Goal: Information Seeking & Learning: Learn about a topic

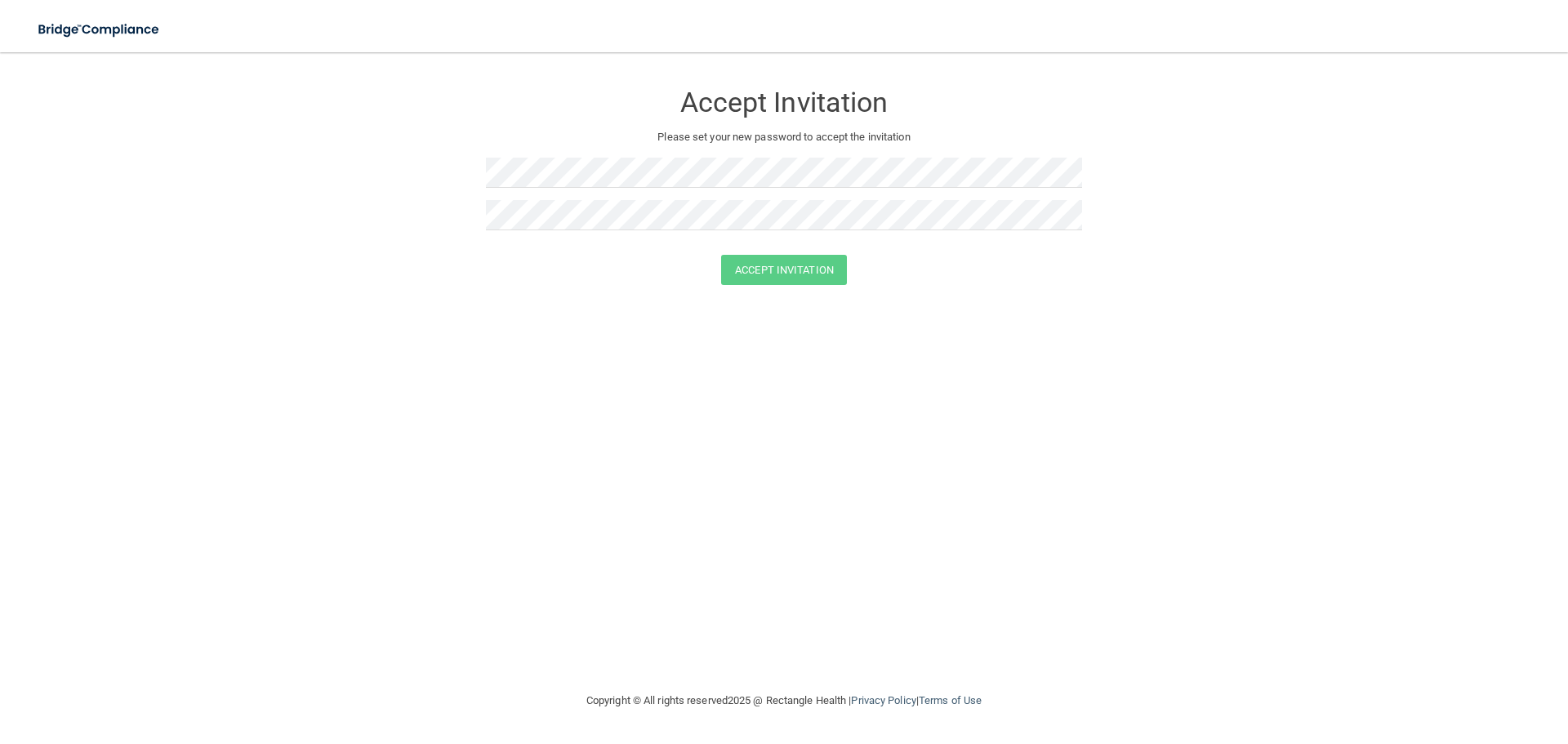
drag, startPoint x: 1210, startPoint y: 242, endPoint x: 1178, endPoint y: 231, distance: 33.8
click at [1210, 242] on form "Accept Invitation Please set your new password to accept the invitation Accept …" at bounding box center [784, 187] width 1503 height 236
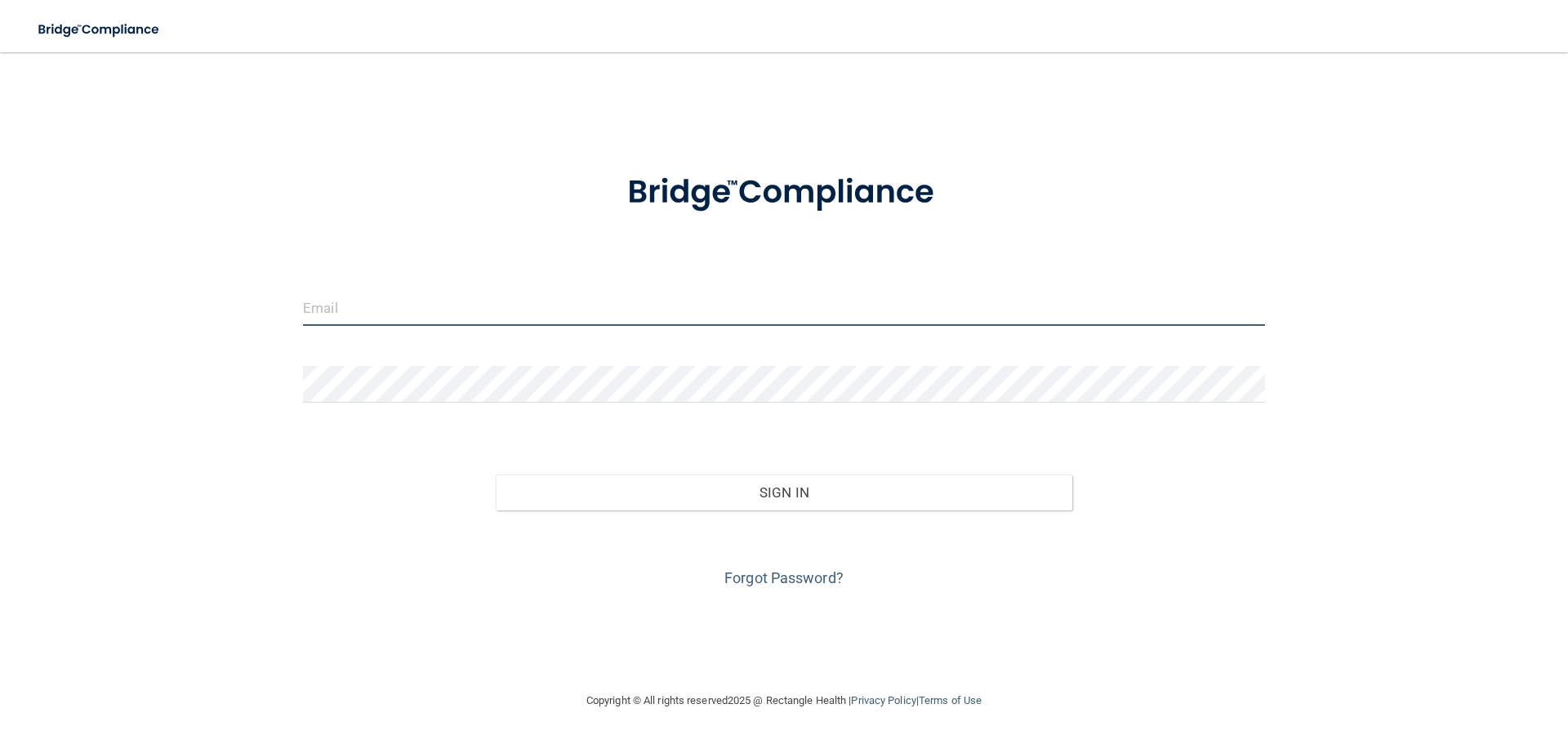
click at [497, 305] on input "email" at bounding box center [784, 307] width 962 height 36
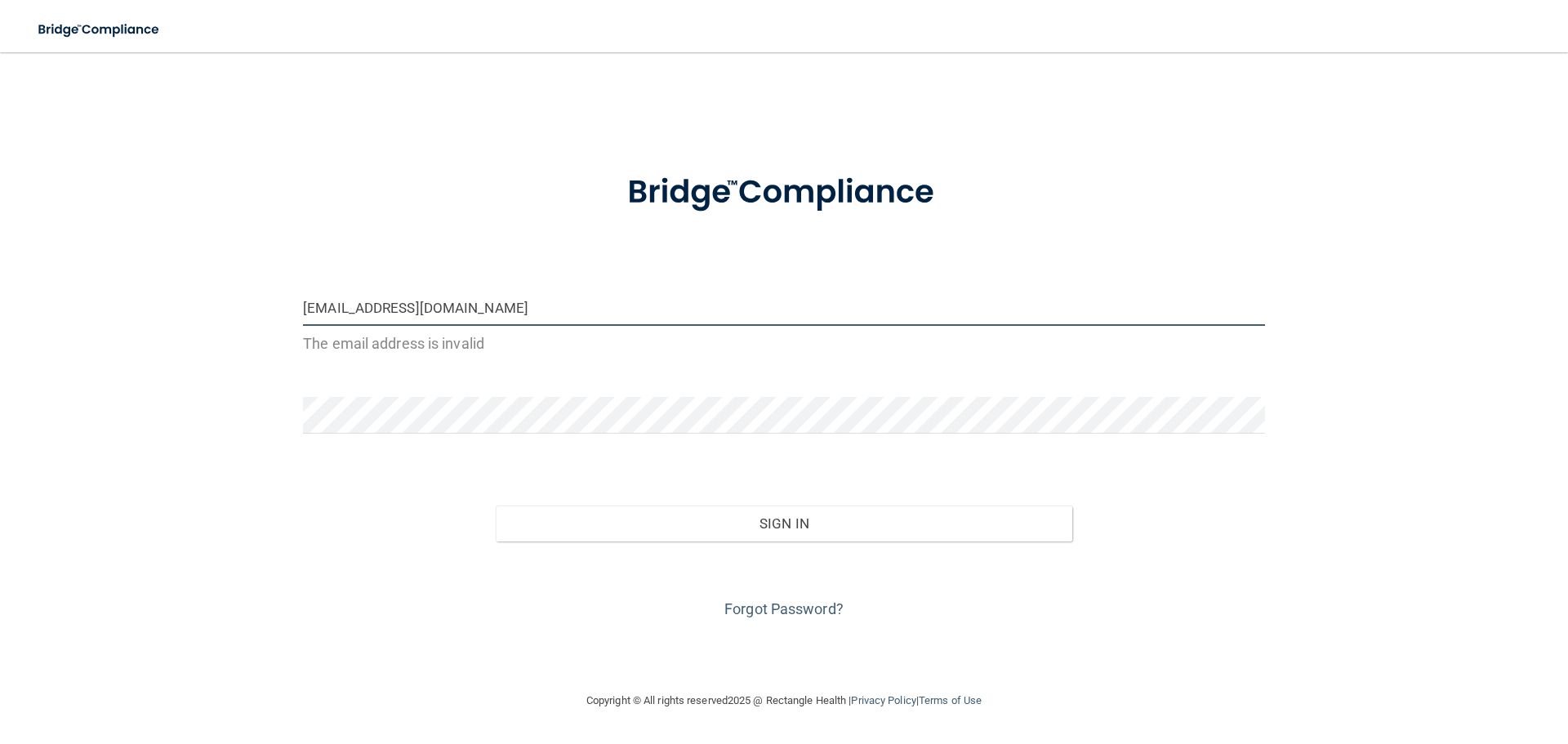
type input "[EMAIL_ADDRESS][DOMAIN_NAME]"
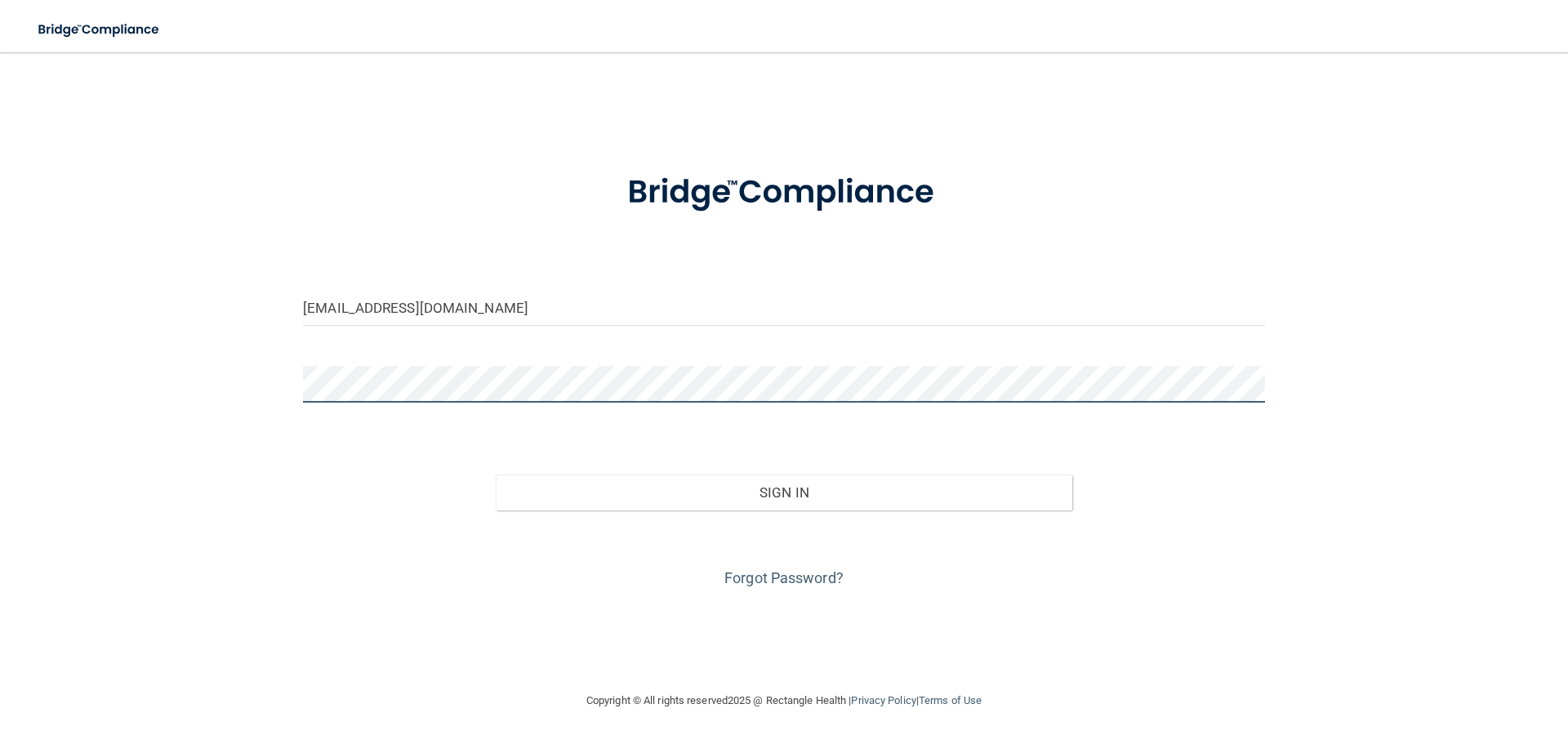
click at [496, 474] on button "Sign In" at bounding box center [784, 492] width 578 height 36
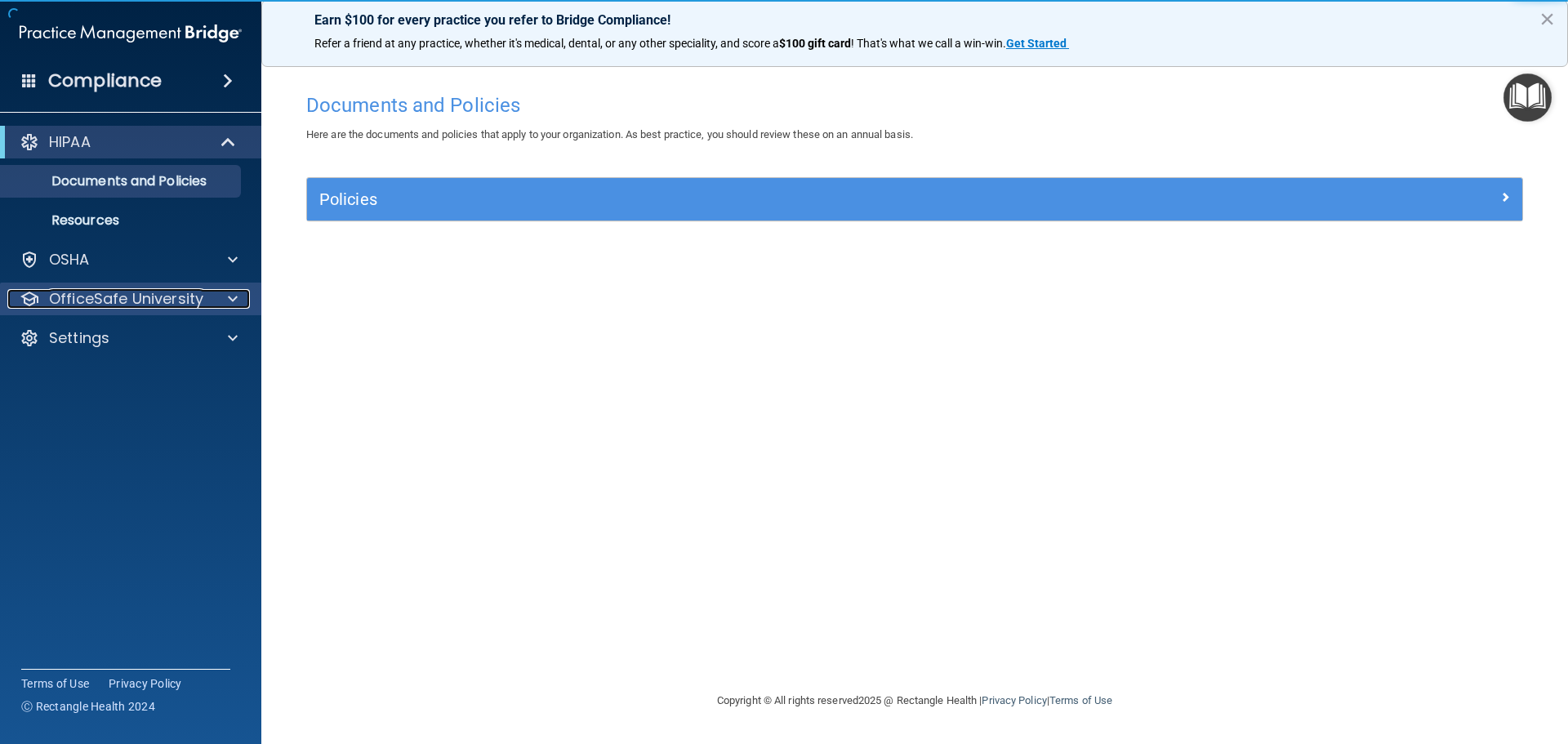
click at [142, 299] on p "OfficeSafe University" at bounding box center [126, 299] width 154 height 20
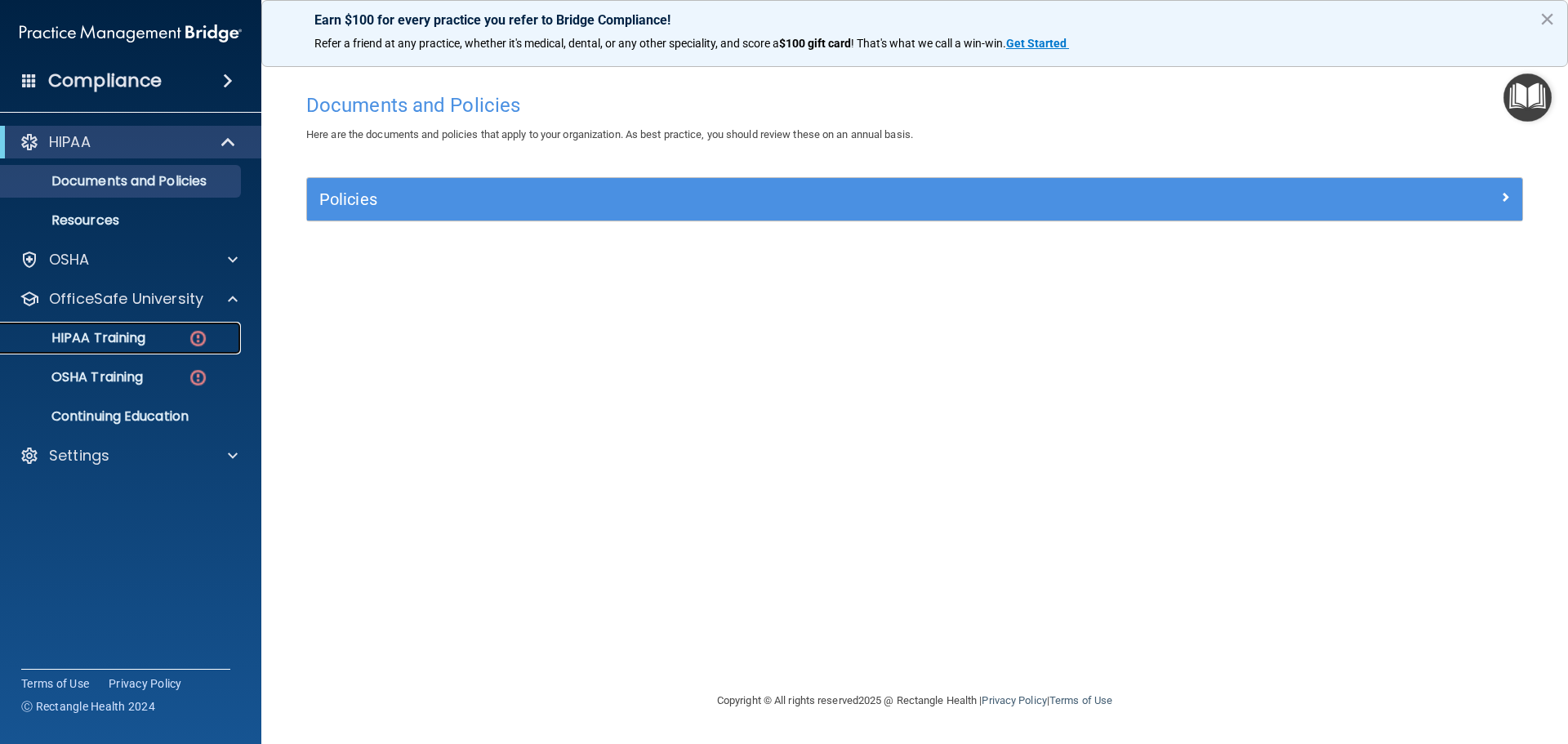
click at [117, 326] on link "HIPAA Training" at bounding box center [112, 338] width 257 height 33
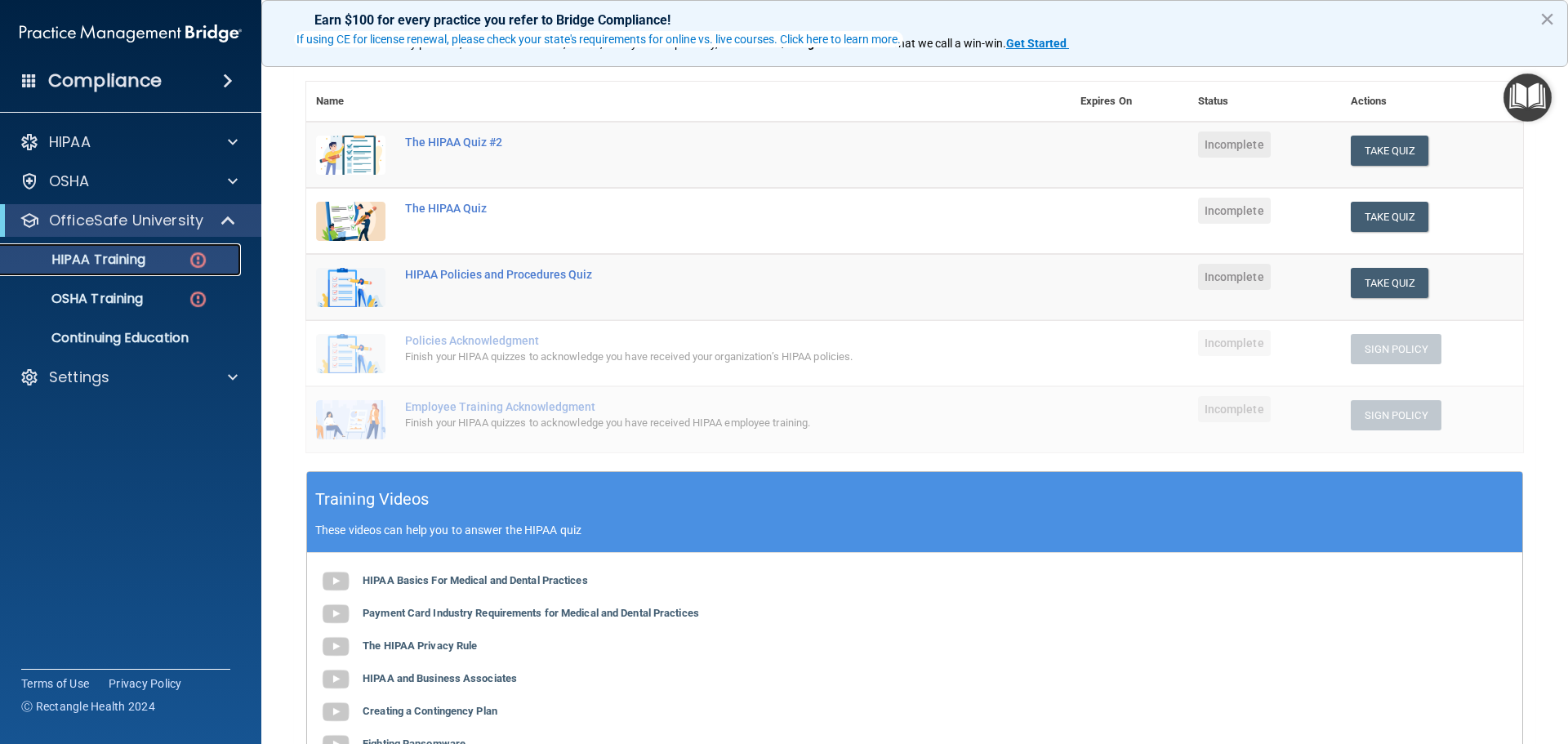
scroll to position [245, 0]
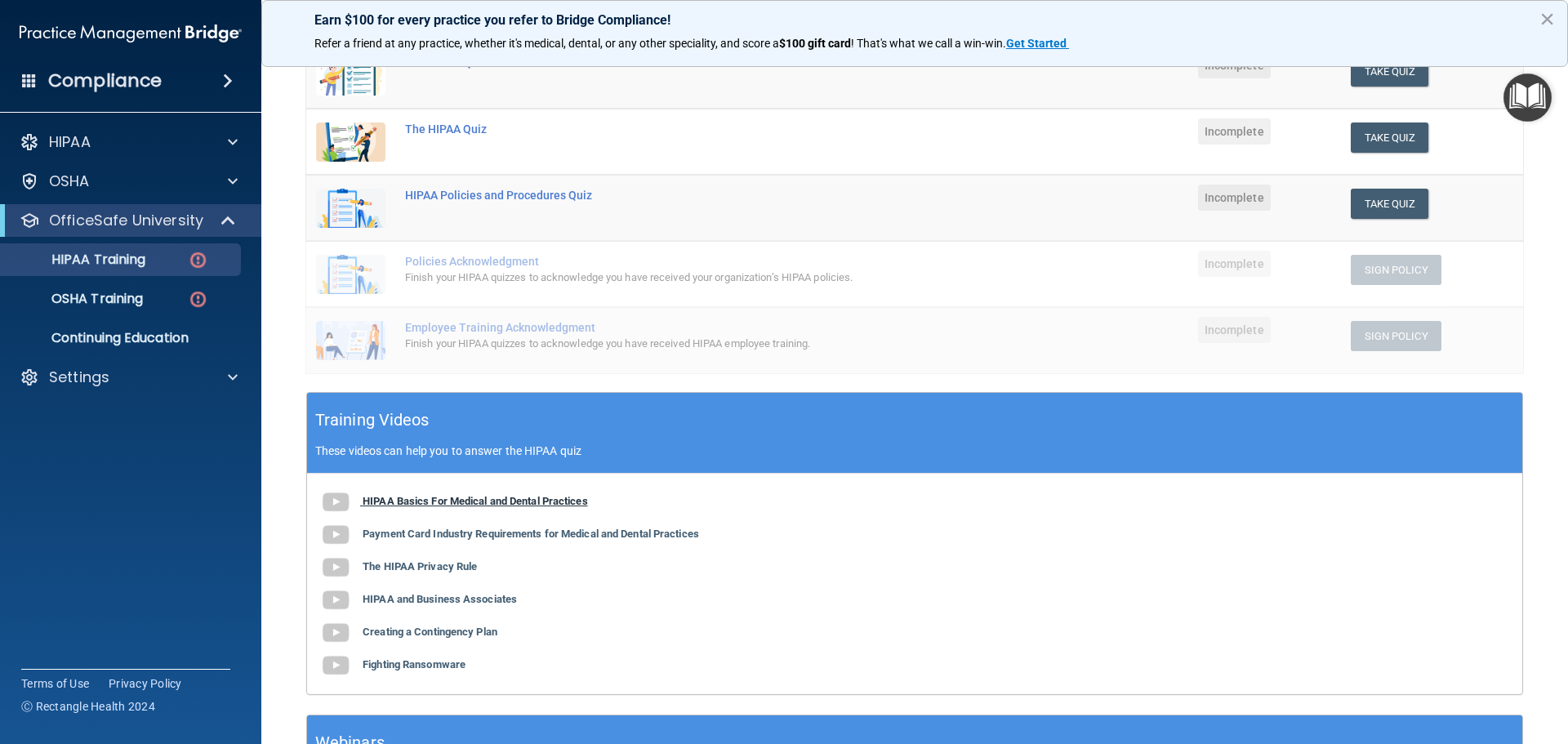
click at [539, 498] on b "HIPAA Basics For Medical and Dental Practices" at bounding box center [475, 501] width 226 height 12
click at [461, 531] on b "Payment Card Industry Requirements for Medical and Dental Practices" at bounding box center [530, 534] width 337 height 12
click at [477, 629] on b "Creating a Contingency Plan" at bounding box center [429, 631] width 135 height 12
click at [466, 661] on b "Fighting Ransomware" at bounding box center [413, 664] width 103 height 12
click at [416, 601] on b "HIPAA and Business Associates" at bounding box center [440, 599] width 154 height 12
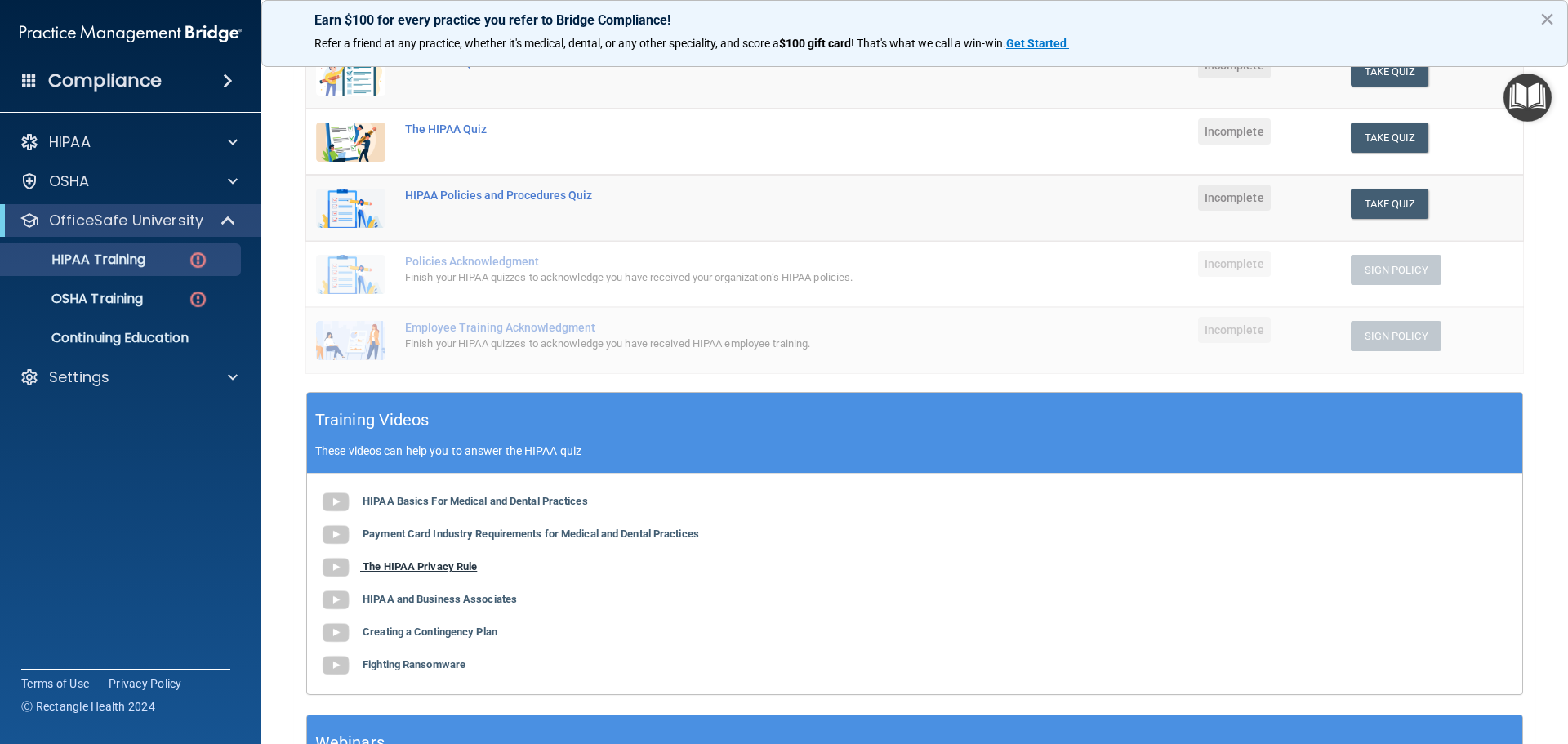
click at [456, 561] on b "The HIPAA Privacy Rule" at bounding box center [419, 566] width 115 height 12
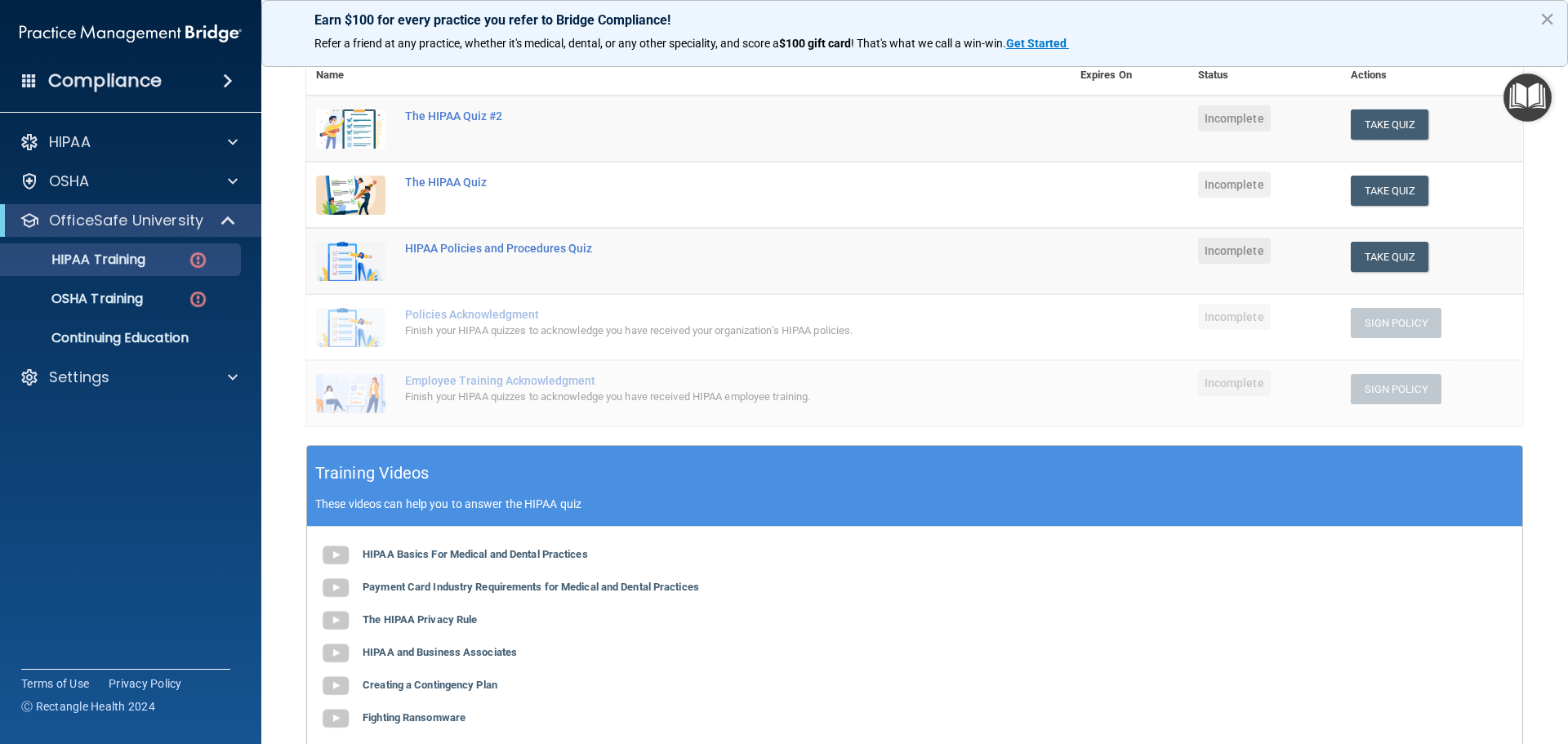
scroll to position [164, 0]
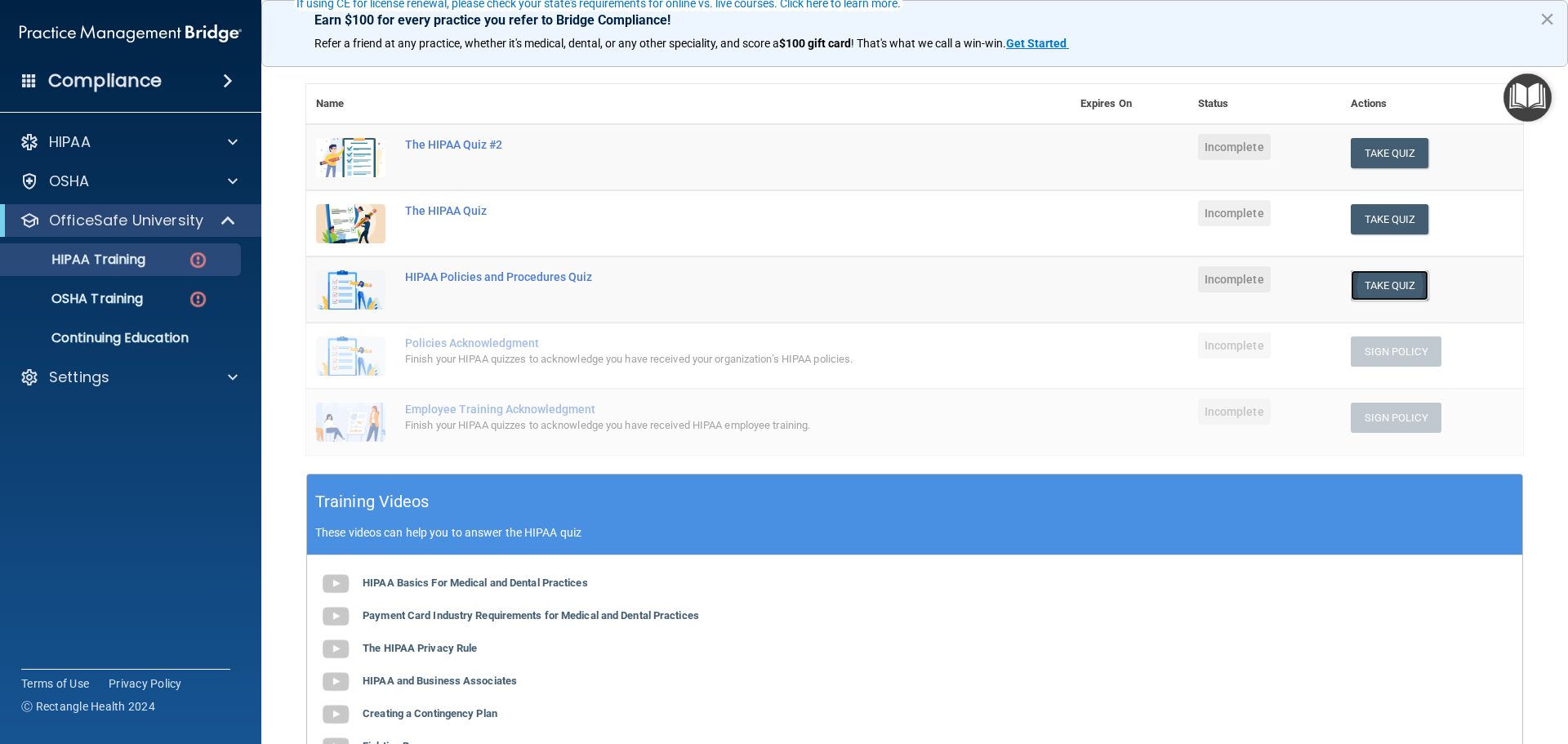
click at [1387, 274] on button "Take Quiz" at bounding box center [1390, 286] width 78 height 31
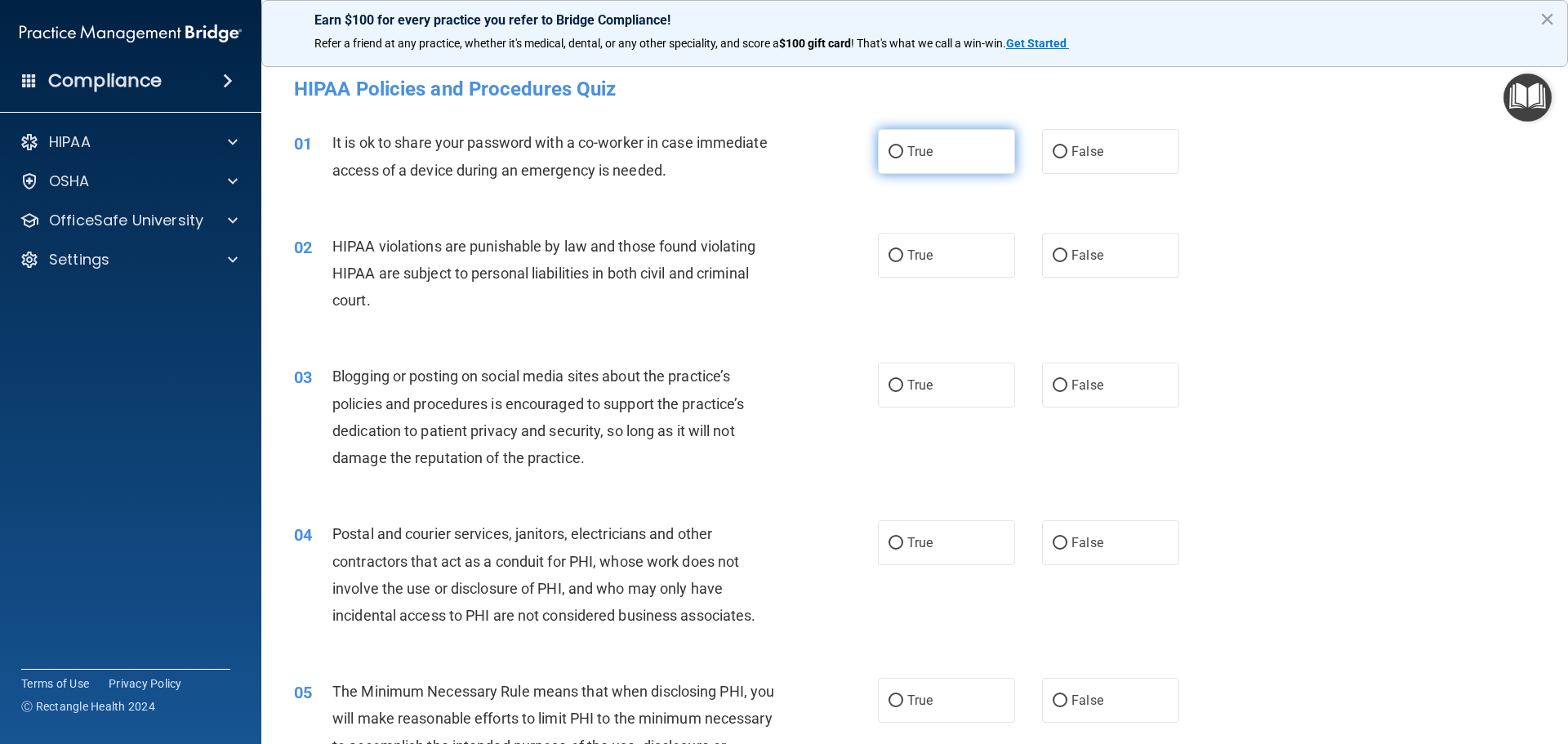
click at [913, 147] on span "True" at bounding box center [920, 151] width 25 height 15
click at [904, 147] on input "True" at bounding box center [895, 152] width 14 height 12
radio input "true"
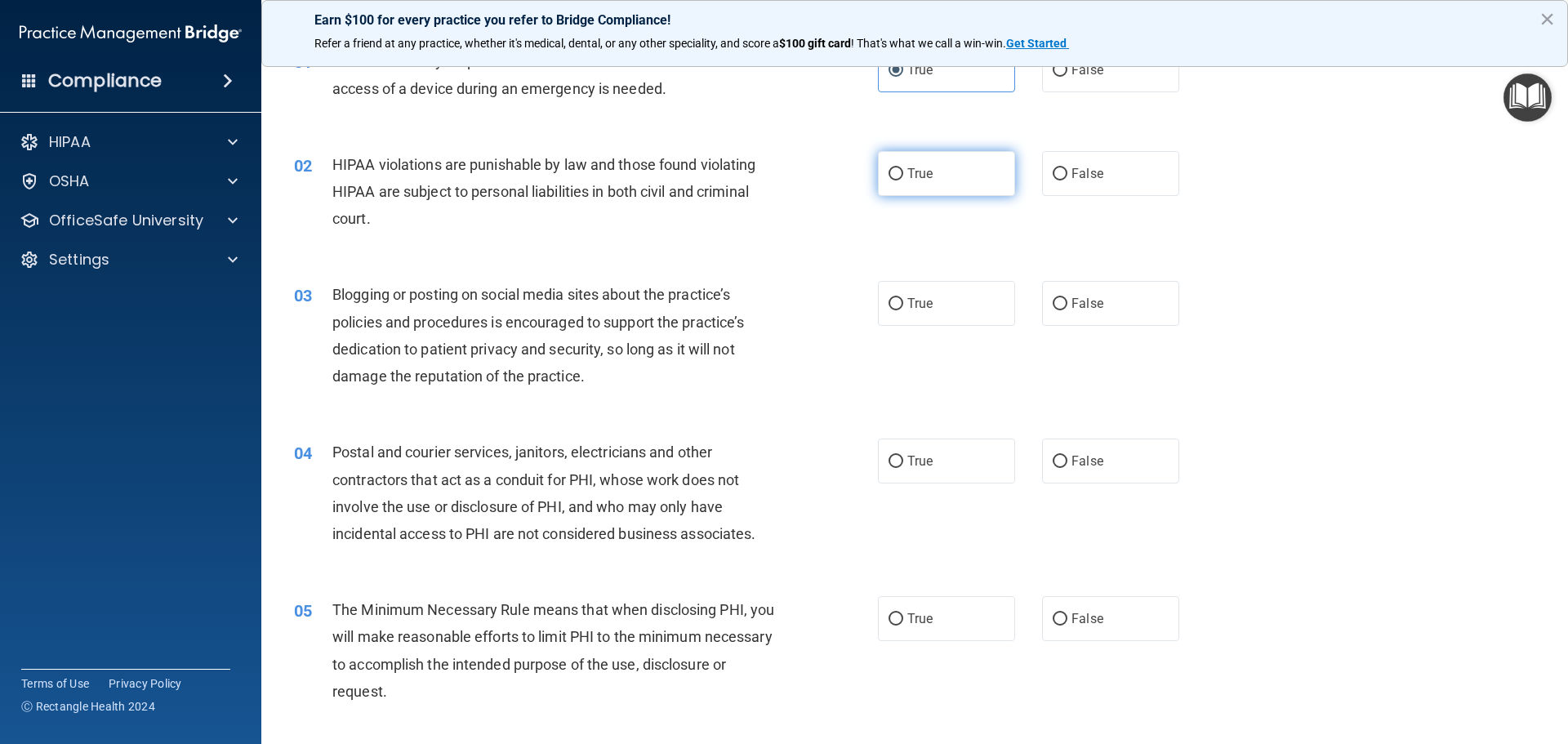
click at [888, 173] on input "True" at bounding box center [895, 174] width 14 height 12
radio input "true"
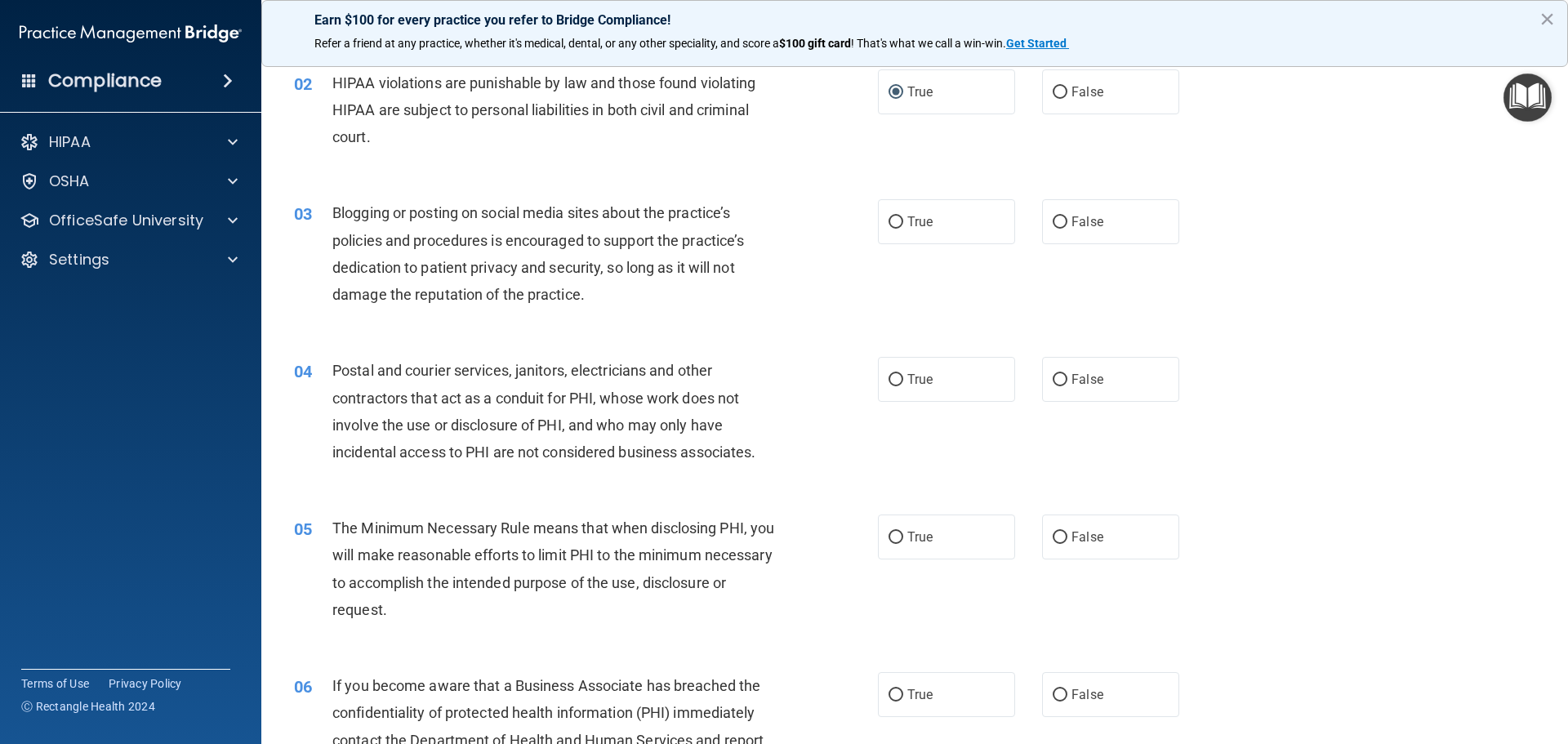
scroll to position [245, 0]
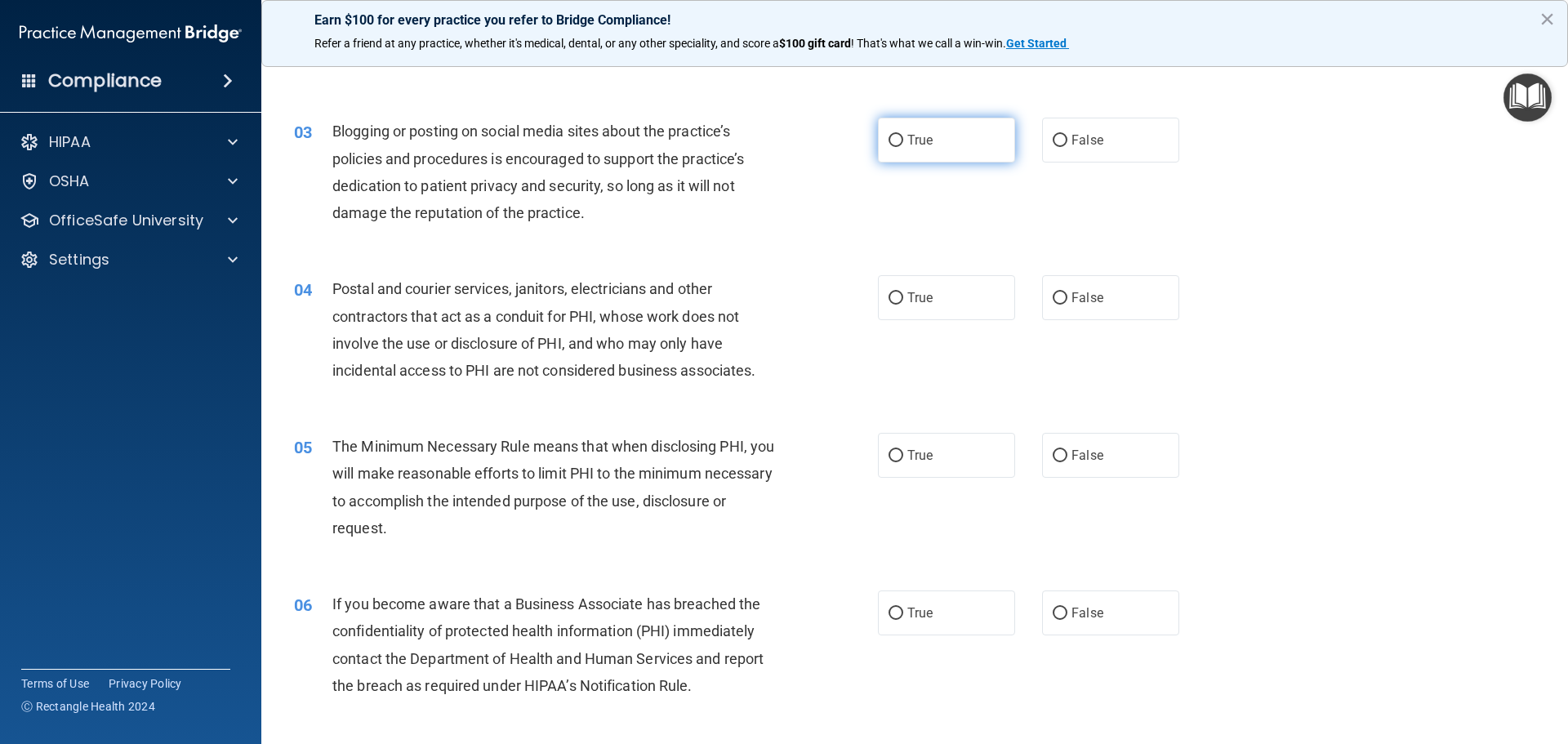
click at [991, 143] on label "True" at bounding box center [947, 140] width 137 height 45
click at [904, 143] on input "True" at bounding box center [895, 141] width 14 height 12
radio input "true"
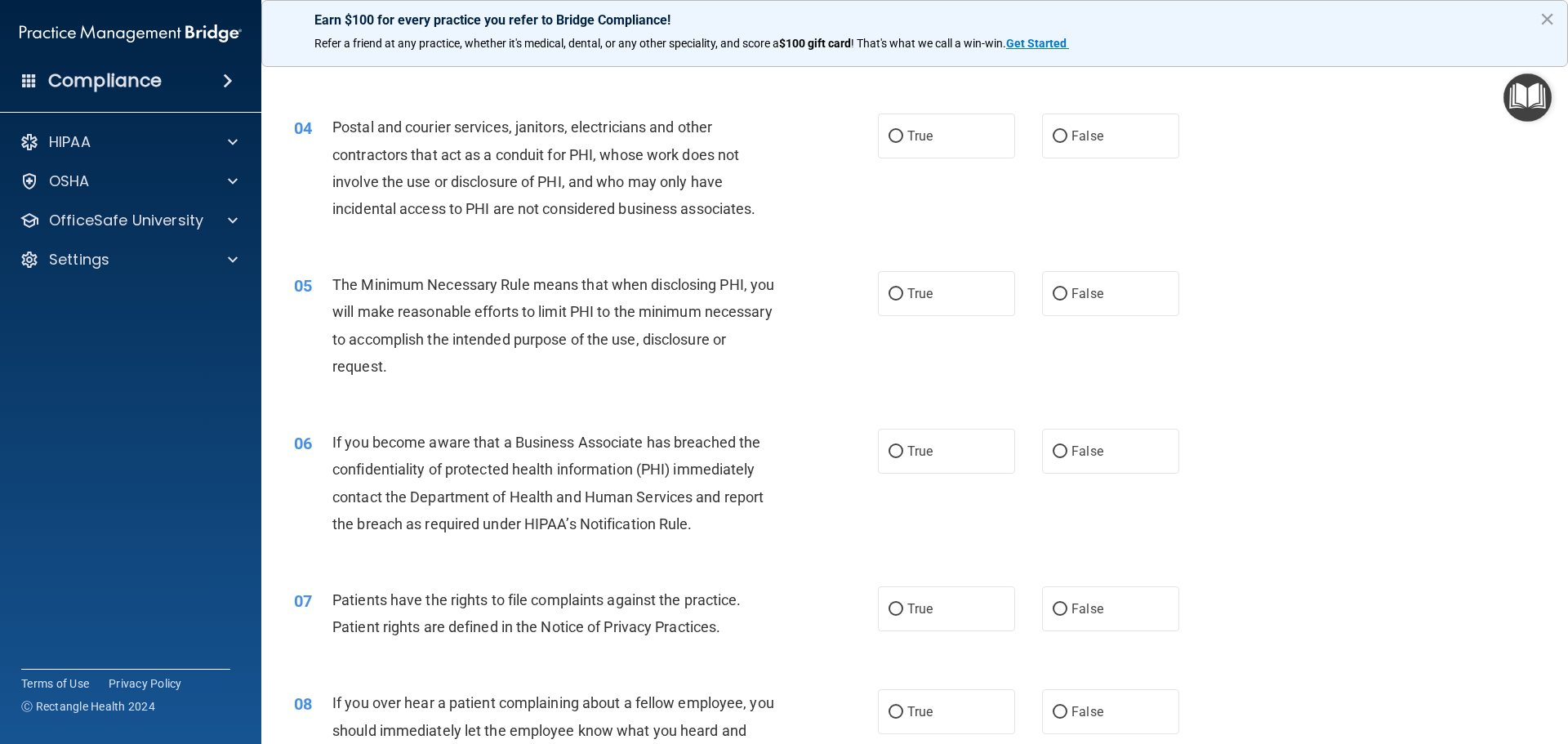
scroll to position [408, 0]
click at [907, 144] on label "True" at bounding box center [947, 134] width 137 height 45
click at [904, 142] on input "True" at bounding box center [895, 135] width 14 height 12
radio input "true"
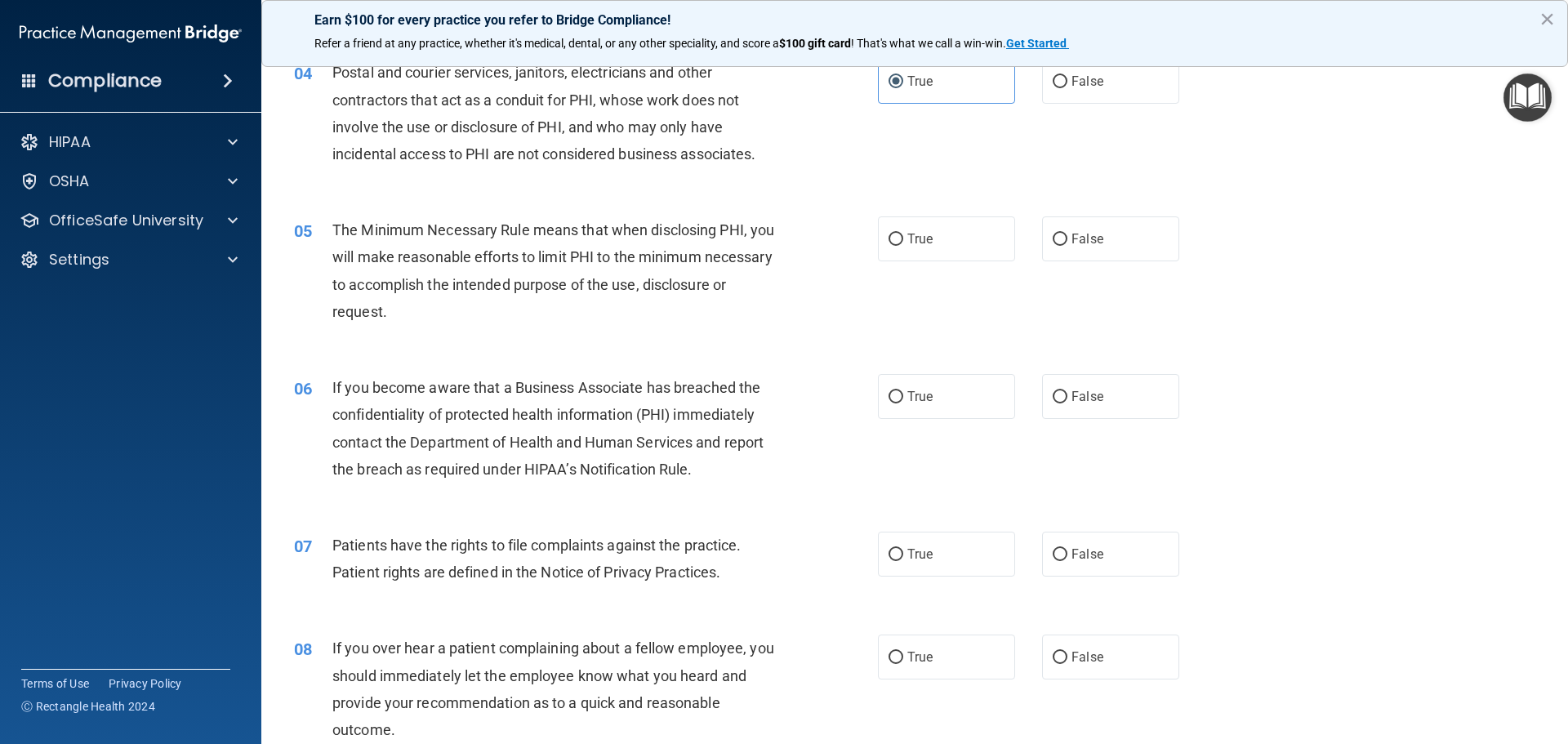
scroll to position [490, 0]
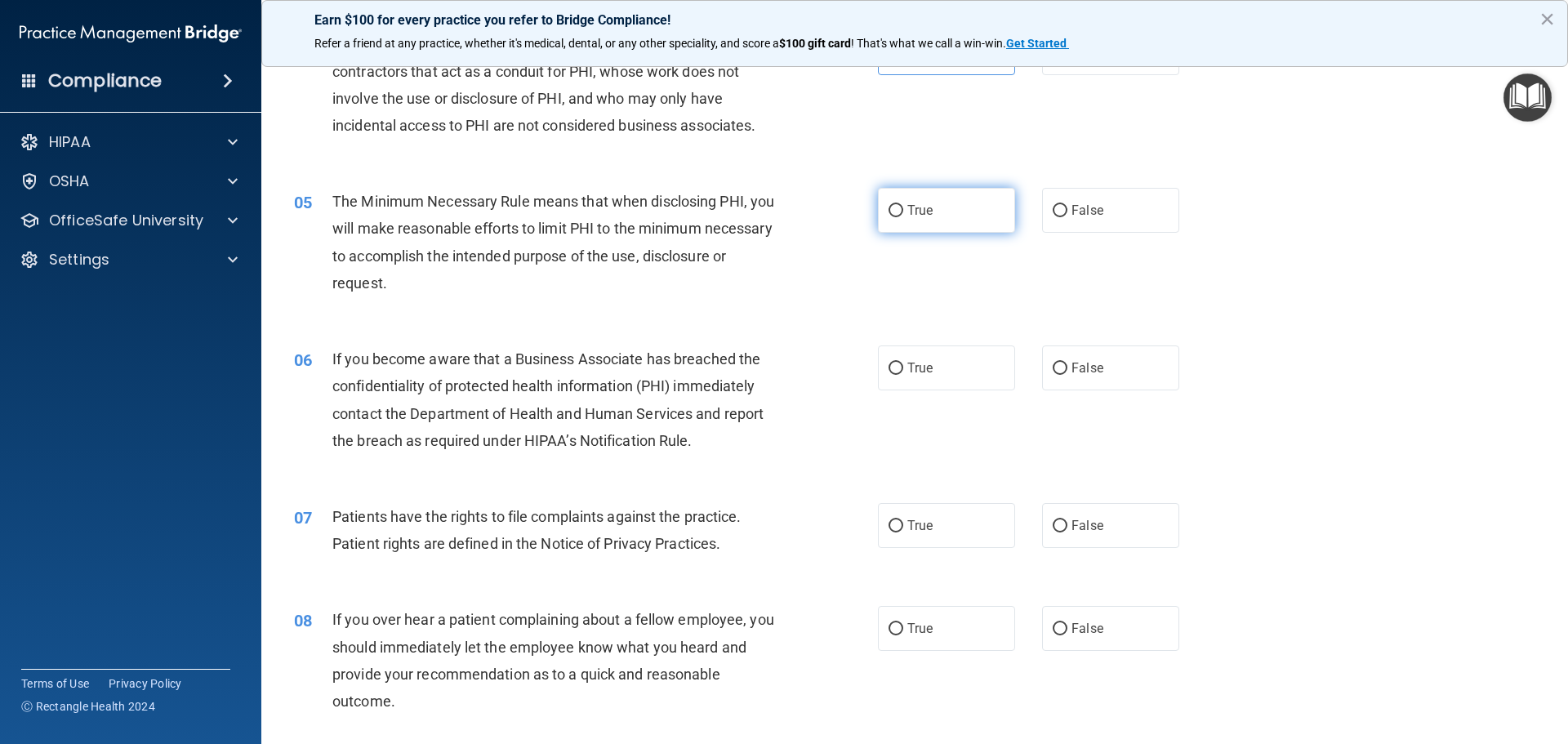
click at [882, 208] on label "True" at bounding box center [947, 210] width 137 height 45
click at [888, 208] on input "True" at bounding box center [895, 211] width 14 height 12
radio input "true"
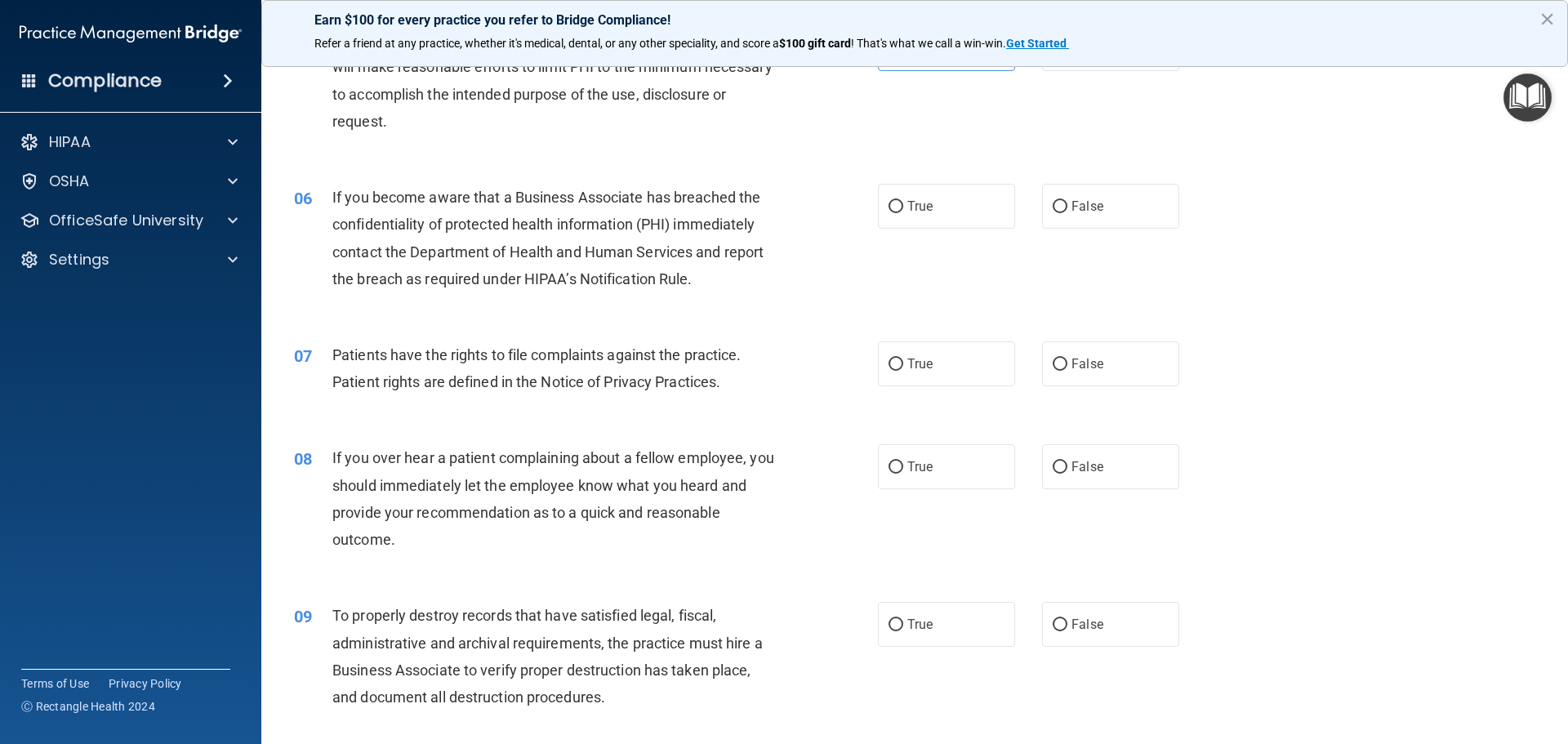
scroll to position [653, 0]
click at [907, 199] on span "True" at bounding box center [920, 204] width 25 height 15
click at [904, 199] on input "True" at bounding box center [895, 205] width 14 height 12
radio input "true"
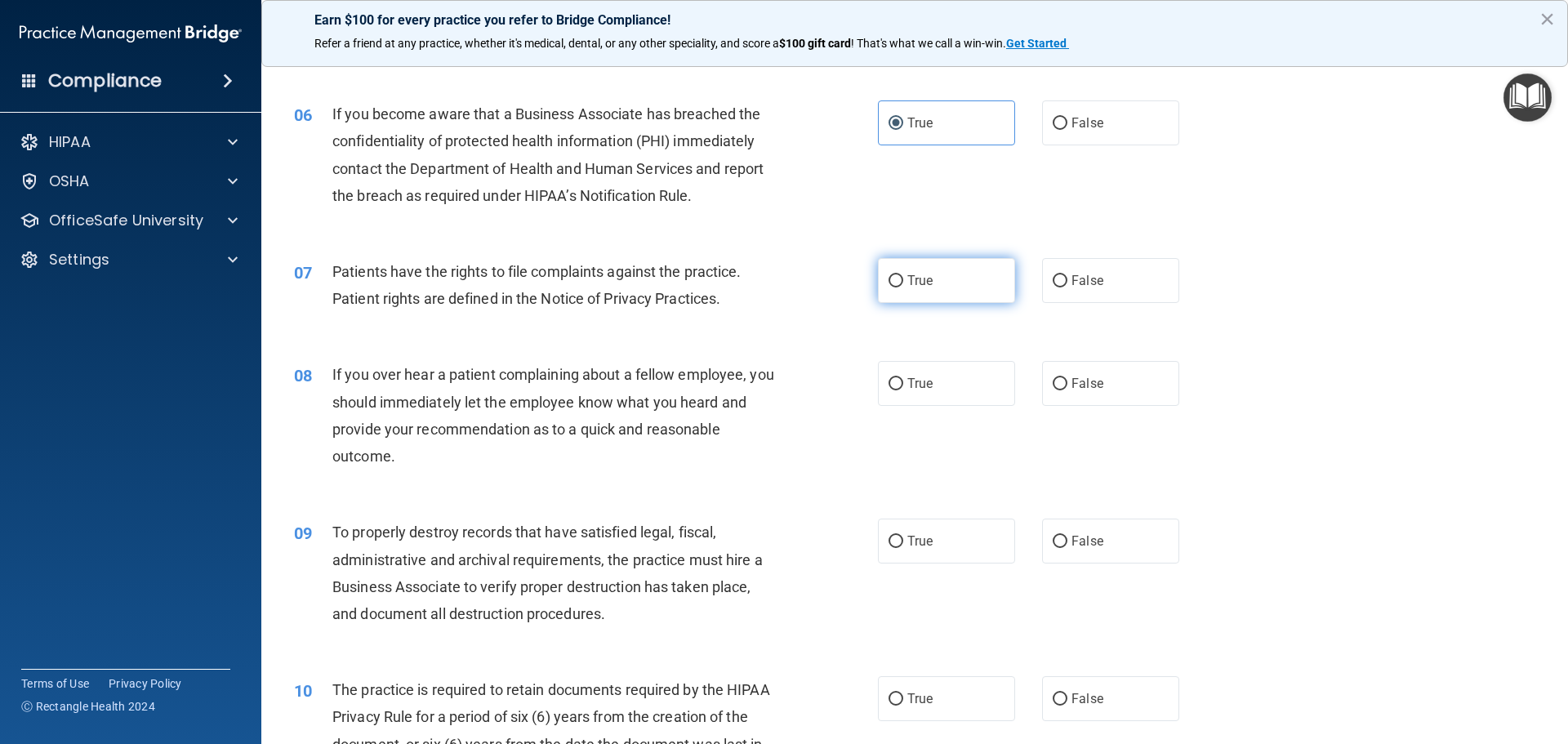
click at [920, 287] on span "True" at bounding box center [920, 281] width 25 height 15
click at [904, 287] on input "True" at bounding box center [895, 281] width 14 height 12
radio input "true"
click at [1124, 384] on label "False" at bounding box center [1111, 383] width 137 height 45
click at [1067, 384] on input "False" at bounding box center [1060, 384] width 14 height 12
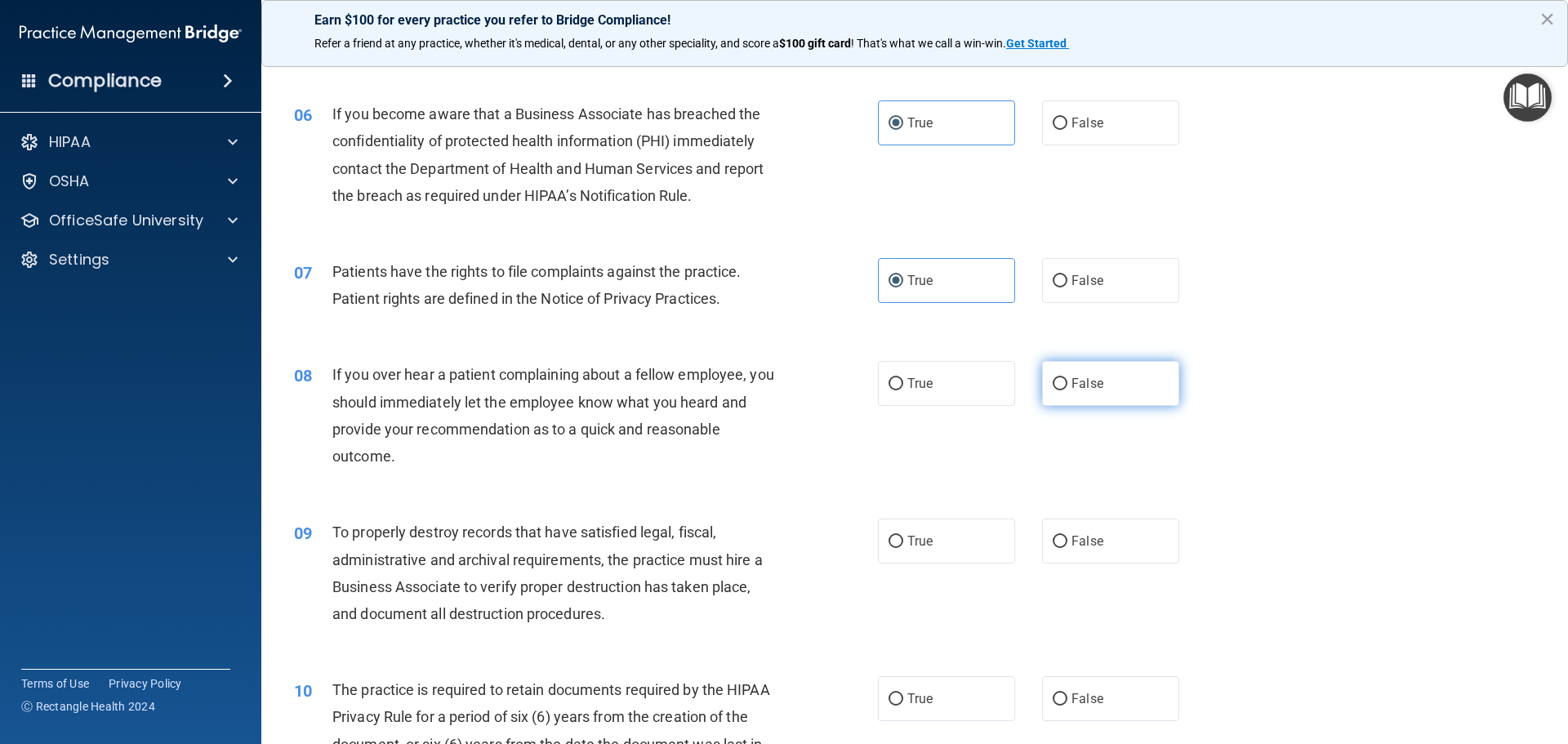
radio input "true"
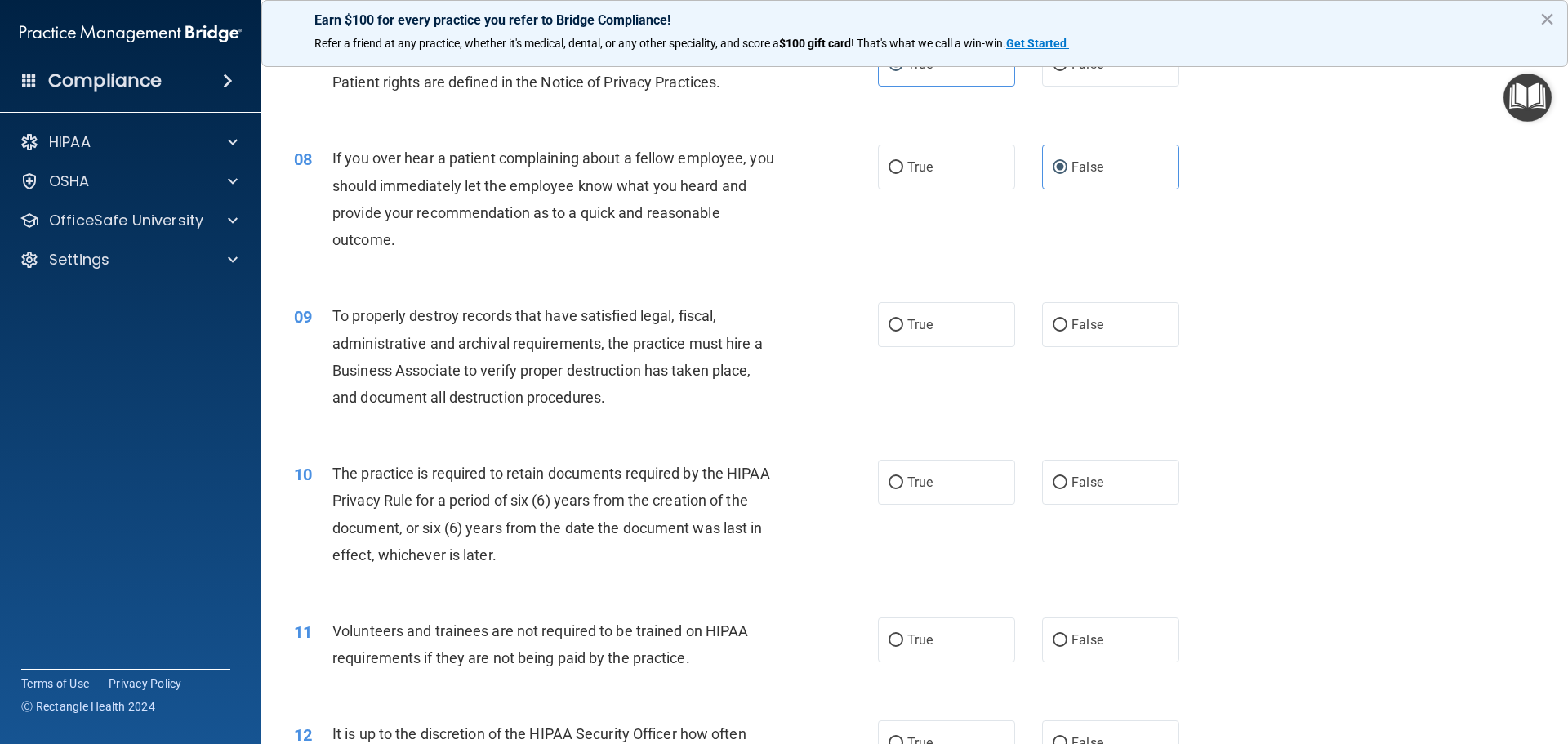
scroll to position [980, 0]
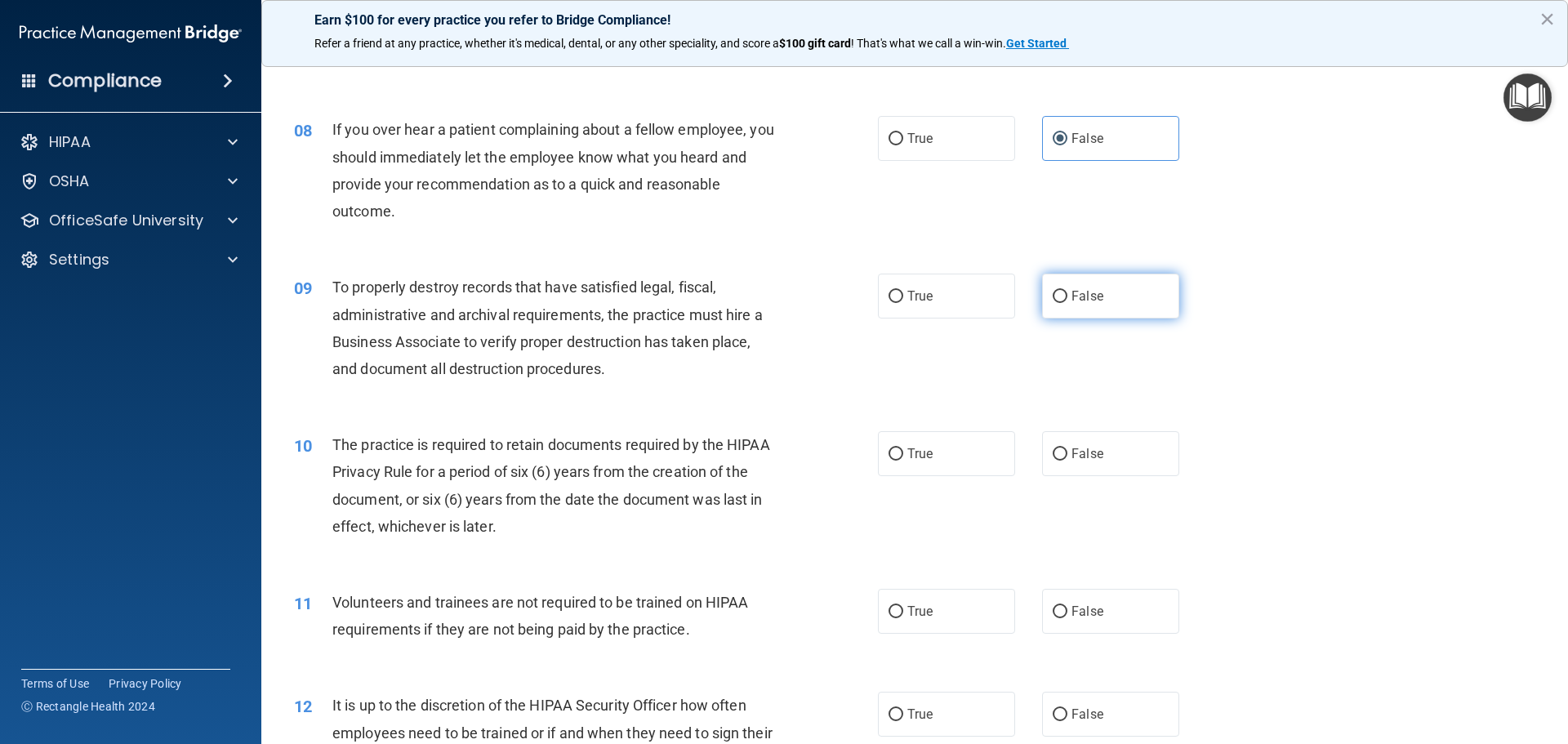
click at [1120, 300] on label "False" at bounding box center [1111, 295] width 137 height 45
click at [1067, 300] on input "False" at bounding box center [1060, 297] width 14 height 12
radio input "true"
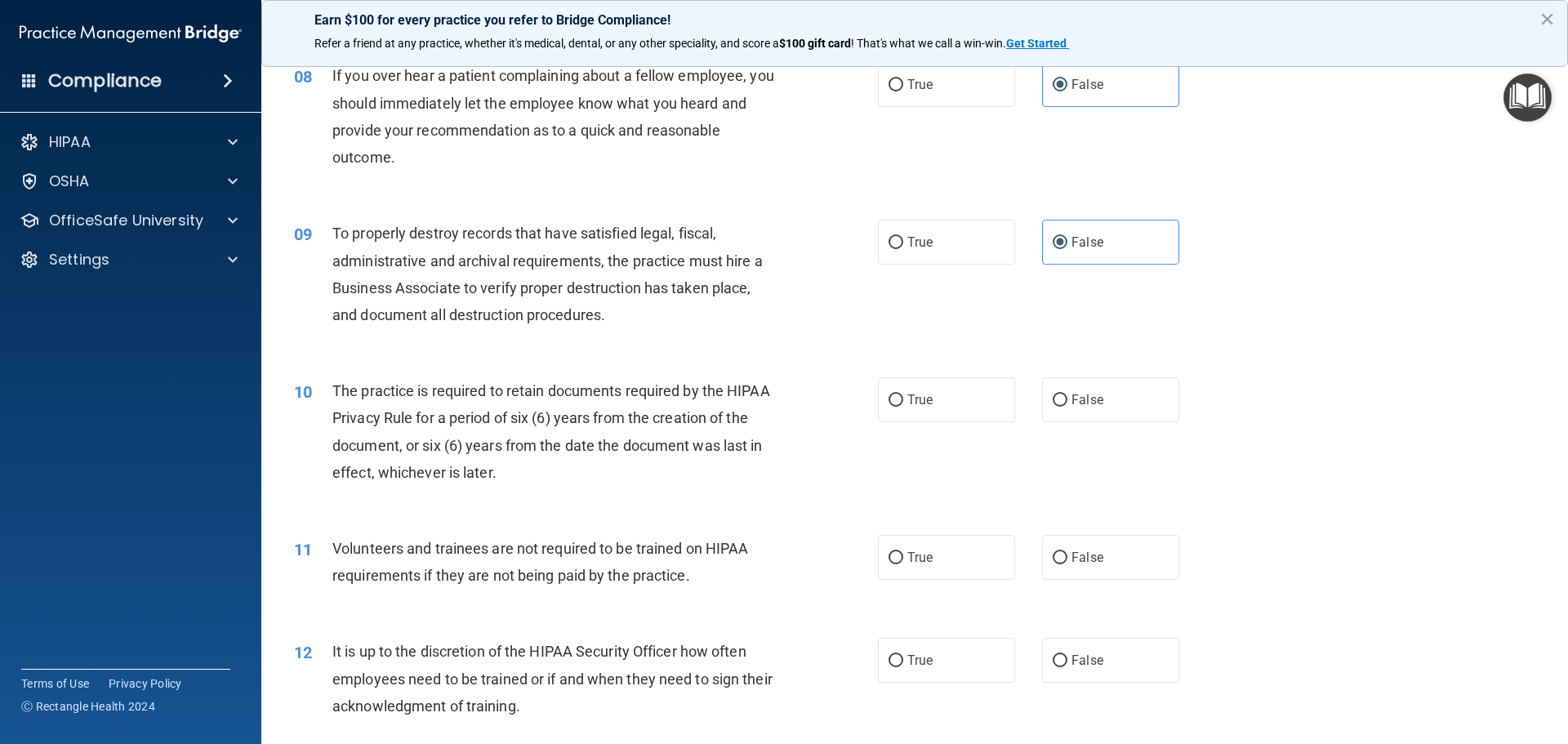
scroll to position [1061, 0]
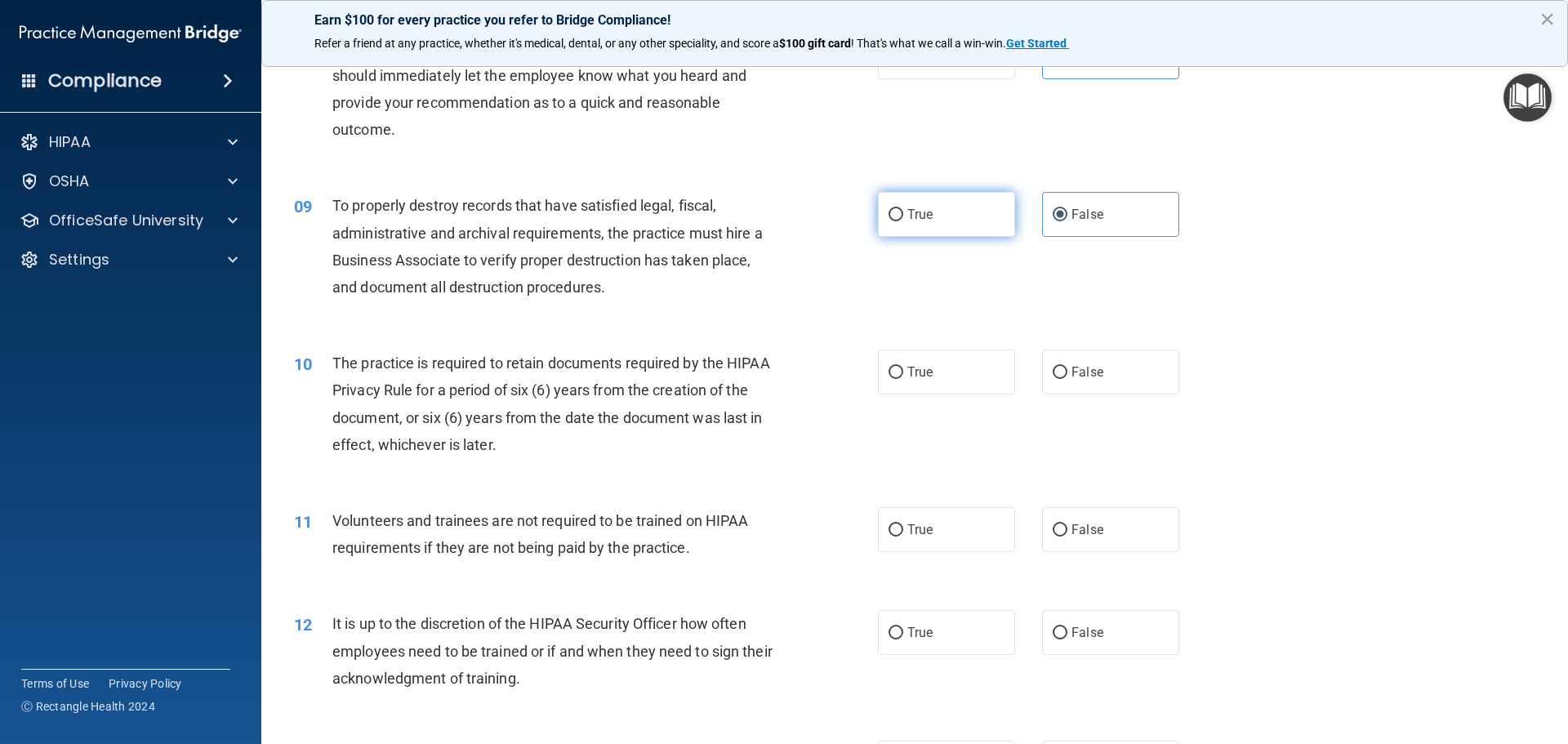
click at [945, 236] on label "True" at bounding box center [947, 214] width 137 height 45
click at [904, 221] on input "True" at bounding box center [895, 215] width 14 height 12
radio input "true"
radio input "false"
click at [921, 356] on label "True" at bounding box center [947, 372] width 137 height 45
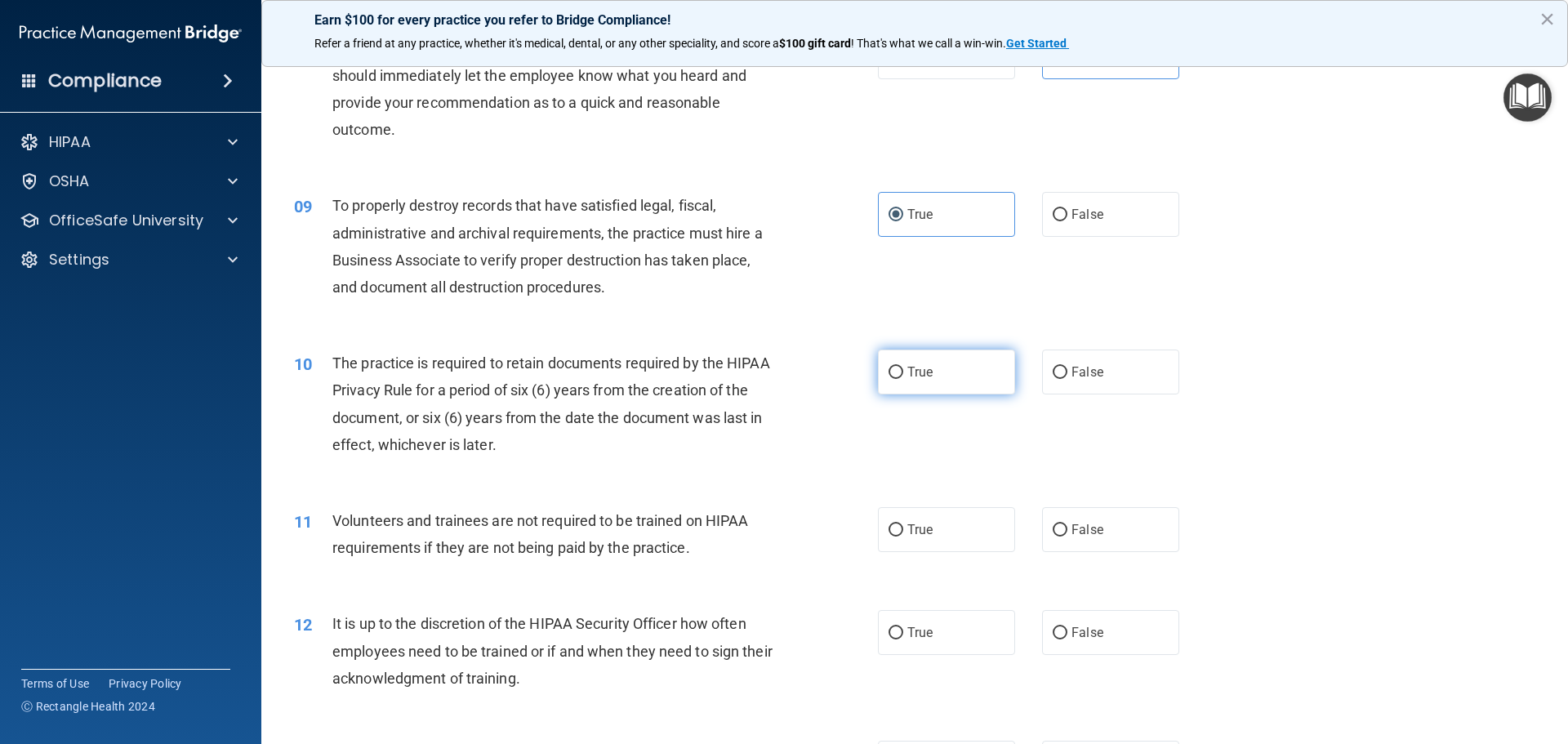
click at [904, 366] on input "True" at bounding box center [895, 372] width 14 height 12
radio input "true"
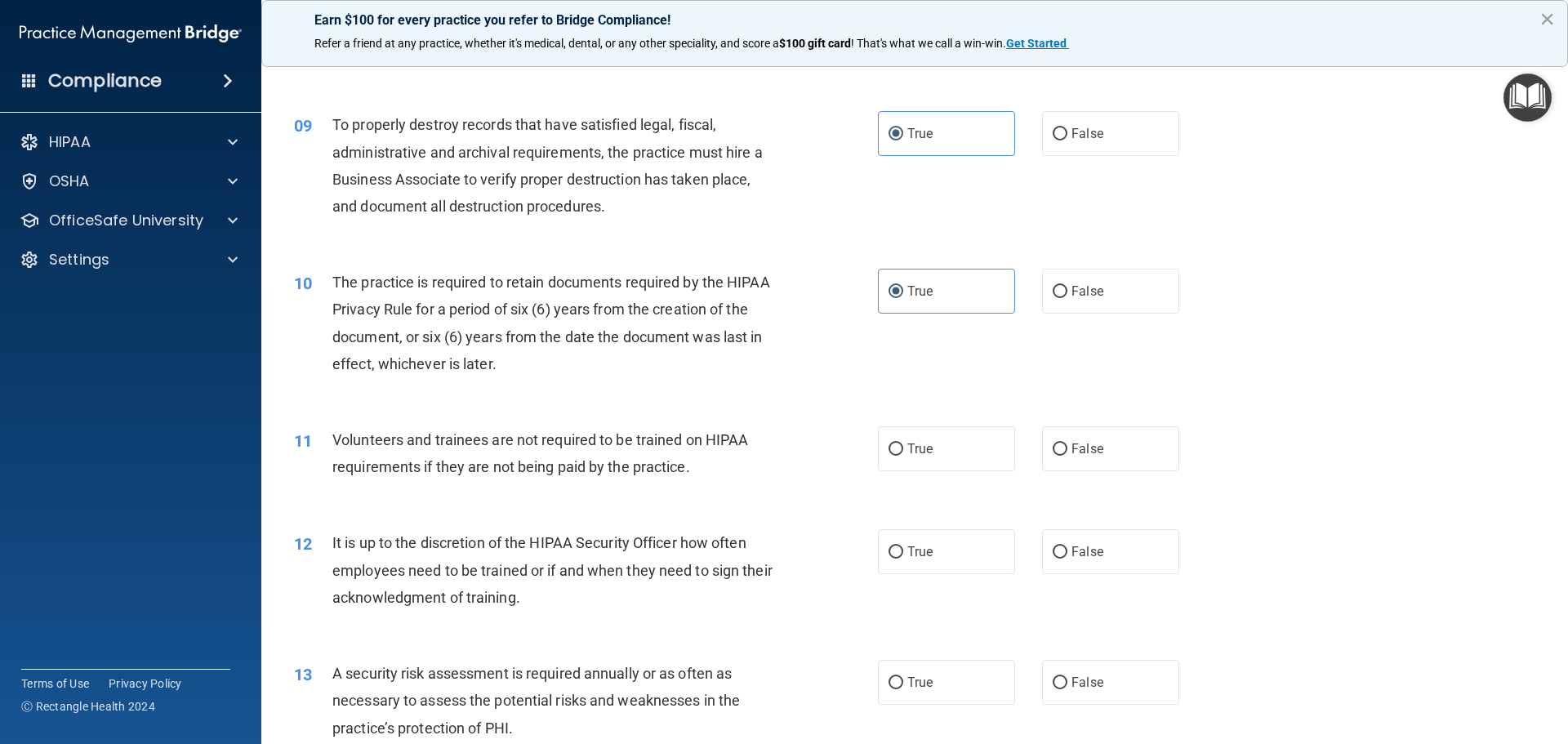
scroll to position [1306, 0]
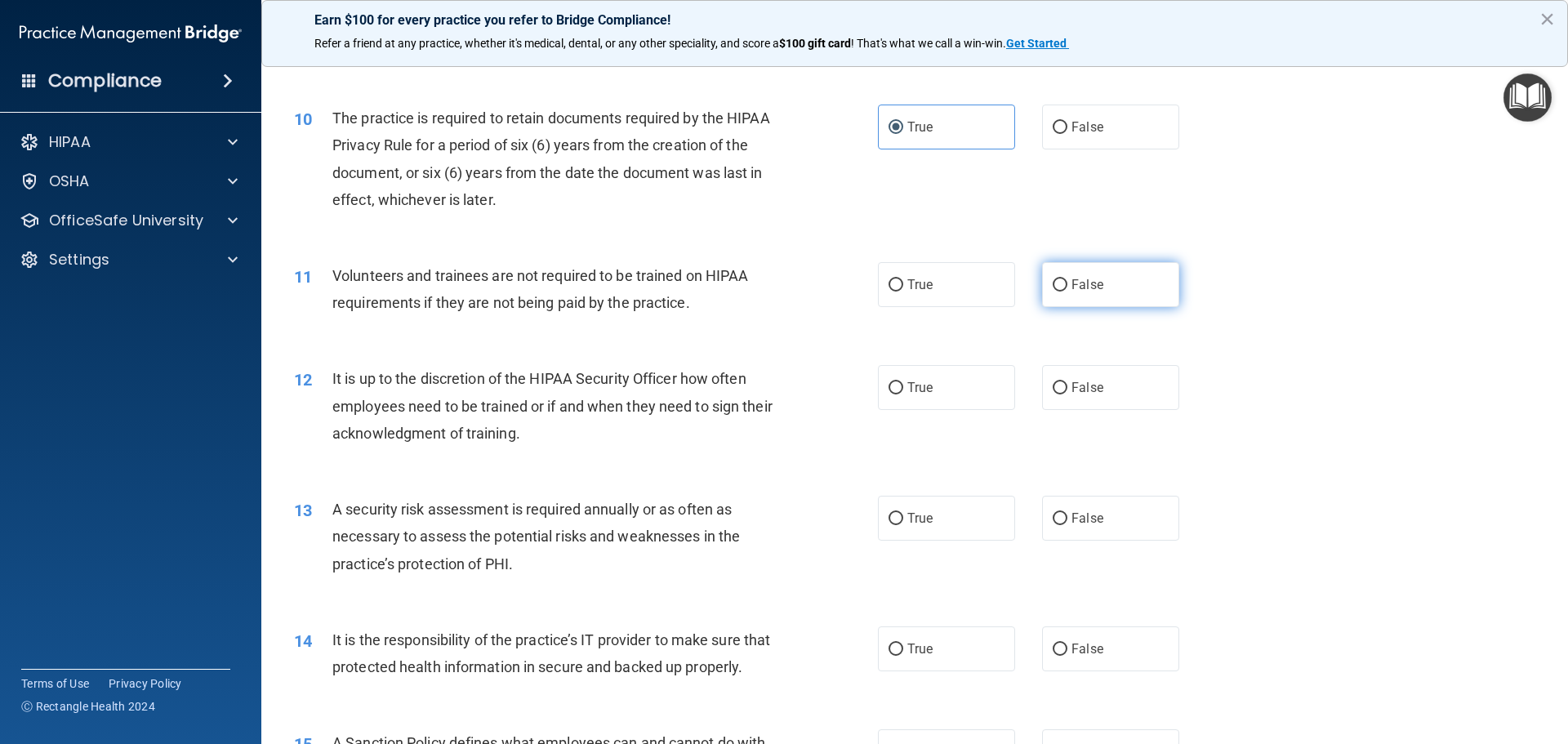
click at [1042, 285] on label "False" at bounding box center [1111, 284] width 137 height 45
click at [1053, 285] on input "False" at bounding box center [1060, 285] width 14 height 12
radio input "true"
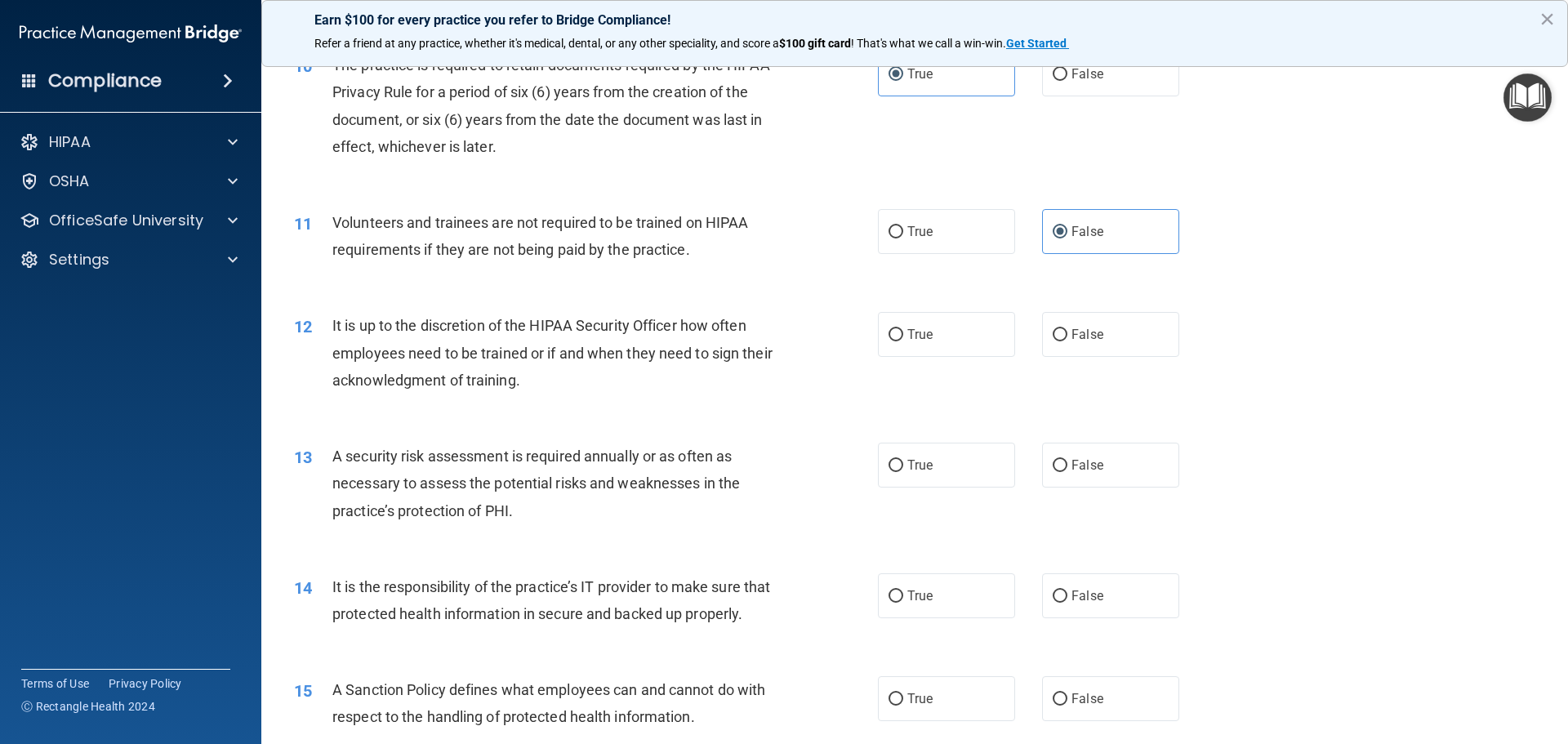
scroll to position [1388, 0]
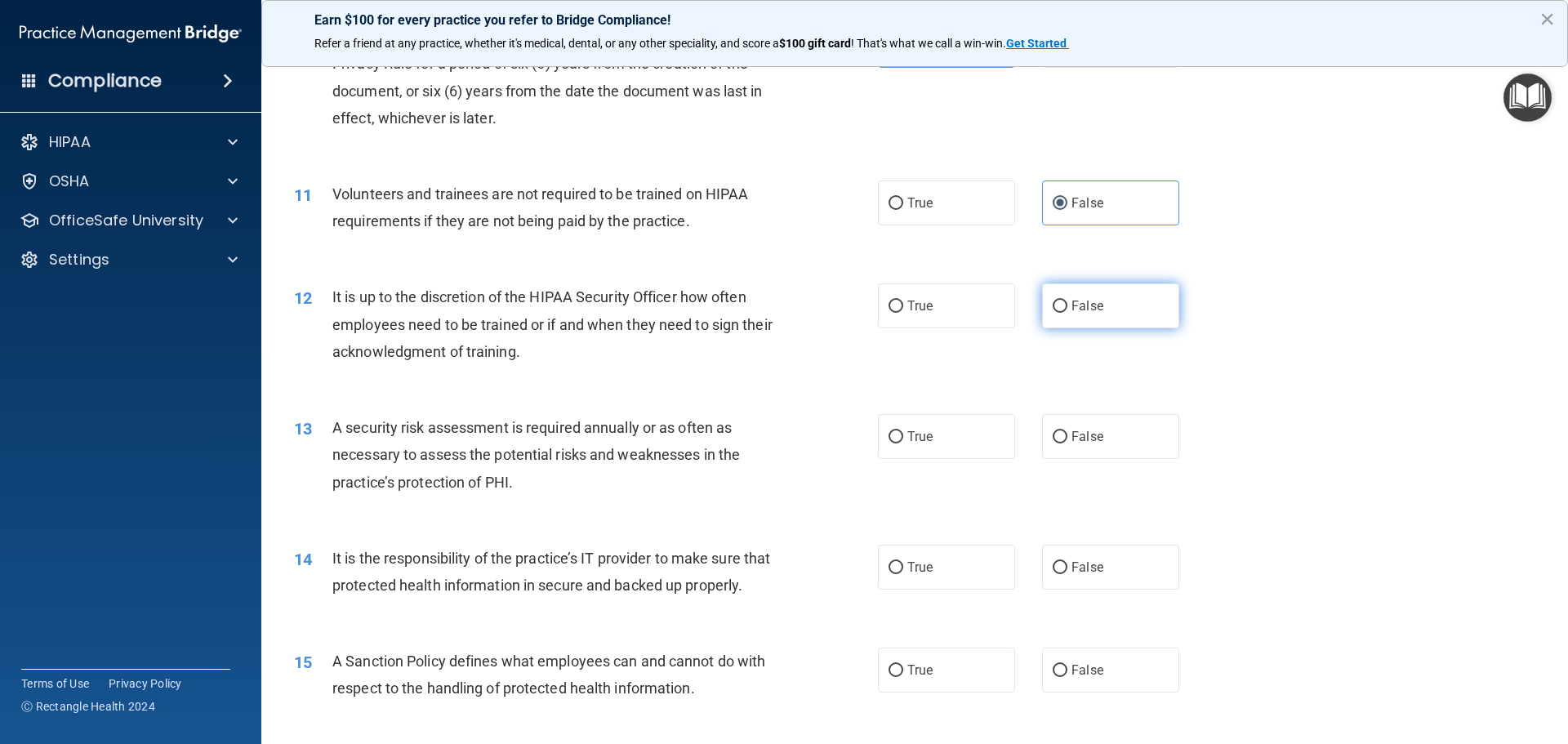
click at [1102, 304] on label "False" at bounding box center [1111, 305] width 137 height 45
click at [1067, 304] on input "False" at bounding box center [1060, 306] width 14 height 12
radio input "true"
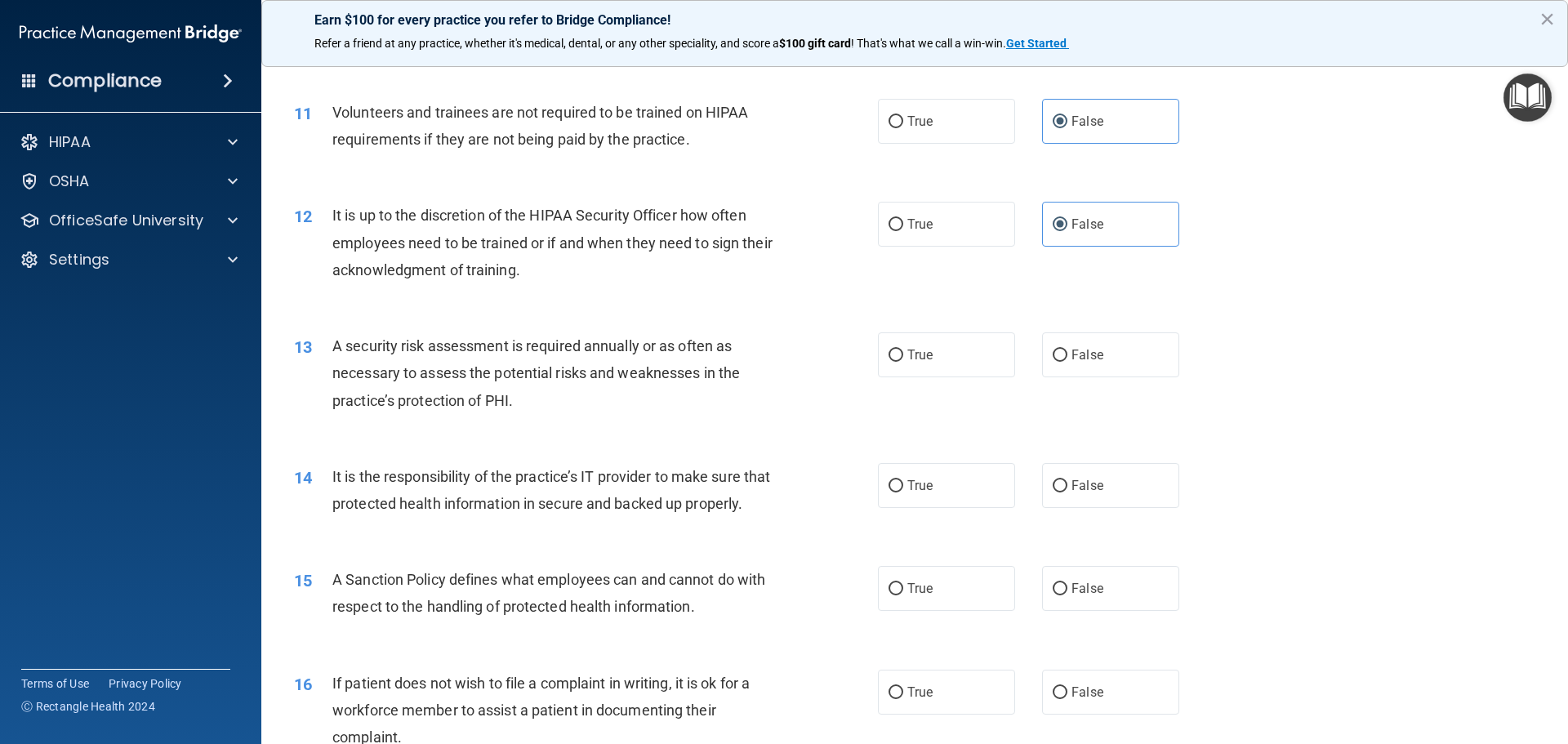
scroll to position [1552, 0]
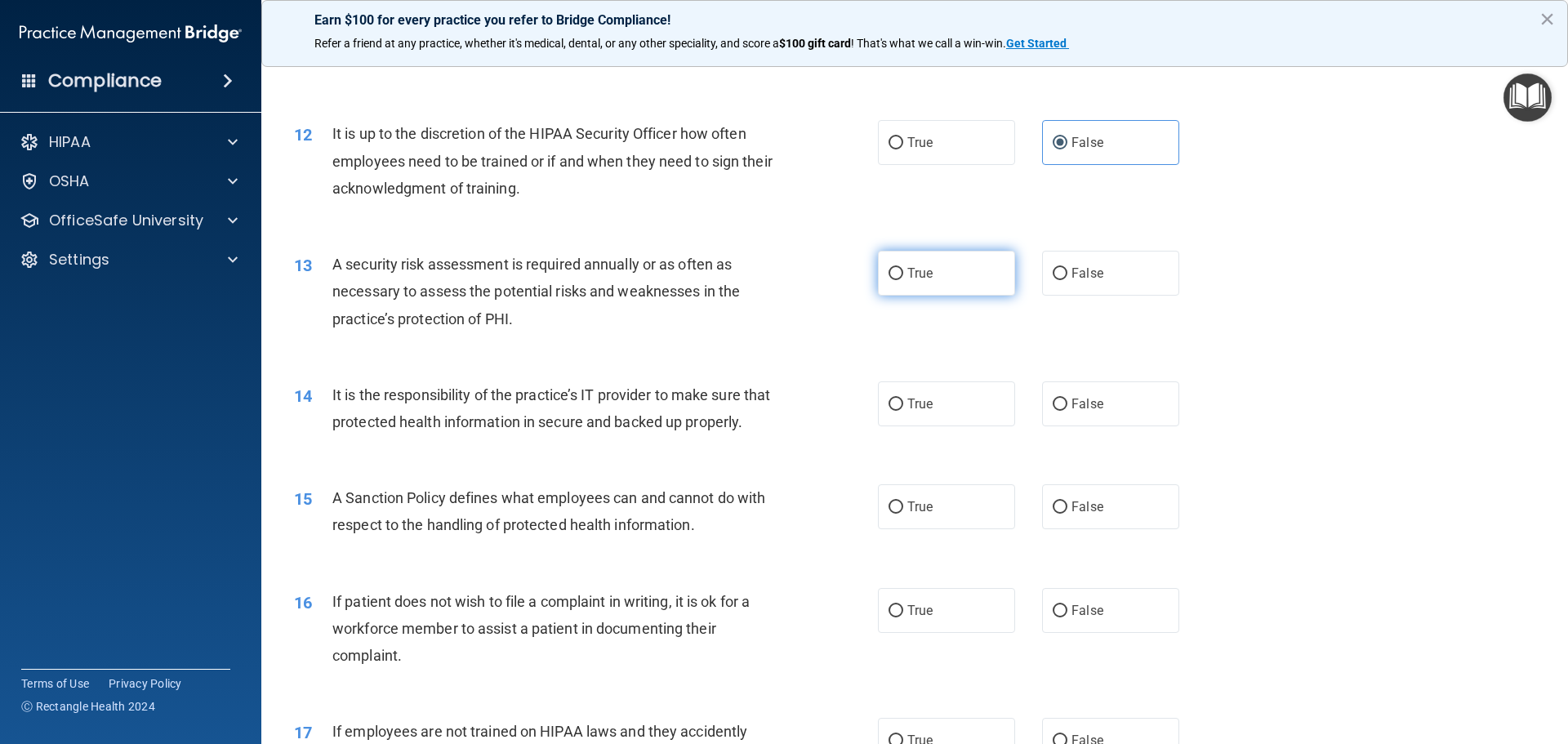
click at [895, 286] on label "True" at bounding box center [947, 273] width 137 height 45
click at [895, 280] on input "True" at bounding box center [895, 274] width 14 height 12
radio input "true"
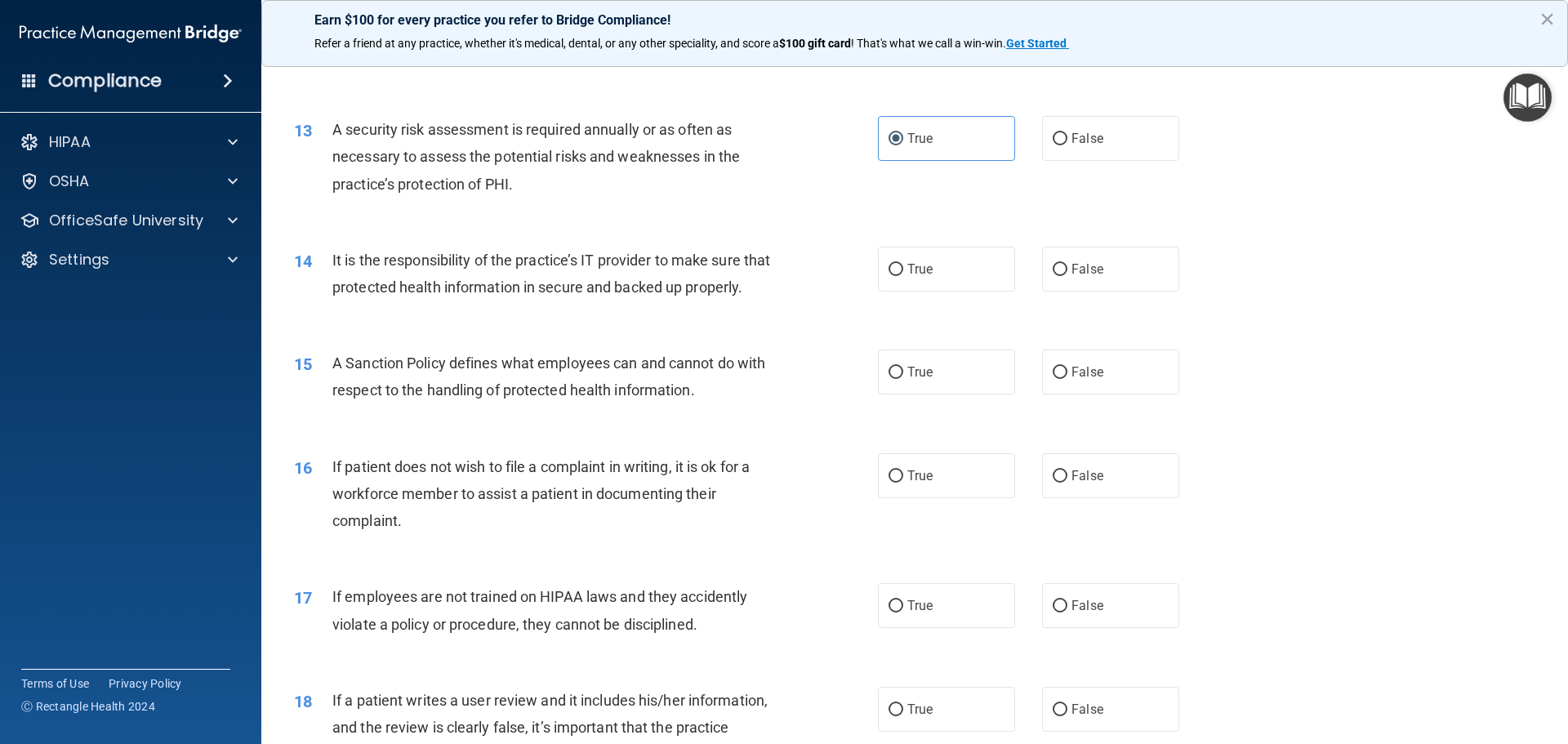
scroll to position [1715, 0]
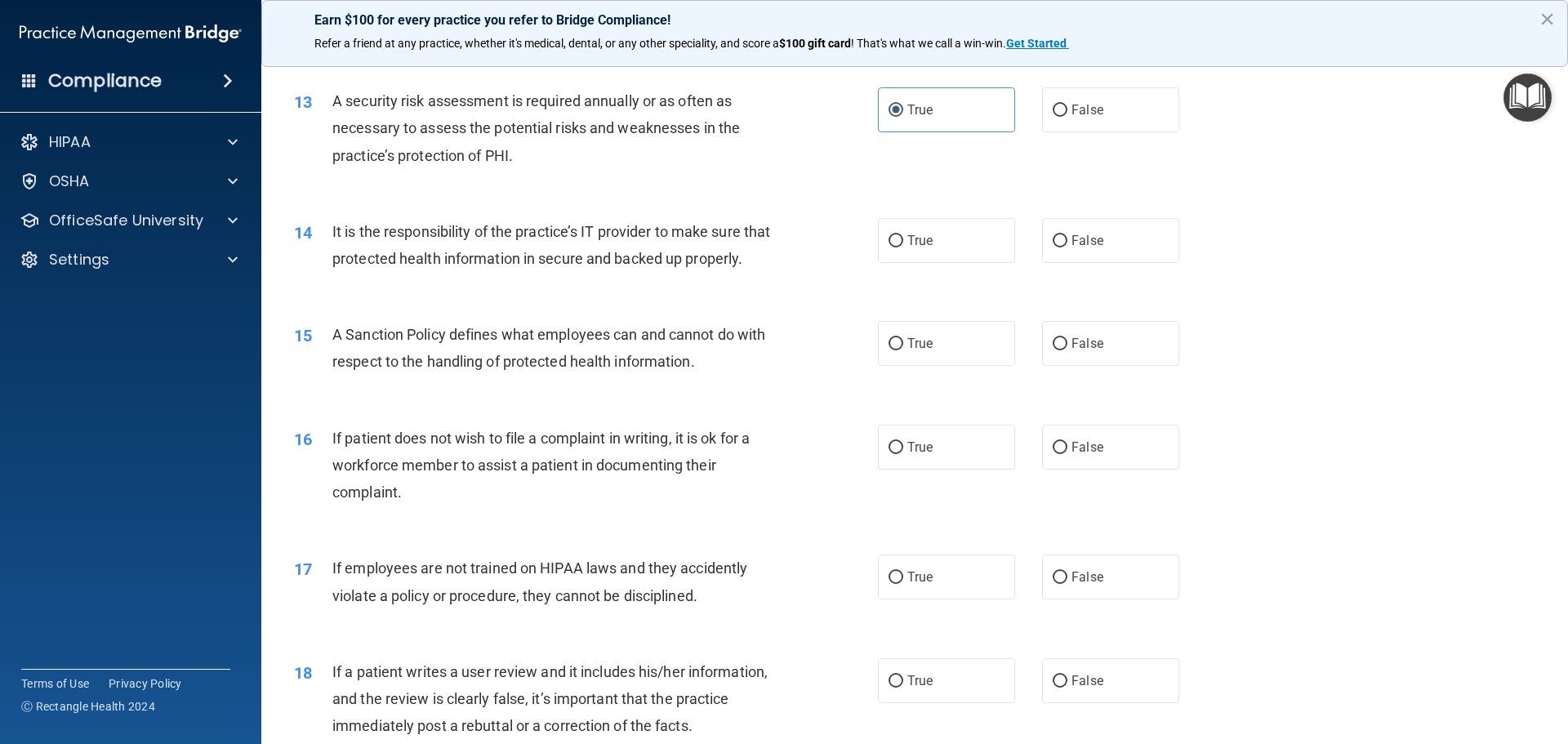
click at [970, 263] on div "14 It is the responsibility of the practice’s IT provider to make sure that pro…" at bounding box center [915, 249] width 1266 height 103
click at [975, 247] on label "True" at bounding box center [947, 240] width 137 height 45
click at [904, 247] on input "True" at bounding box center [895, 241] width 14 height 12
radio input "true"
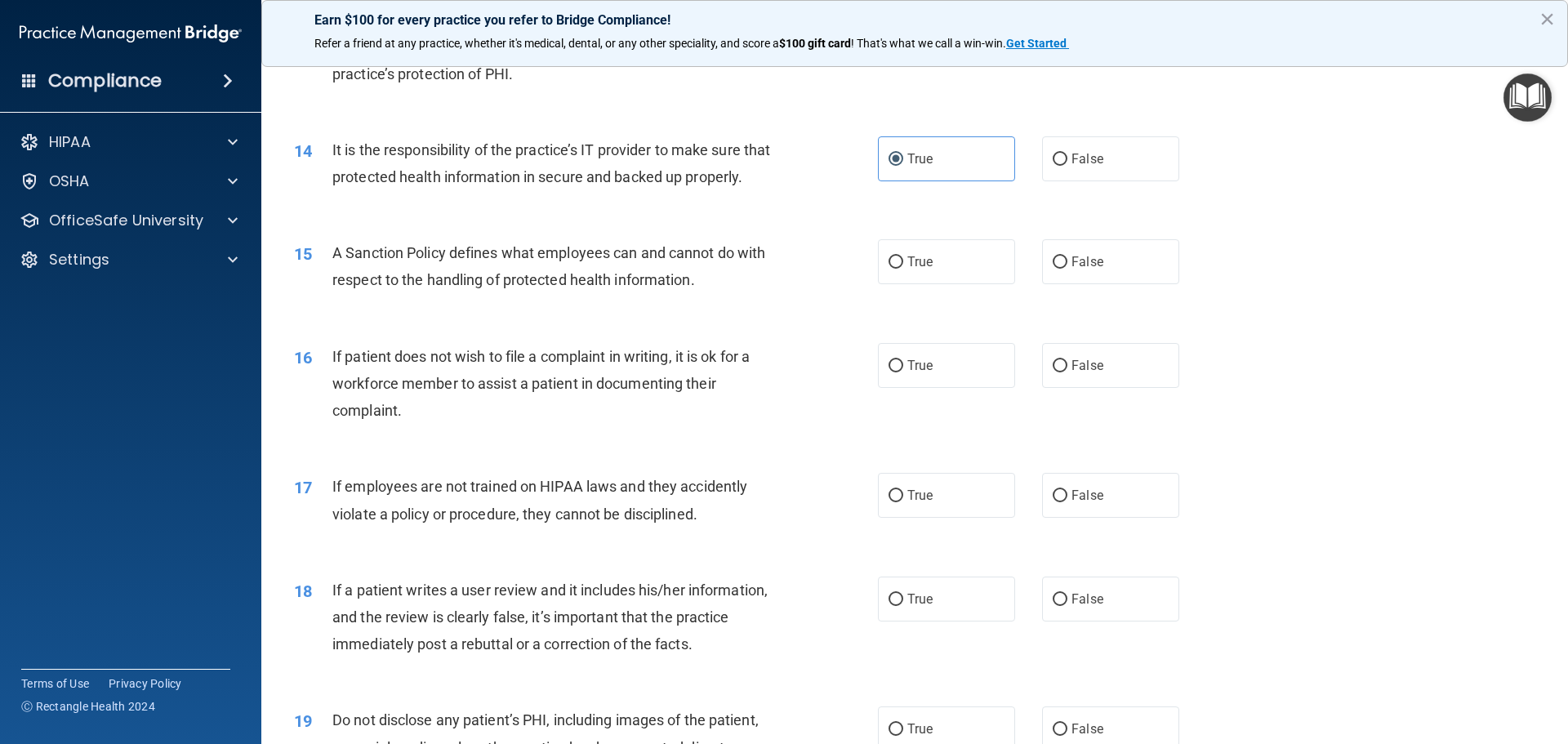
scroll to position [1878, 0]
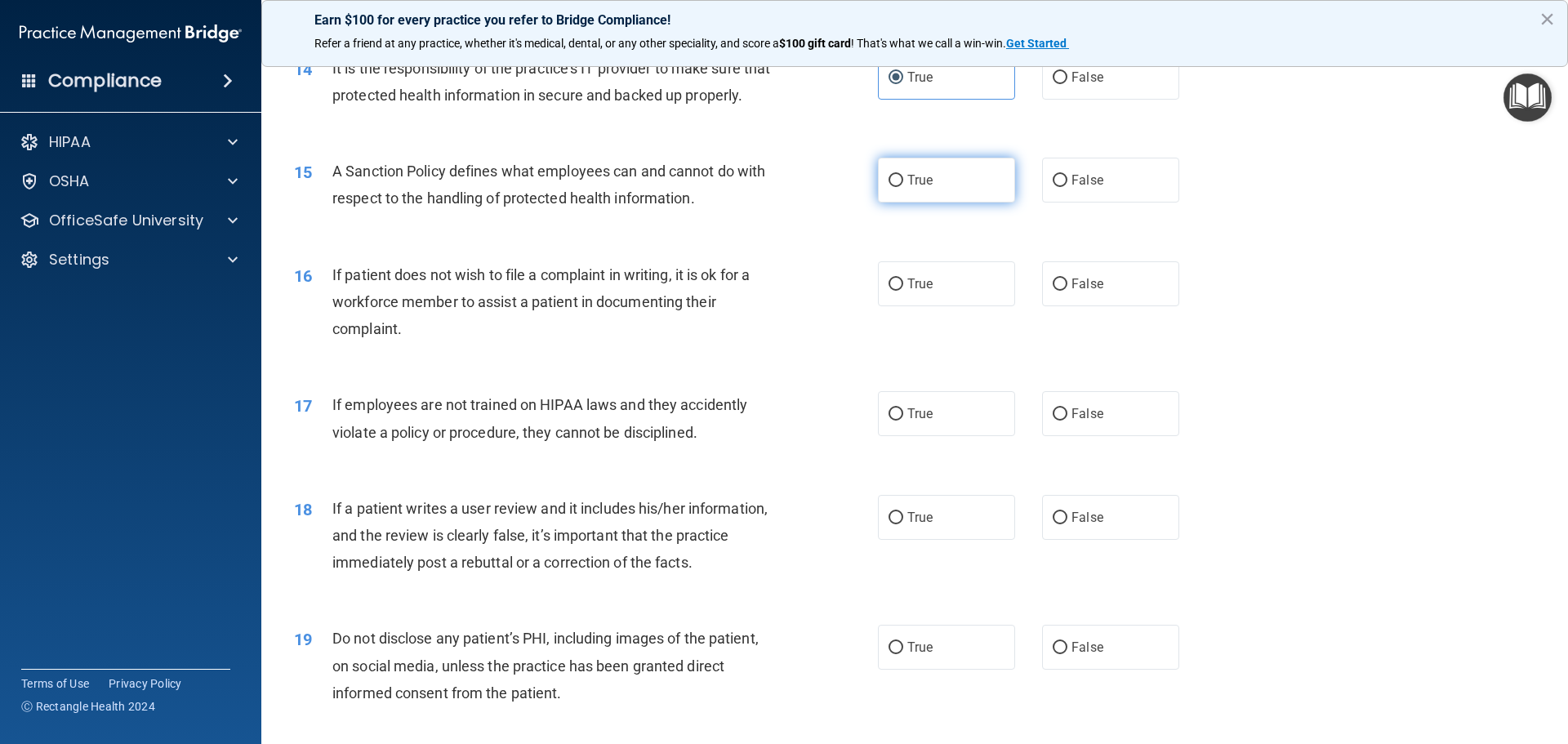
click at [932, 203] on label "True" at bounding box center [947, 180] width 137 height 45
click at [904, 187] on input "True" at bounding box center [895, 181] width 14 height 12
radio input "true"
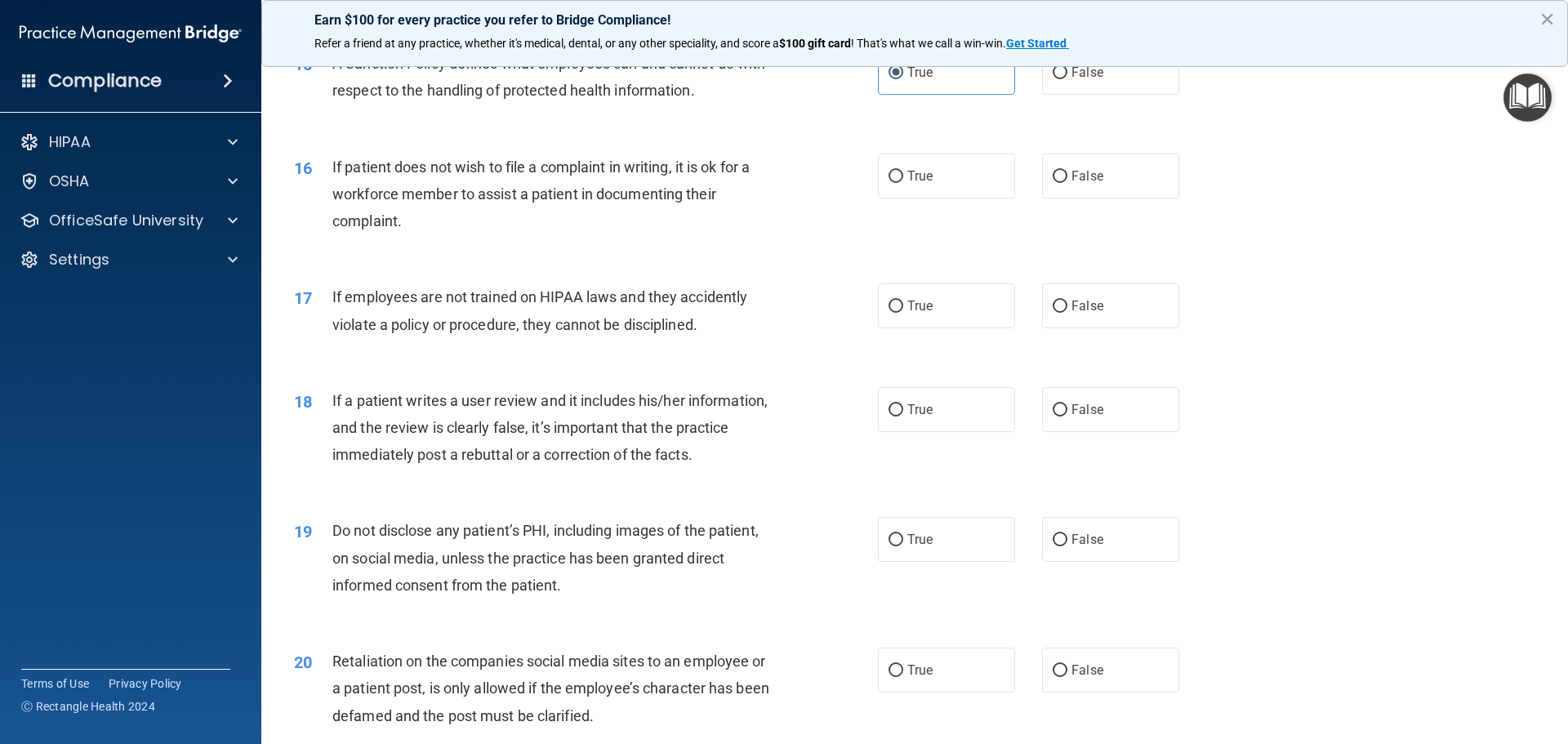
scroll to position [2042, 0]
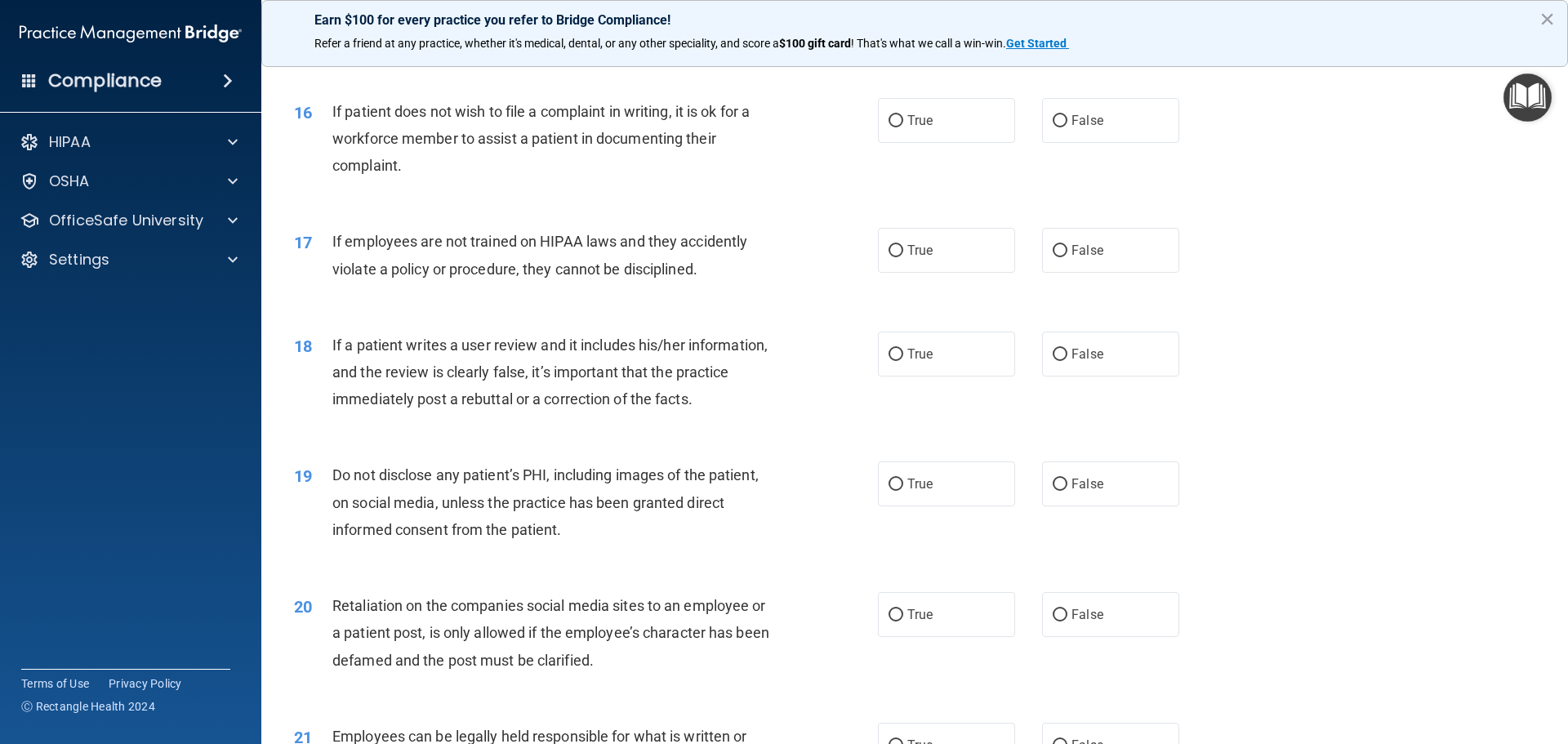
click at [834, 123] on div "16 If patient does not wish to file a complaint in writing, it is ok for a work…" at bounding box center [915, 143] width 1266 height 131
click at [939, 133] on label "True" at bounding box center [947, 120] width 137 height 45
click at [904, 127] on input "True" at bounding box center [895, 121] width 14 height 12
radio input "true"
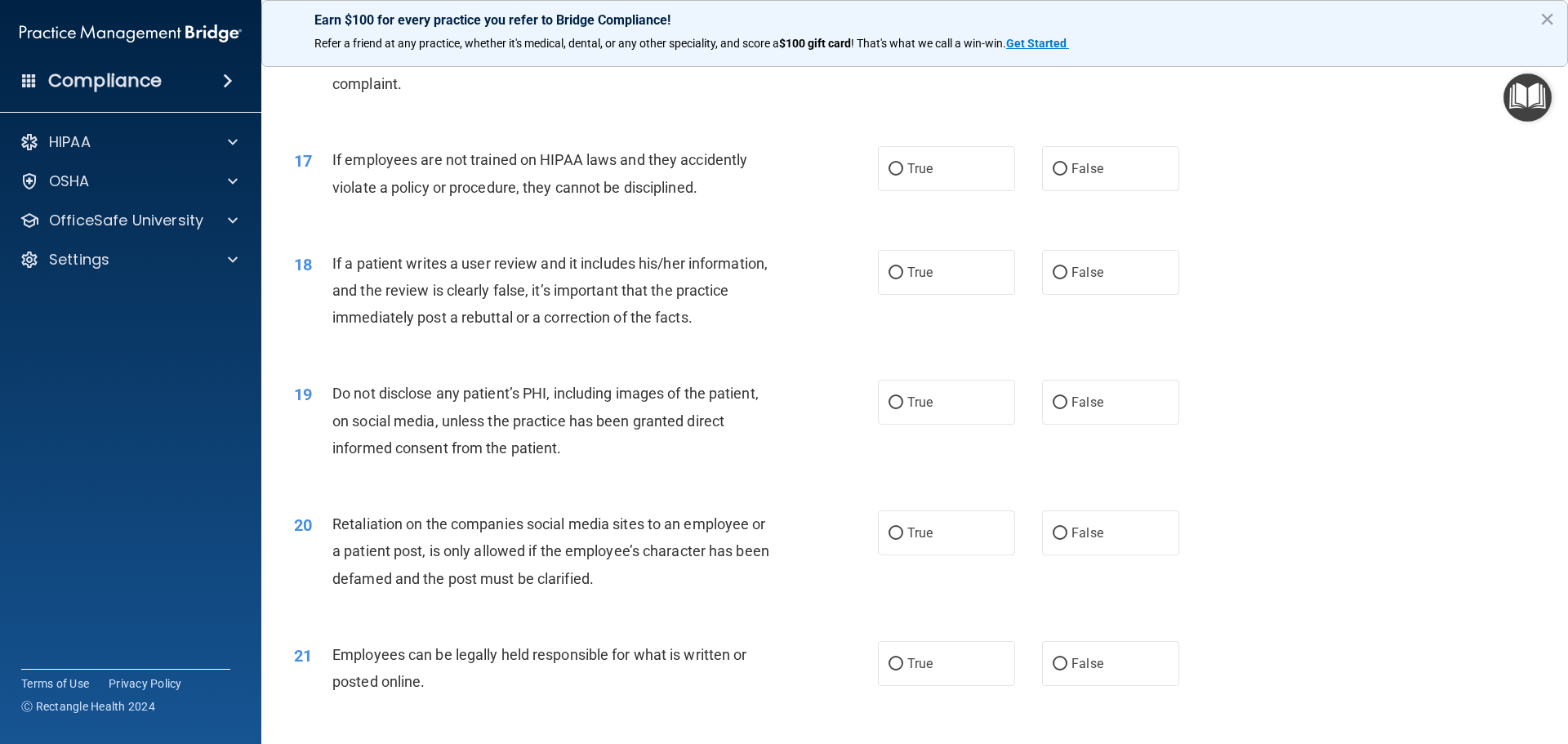
scroll to position [2205, 0]
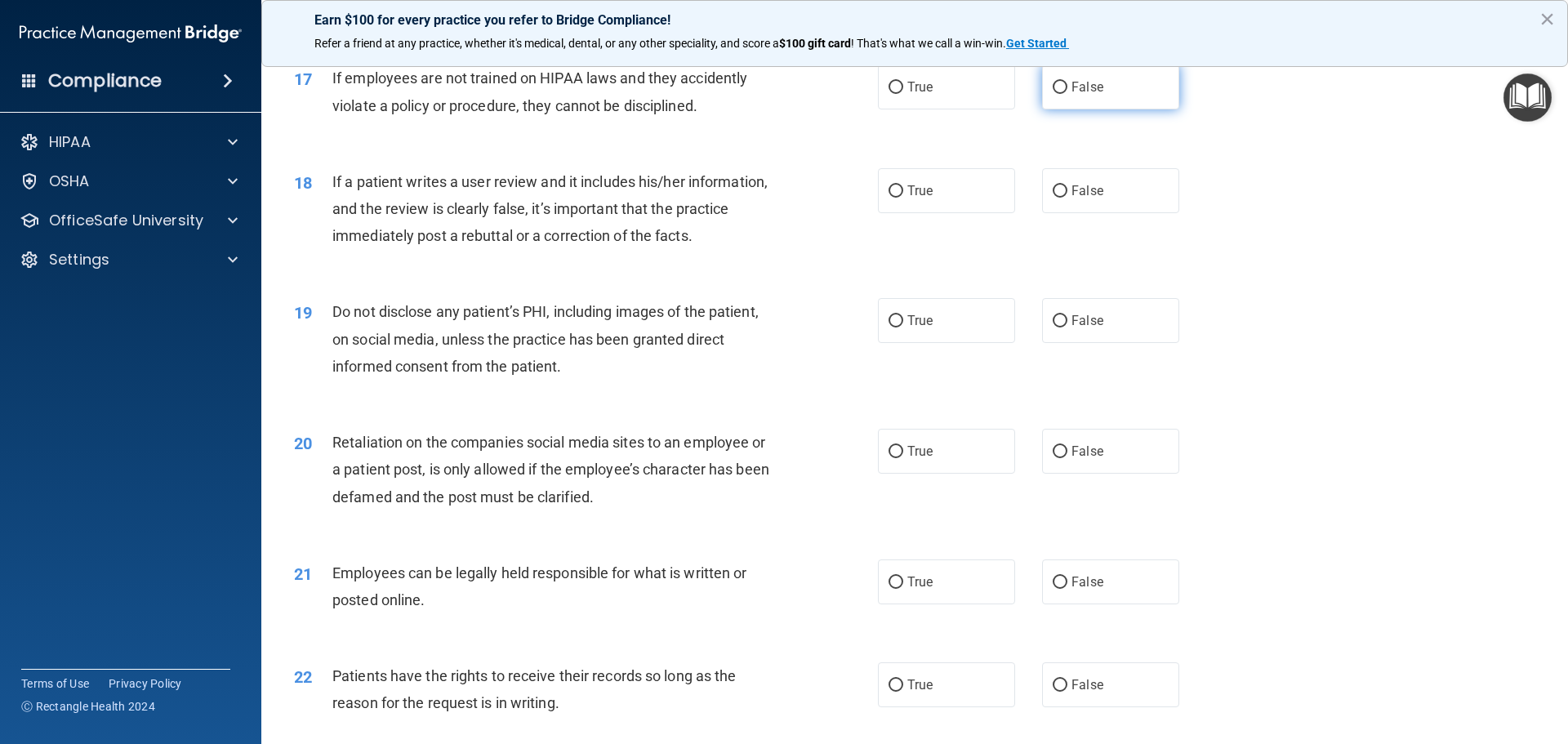
click at [1069, 95] on label "False" at bounding box center [1111, 87] width 137 height 45
click at [1067, 94] on input "False" at bounding box center [1060, 87] width 14 height 12
radio input "true"
click at [1047, 196] on label "False" at bounding box center [1111, 190] width 137 height 45
click at [1053, 196] on input "False" at bounding box center [1060, 192] width 14 height 12
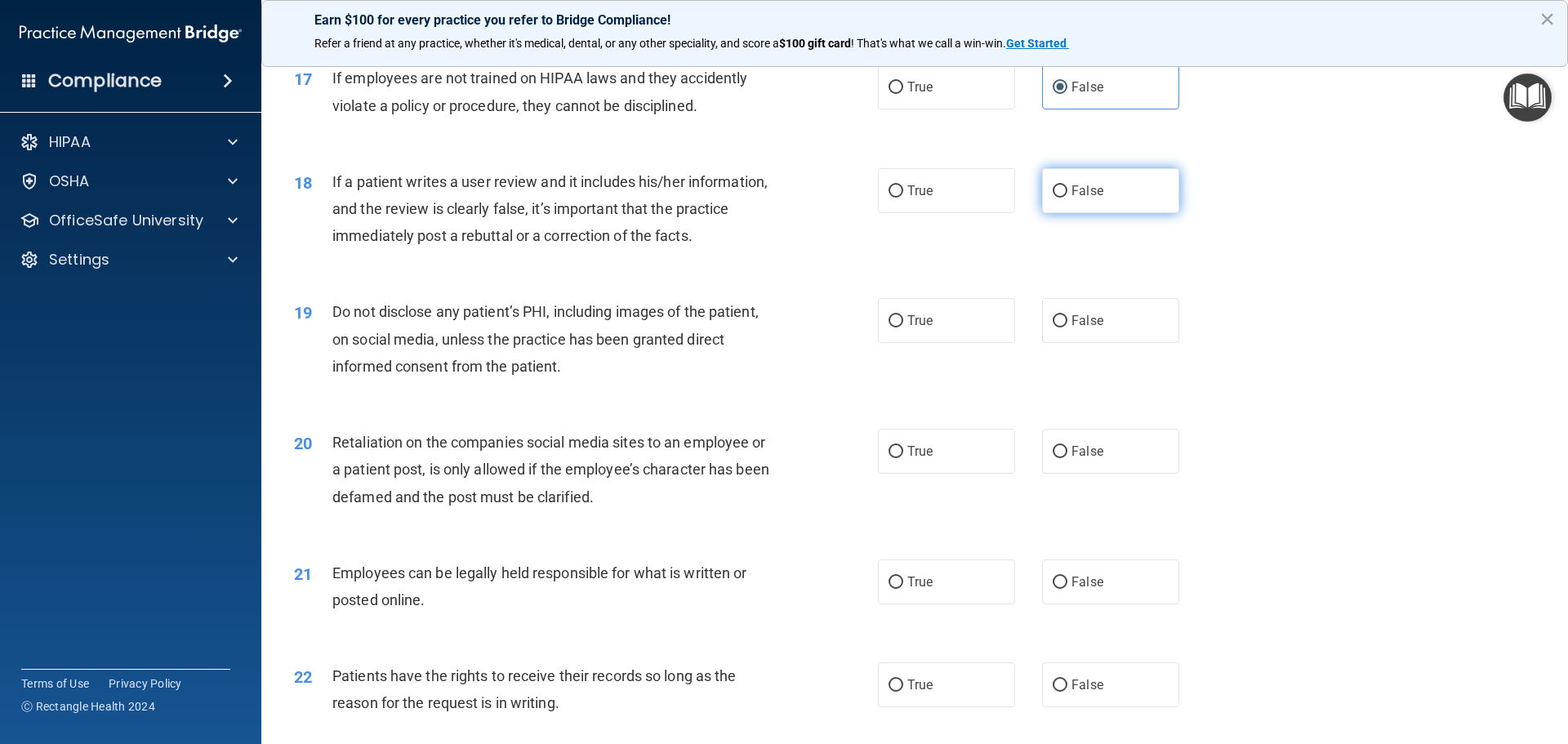
radio input "true"
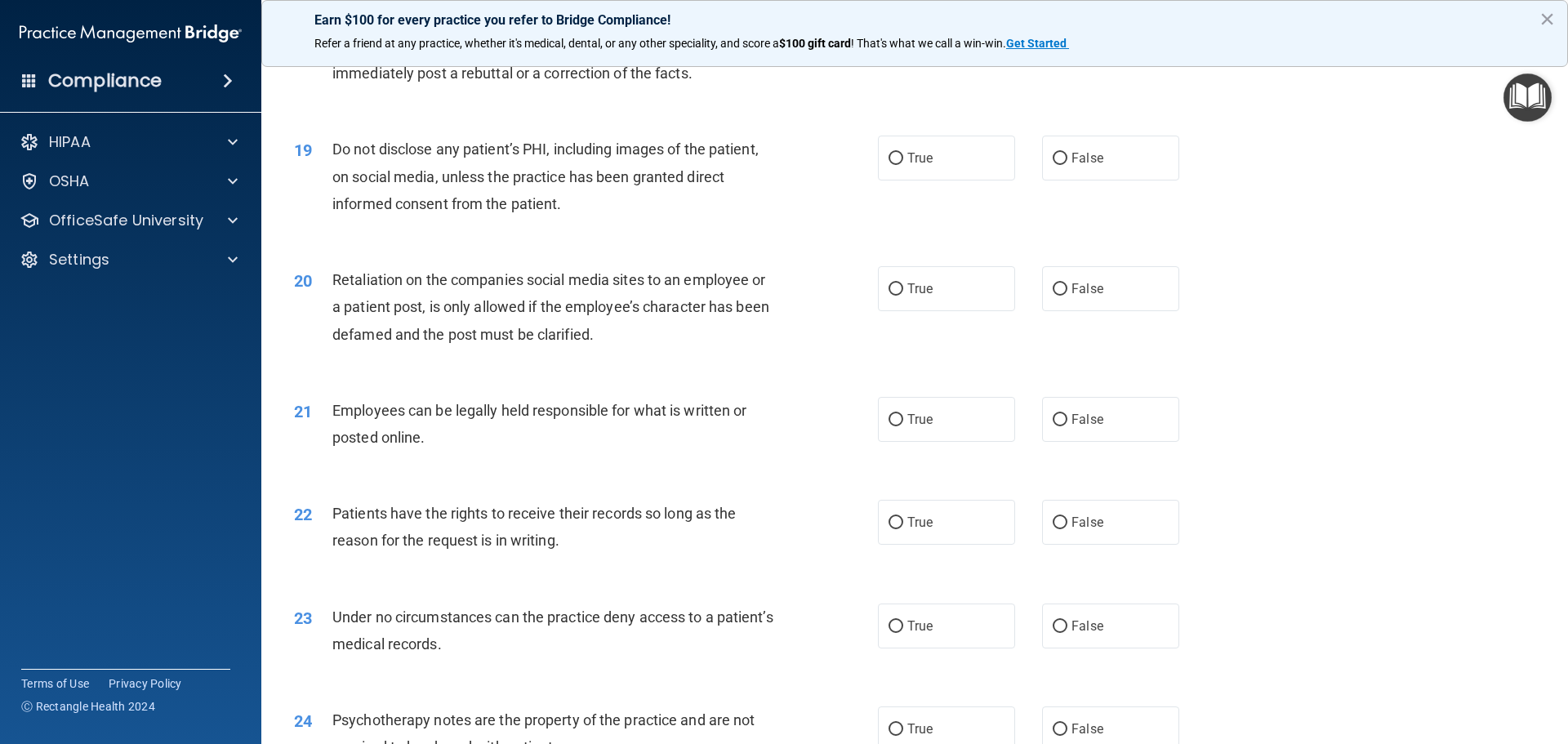
scroll to position [2369, 0]
click at [907, 165] on span "True" at bounding box center [920, 157] width 25 height 15
click at [904, 164] on input "True" at bounding box center [895, 158] width 14 height 12
radio input "true"
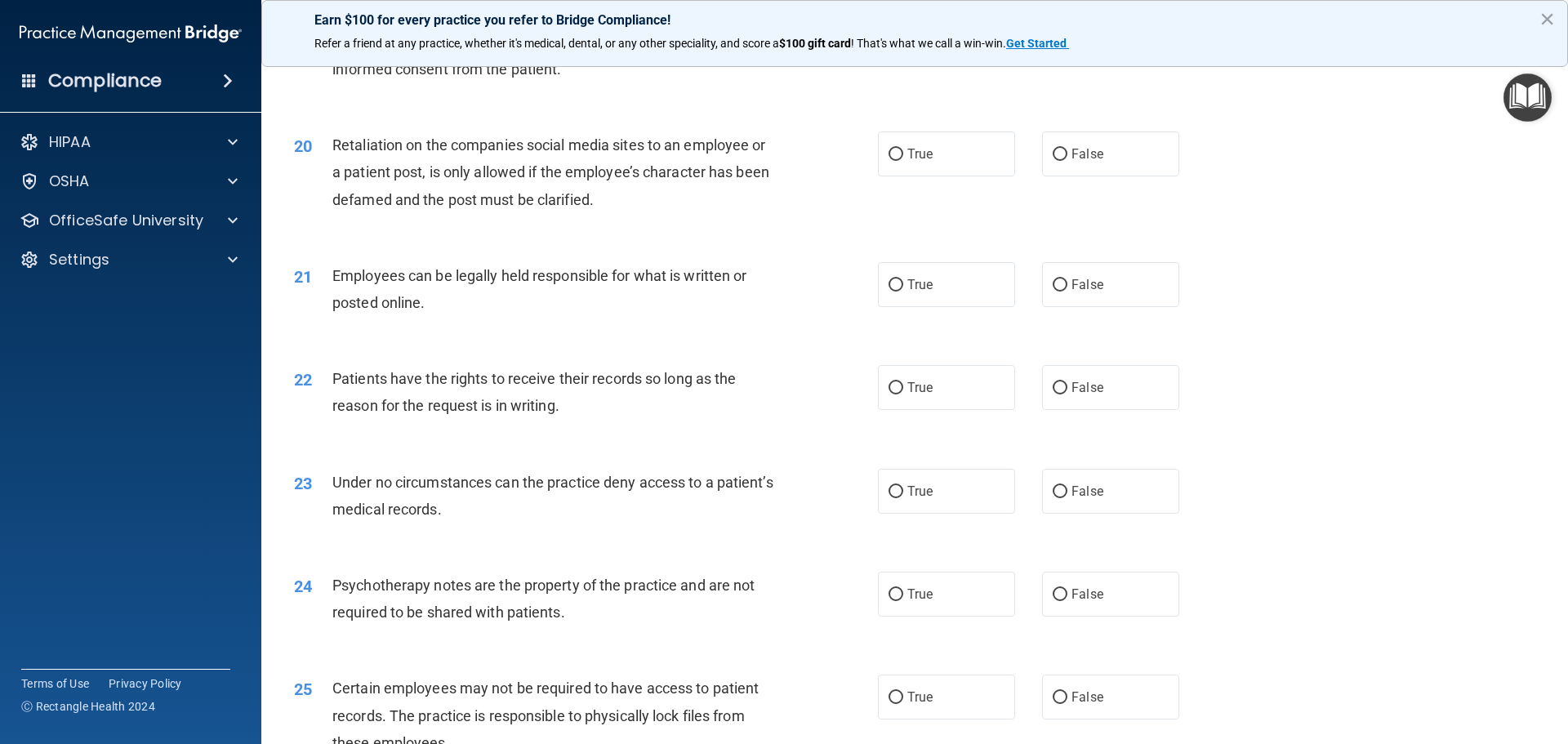
scroll to position [2531, 0]
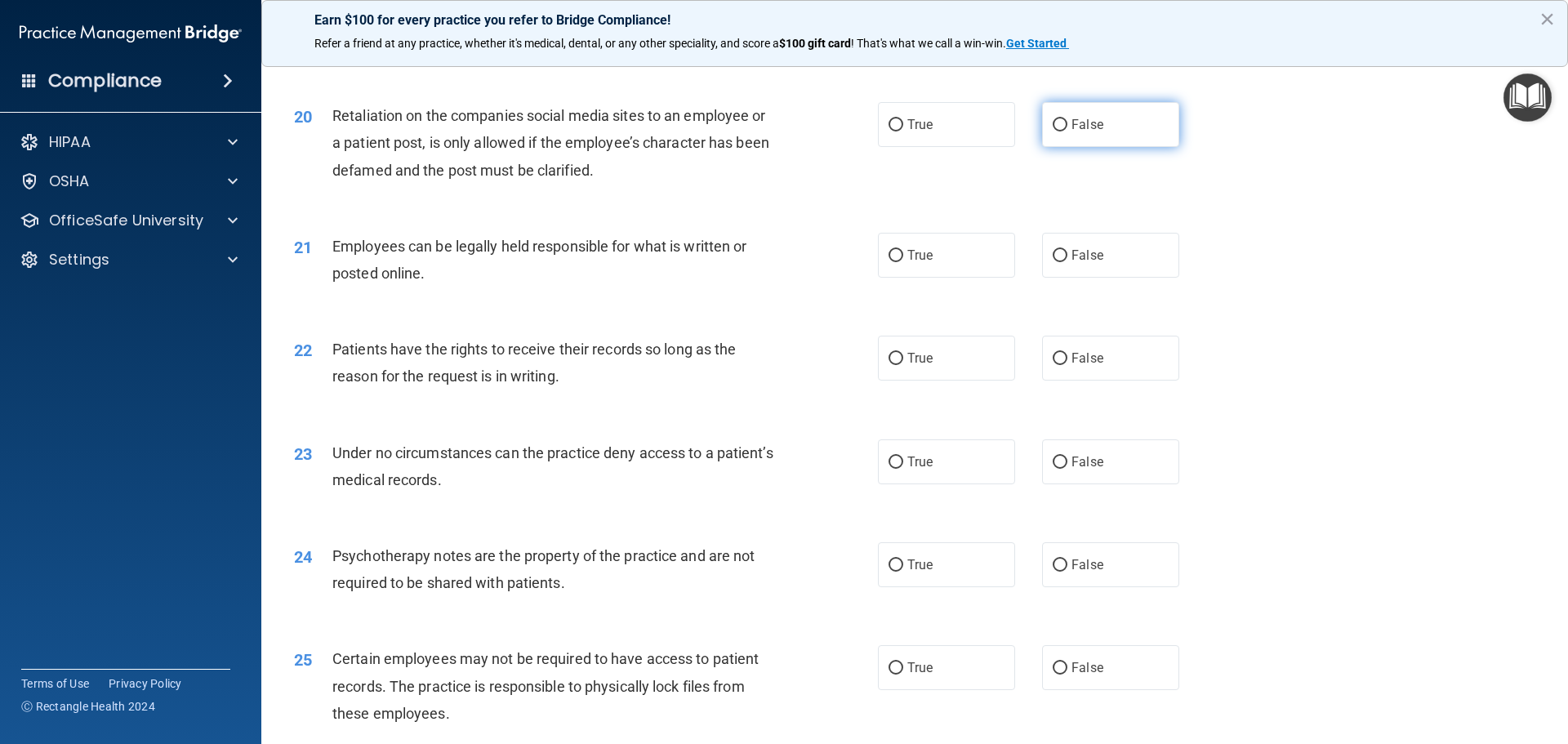
click at [1053, 131] on input "False" at bounding box center [1060, 126] width 14 height 12
radio input "true"
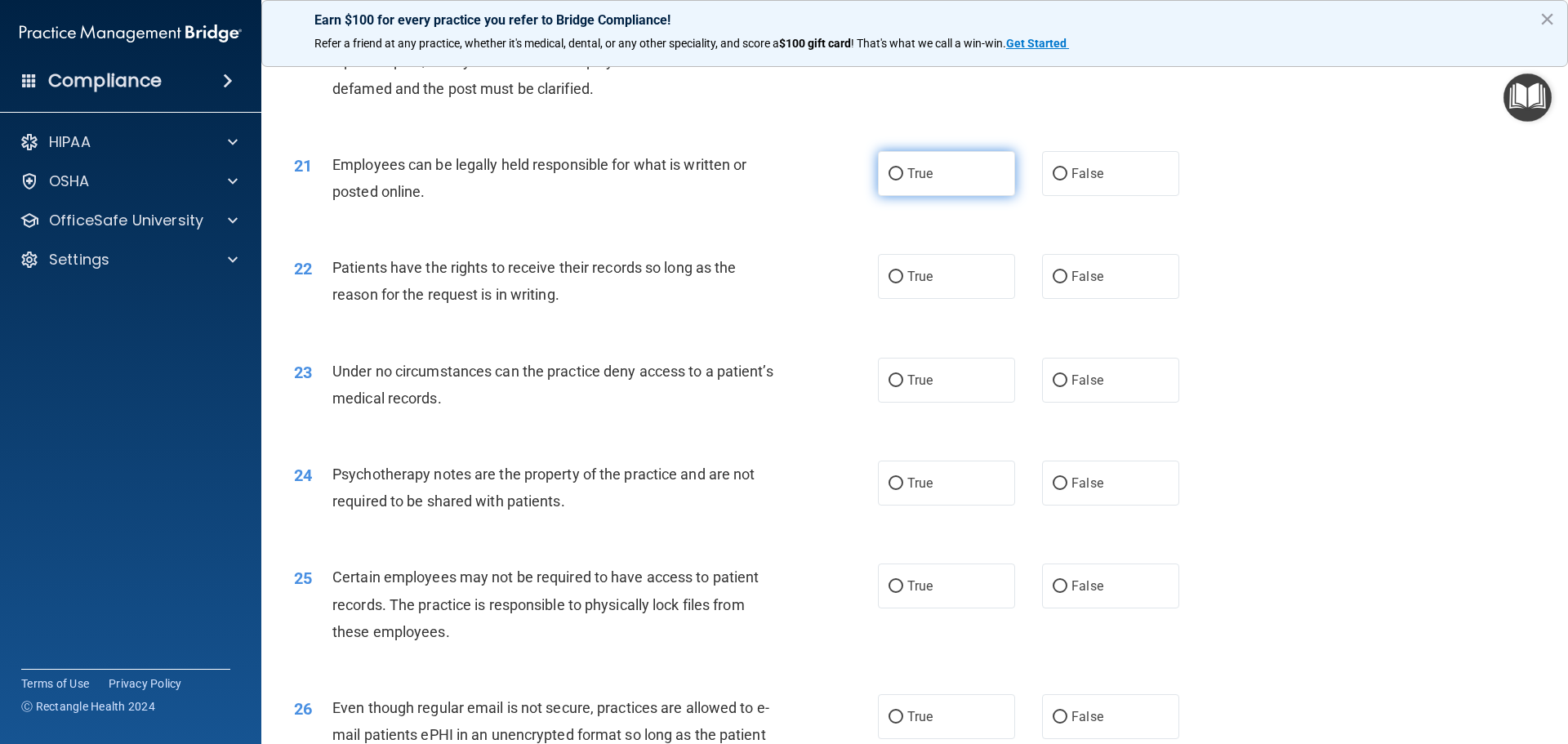
click at [895, 181] on input "True" at bounding box center [895, 174] width 14 height 12
radio input "true"
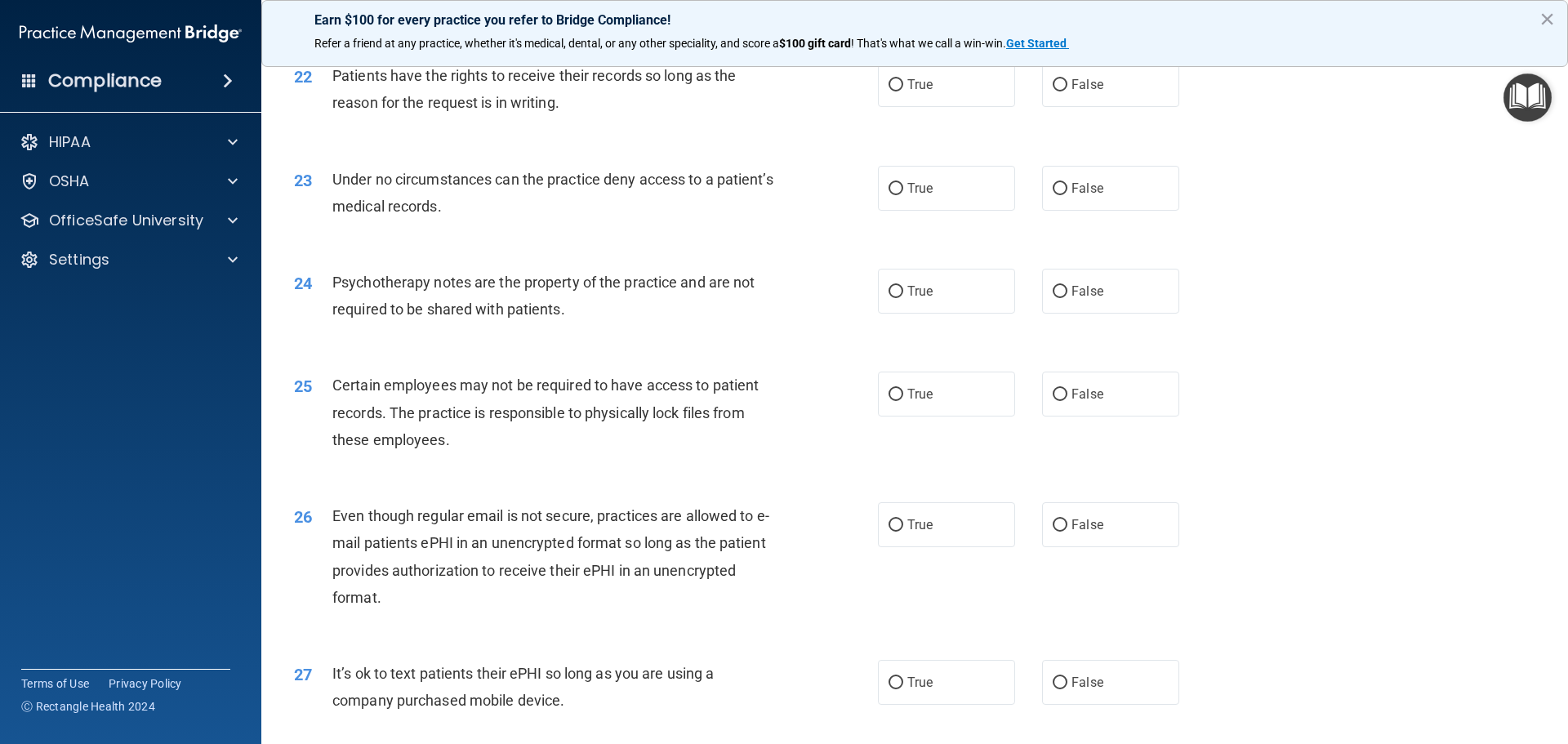
scroll to position [2777, 0]
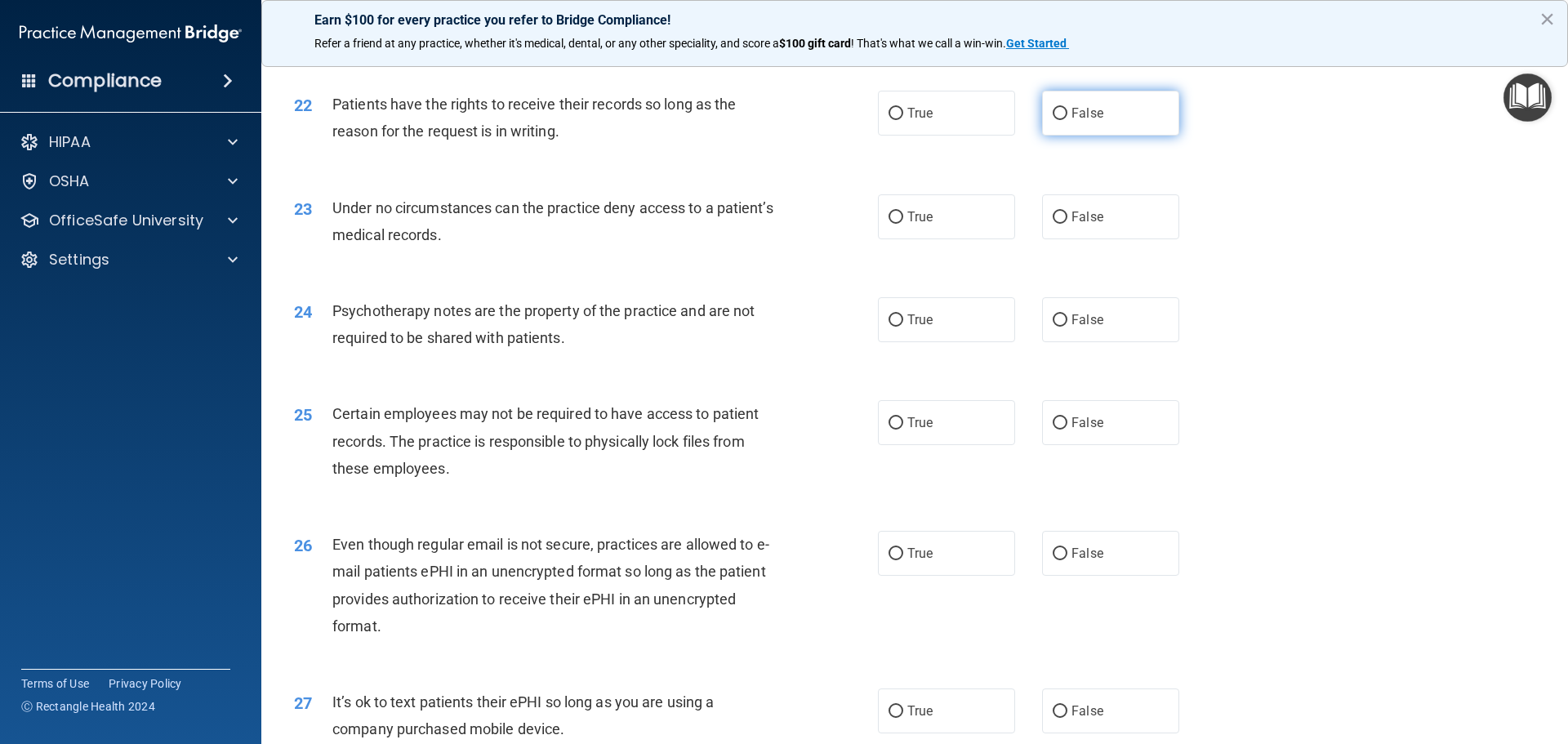
click at [1064, 136] on label "False" at bounding box center [1111, 113] width 137 height 45
click at [1064, 120] on input "False" at bounding box center [1060, 114] width 14 height 12
radio input "true"
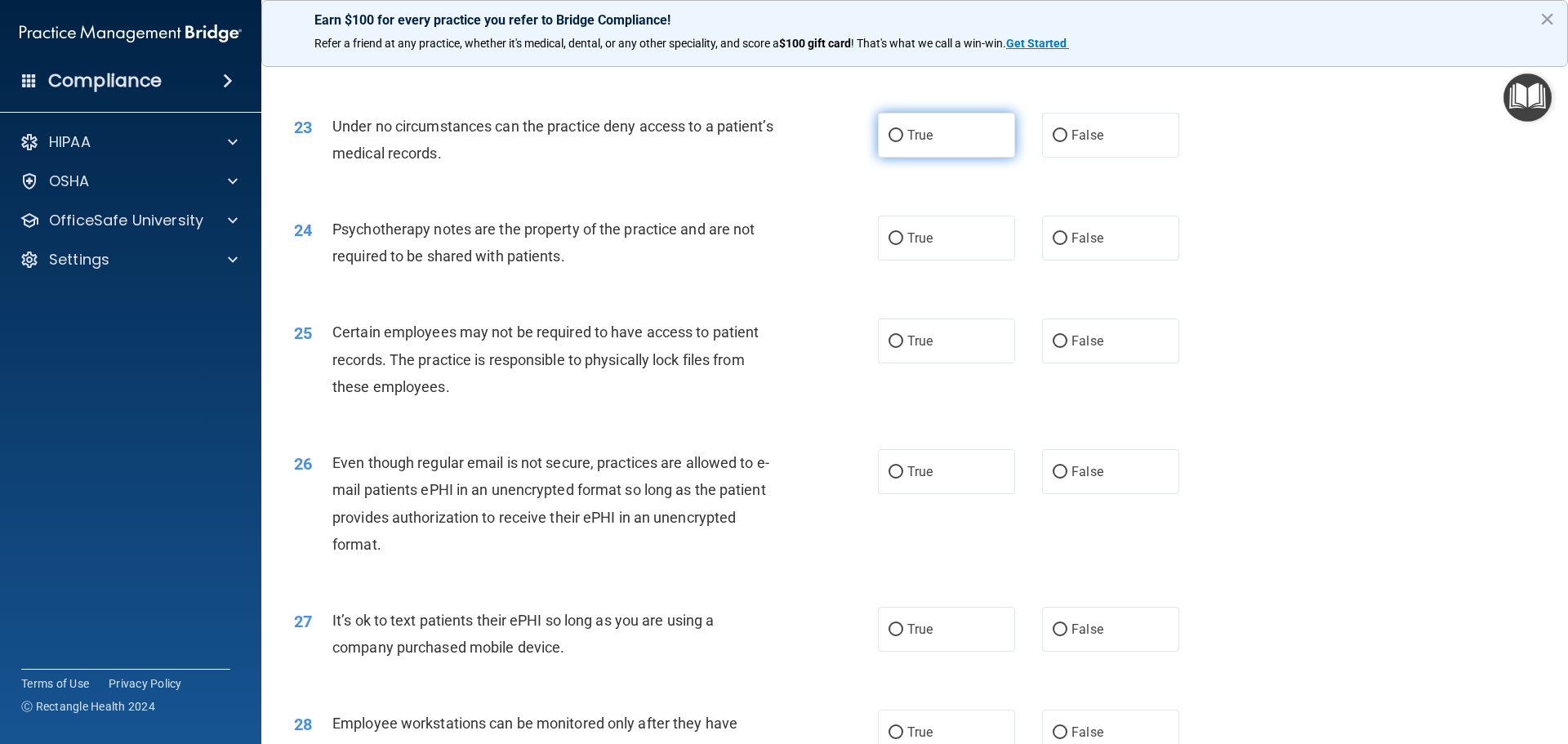
click at [974, 158] on label "True" at bounding box center [947, 135] width 137 height 45
click at [904, 142] on input "True" at bounding box center [895, 136] width 14 height 12
radio input "true"
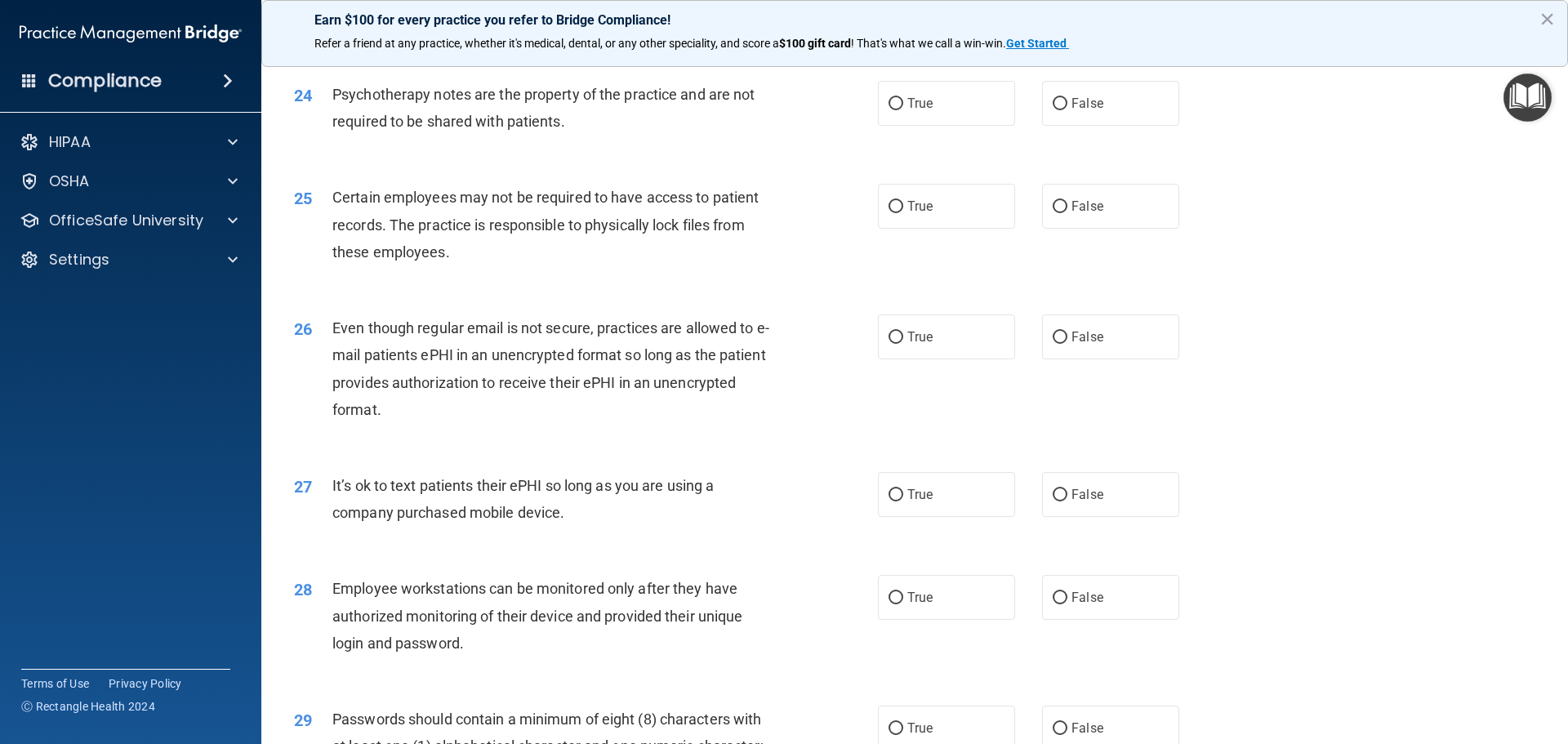
scroll to position [3022, 0]
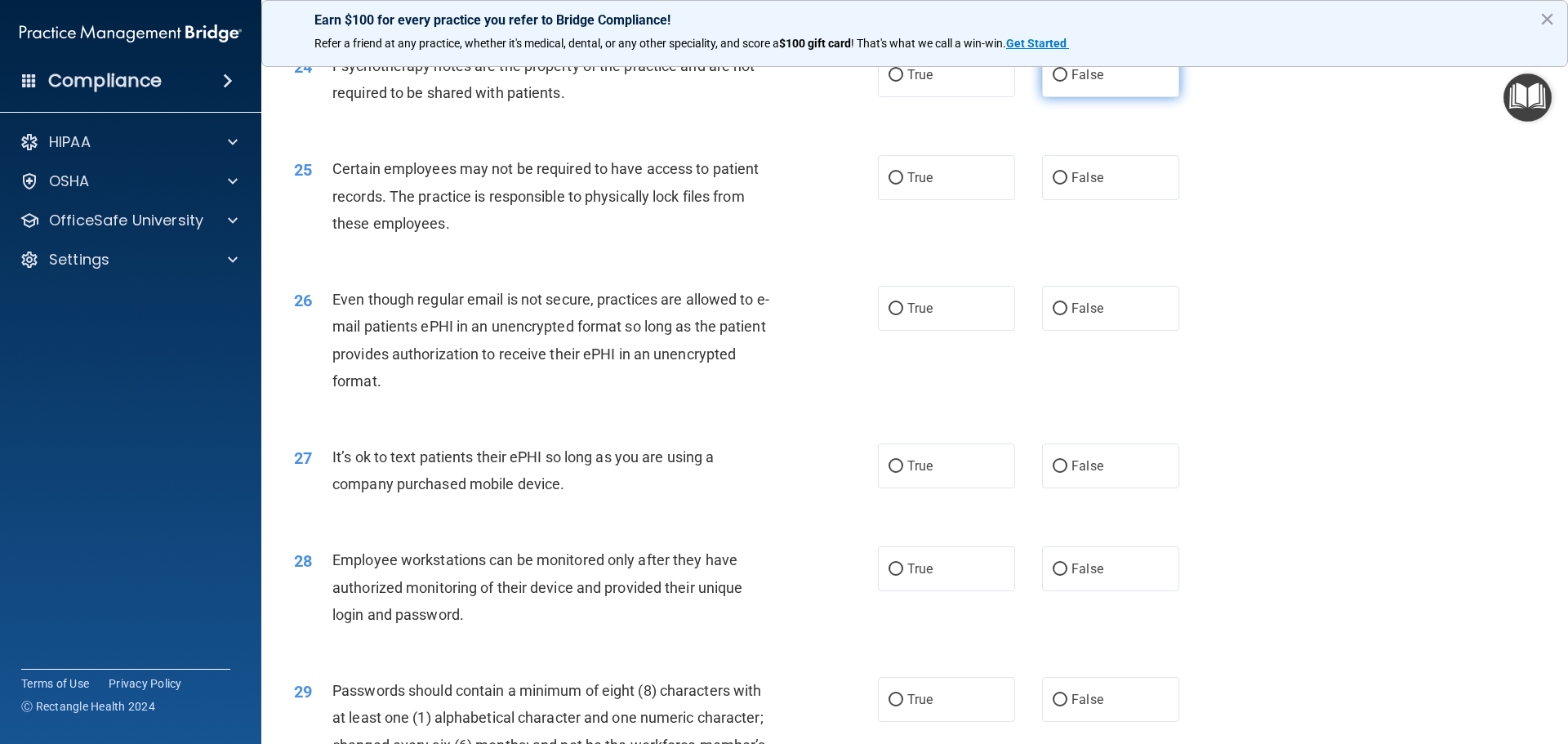
click at [1098, 98] on label "False" at bounding box center [1111, 75] width 137 height 45
click at [1067, 81] on input "False" at bounding box center [1060, 76] width 14 height 12
radio input "true"
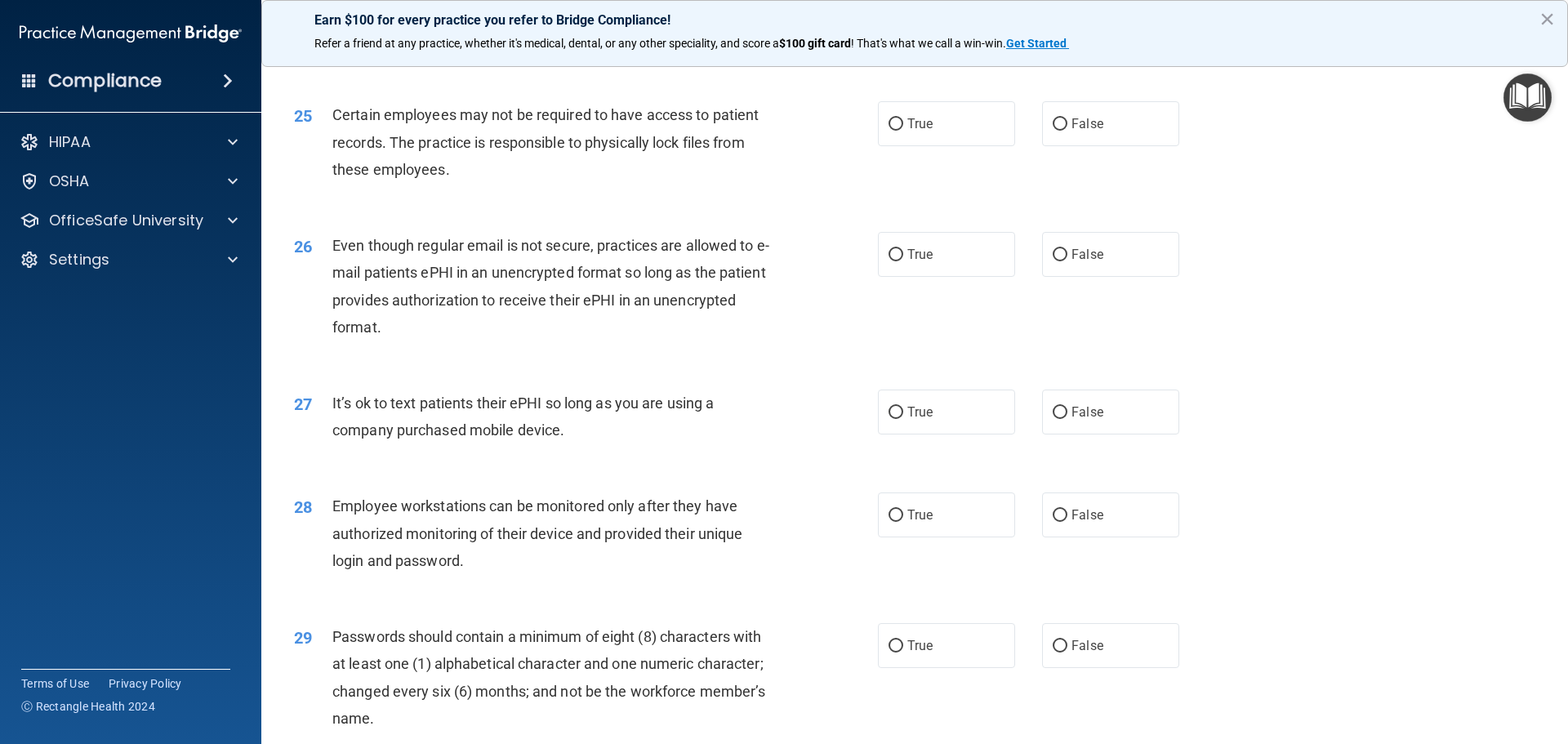
scroll to position [3103, 0]
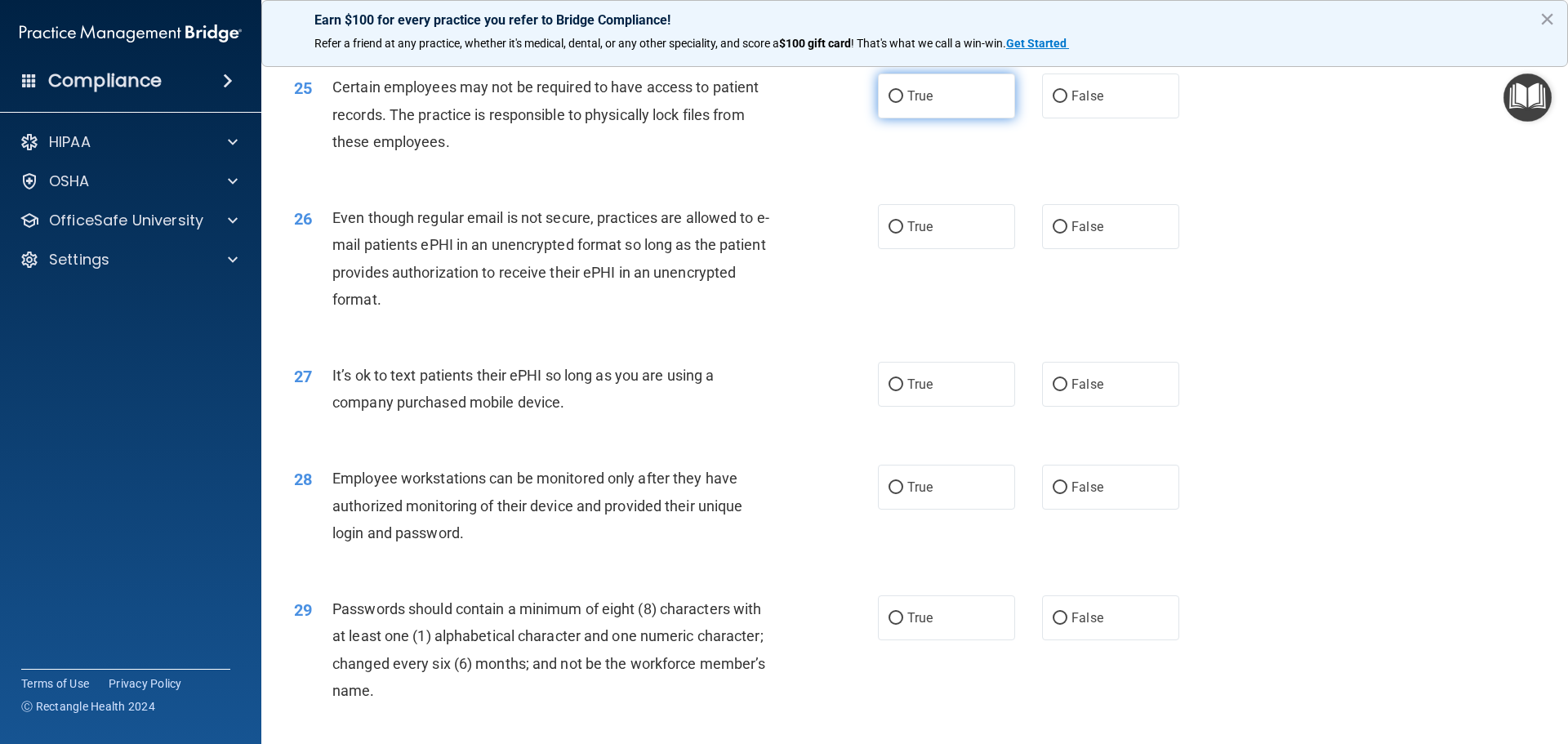
click at [936, 119] on label "True" at bounding box center [947, 96] width 137 height 45
click at [904, 103] on input "True" at bounding box center [895, 97] width 14 height 12
radio input "true"
click at [864, 243] on div "26 Even though regular email is not secure, practices are allowed to e-mail pat…" at bounding box center [586, 263] width 633 height 117
click at [878, 242] on label "True" at bounding box center [947, 227] width 137 height 45
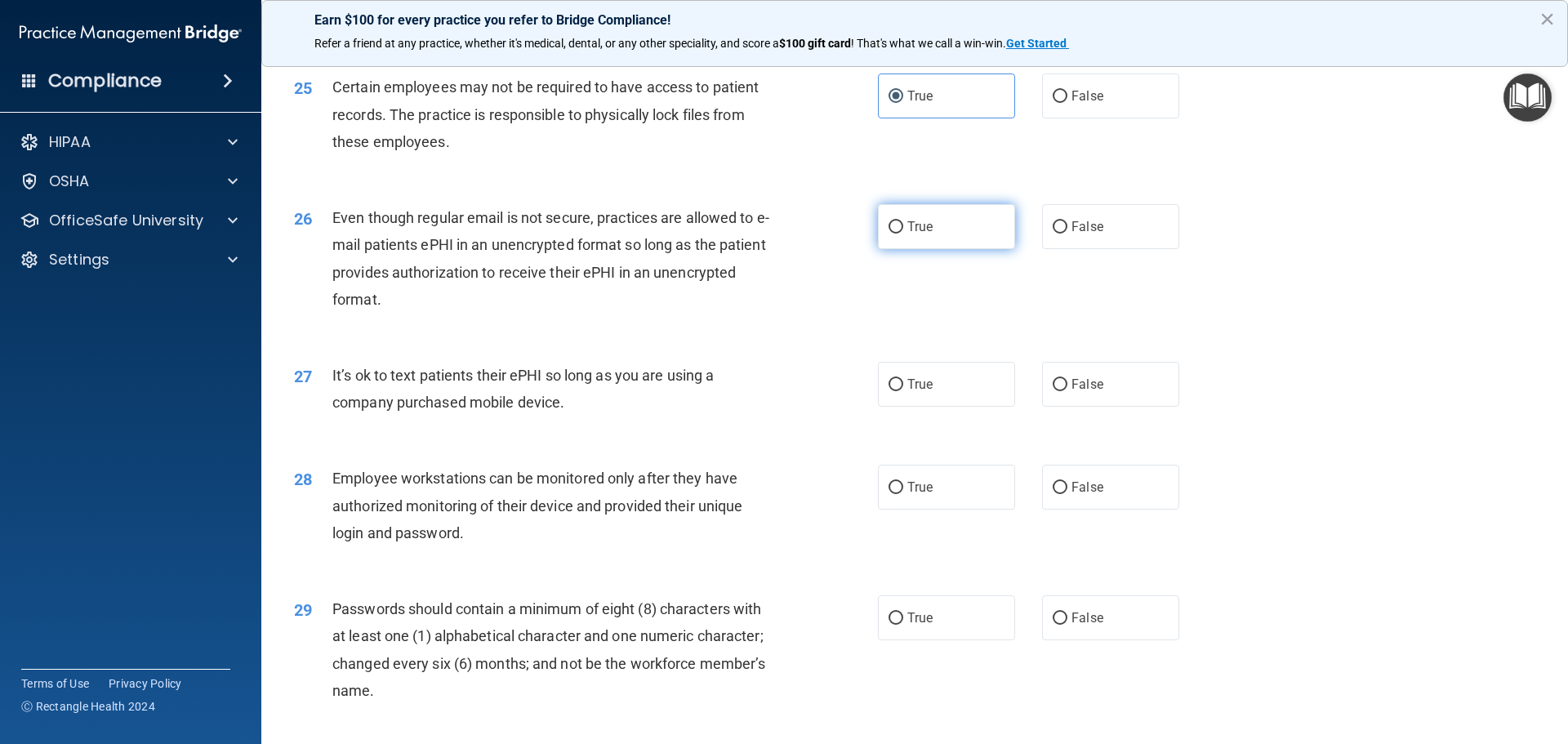
click at [888, 233] on input "True" at bounding box center [895, 227] width 14 height 12
radio input "true"
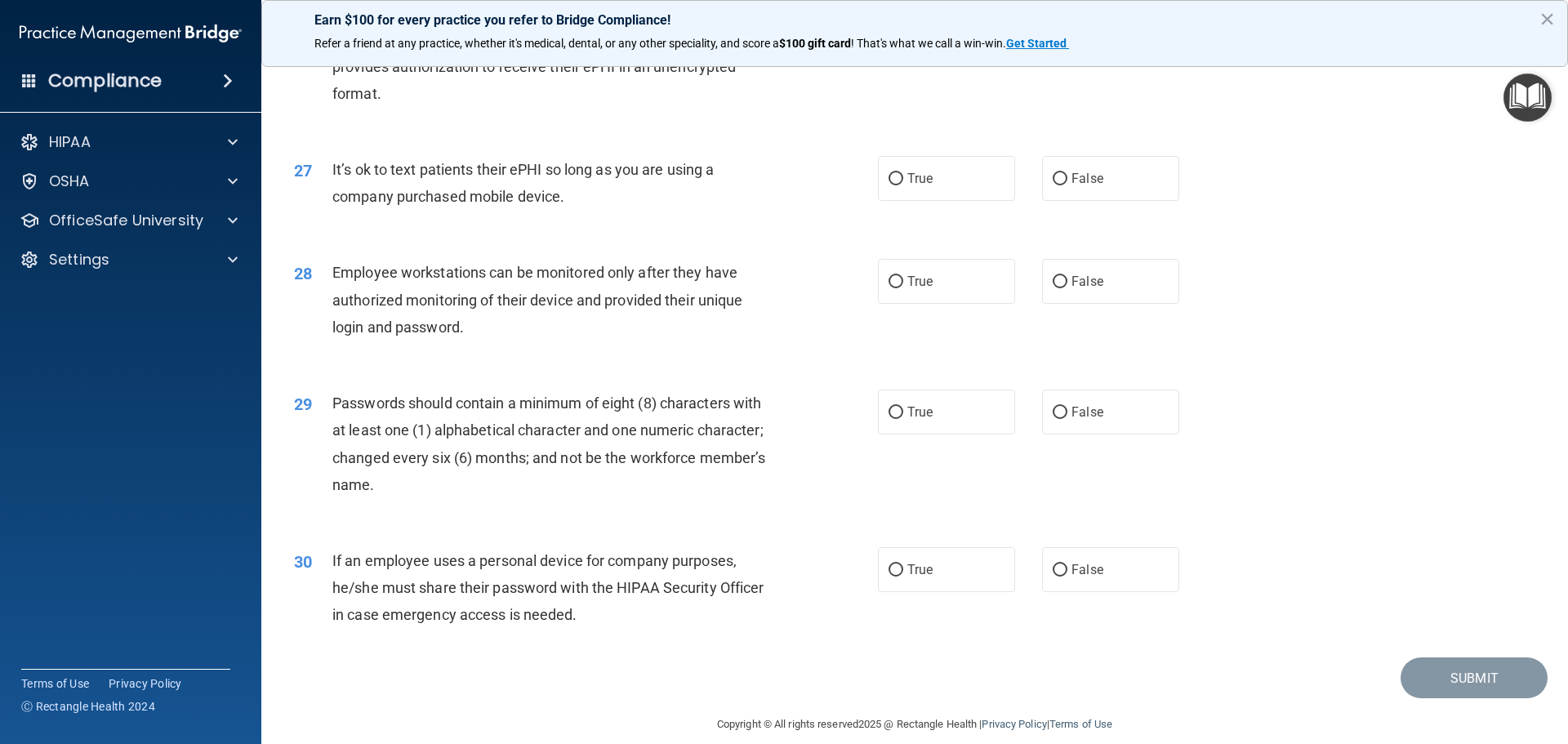
scroll to position [3348, 0]
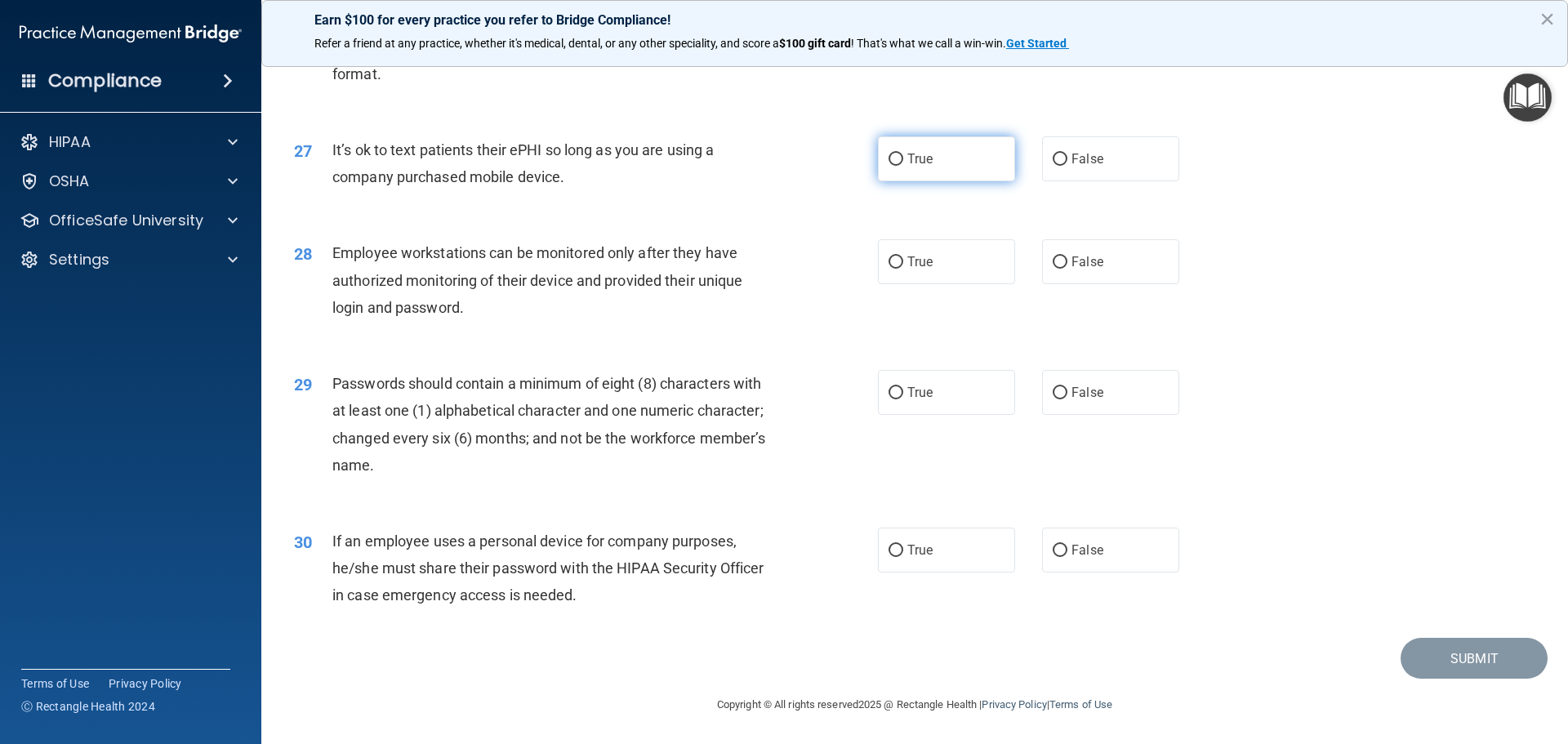
click at [956, 176] on label "True" at bounding box center [947, 159] width 137 height 45
click at [904, 165] on input "True" at bounding box center [895, 159] width 14 height 12
radio input "true"
click at [893, 256] on label "True" at bounding box center [947, 261] width 137 height 45
click at [893, 256] on input "True" at bounding box center [895, 262] width 14 height 12
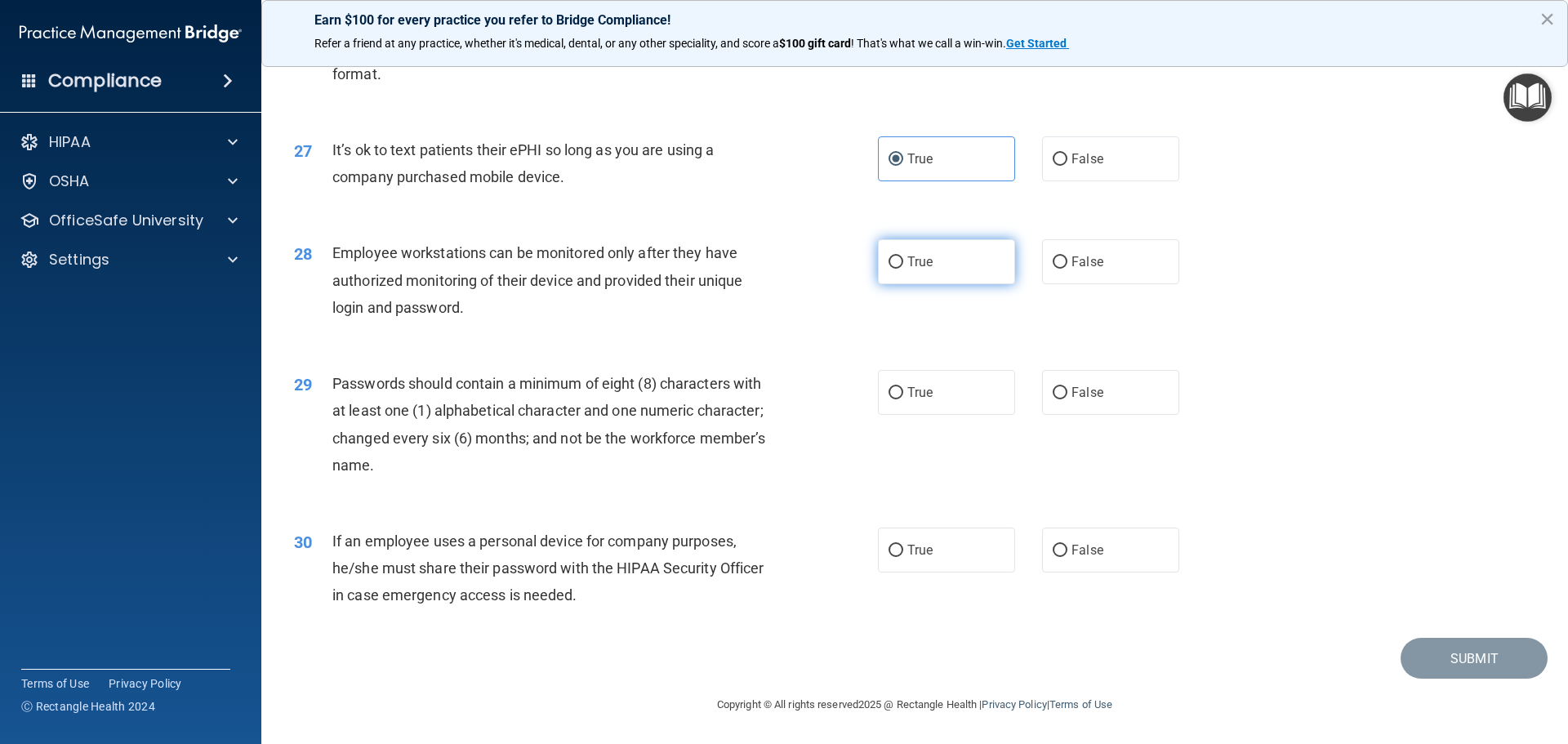
radio input "true"
click at [925, 381] on label "True" at bounding box center [947, 392] width 137 height 45
click at [875, 470] on div "29 Passwords should contain a minimum of eight (8) characters with at least one…" at bounding box center [586, 428] width 633 height 117
click at [940, 402] on label "True" at bounding box center [947, 392] width 137 height 45
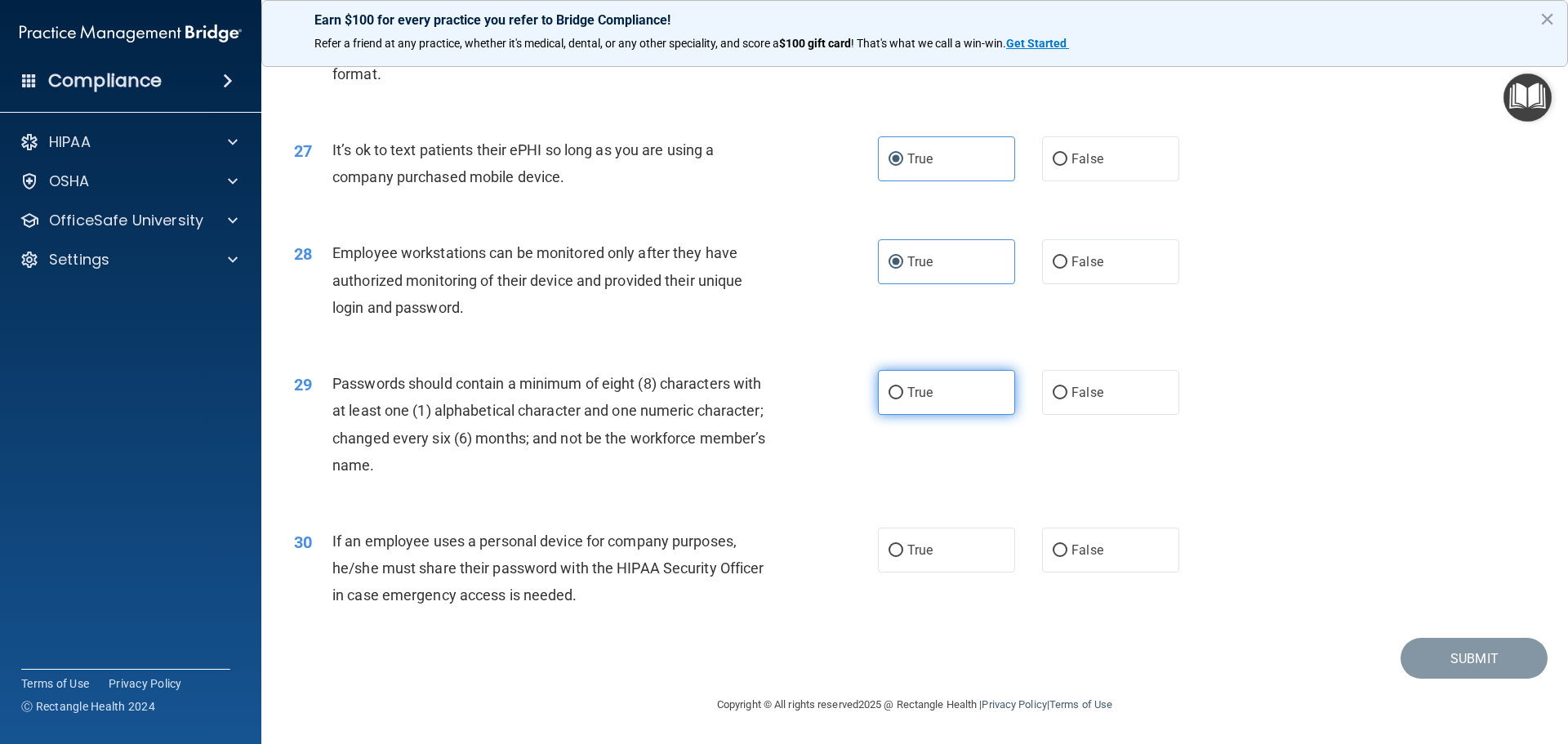
click at [904, 400] on input "True" at bounding box center [895, 393] width 14 height 12
radio input "true"
click at [943, 555] on label "True" at bounding box center [947, 550] width 137 height 45
click at [904, 555] on input "True" at bounding box center [895, 551] width 14 height 12
radio input "true"
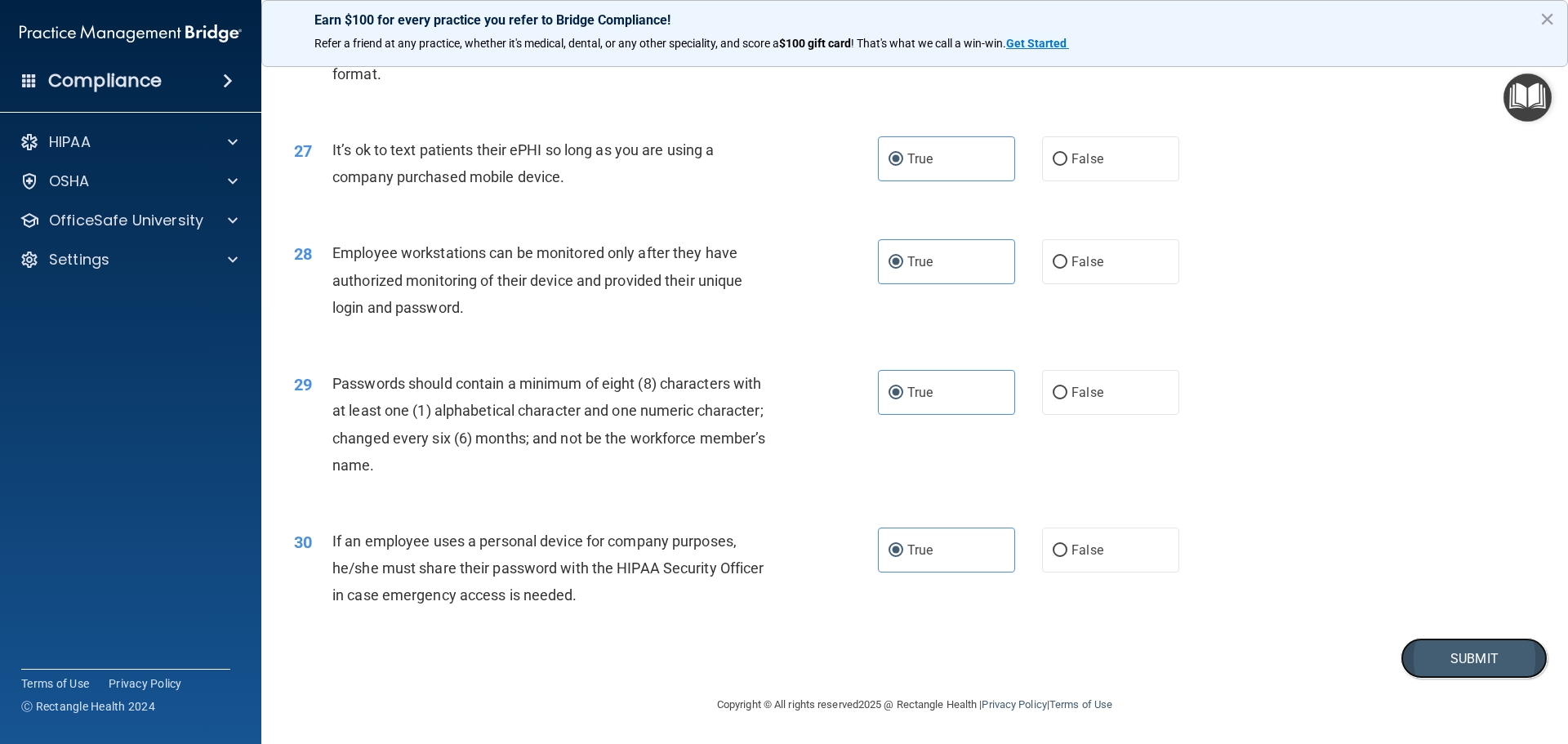
click at [1468, 659] on button "Submit" at bounding box center [1474, 658] width 147 height 42
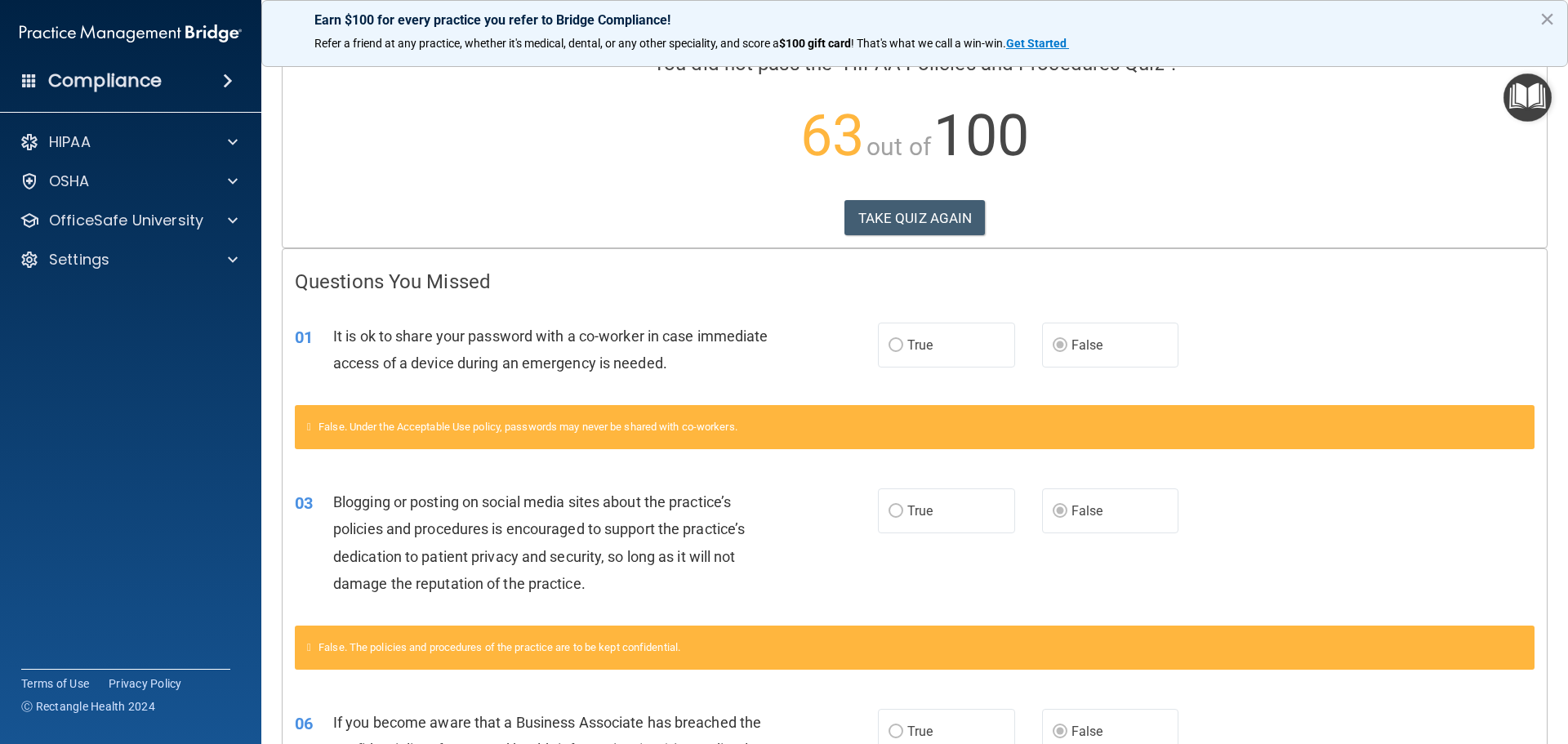
scroll to position [129, 0]
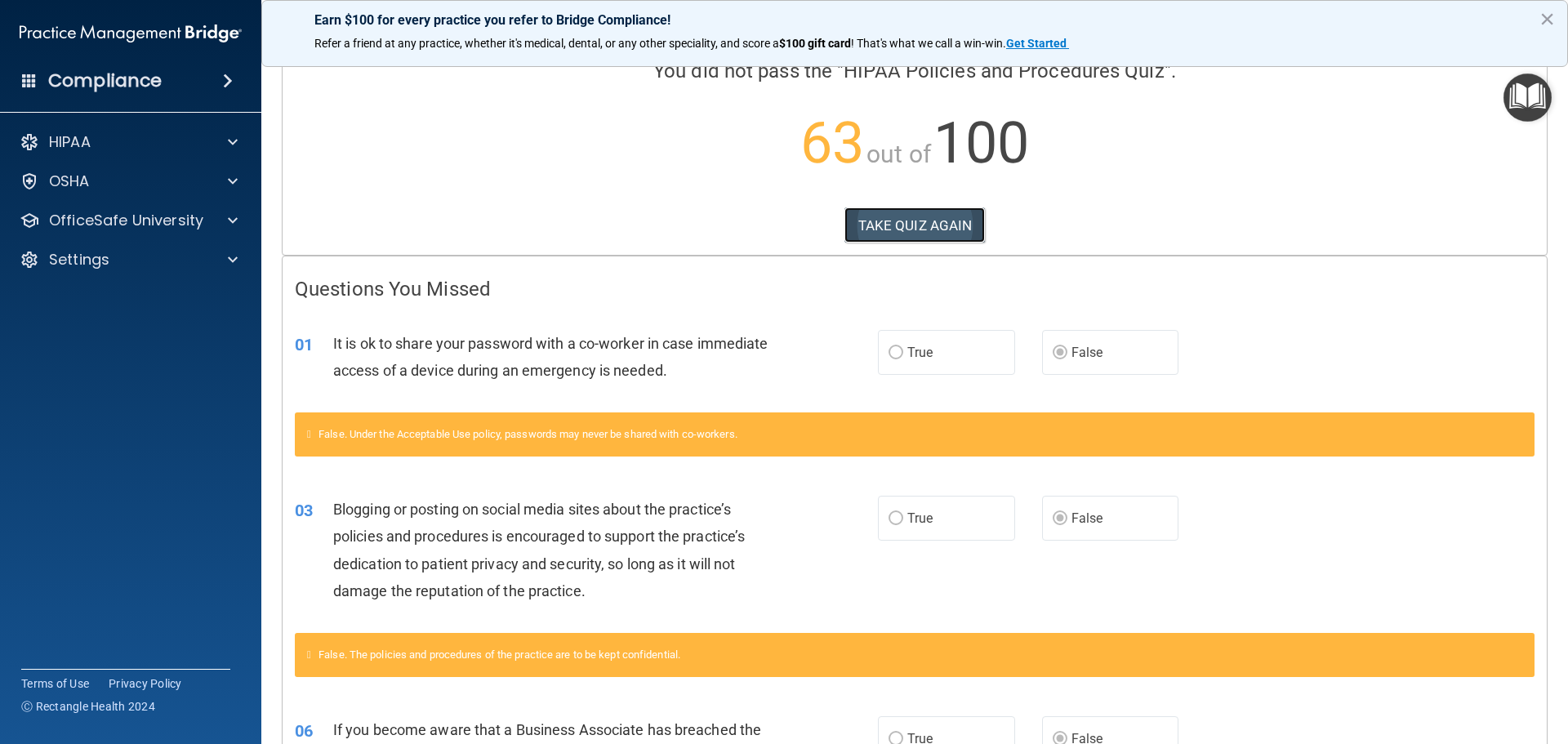
click at [910, 217] on button "TAKE QUIZ AGAIN" at bounding box center [915, 226] width 142 height 36
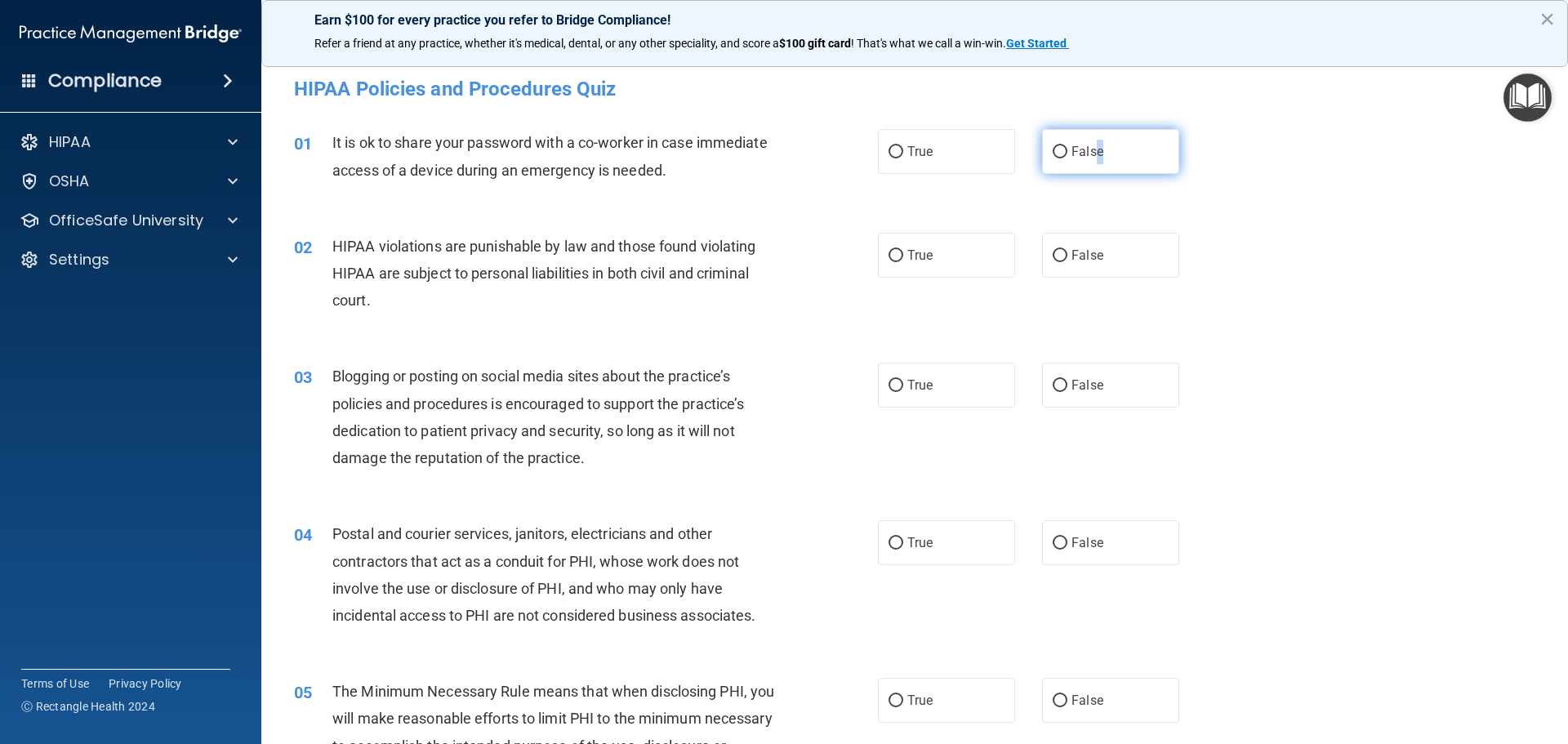
click at [1092, 154] on span "False" at bounding box center [1088, 151] width 32 height 15
click at [921, 259] on span "True" at bounding box center [920, 255] width 25 height 15
click at [904, 259] on input "True" at bounding box center [895, 256] width 14 height 12
radio input "true"
click at [888, 390] on input "True" at bounding box center [895, 386] width 14 height 12
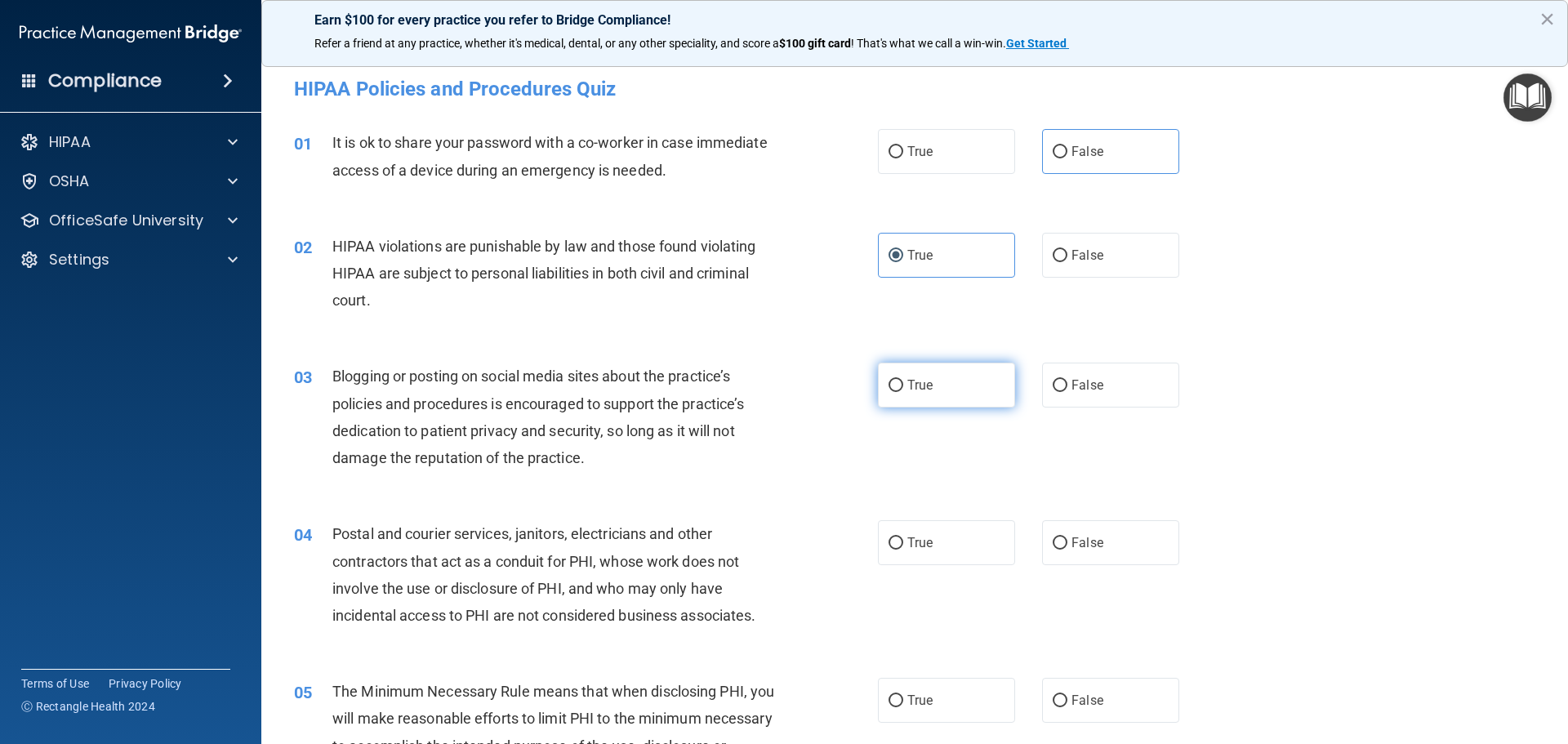
radio input "true"
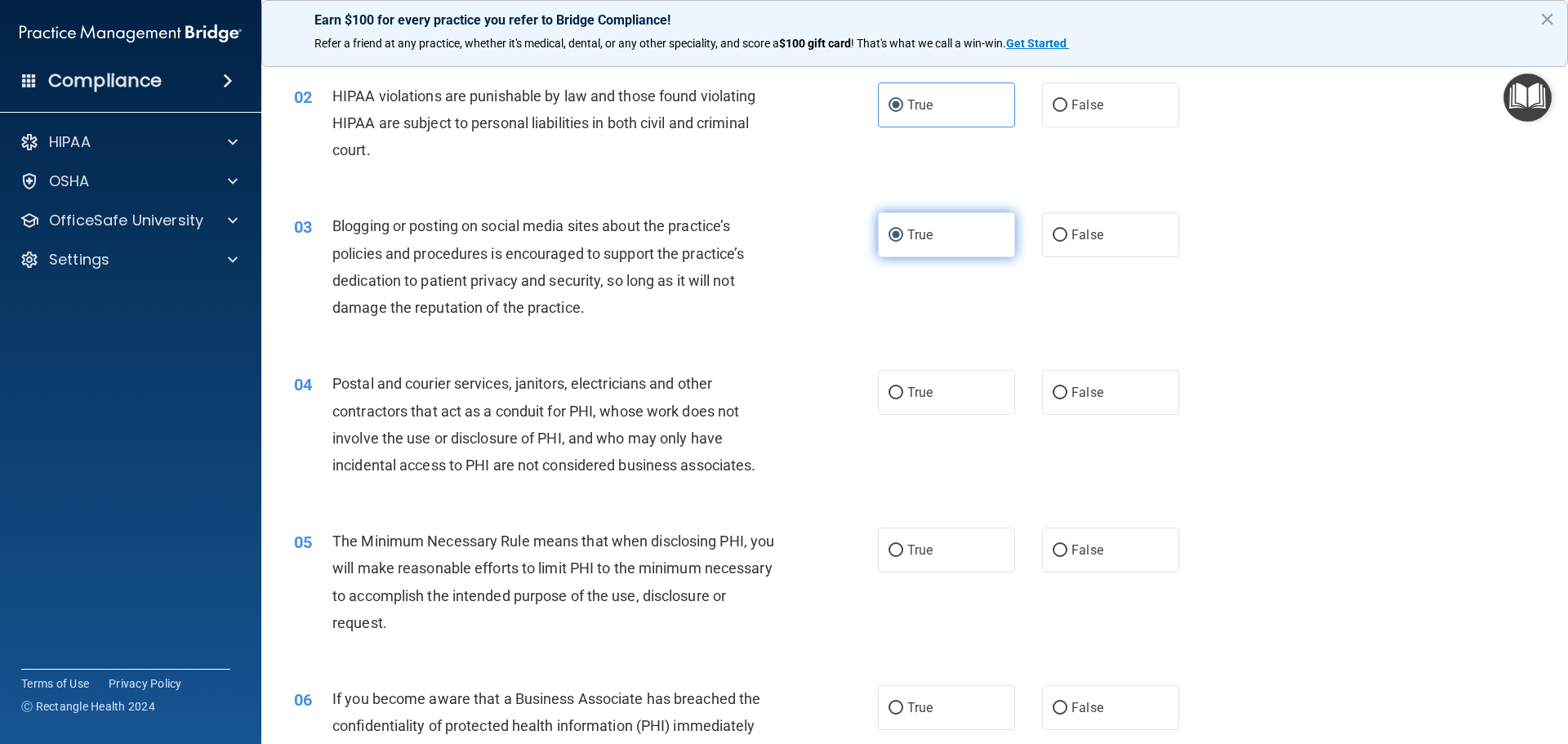
scroll to position [164, 0]
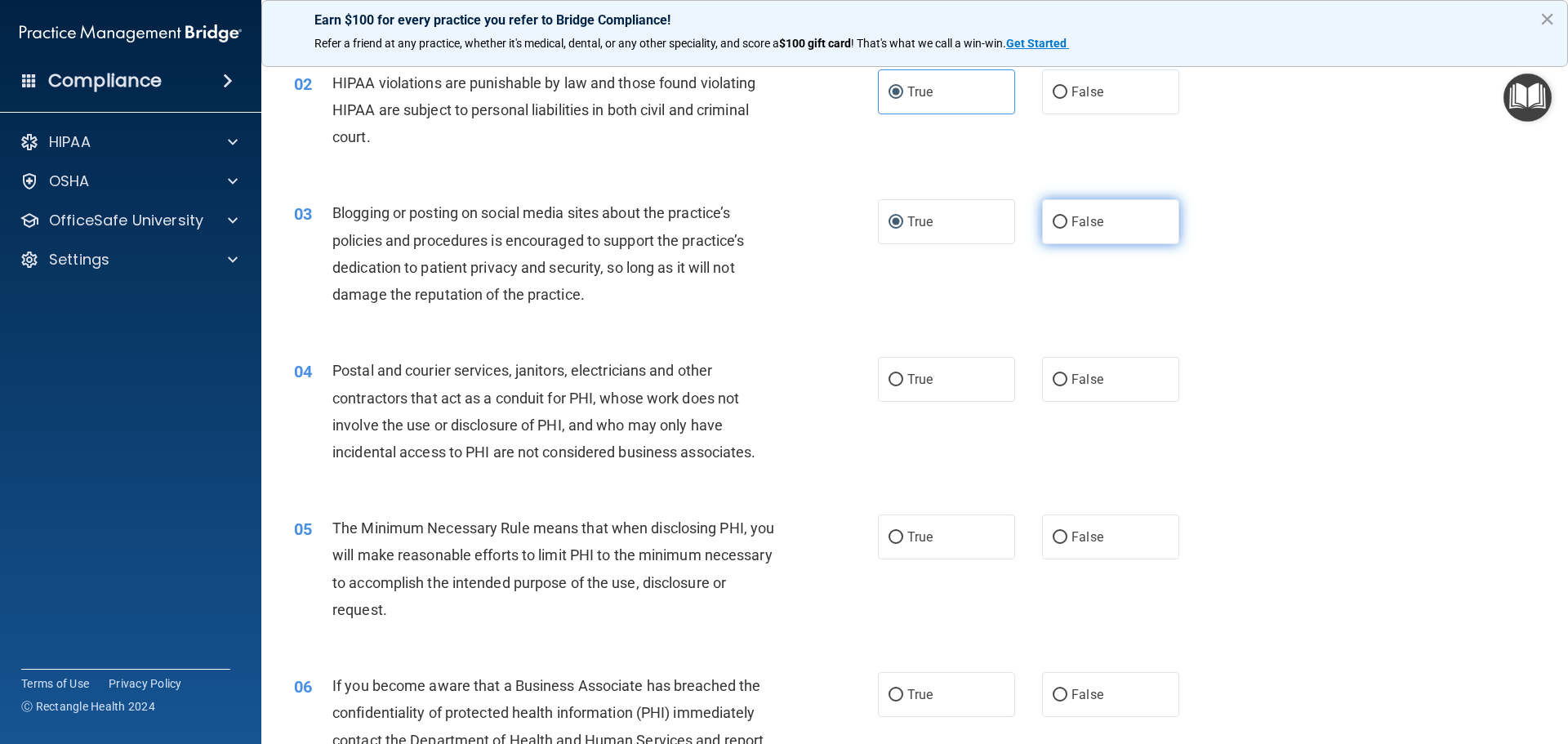
click at [1075, 235] on label "False" at bounding box center [1111, 221] width 137 height 45
click at [1067, 229] on input "False" at bounding box center [1060, 222] width 14 height 12
radio input "true"
radio input "false"
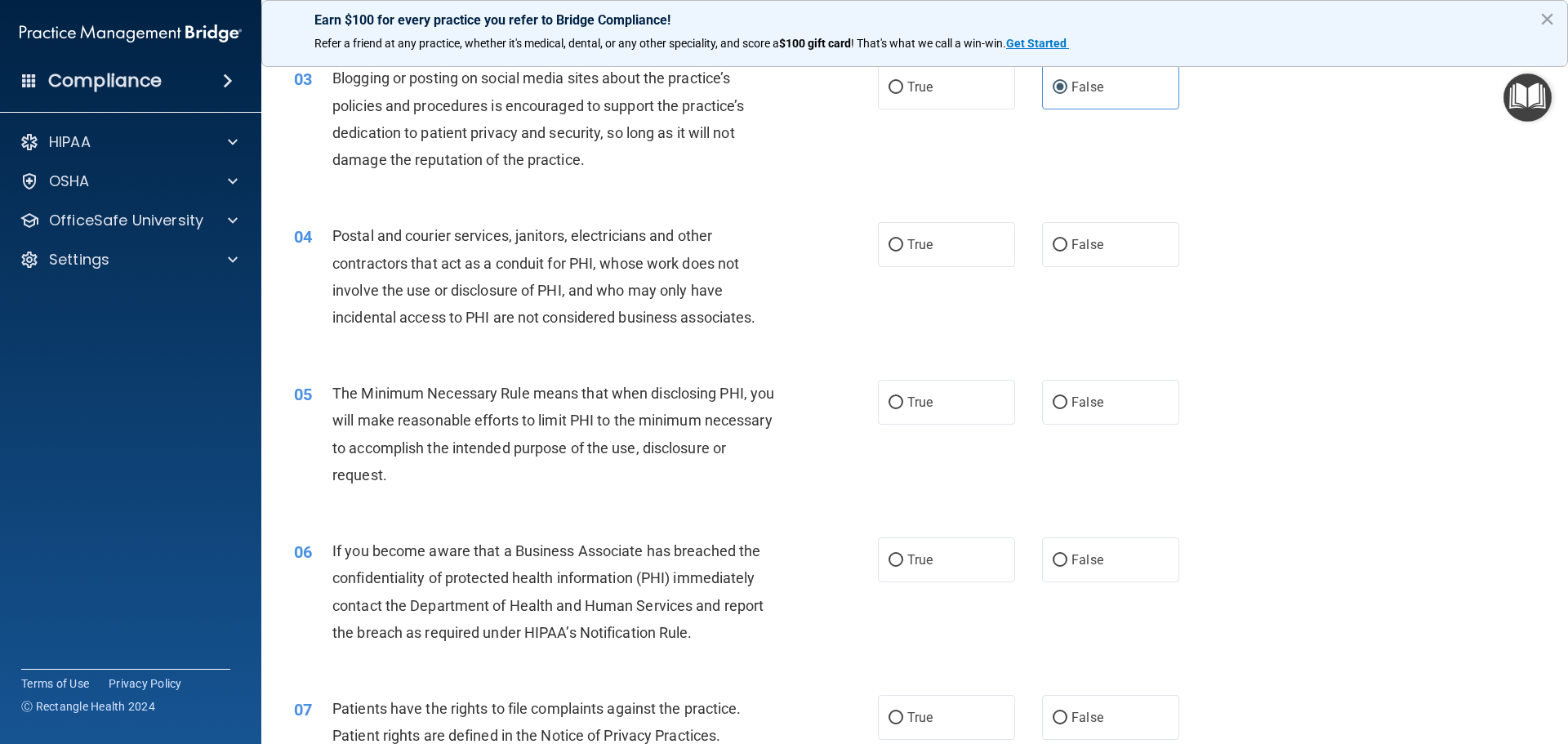
scroll to position [327, 0]
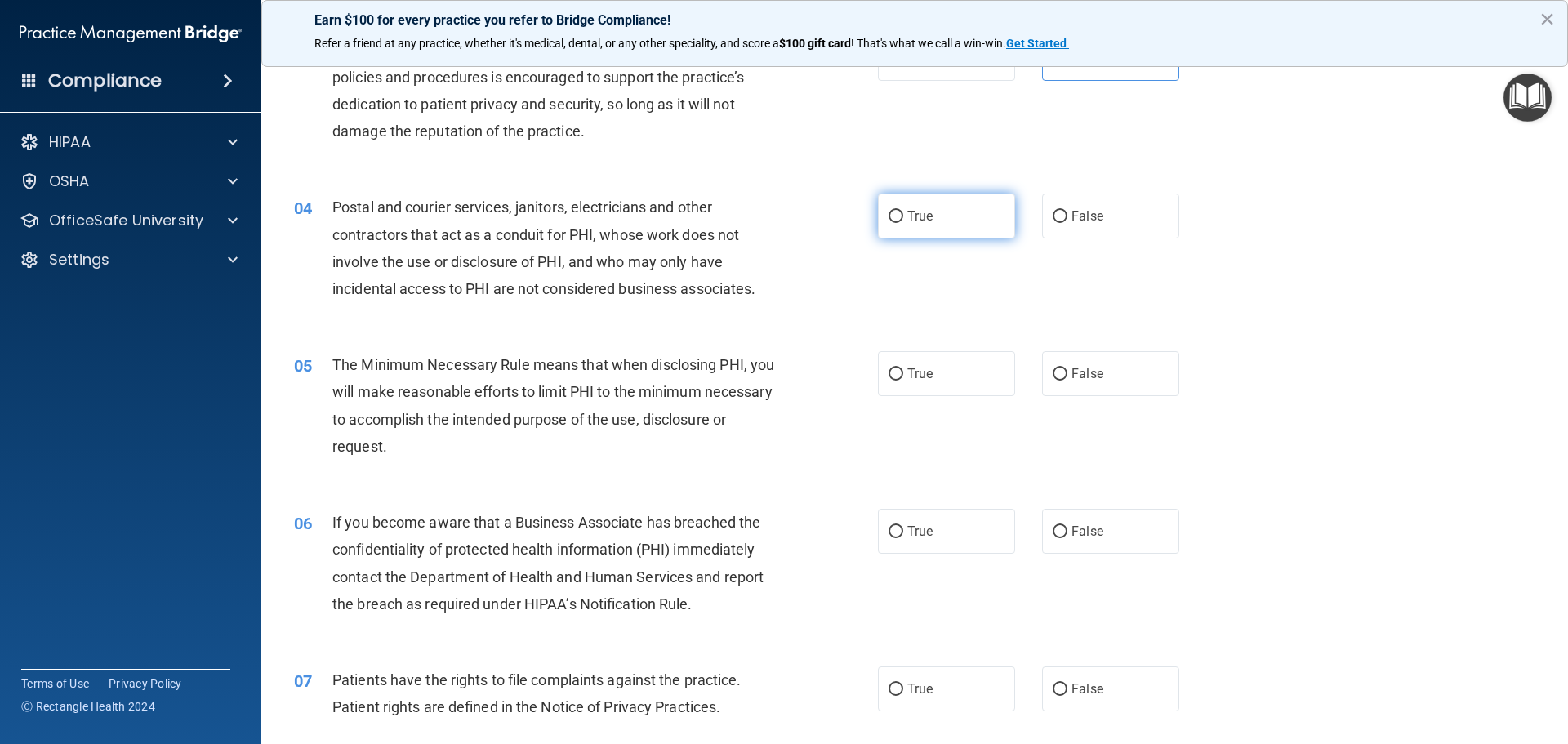
click at [921, 221] on span "True" at bounding box center [920, 215] width 25 height 15
click at [904, 221] on input "True" at bounding box center [895, 216] width 14 height 12
radio input "true"
click at [888, 377] on input "True" at bounding box center [895, 374] width 14 height 12
radio input "true"
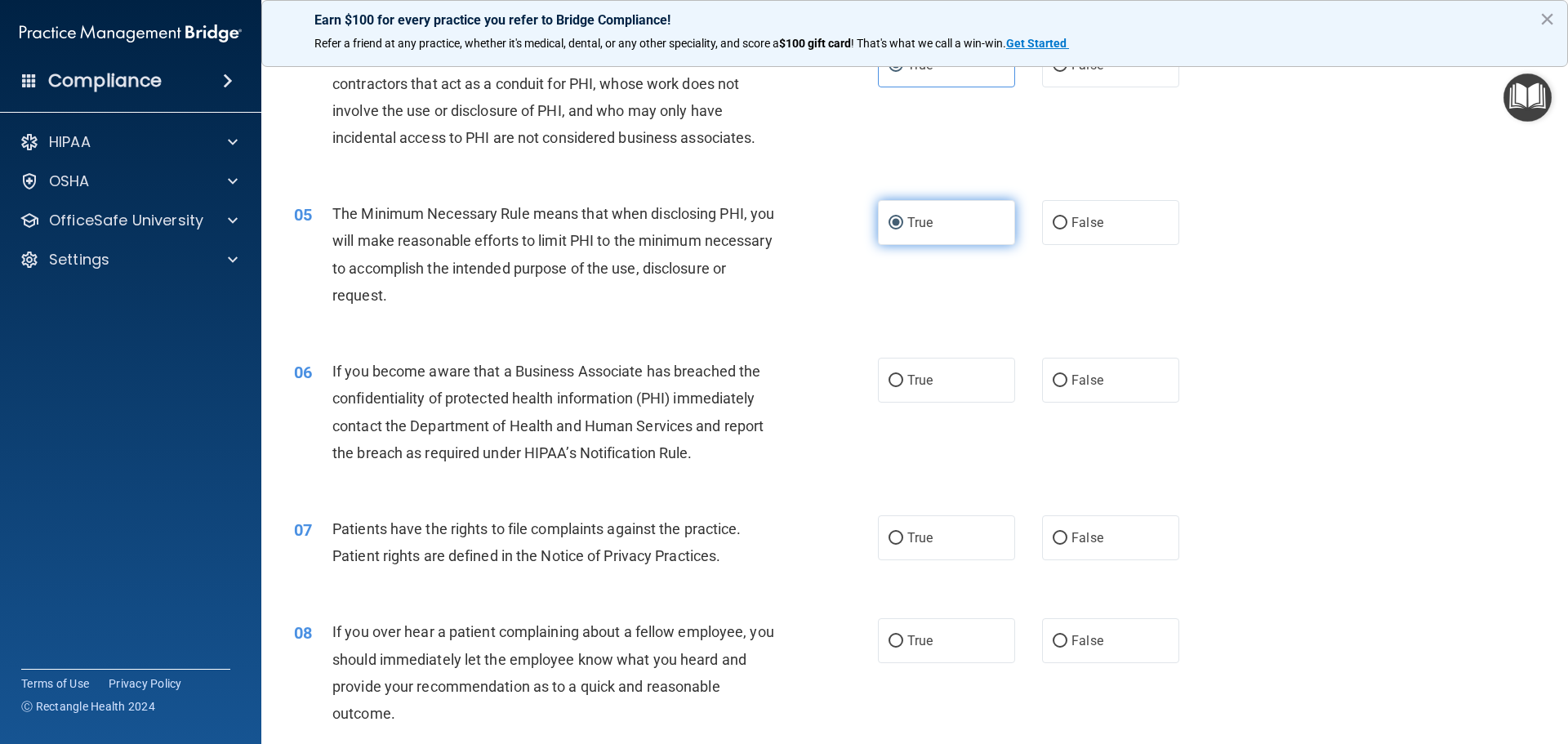
scroll to position [572, 0]
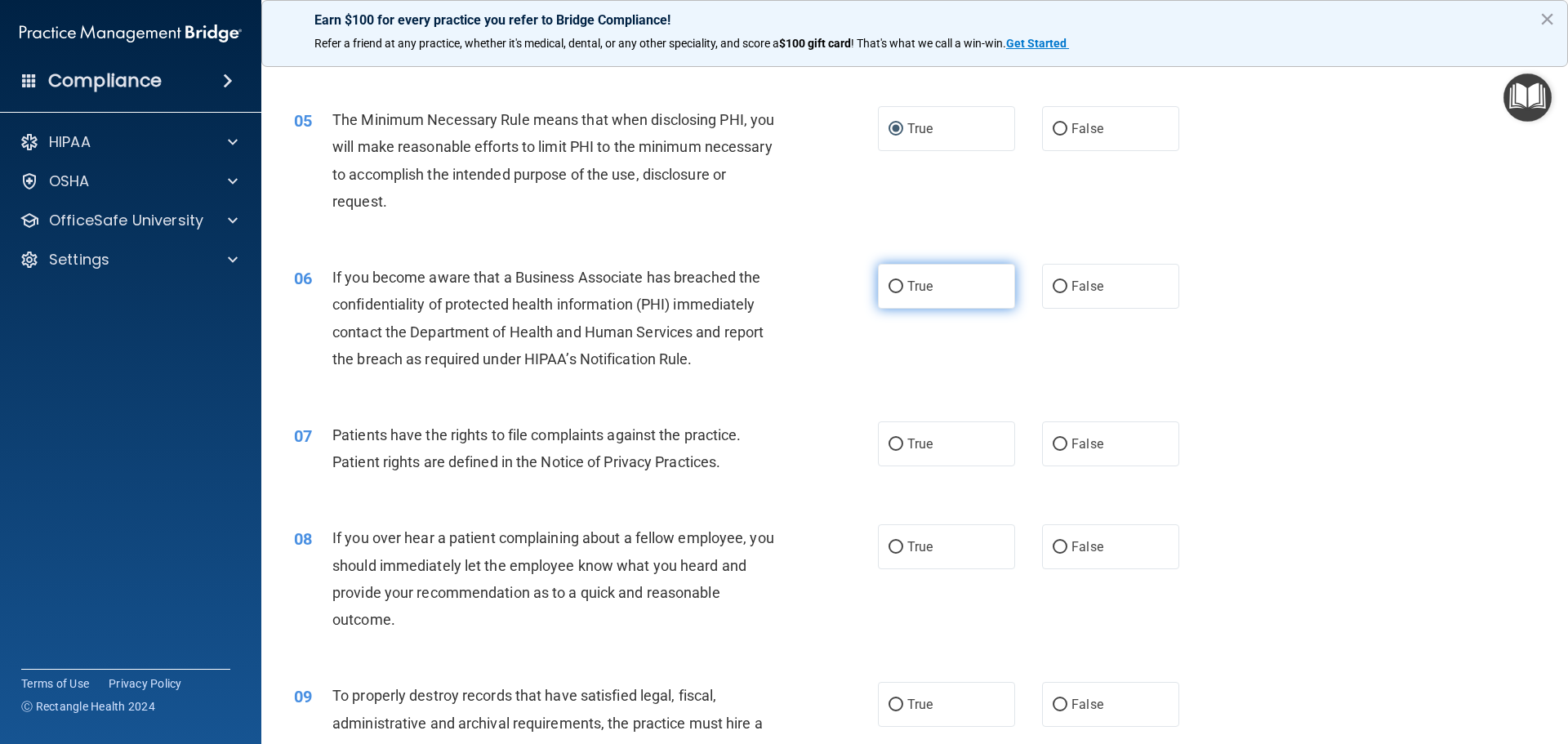
click at [904, 295] on label "True" at bounding box center [947, 286] width 137 height 45
click at [904, 294] on input "True" at bounding box center [895, 287] width 14 height 12
radio input "true"
click at [1104, 290] on label "False" at bounding box center [1111, 286] width 137 height 45
click at [1067, 290] on input "False" at bounding box center [1060, 287] width 14 height 12
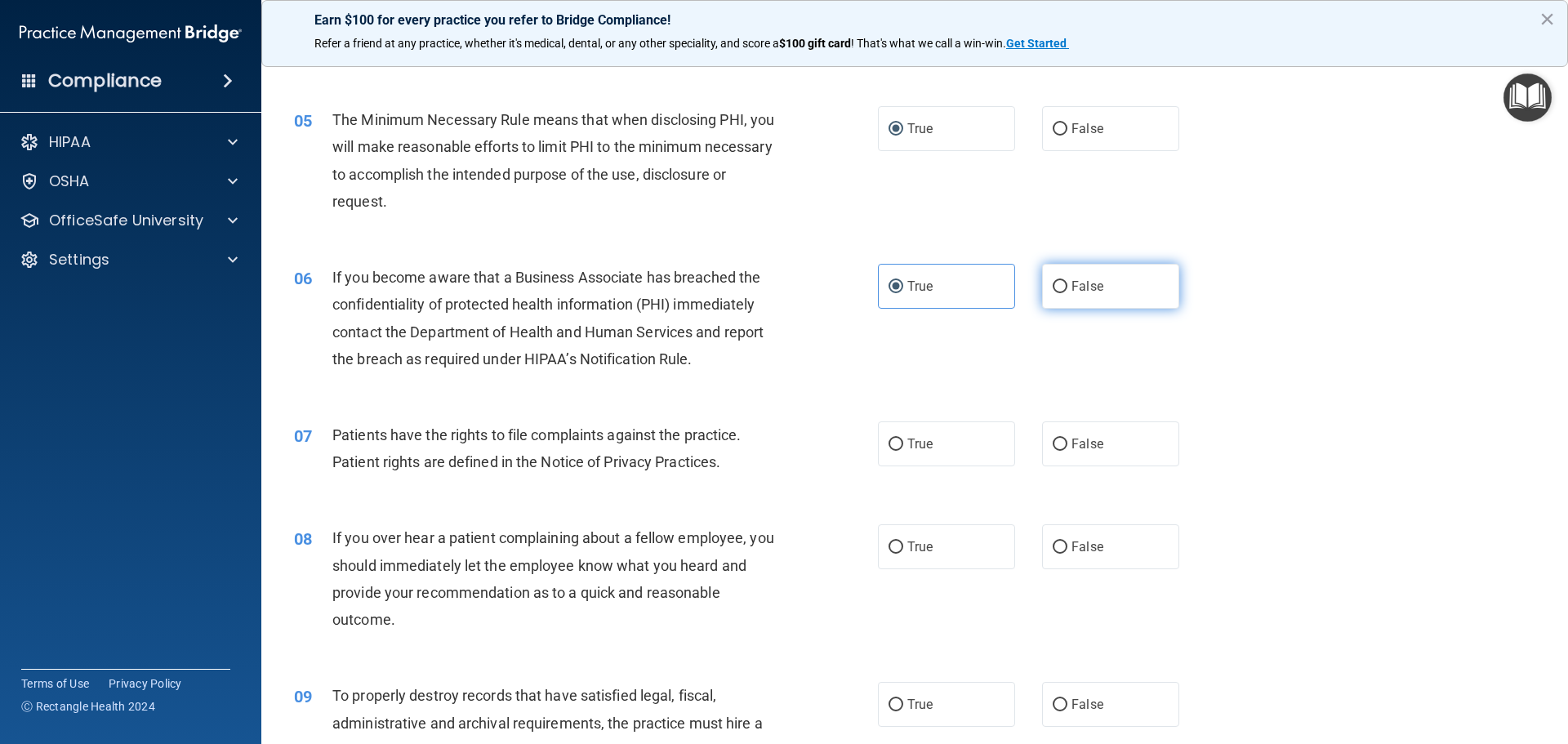
radio input "true"
radio input "false"
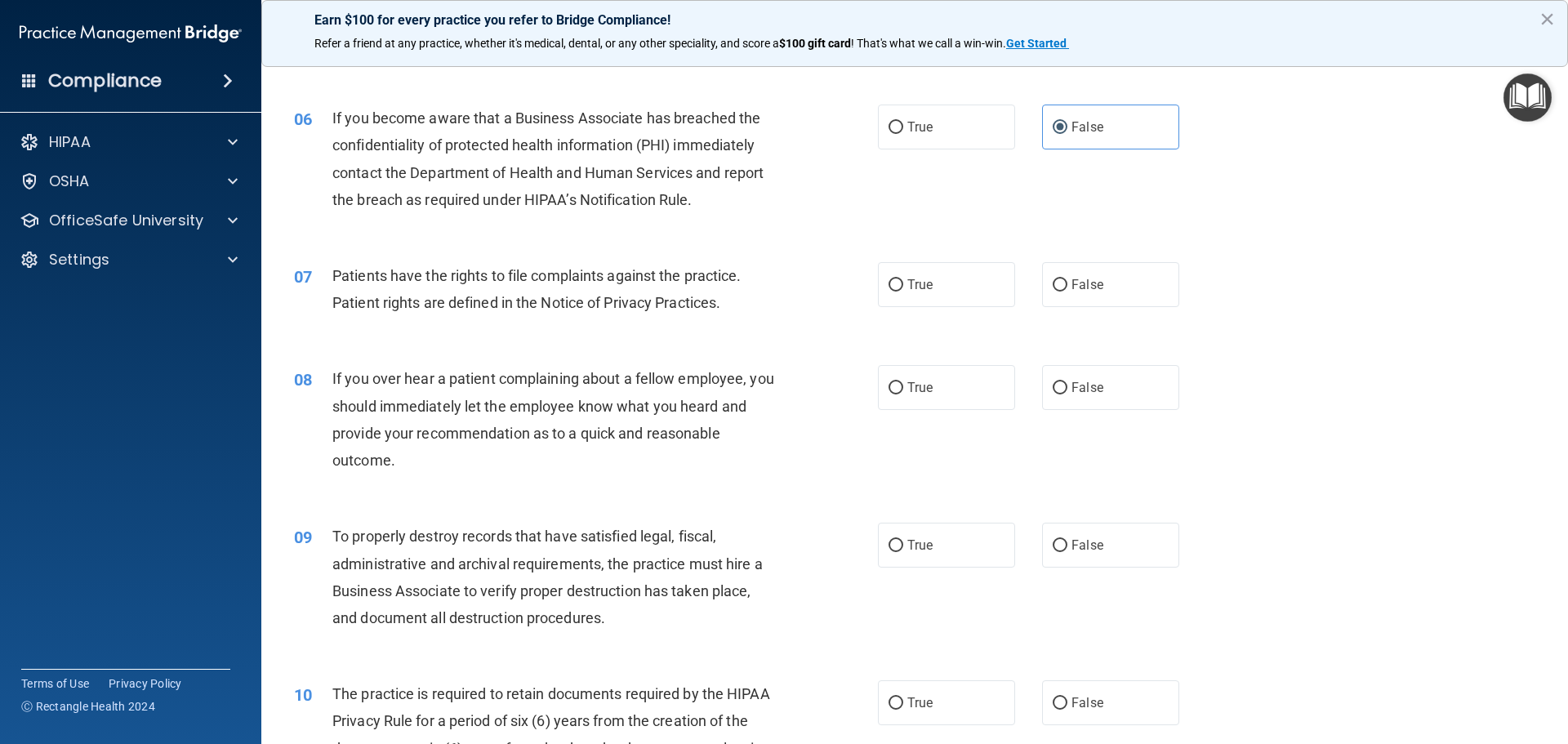
scroll to position [735, 0]
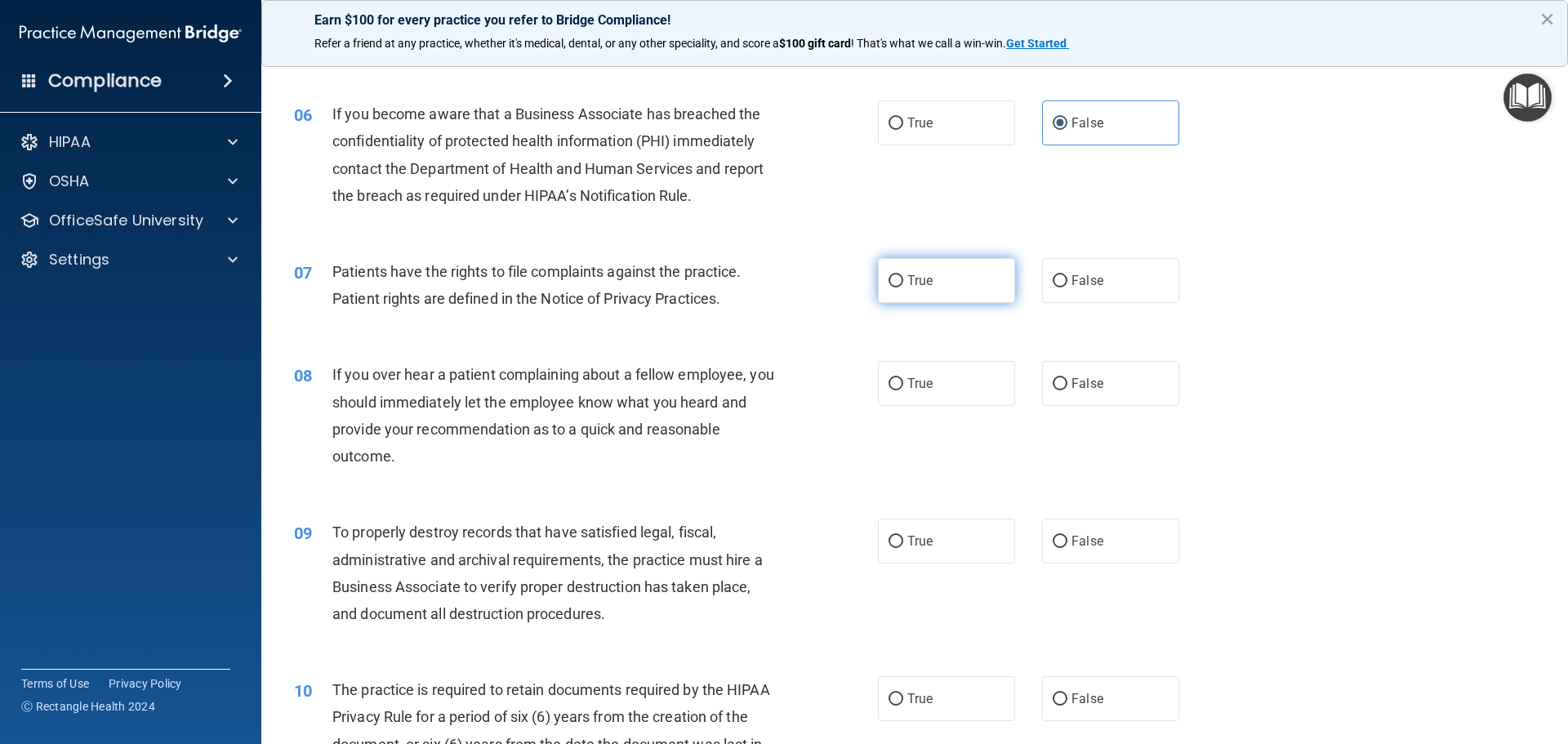
click at [960, 287] on label "True" at bounding box center [947, 280] width 137 height 45
click at [904, 287] on input "True" at bounding box center [895, 281] width 14 height 12
radio input "true"
click at [1071, 397] on label "False" at bounding box center [1111, 383] width 137 height 45
click at [1067, 390] on input "False" at bounding box center [1060, 384] width 14 height 12
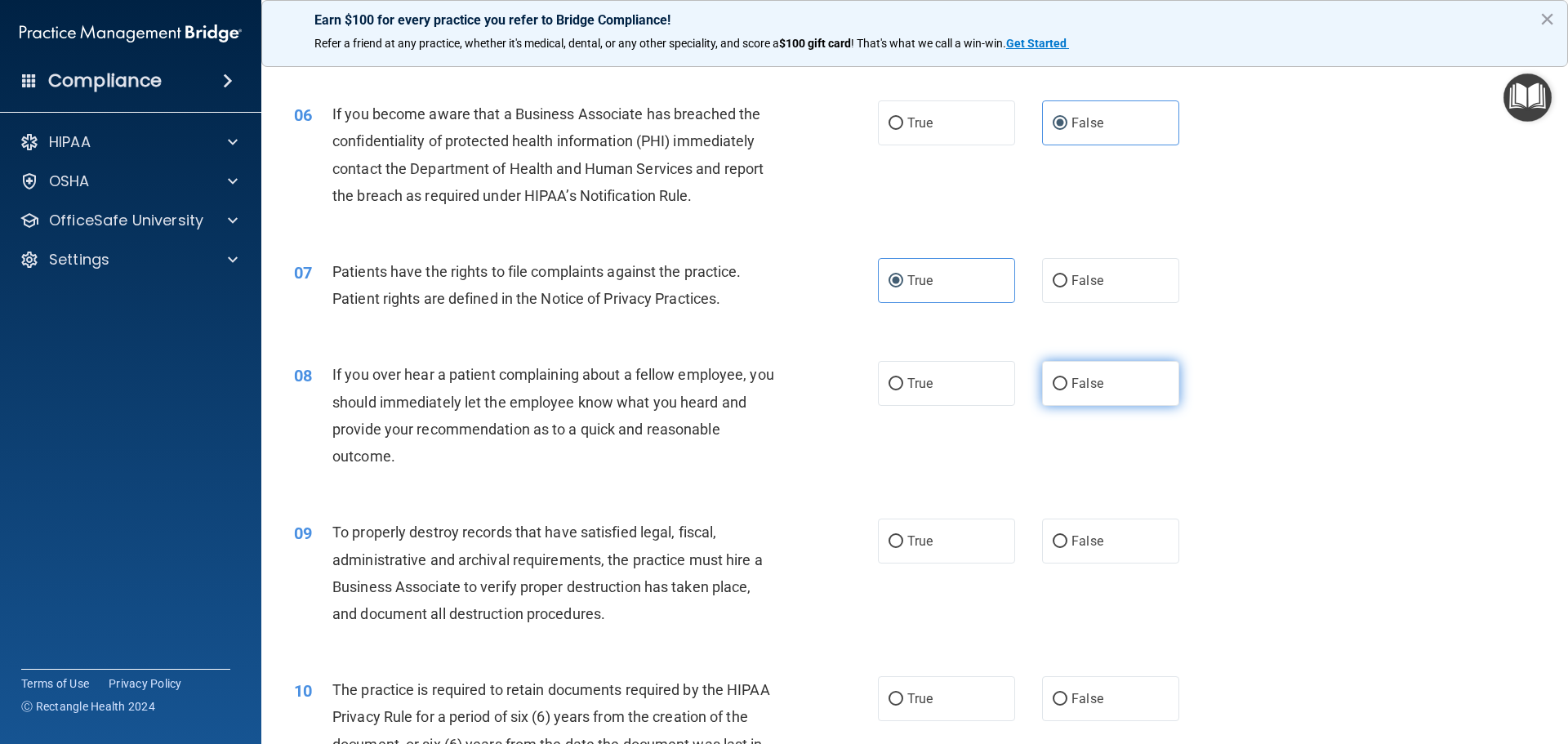
radio input "true"
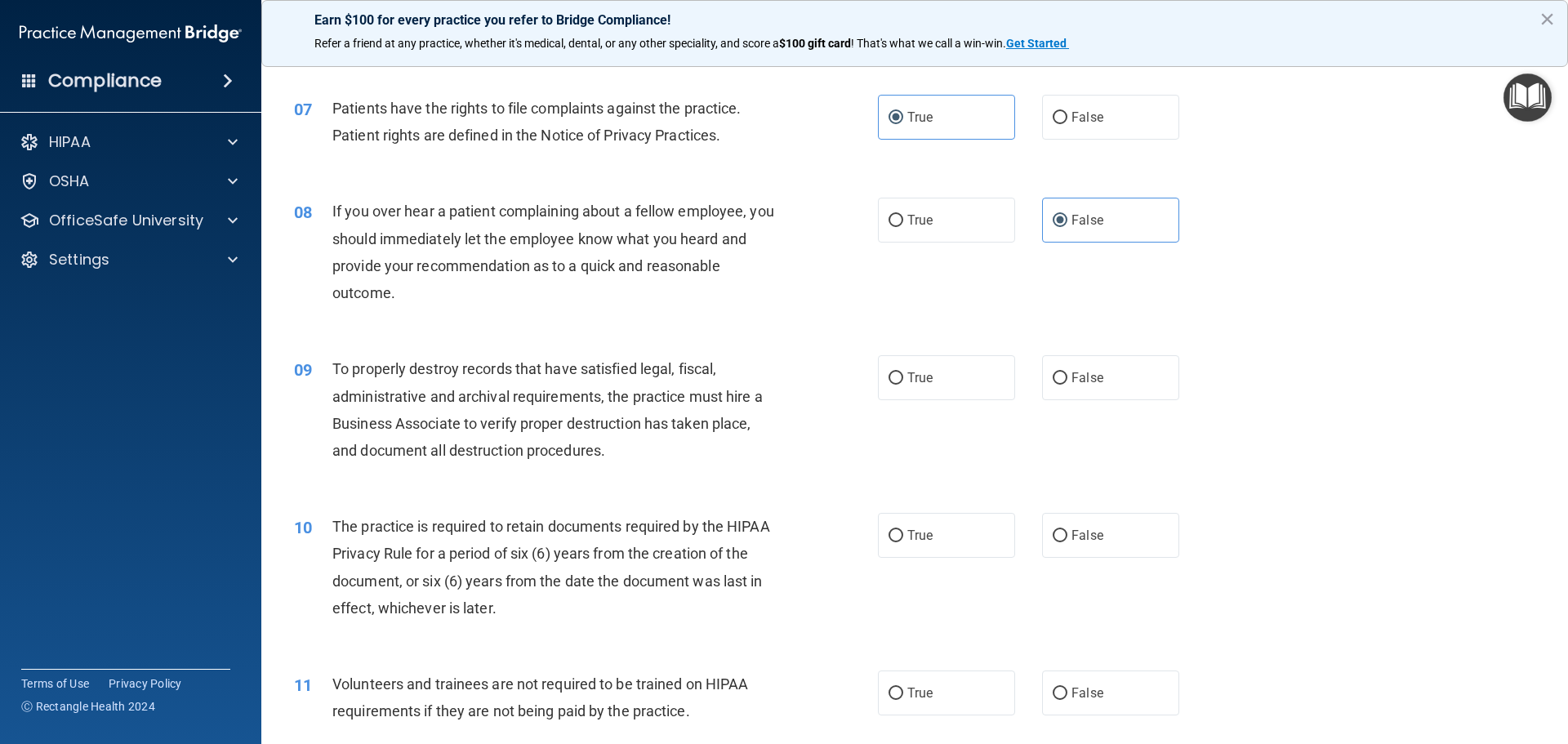
scroll to position [980, 0]
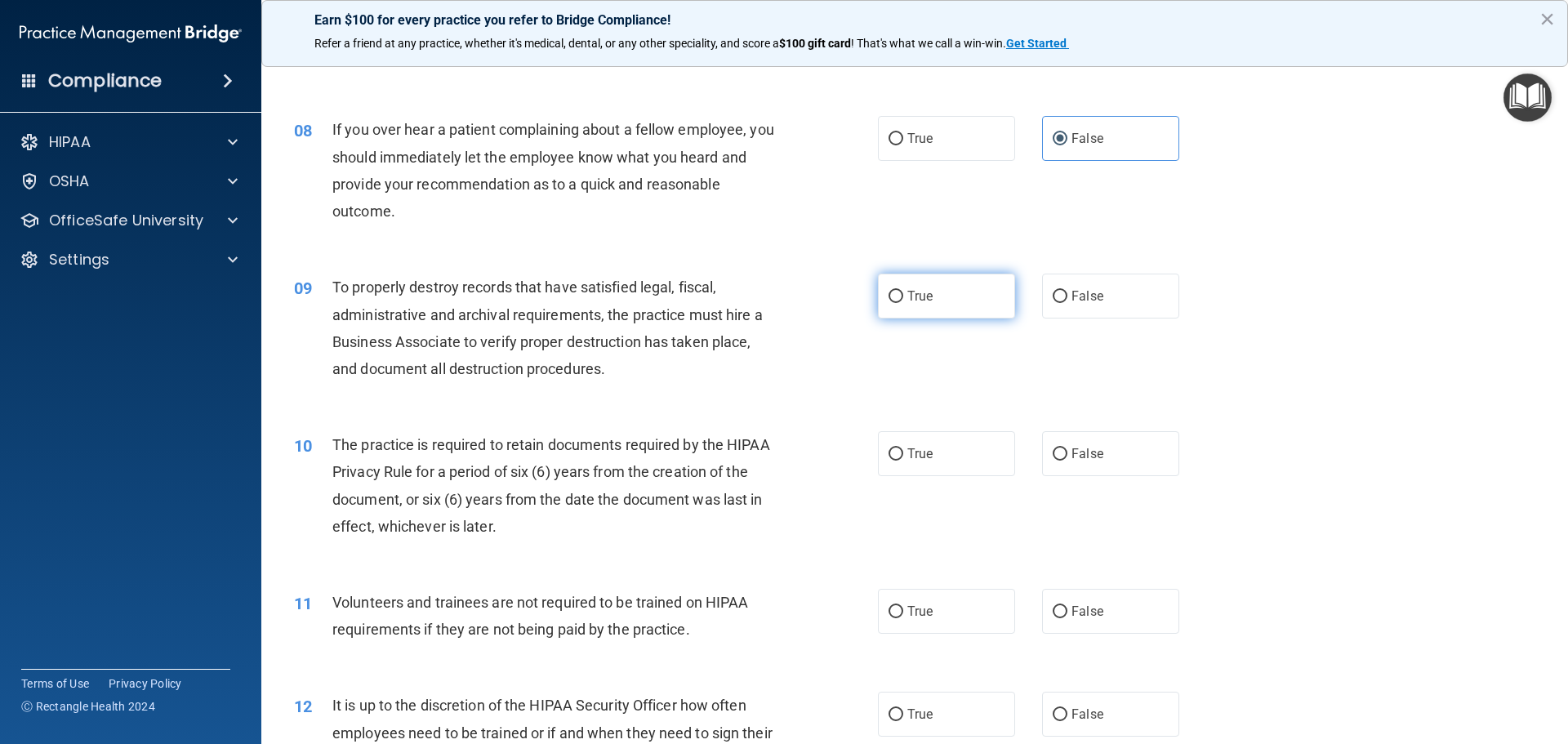
click at [931, 312] on label "True" at bounding box center [947, 295] width 137 height 45
click at [904, 303] on input "True" at bounding box center [895, 297] width 14 height 12
radio input "true"
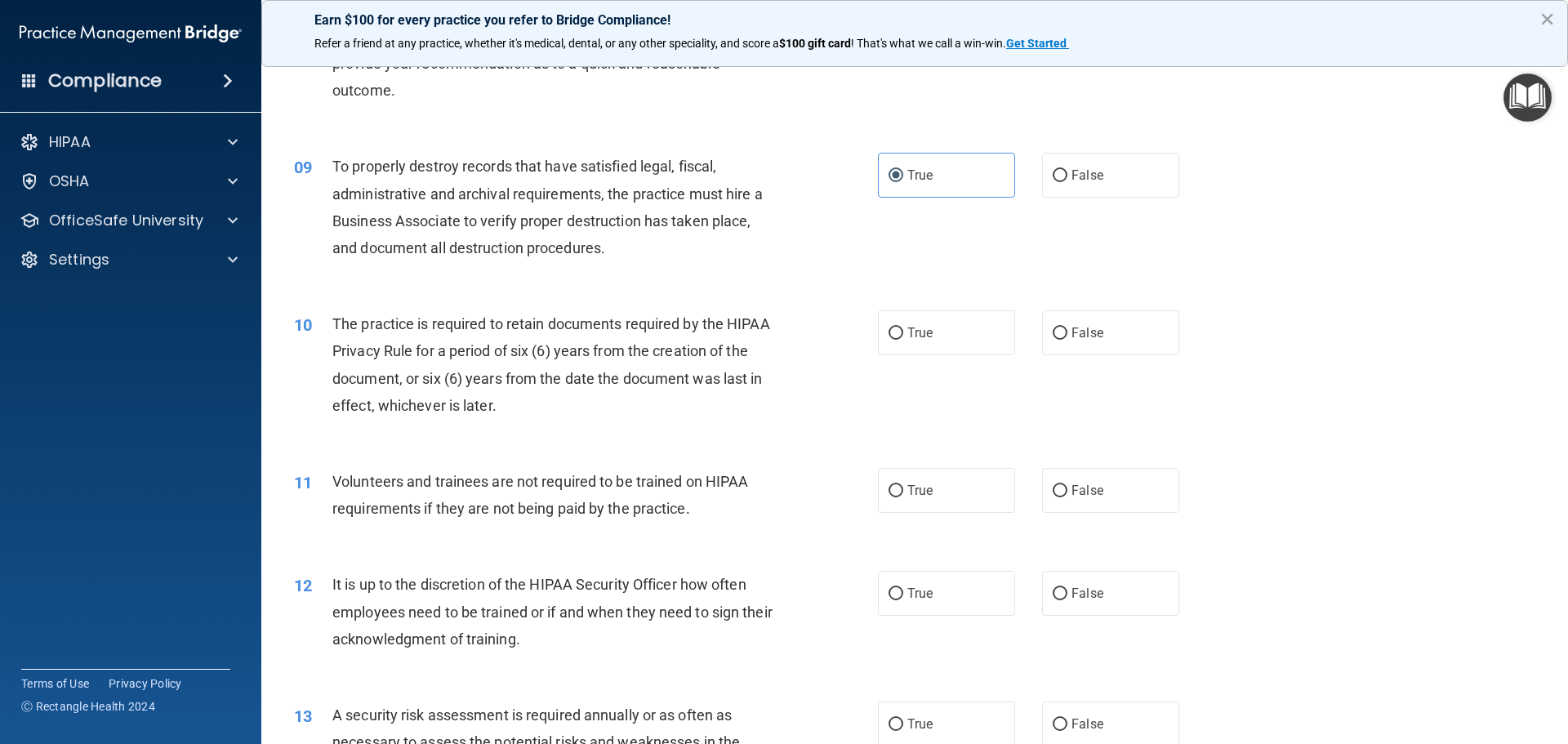
scroll to position [1144, 0]
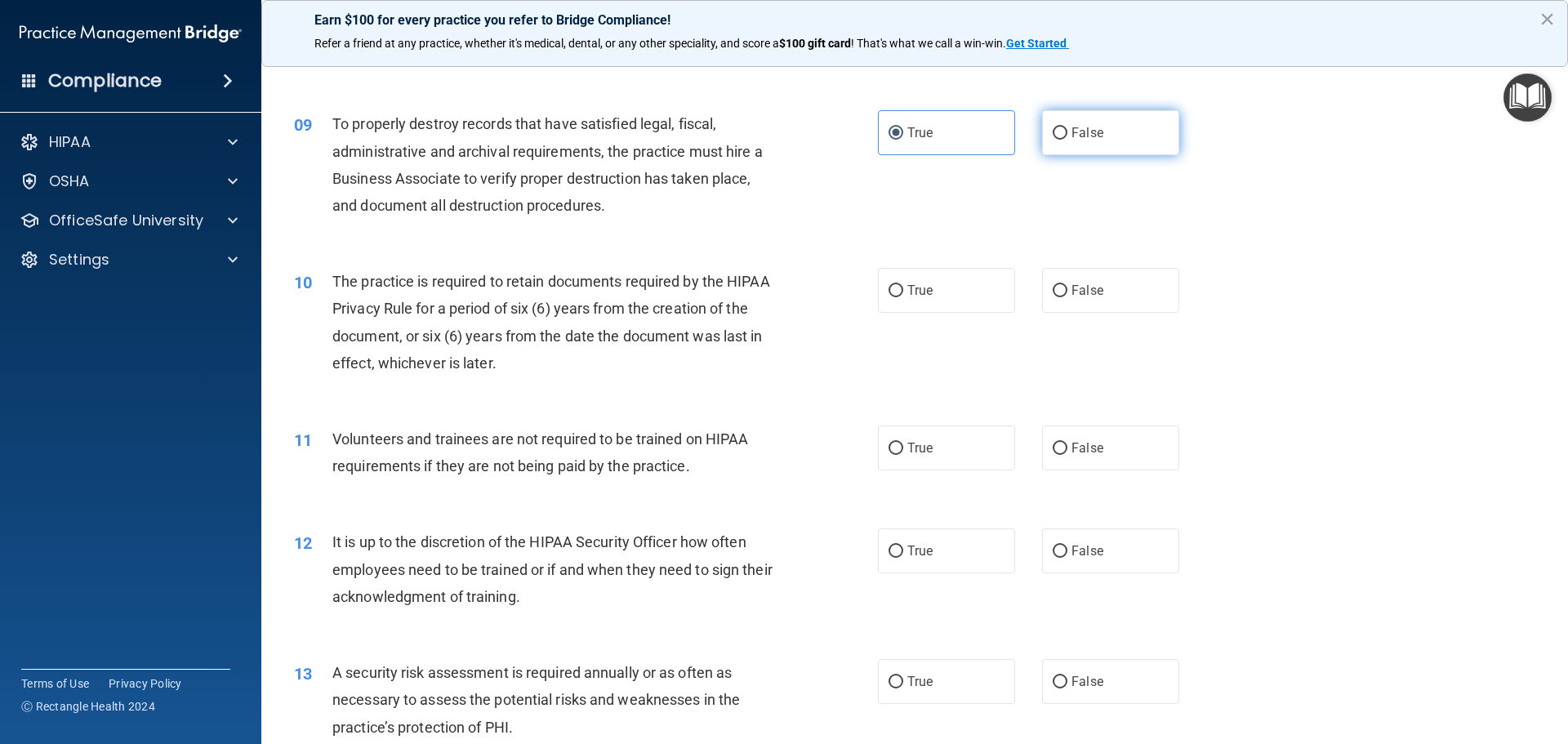
click at [1117, 147] on label "False" at bounding box center [1111, 132] width 137 height 45
click at [1067, 140] on input "False" at bounding box center [1060, 133] width 14 height 12
radio input "true"
radio input "false"
click at [920, 276] on label "True" at bounding box center [947, 290] width 137 height 45
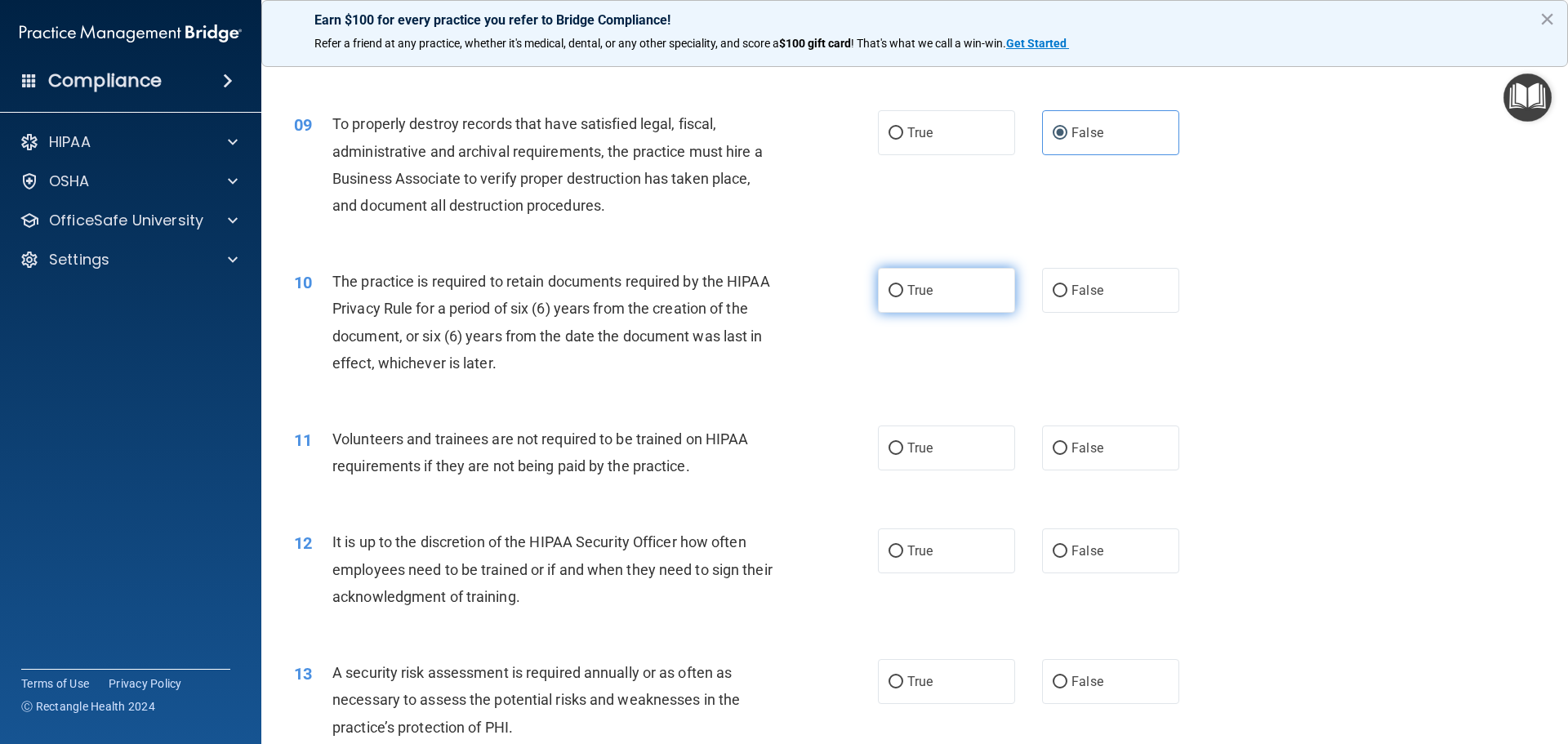
click at [904, 285] on input "True" at bounding box center [895, 291] width 14 height 12
radio input "true"
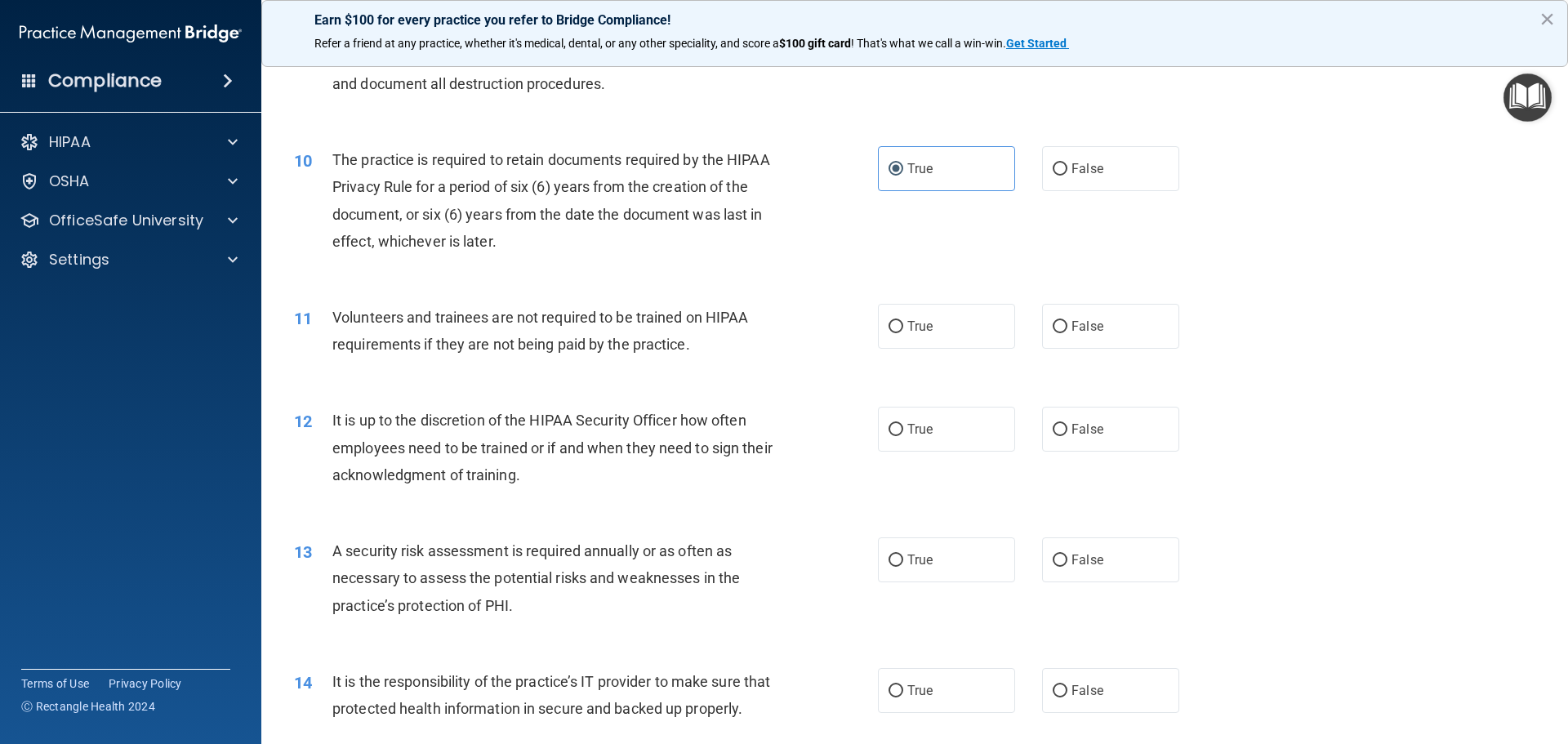
scroll to position [1306, 0]
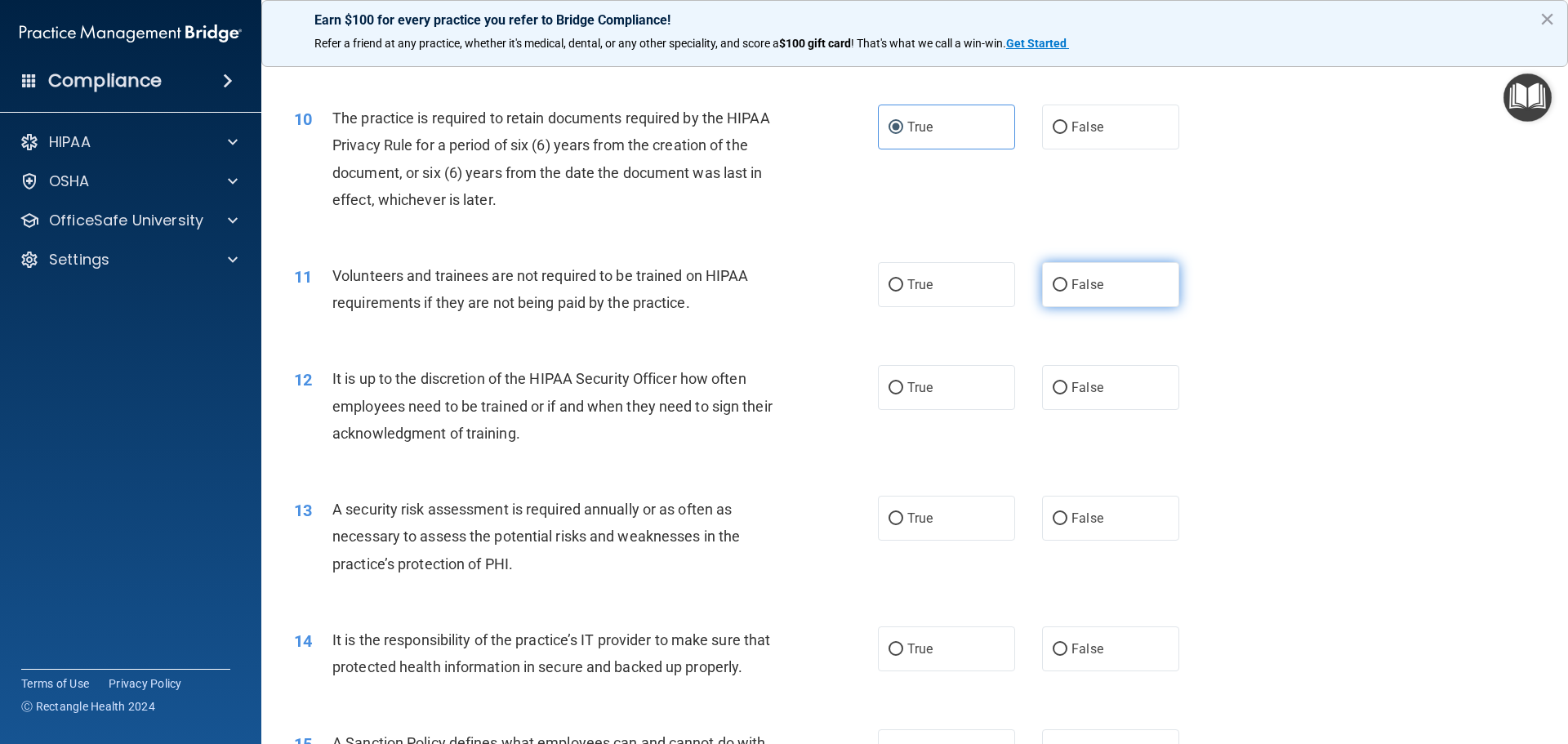
click at [1078, 282] on span "False" at bounding box center [1088, 284] width 32 height 15
click at [1067, 282] on input "False" at bounding box center [1060, 285] width 14 height 12
radio input "true"
click at [1099, 405] on label "False" at bounding box center [1111, 387] width 137 height 45
click at [1067, 394] on input "False" at bounding box center [1060, 389] width 14 height 12
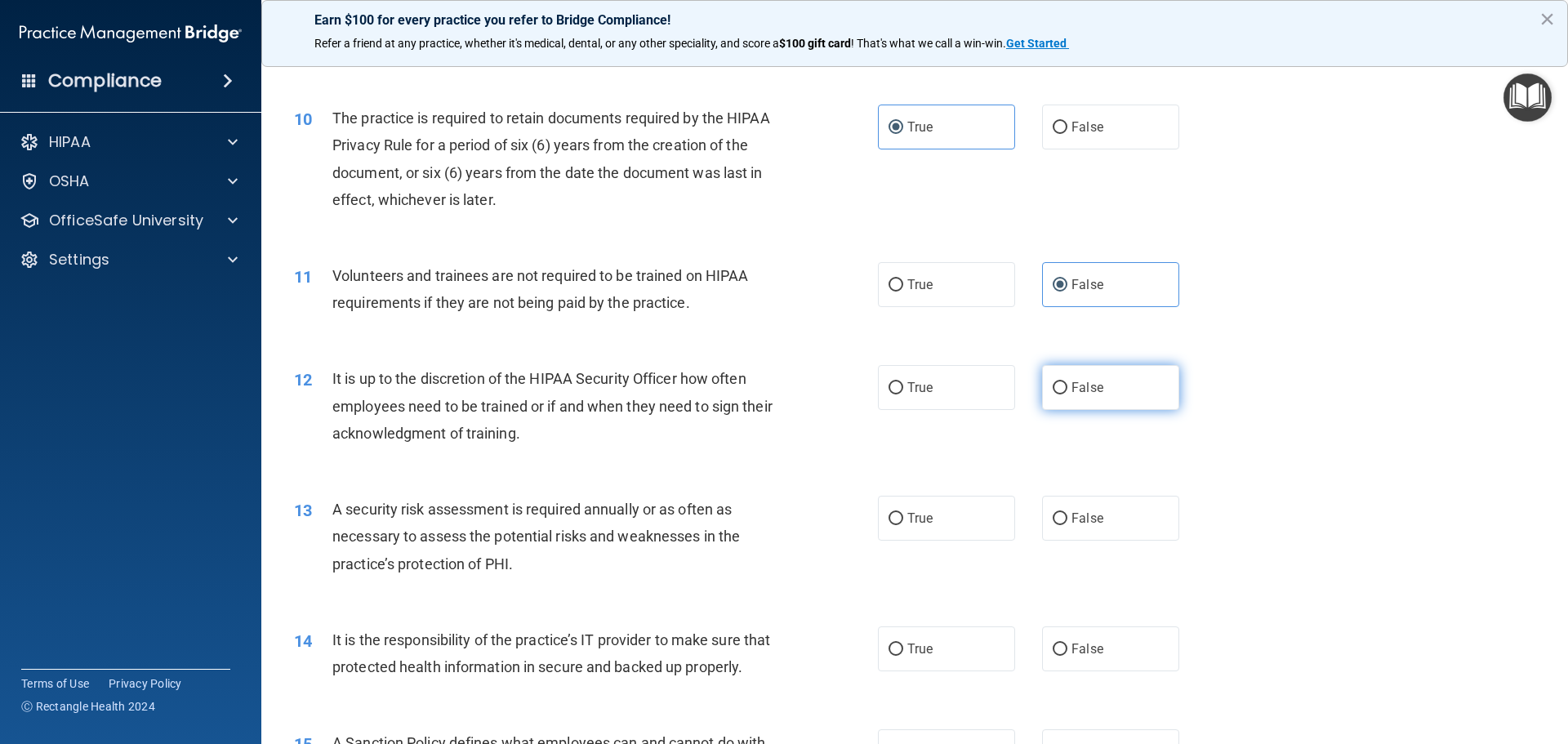
radio input "true"
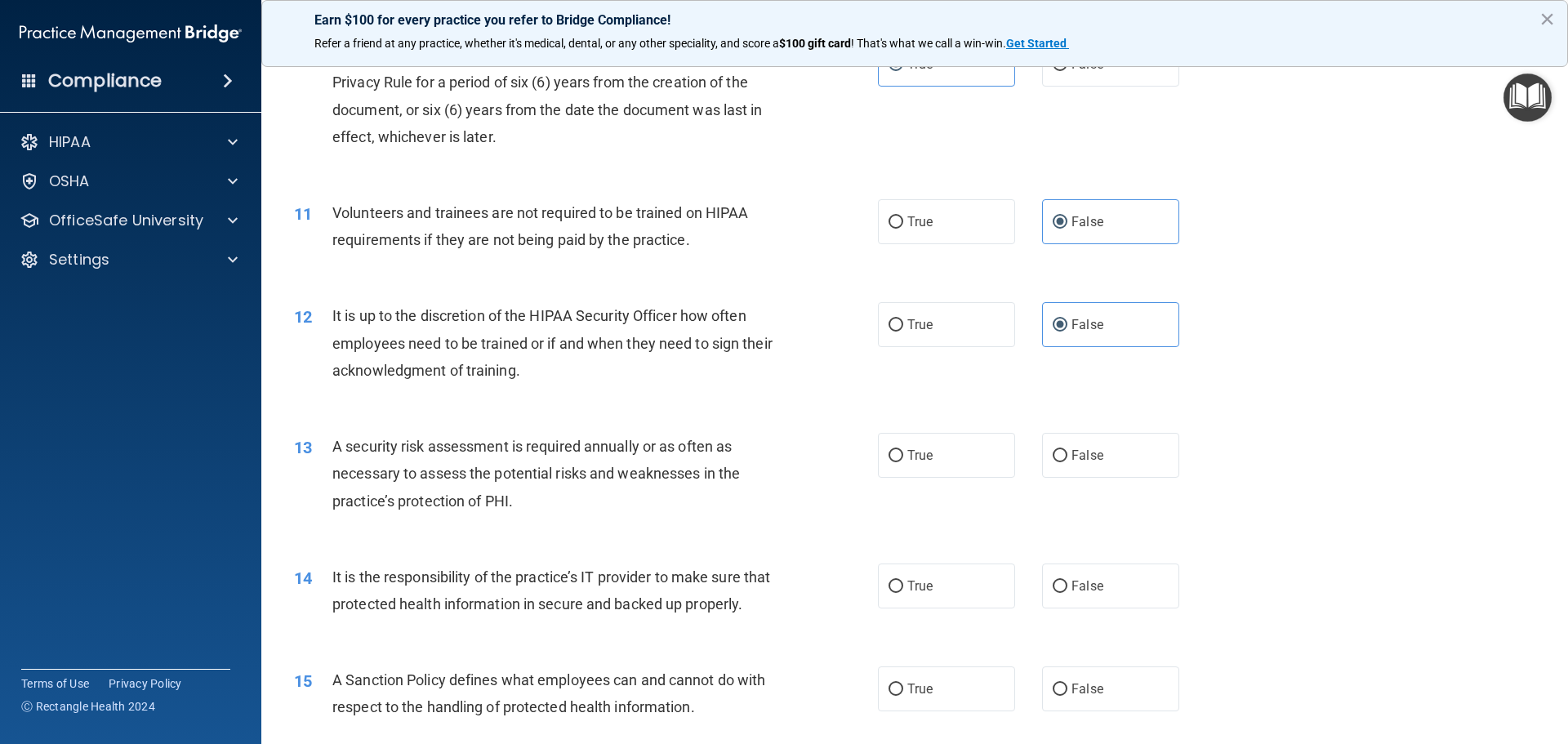
scroll to position [1552, 0]
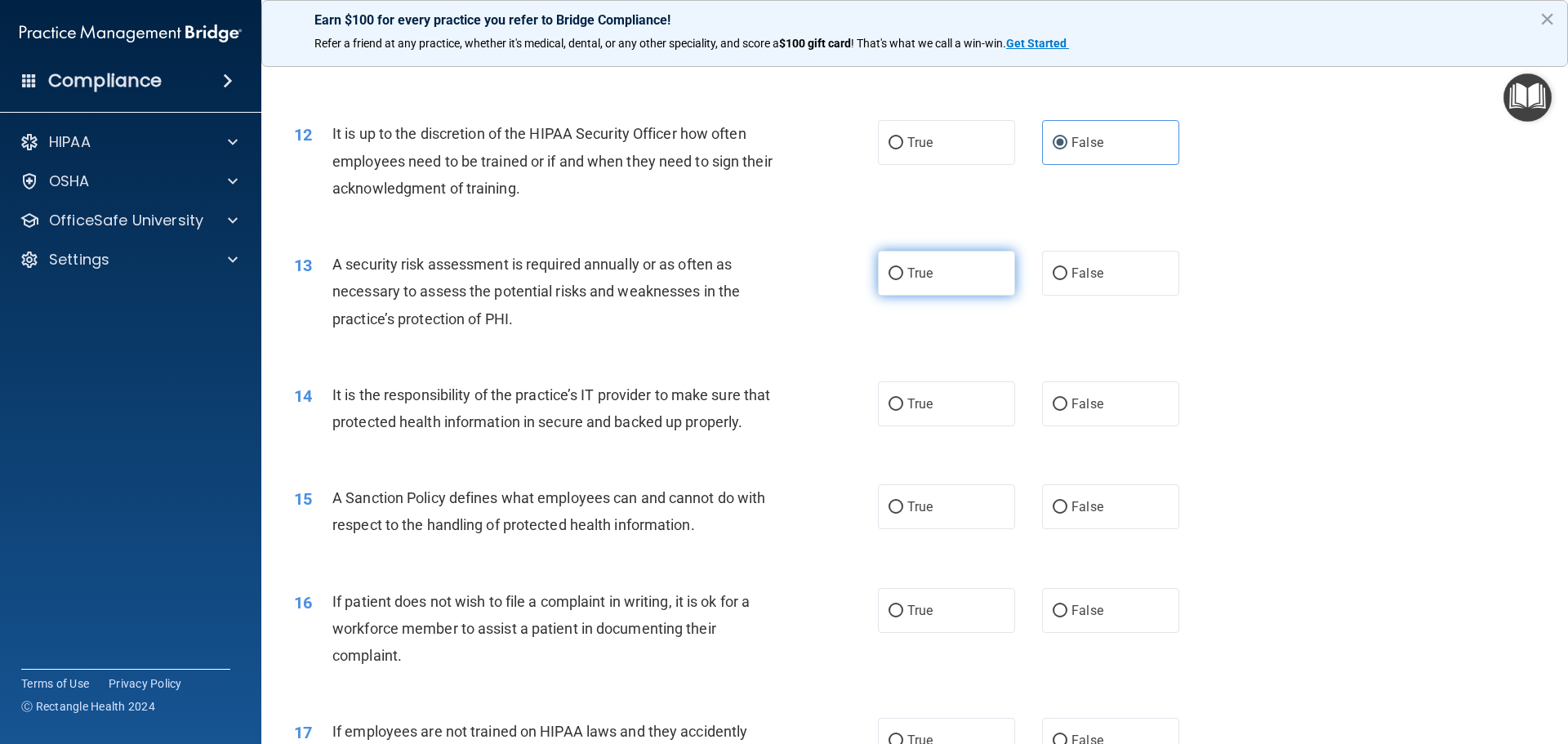
click at [981, 263] on label "True" at bounding box center [947, 273] width 137 height 45
click at [904, 268] on input "True" at bounding box center [895, 274] width 14 height 12
radio input "true"
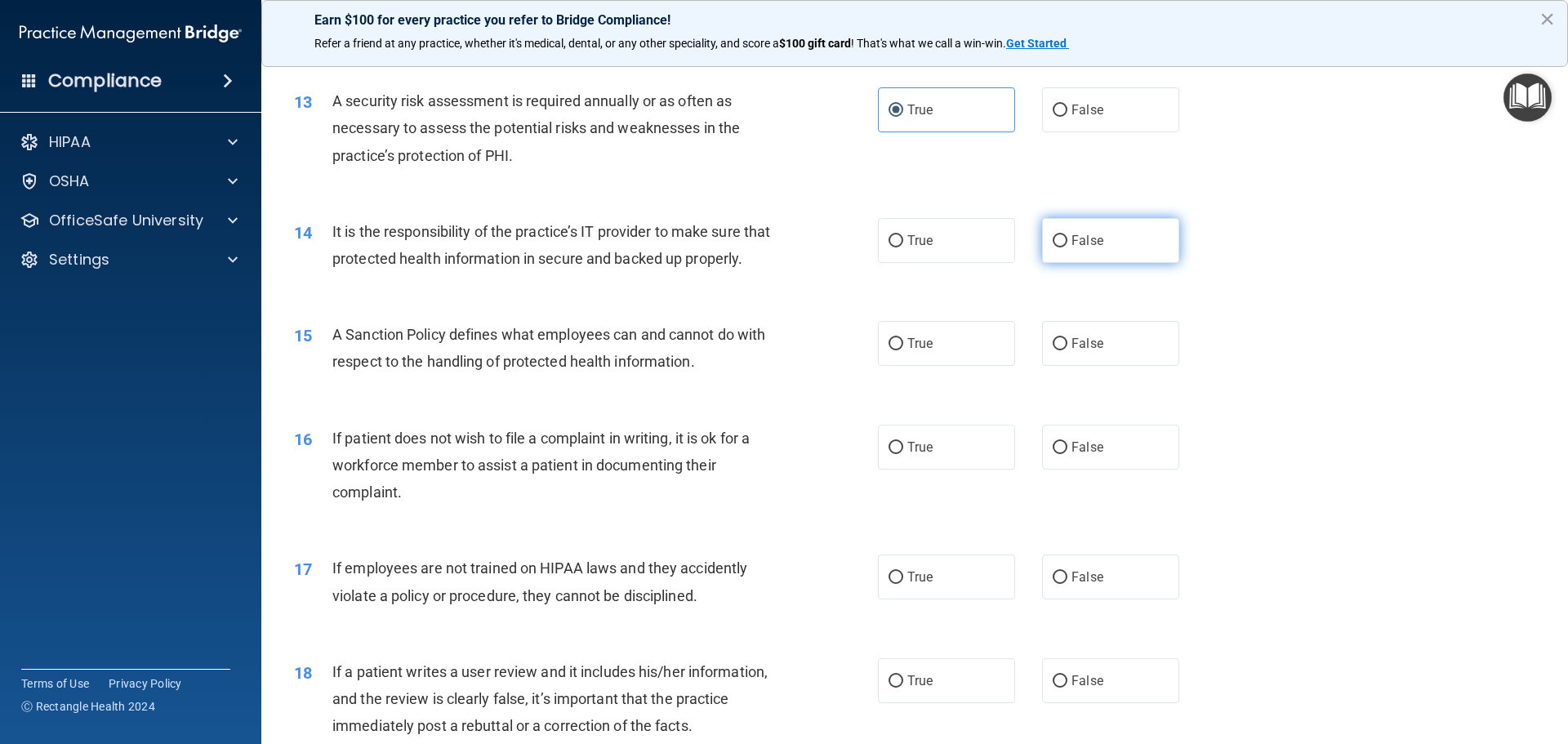
click at [1078, 251] on label "False" at bounding box center [1111, 240] width 137 height 45
click at [1067, 248] on input "False" at bounding box center [1060, 241] width 14 height 12
radio input "true"
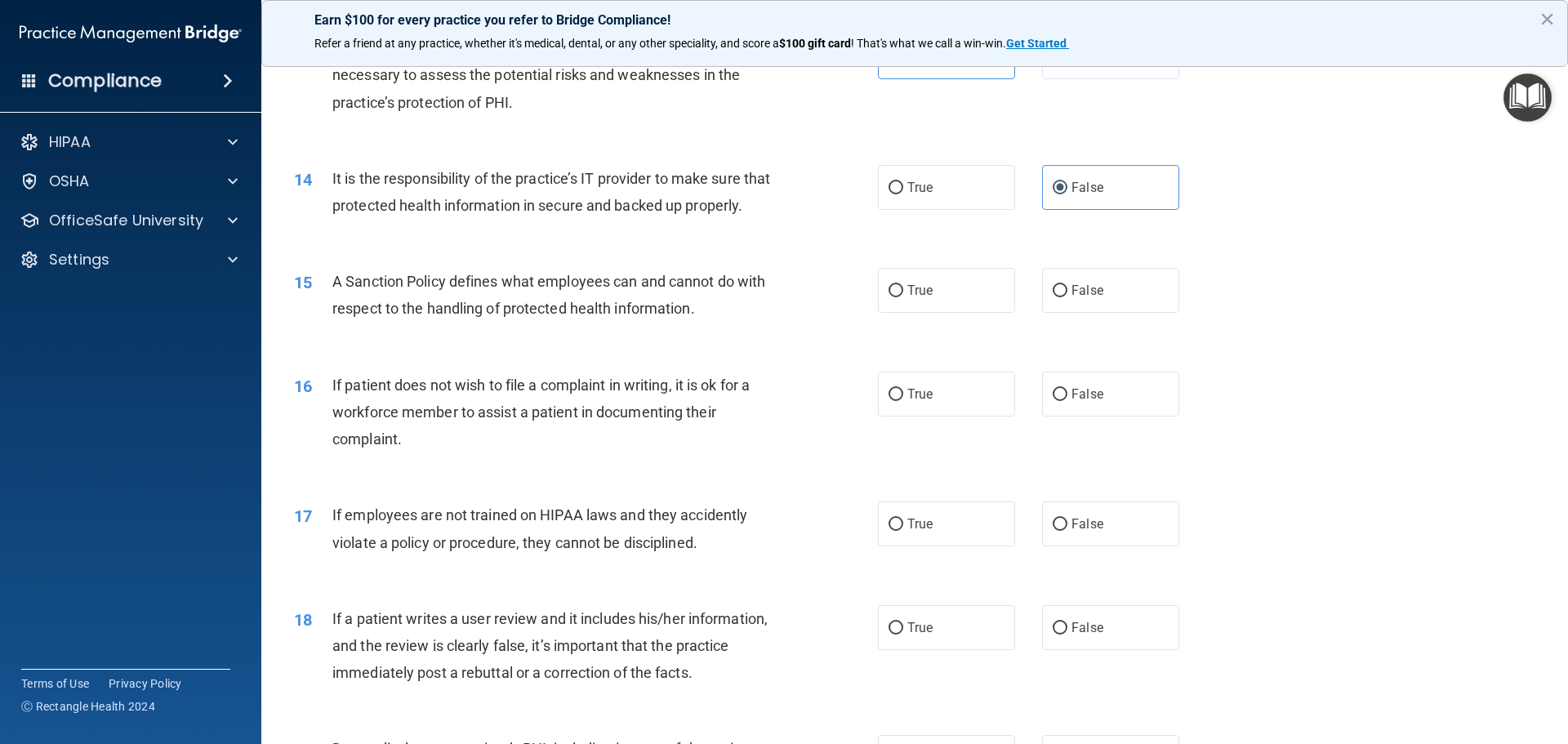
scroll to position [1797, 0]
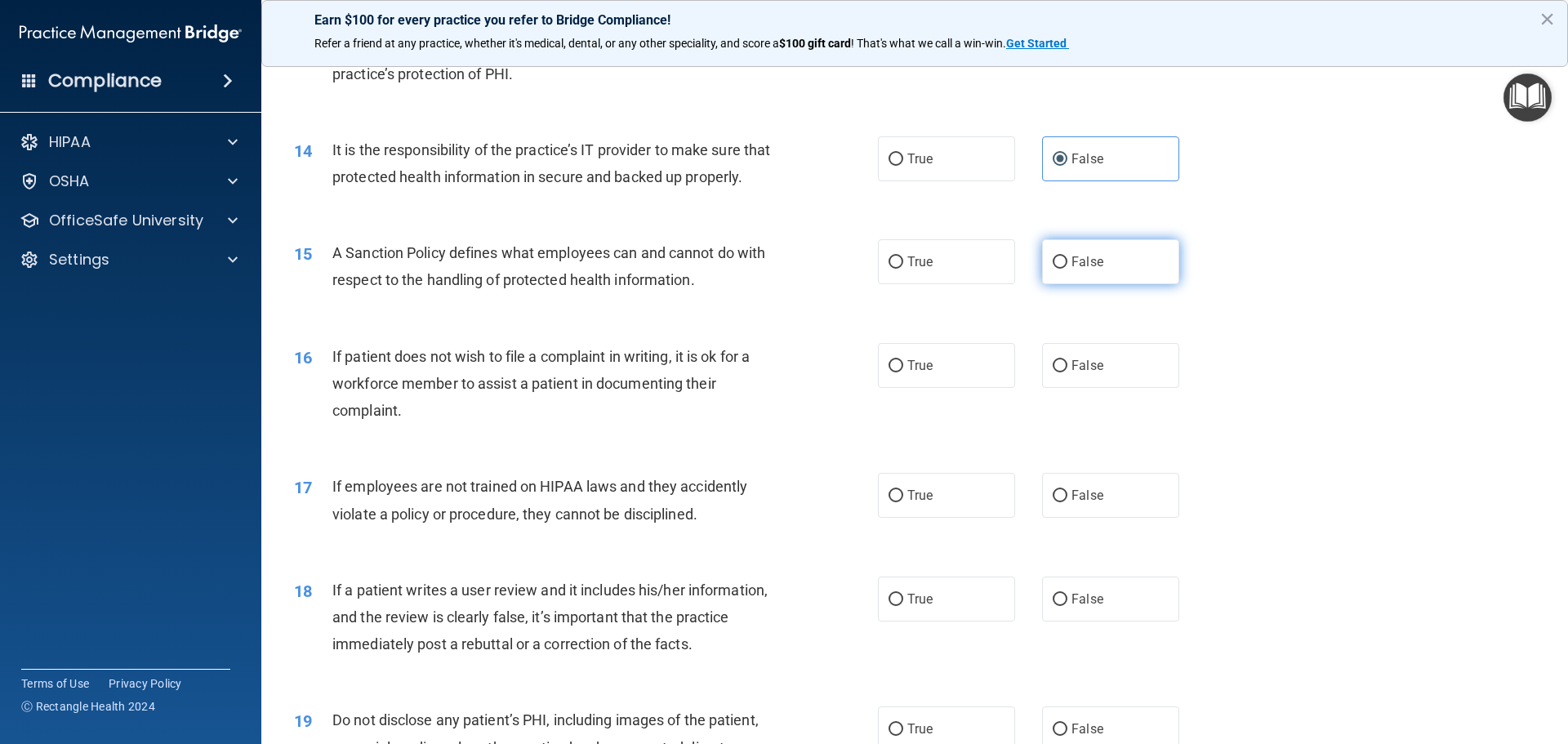
click at [1078, 270] on span "False" at bounding box center [1088, 261] width 32 height 15
click at [1067, 269] on input "False" at bounding box center [1060, 262] width 14 height 12
radio input "true"
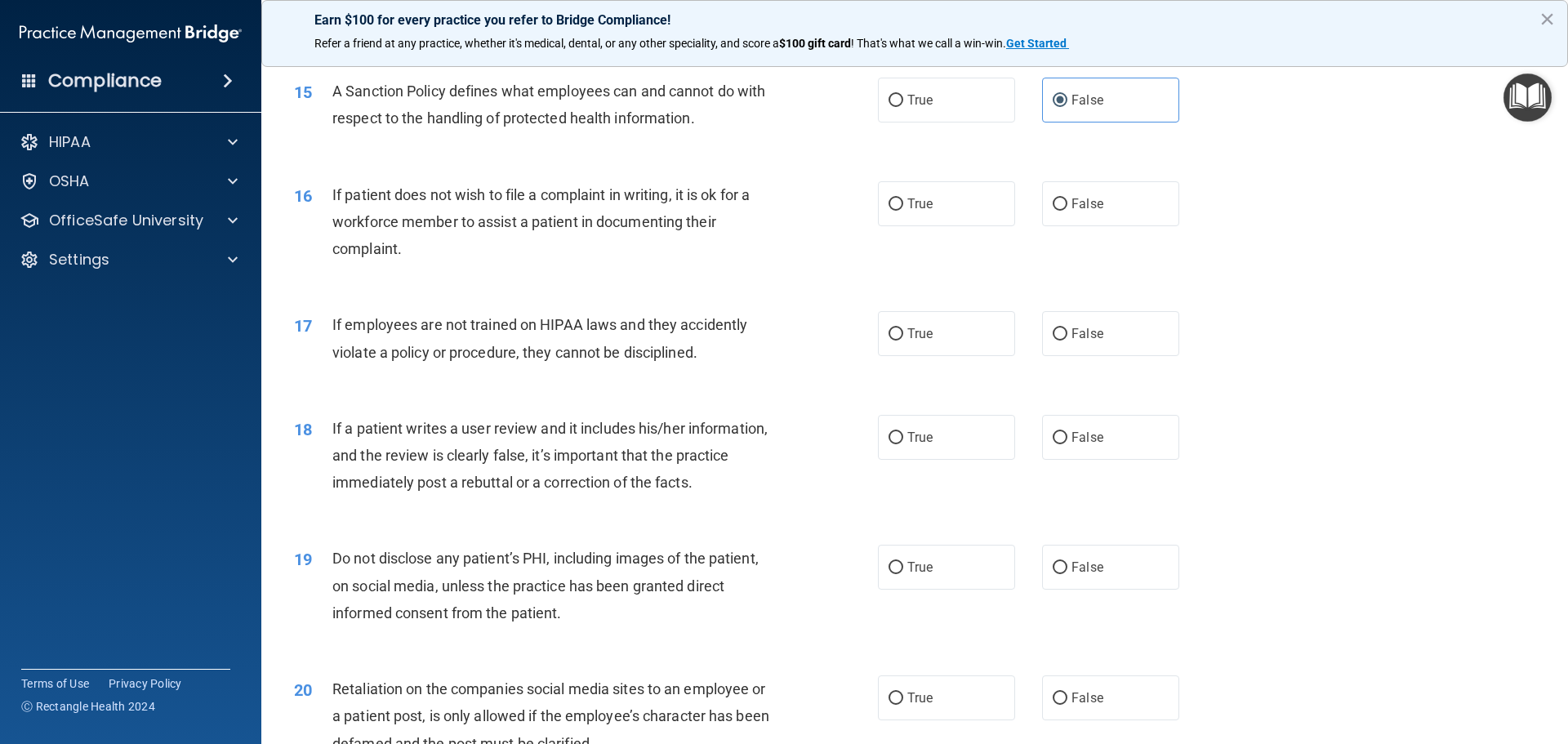
scroll to position [1960, 0]
click at [1081, 217] on label "False" at bounding box center [1111, 202] width 137 height 45
click at [1067, 209] on input "False" at bounding box center [1060, 203] width 14 height 12
radio input "true"
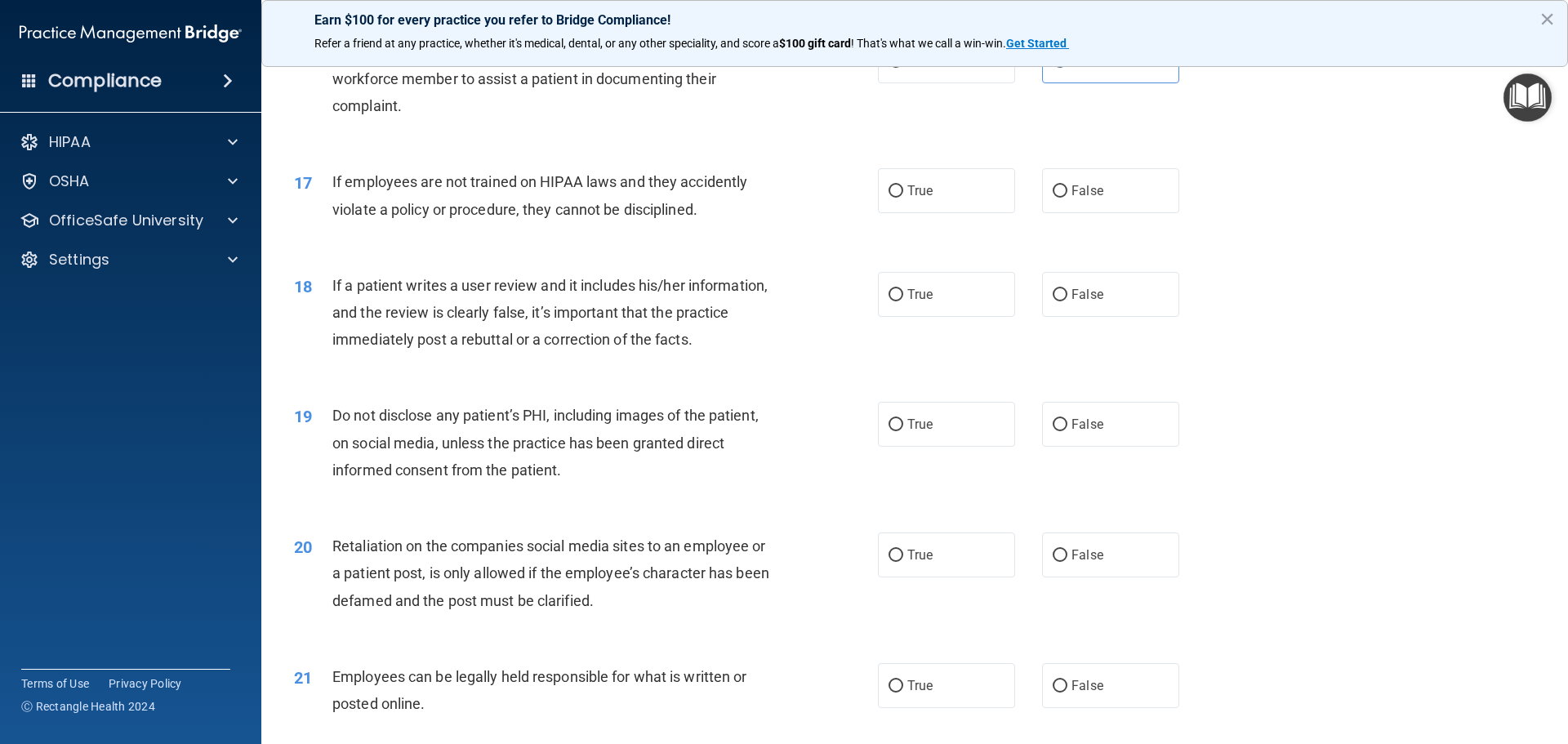
scroll to position [2123, 0]
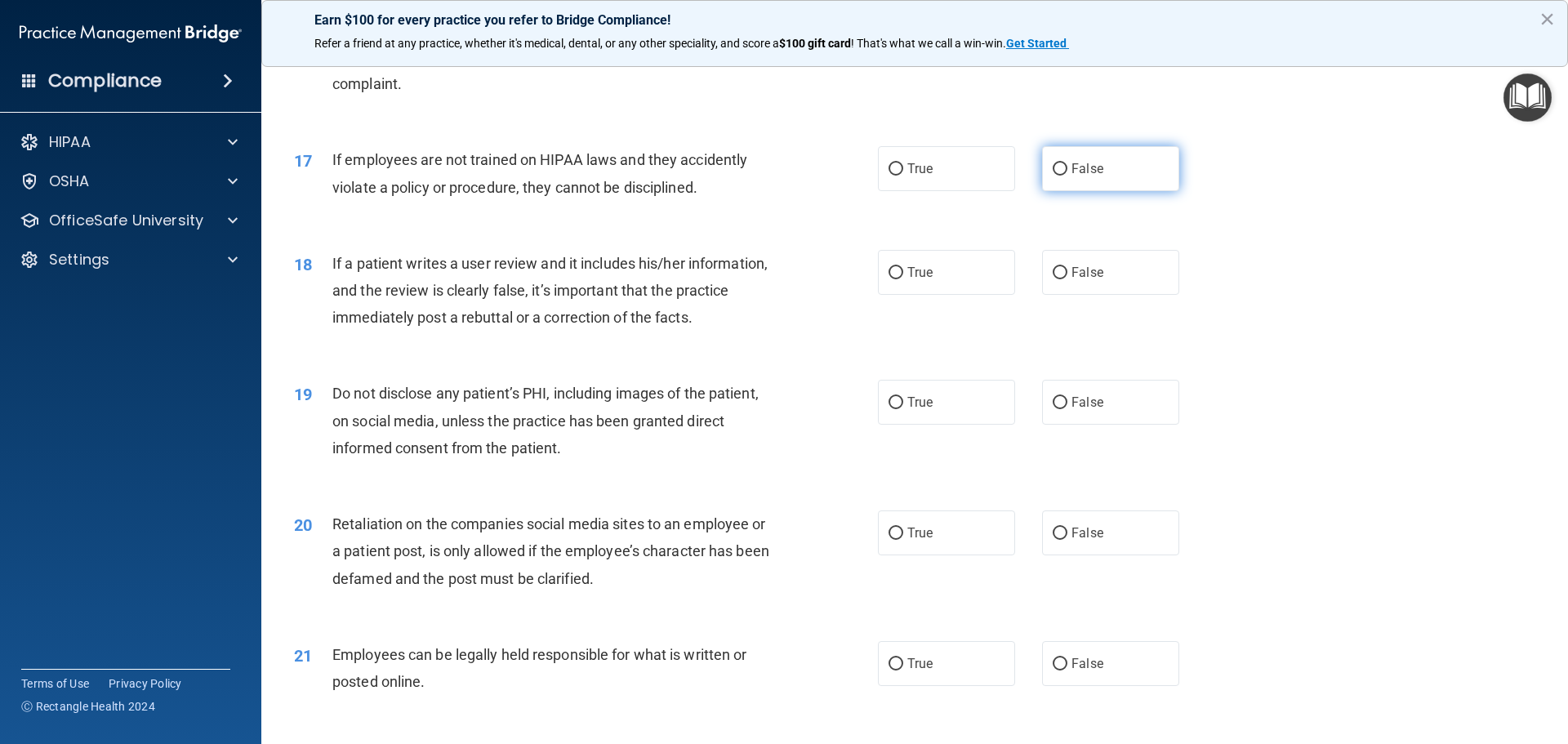
click at [1063, 191] on label "False" at bounding box center [1111, 168] width 137 height 45
click at [1063, 176] on input "False" at bounding box center [1060, 170] width 14 height 12
radio input "true"
click at [1070, 295] on label "False" at bounding box center [1111, 272] width 137 height 45
click at [1067, 279] on input "False" at bounding box center [1060, 273] width 14 height 12
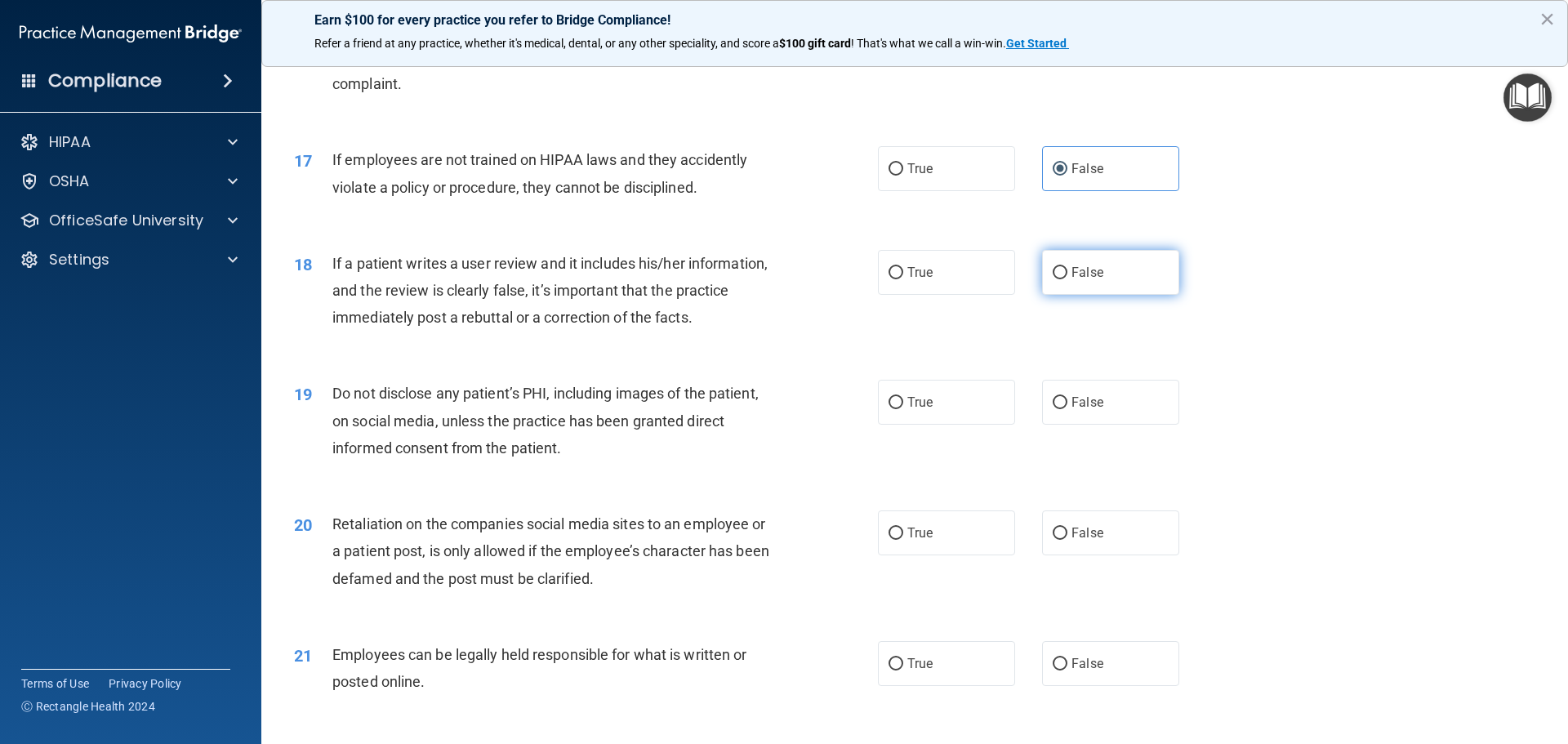
radio input "true"
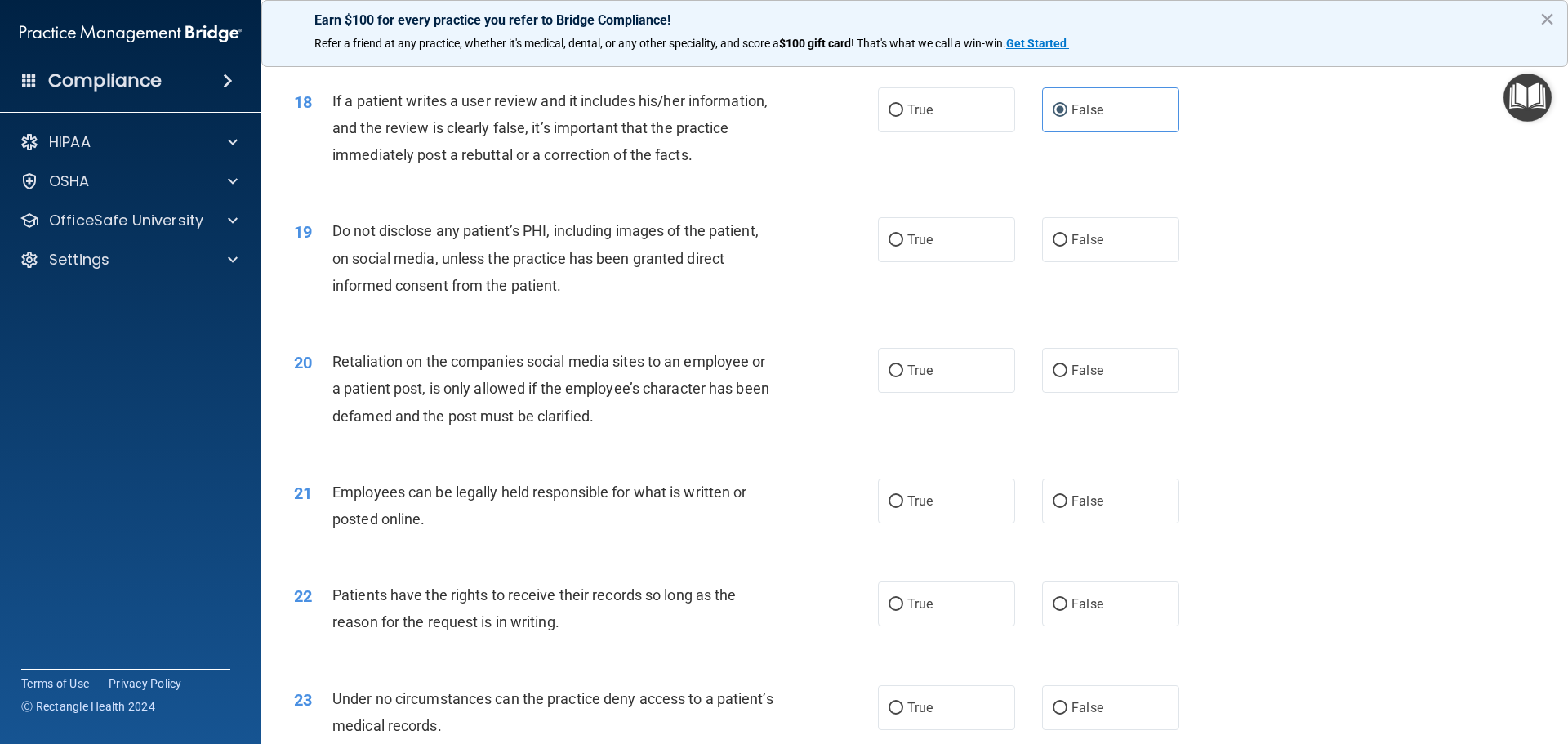
scroll to position [2286, 0]
click at [936, 260] on label "True" at bounding box center [947, 238] width 137 height 45
click at [904, 246] on input "True" at bounding box center [895, 239] width 14 height 12
radio input "true"
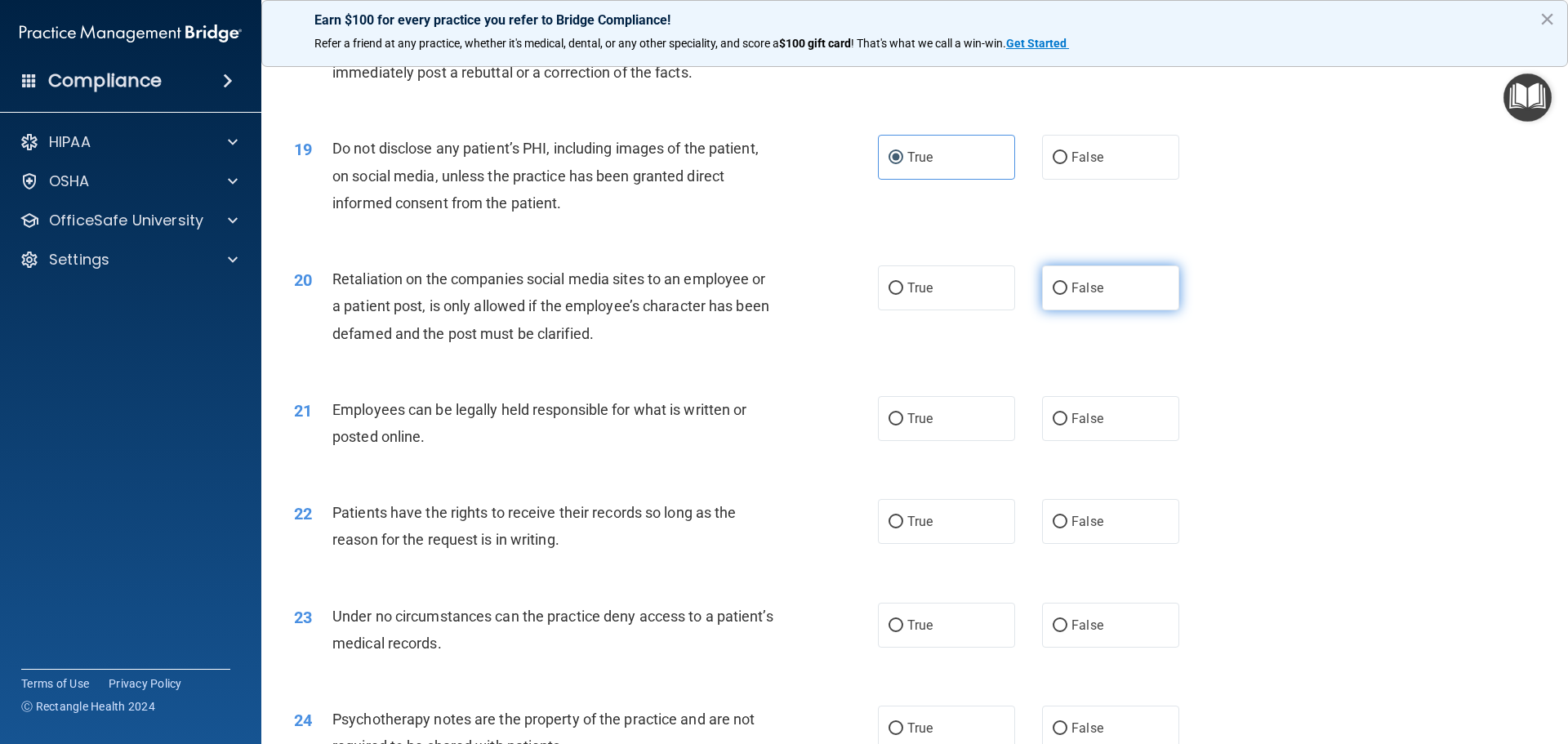
click at [1071, 305] on label "False" at bounding box center [1111, 288] width 137 height 45
click at [1067, 295] on input "False" at bounding box center [1060, 288] width 14 height 12
radio input "true"
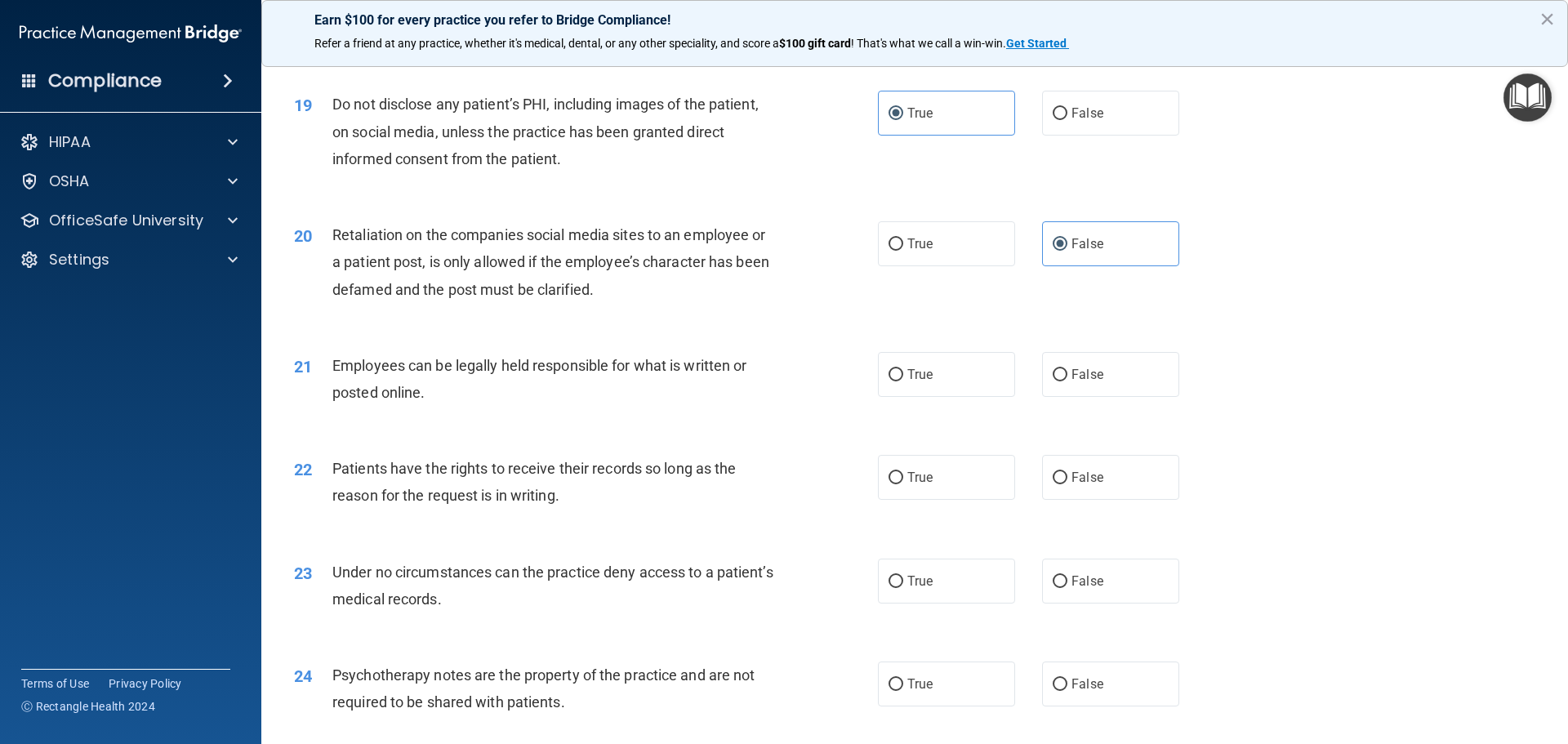
scroll to position [2450, 0]
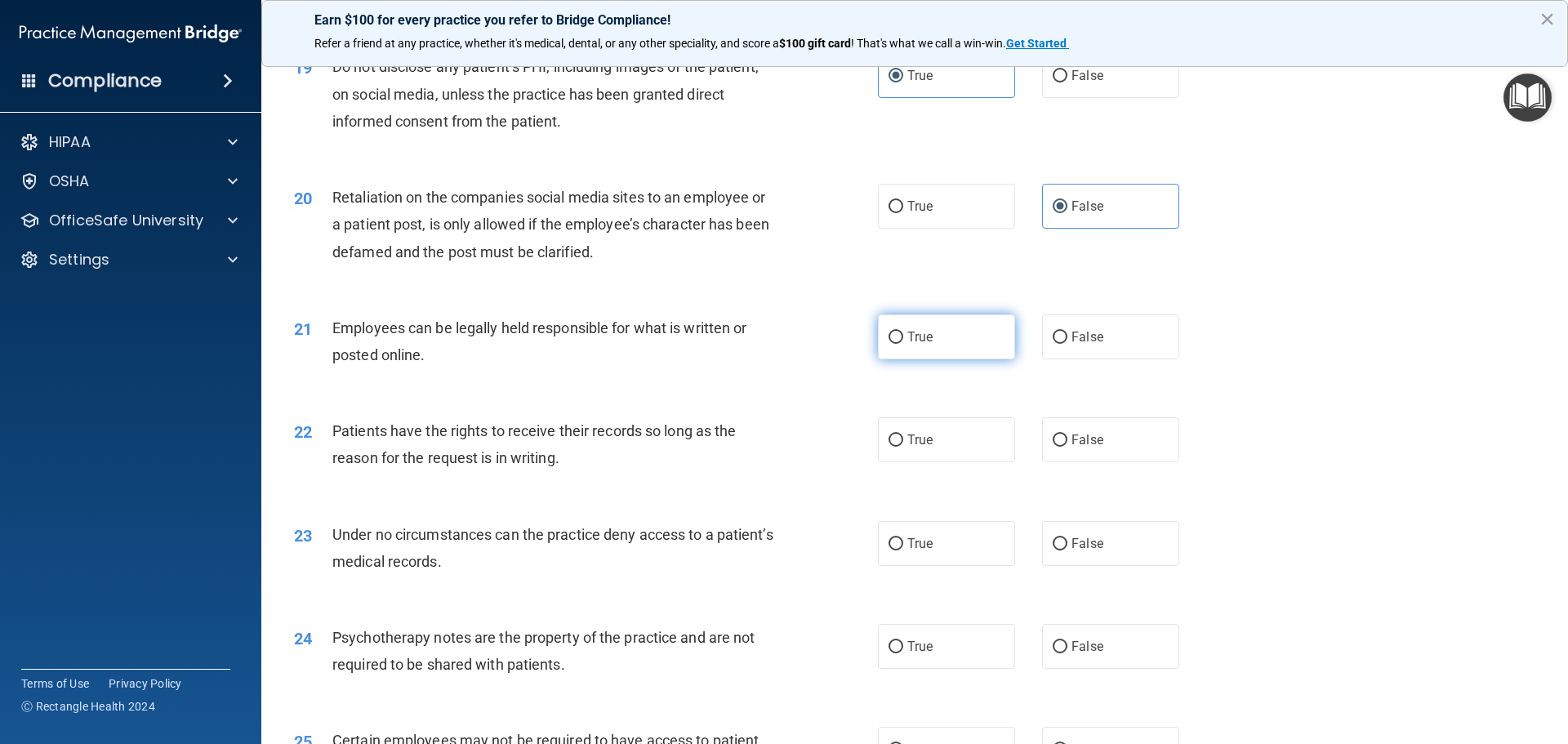
click at [898, 356] on label "True" at bounding box center [947, 337] width 137 height 45
click at [898, 344] on input "True" at bounding box center [895, 338] width 14 height 12
radio input "true"
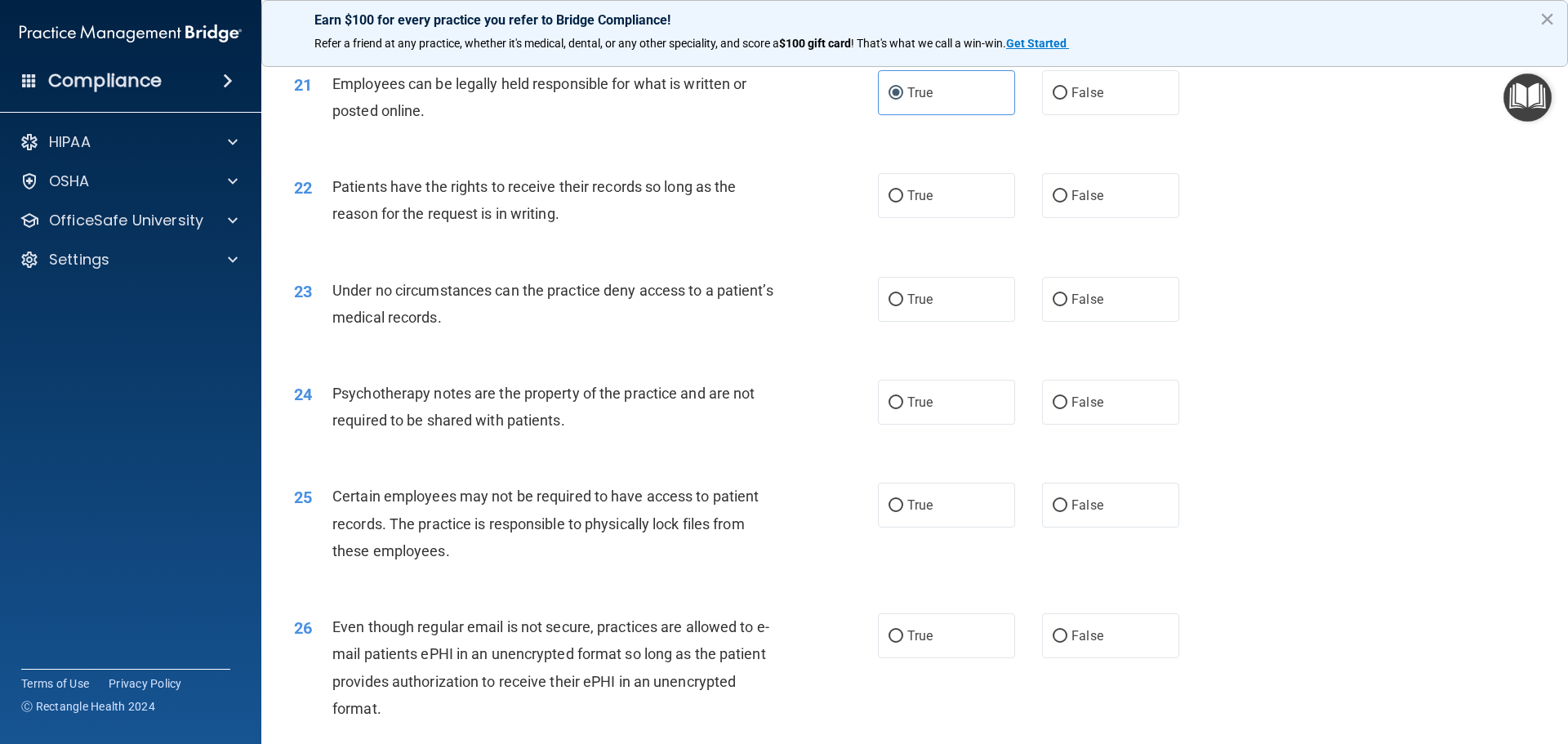
scroll to position [2695, 0]
click at [1061, 217] on label "False" at bounding box center [1111, 194] width 137 height 45
click at [1061, 202] on input "False" at bounding box center [1060, 195] width 14 height 12
radio input "true"
click at [903, 321] on label "True" at bounding box center [947, 298] width 137 height 45
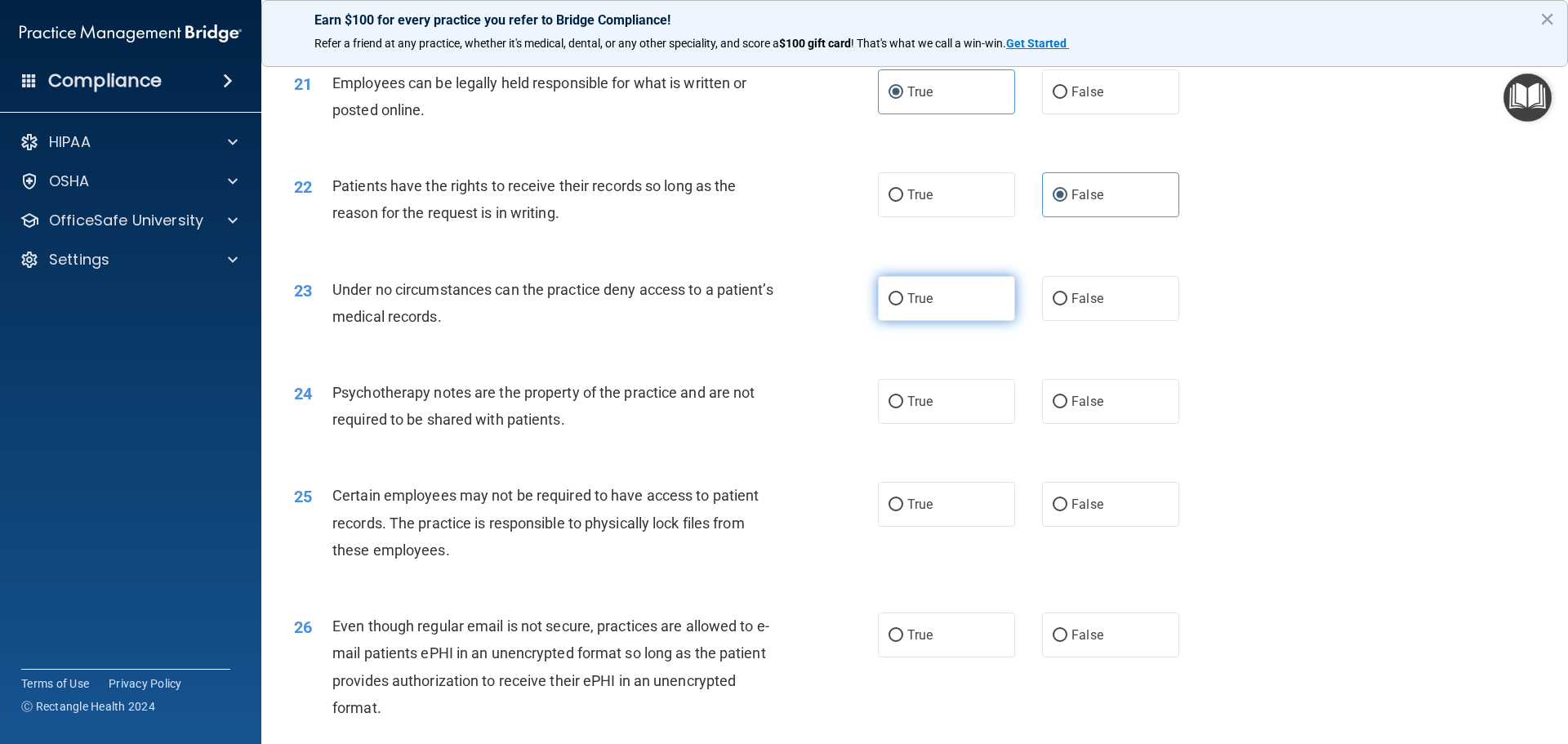
click at [903, 305] on input "True" at bounding box center [895, 299] width 14 height 12
radio input "true"
click at [1055, 305] on input "False" at bounding box center [1060, 299] width 14 height 12
radio input "true"
radio input "false"
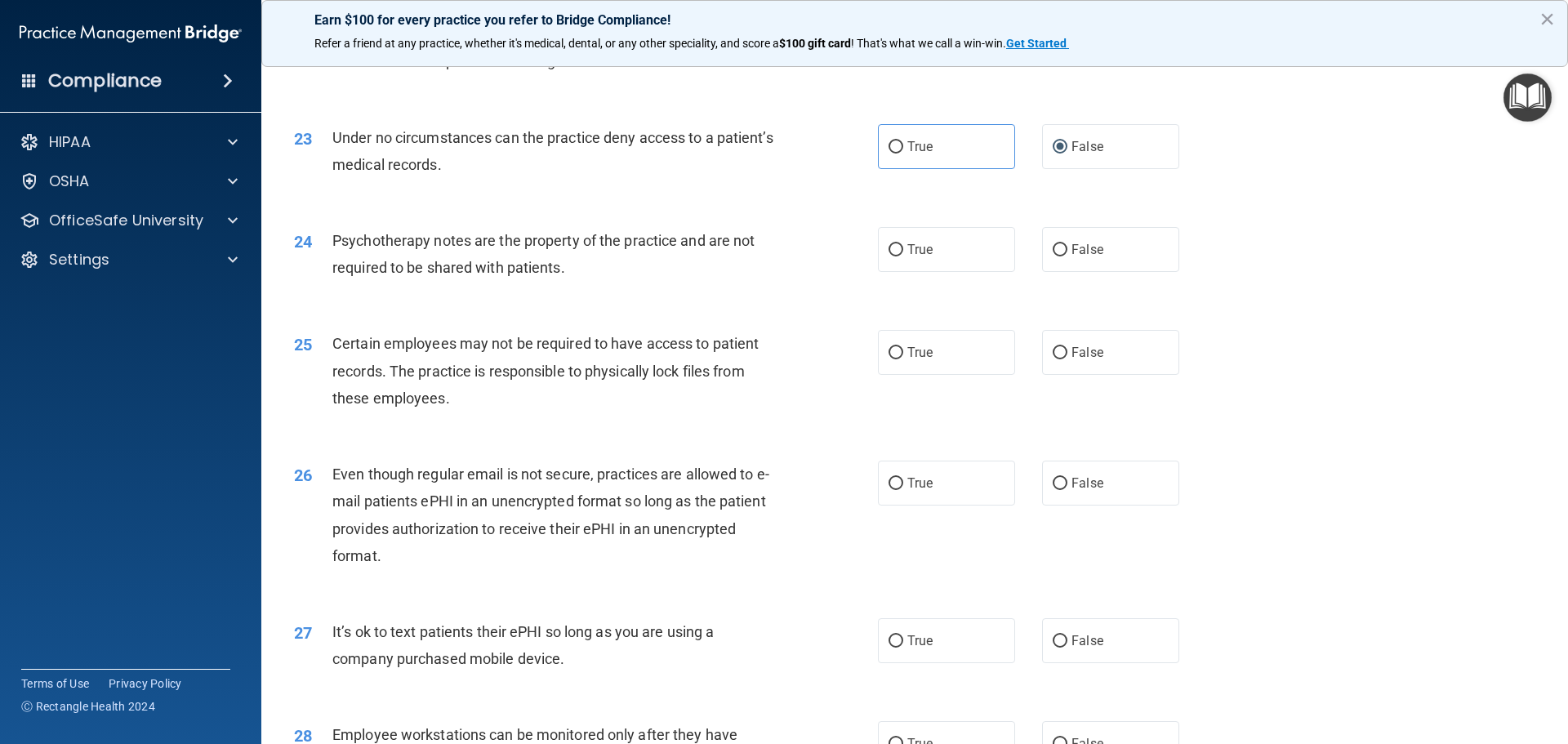
scroll to position [2858, 0]
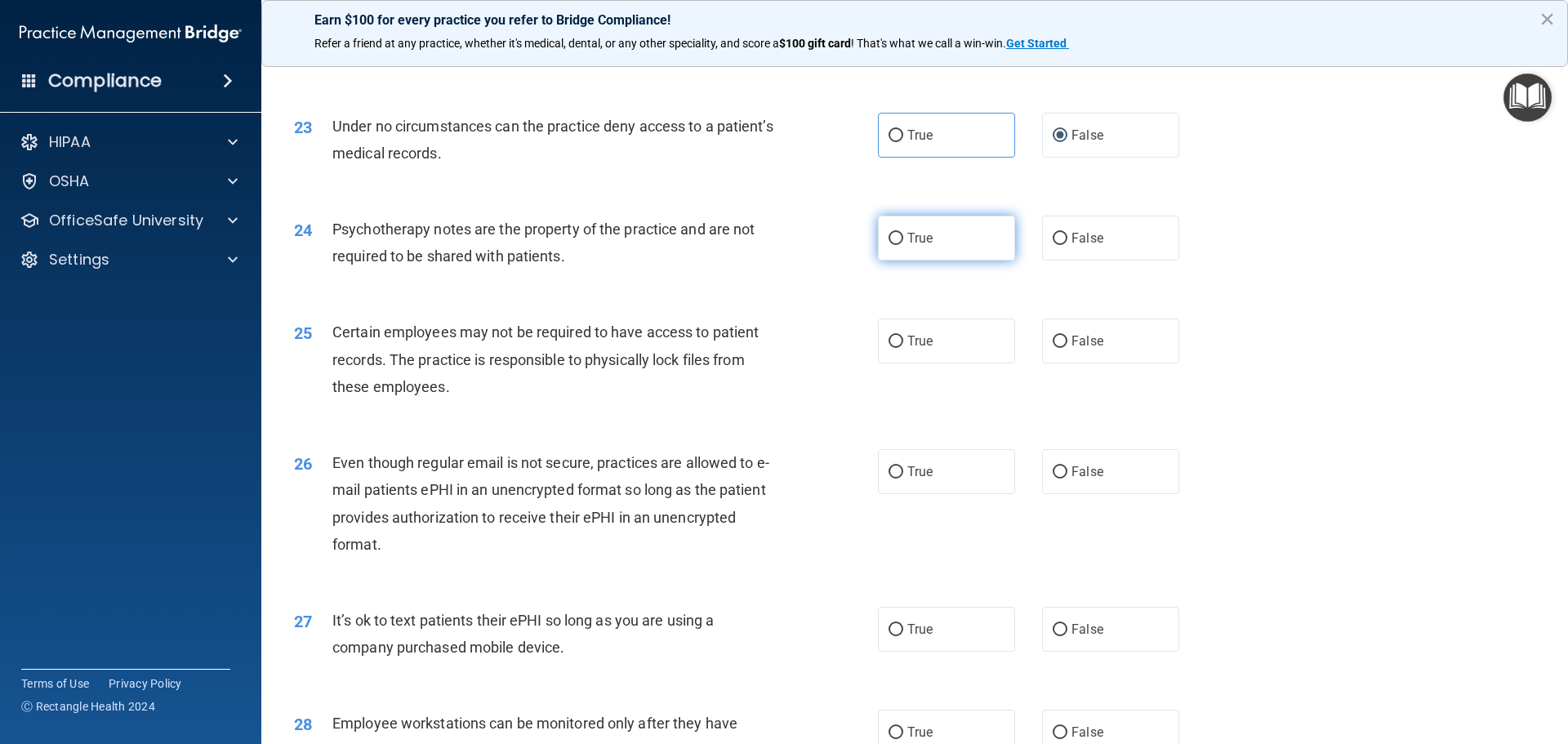
click at [989, 260] on label "True" at bounding box center [947, 238] width 137 height 45
click at [904, 245] on input "True" at bounding box center [895, 238] width 14 height 12
radio input "true"
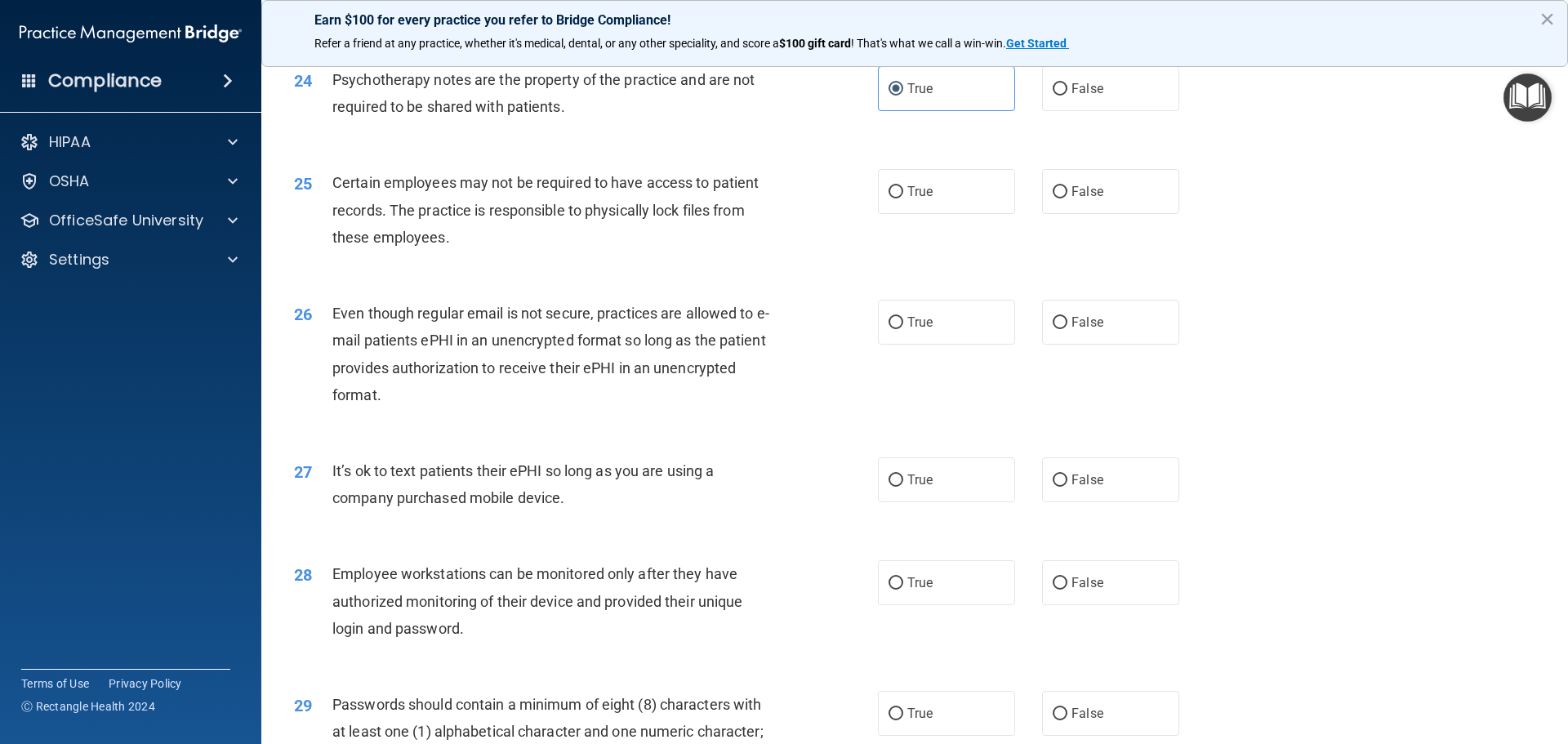
scroll to position [3022, 0]
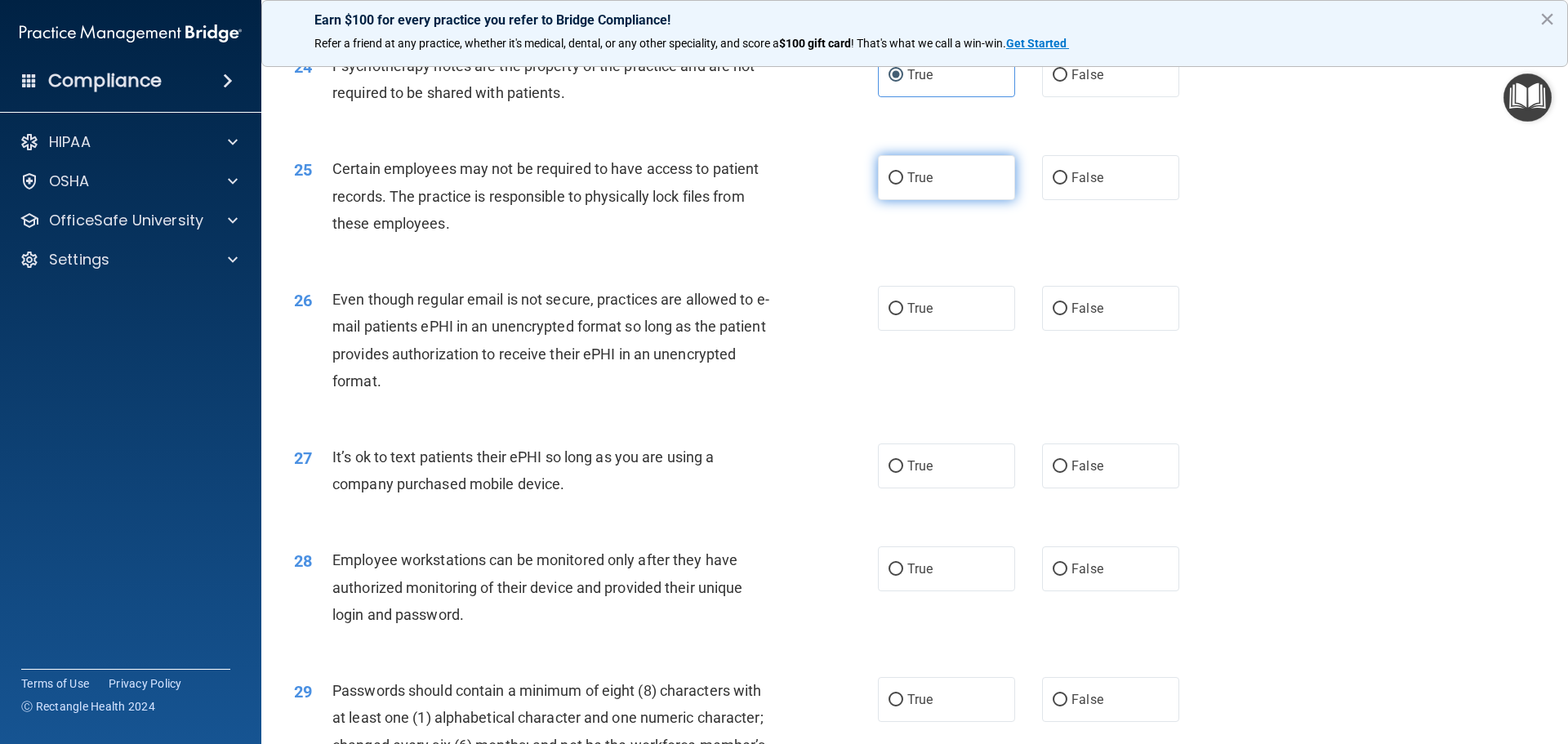
click at [930, 200] on label "True" at bounding box center [947, 177] width 137 height 45
click at [904, 185] on input "True" at bounding box center [895, 178] width 14 height 12
radio input "true"
click at [910, 316] on span "True" at bounding box center [920, 308] width 25 height 15
click at [904, 316] on input "True" at bounding box center [895, 309] width 14 height 12
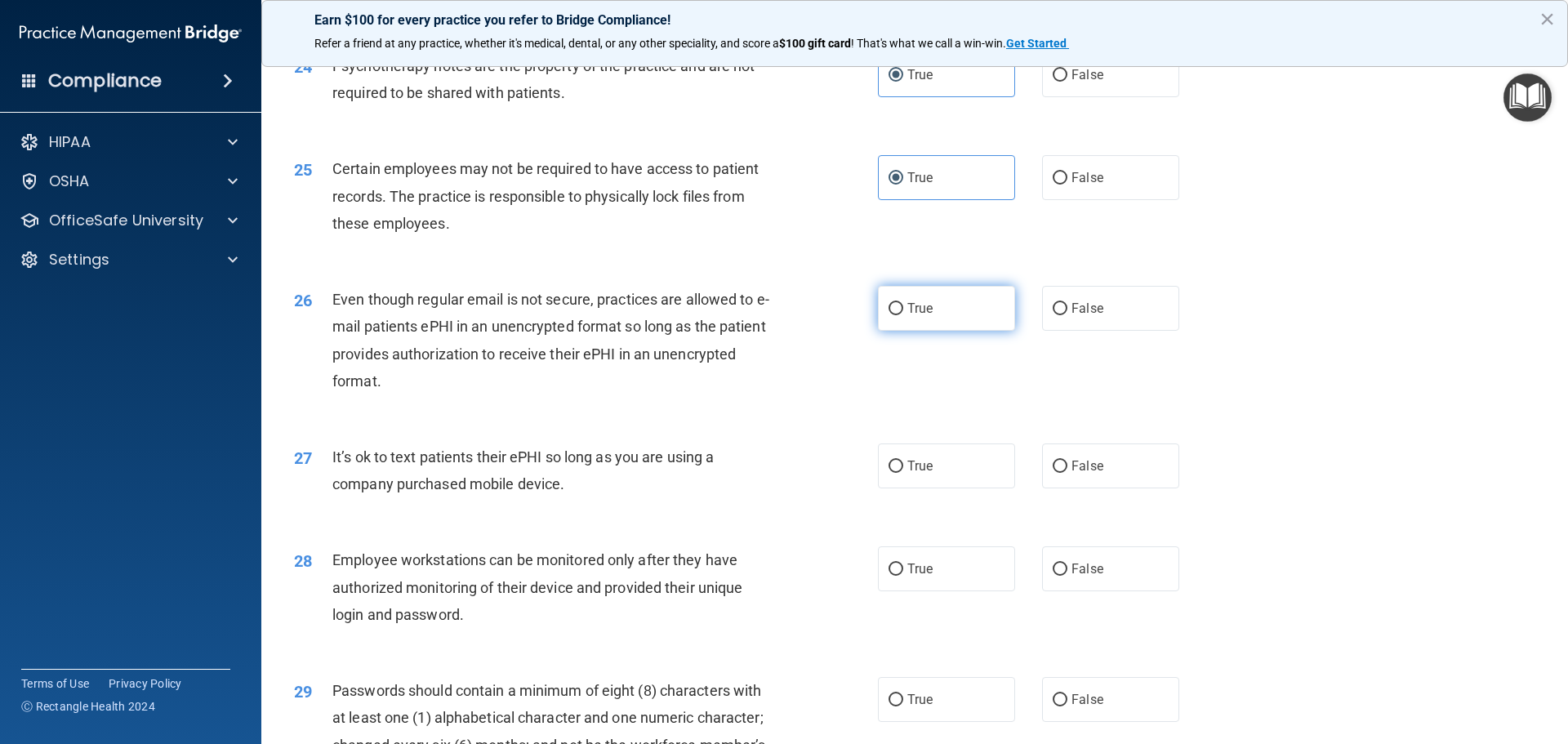
radio input "true"
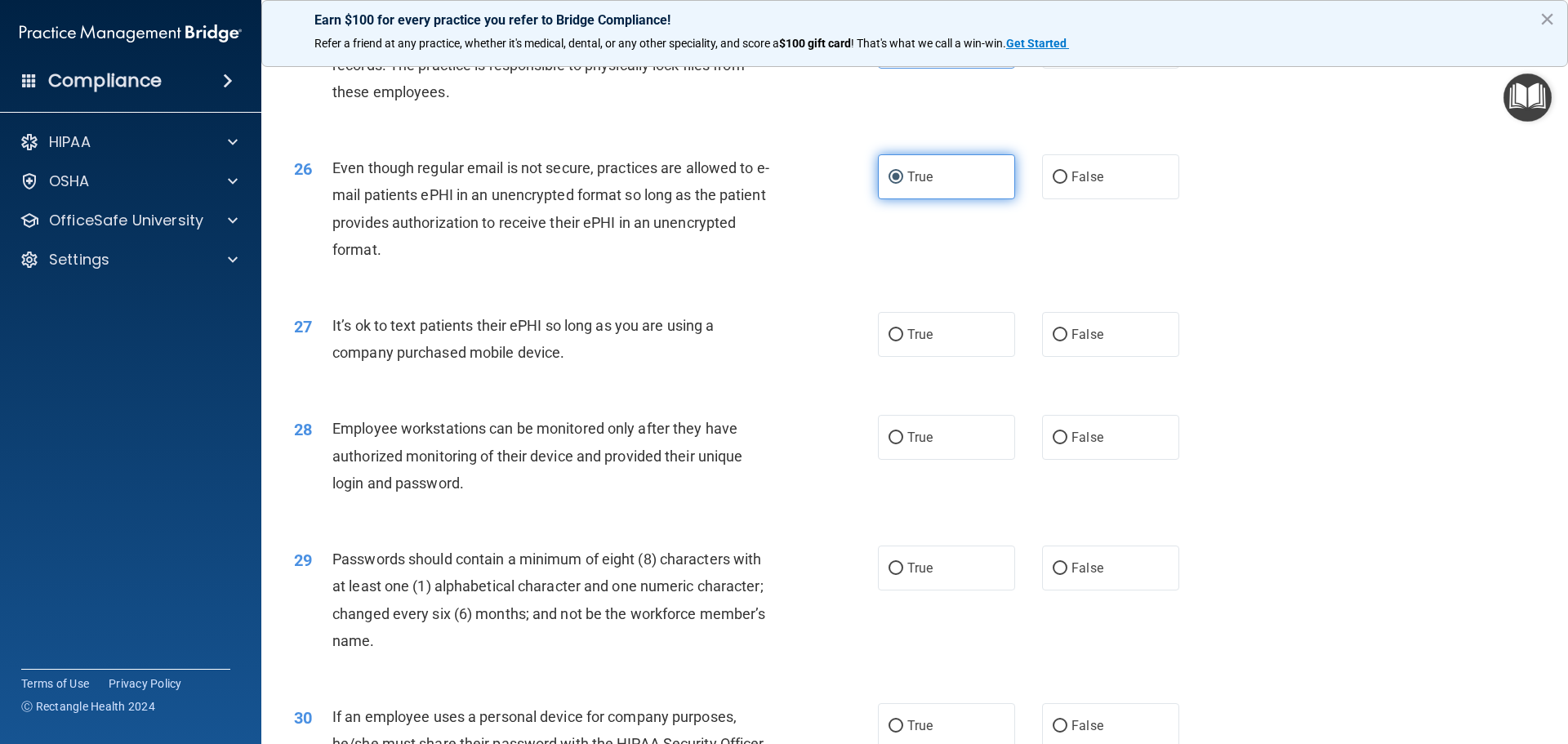
scroll to position [3185, 0]
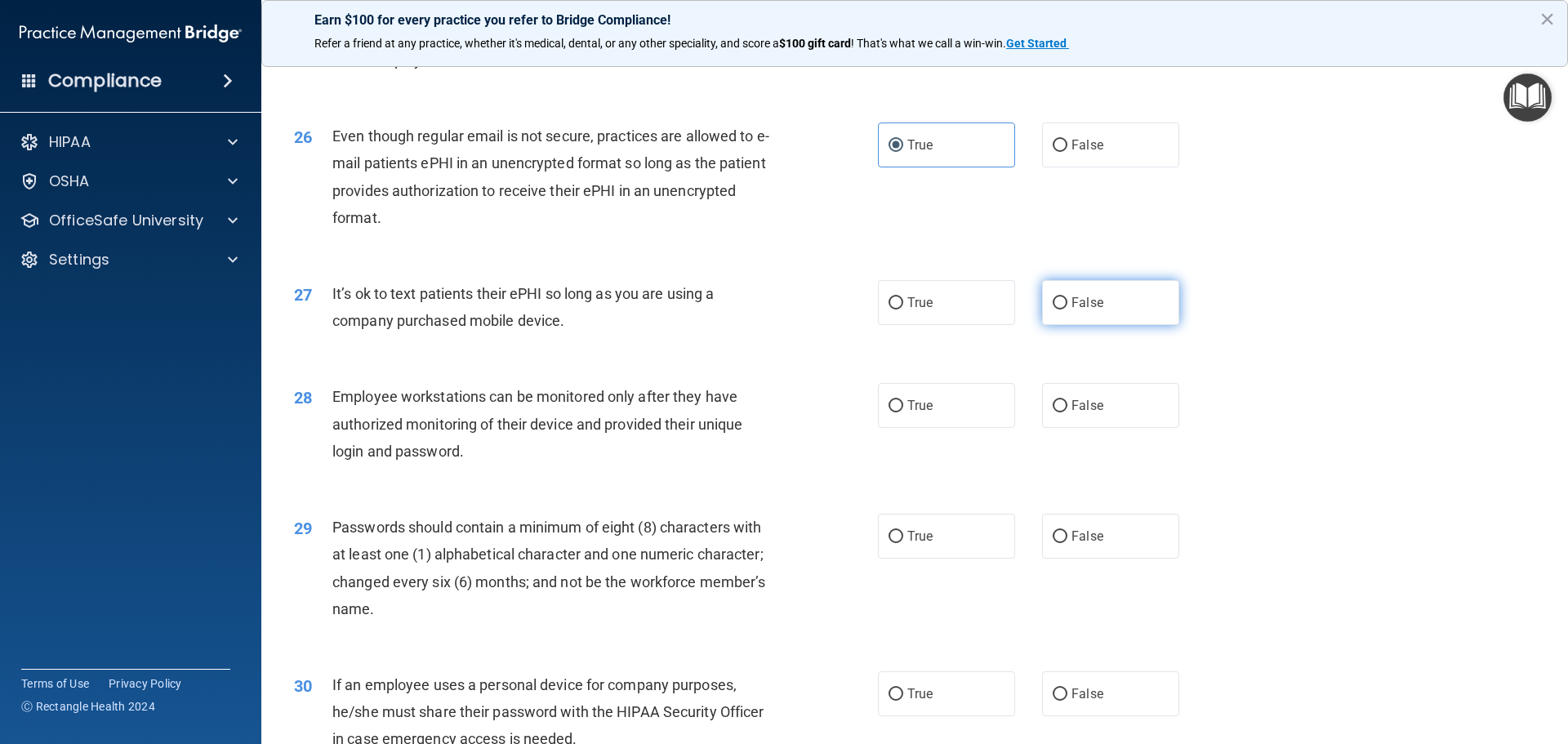
click at [1072, 310] on span "False" at bounding box center [1088, 303] width 32 height 15
click at [1067, 310] on input "False" at bounding box center [1060, 303] width 14 height 12
radio input "true"
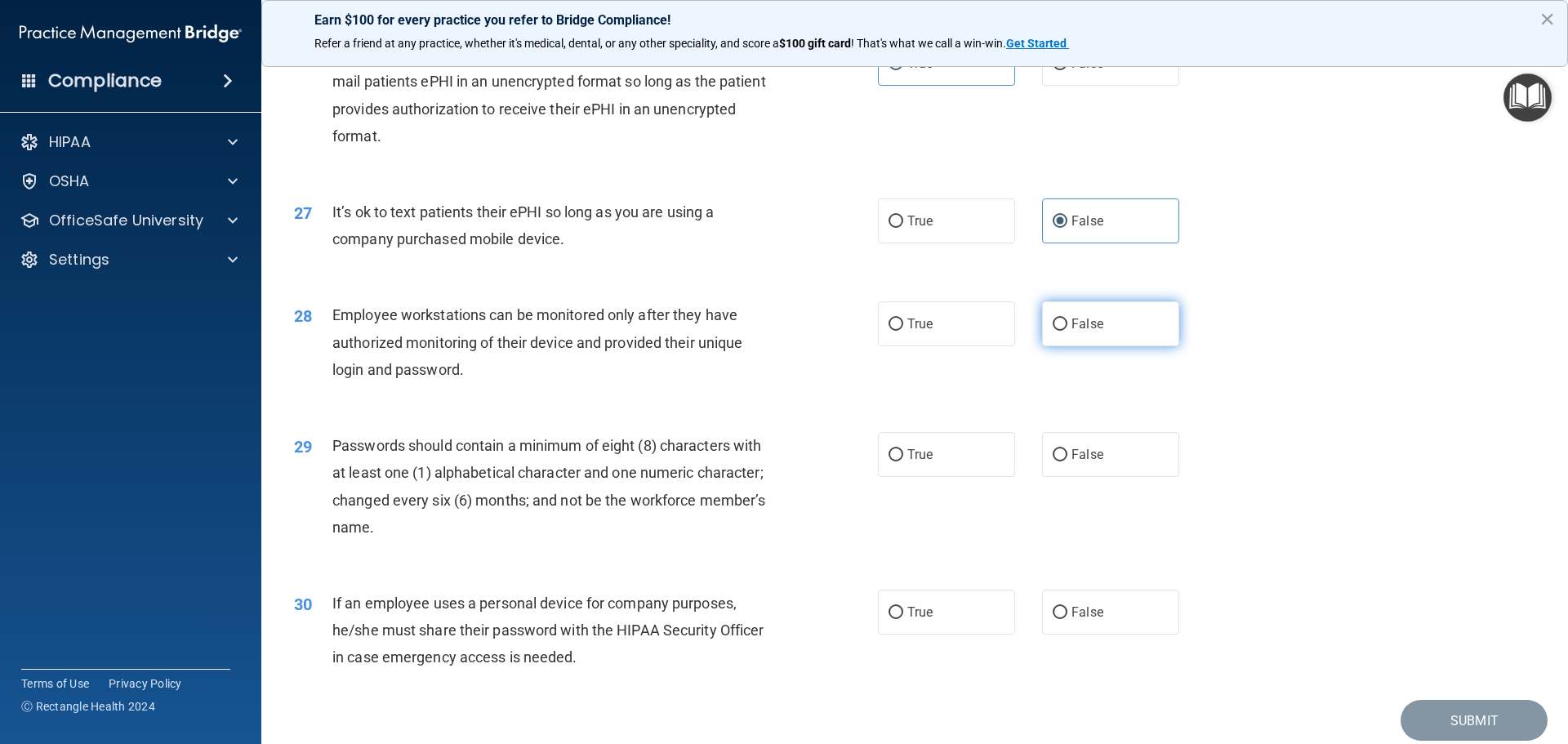
click at [1055, 331] on input "False" at bounding box center [1060, 324] width 14 height 12
radio input "true"
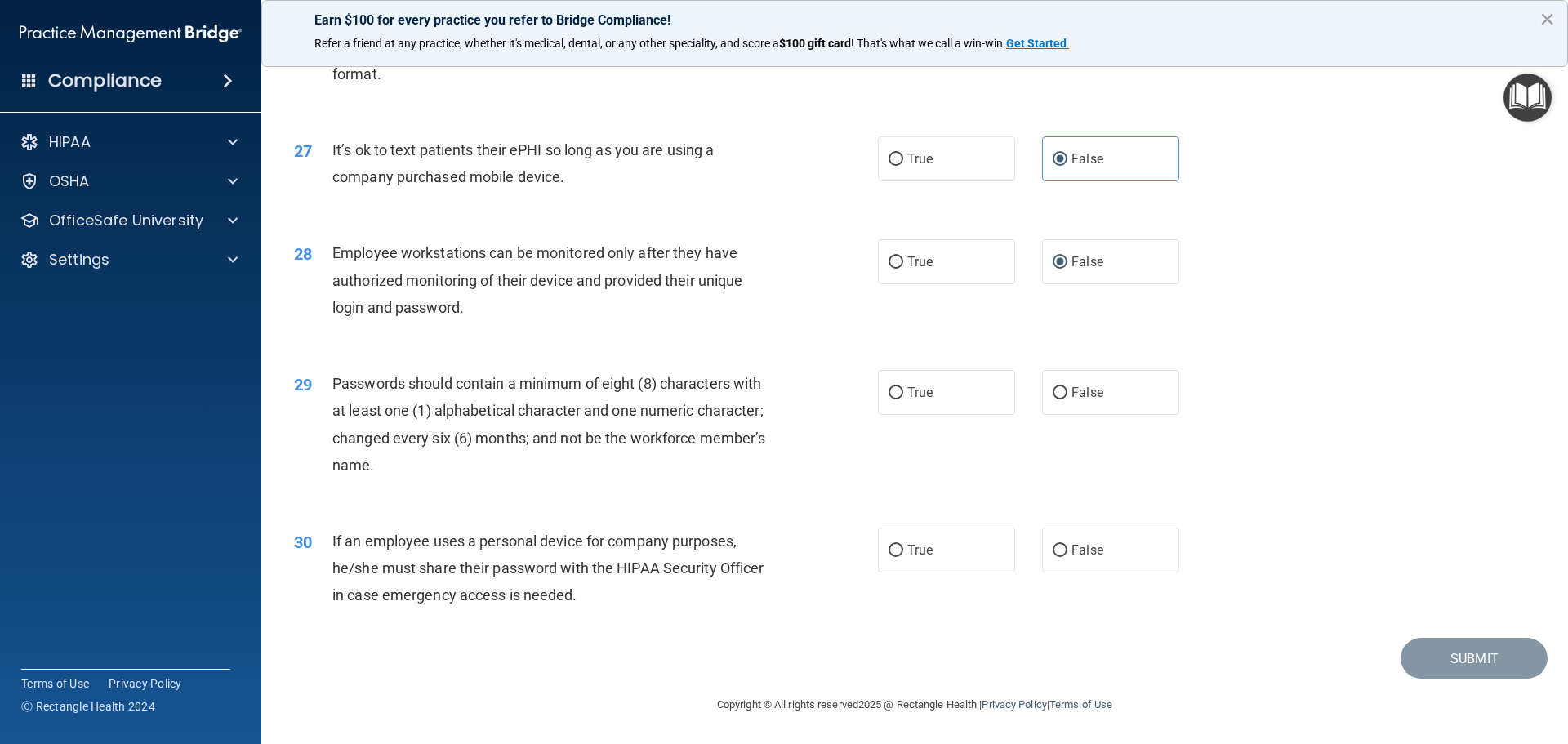
scroll to position [3355, 0]
click at [941, 393] on label "True" at bounding box center [947, 392] width 137 height 45
click at [904, 393] on input "True" at bounding box center [895, 393] width 14 height 12
radio input "true"
click at [1060, 532] on label "False" at bounding box center [1111, 550] width 137 height 45
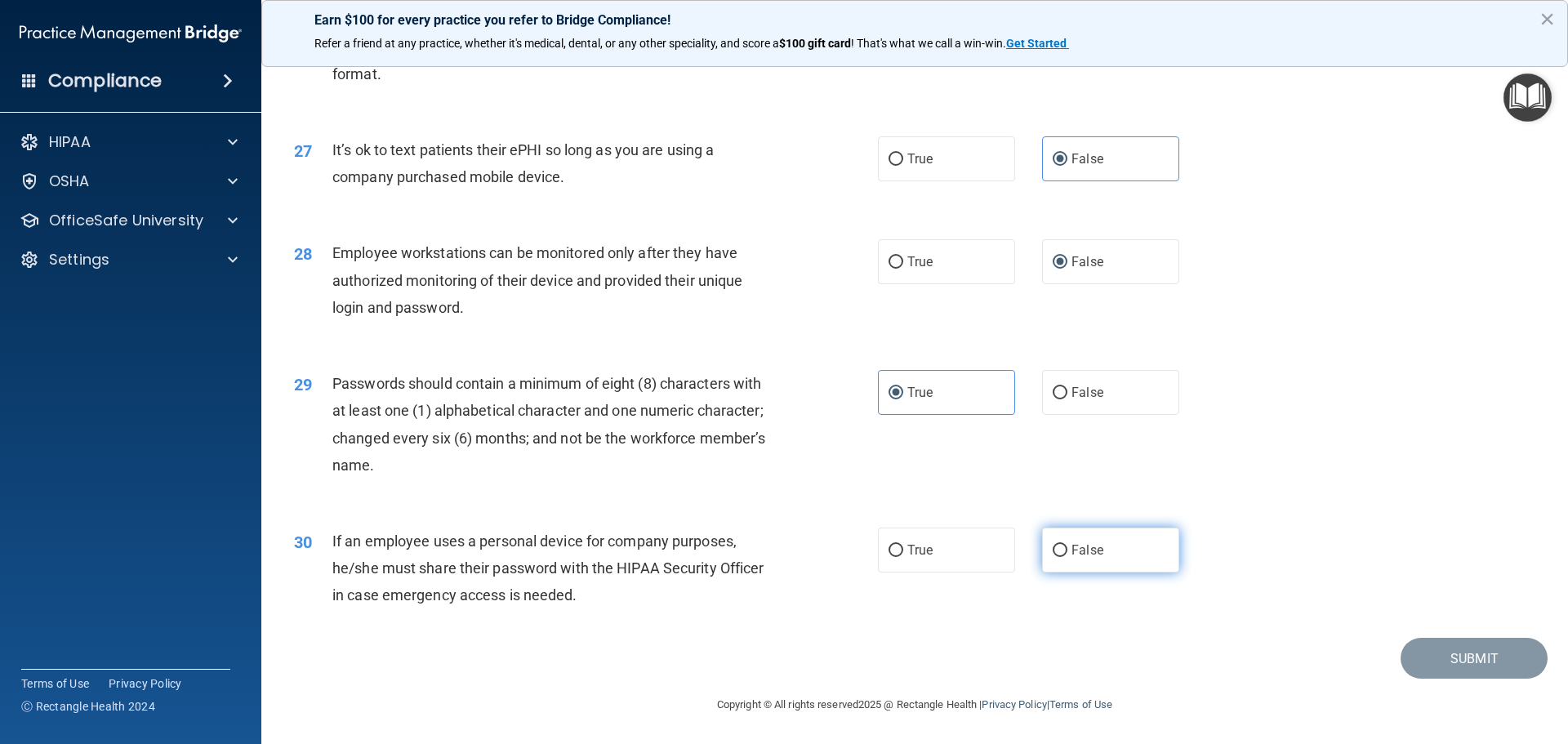
click at [1060, 545] on input "False" at bounding box center [1060, 551] width 14 height 12
radio input "true"
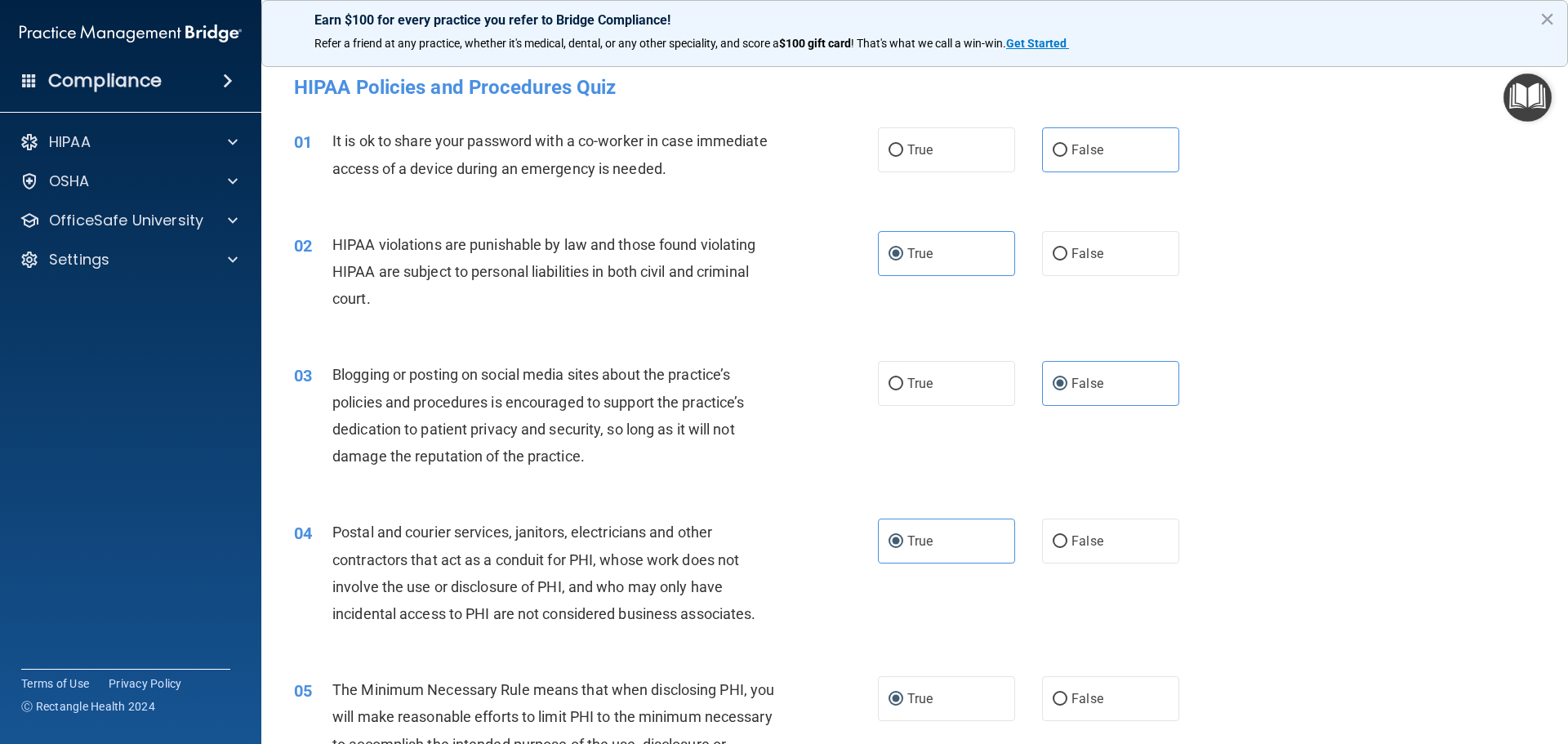
scroll to position [0, 0]
click at [1104, 164] on label "False" at bounding box center [1111, 151] width 137 height 45
click at [1067, 159] on input "False" at bounding box center [1060, 152] width 14 height 12
radio input "true"
click at [1423, 462] on div "03 Blogging or posting on social media sites about the practice’s policies and …" at bounding box center [915, 421] width 1266 height 158
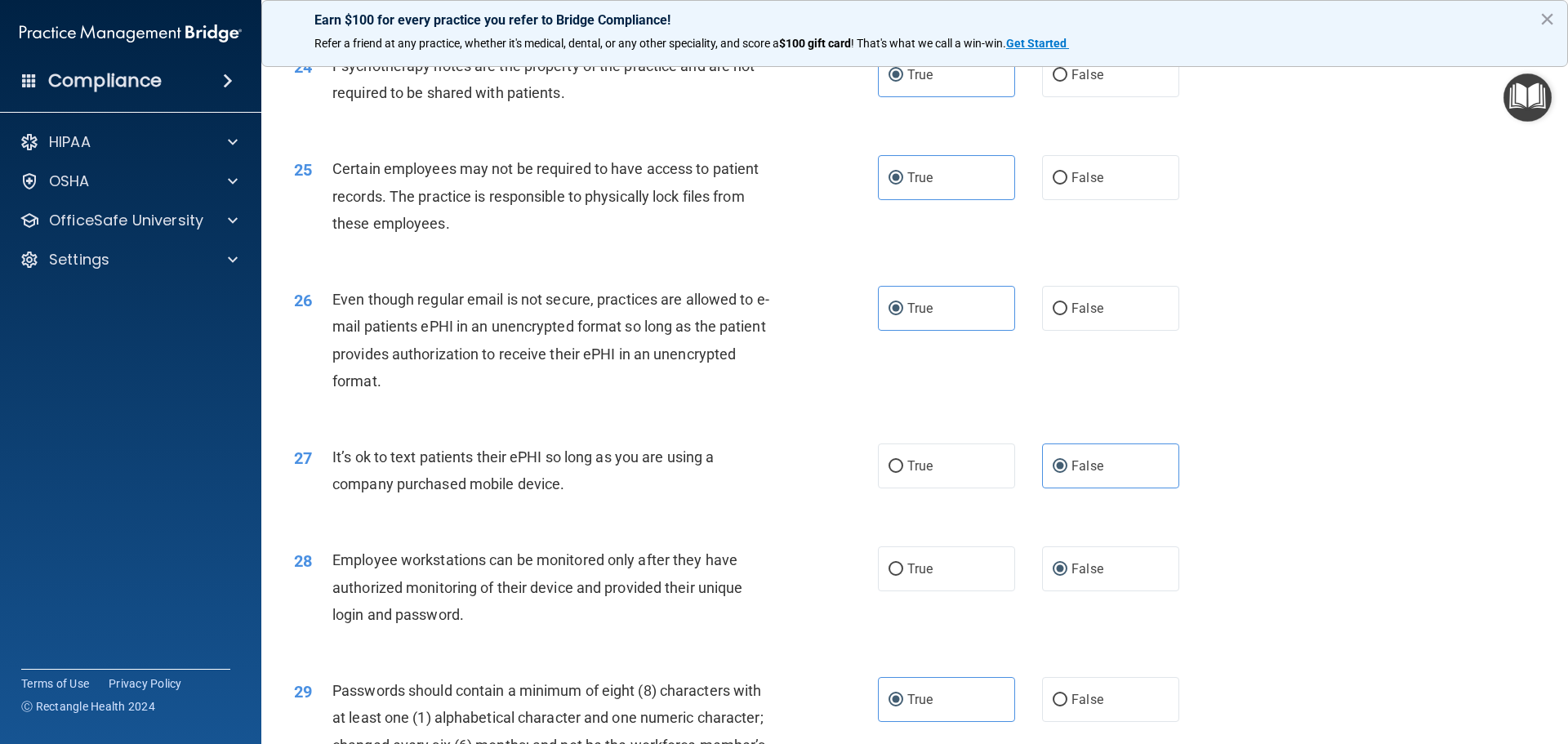
scroll to position [3355, 0]
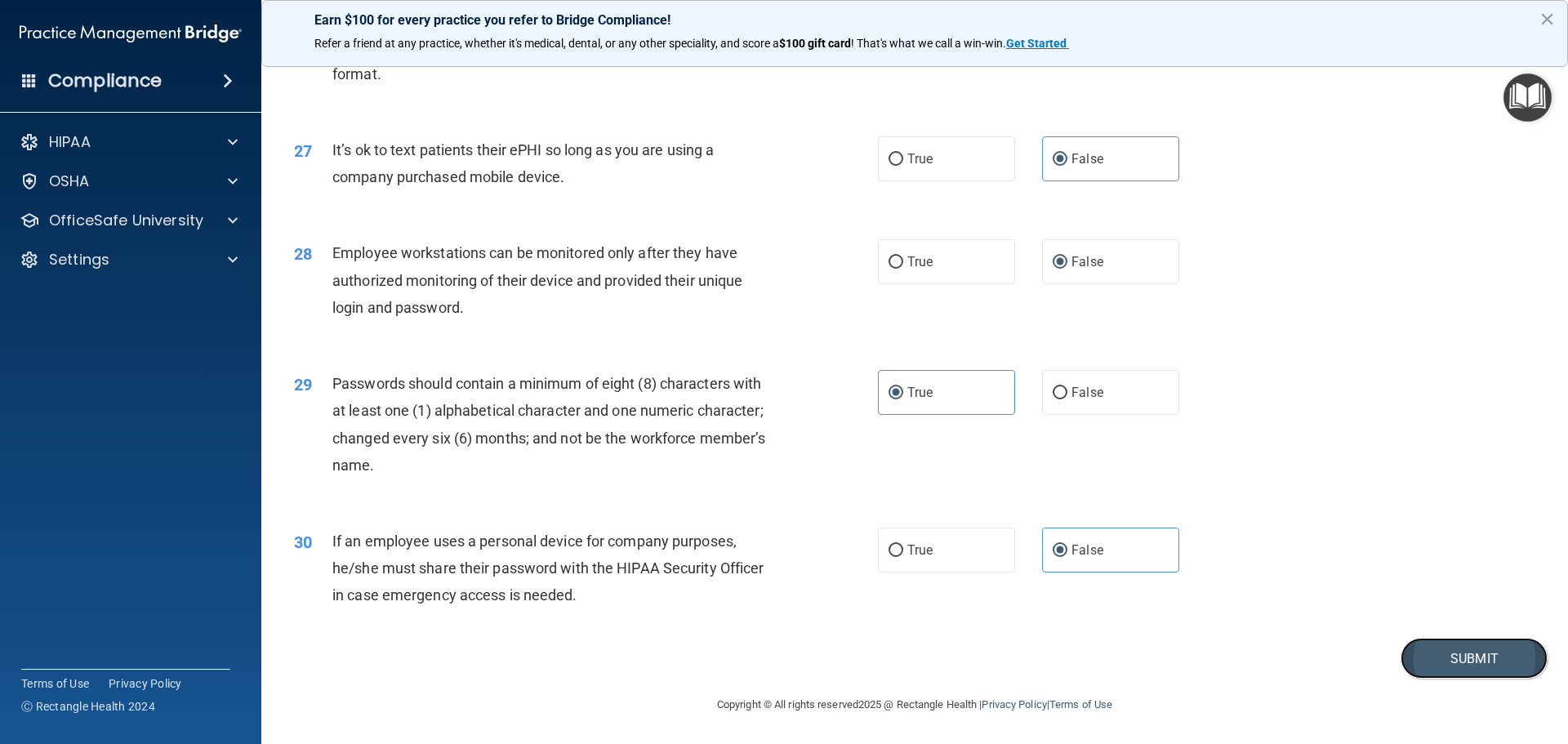
click at [1431, 661] on button "Submit" at bounding box center [1474, 658] width 147 height 42
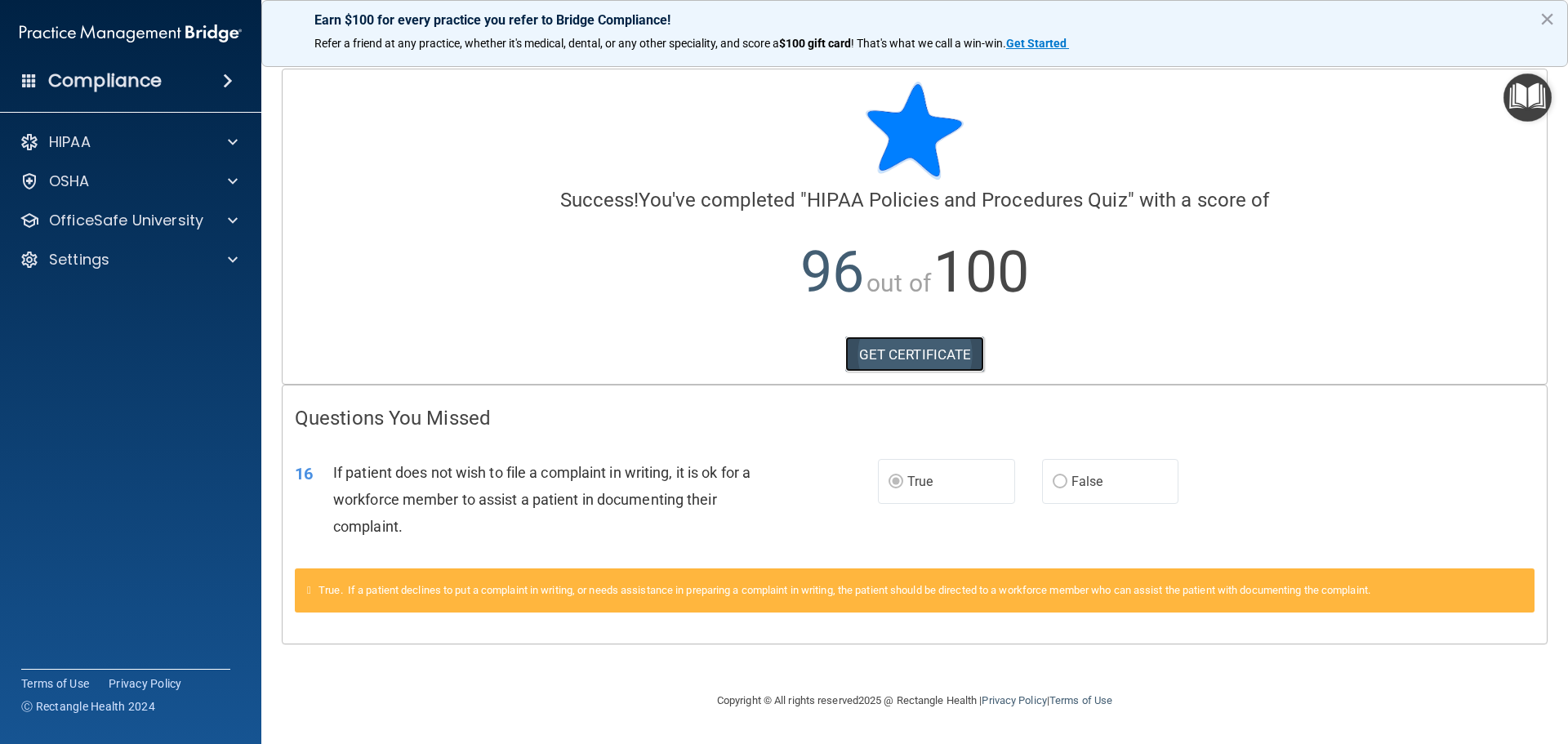
click at [932, 353] on link "GET CERTIFICATE" at bounding box center [915, 355] width 140 height 36
click at [111, 224] on p "OfficeSafe University" at bounding box center [126, 220] width 154 height 20
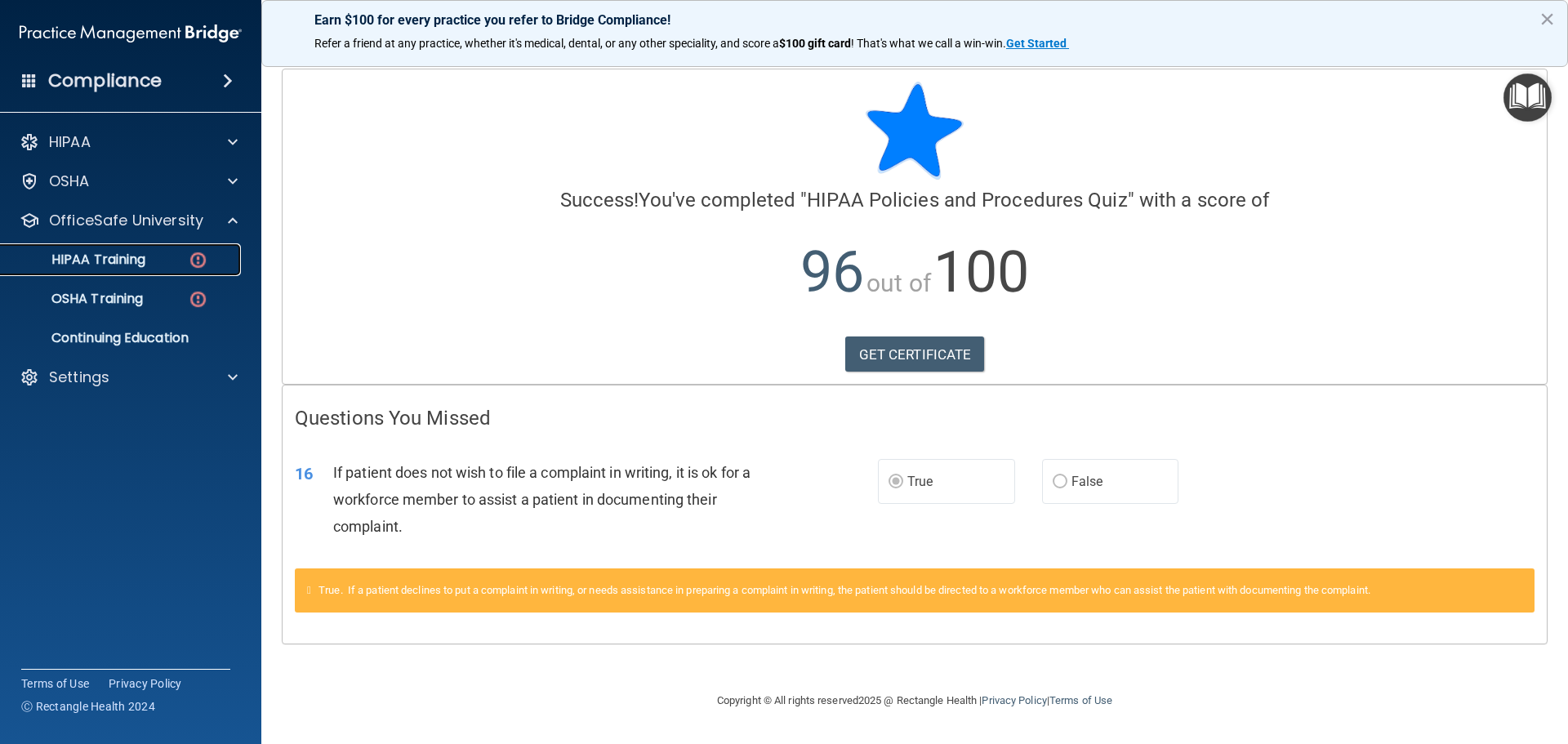
click at [133, 254] on p "HIPAA Training" at bounding box center [78, 259] width 135 height 16
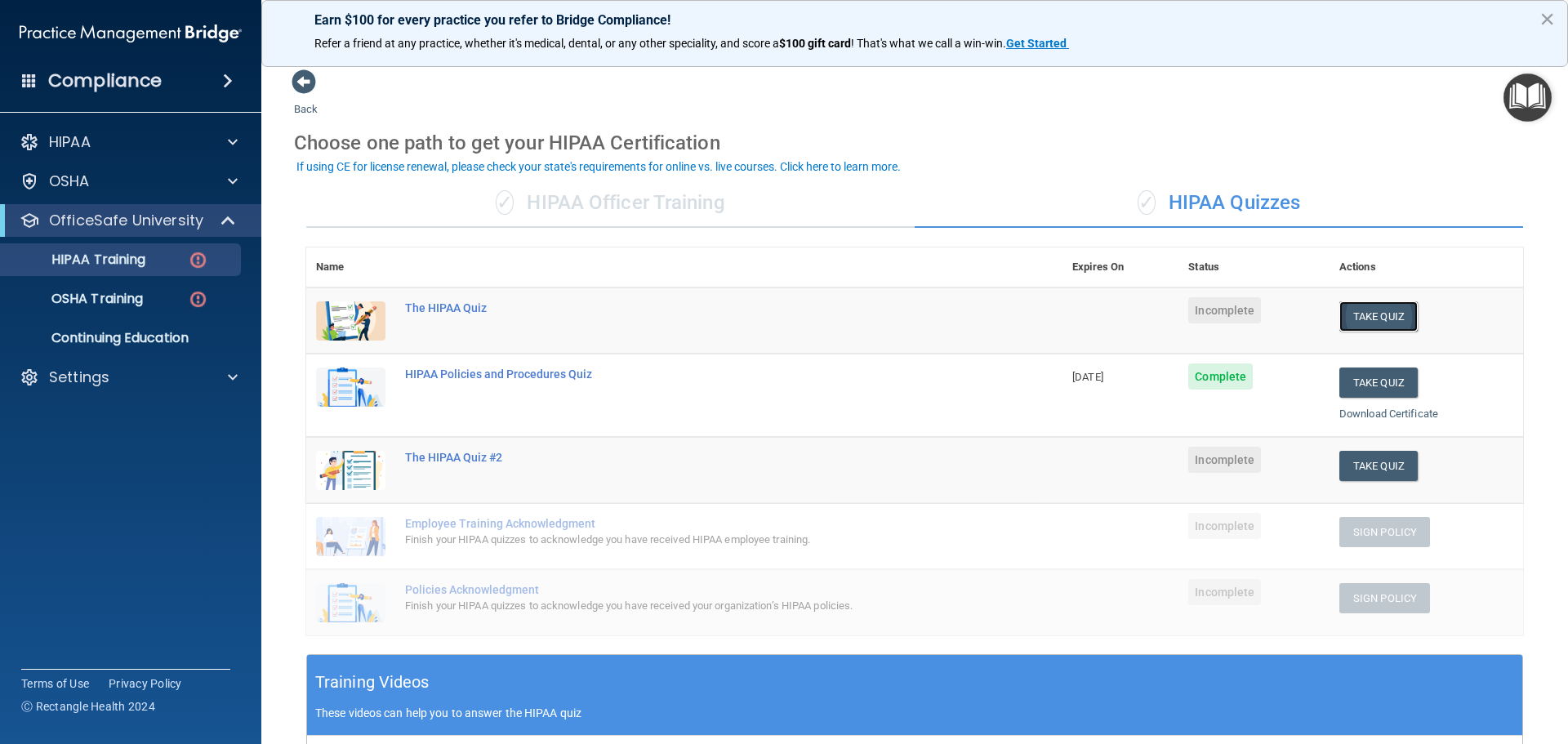
click at [1390, 310] on button "Take Quiz" at bounding box center [1379, 316] width 78 height 31
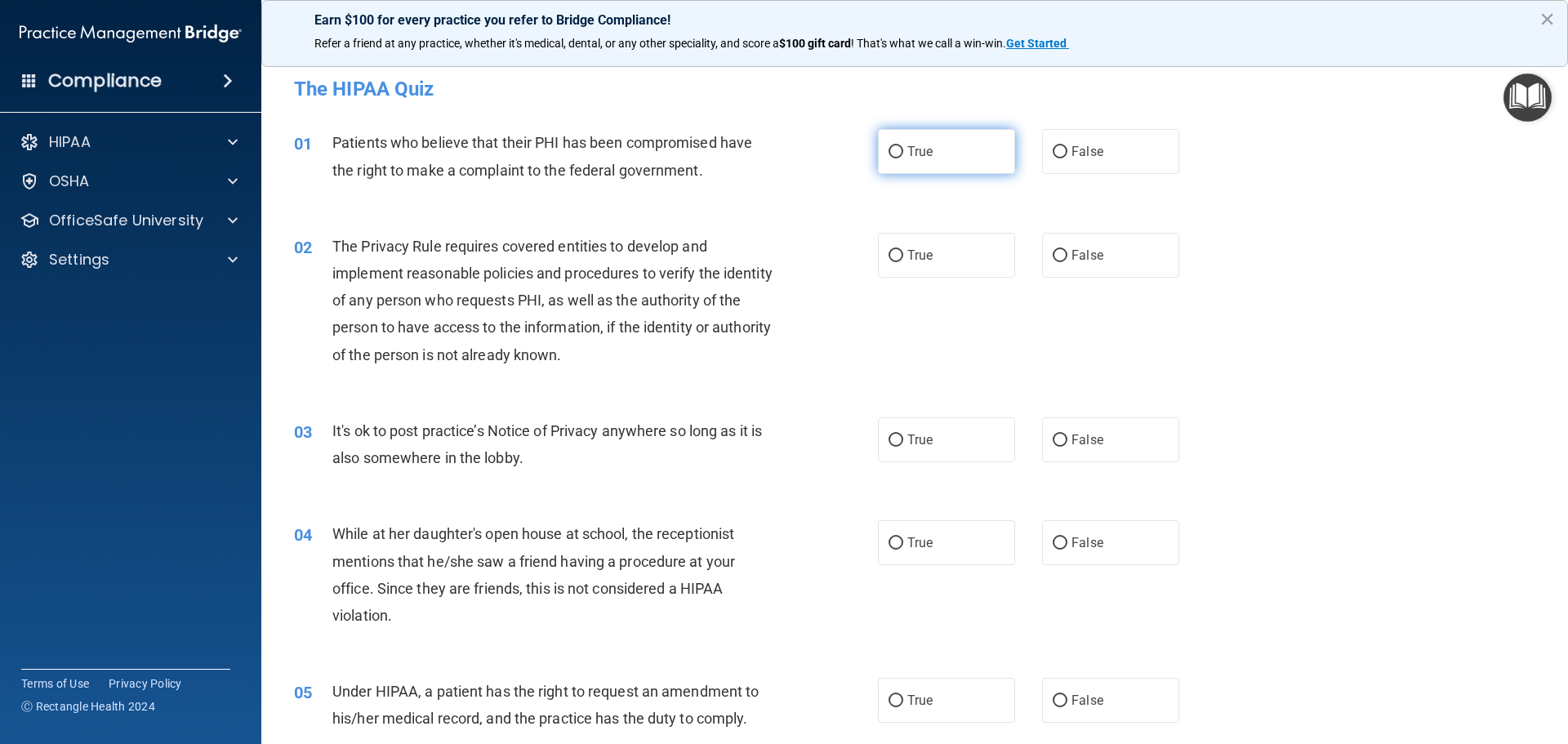
click at [919, 153] on span "True" at bounding box center [920, 151] width 25 height 15
click at [904, 153] on input "True" at bounding box center [895, 152] width 14 height 12
radio input "true"
click at [1115, 140] on label "False" at bounding box center [1111, 151] width 137 height 45
click at [1067, 146] on input "False" at bounding box center [1060, 152] width 14 height 12
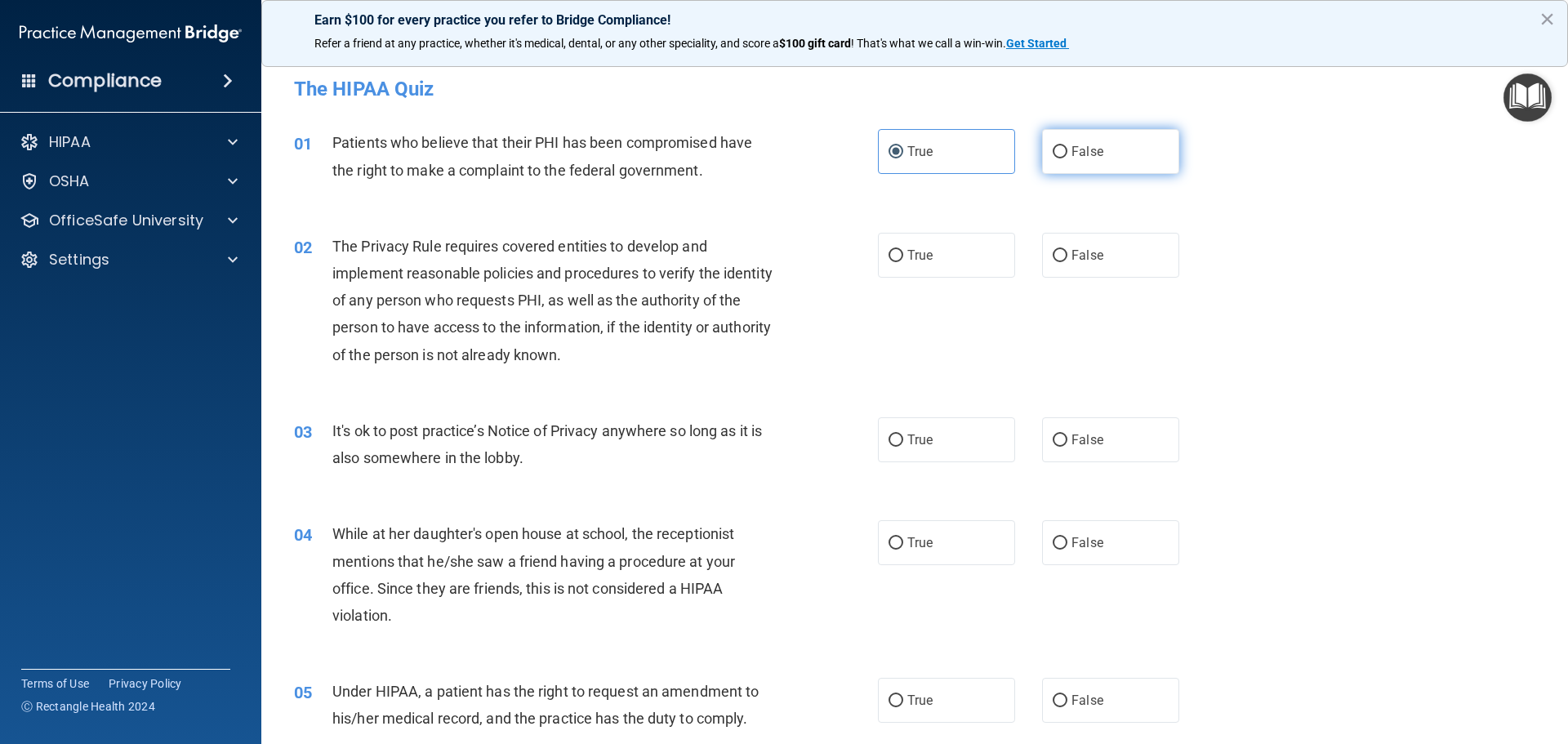
radio input "true"
click at [964, 171] on label "True" at bounding box center [947, 151] width 137 height 45
click at [904, 159] on input "True" at bounding box center [895, 152] width 14 height 12
radio input "true"
click at [1057, 165] on label "False" at bounding box center [1111, 151] width 137 height 45
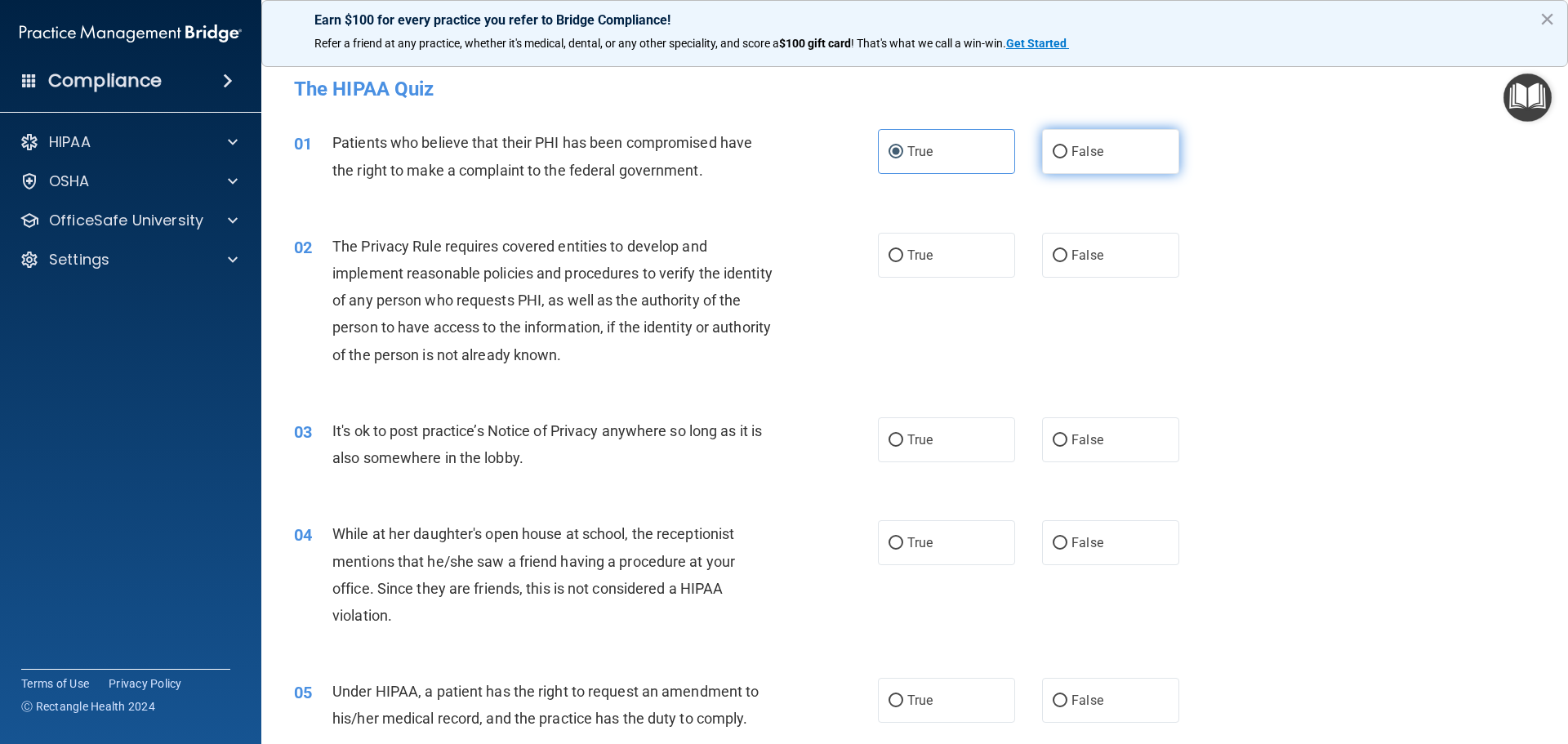
click at [1057, 159] on input "False" at bounding box center [1060, 152] width 14 height 12
radio input "true"
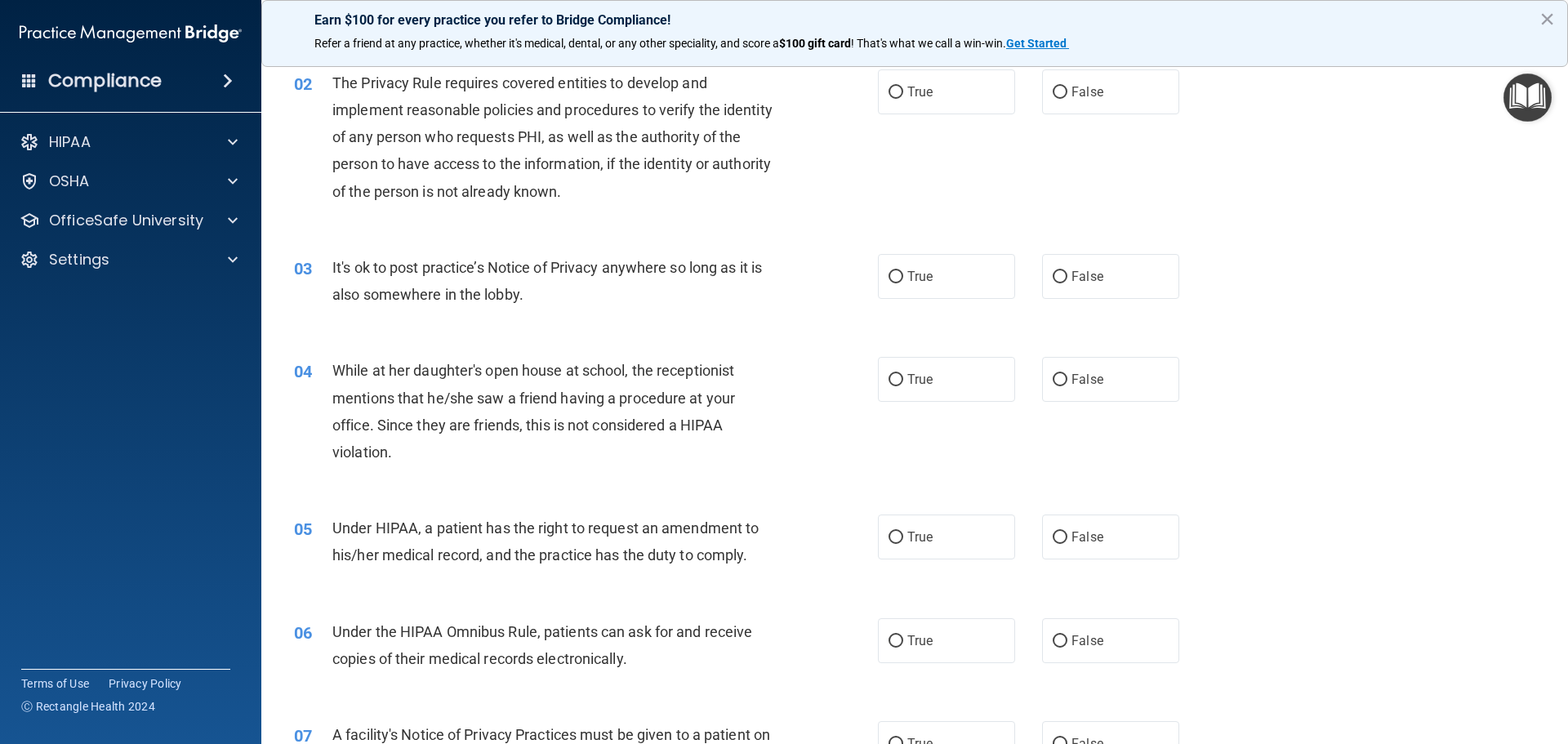
scroll to position [81, 0]
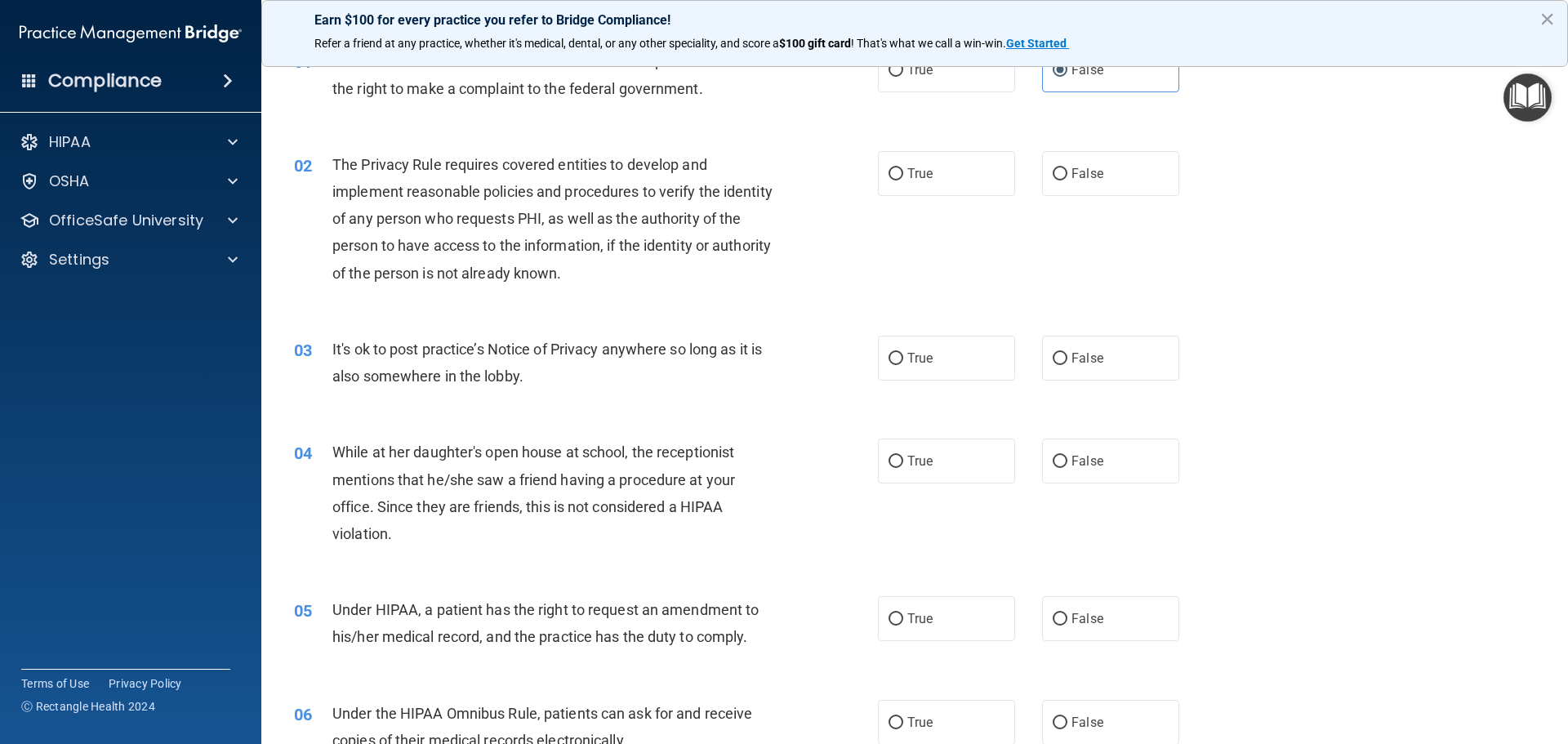
click at [945, 96] on div "01 Patients who believe that their PHI has been compromised have the right to m…" at bounding box center [915, 78] width 1266 height 103
click at [946, 93] on div "01 Patients who believe that their PHI has been compromised have the right to m…" at bounding box center [915, 78] width 1266 height 103
click at [949, 90] on label "True" at bounding box center [947, 70] width 137 height 45
click at [904, 76] on input "True" at bounding box center [895, 70] width 14 height 12
radio input "true"
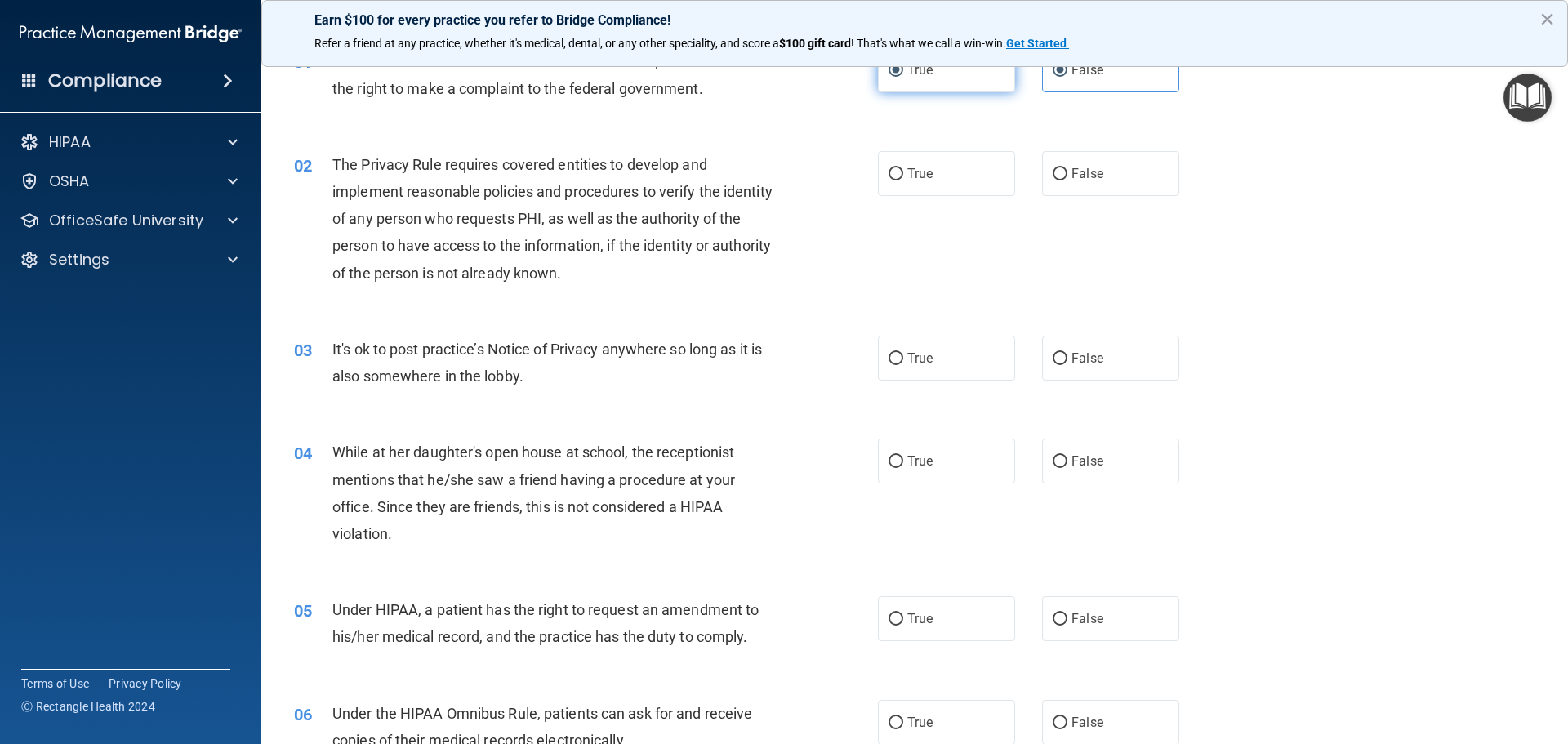
radio input "false"
click at [867, 122] on div "01 Patients who believe that their PHI has been compromised have the right to m…" at bounding box center [915, 78] width 1266 height 103
click at [949, 165] on label "True" at bounding box center [947, 173] width 137 height 45
click at [904, 168] on input "True" at bounding box center [895, 174] width 14 height 12
radio input "true"
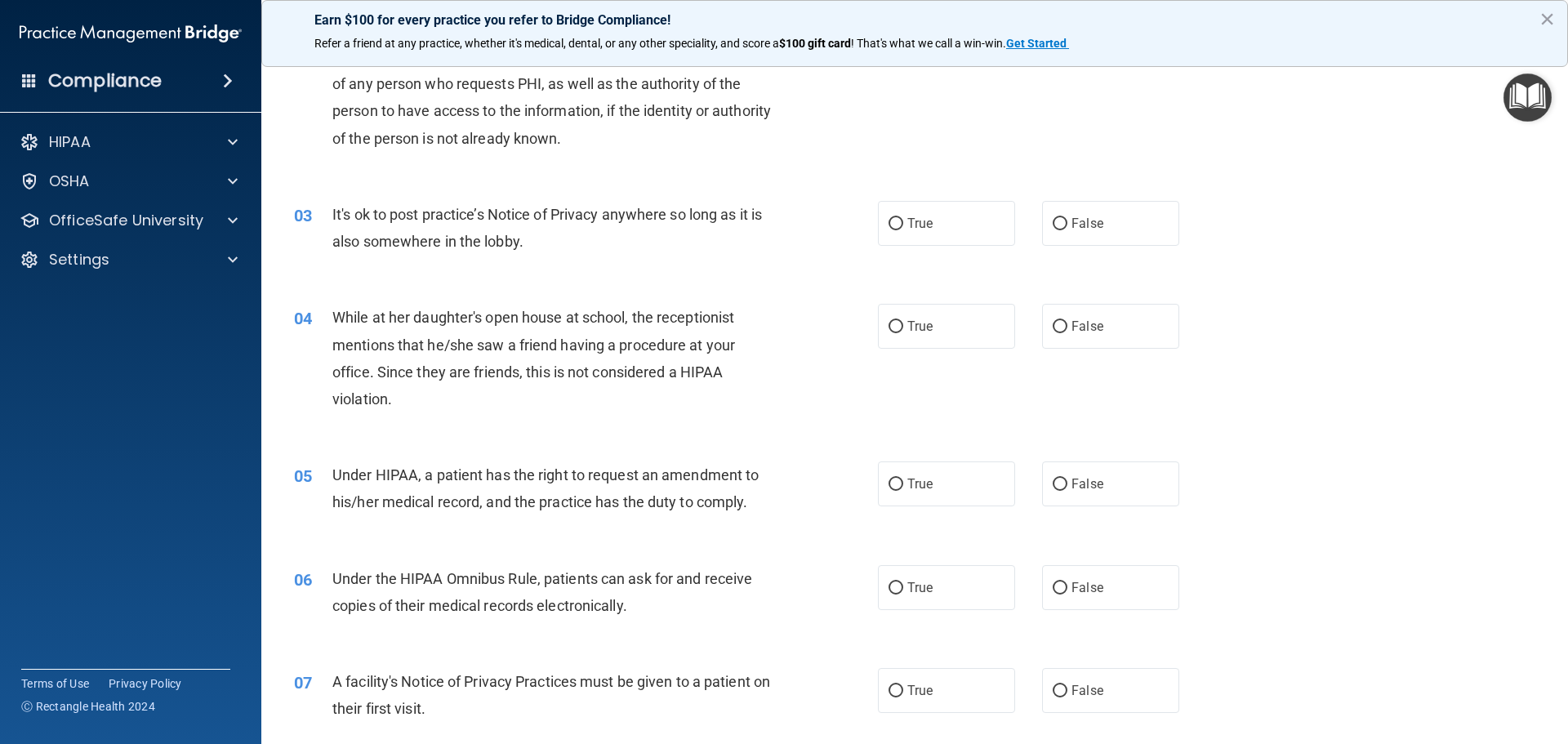
scroll to position [245, 0]
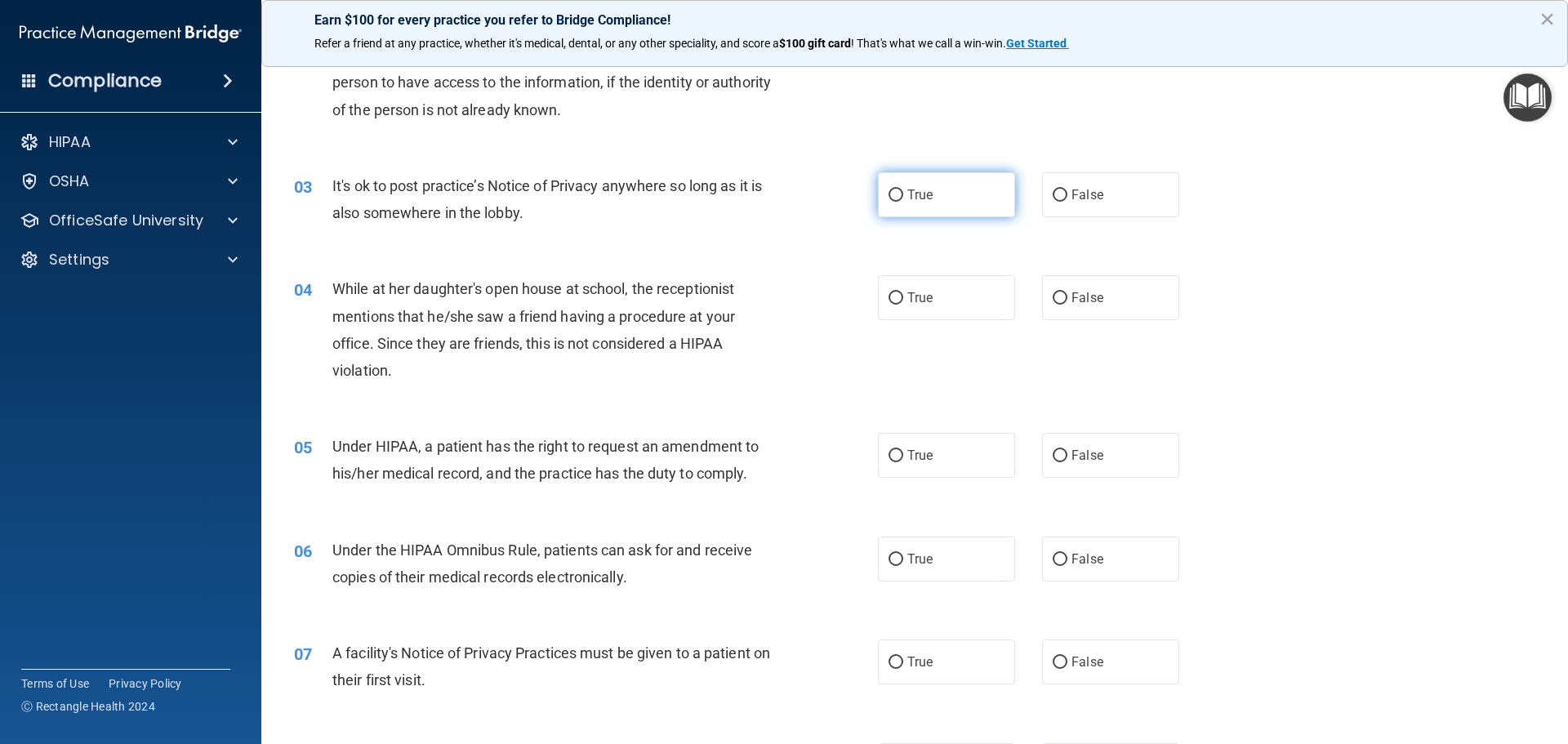
click at [950, 190] on label "True" at bounding box center [947, 194] width 137 height 45
click at [904, 190] on input "True" at bounding box center [895, 195] width 14 height 12
radio input "true"
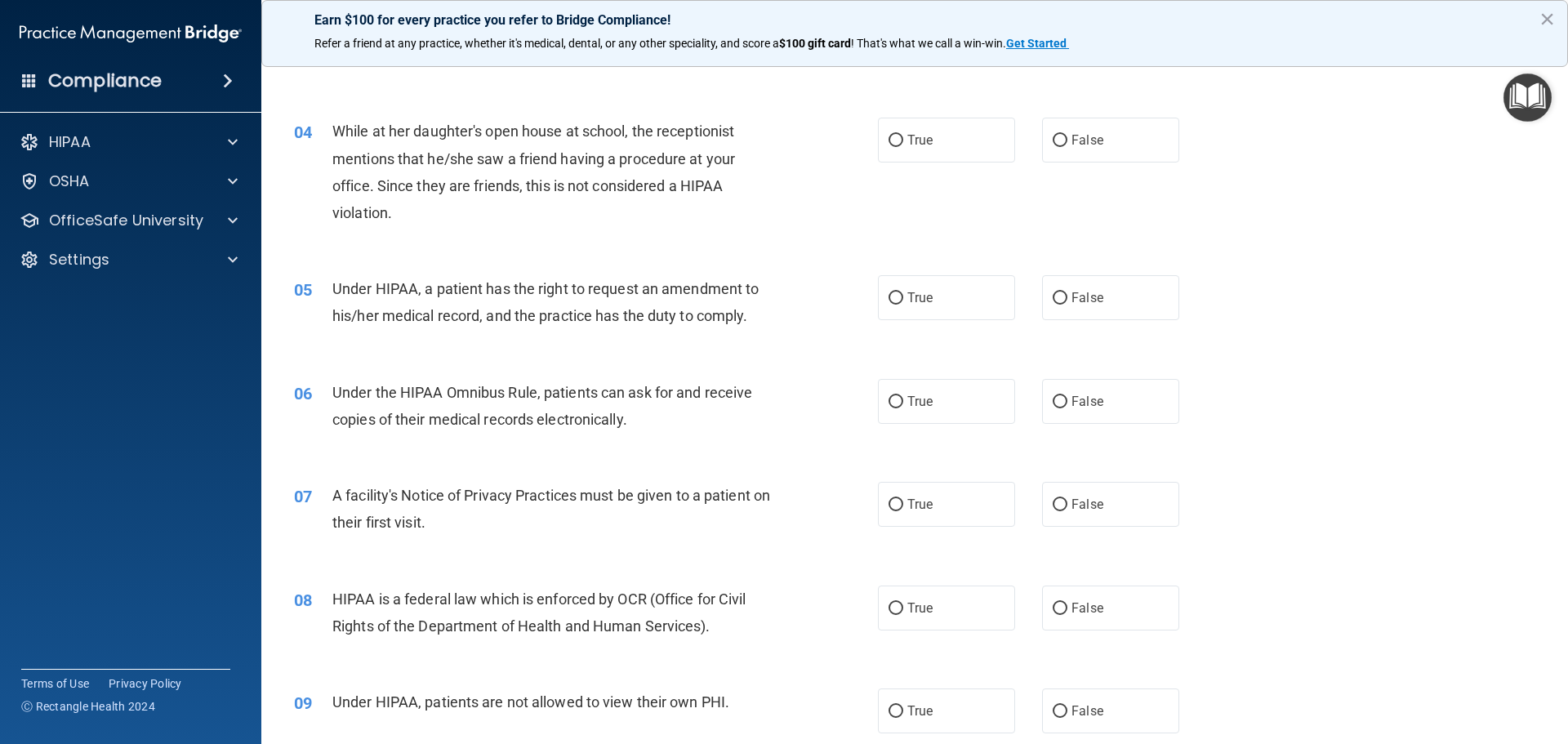
scroll to position [408, 0]
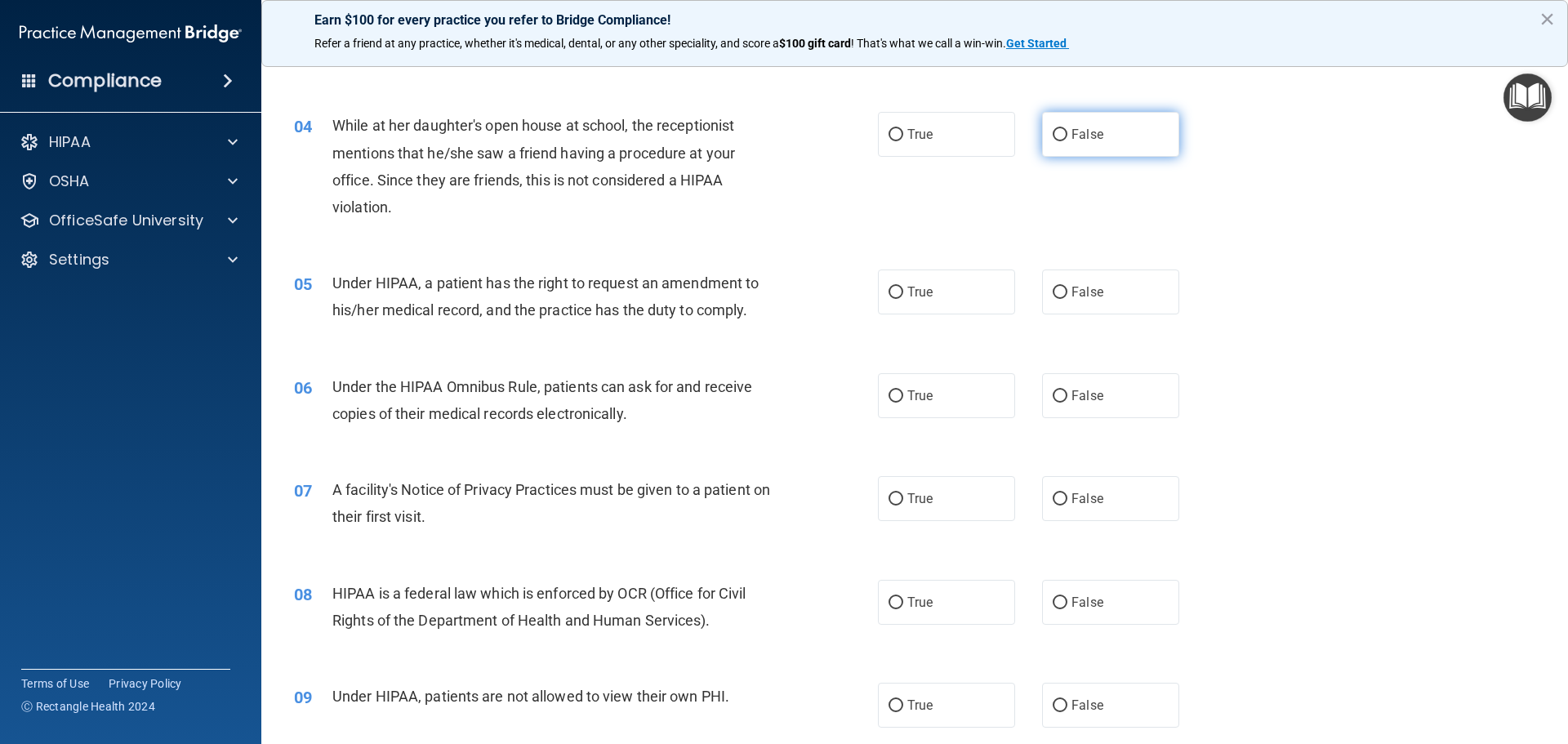
click at [1072, 137] on span "False" at bounding box center [1088, 134] width 32 height 15
click at [1067, 137] on input "False" at bounding box center [1060, 135] width 14 height 12
radio input "true"
click at [937, 286] on label "True" at bounding box center [947, 292] width 137 height 45
click at [904, 287] on input "True" at bounding box center [895, 293] width 14 height 12
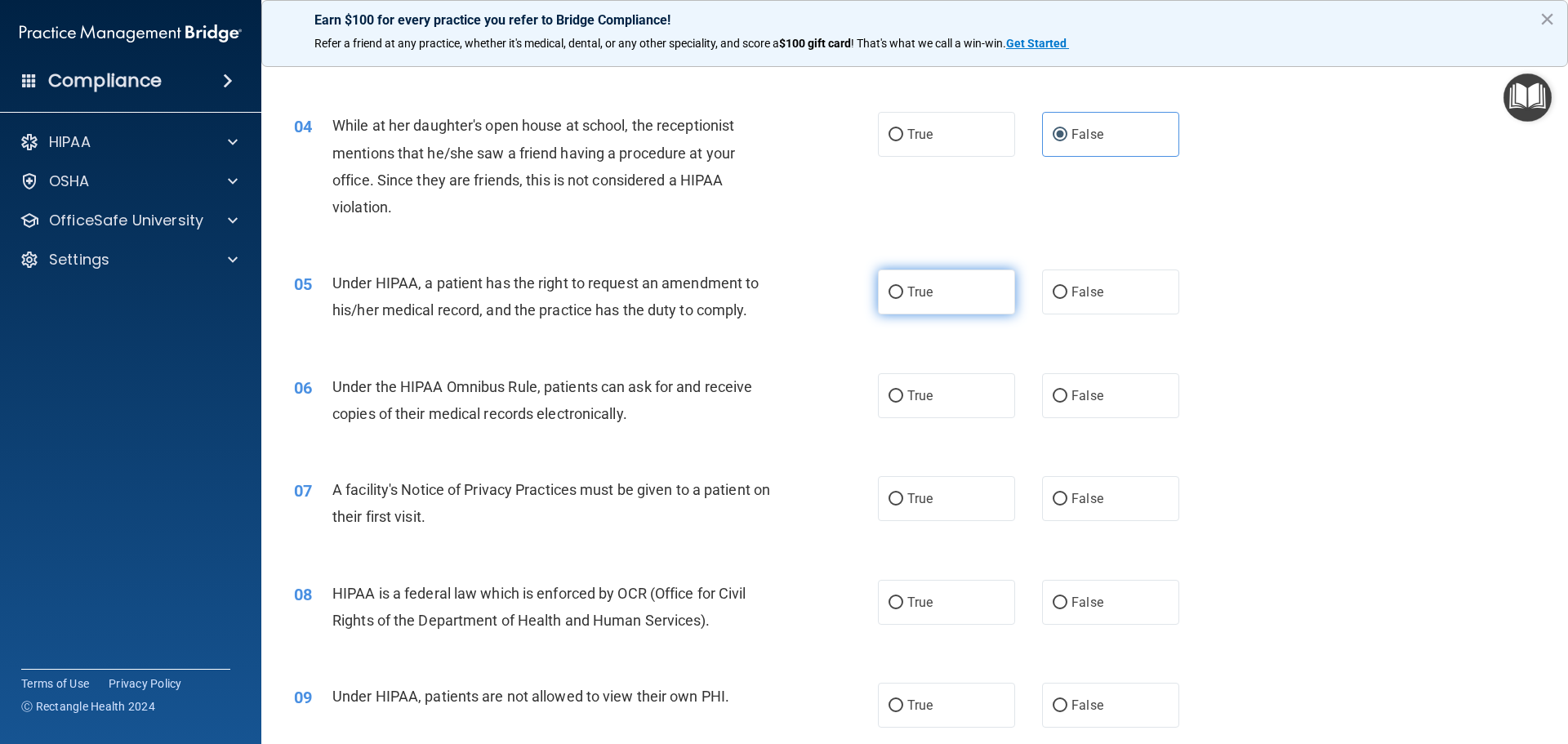
radio input "true"
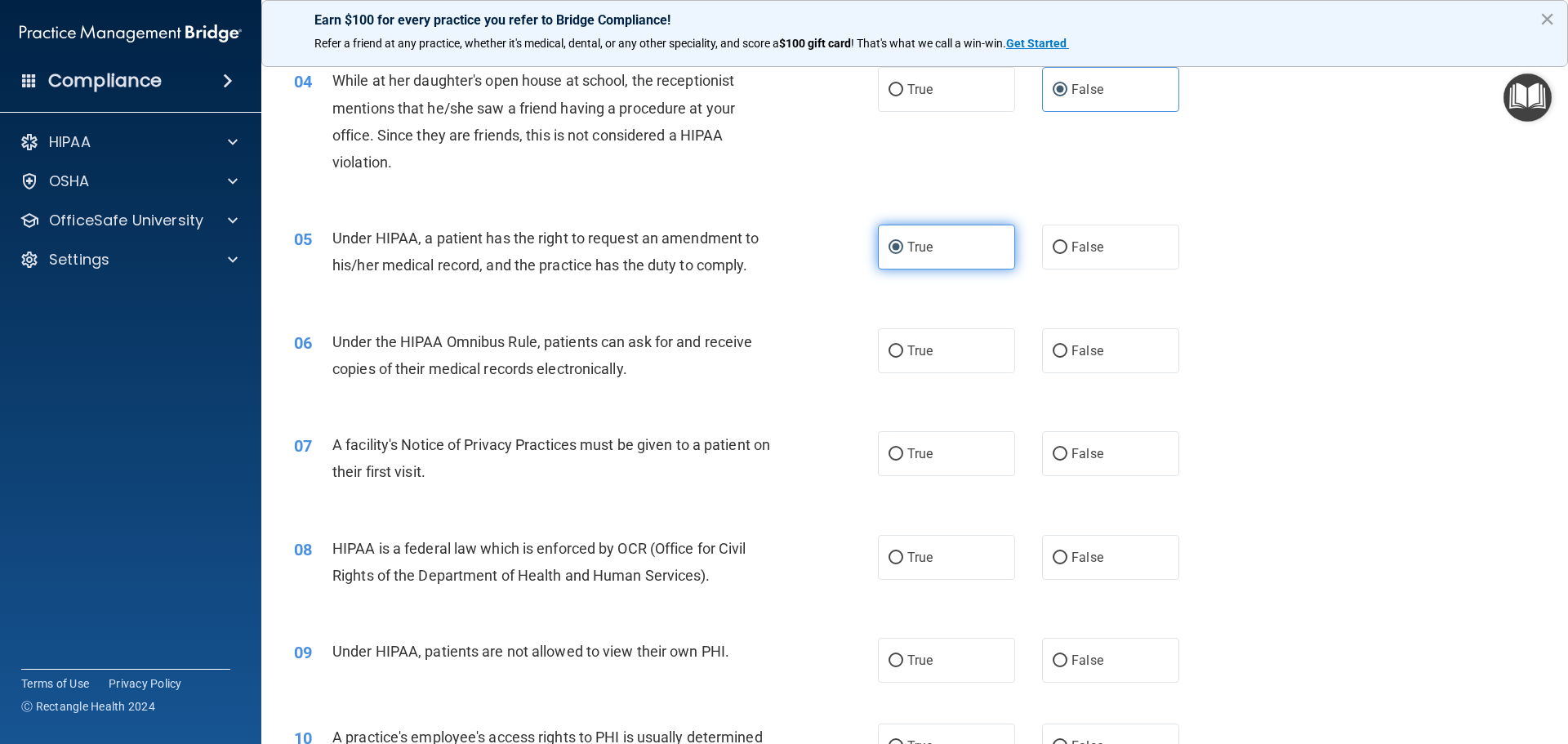
scroll to position [490, 0]
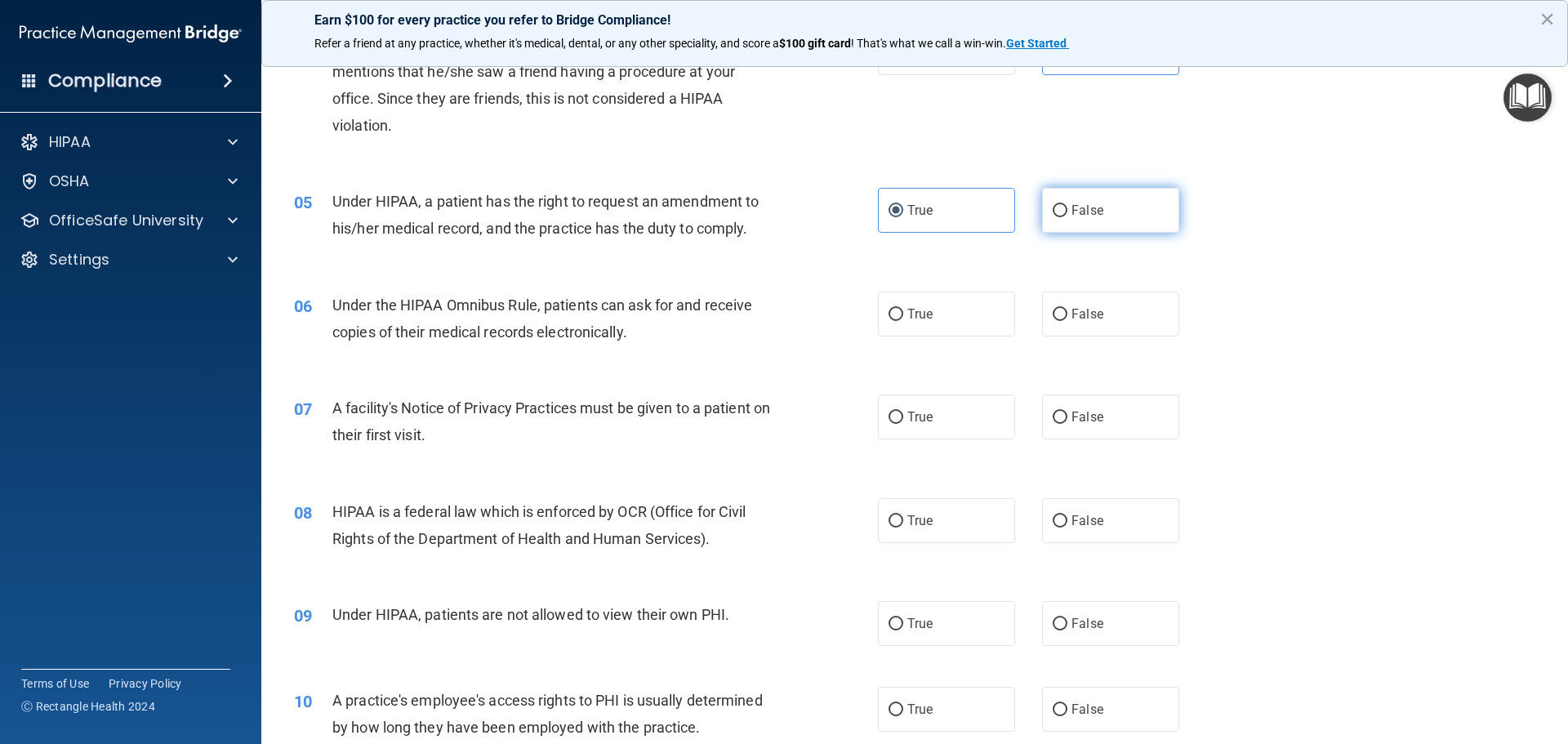
click at [1085, 228] on label "False" at bounding box center [1111, 210] width 137 height 45
click at [1067, 217] on input "False" at bounding box center [1060, 211] width 14 height 12
radio input "true"
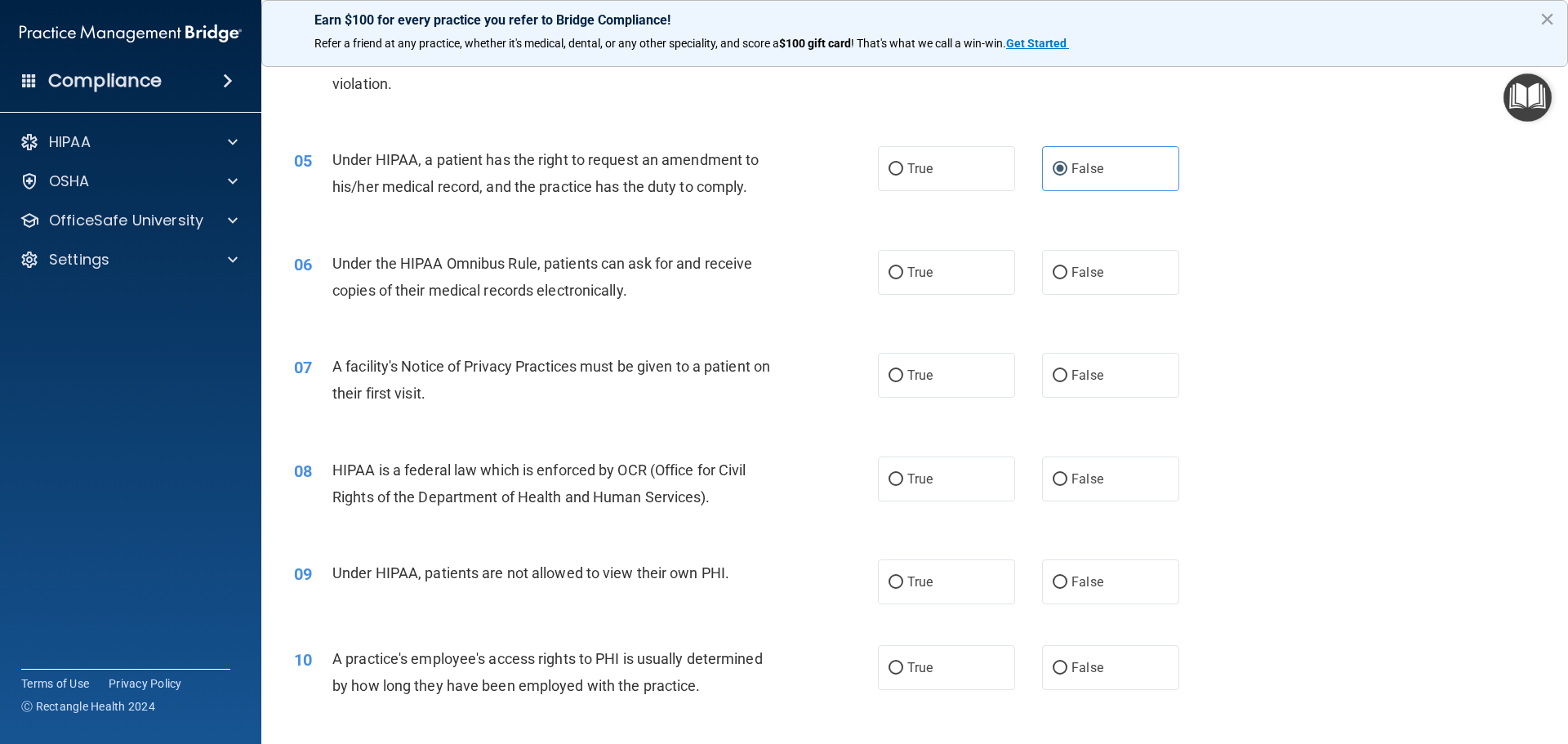
scroll to position [572, 0]
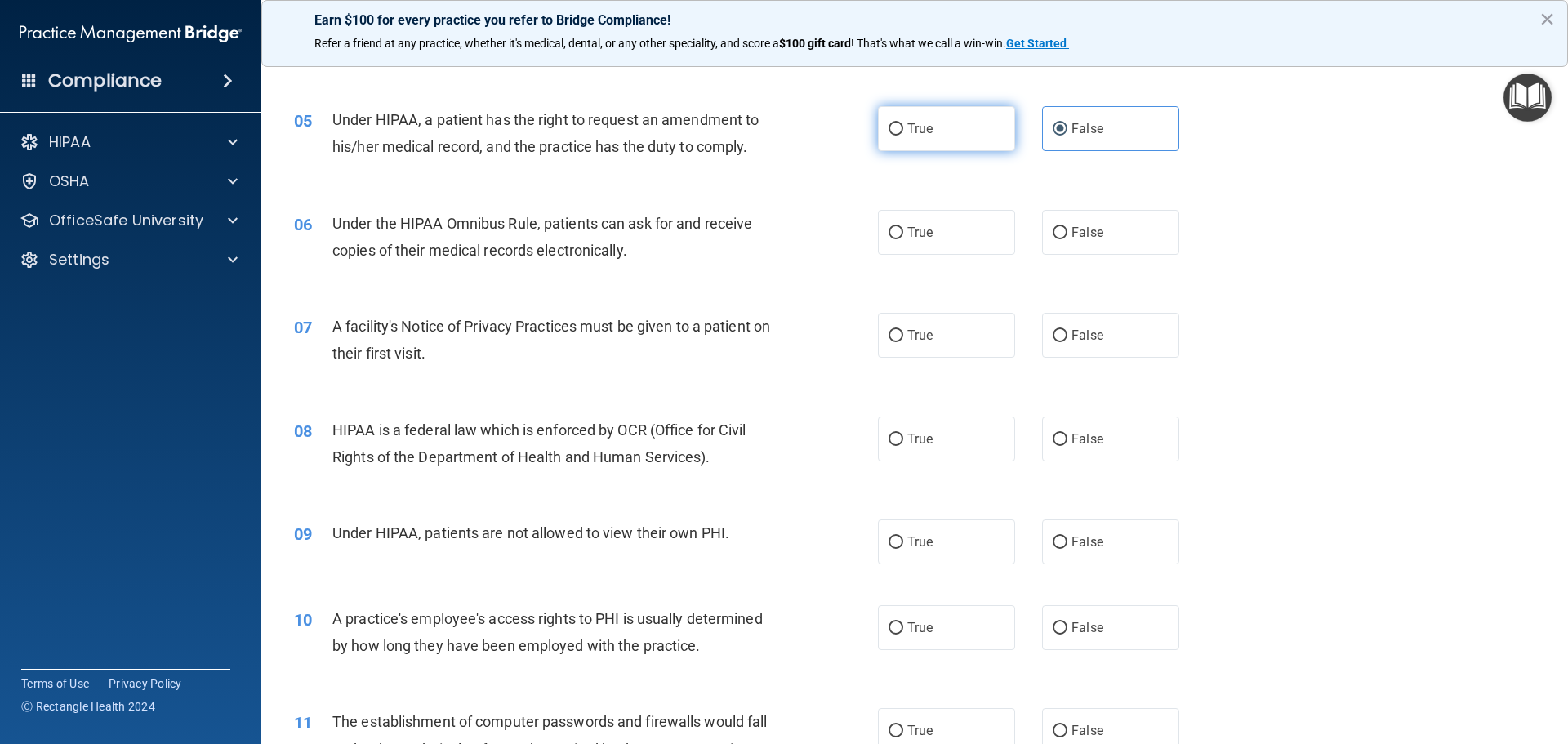
click at [960, 148] on label "True" at bounding box center [947, 128] width 137 height 45
click at [904, 136] on input "True" at bounding box center [895, 129] width 14 height 12
radio input "true"
radio input "false"
click at [891, 230] on input "True" at bounding box center [895, 233] width 14 height 12
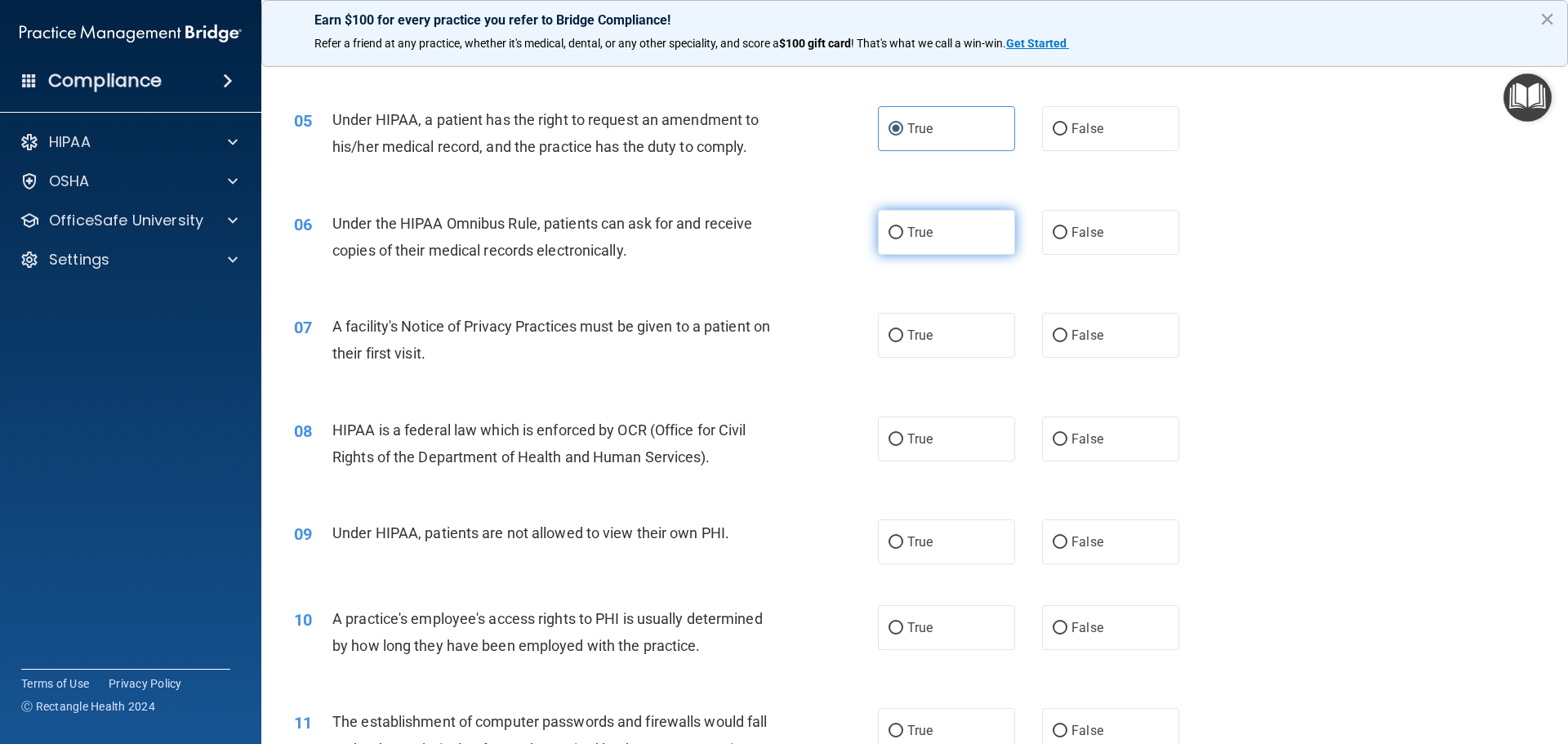
radio input "true"
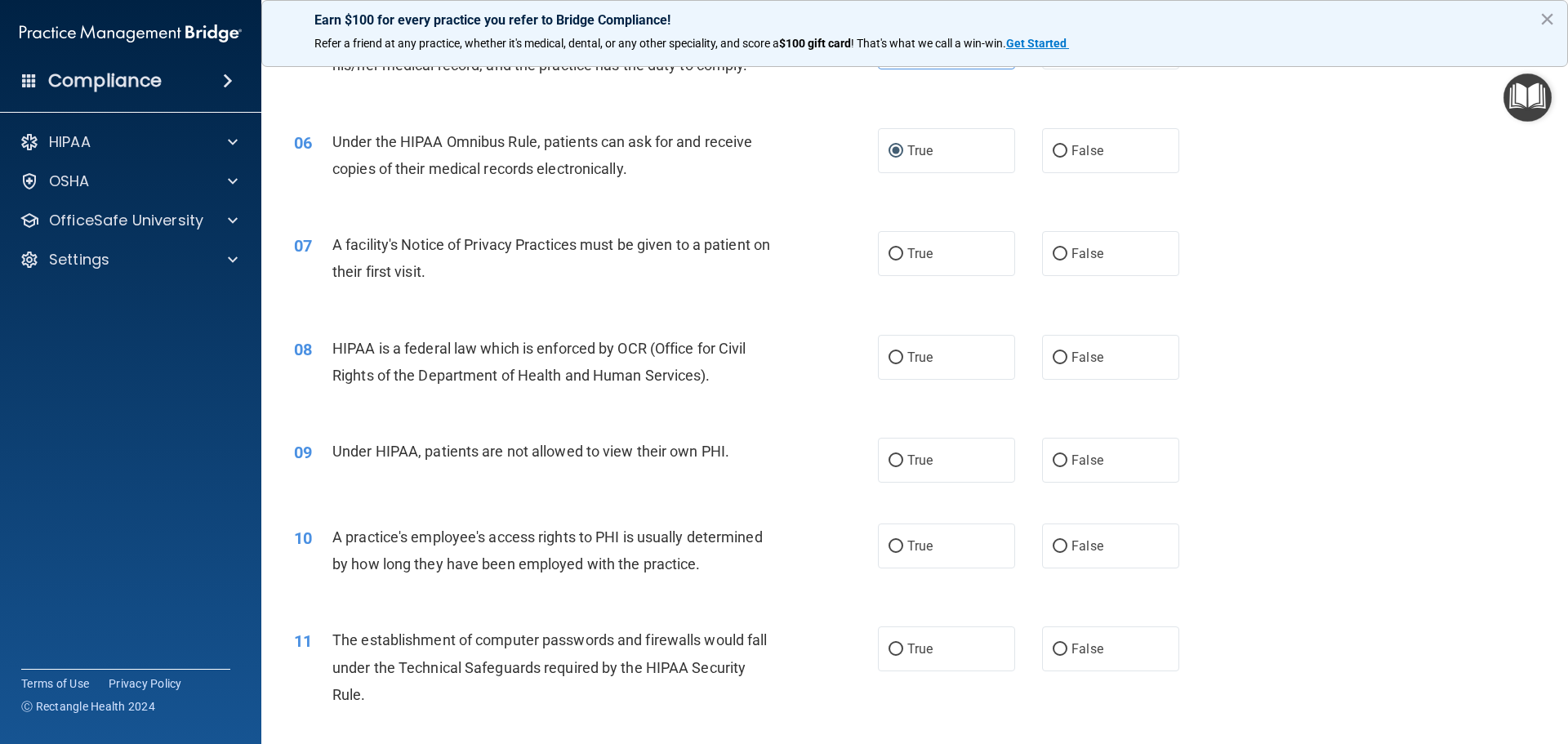
scroll to position [735, 0]
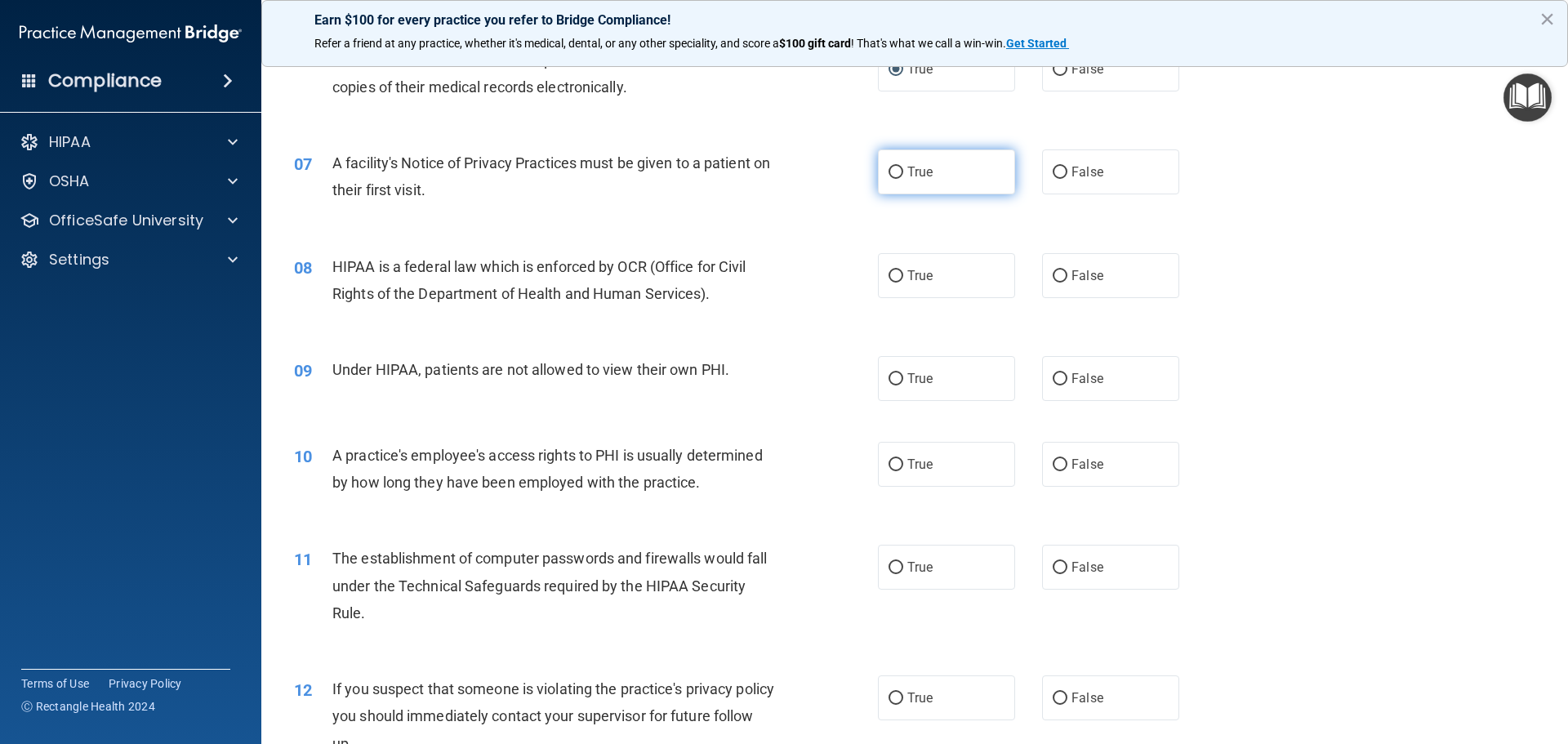
click at [961, 173] on label "True" at bounding box center [947, 171] width 137 height 45
click at [904, 173] on input "True" at bounding box center [895, 172] width 14 height 12
radio input "true"
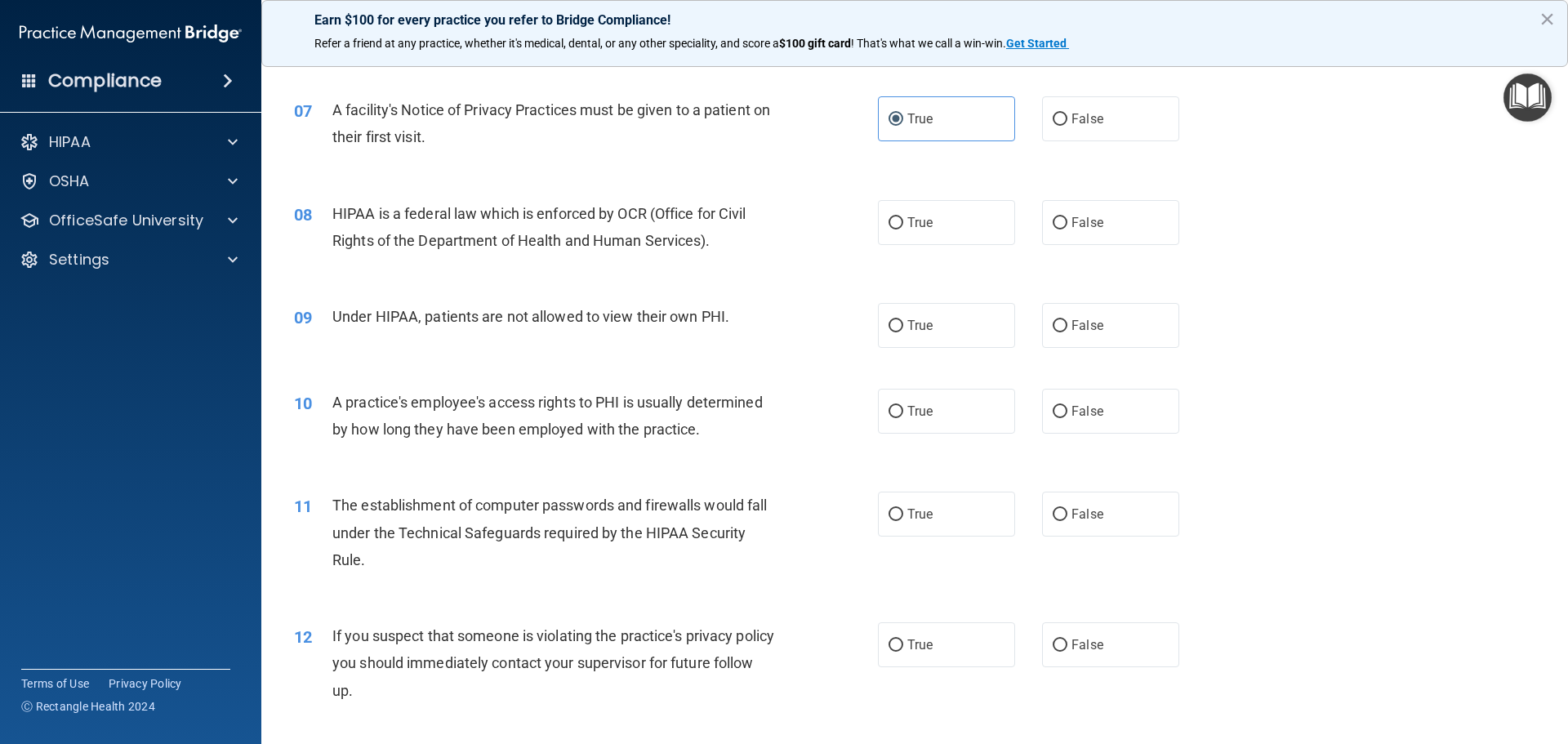
scroll to position [817, 0]
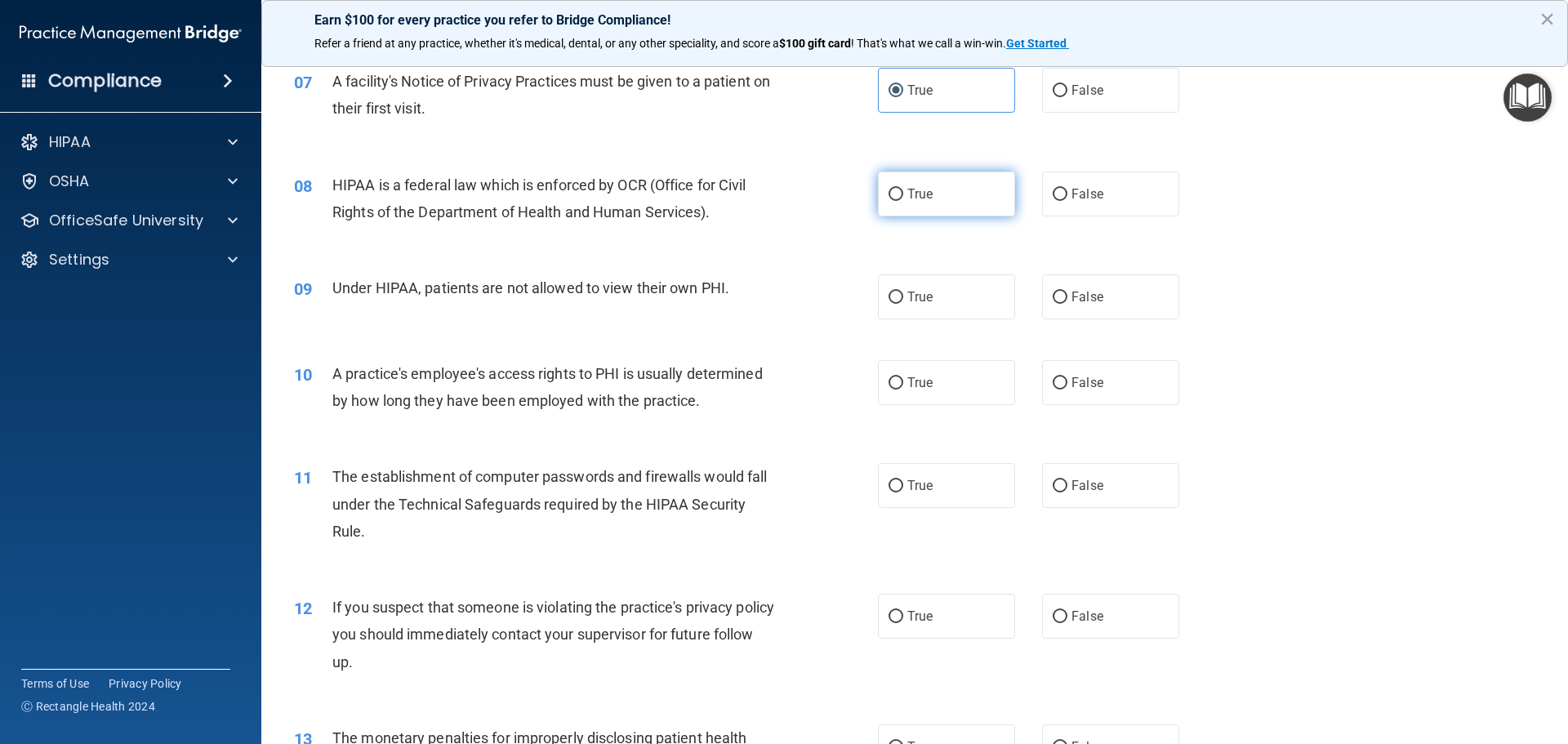
click at [907, 199] on span "True" at bounding box center [920, 193] width 25 height 15
click at [904, 199] on input "True" at bounding box center [895, 194] width 14 height 12
radio input "true"
click at [1053, 298] on input "False" at bounding box center [1060, 298] width 14 height 12
radio input "true"
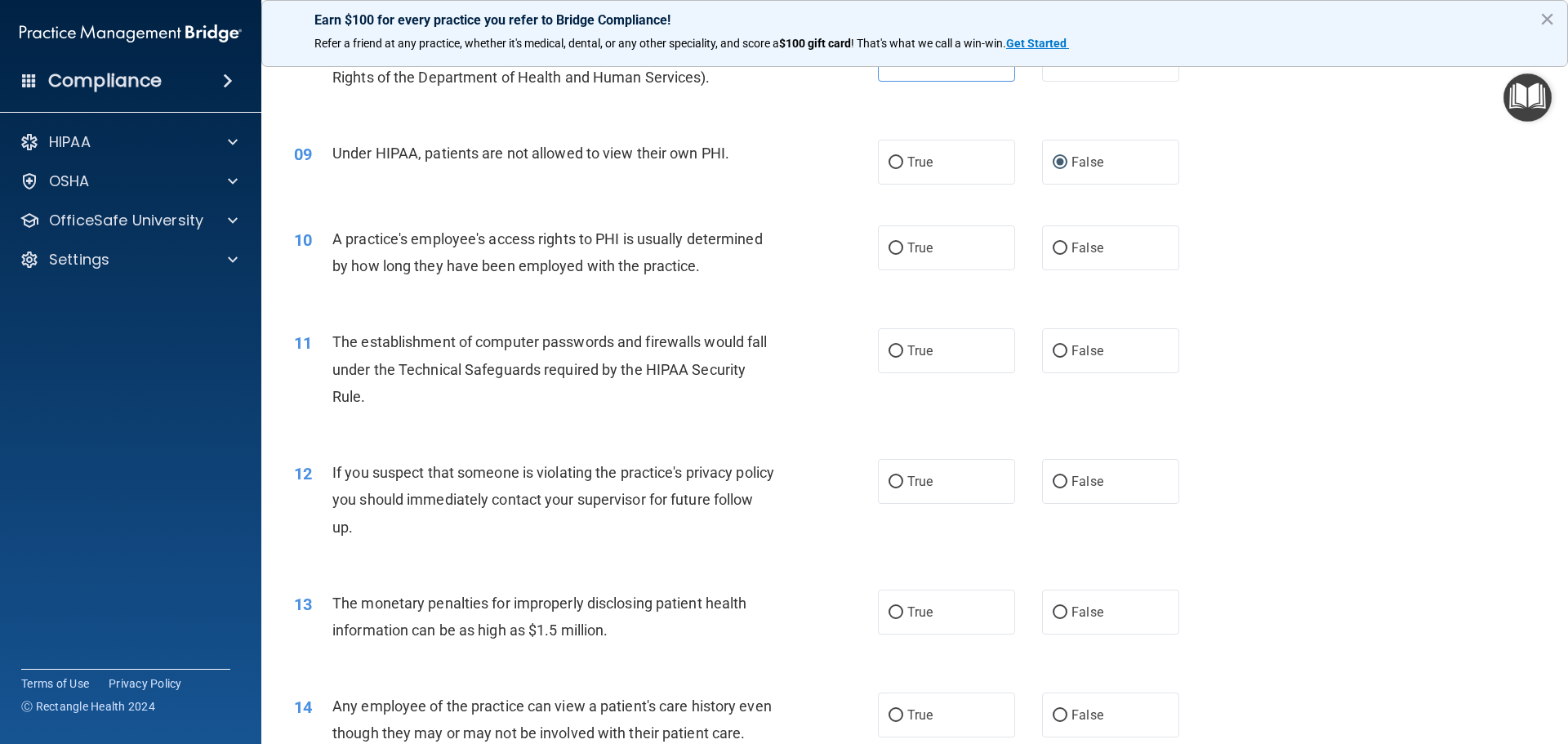
scroll to position [980, 0]
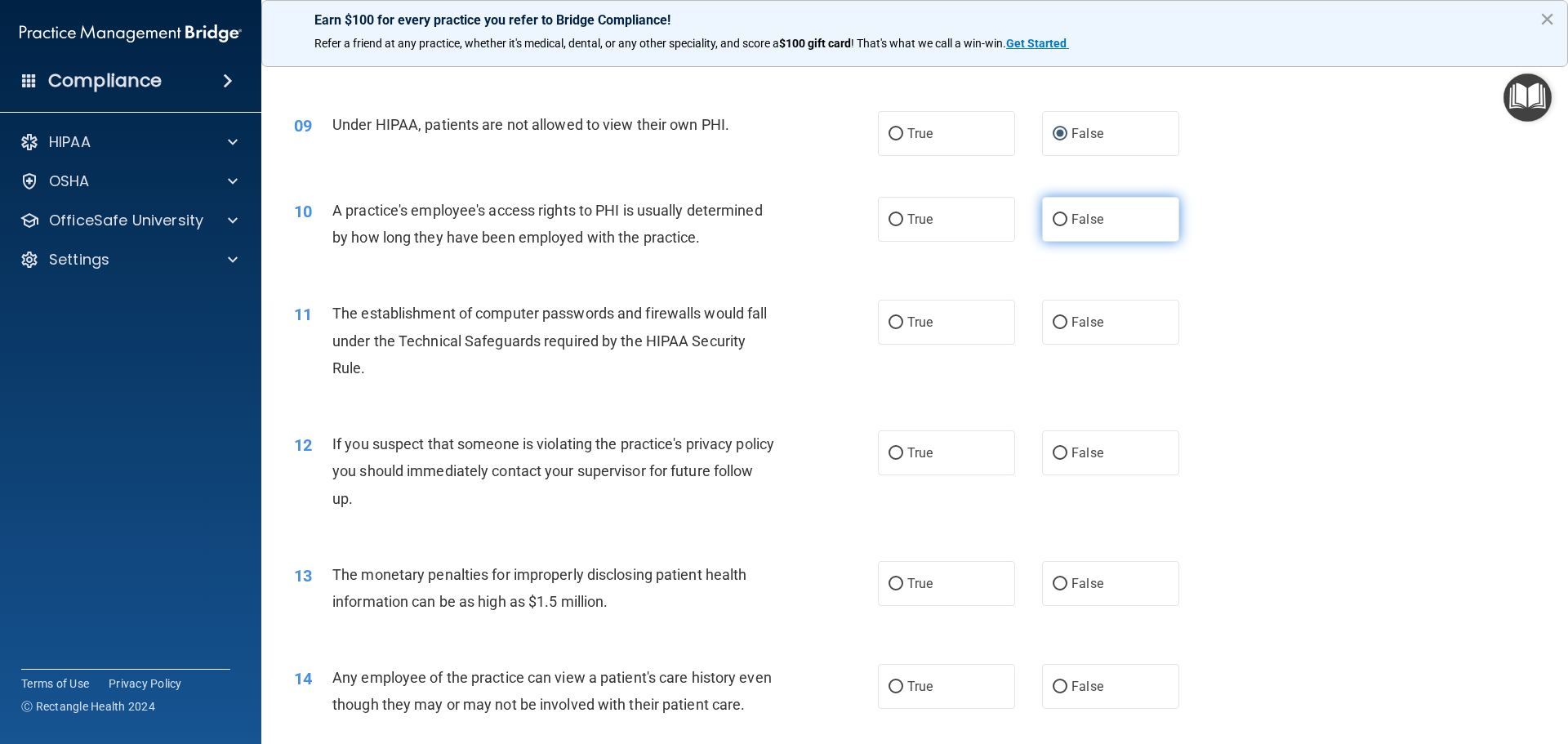
click at [1063, 221] on label "False" at bounding box center [1111, 219] width 137 height 45
click at [1063, 221] on input "False" at bounding box center [1060, 220] width 14 height 12
radio input "true"
click at [894, 322] on input "True" at bounding box center [895, 322] width 14 height 12
radio input "true"
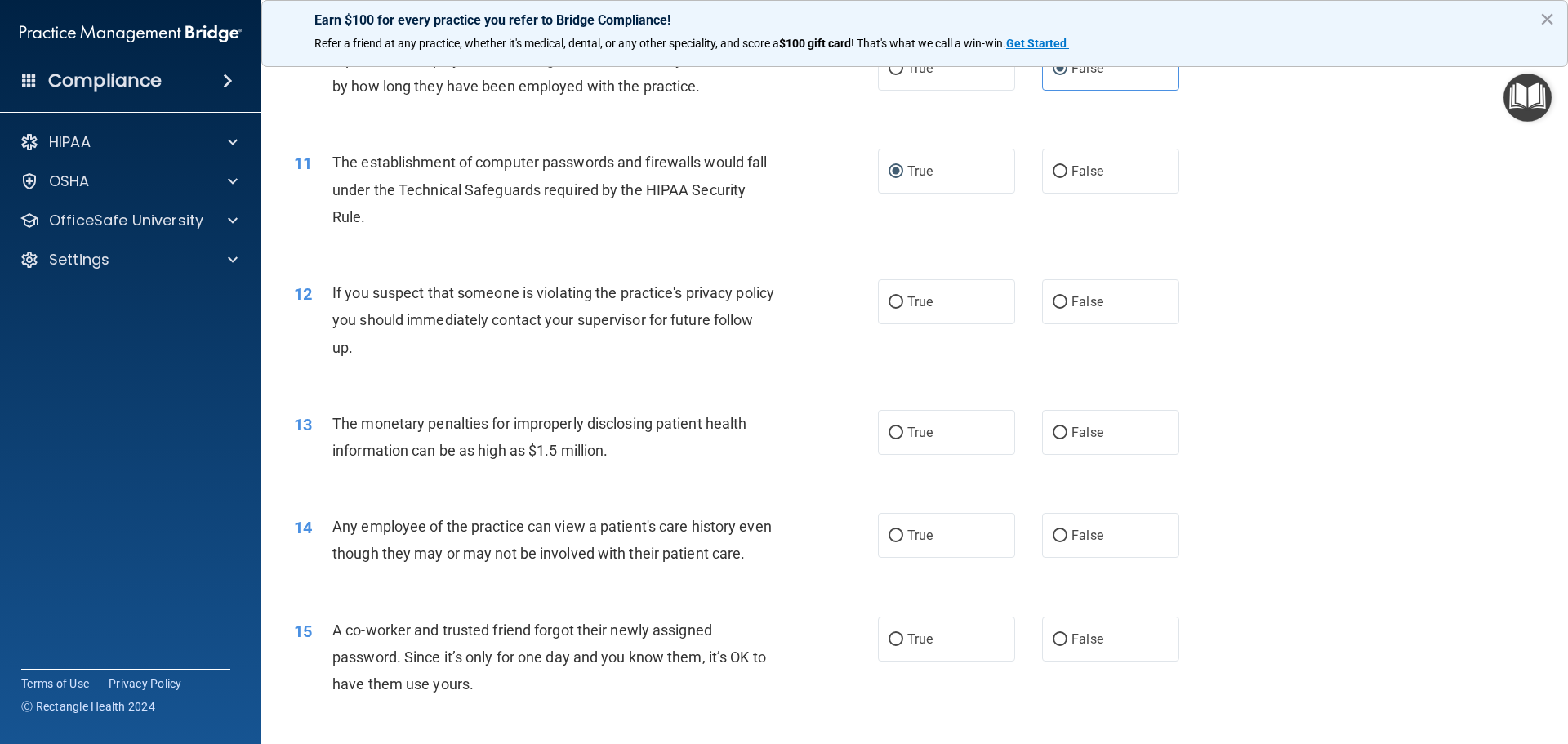
scroll to position [1144, 0]
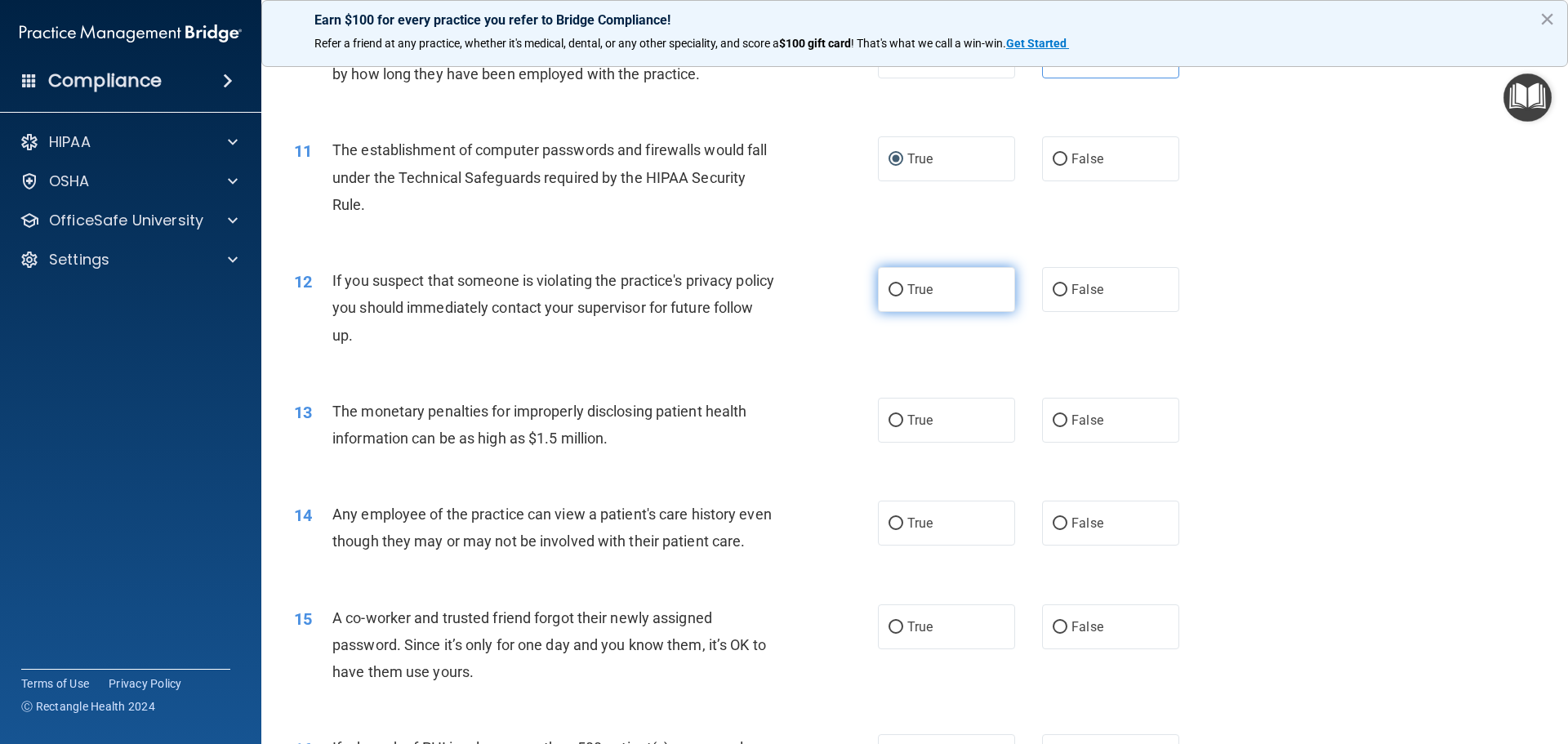
click at [927, 285] on span "True" at bounding box center [920, 289] width 25 height 15
click at [904, 285] on input "True" at bounding box center [895, 290] width 14 height 12
radio input "true"
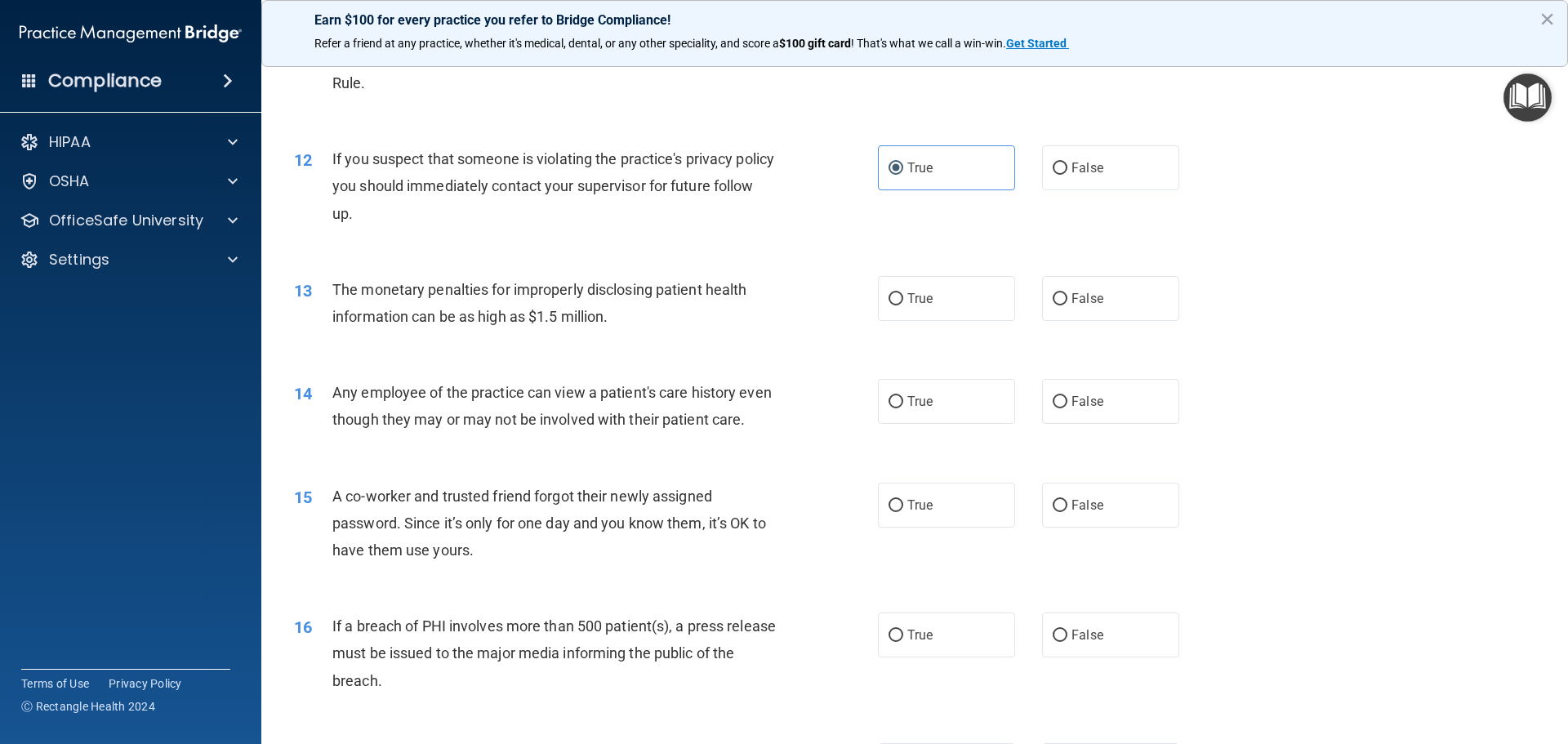
scroll to position [1306, 0]
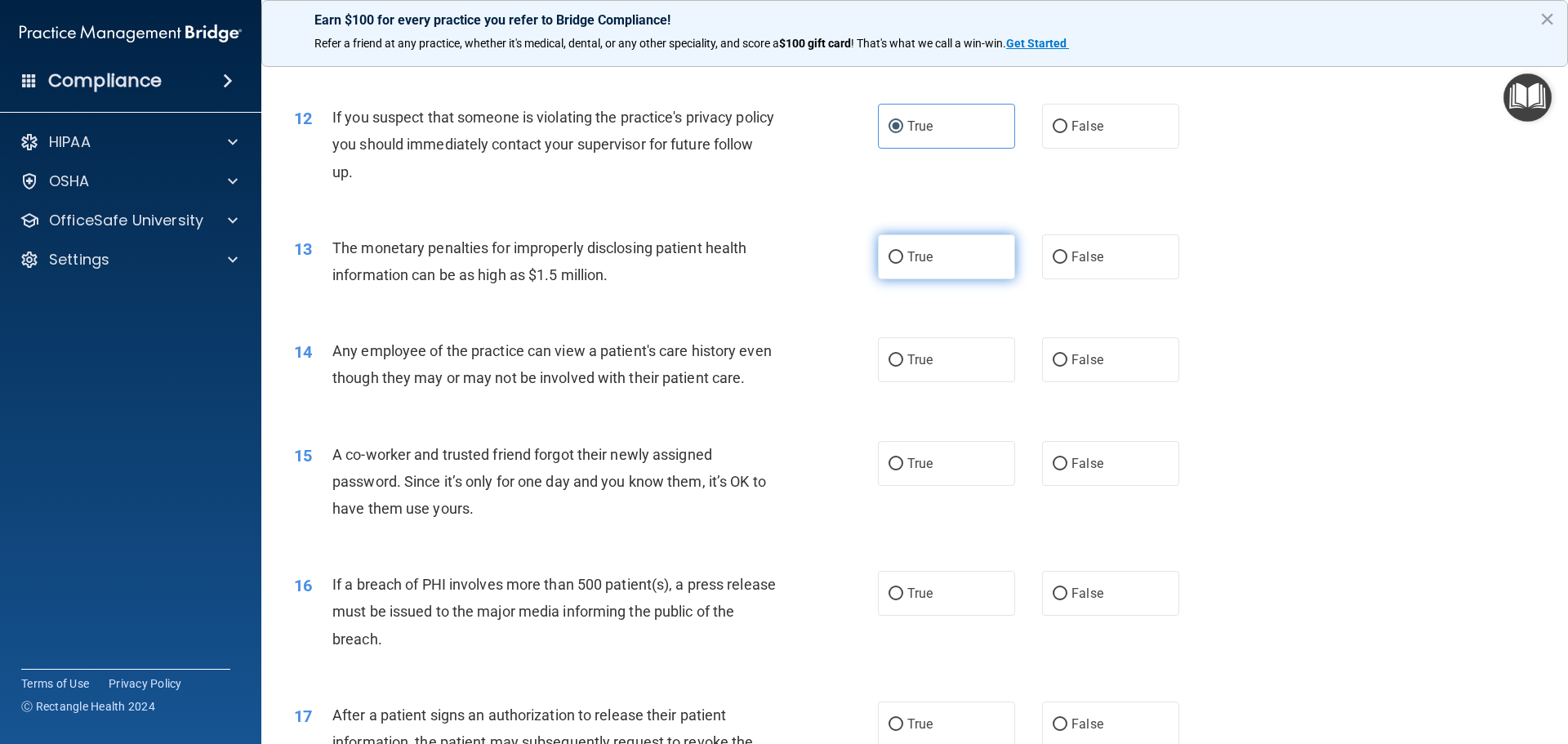
click at [928, 272] on label "True" at bounding box center [947, 256] width 137 height 45
click at [904, 264] on input "True" at bounding box center [895, 257] width 14 height 12
radio input "true"
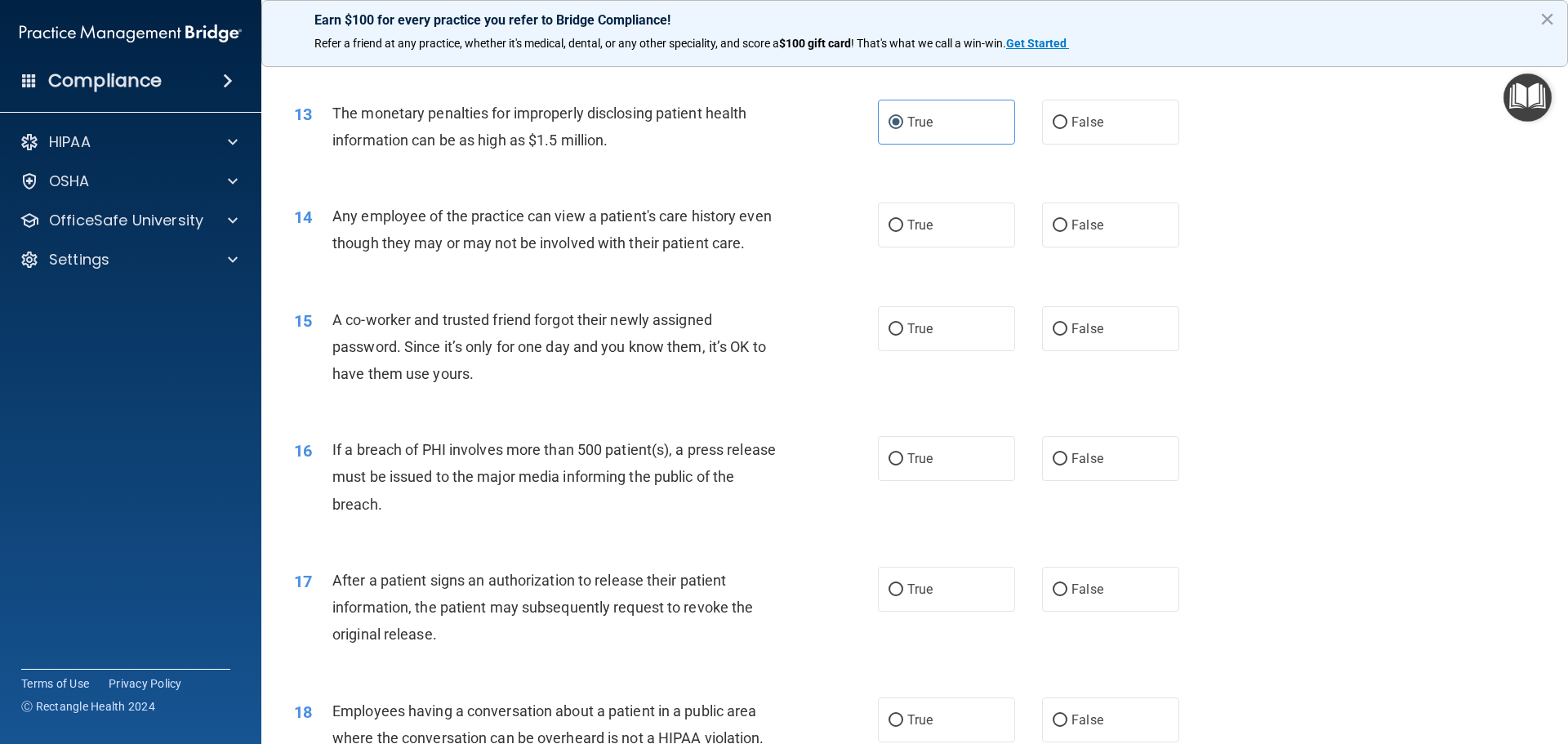
scroll to position [1470, 0]
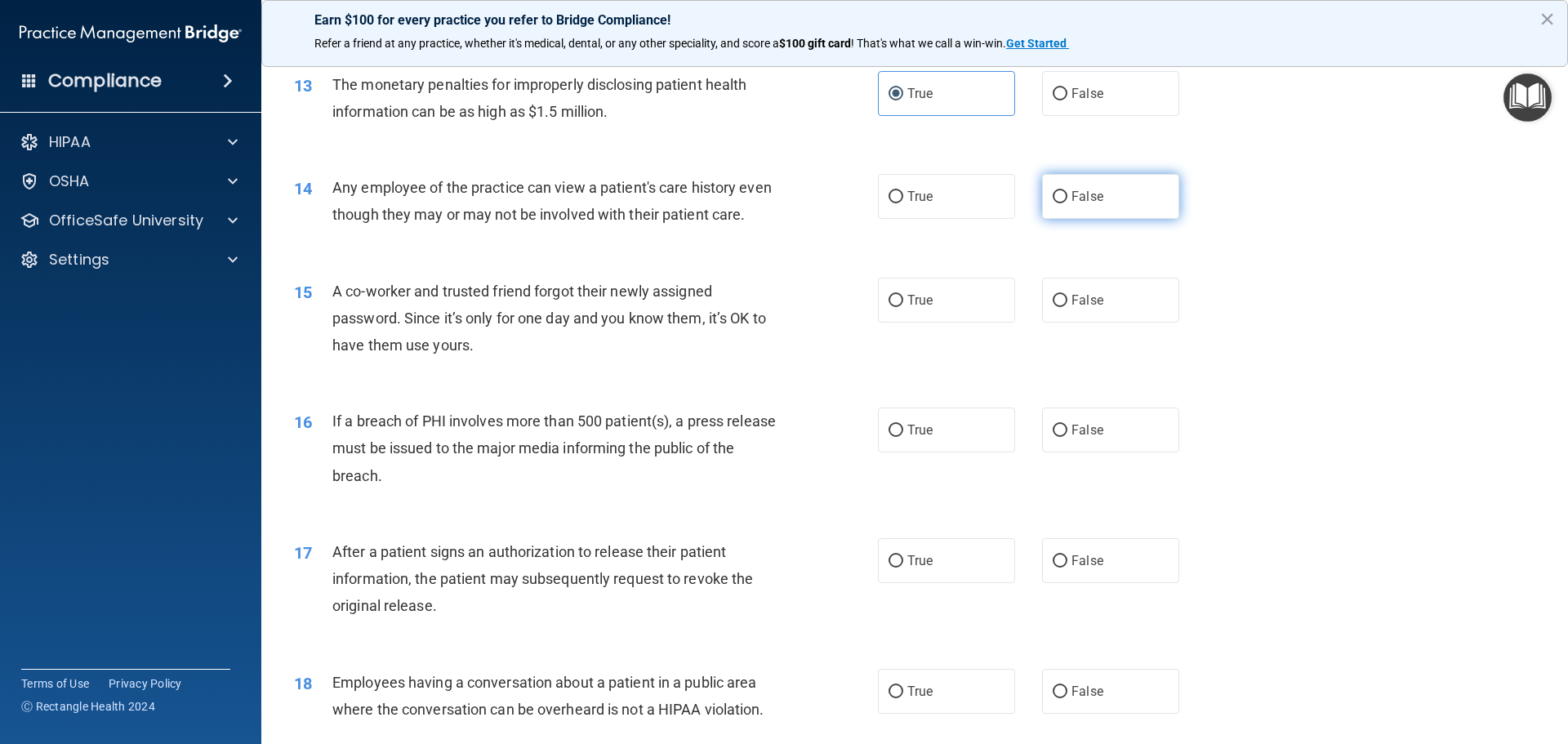
click at [1148, 199] on label "False" at bounding box center [1111, 196] width 137 height 45
click at [1067, 199] on input "False" at bounding box center [1060, 197] width 14 height 12
radio input "true"
click at [1098, 322] on label "False" at bounding box center [1111, 299] width 137 height 45
click at [1067, 307] on input "False" at bounding box center [1060, 301] width 14 height 12
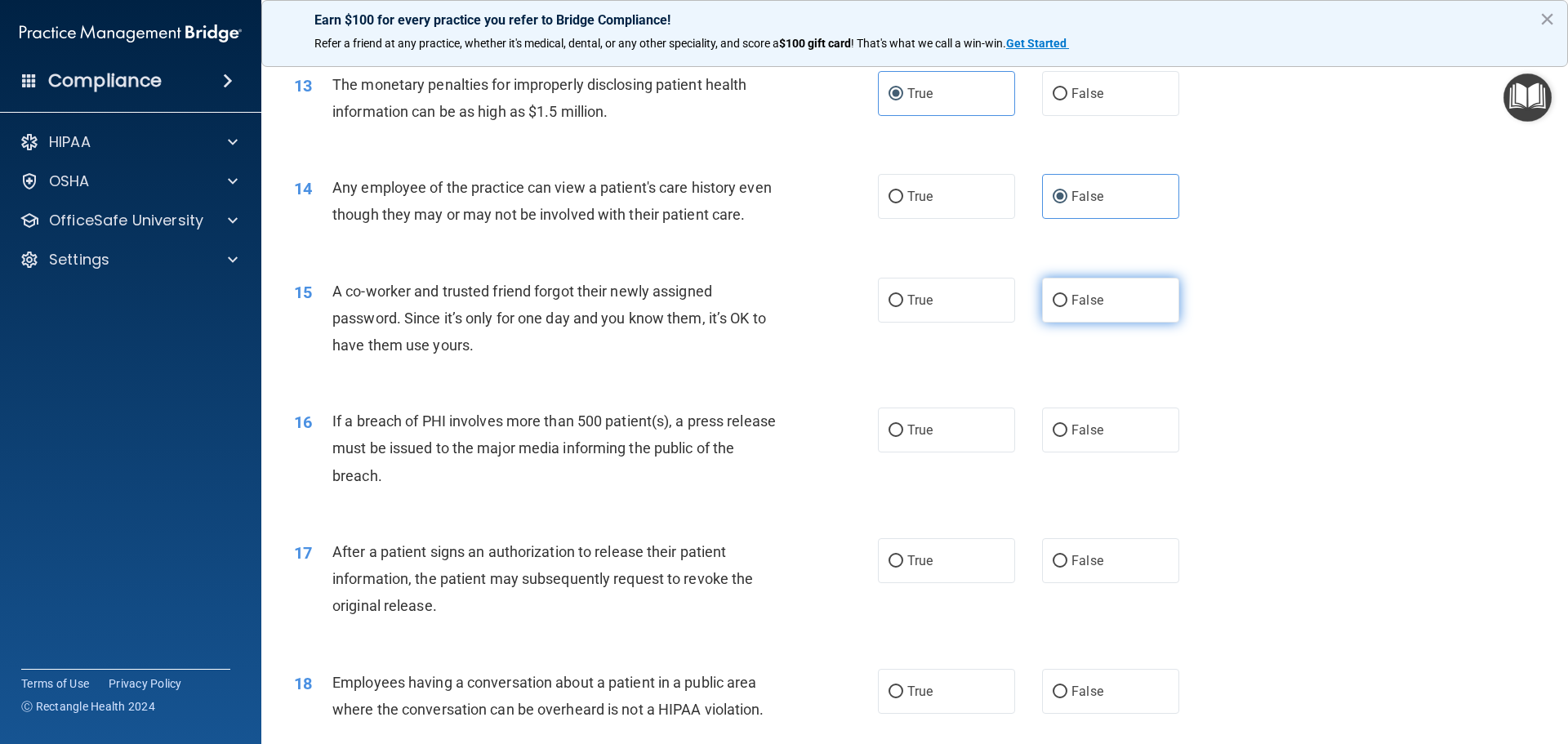
radio input "true"
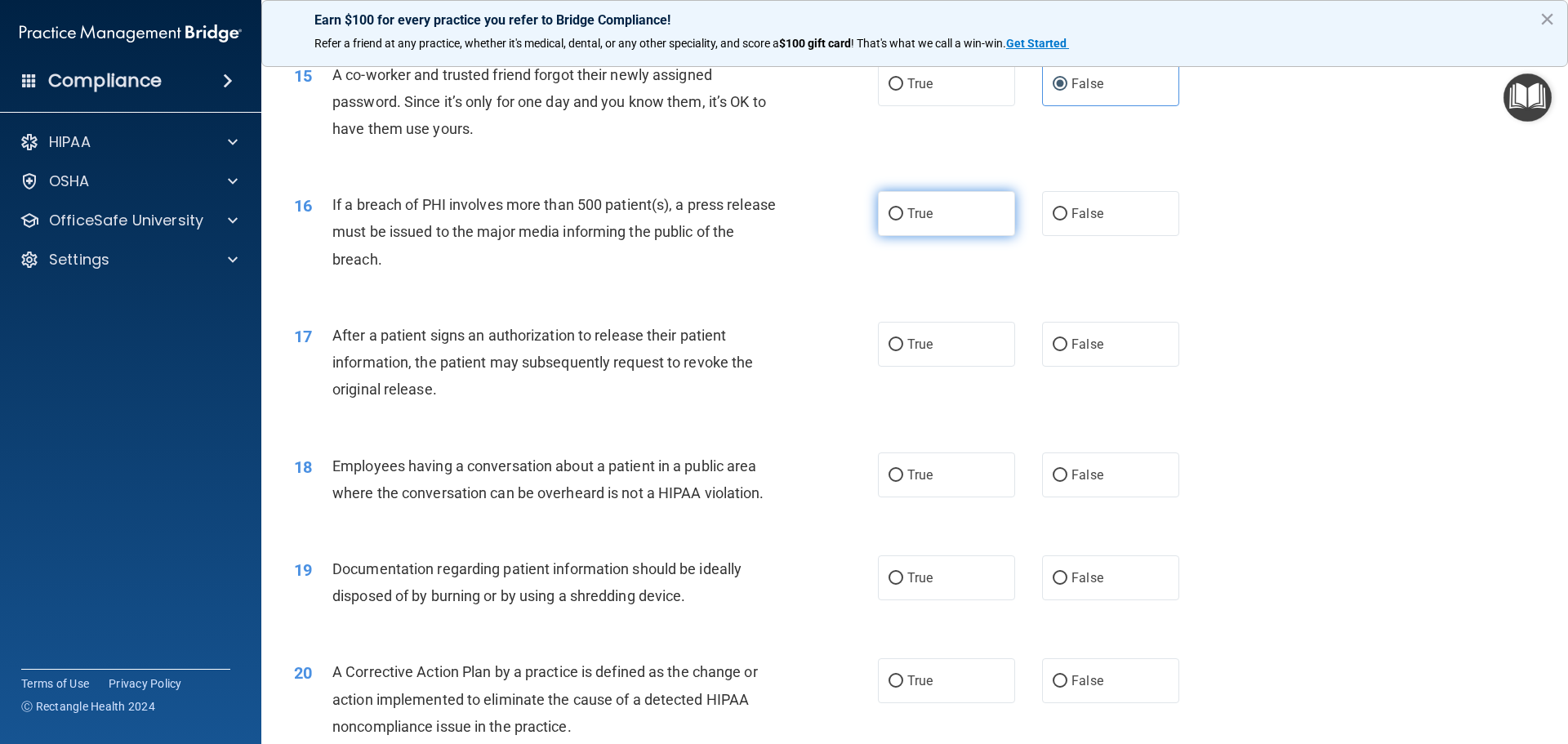
scroll to position [1715, 0]
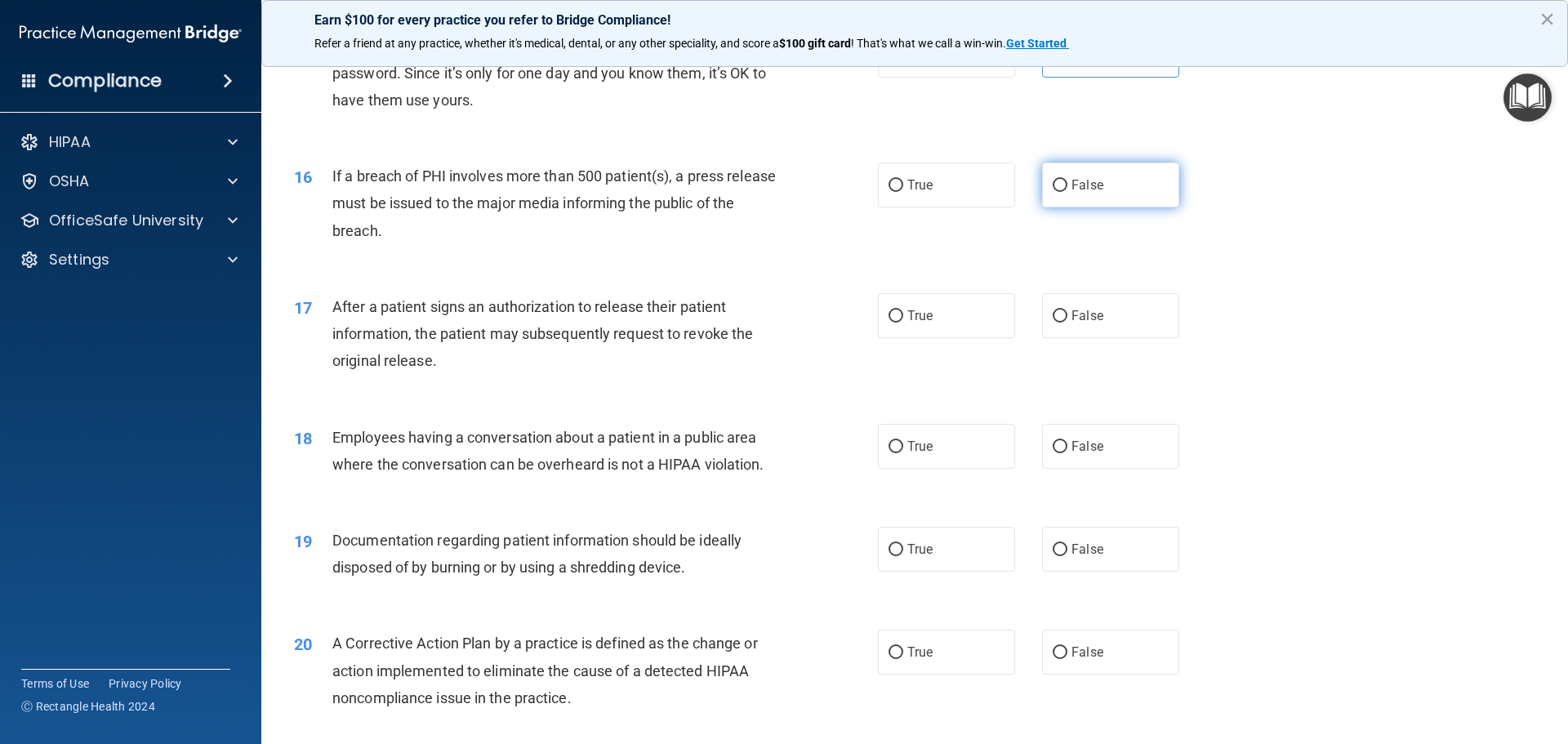
click at [1083, 193] on span "False" at bounding box center [1088, 185] width 32 height 15
click at [1067, 192] on input "False" at bounding box center [1060, 186] width 14 height 12
radio input "true"
click at [859, 273] on div "16 If a breach of PHI involves more than 500 patient(s), a press release must b…" at bounding box center [915, 207] width 1266 height 131
click at [925, 208] on label "True" at bounding box center [947, 185] width 137 height 45
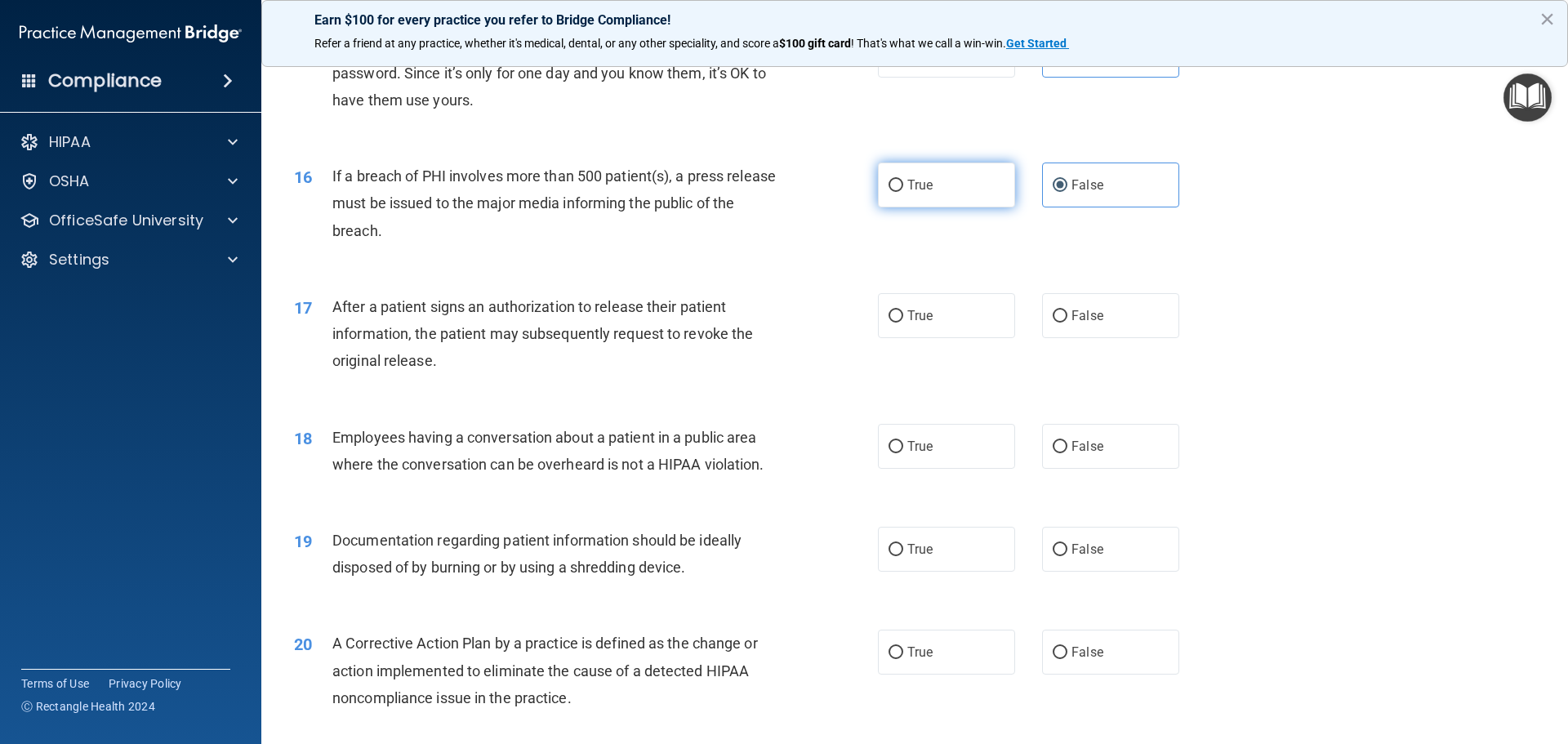
click at [904, 192] on input "True" at bounding box center [895, 186] width 14 height 12
radio input "true"
radio input "false"
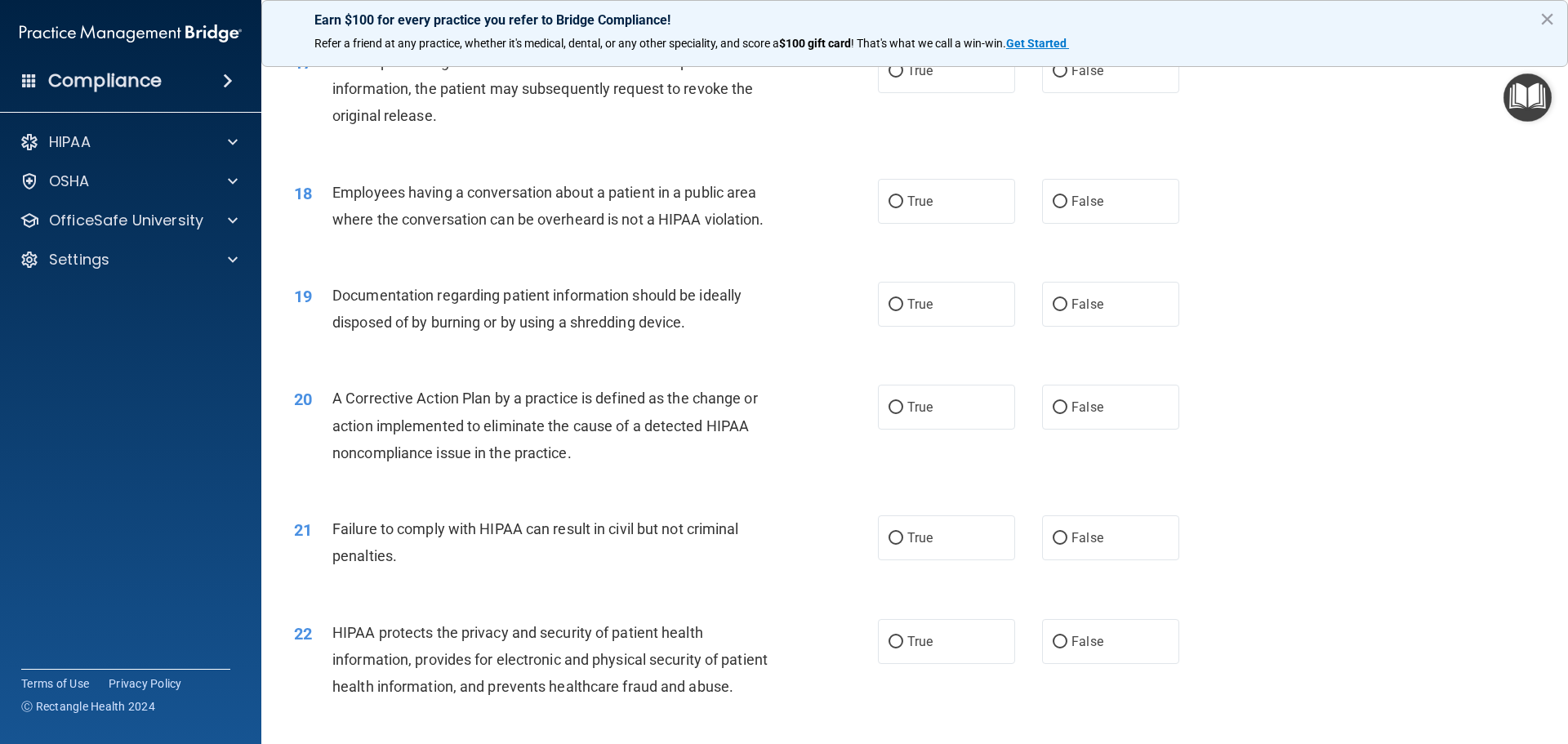
scroll to position [1878, 0]
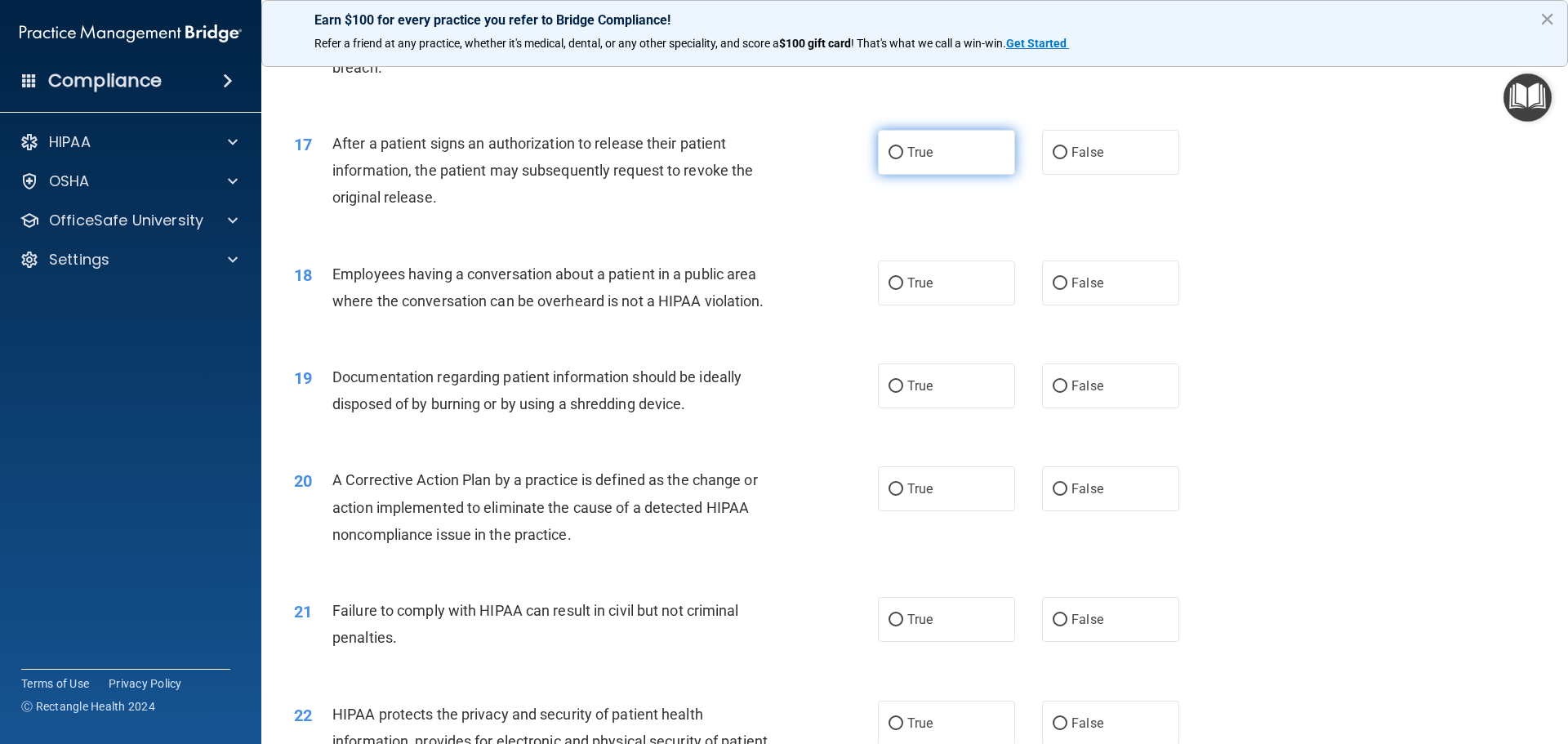
click at [955, 175] on label "True" at bounding box center [947, 152] width 137 height 45
click at [904, 159] on input "True" at bounding box center [895, 153] width 14 height 12
radio input "true"
click at [1089, 305] on label "False" at bounding box center [1111, 282] width 137 height 45
click at [1067, 290] on input "False" at bounding box center [1060, 283] width 14 height 12
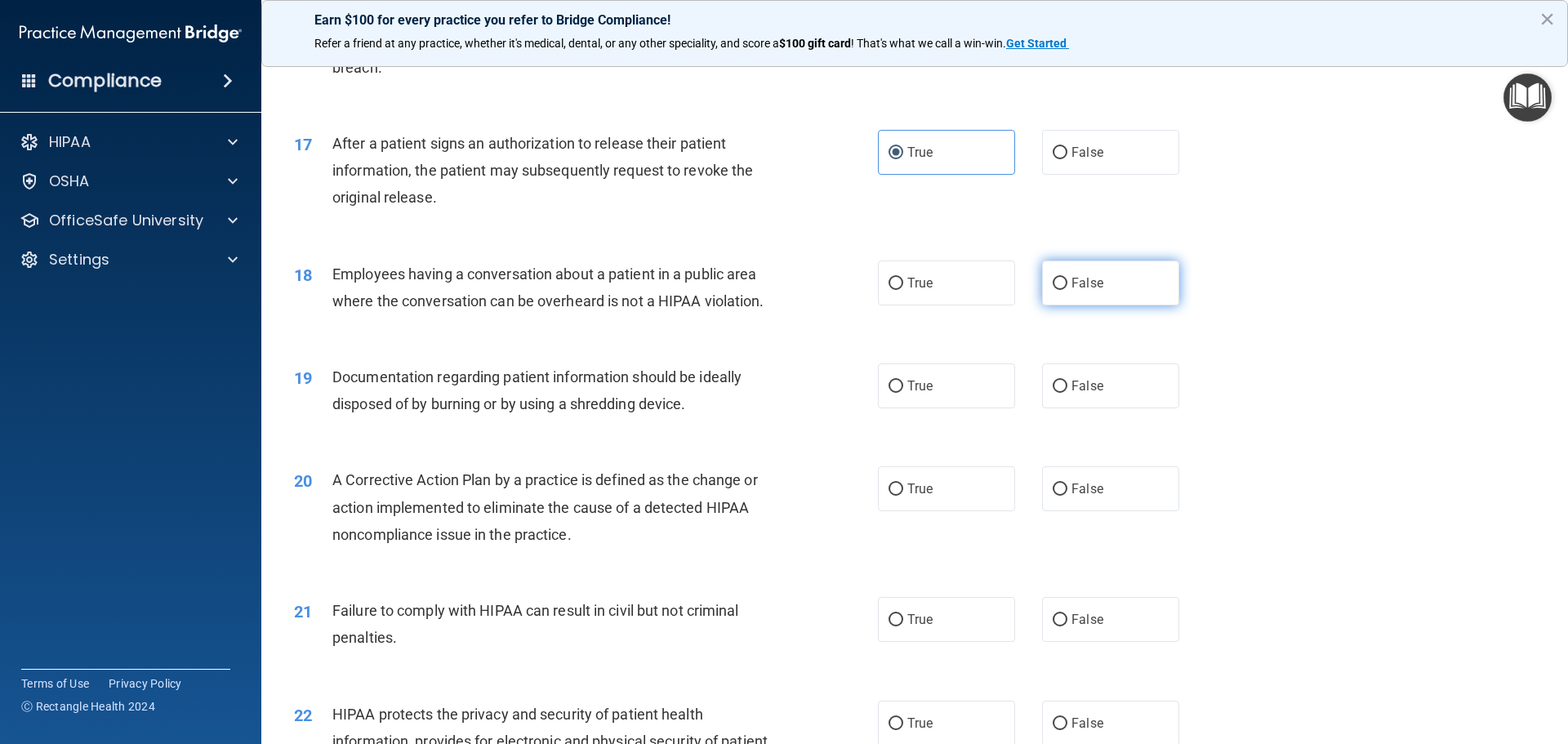
radio input "true"
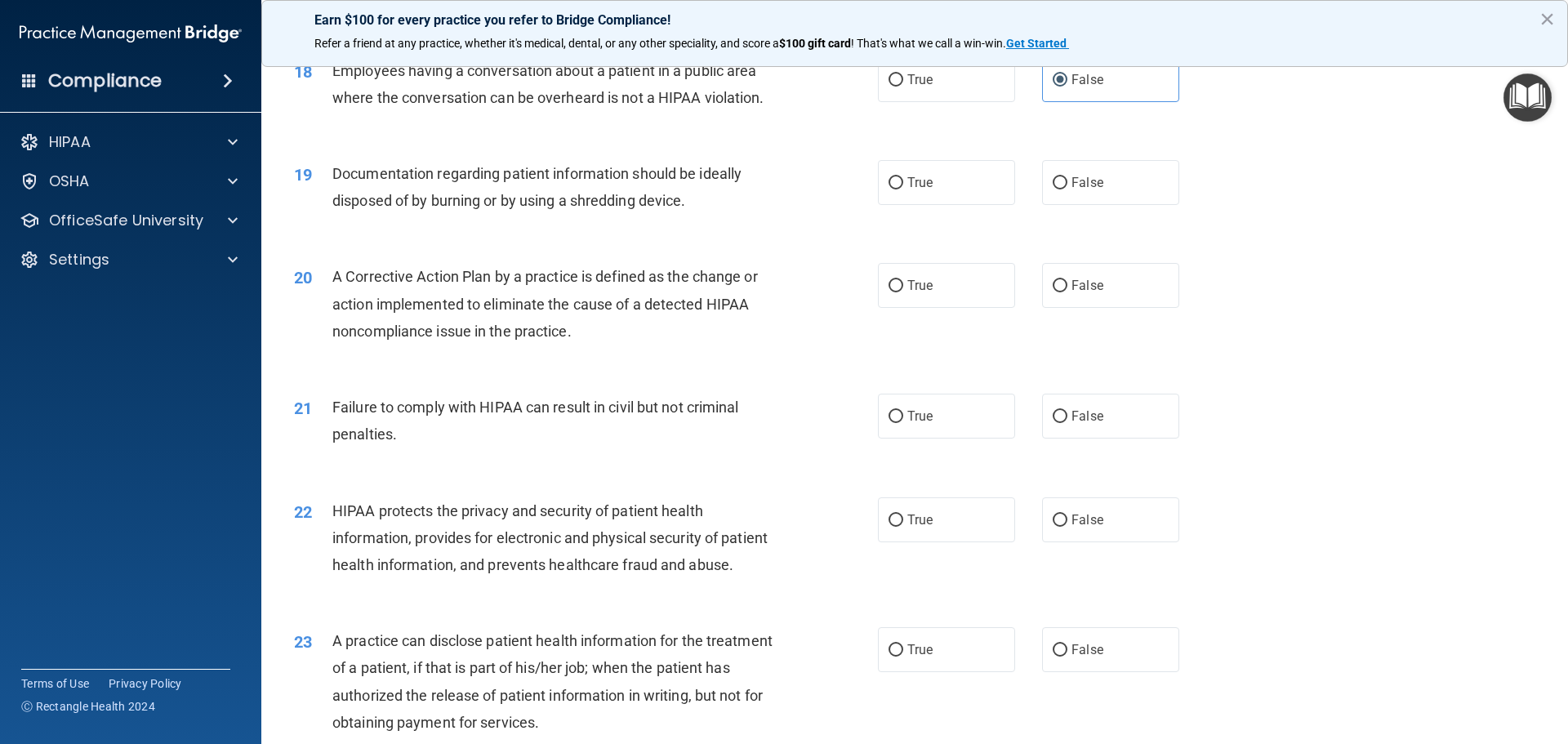
scroll to position [2123, 0]
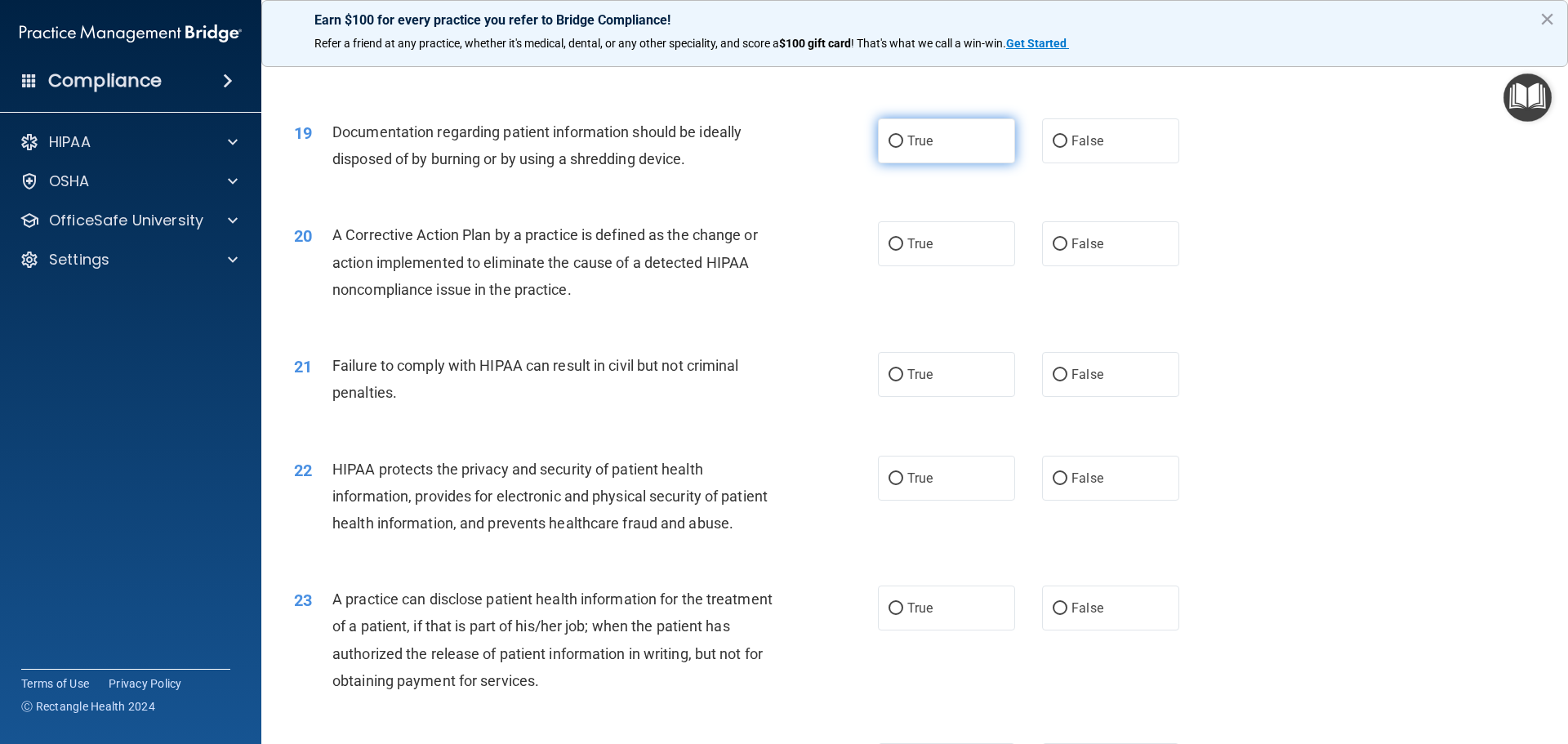
click at [907, 164] on label "True" at bounding box center [947, 141] width 137 height 45
click at [904, 148] on input "True" at bounding box center [895, 142] width 14 height 12
radio input "true"
click at [916, 251] on span "True" at bounding box center [920, 243] width 25 height 15
click at [904, 251] on input "True" at bounding box center [895, 244] width 14 height 12
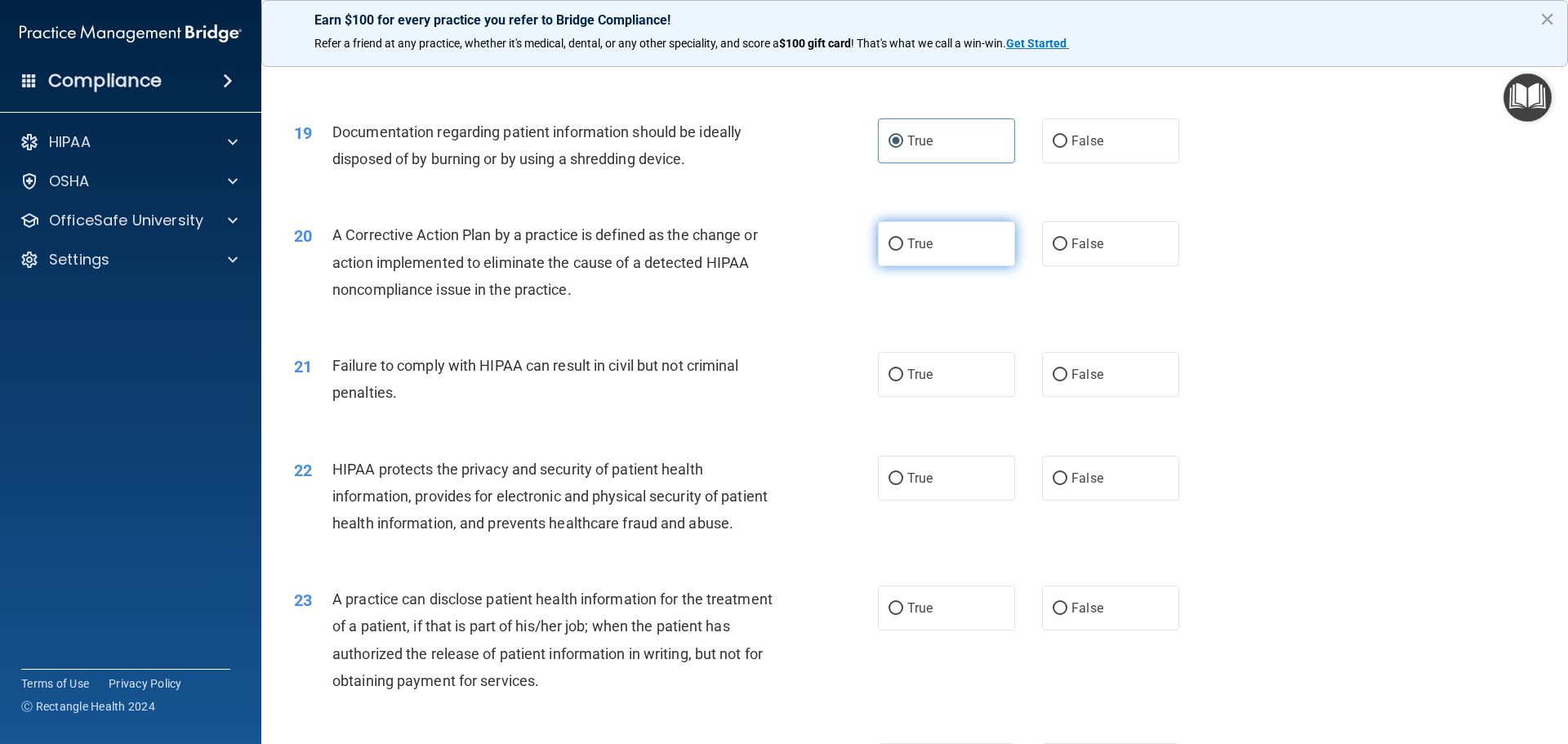
radio input "true"
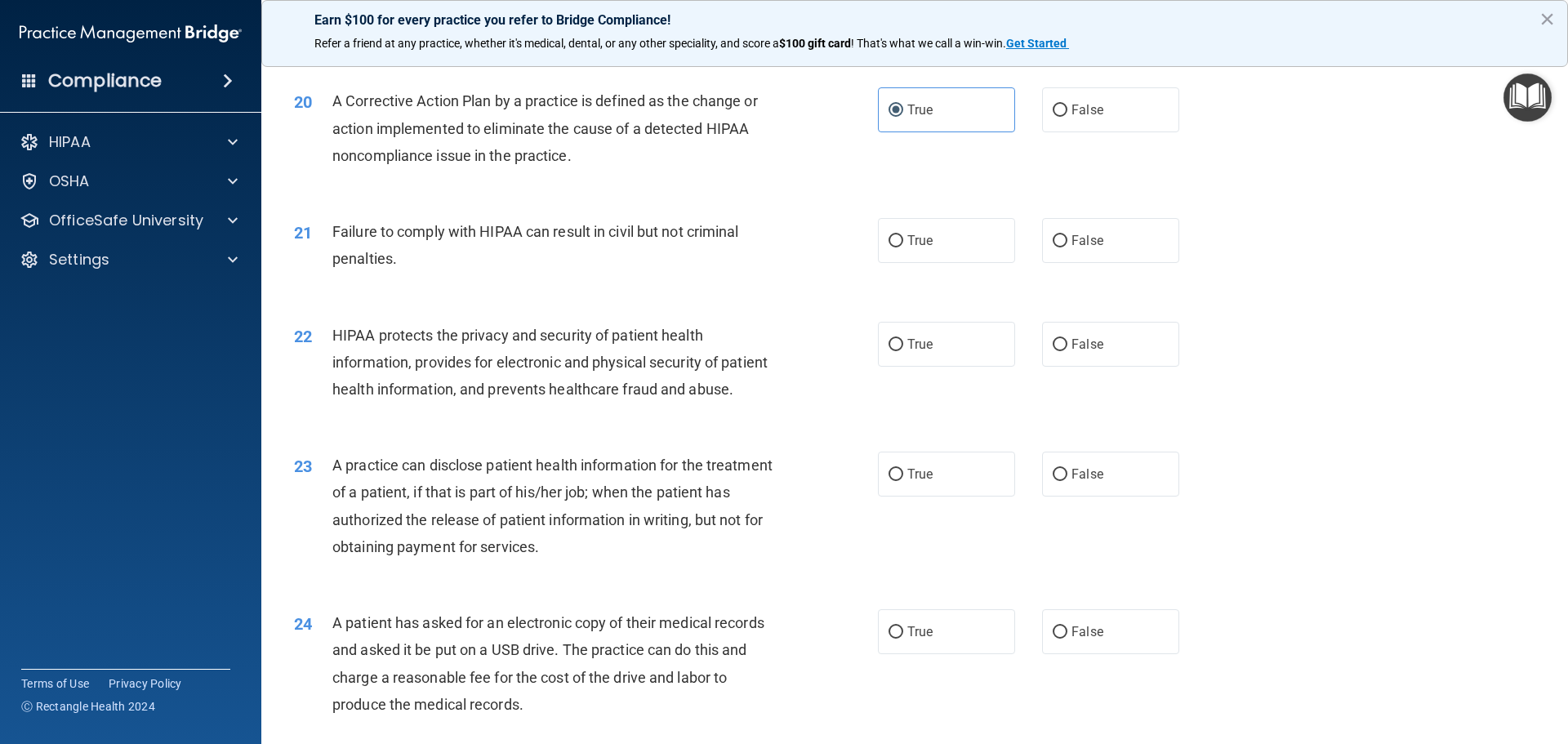
scroll to position [2286, 0]
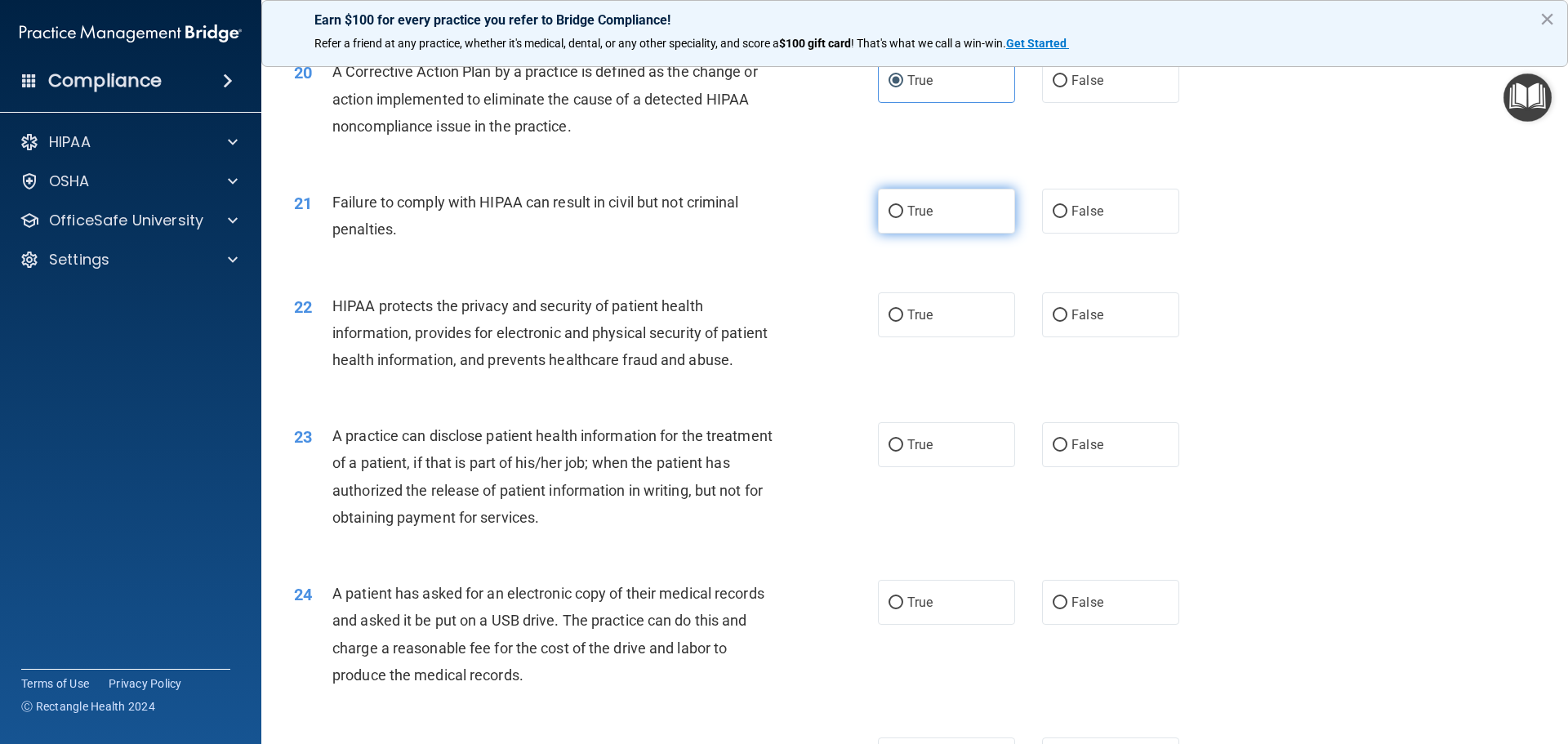
click at [948, 233] on label "True" at bounding box center [947, 210] width 137 height 45
click at [904, 218] on input "True" at bounding box center [895, 212] width 14 height 12
radio input "true"
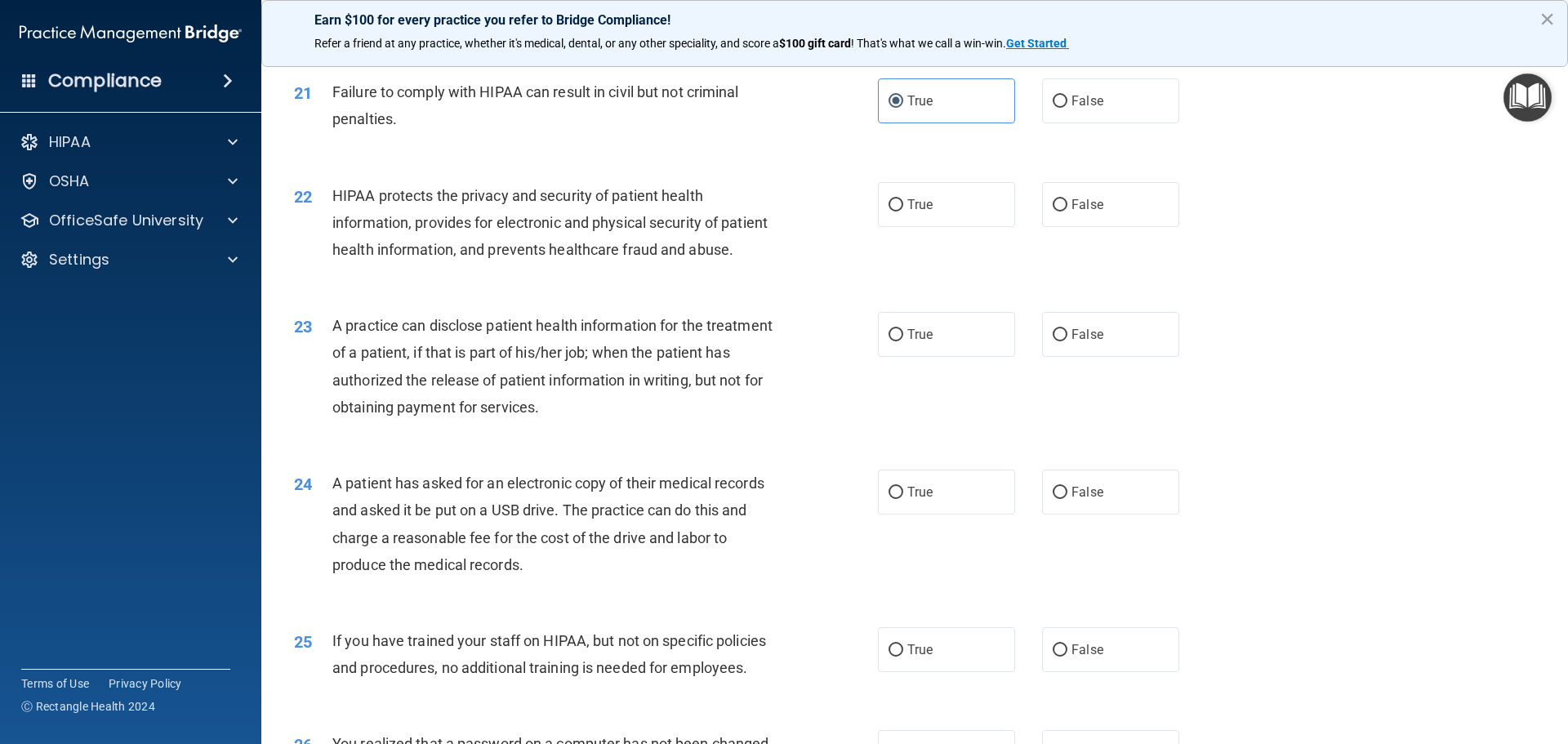
scroll to position [2369, 0]
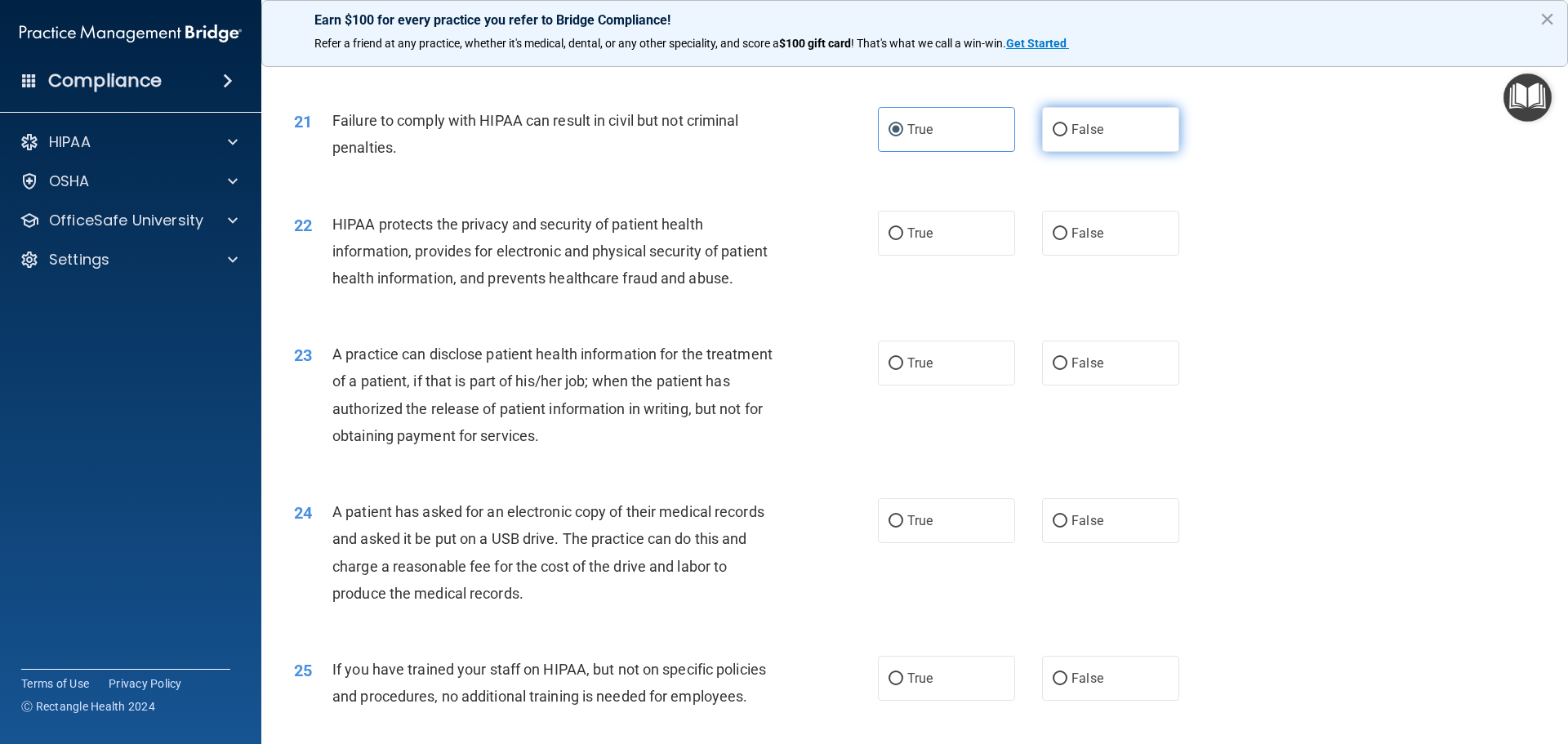
click at [1046, 152] on label "False" at bounding box center [1111, 129] width 137 height 45
click at [1053, 137] on input "False" at bounding box center [1060, 130] width 14 height 12
radio input "true"
radio input "false"
click at [907, 241] on span "True" at bounding box center [920, 233] width 25 height 15
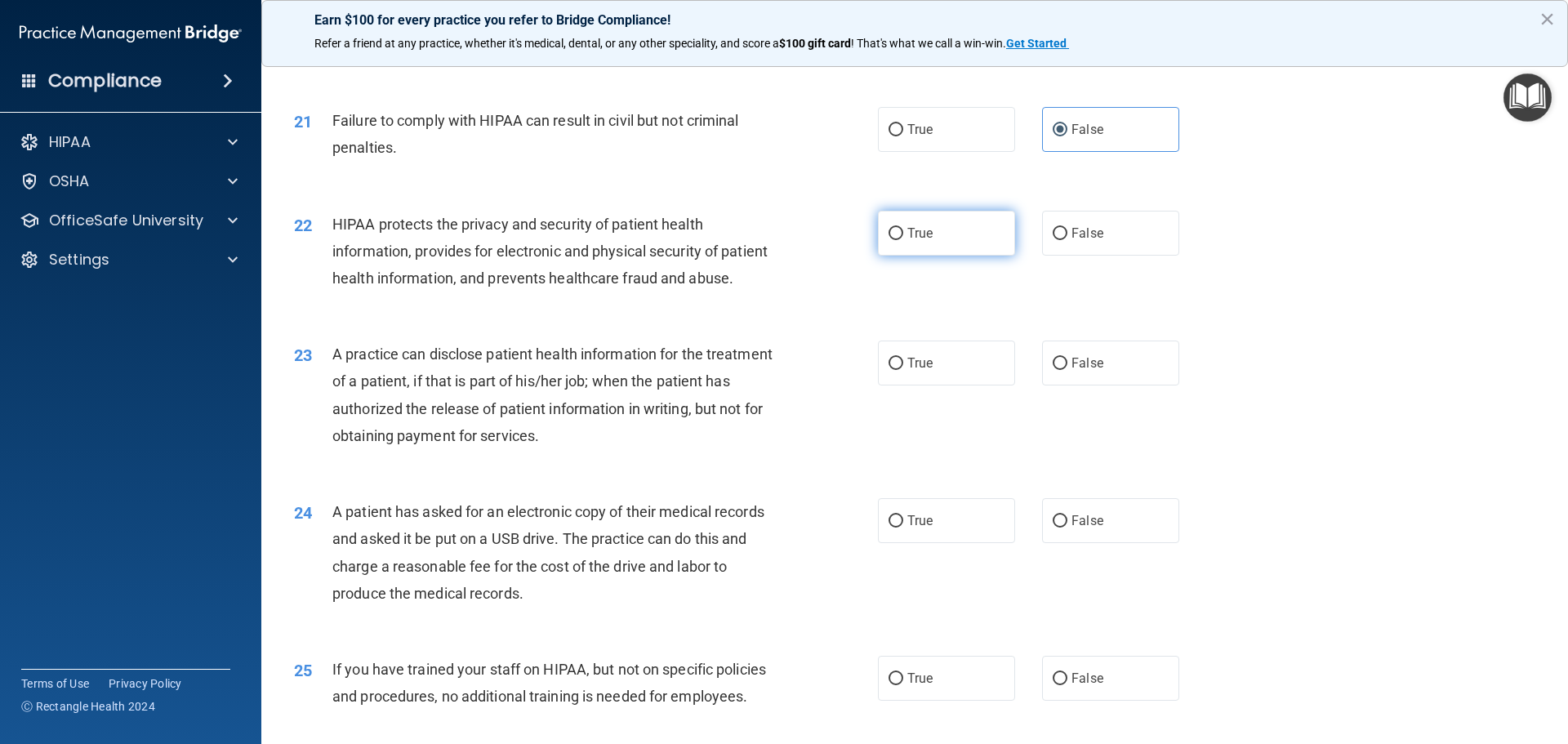
click at [904, 240] on input "True" at bounding box center [895, 234] width 14 height 12
radio input "true"
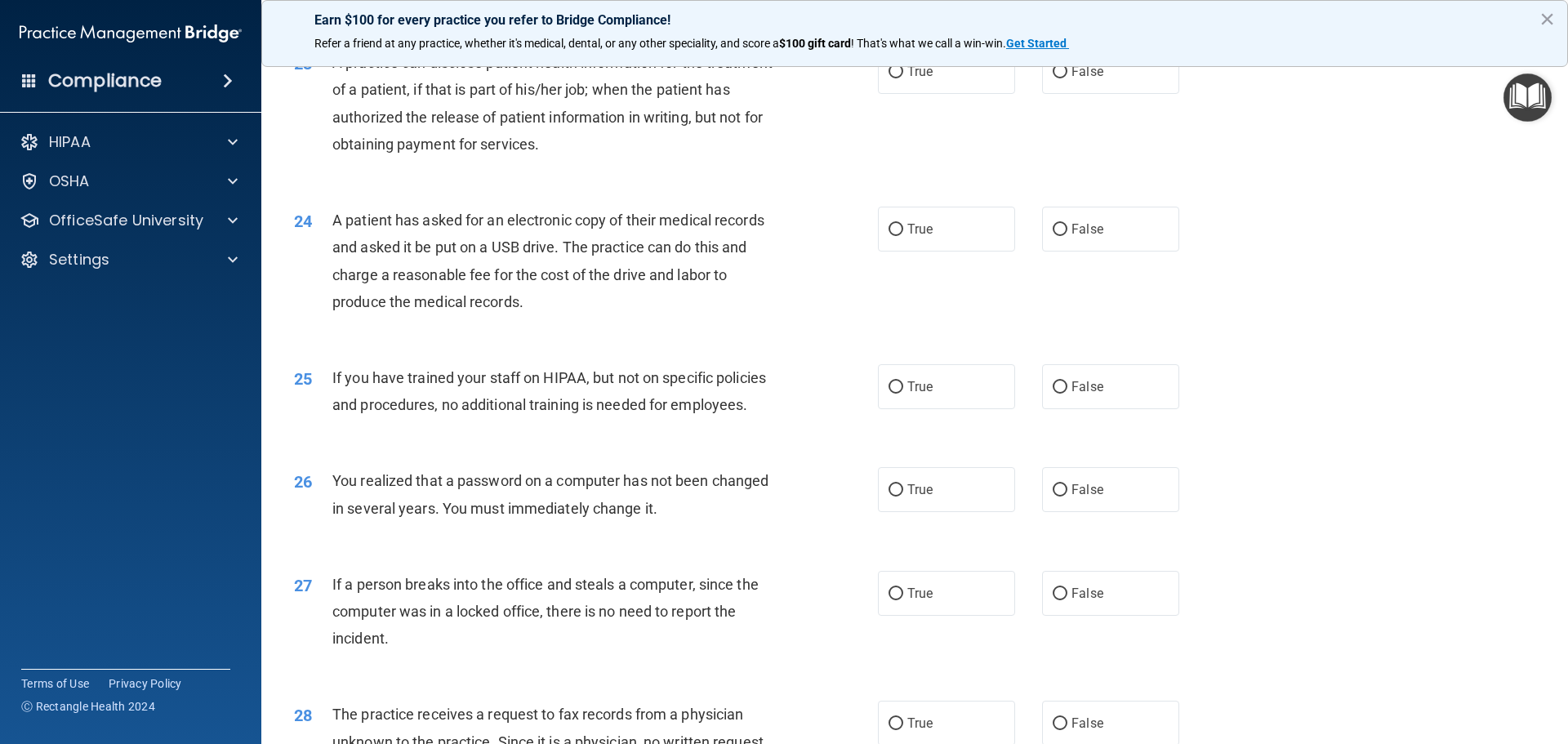
scroll to position [2632, 0]
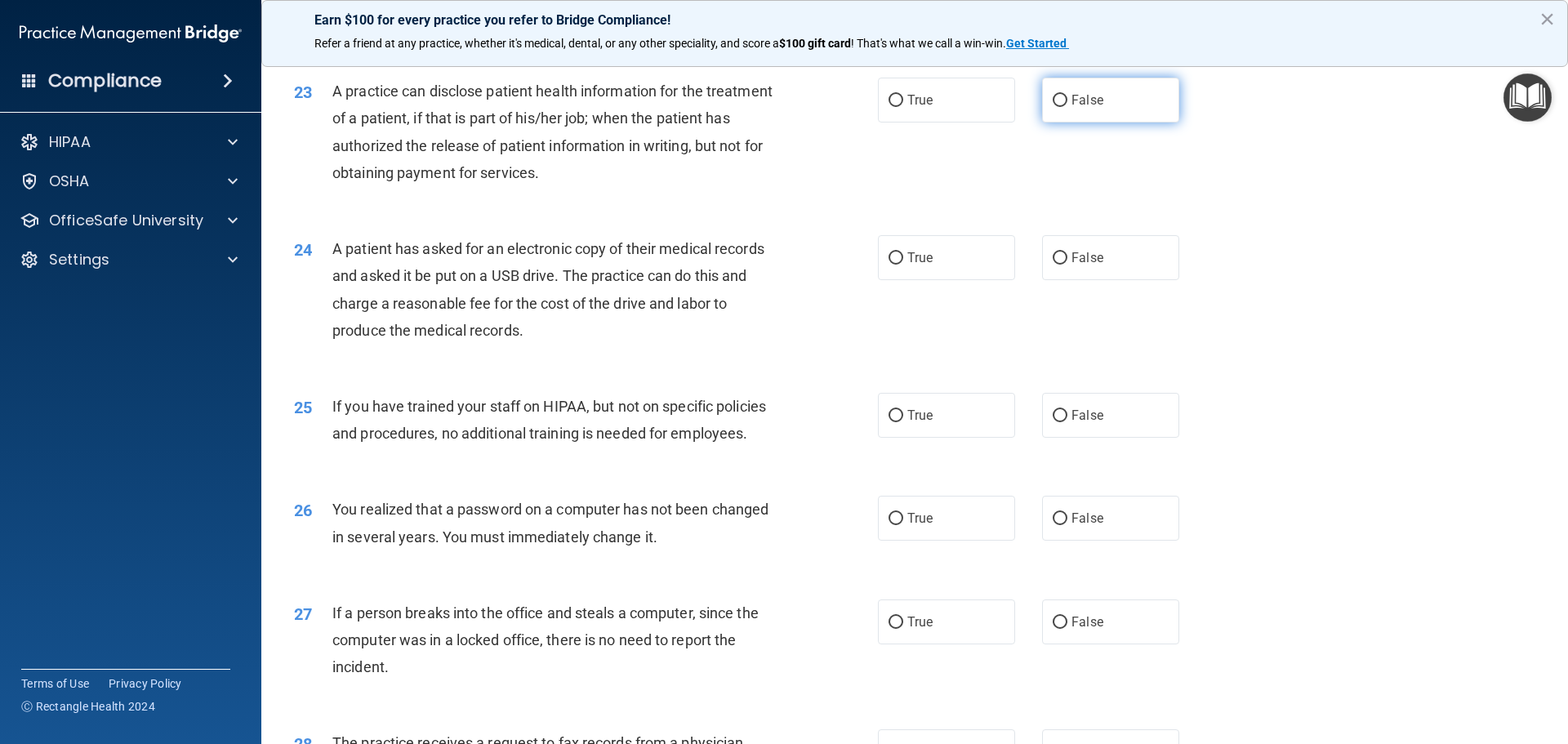
click at [1082, 108] on span "False" at bounding box center [1088, 100] width 32 height 15
click at [1067, 107] on input "False" at bounding box center [1060, 101] width 14 height 12
radio input "true"
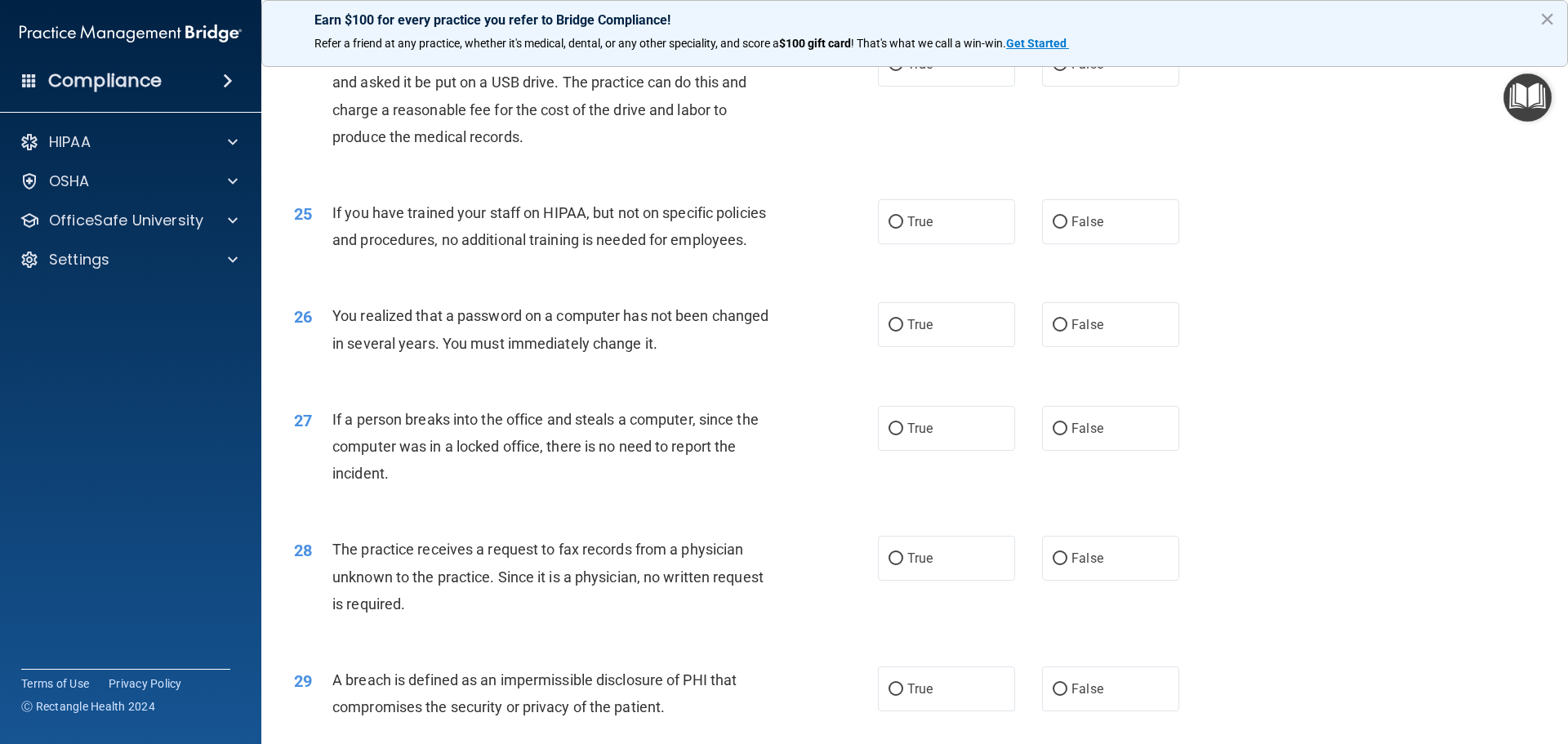
scroll to position [2850, 0]
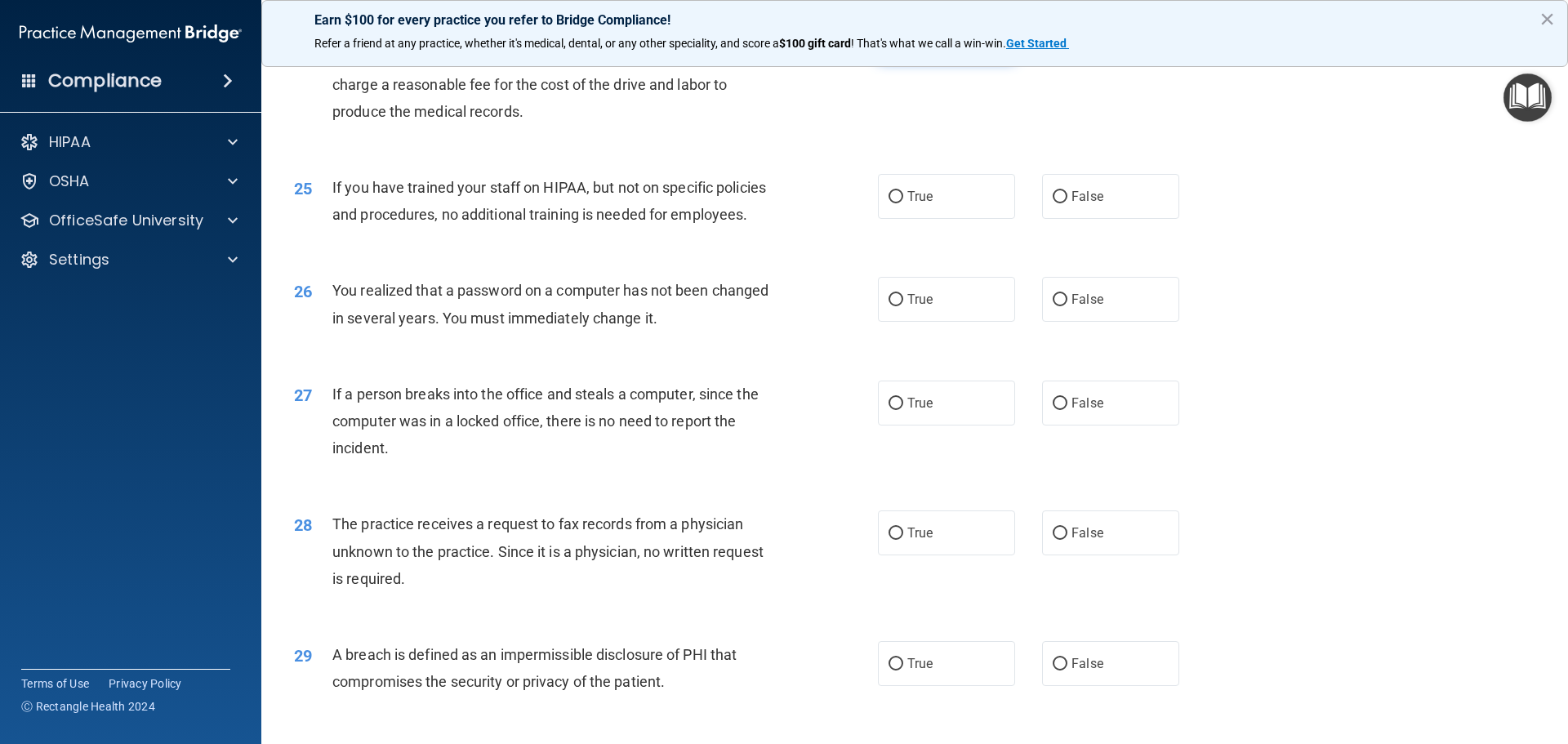
click at [944, 61] on label "True" at bounding box center [947, 38] width 137 height 45
click at [904, 46] on input "True" at bounding box center [895, 39] width 14 height 12
radio input "true"
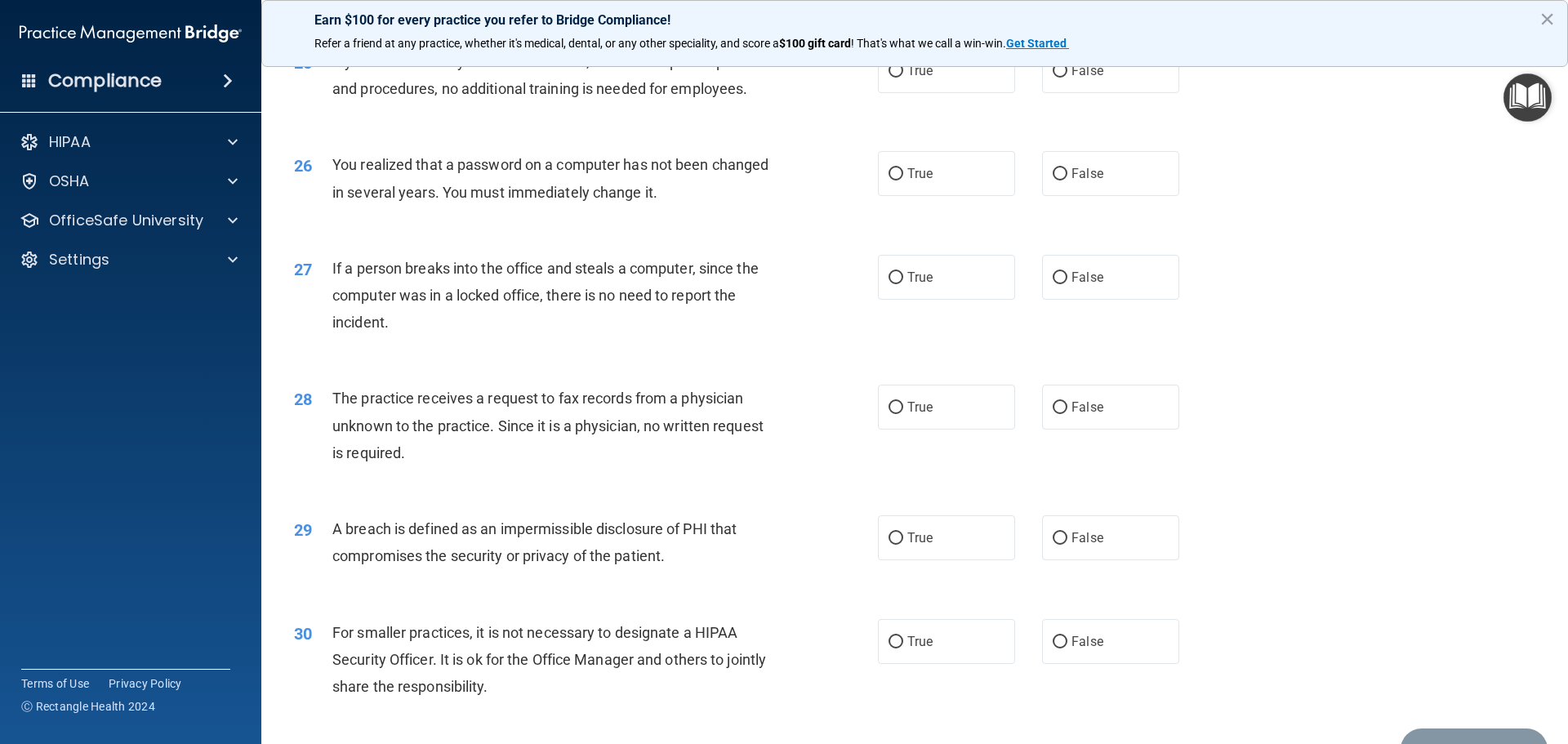
scroll to position [2987, 0]
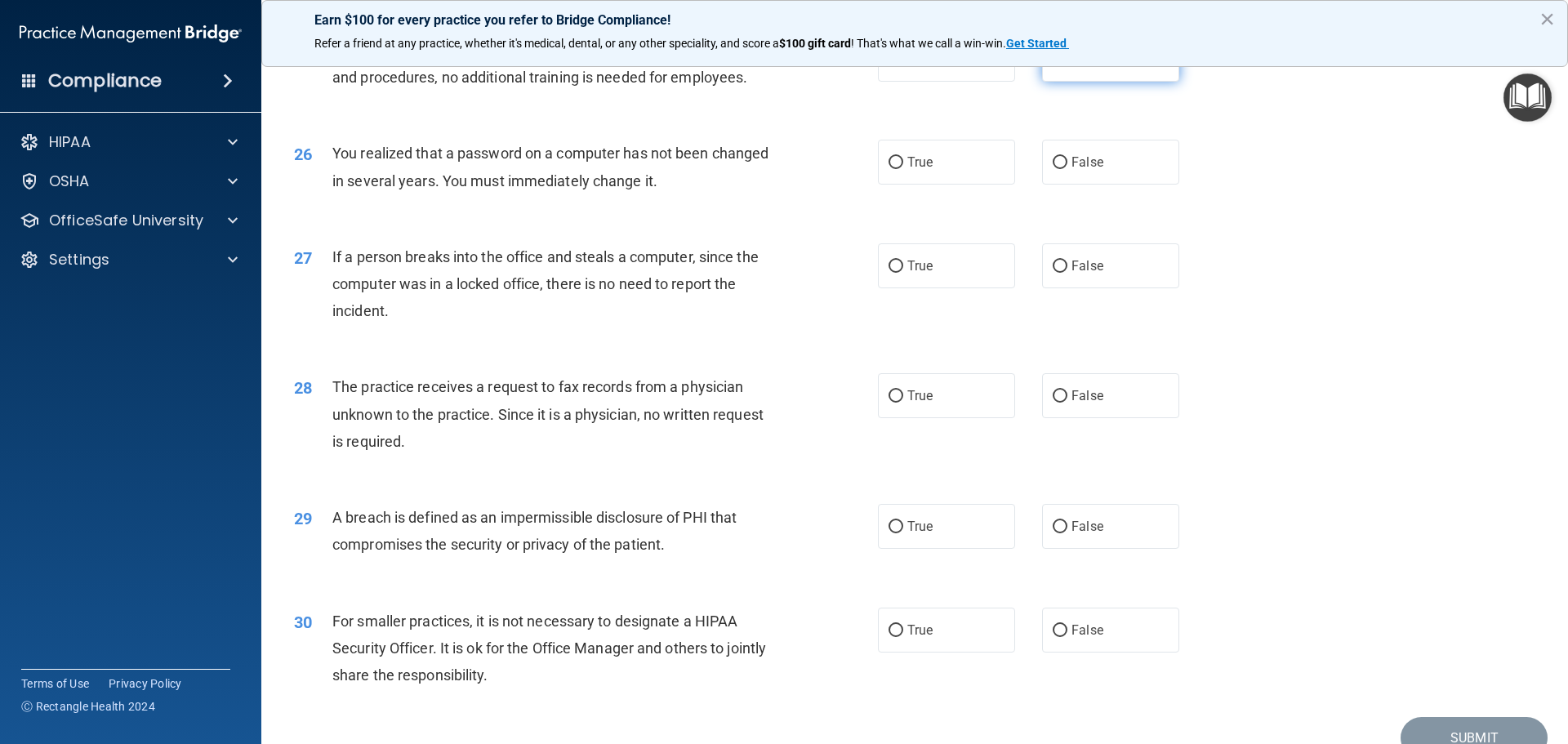
click at [1042, 81] on label "False" at bounding box center [1111, 59] width 137 height 45
click at [1053, 66] on input "False" at bounding box center [1060, 60] width 14 height 12
radio input "true"
click at [980, 185] on label "True" at bounding box center [947, 162] width 137 height 45
click at [904, 169] on input "True" at bounding box center [895, 163] width 14 height 12
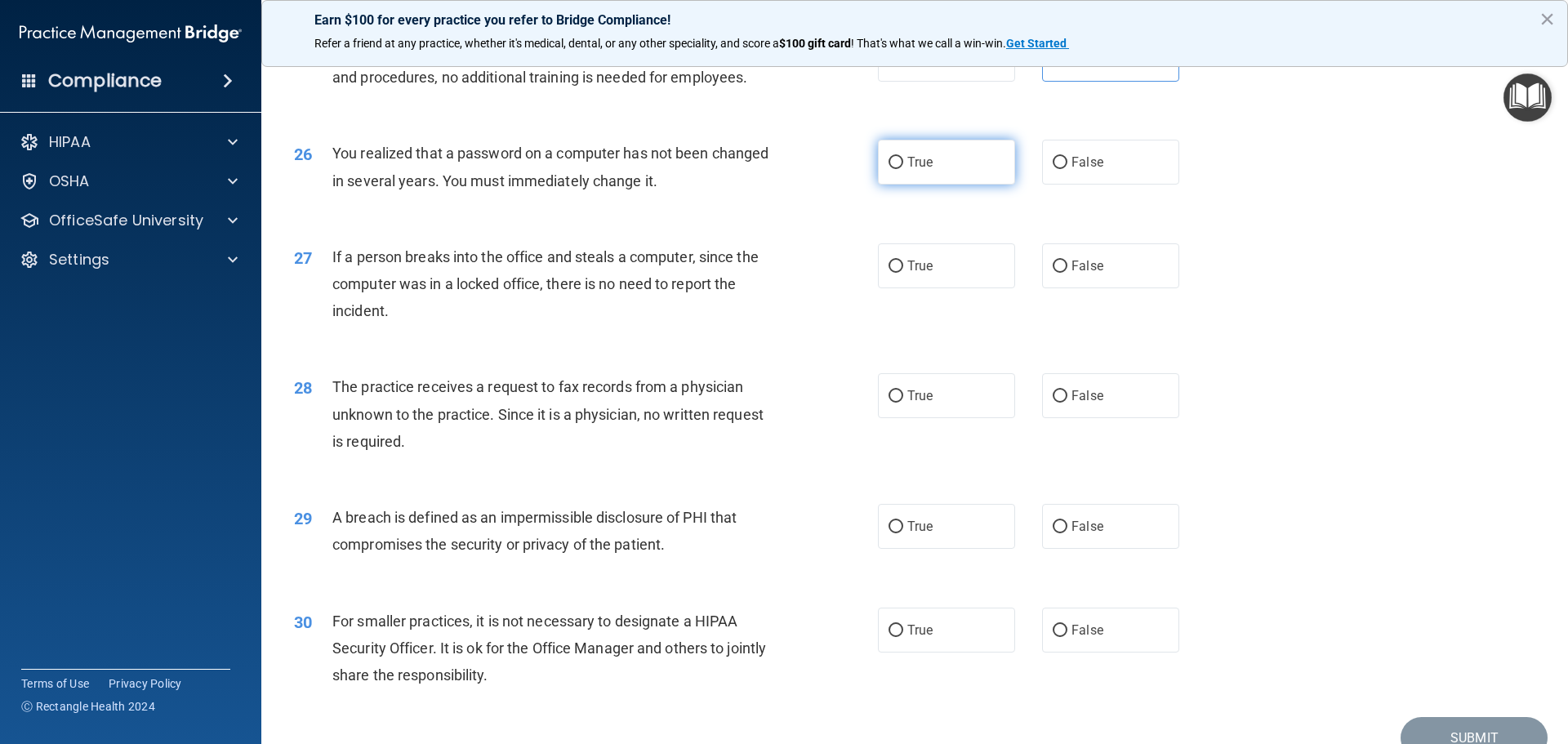
radio input "true"
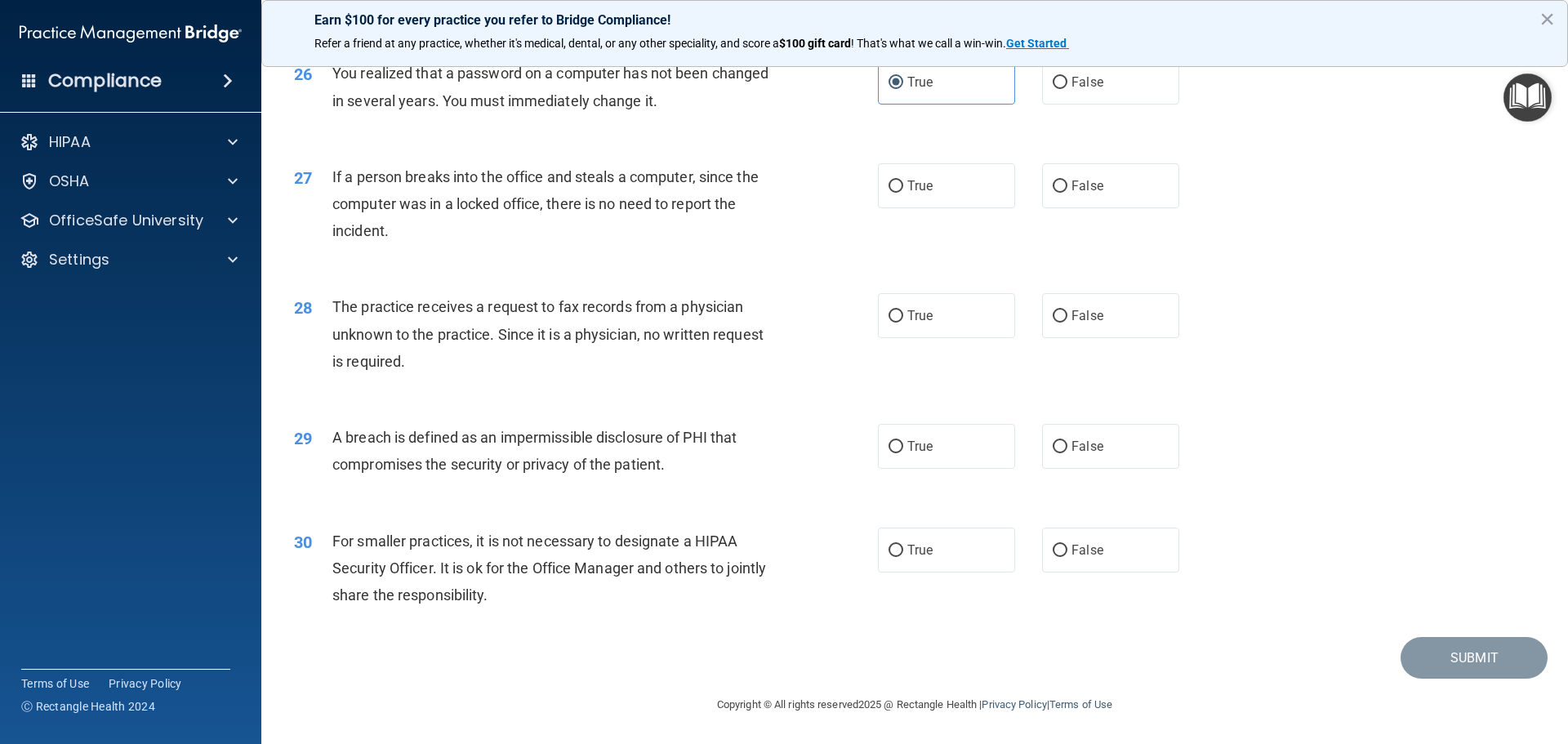
scroll to position [3121, 0]
click at [1072, 178] on span "False" at bounding box center [1088, 186] width 32 height 15
click at [1067, 181] on input "False" at bounding box center [1060, 187] width 14 height 12
radio input "true"
click at [1053, 317] on input "False" at bounding box center [1060, 316] width 14 height 12
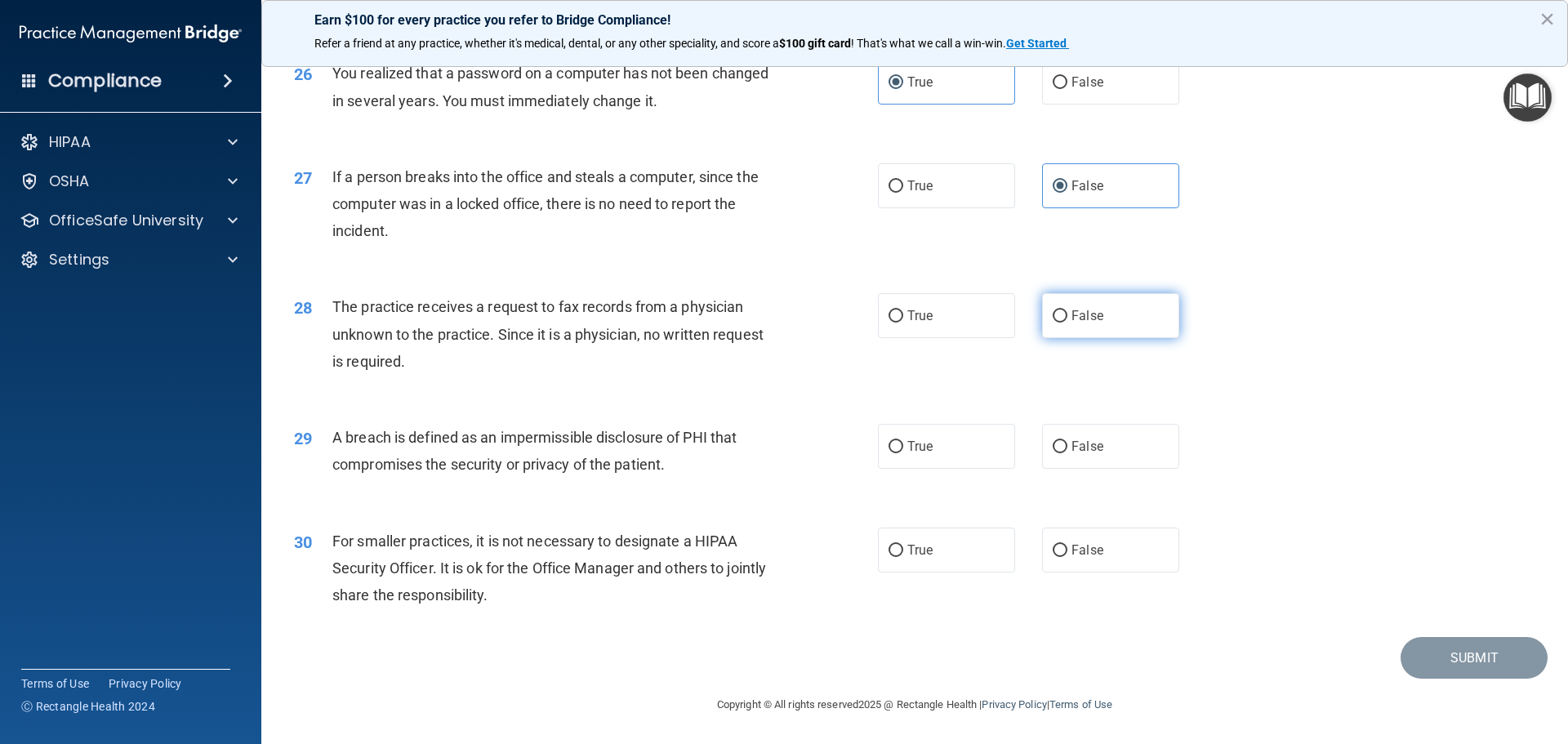
radio input "true"
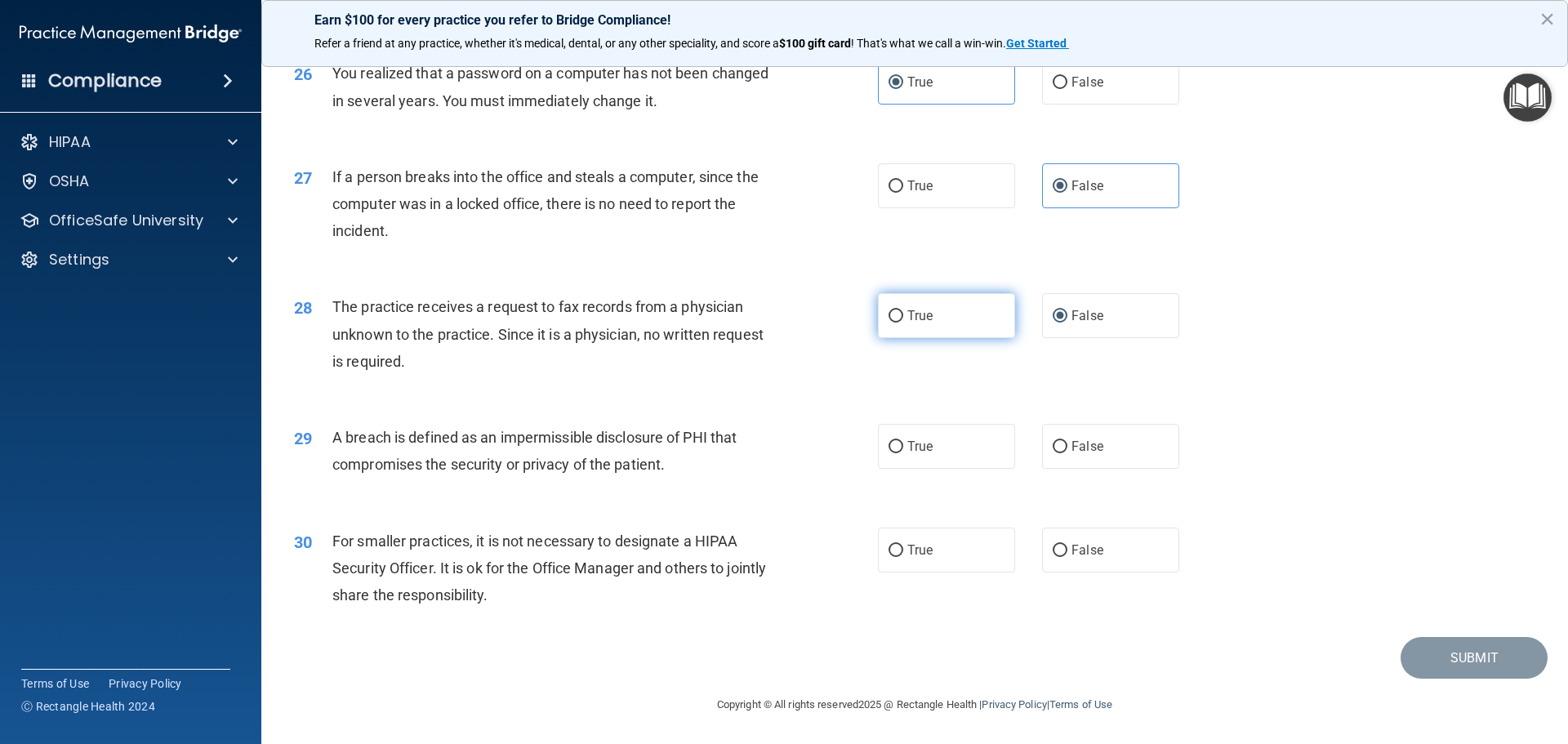
click at [932, 329] on label "True" at bounding box center [947, 316] width 137 height 45
click at [904, 322] on input "True" at bounding box center [895, 316] width 14 height 12
radio input "true"
click at [1061, 306] on label "False" at bounding box center [1111, 316] width 137 height 45
click at [1061, 310] on input "False" at bounding box center [1060, 316] width 14 height 12
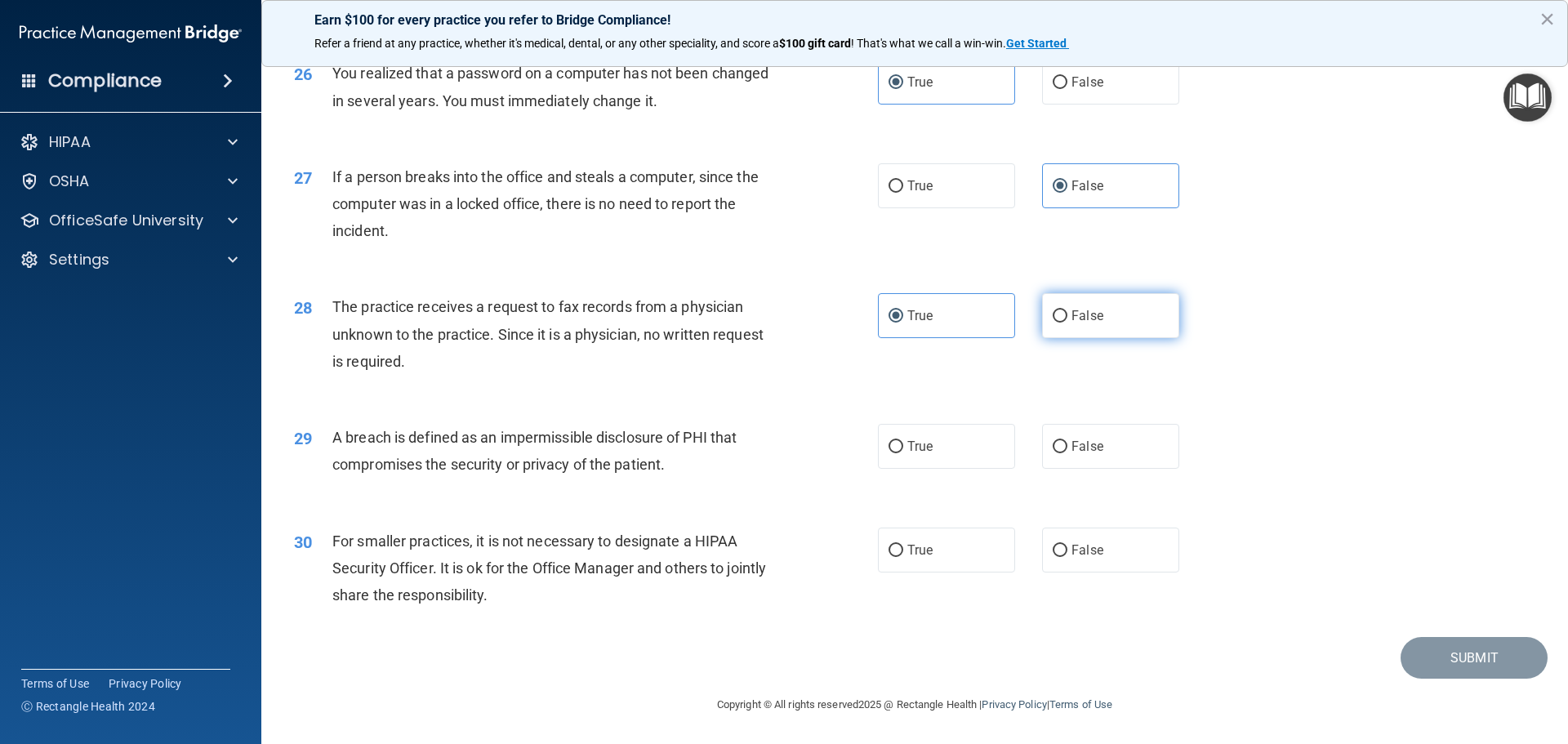
radio input "true"
radio input "false"
click at [900, 452] on label "True" at bounding box center [947, 446] width 137 height 45
click at [900, 452] on input "True" at bounding box center [895, 447] width 14 height 12
radio input "true"
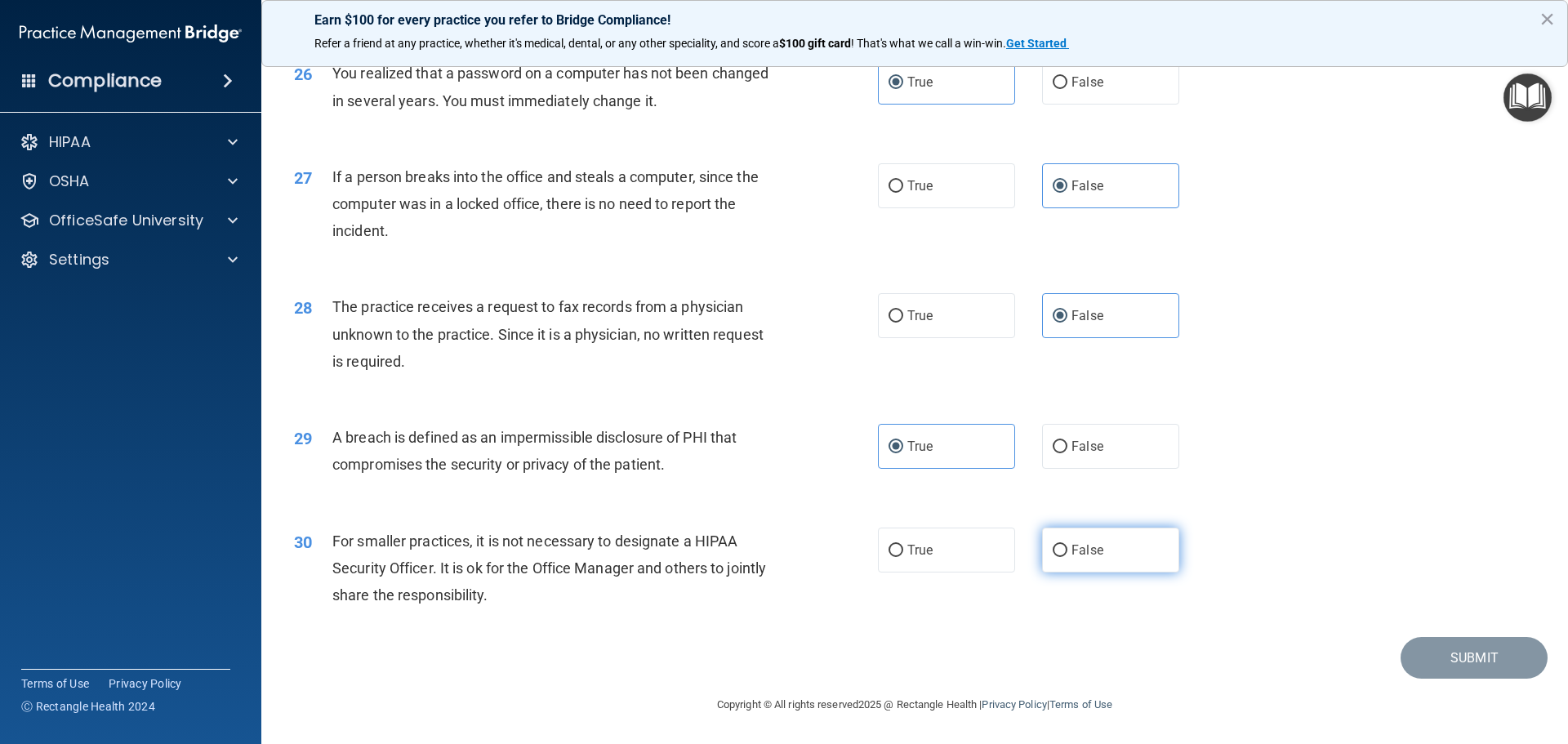
click at [1103, 555] on label "False" at bounding box center [1111, 550] width 137 height 45
click at [1067, 555] on input "False" at bounding box center [1060, 551] width 14 height 12
radio input "true"
click at [1455, 660] on button "Submit" at bounding box center [1474, 657] width 147 height 42
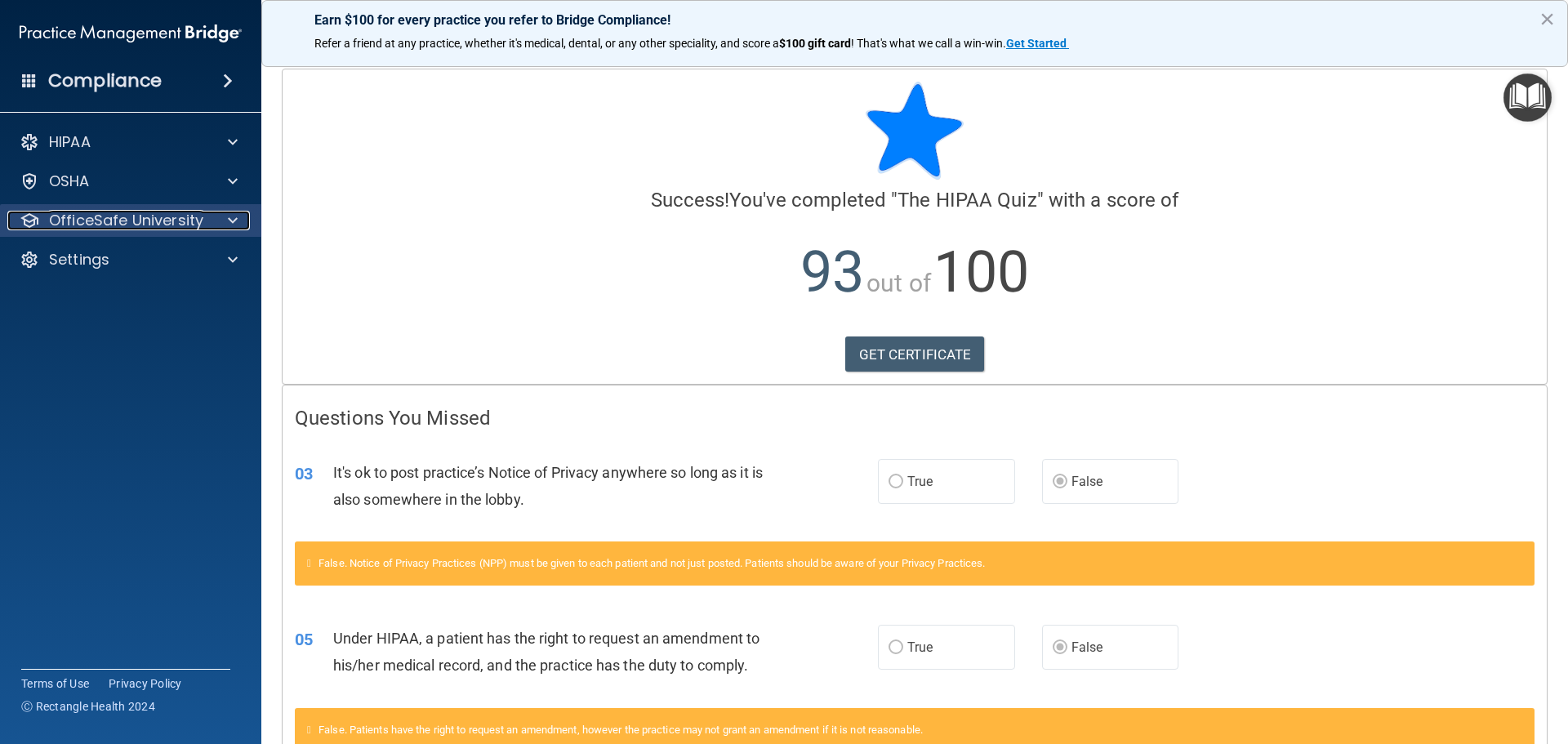
click at [182, 210] on p "OfficeSafe University" at bounding box center [126, 220] width 154 height 20
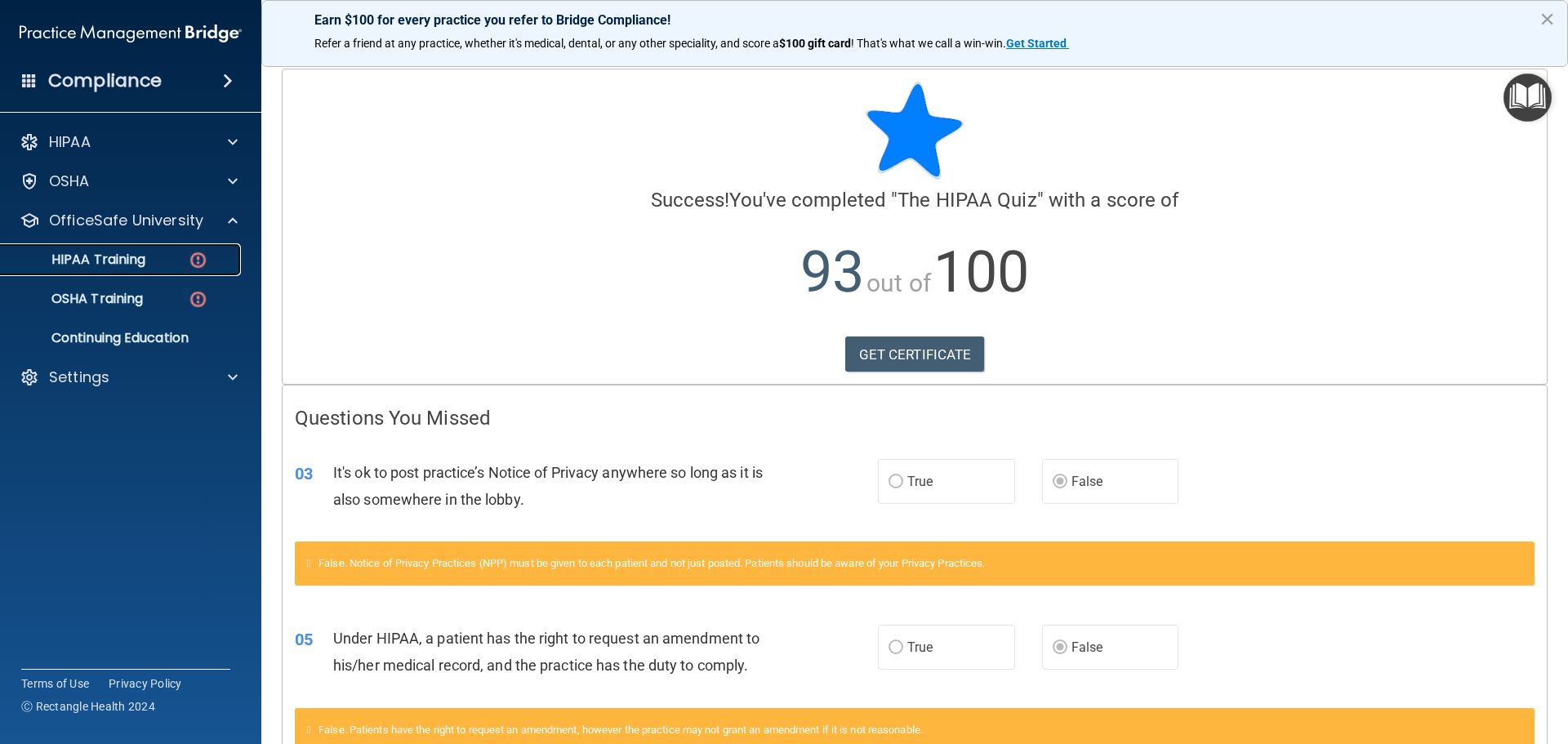
click at [131, 273] on link "HIPAA Training" at bounding box center [112, 260] width 257 height 33
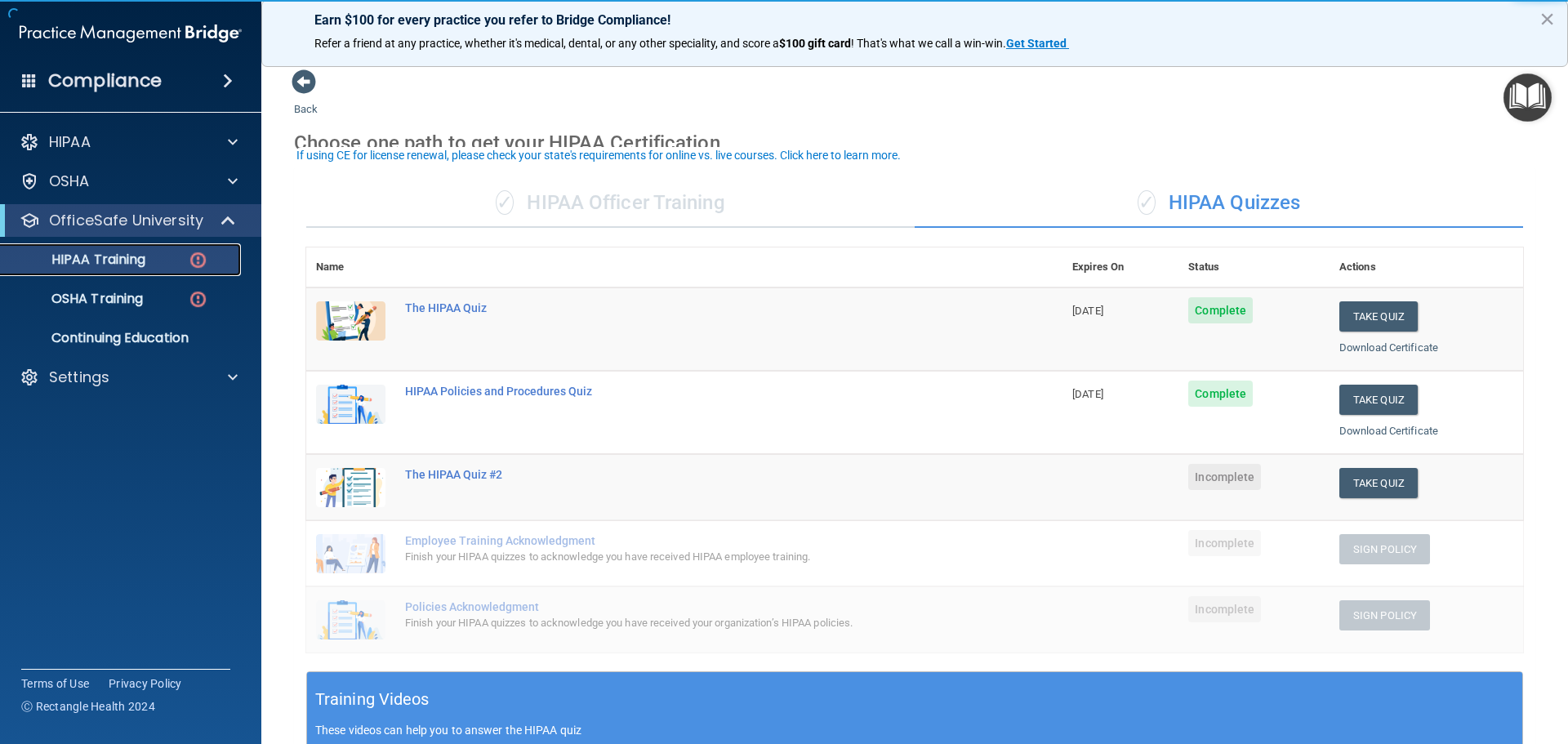
scroll to position [81, 0]
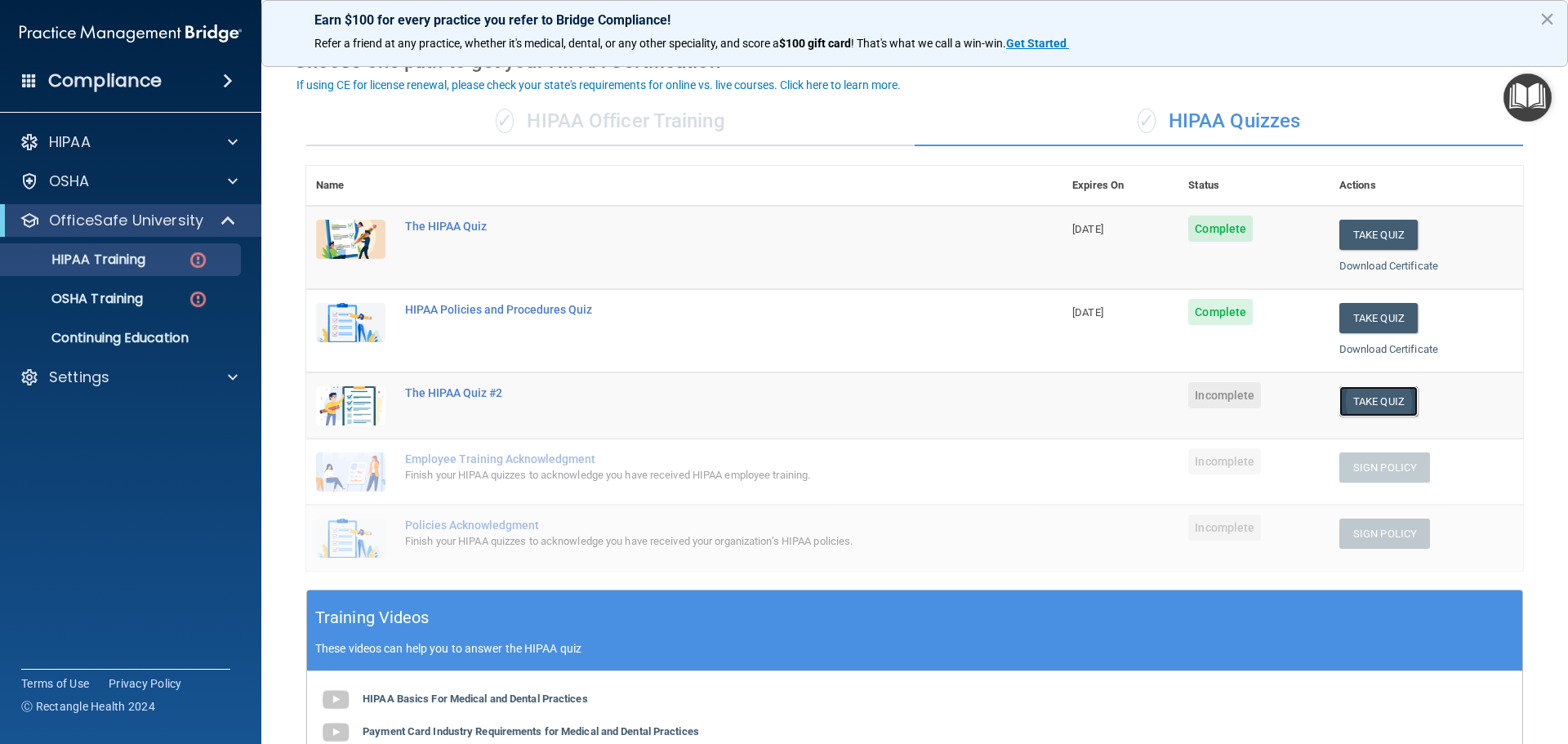
click at [1362, 396] on button "Take Quiz" at bounding box center [1379, 401] width 78 height 31
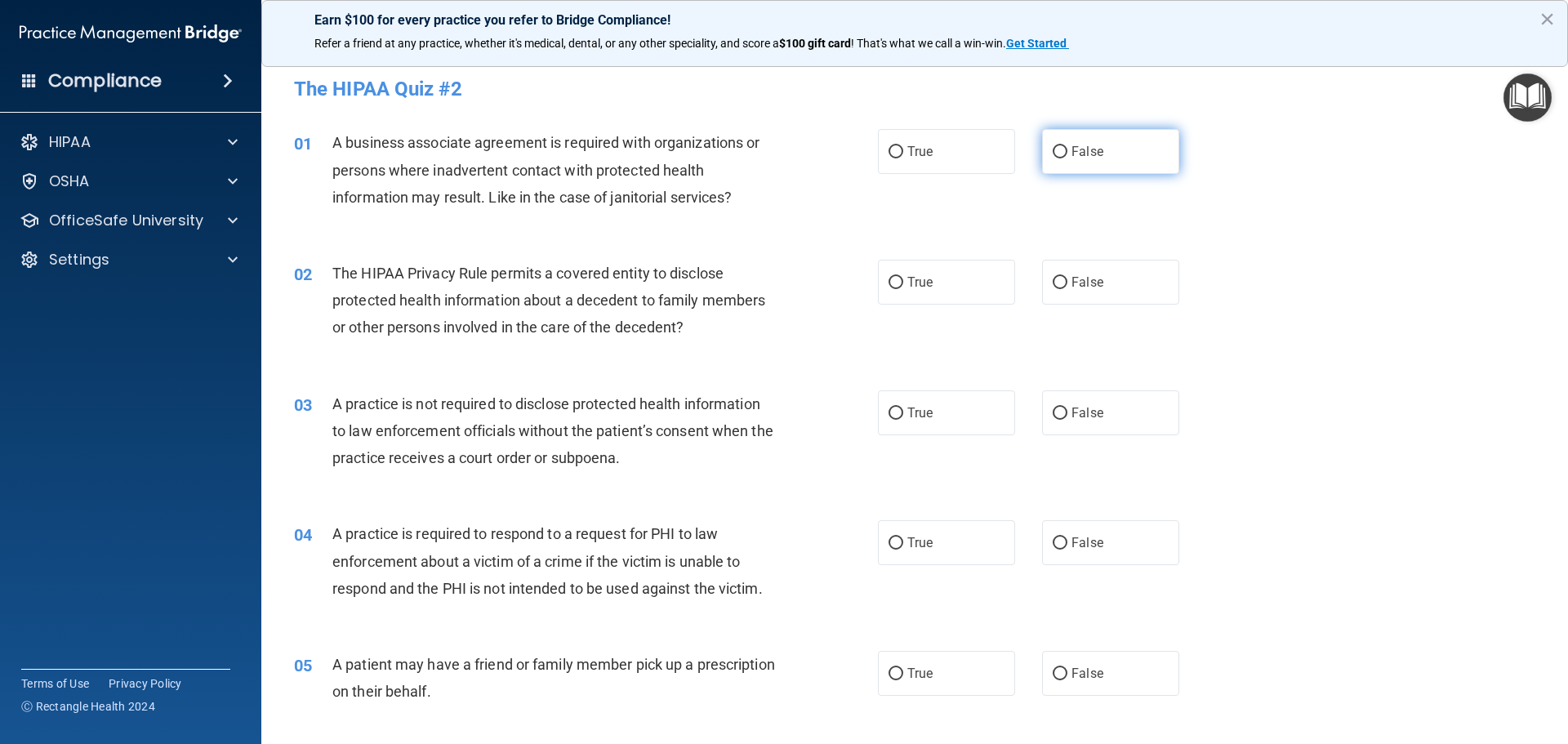
click at [1060, 159] on input "False" at bounding box center [1060, 152] width 14 height 12
radio input "true"
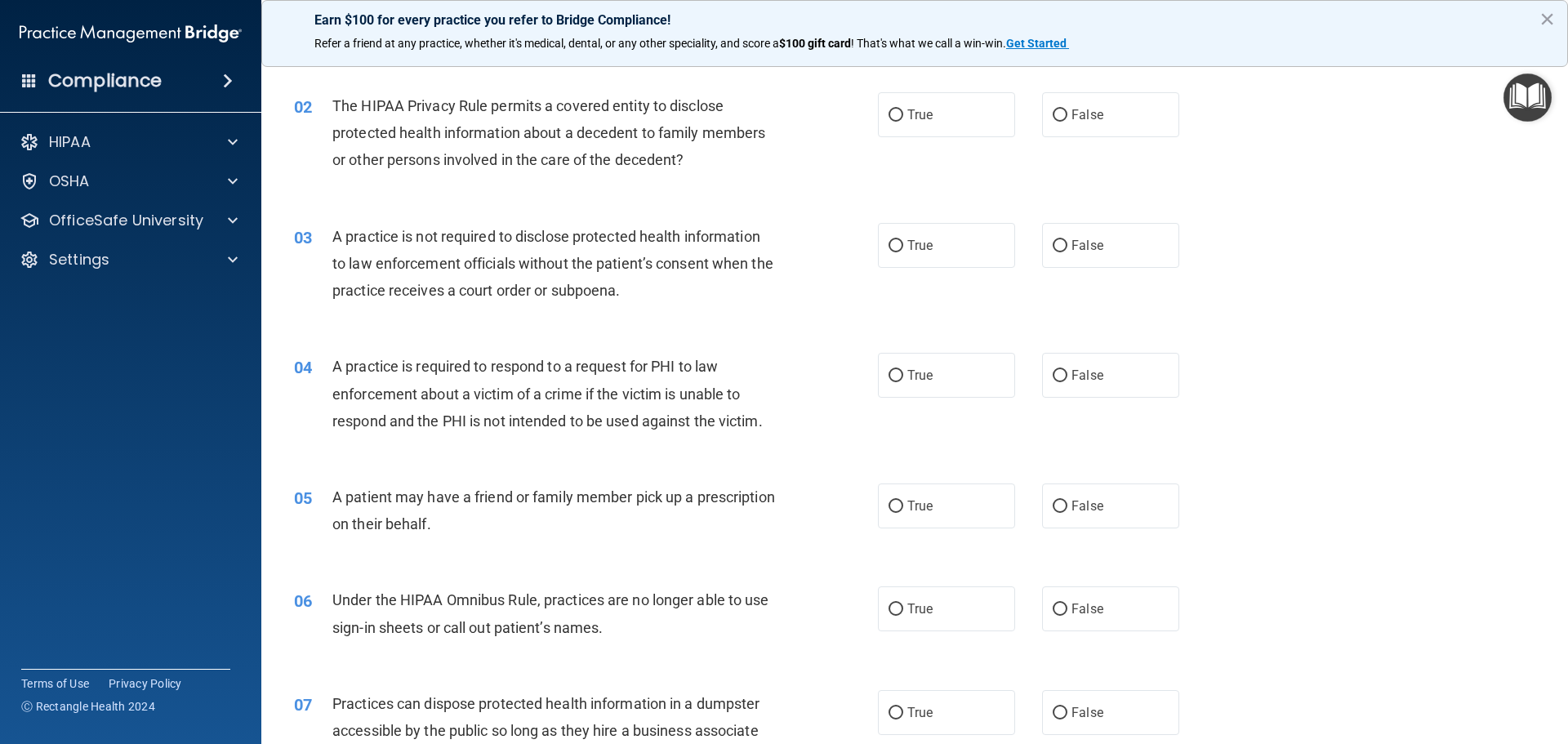
scroll to position [179, 0]
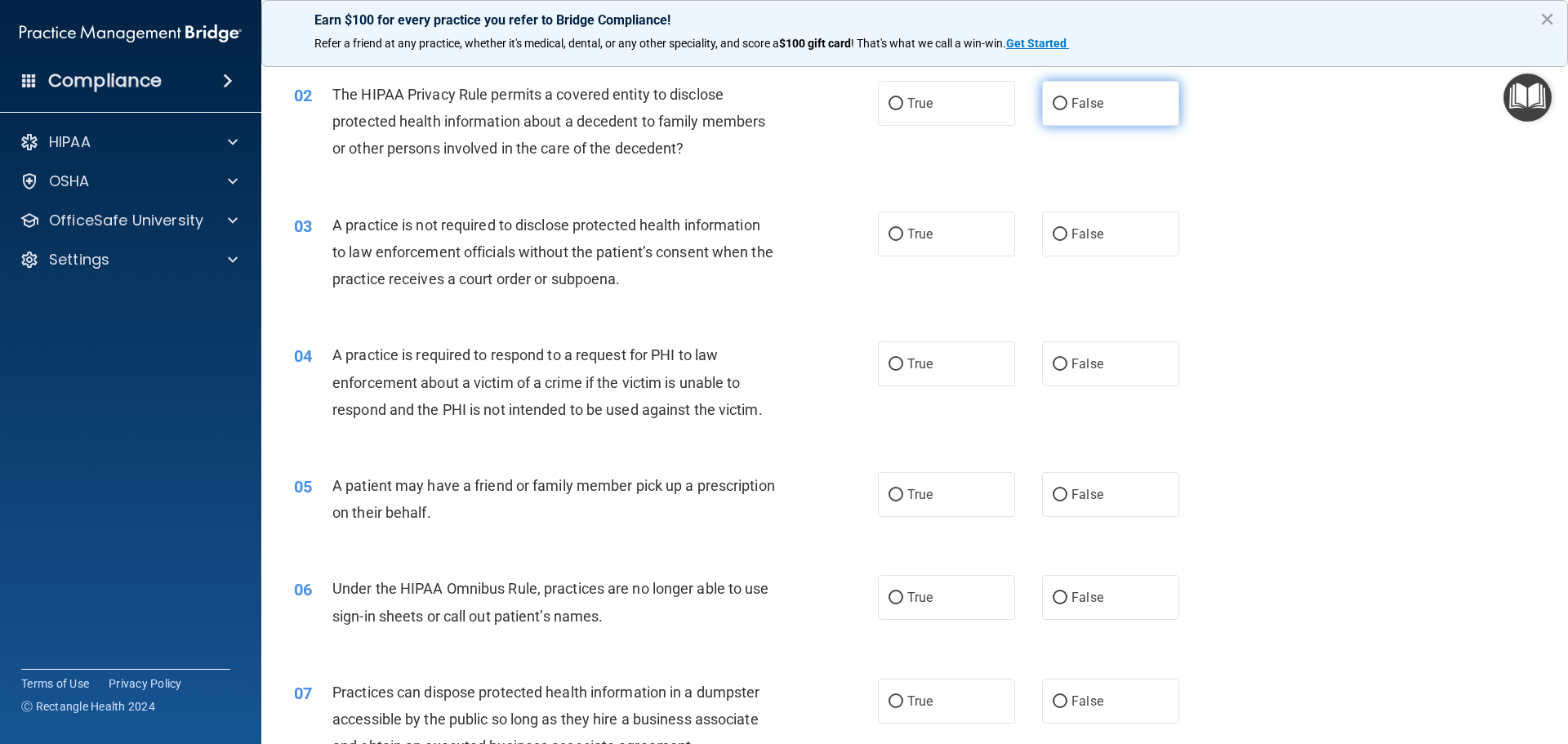
click at [1042, 98] on label "False" at bounding box center [1111, 103] width 137 height 45
click at [1053, 98] on input "False" at bounding box center [1060, 104] width 14 height 12
radio input "true"
click at [1053, 230] on input "False" at bounding box center [1060, 235] width 14 height 12
radio input "true"
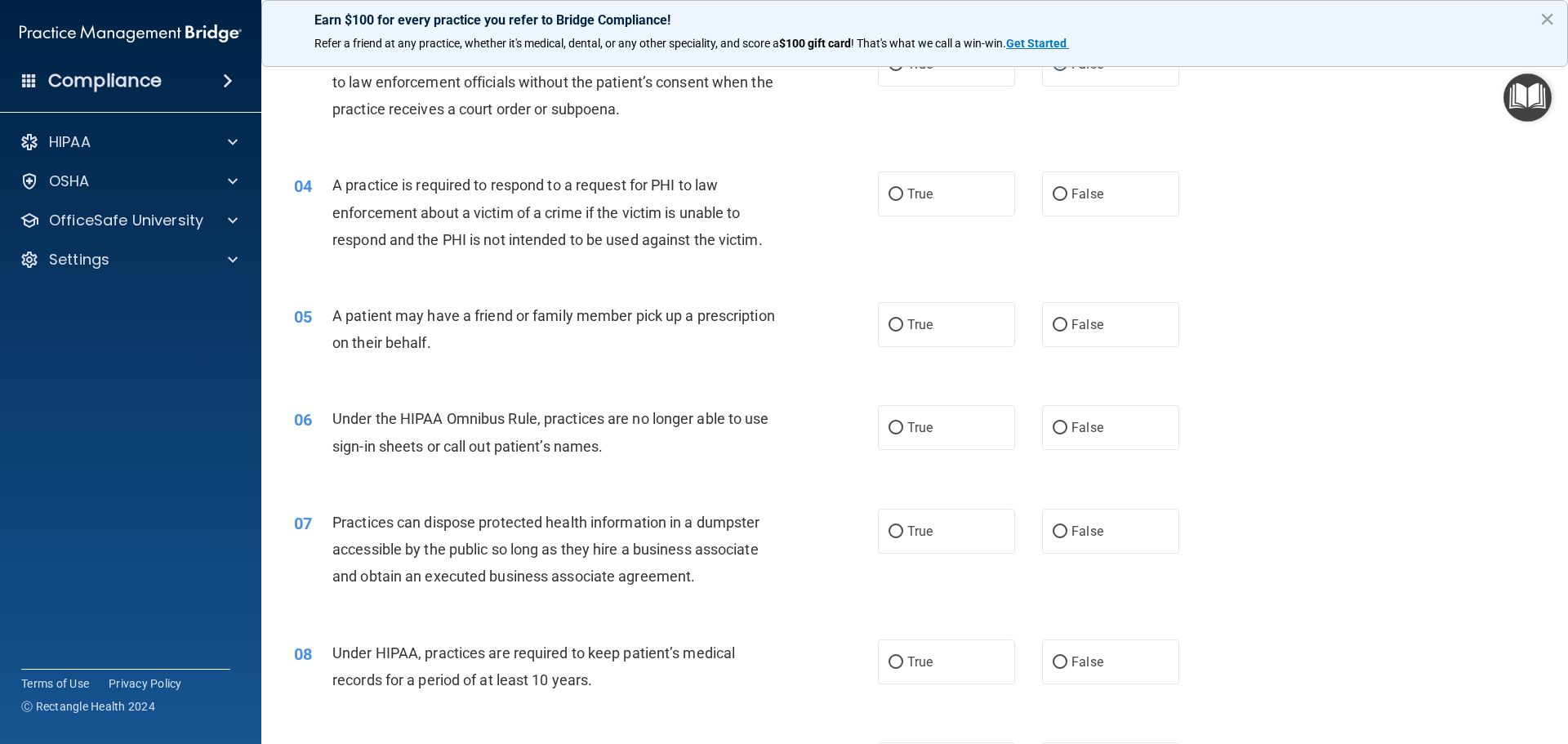
scroll to position [368, 0]
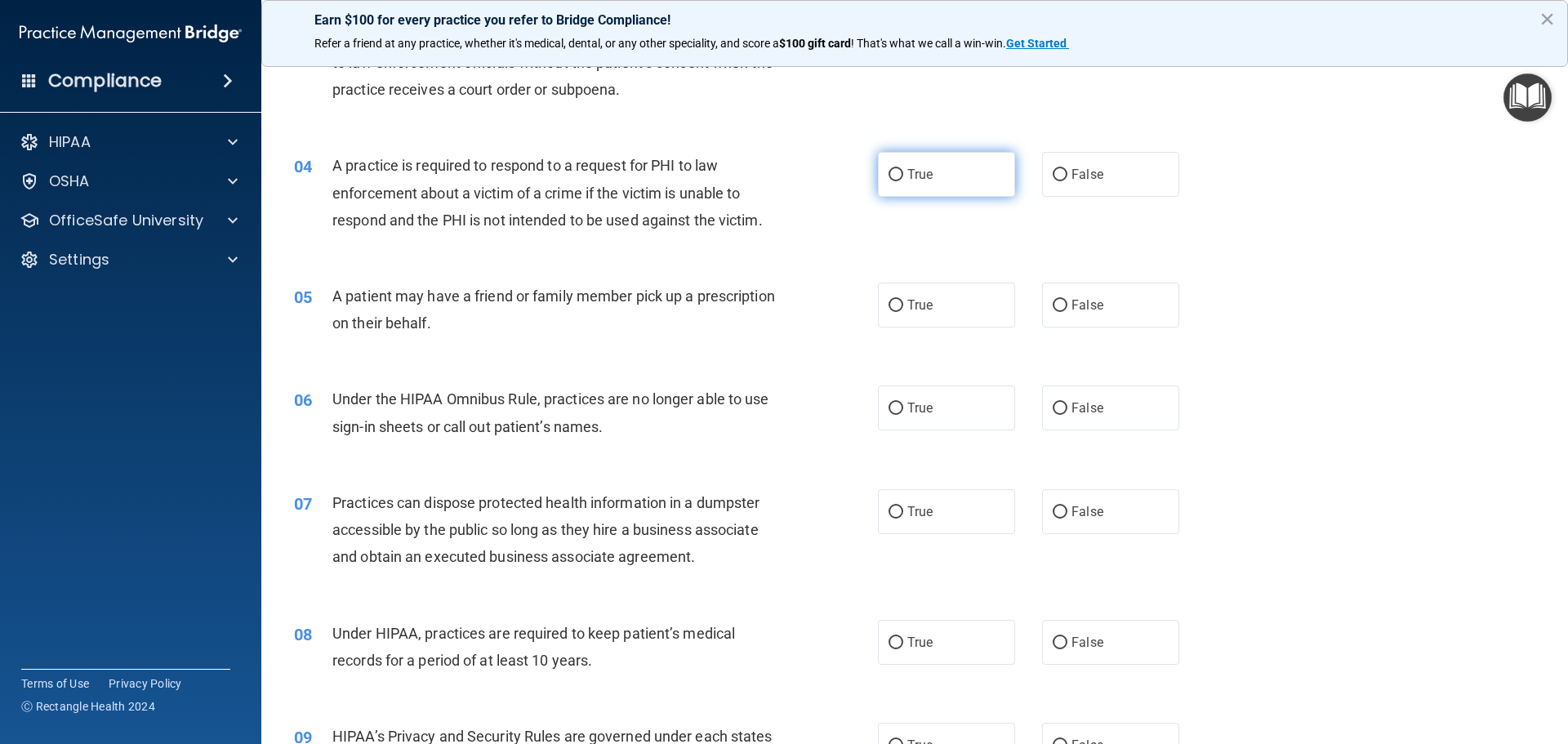
click at [891, 179] on input "True" at bounding box center [895, 175] width 14 height 12
radio input "true"
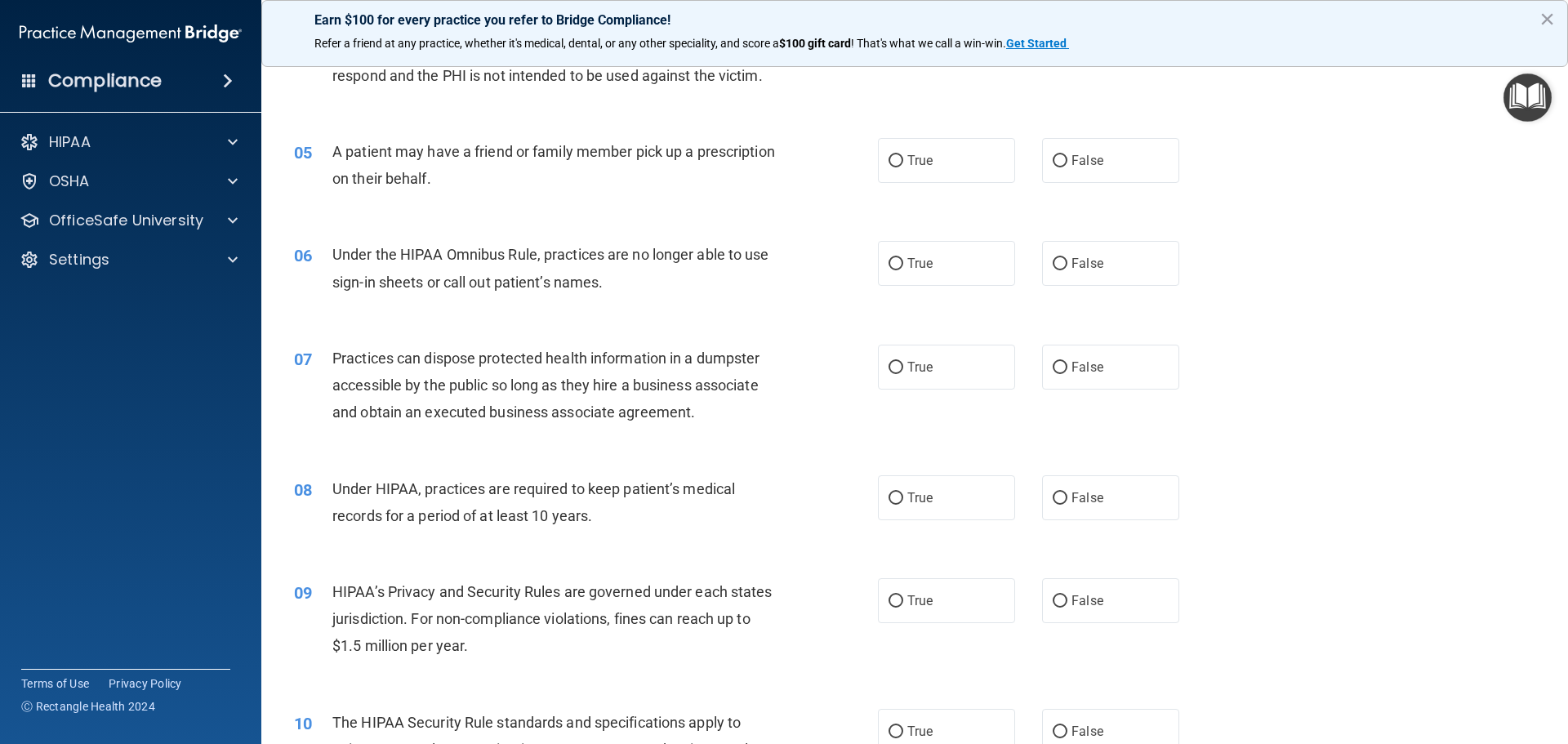
scroll to position [523, 0]
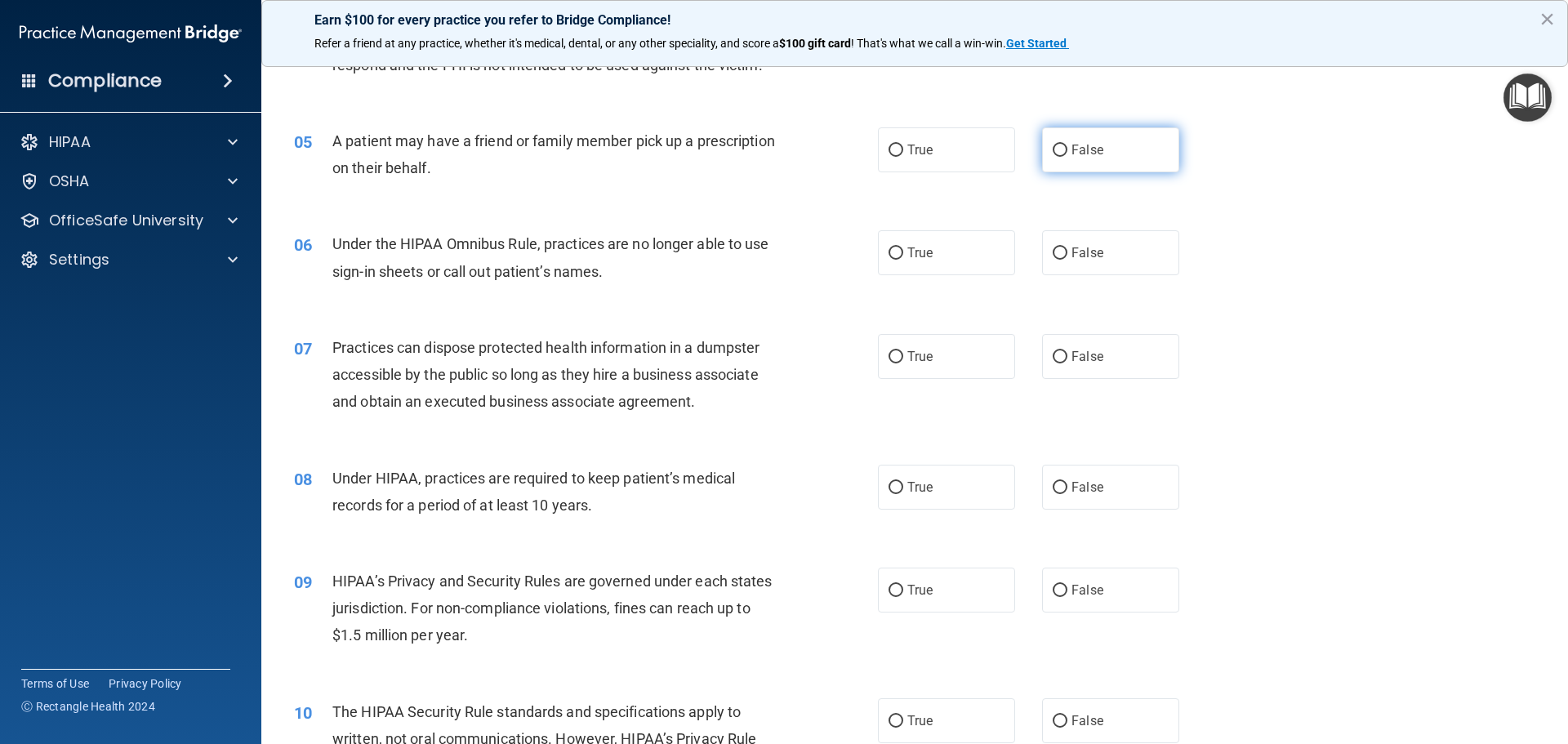
click at [1055, 144] on input "False" at bounding box center [1060, 150] width 14 height 12
radio input "true"
click at [895, 150] on input "True" at bounding box center [895, 150] width 14 height 12
radio input "true"
radio input "false"
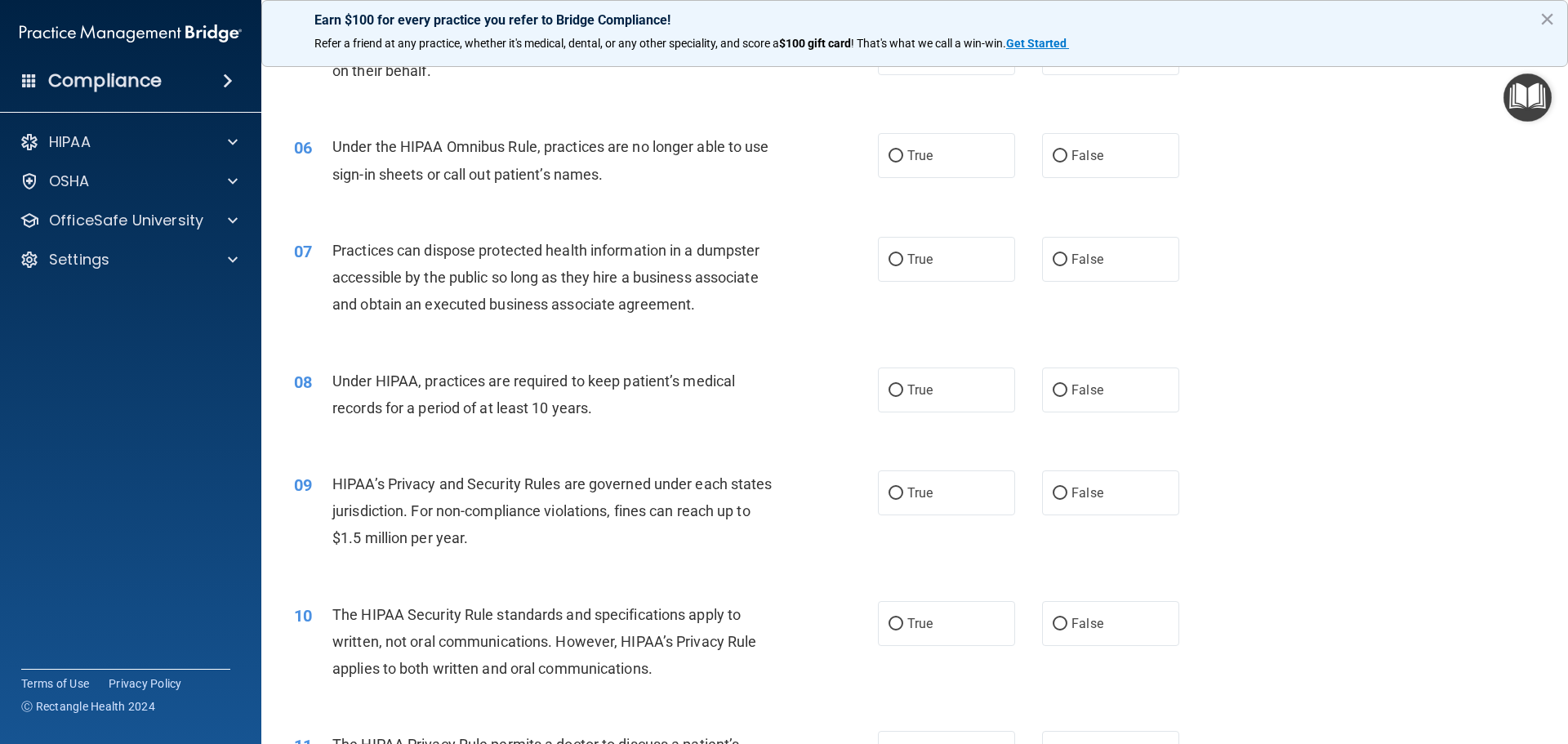
scroll to position [652, 0]
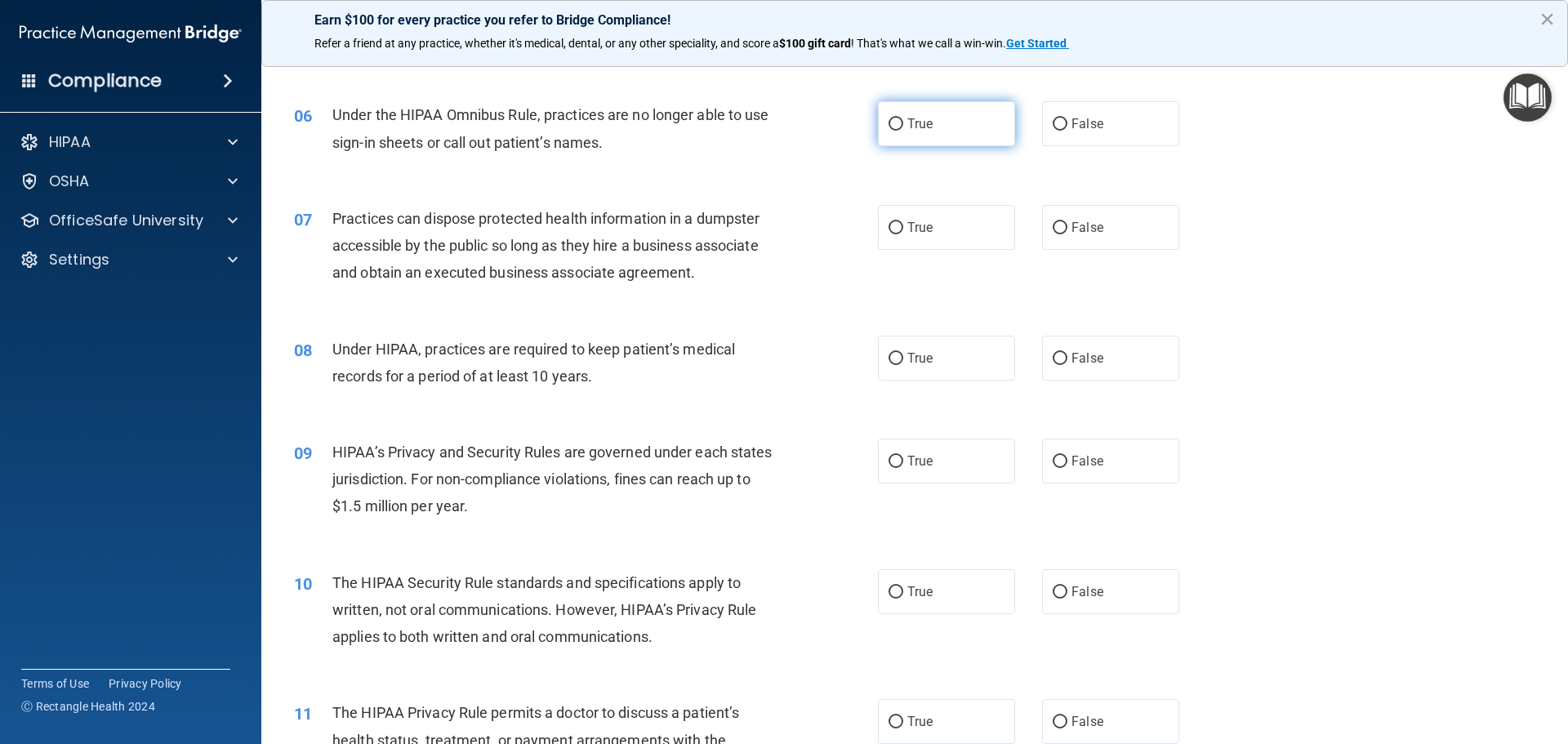
click at [888, 137] on label "True" at bounding box center [947, 123] width 137 height 45
click at [888, 131] on input "True" at bounding box center [895, 125] width 14 height 12
radio input "true"
click at [1082, 210] on label "False" at bounding box center [1111, 227] width 137 height 45
click at [1067, 222] on input "False" at bounding box center [1060, 228] width 14 height 12
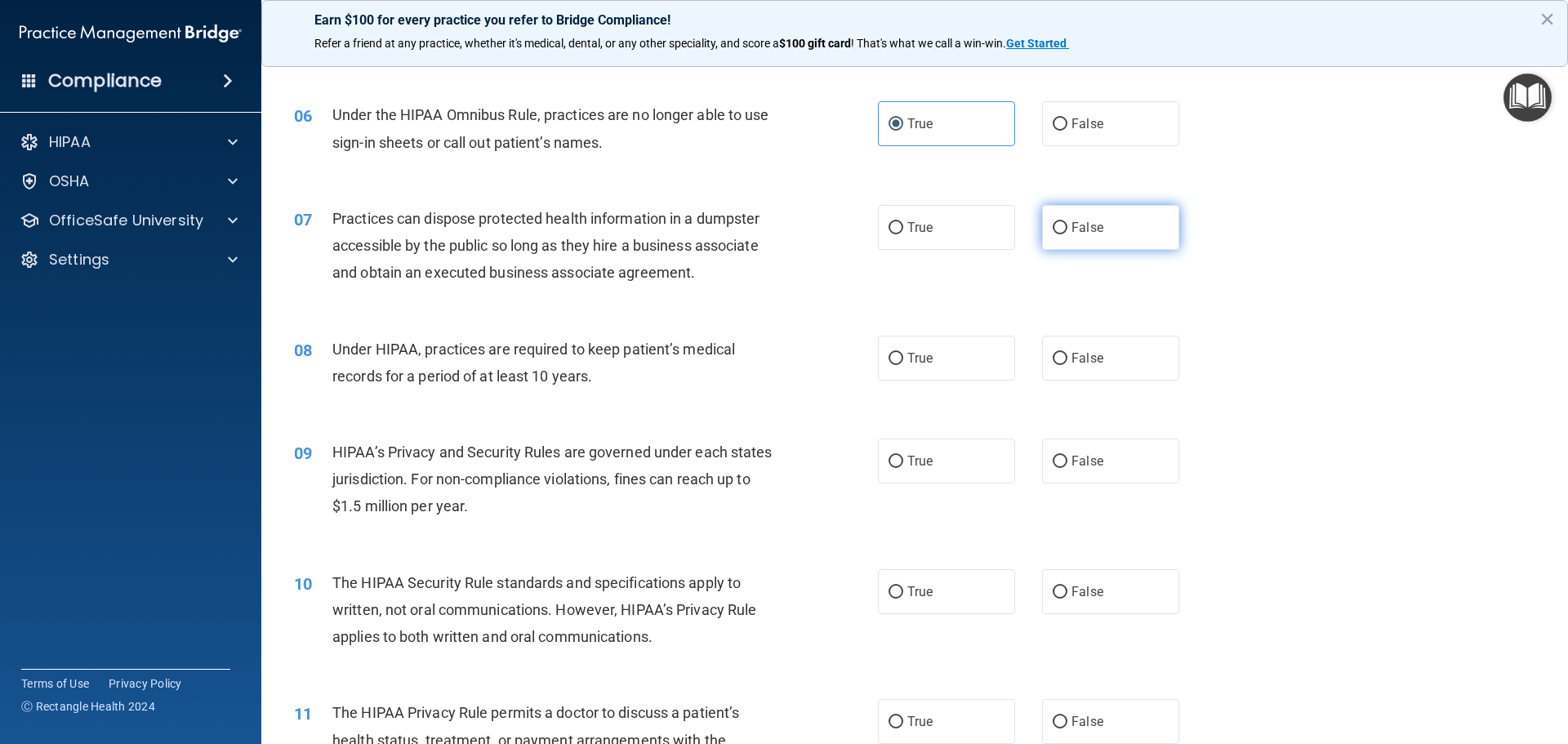
radio input "true"
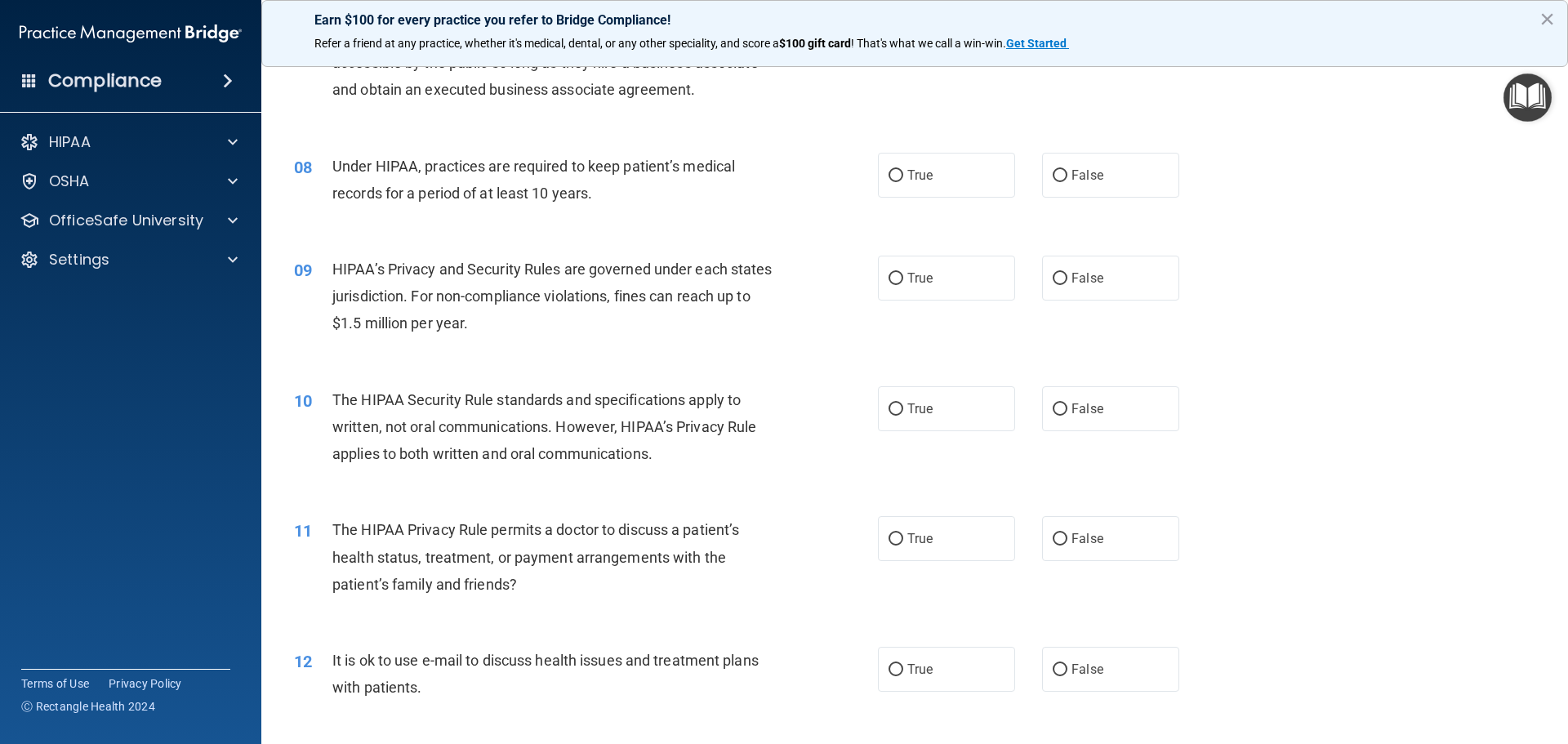
scroll to position [863, 0]
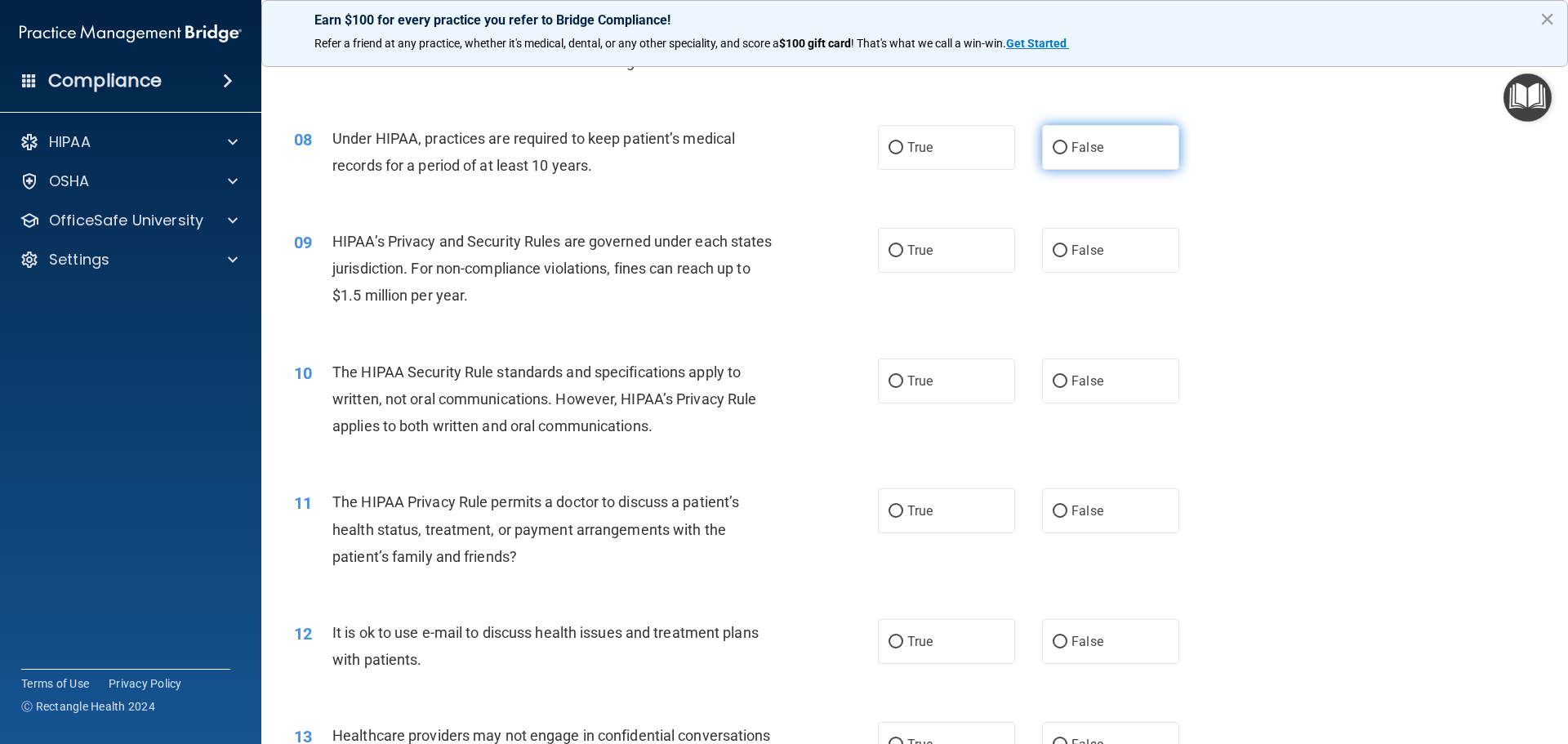
click at [1072, 134] on label "False" at bounding box center [1111, 147] width 137 height 45
click at [1067, 142] on input "False" at bounding box center [1060, 148] width 14 height 12
radio input "true"
click at [899, 246] on label "True" at bounding box center [947, 250] width 137 height 45
click at [899, 246] on input "True" at bounding box center [895, 251] width 14 height 12
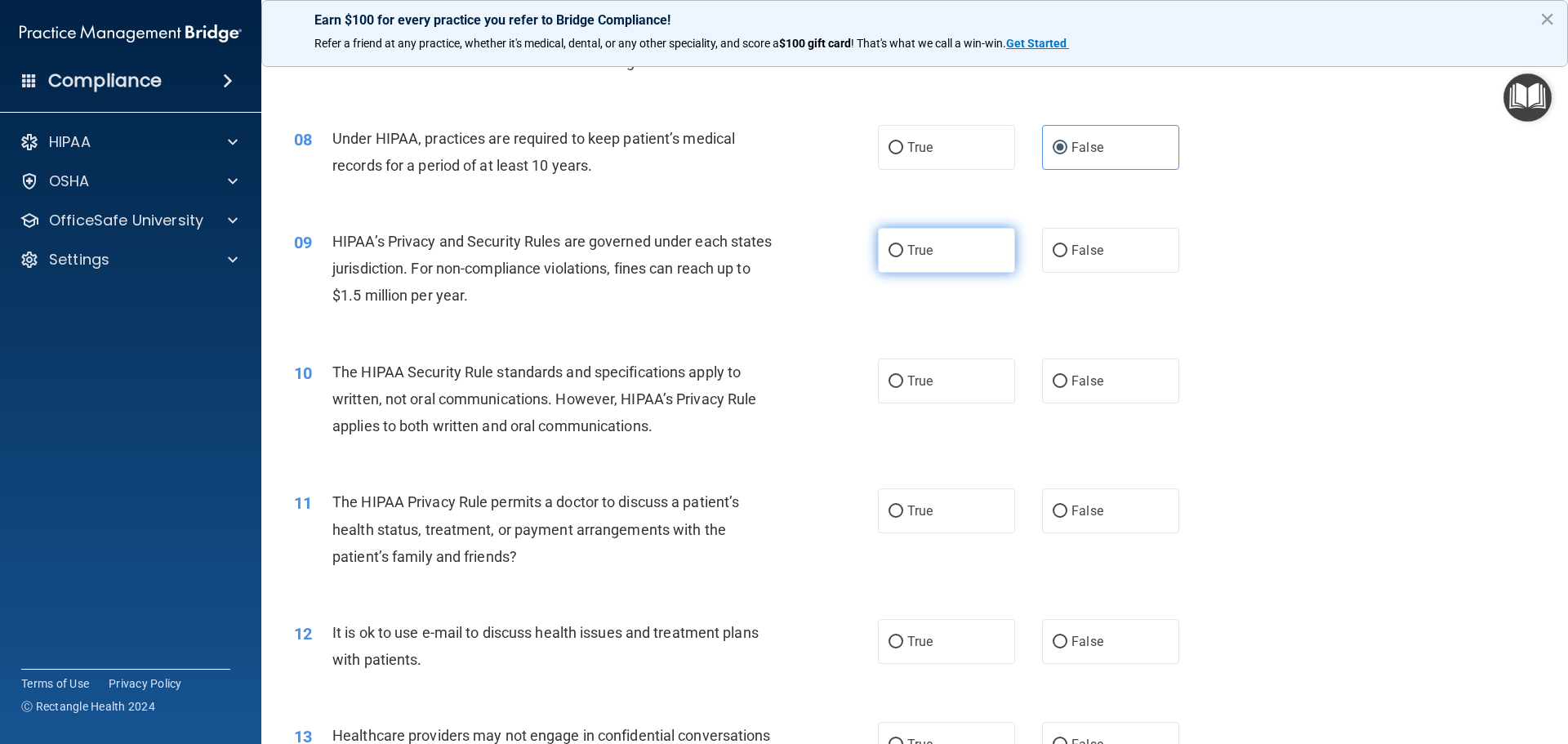
radio input "true"
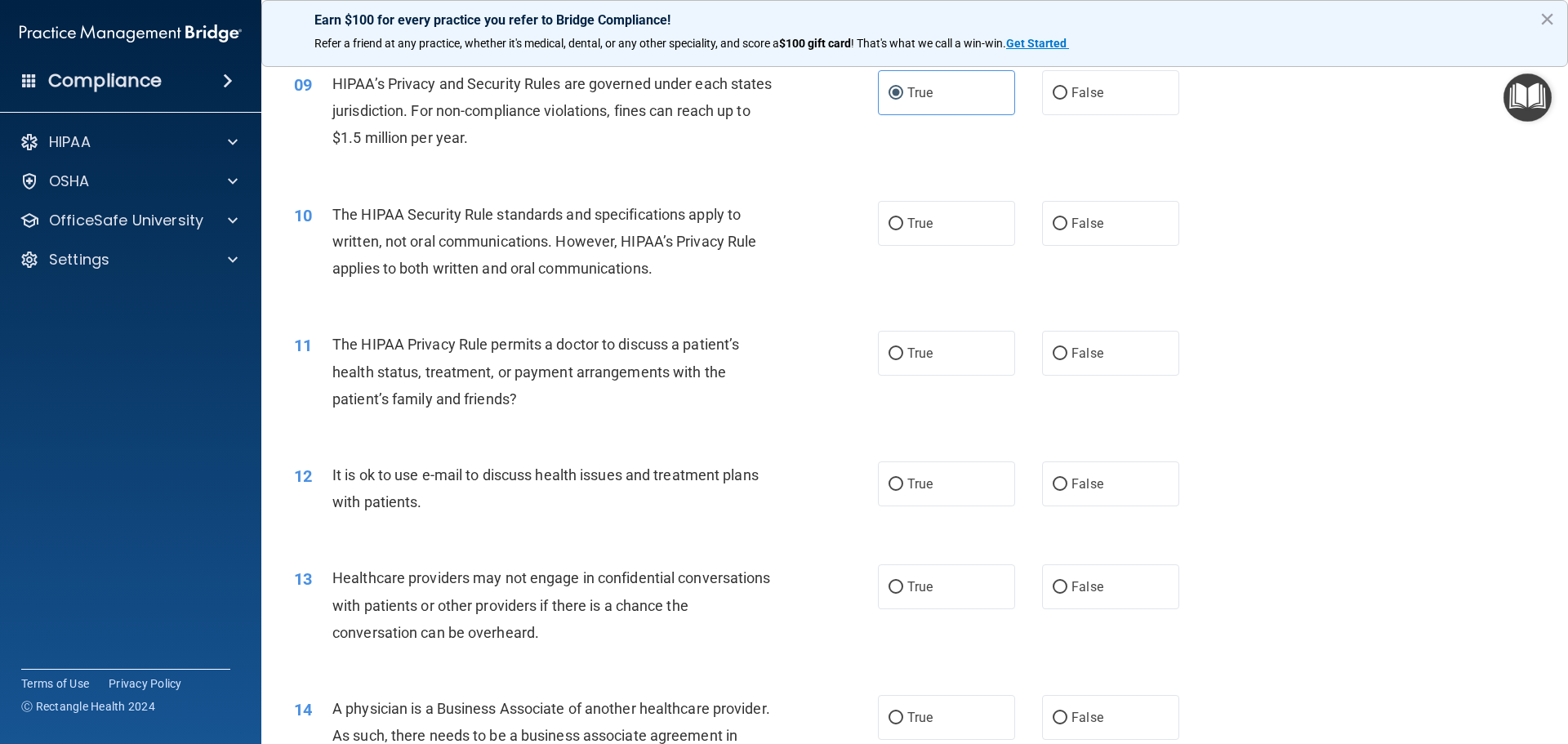
scroll to position [1054, 0]
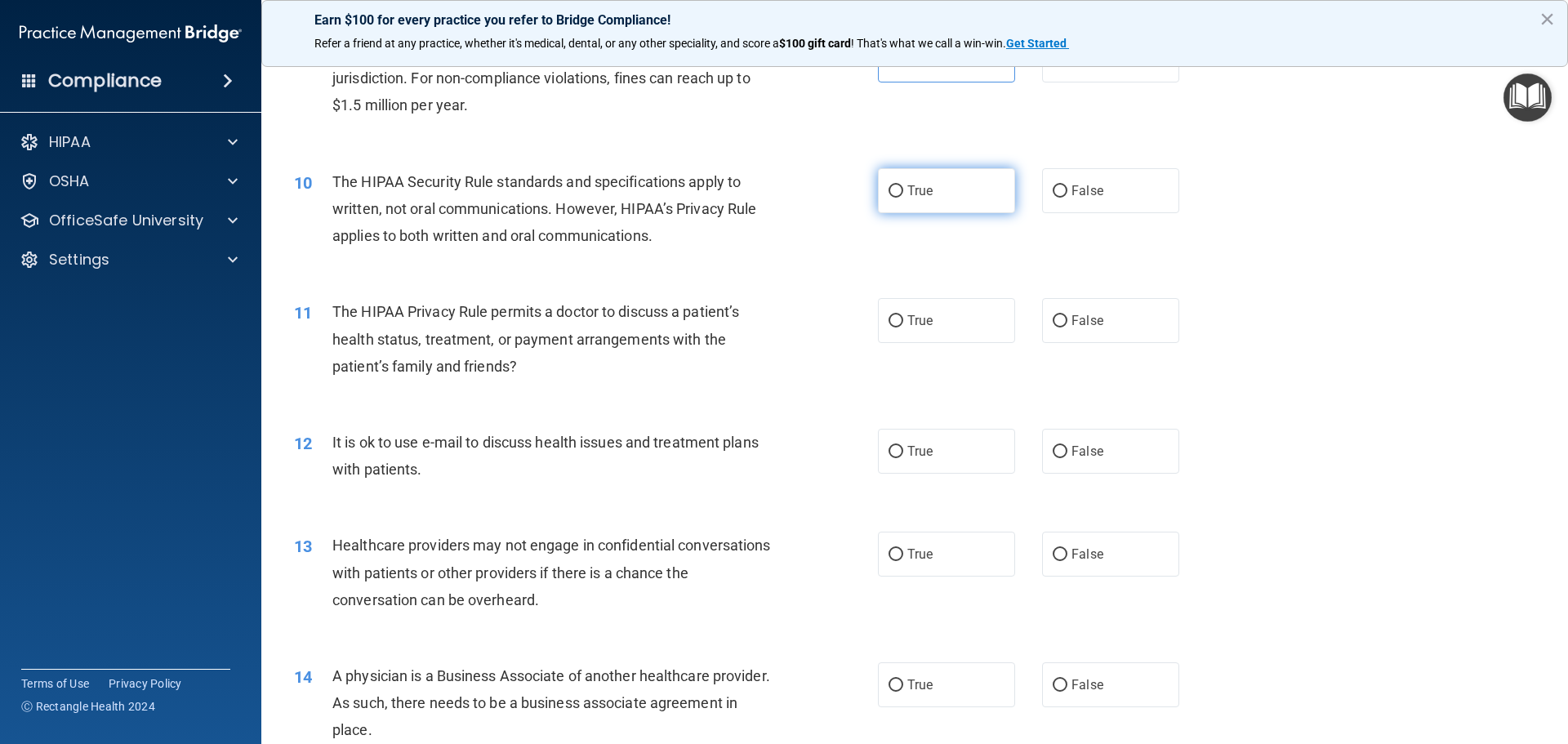
click at [944, 187] on label "True" at bounding box center [947, 190] width 137 height 45
click at [904, 187] on input "True" at bounding box center [895, 192] width 14 height 12
radio input "true"
click at [1108, 187] on label "False" at bounding box center [1111, 190] width 137 height 45
click at [1067, 187] on input "False" at bounding box center [1060, 192] width 14 height 12
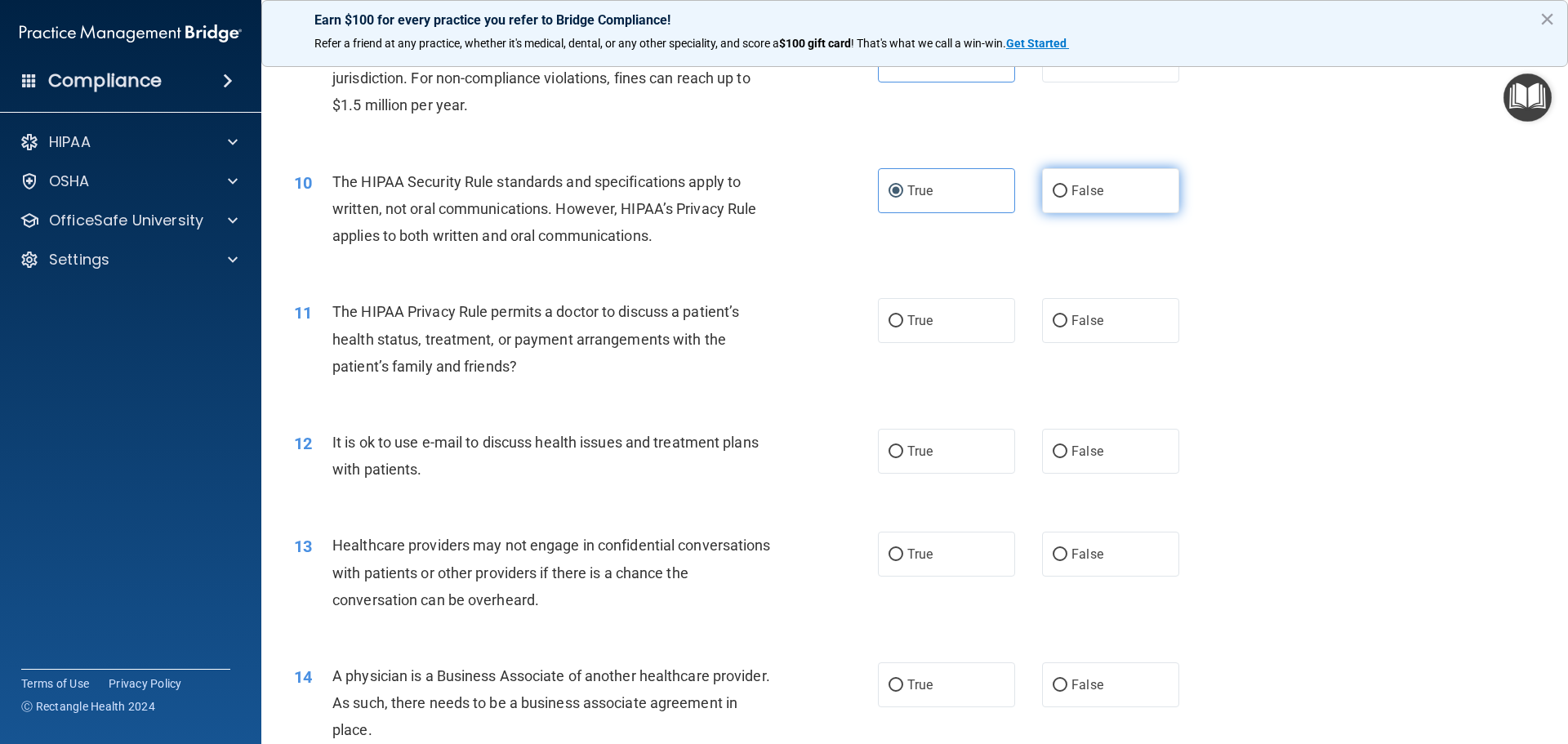
radio input "true"
radio input "false"
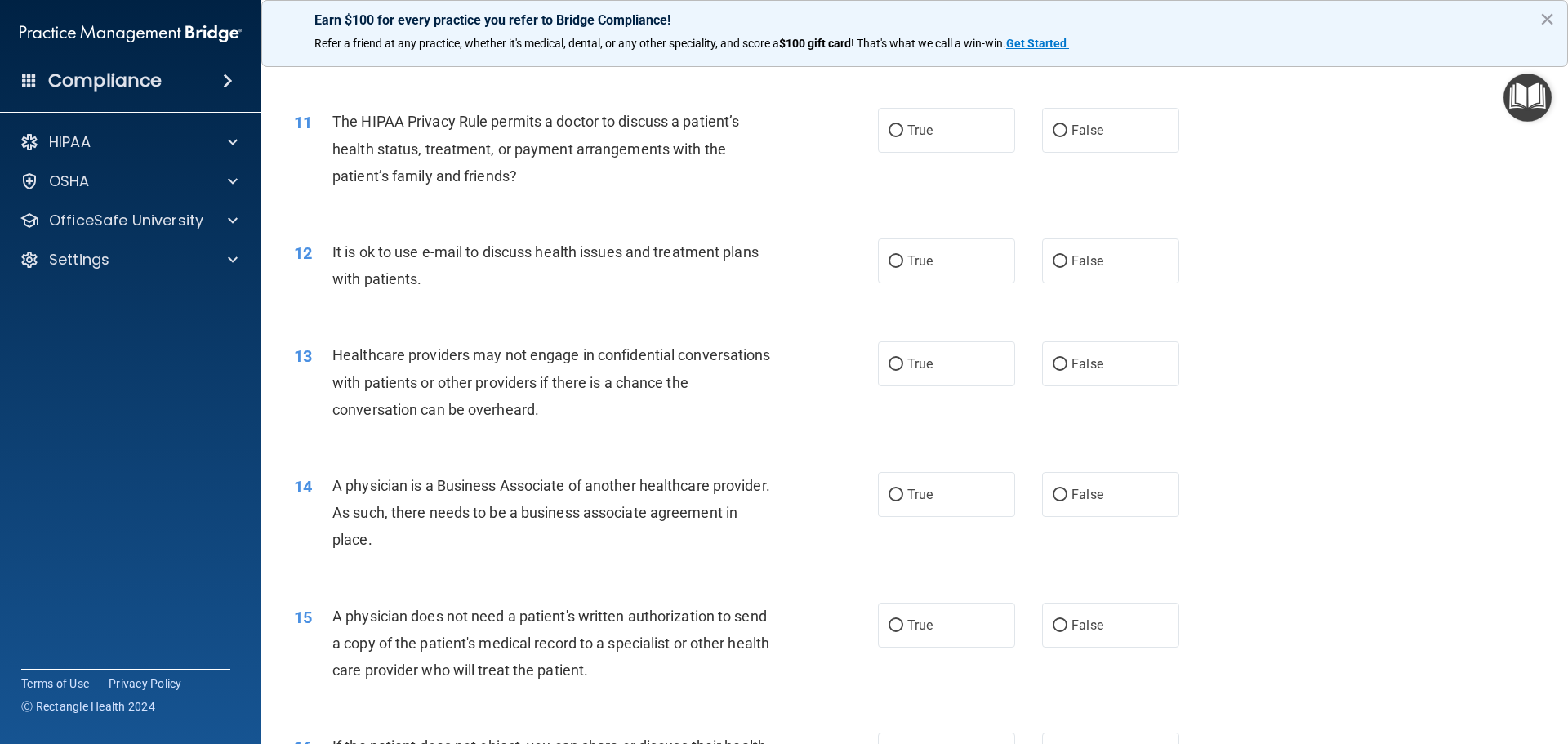
scroll to position [1256, 0]
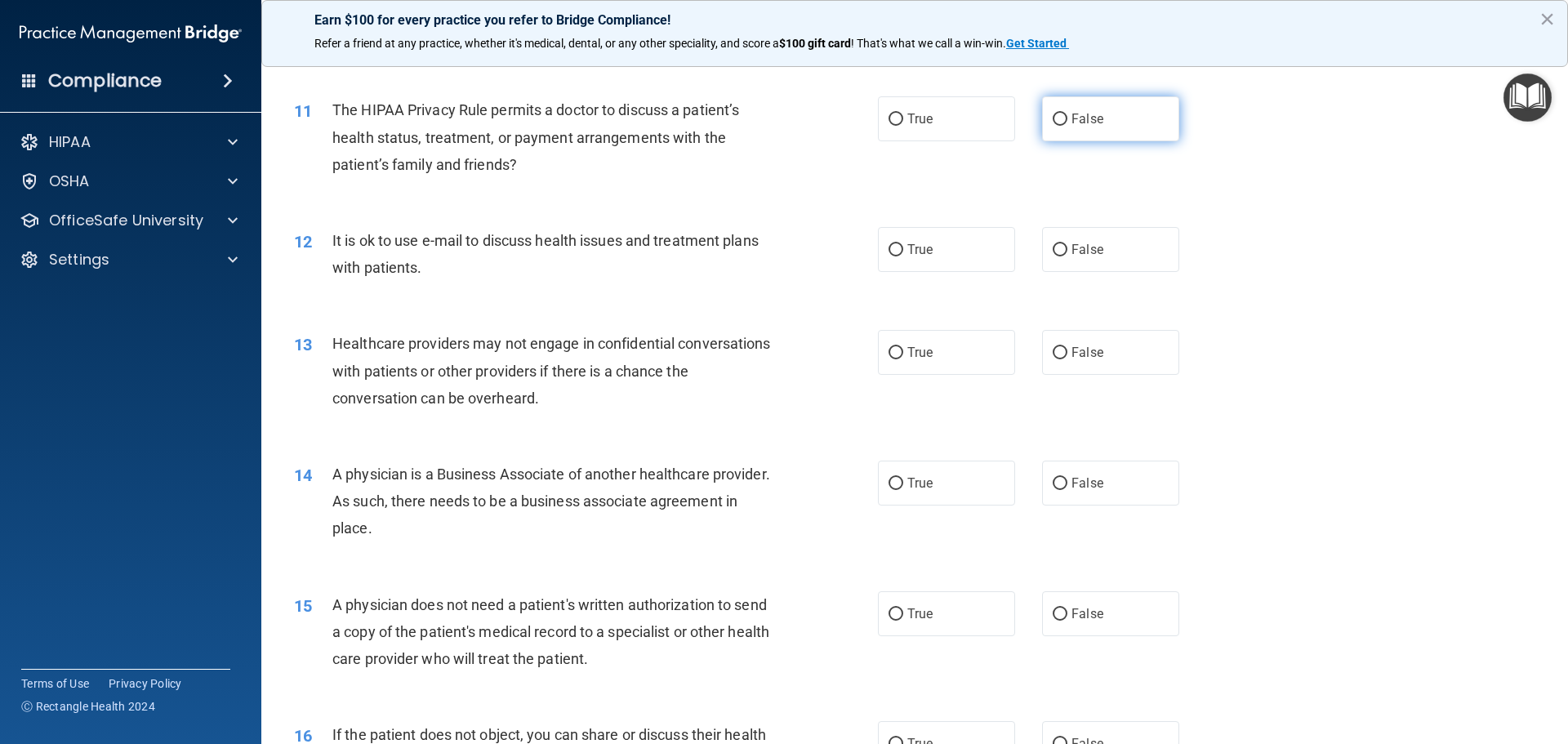
click at [1053, 120] on input "False" at bounding box center [1060, 120] width 14 height 12
radio input "true"
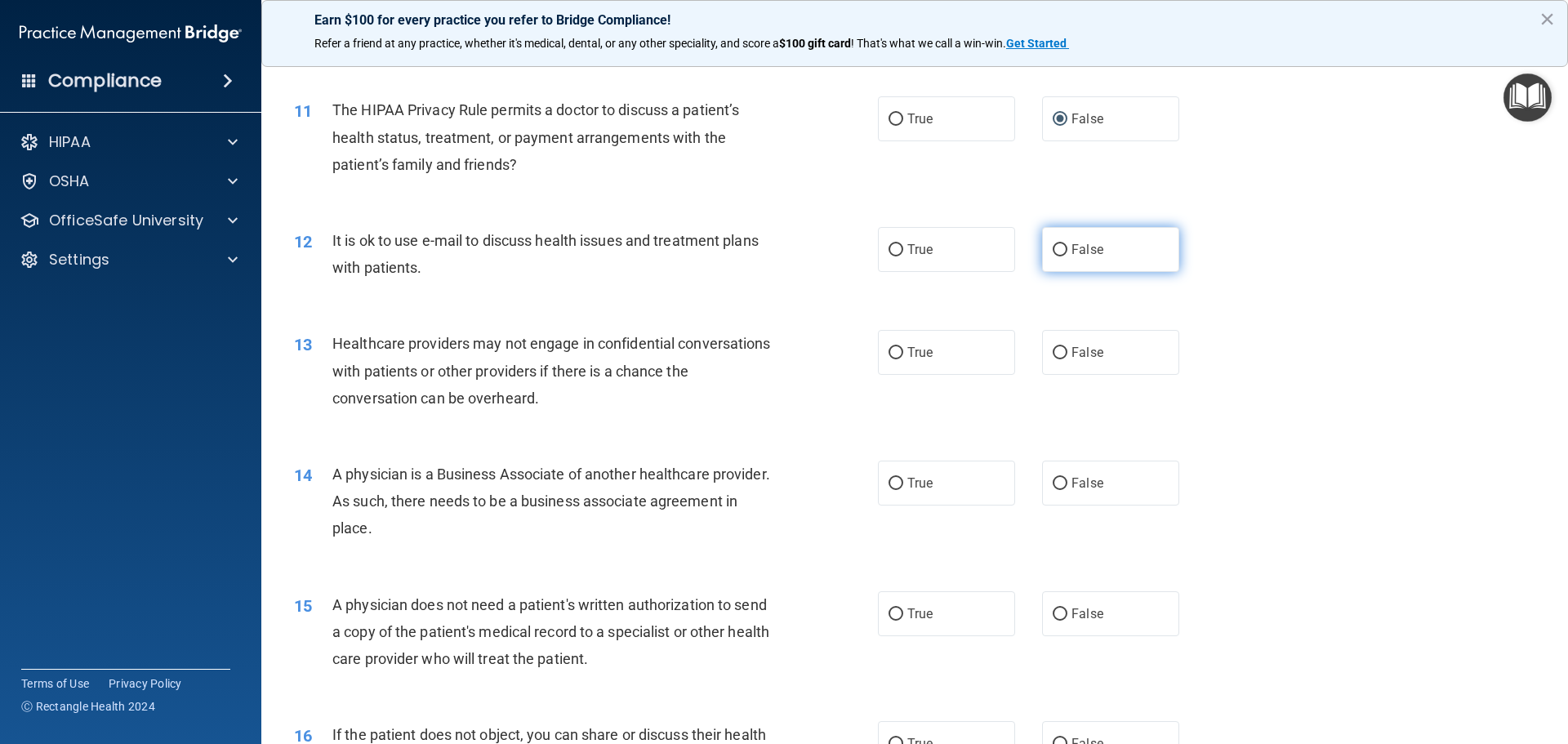
click at [1053, 253] on input "False" at bounding box center [1060, 250] width 14 height 12
radio input "true"
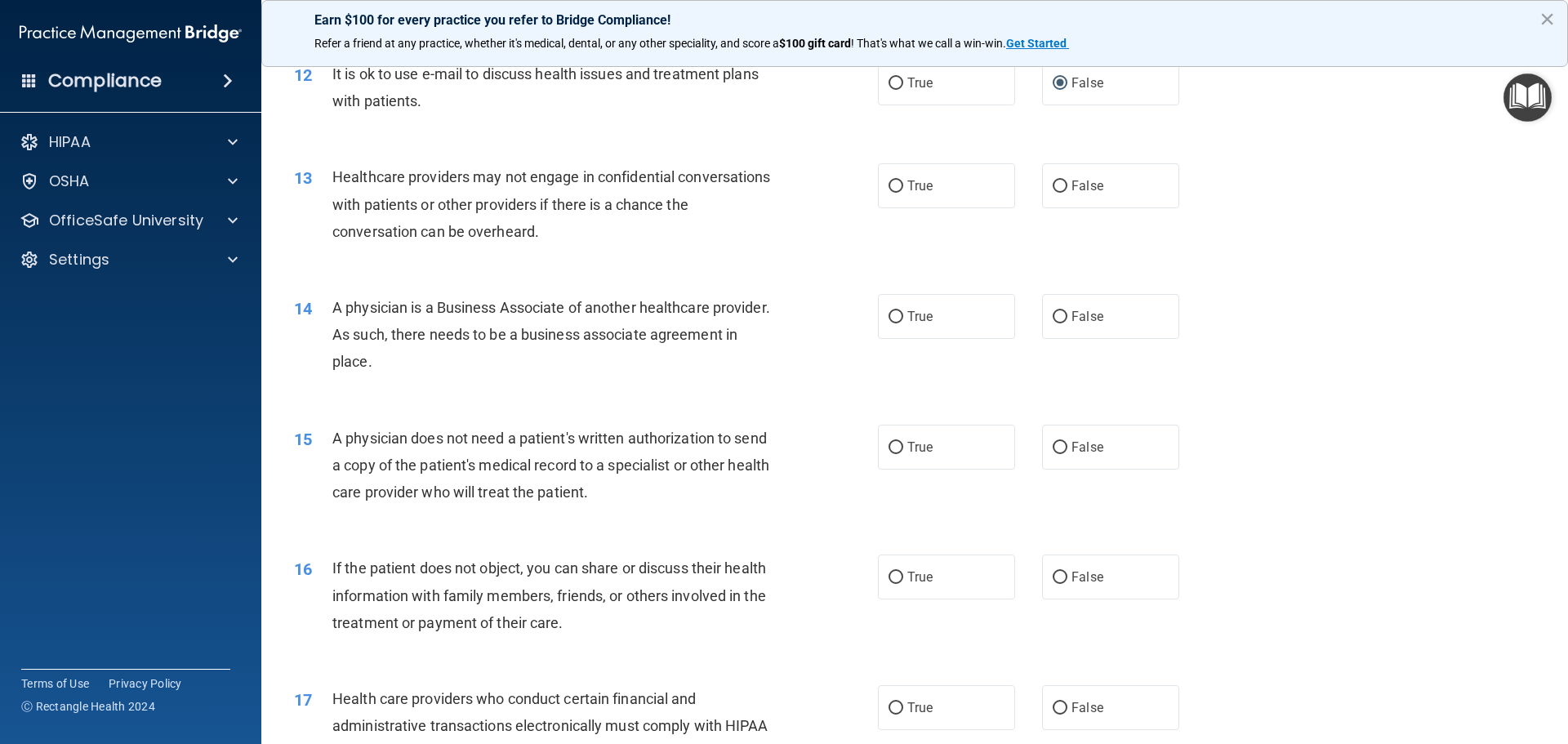
scroll to position [1449, 0]
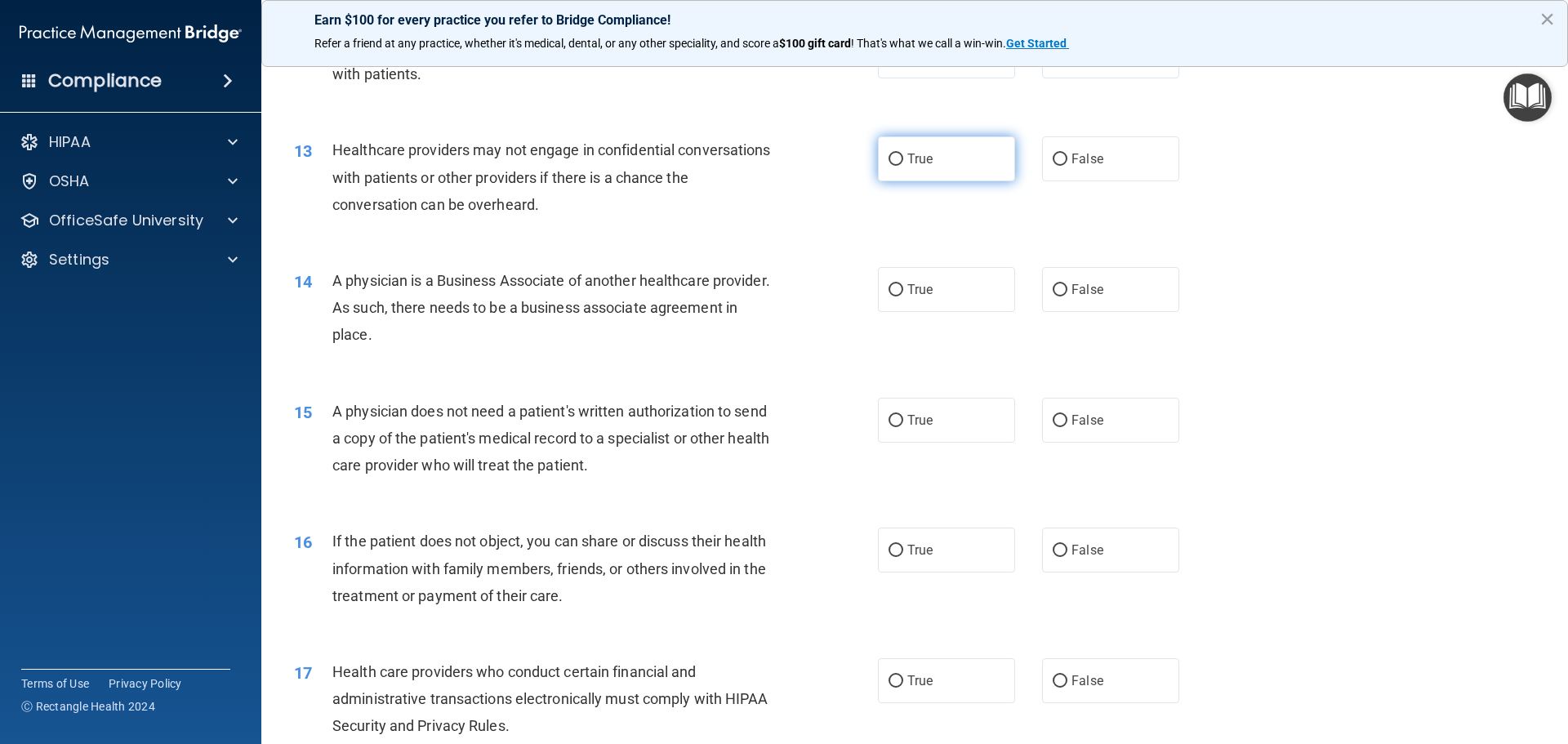
click at [889, 159] on input "True" at bounding box center [895, 159] width 14 height 12
radio input "true"
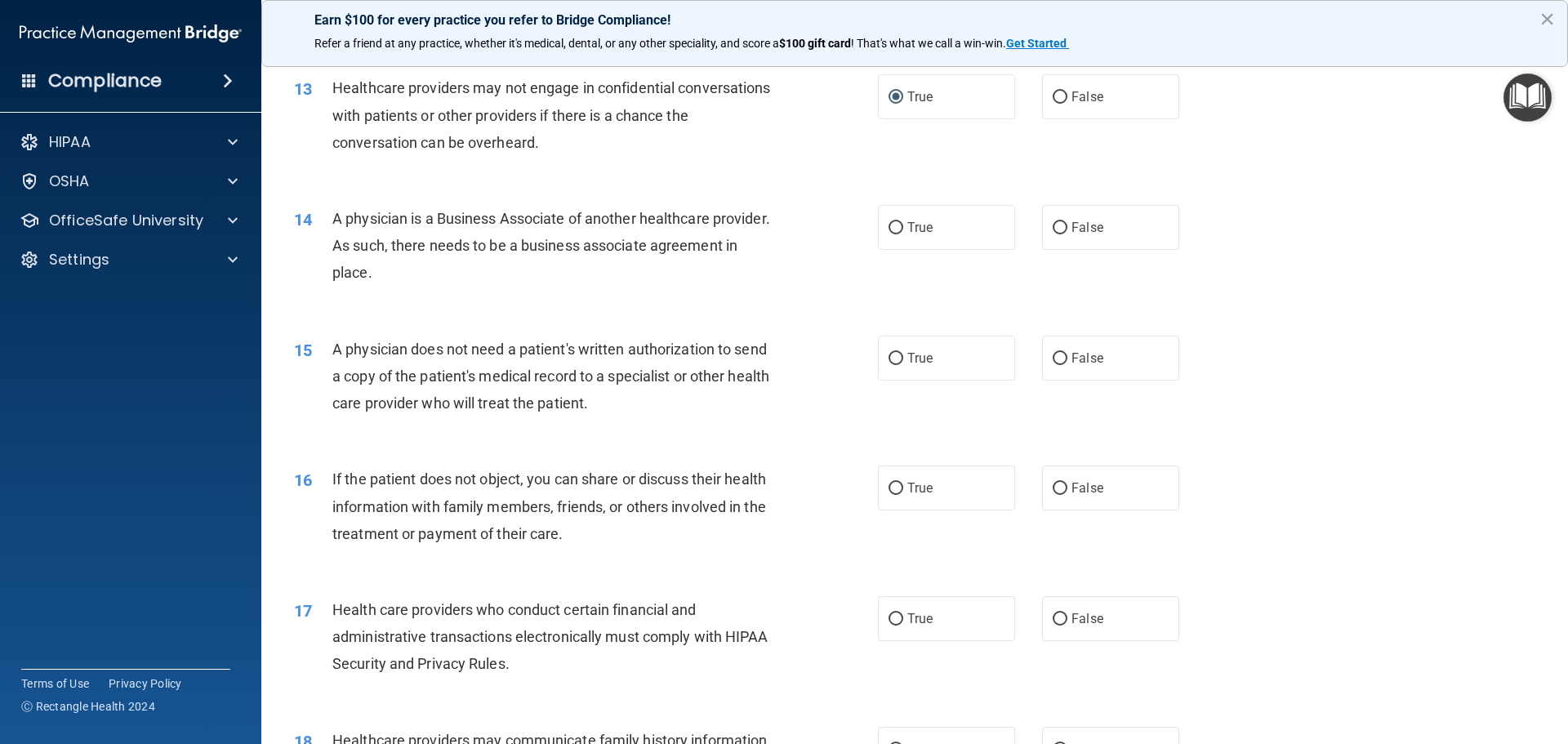
scroll to position [1619, 0]
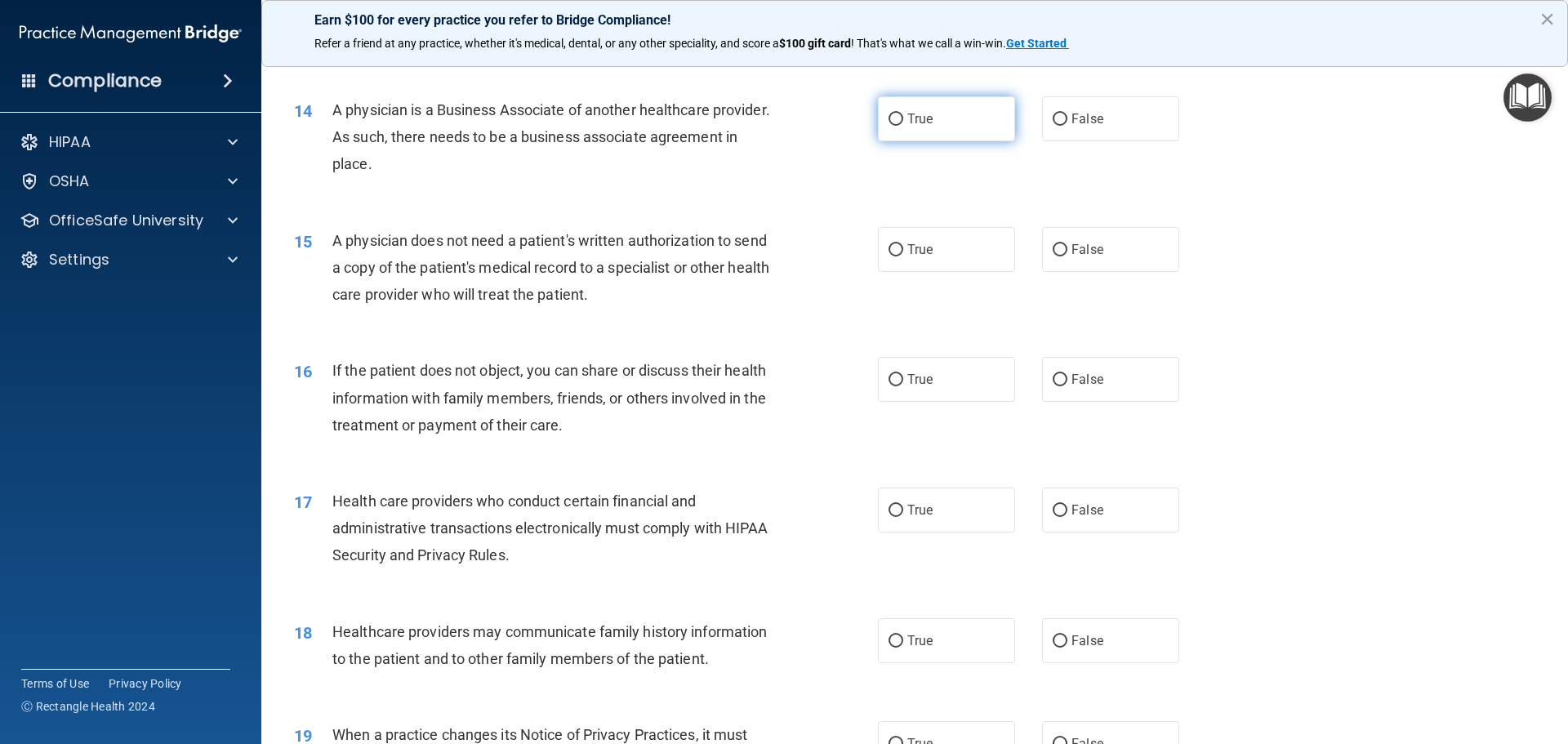
click at [894, 131] on label "True" at bounding box center [947, 119] width 137 height 45
click at [894, 126] on input "True" at bounding box center [895, 120] width 14 height 12
radio input "true"
click at [1042, 122] on label "False" at bounding box center [1111, 119] width 137 height 45
click at [1053, 122] on input "False" at bounding box center [1060, 120] width 14 height 12
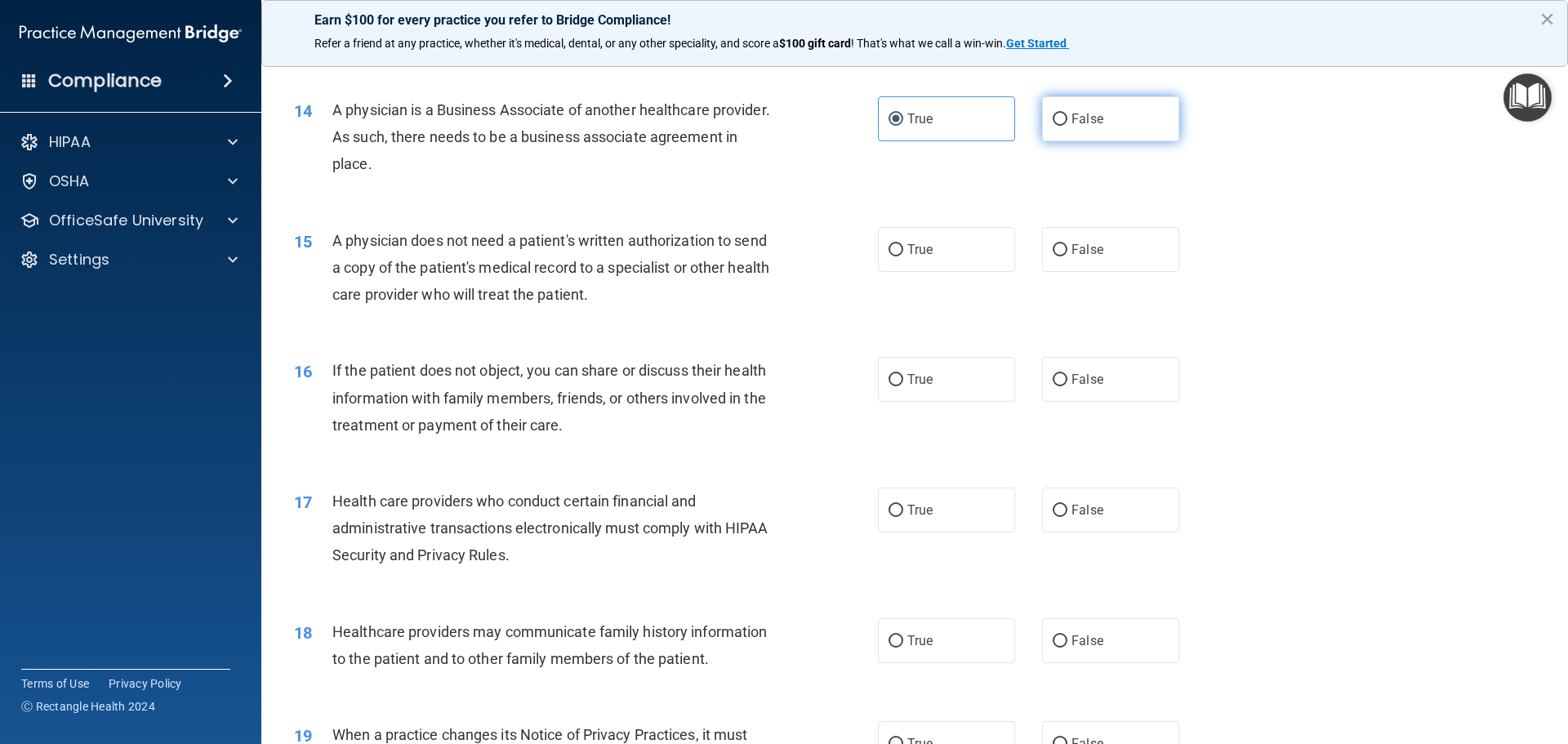
radio input "true"
radio input "false"
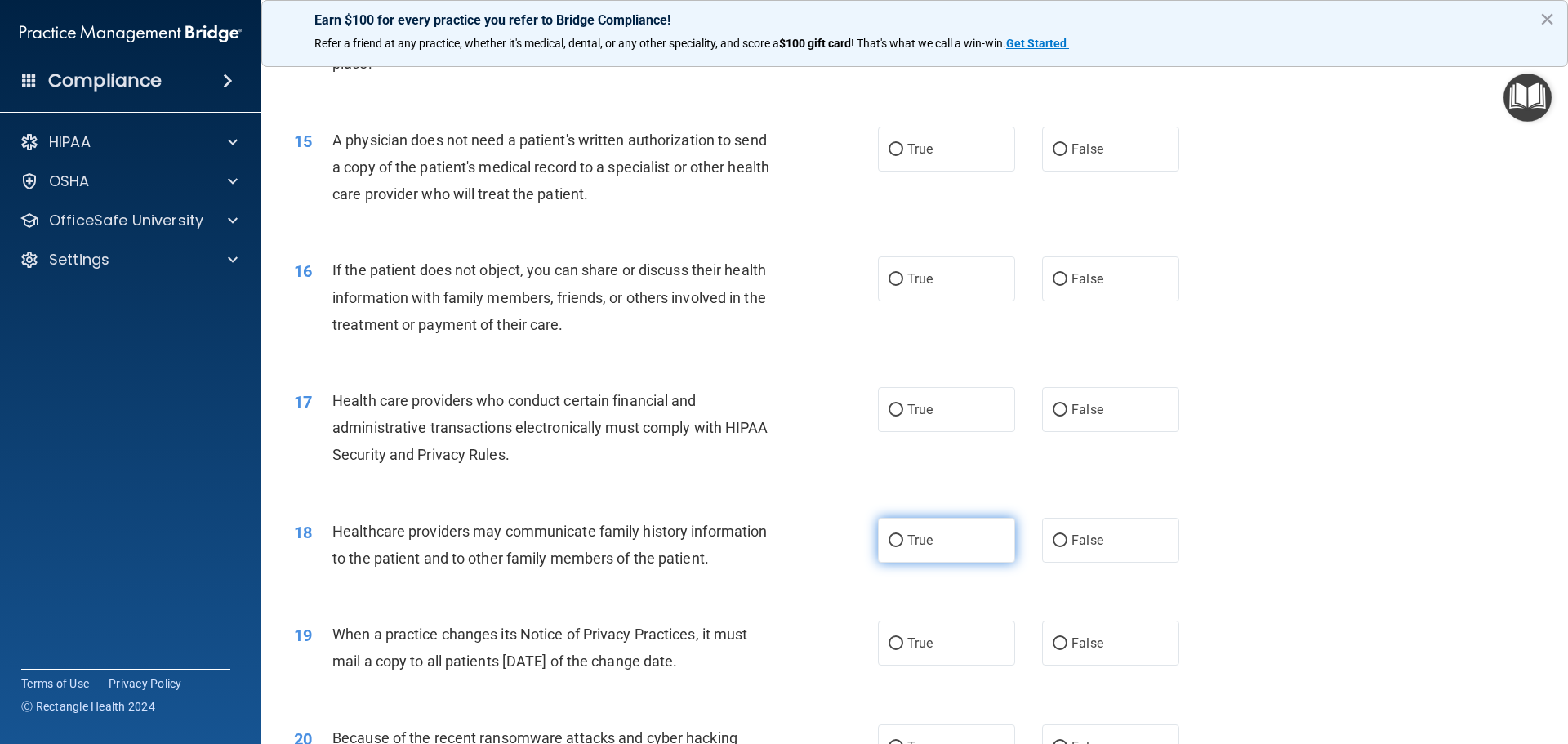
scroll to position [1683, 0]
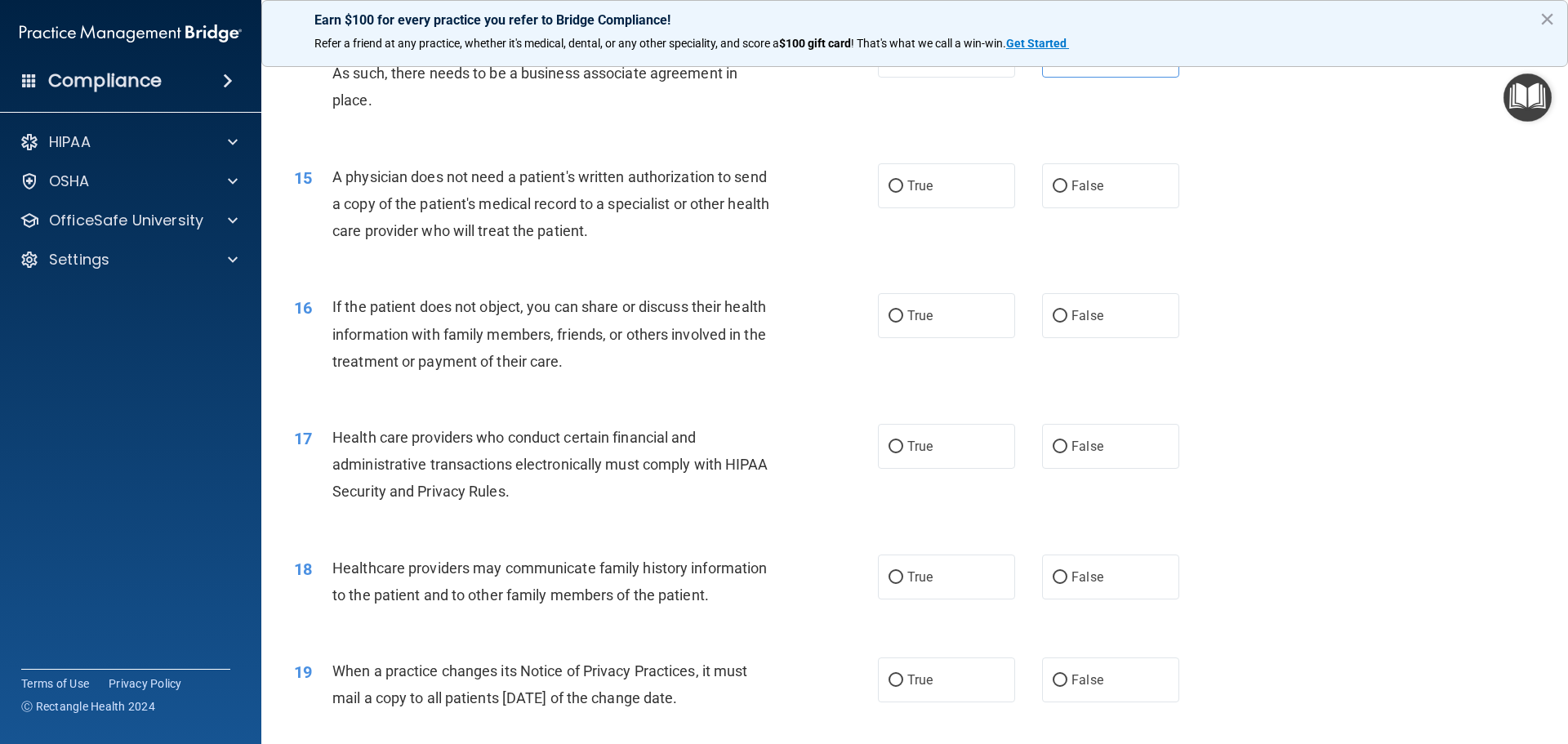
click at [1044, 210] on div "15 A physician does not need a patient's written authorization to send a copy o…" at bounding box center [915, 208] width 1266 height 131
click at [1054, 182] on input "False" at bounding box center [1060, 187] width 14 height 12
radio input "true"
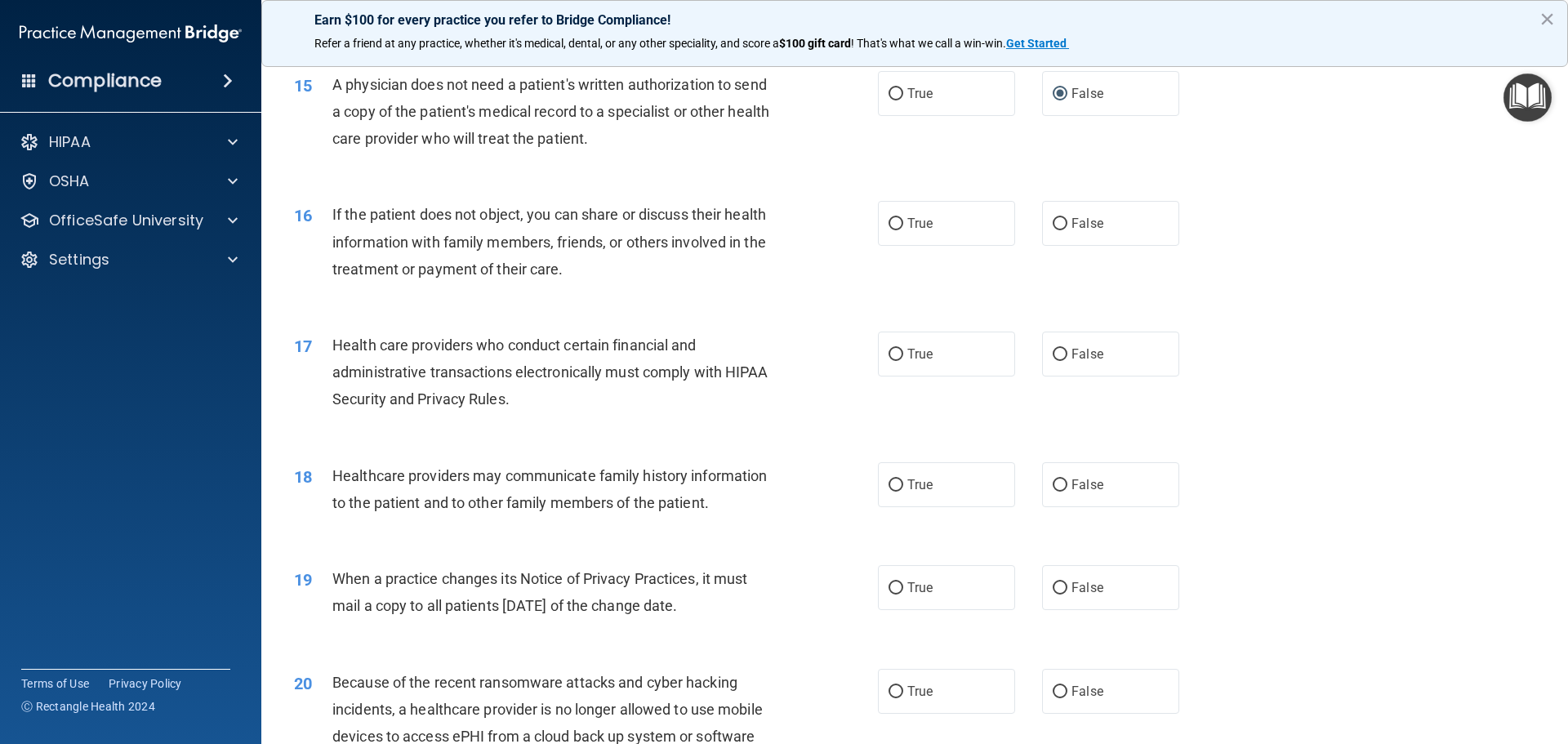
scroll to position [1770, 0]
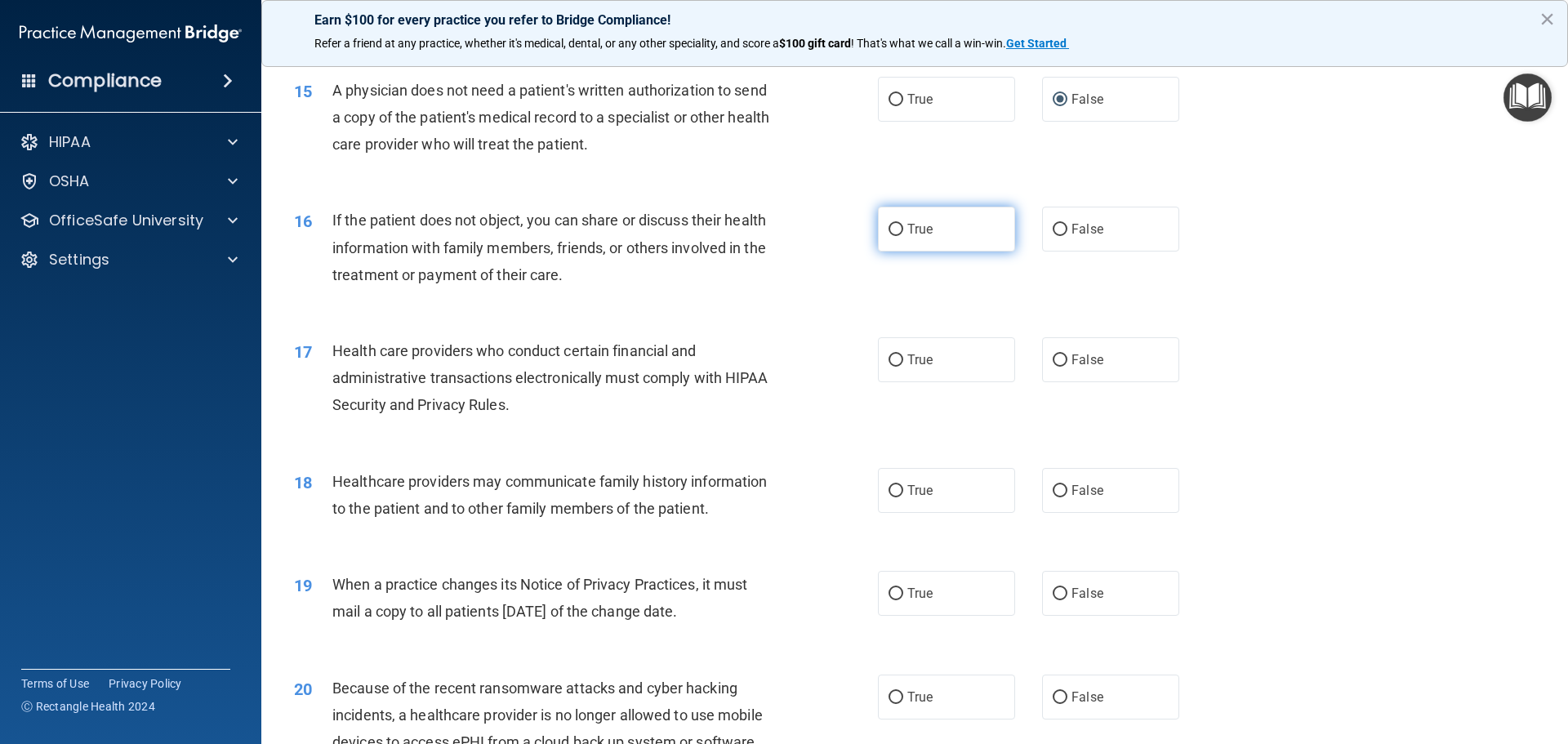
click at [890, 232] on input "True" at bounding box center [895, 230] width 14 height 12
radio input "true"
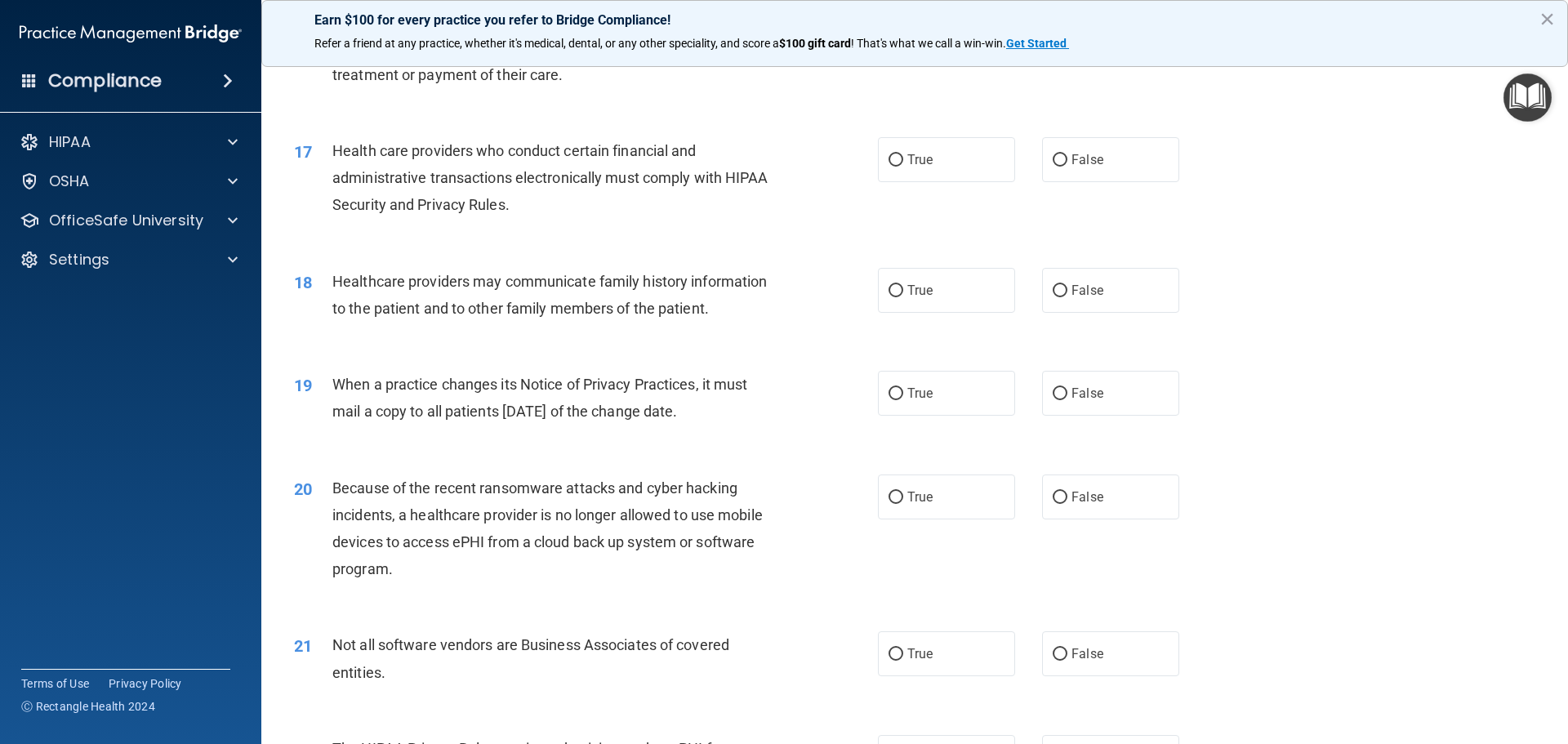
scroll to position [1989, 0]
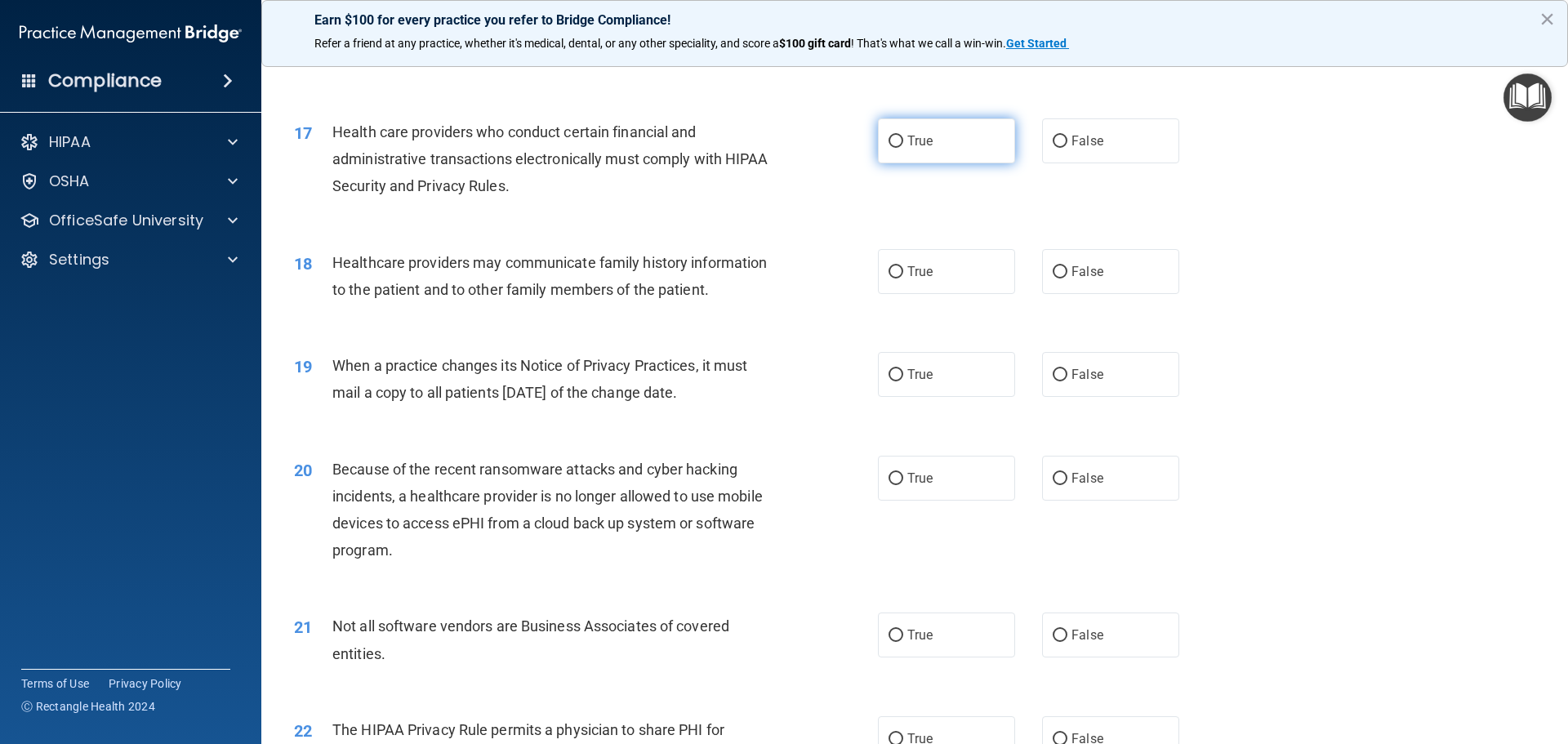
click at [888, 151] on label "True" at bounding box center [947, 141] width 137 height 45
click at [888, 148] on input "True" at bounding box center [895, 142] width 14 height 12
radio input "true"
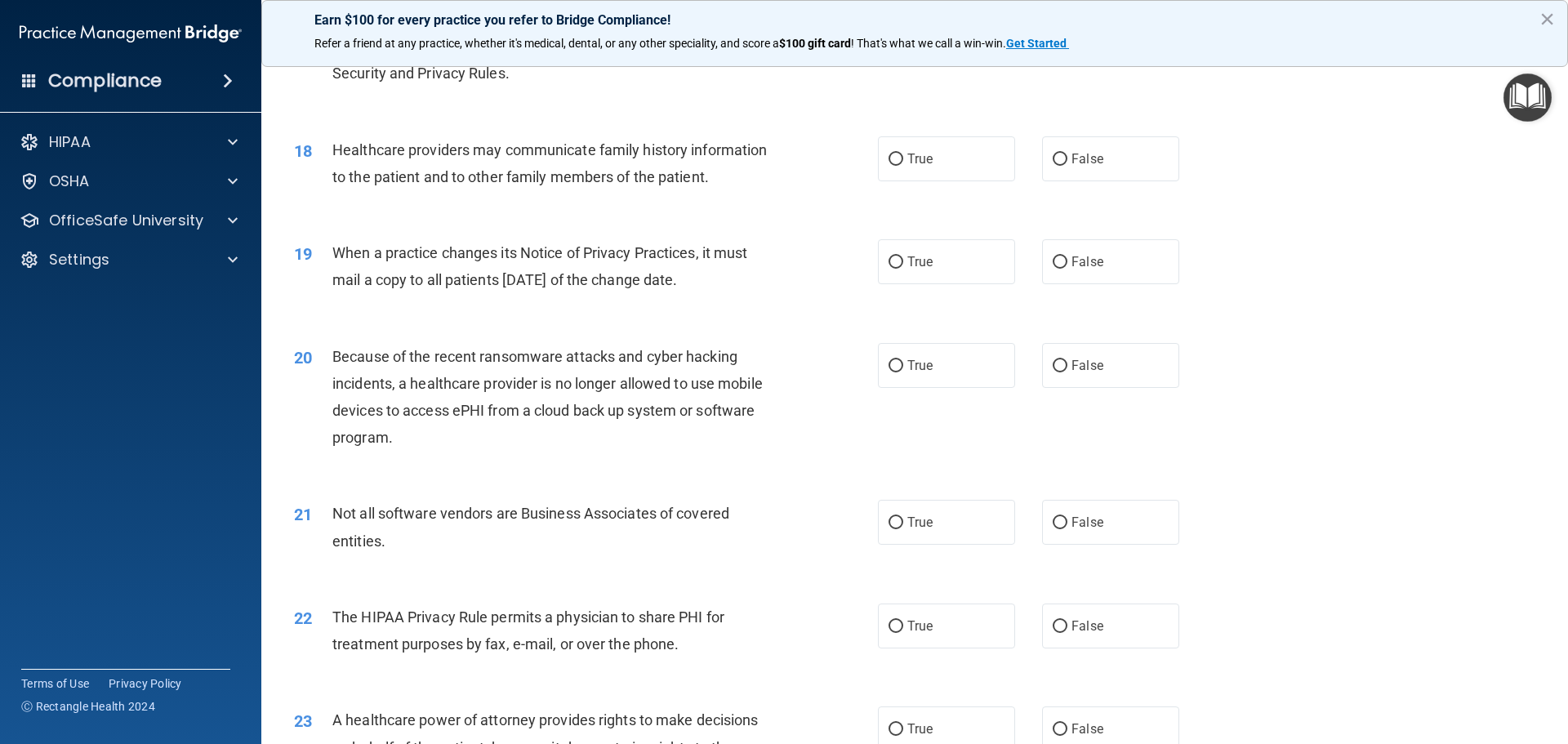
scroll to position [2123, 0]
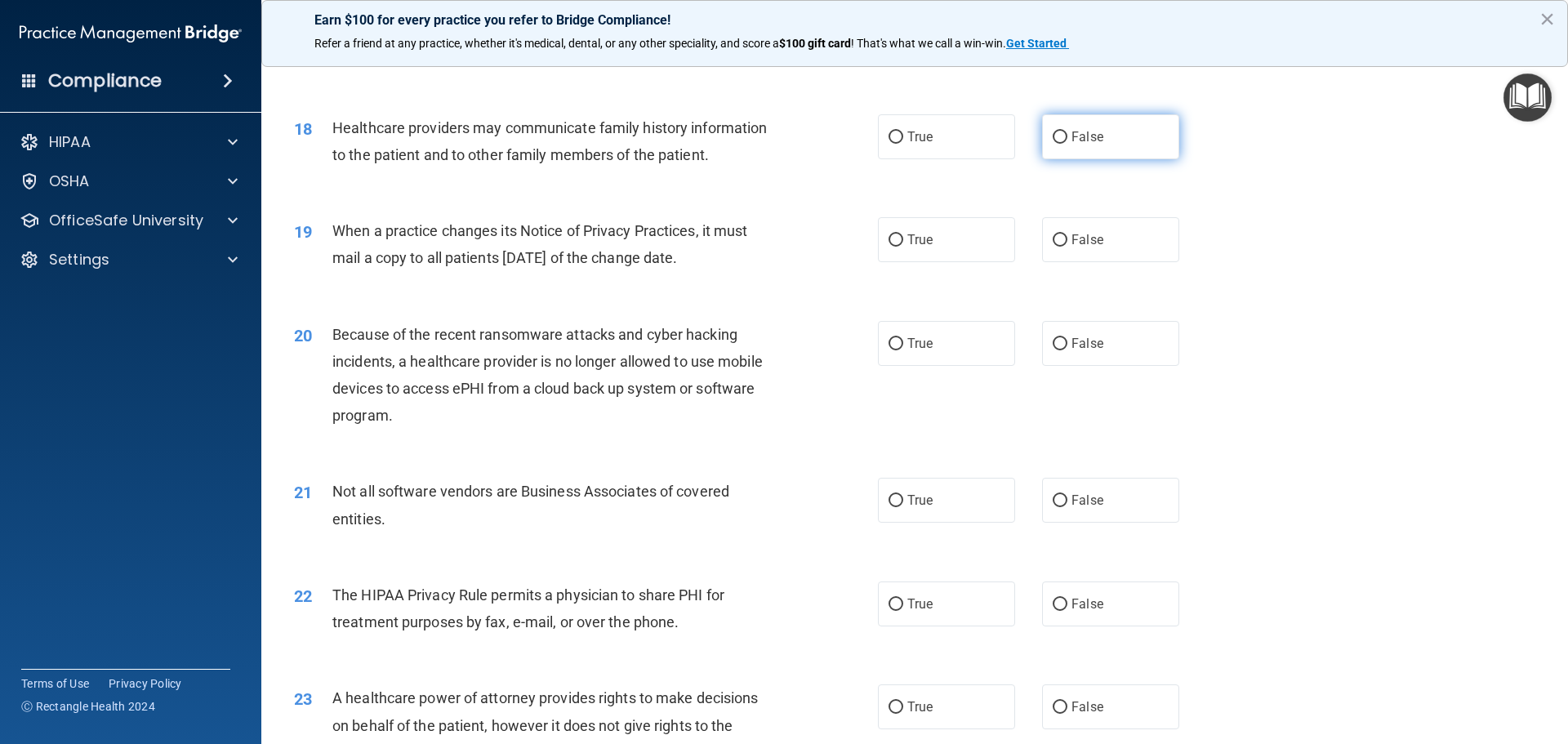
click at [1044, 138] on label "False" at bounding box center [1111, 137] width 137 height 45
click at [1053, 138] on input "False" at bounding box center [1060, 137] width 14 height 12
radio input "true"
click at [890, 229] on label "True" at bounding box center [947, 239] width 137 height 45
click at [890, 234] on input "True" at bounding box center [895, 240] width 14 height 12
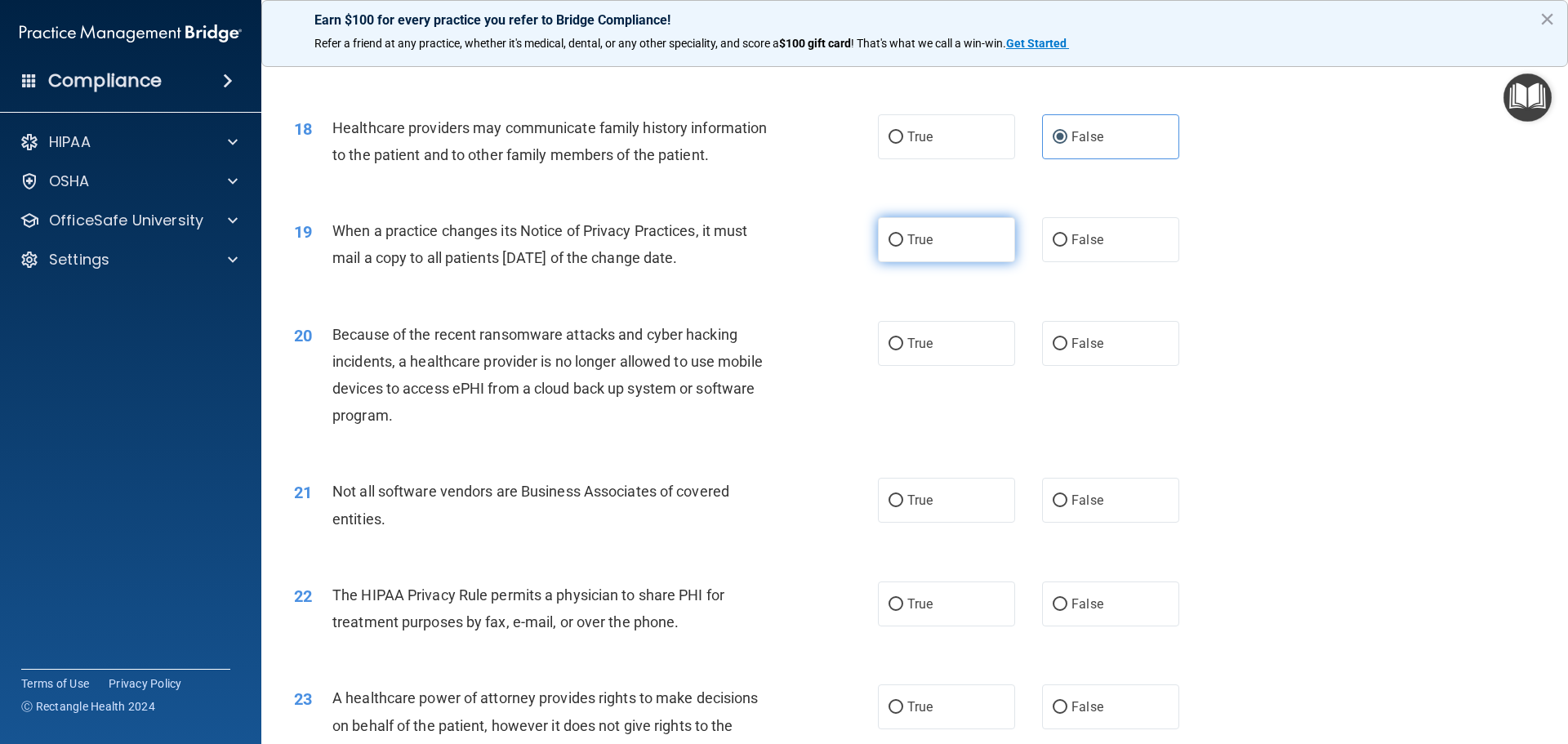
radio input "true"
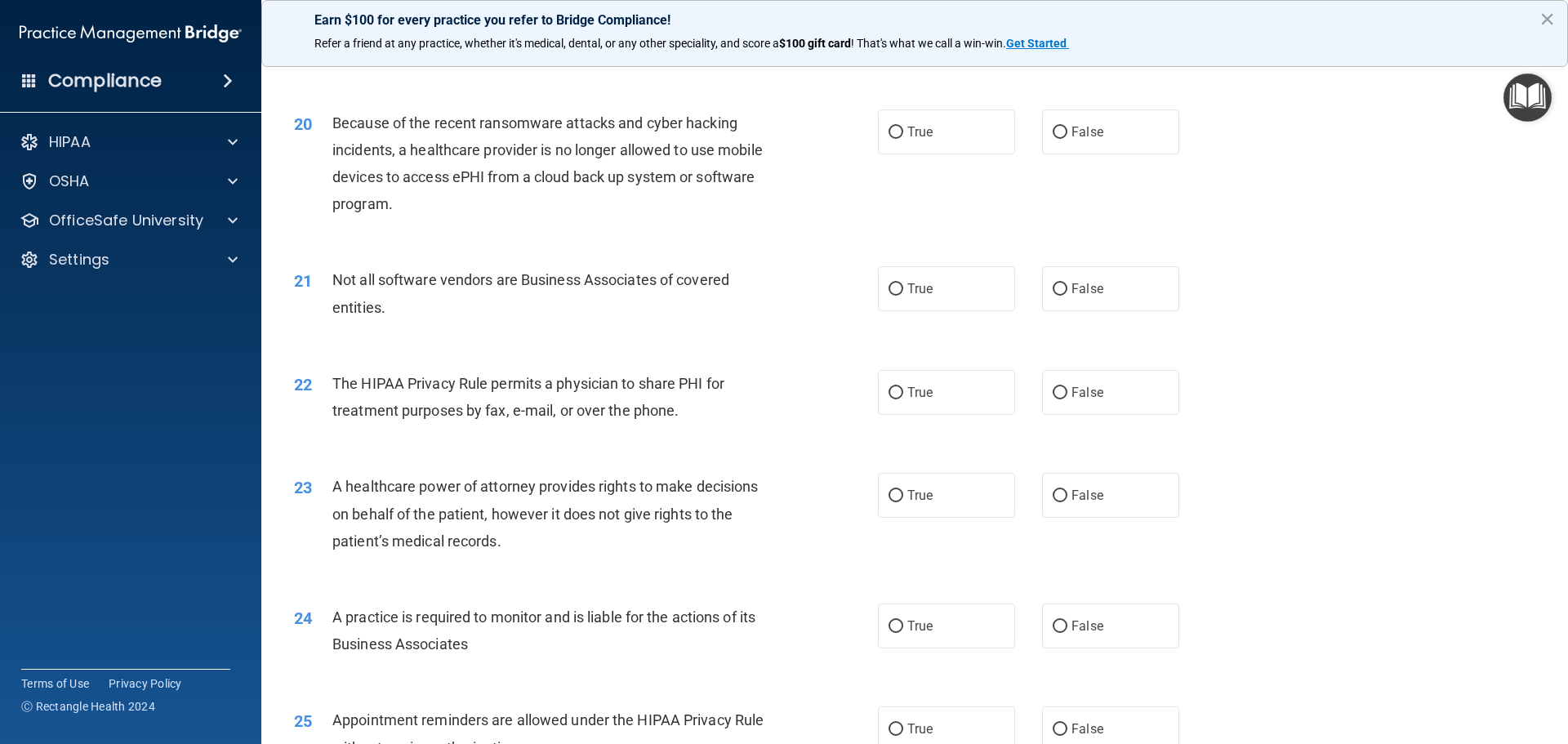
scroll to position [2343, 0]
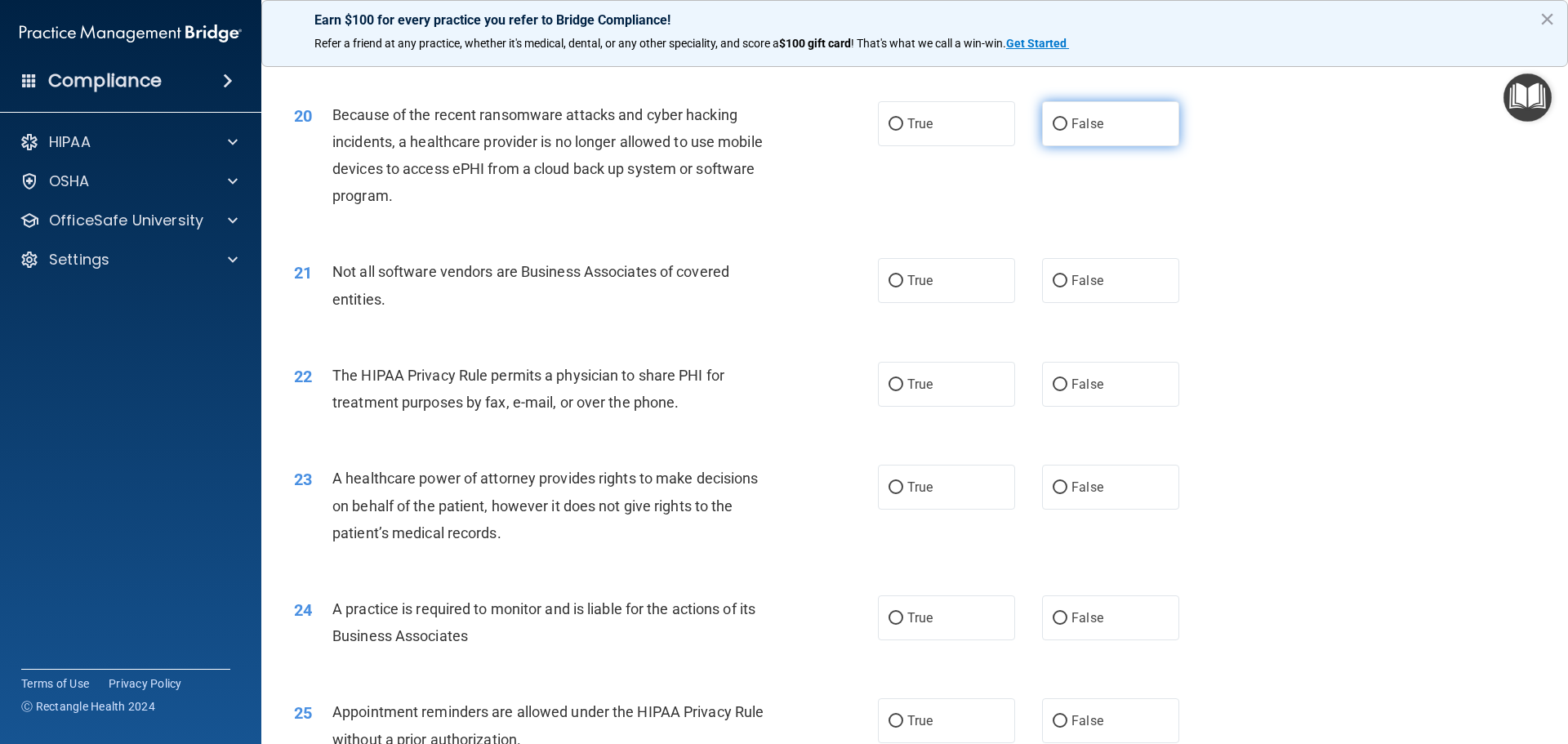
click at [1042, 142] on label "False" at bounding box center [1111, 123] width 137 height 45
click at [1053, 131] on input "False" at bounding box center [1060, 125] width 14 height 12
radio input "true"
click at [955, 283] on label "True" at bounding box center [947, 280] width 137 height 45
click at [904, 283] on input "True" at bounding box center [895, 281] width 14 height 12
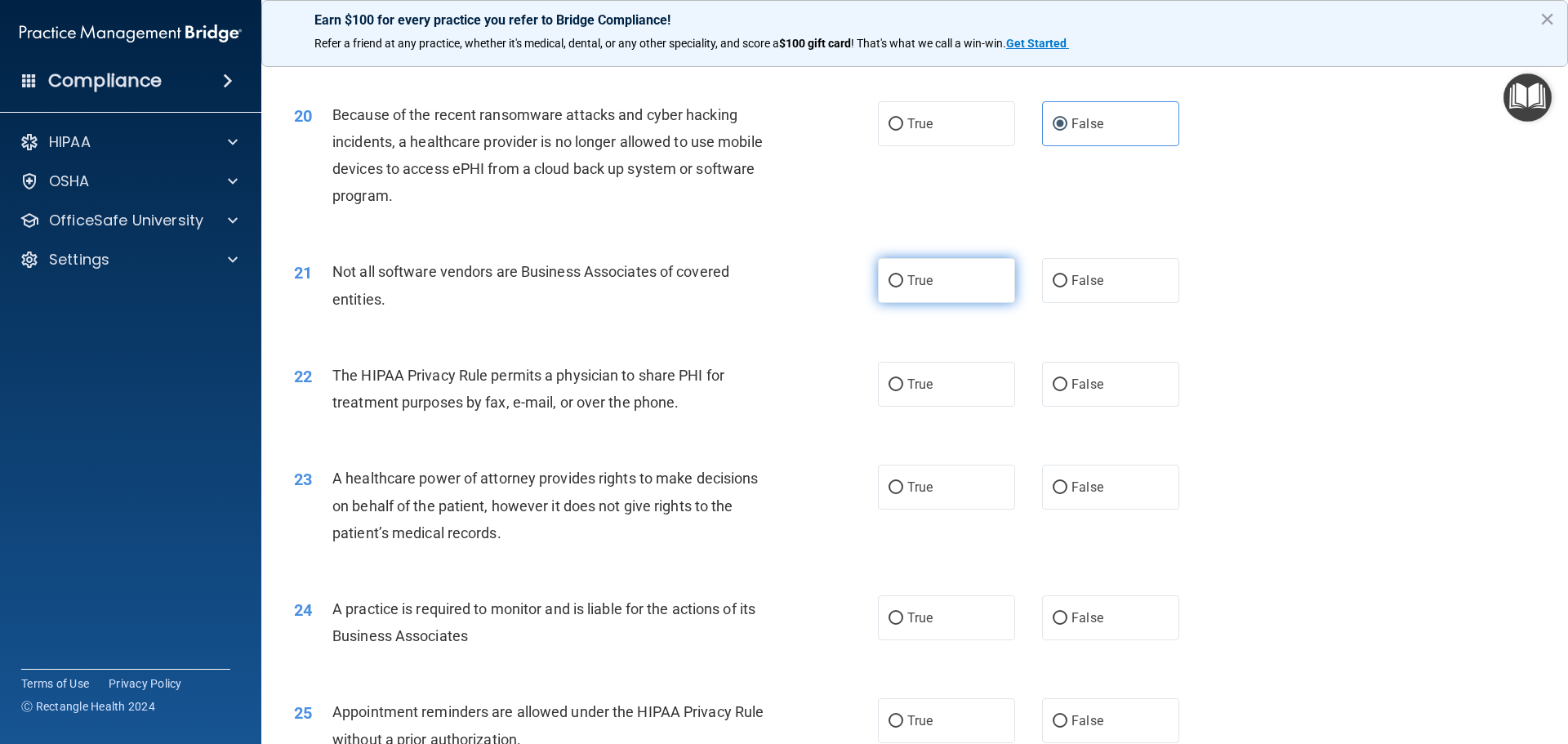
radio input "true"
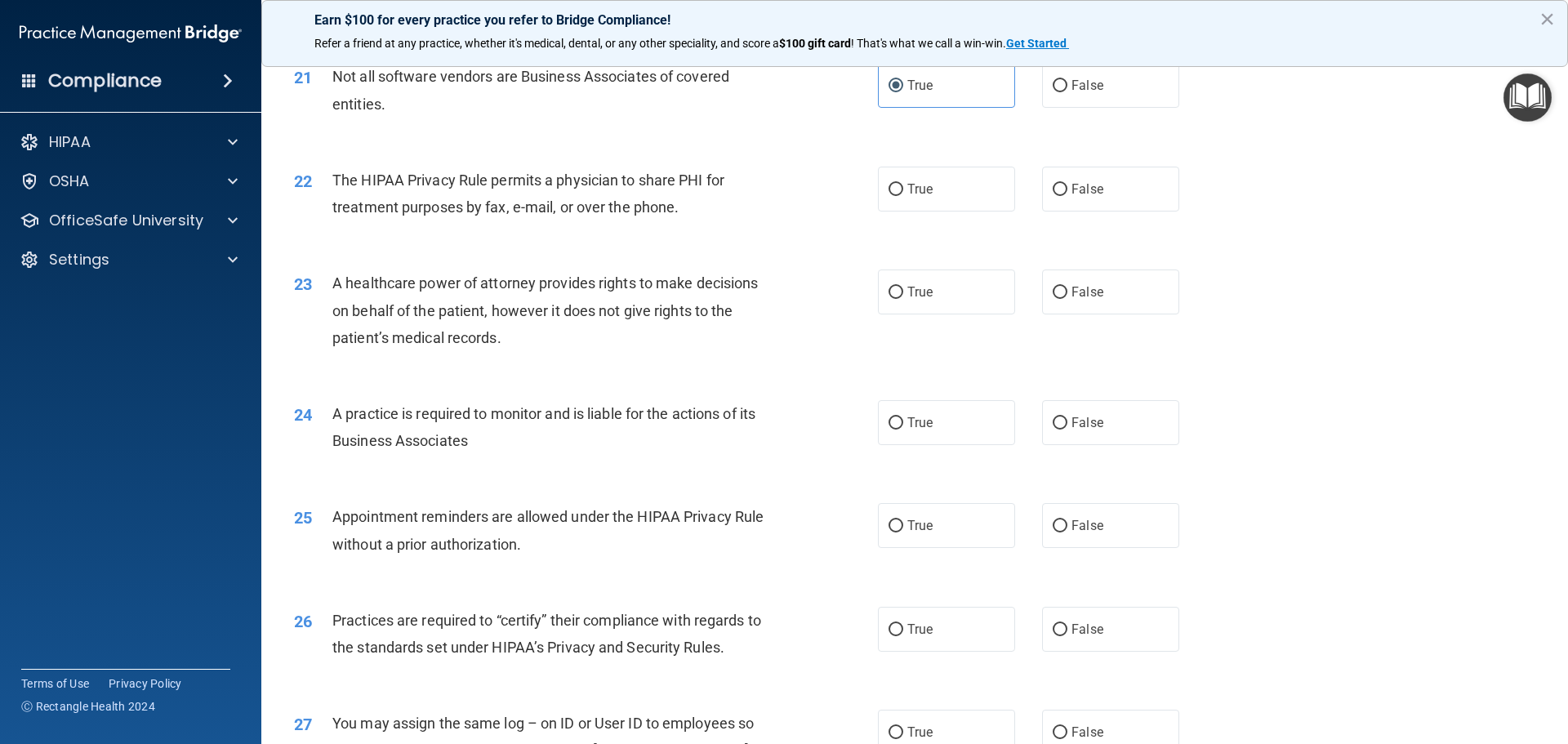
scroll to position [2570, 0]
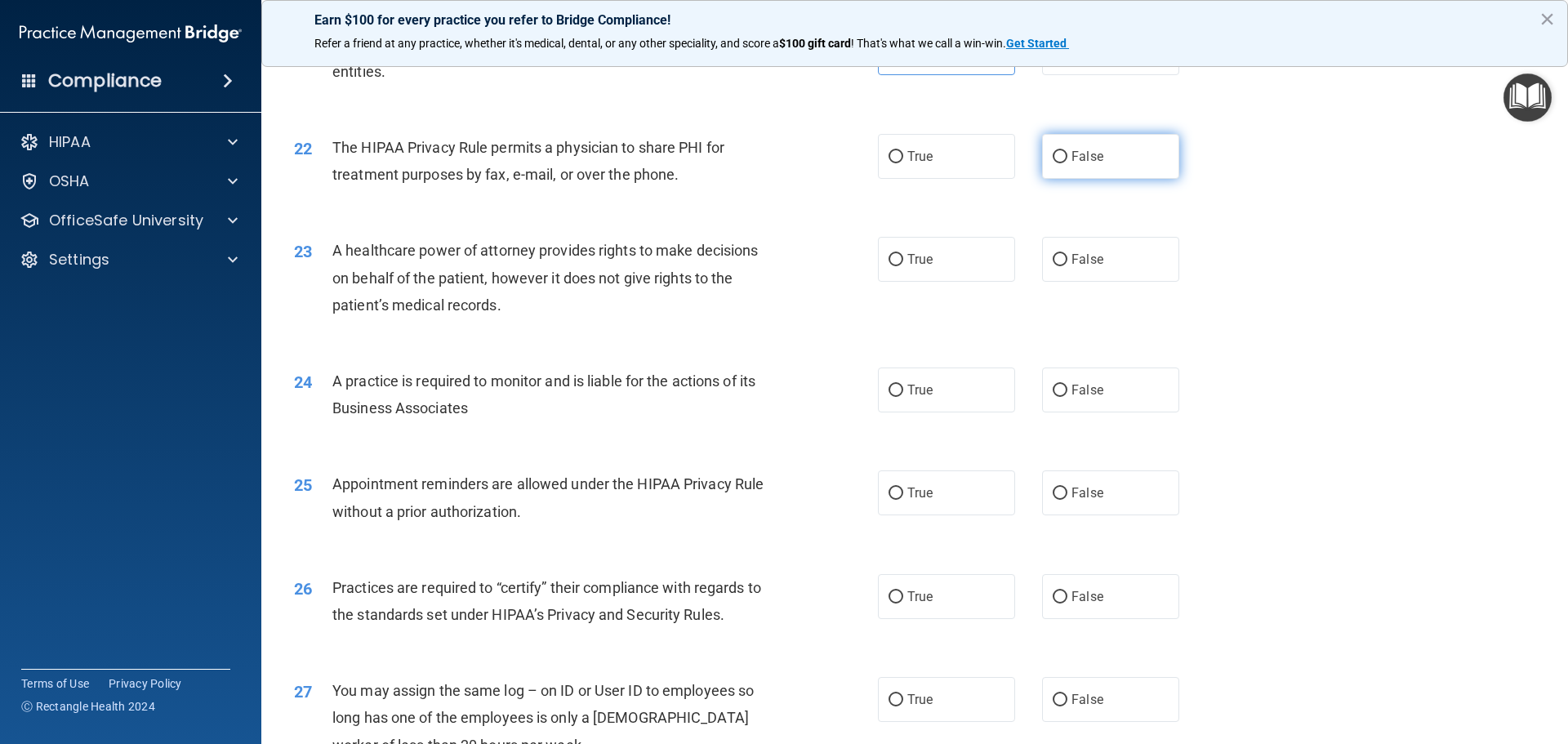
click at [1056, 156] on input "False" at bounding box center [1060, 157] width 14 height 12
radio input "true"
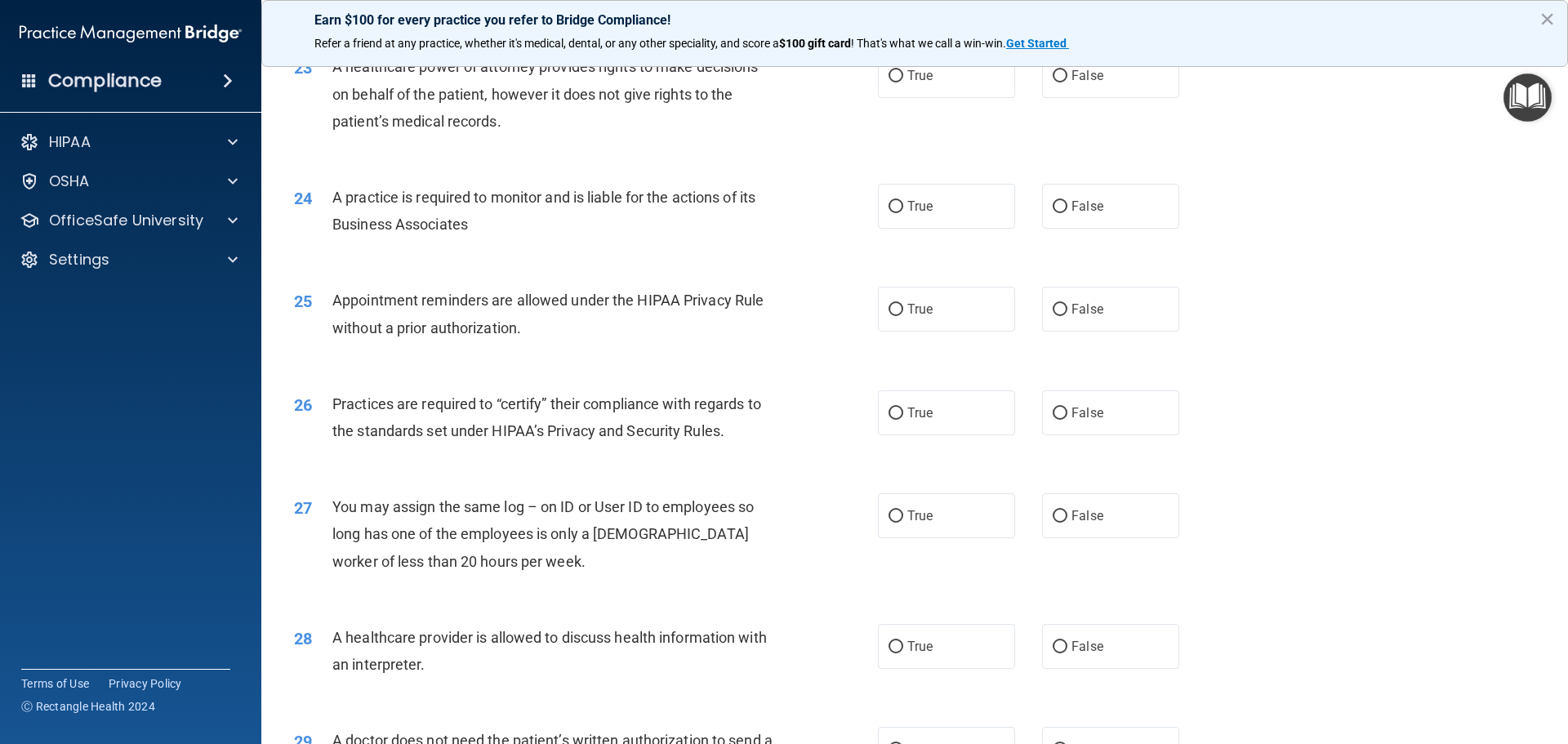
scroll to position [2673, 0]
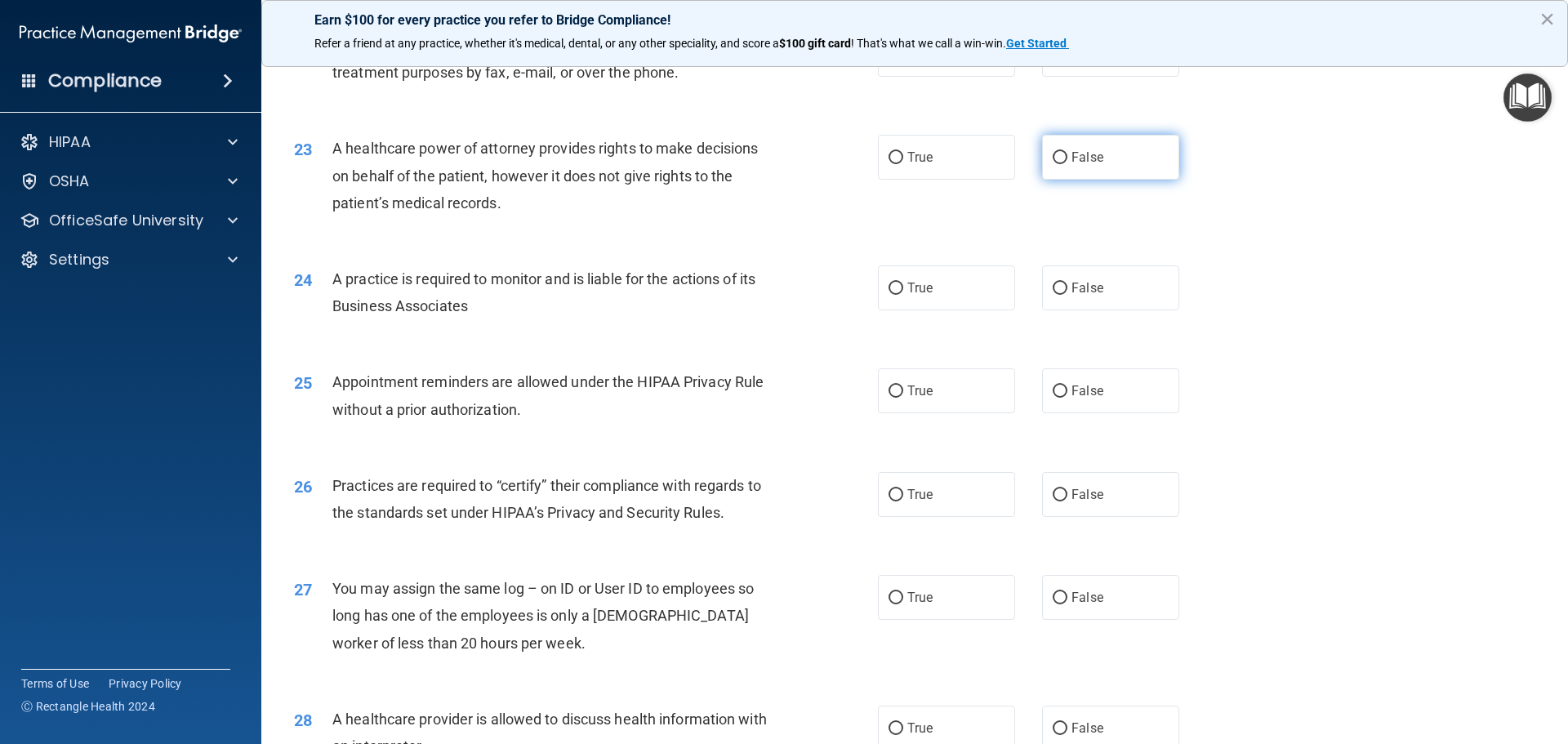
click at [1042, 158] on label "False" at bounding box center [1111, 157] width 137 height 45
click at [1053, 158] on input "False" at bounding box center [1060, 158] width 14 height 12
radio input "true"
click at [997, 165] on label "True" at bounding box center [947, 157] width 137 height 45
click at [904, 164] on input "True" at bounding box center [895, 158] width 14 height 12
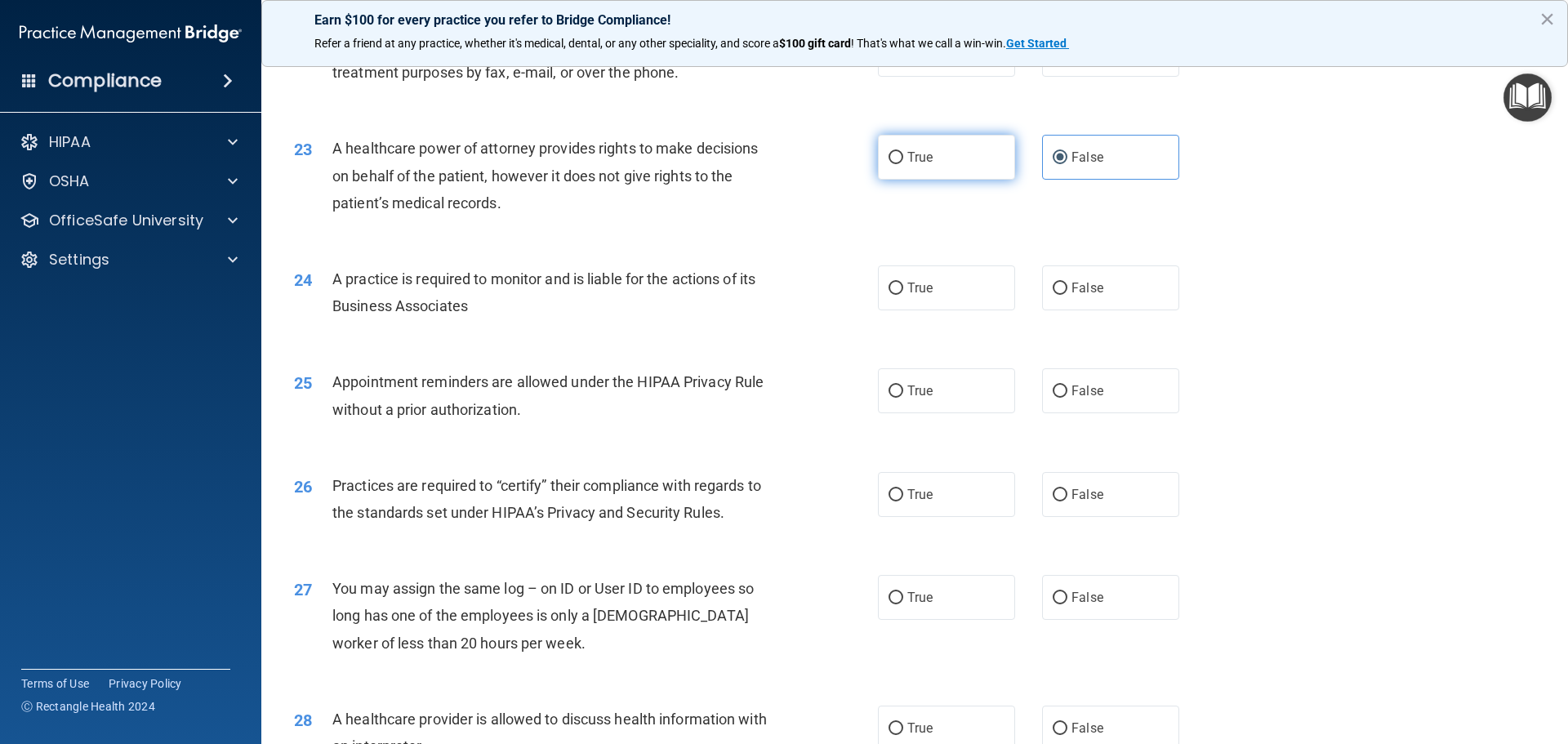
radio input "true"
radio input "false"
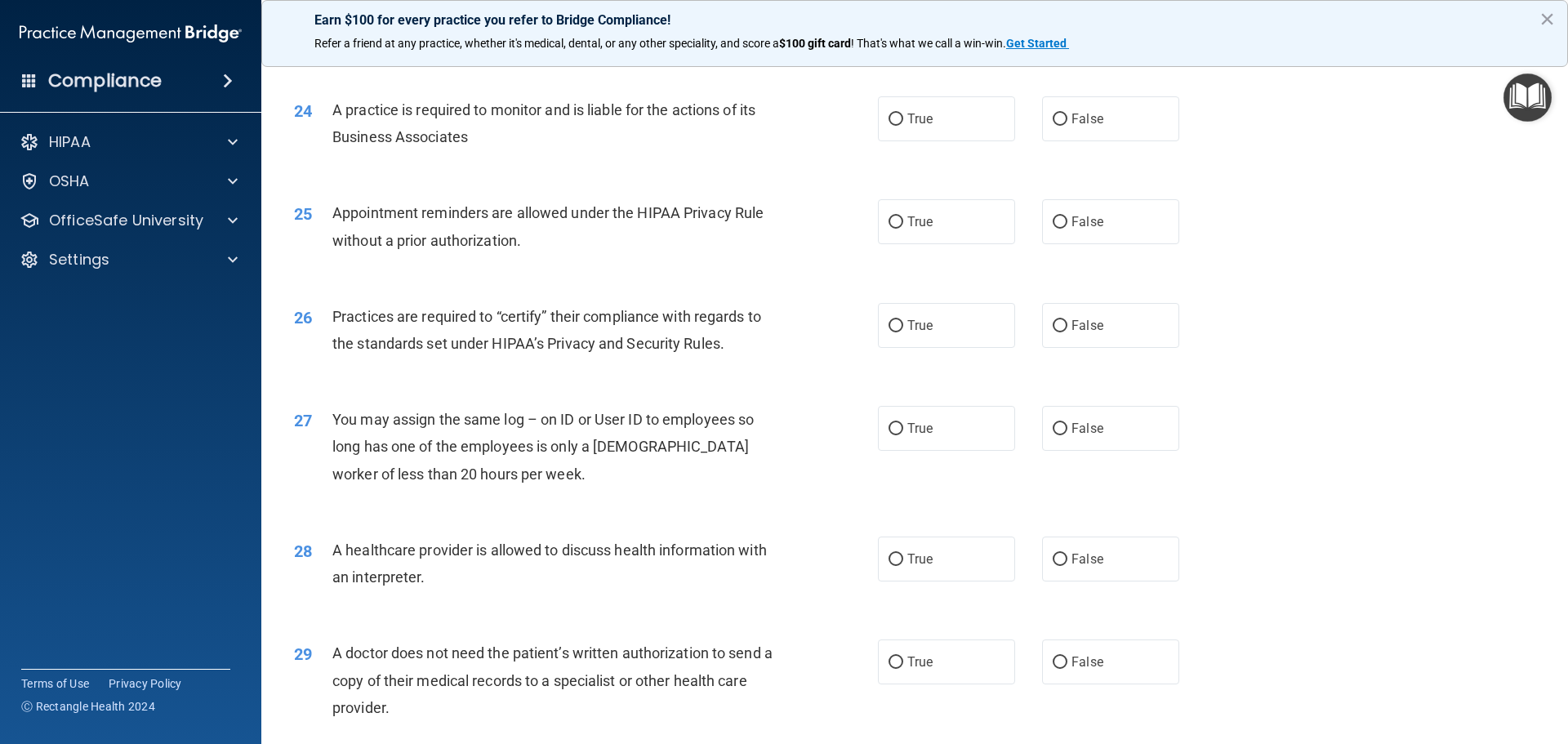
scroll to position [2851, 0]
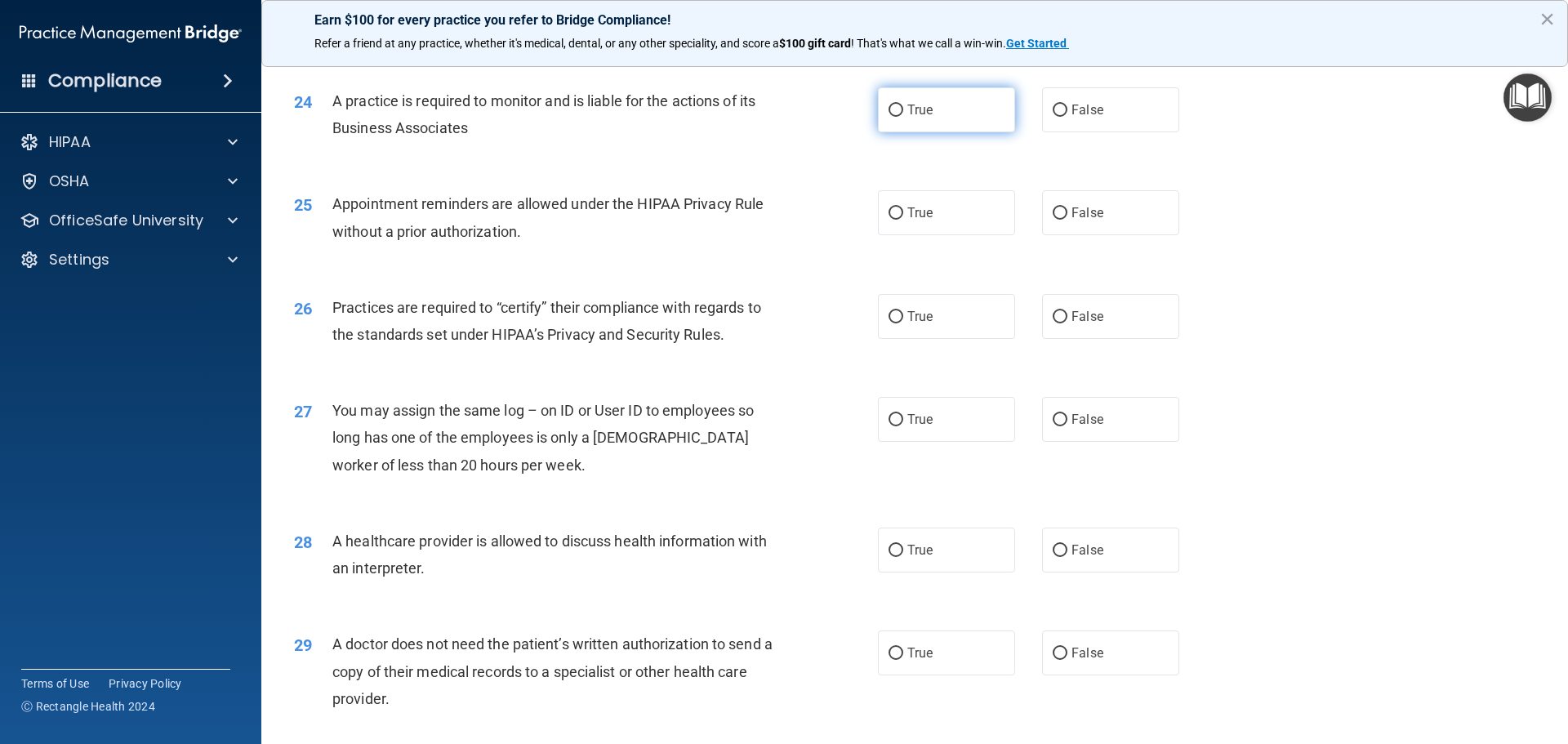
click at [907, 111] on span "True" at bounding box center [920, 109] width 25 height 15
click at [904, 111] on input "True" at bounding box center [895, 110] width 14 height 12
radio input "true"
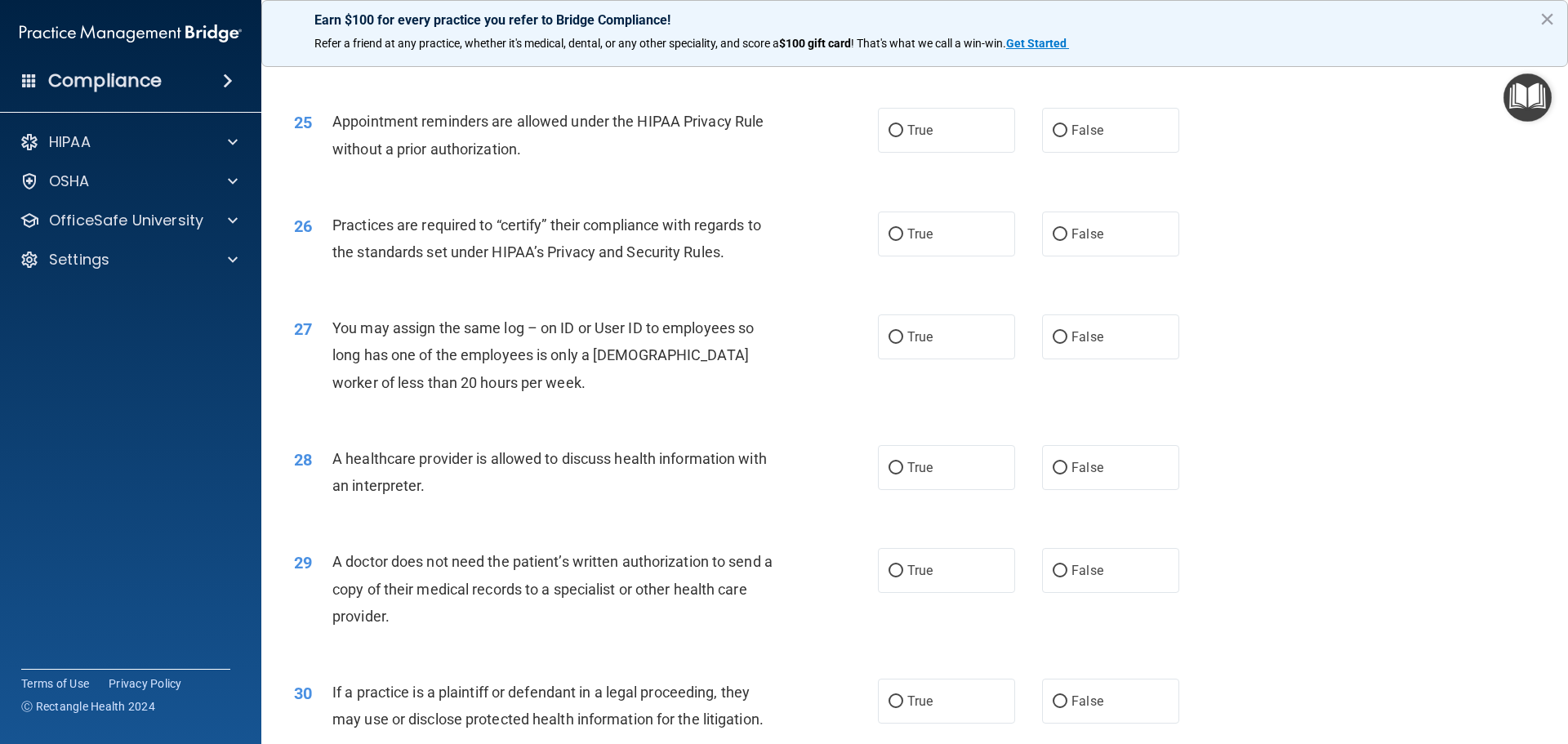
scroll to position [2944, 0]
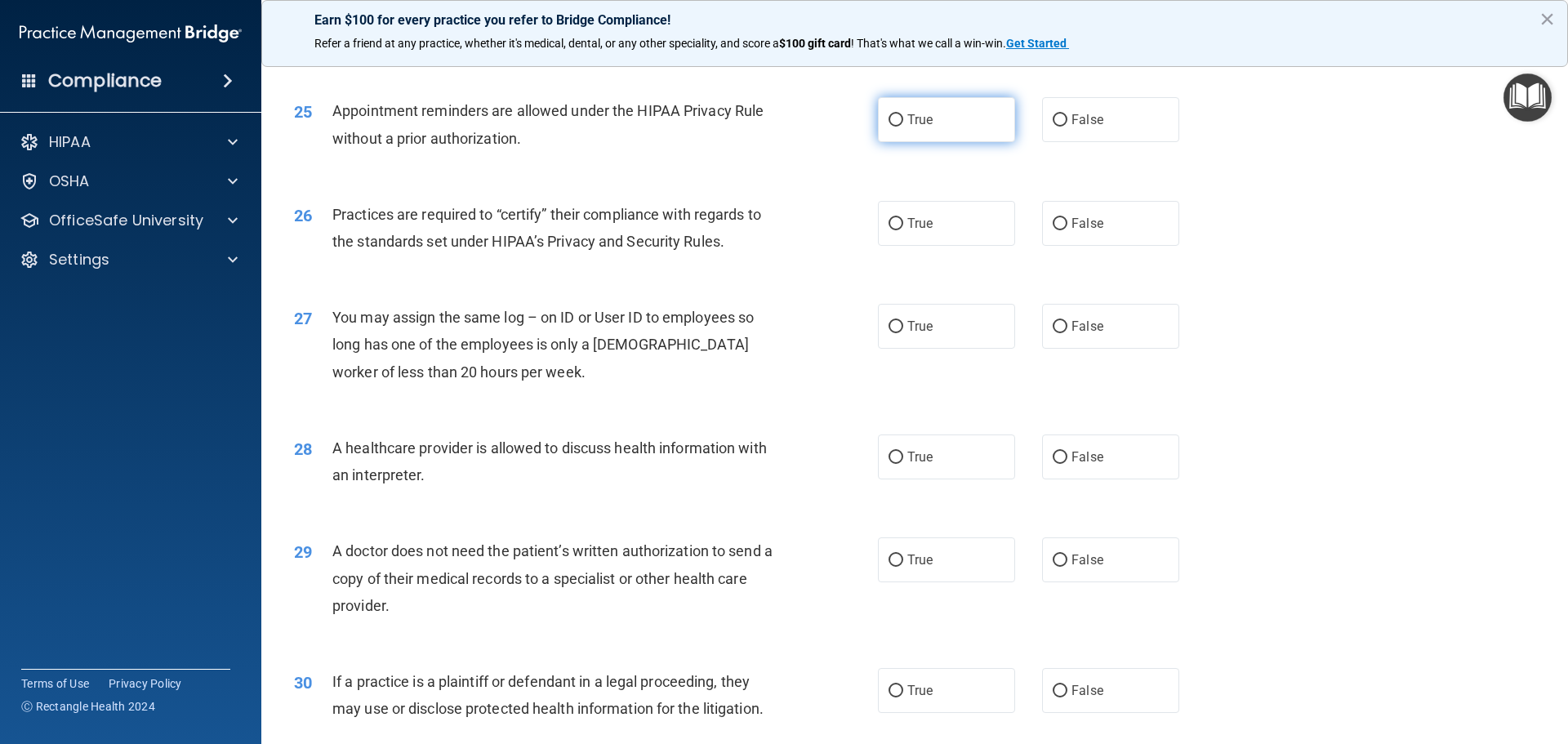
click at [938, 142] on label "True" at bounding box center [947, 120] width 137 height 45
click at [904, 126] on input "True" at bounding box center [895, 120] width 14 height 12
radio input "true"
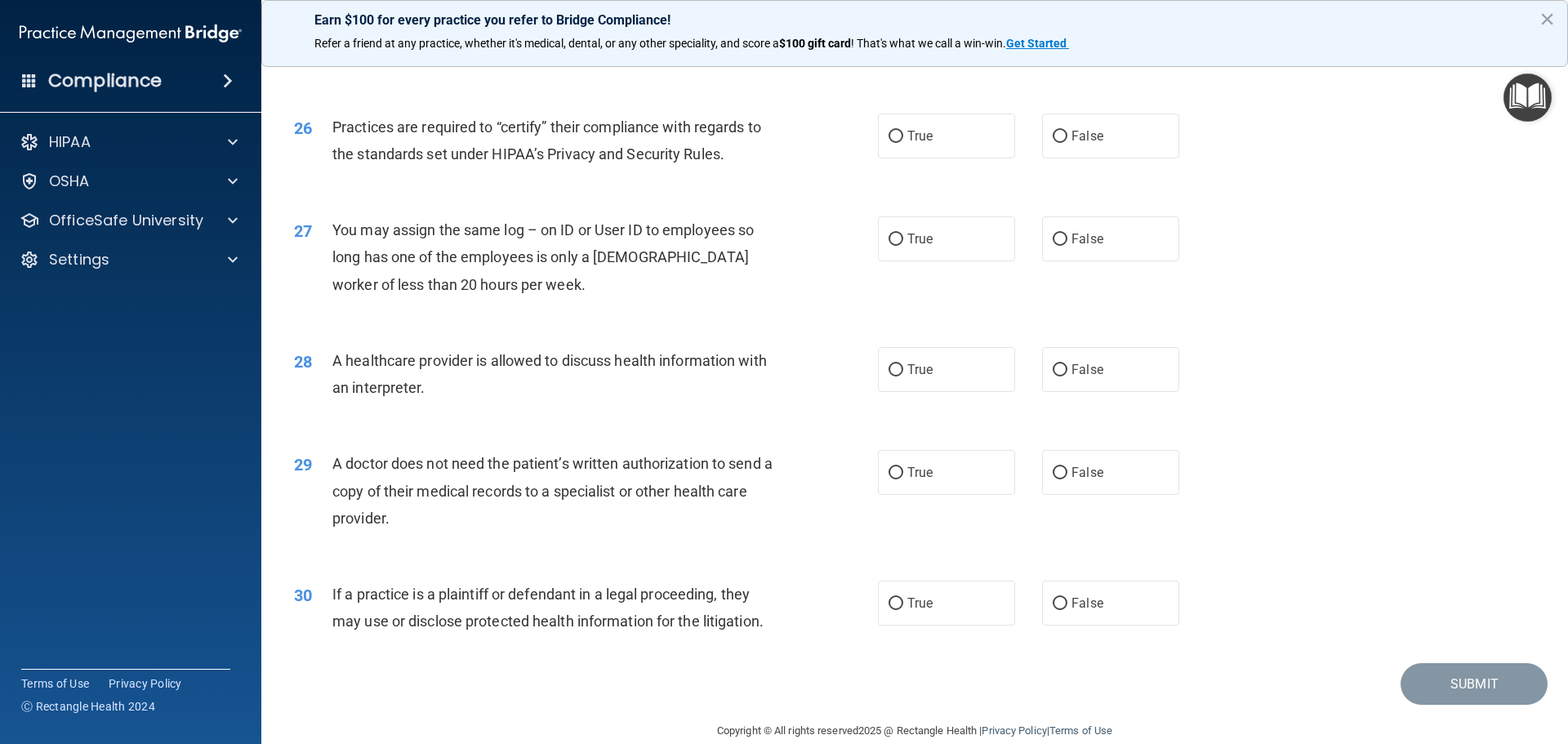
scroll to position [3039, 0]
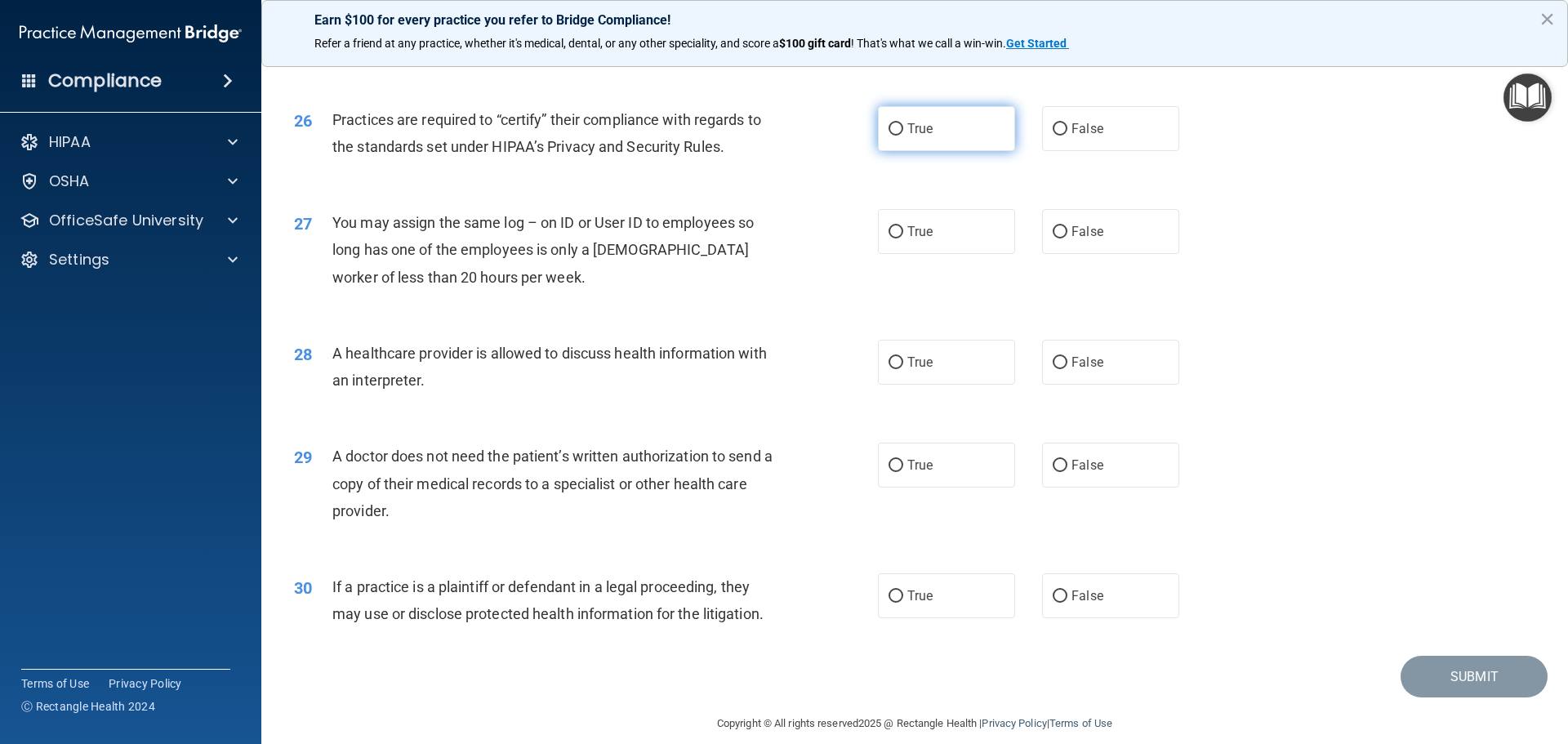
click at [962, 129] on label "True" at bounding box center [947, 128] width 137 height 45
click at [904, 129] on input "True" at bounding box center [895, 129] width 14 height 12
radio input "true"
click at [1060, 237] on input "False" at bounding box center [1060, 232] width 14 height 12
radio input "true"
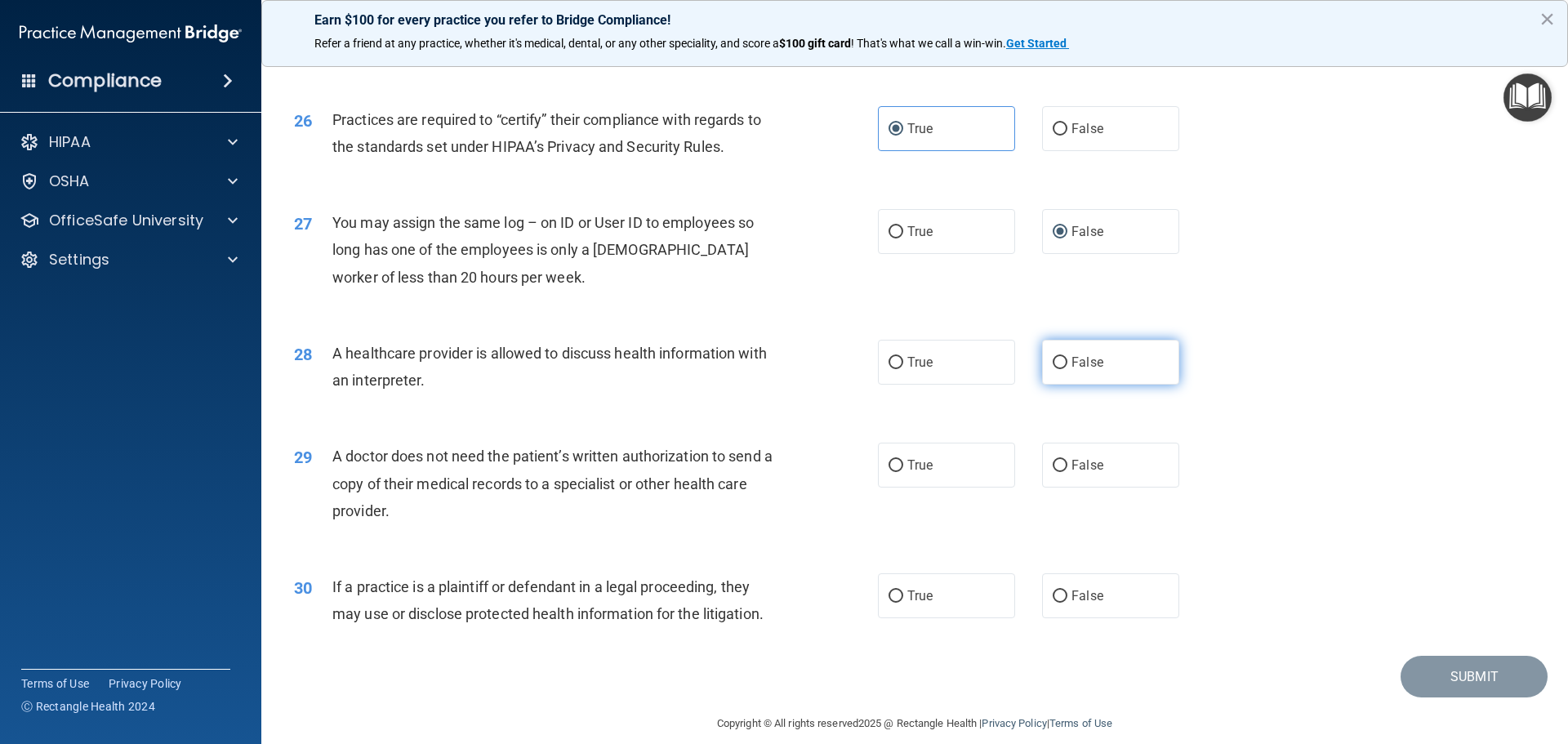
click at [1045, 382] on label "False" at bounding box center [1111, 361] width 137 height 45
click at [1053, 369] on input "False" at bounding box center [1060, 363] width 14 height 12
radio input "true"
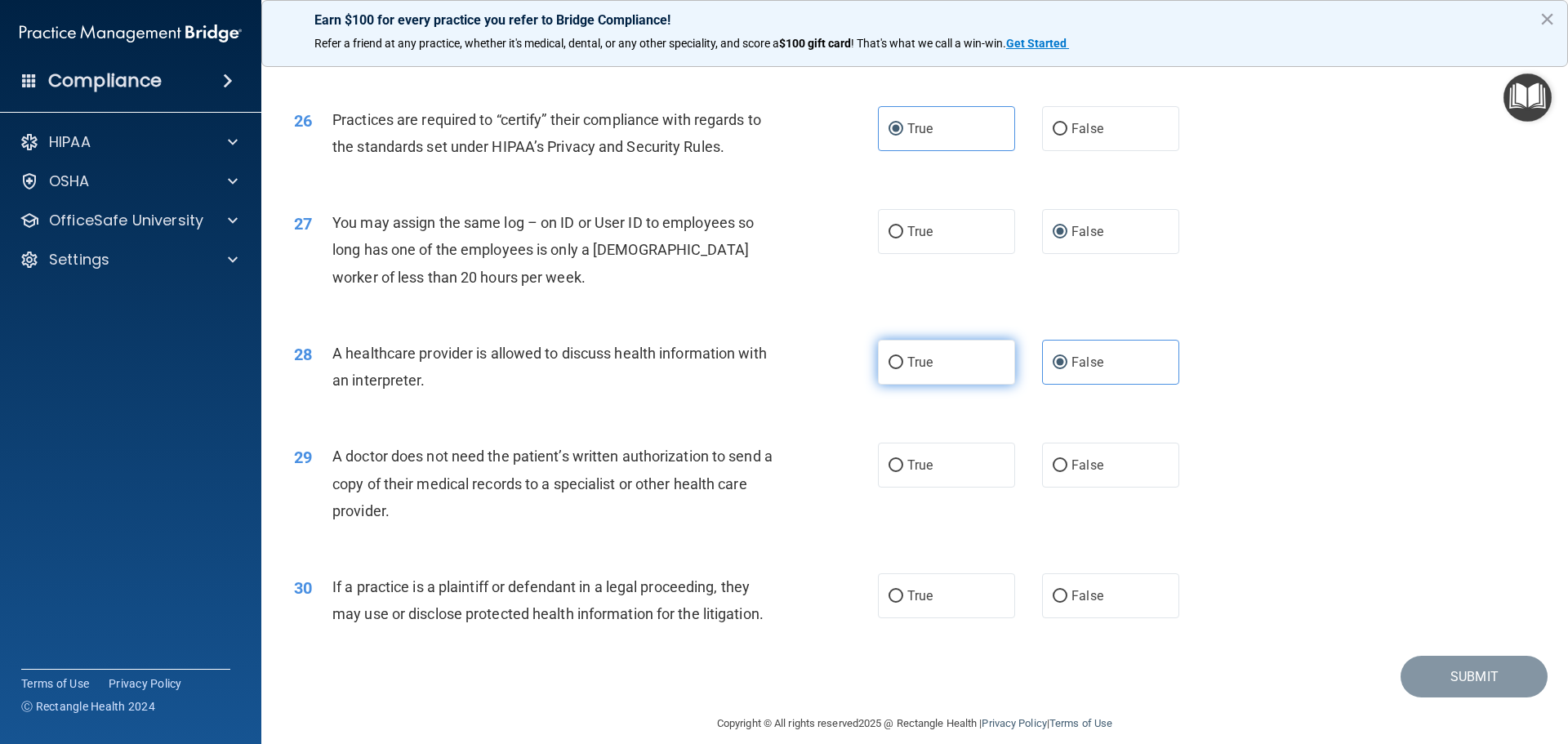
click at [994, 374] on label "True" at bounding box center [947, 361] width 137 height 45
click at [904, 369] on input "True" at bounding box center [895, 363] width 14 height 12
radio input "true"
radio input "false"
click at [1103, 474] on label "False" at bounding box center [1111, 465] width 137 height 45
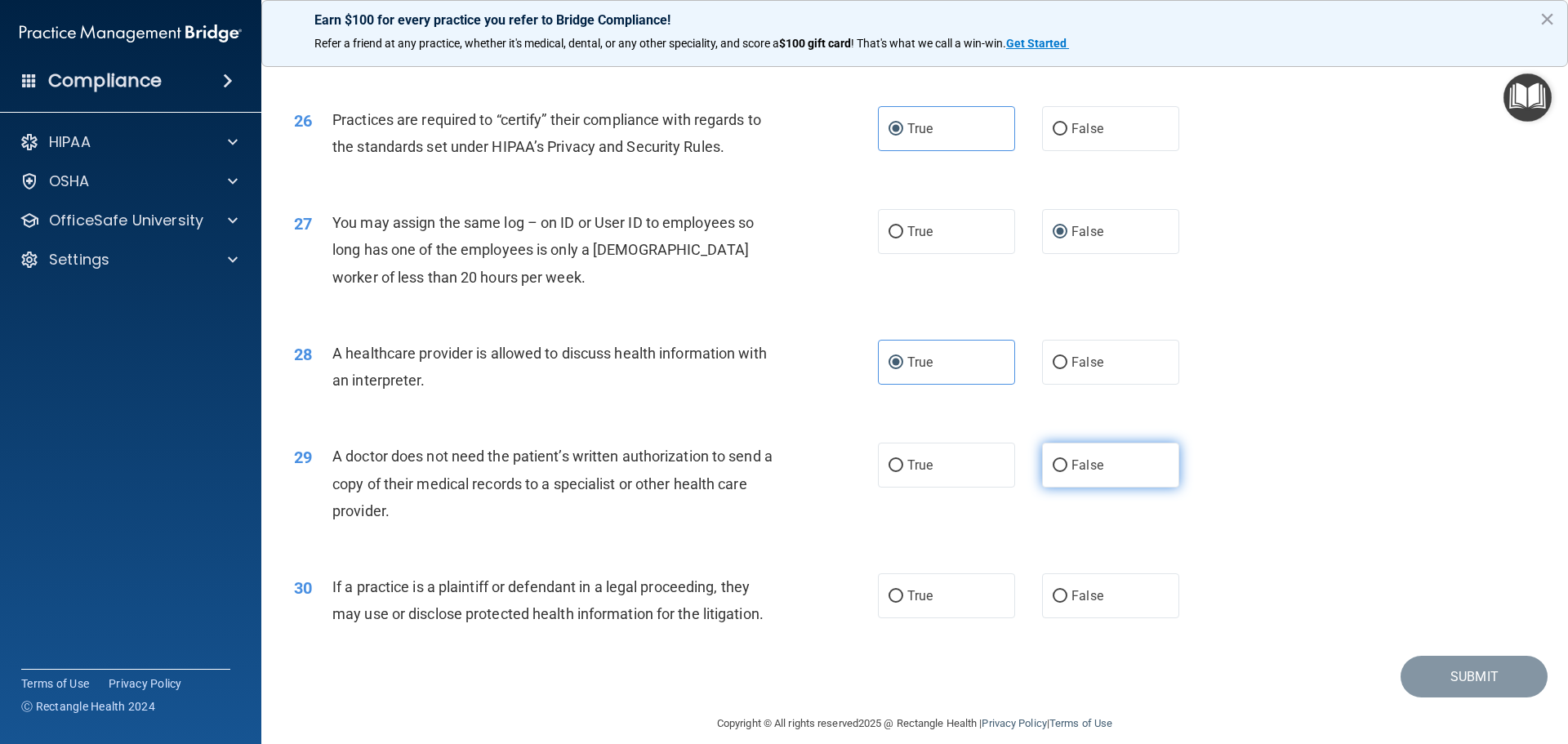
click at [1067, 472] on input "False" at bounding box center [1060, 466] width 14 height 12
radio input "true"
click at [979, 492] on div "29 A doctor does not need the patient’s written authorization to send a copy of…" at bounding box center [915, 488] width 1266 height 131
click at [1072, 592] on span "False" at bounding box center [1088, 596] width 32 height 15
click at [1067, 592] on input "False" at bounding box center [1060, 596] width 14 height 12
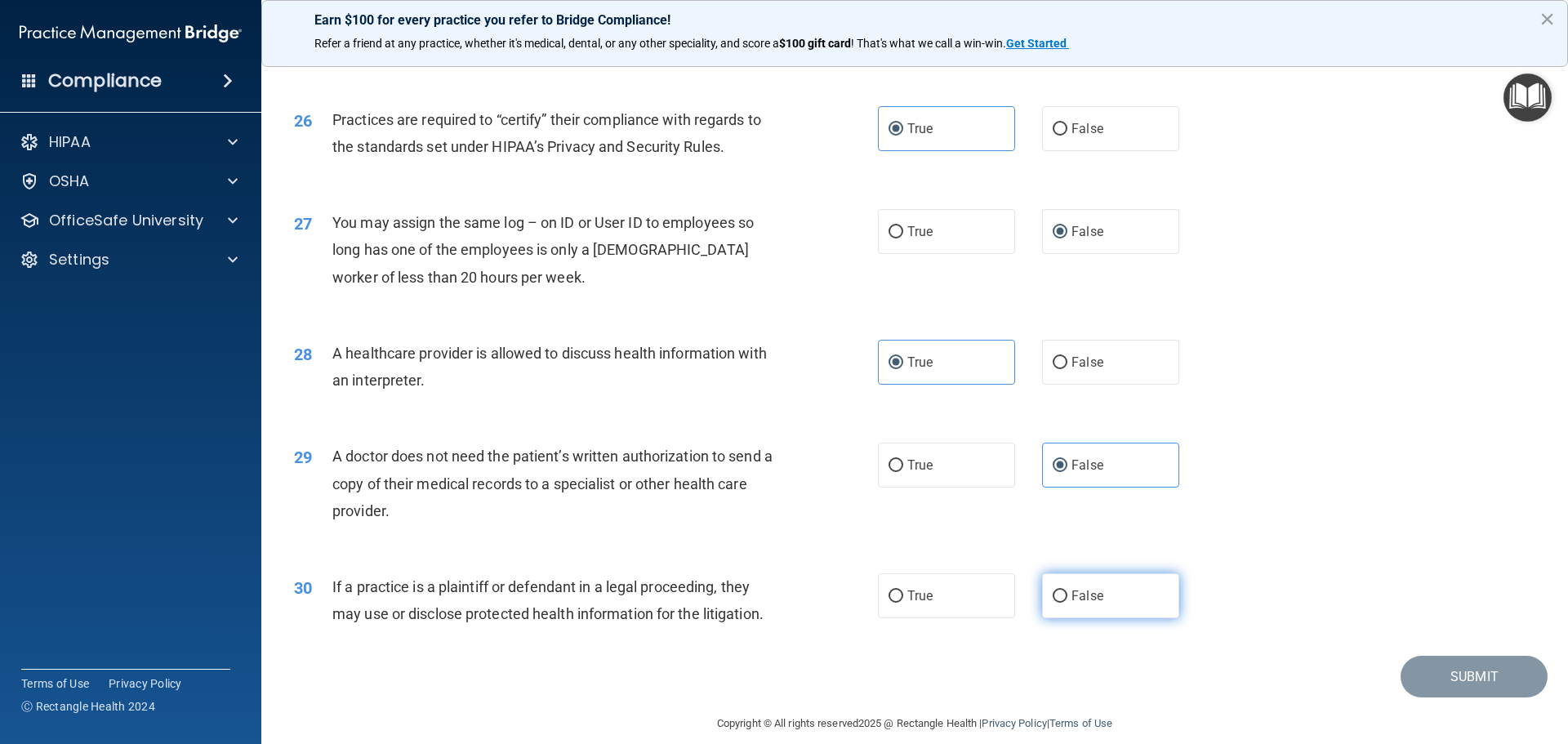
radio input "true"
click at [1431, 673] on button "Submit" at bounding box center [1474, 676] width 147 height 42
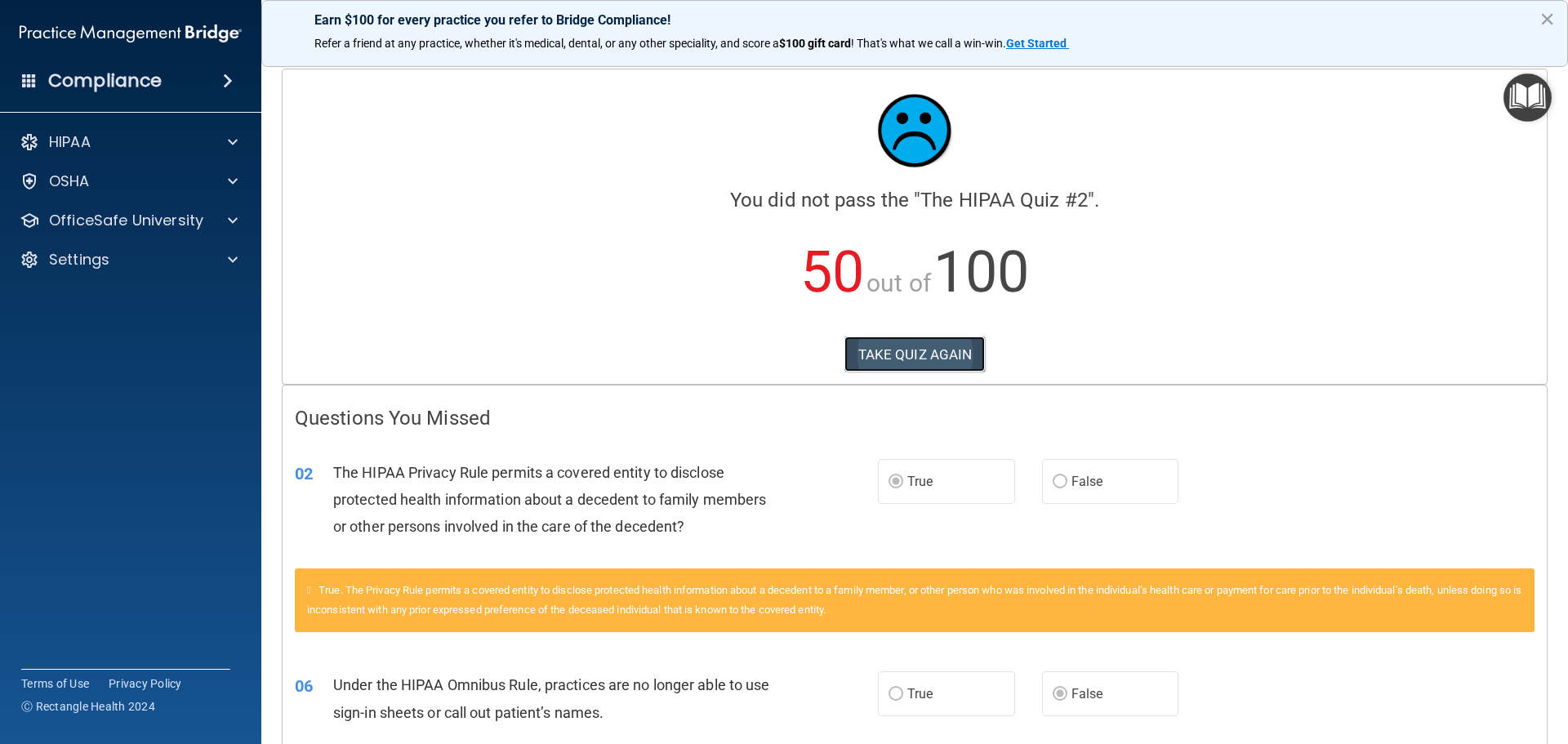
click at [907, 361] on button "TAKE QUIZ AGAIN" at bounding box center [915, 355] width 142 height 36
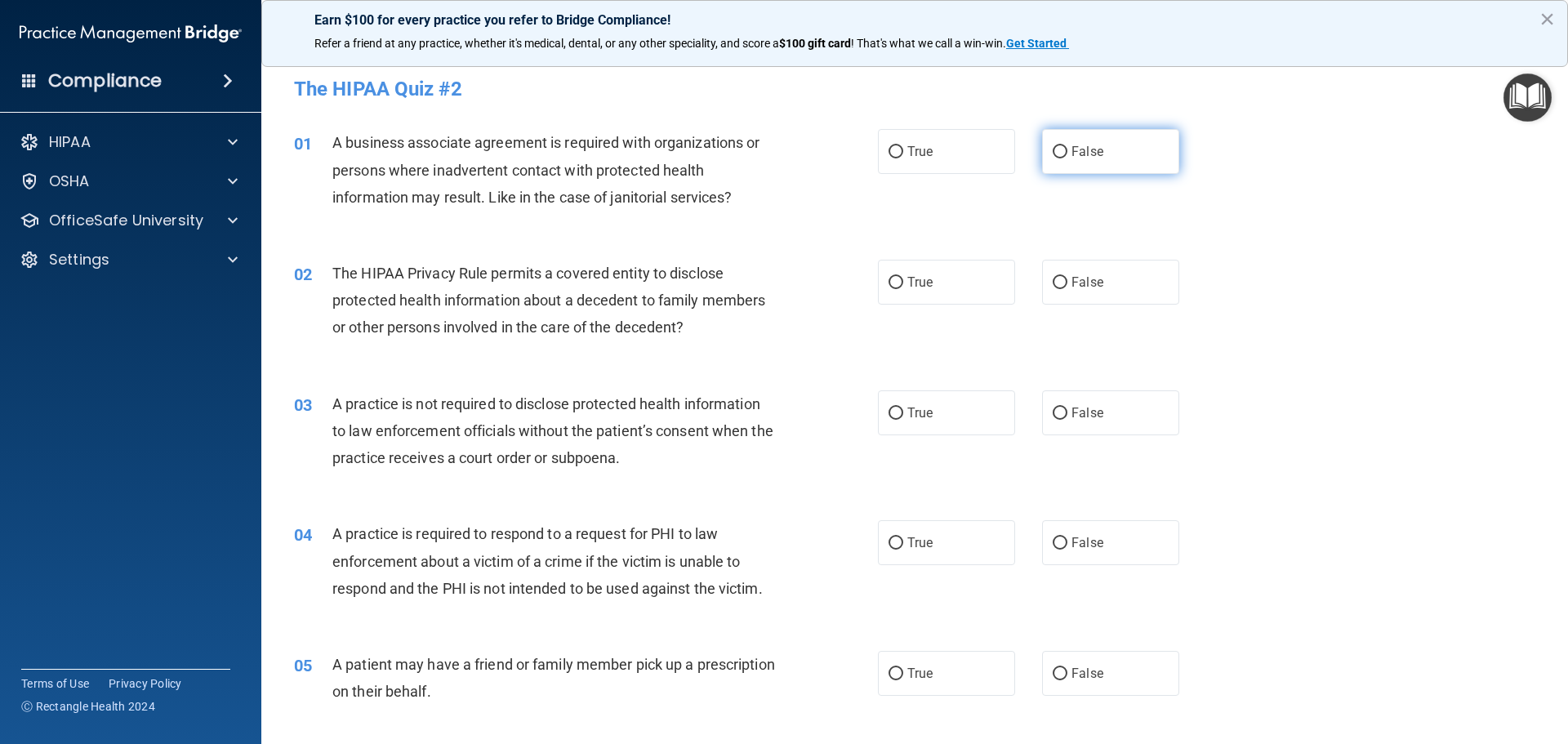
click at [1100, 160] on label "False" at bounding box center [1111, 151] width 137 height 45
click at [1067, 159] on input "False" at bounding box center [1060, 152] width 14 height 12
radio input "true"
click at [951, 274] on label "True" at bounding box center [947, 282] width 137 height 45
click at [904, 277] on input "True" at bounding box center [895, 282] width 14 height 12
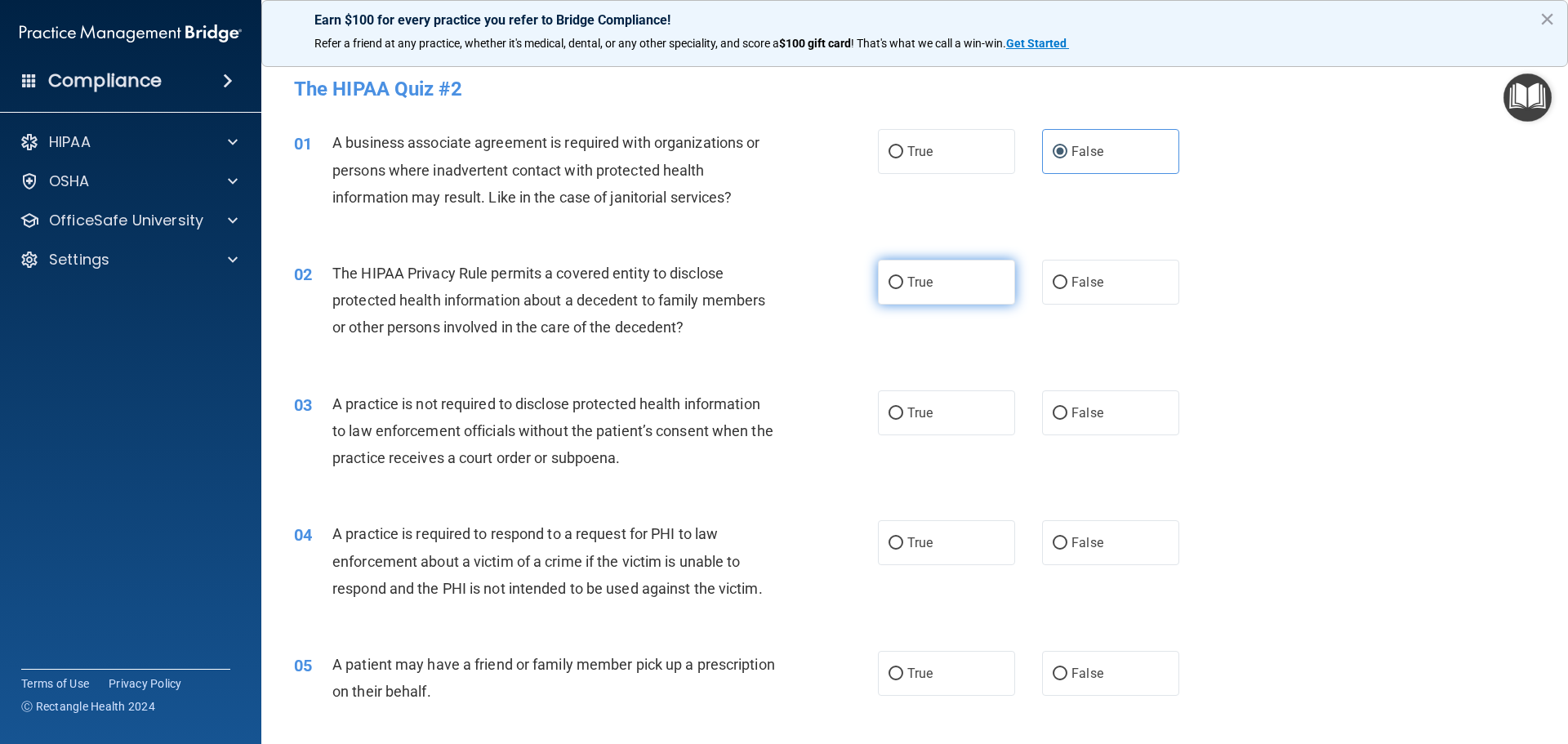
radio input "true"
click at [838, 350] on div "02 The HIPAA Privacy Rule permits a covered entity to disclose protected health…" at bounding box center [915, 305] width 1266 height 131
click at [1135, 411] on label "False" at bounding box center [1111, 412] width 137 height 45
click at [1067, 411] on input "False" at bounding box center [1060, 413] width 14 height 12
radio input "true"
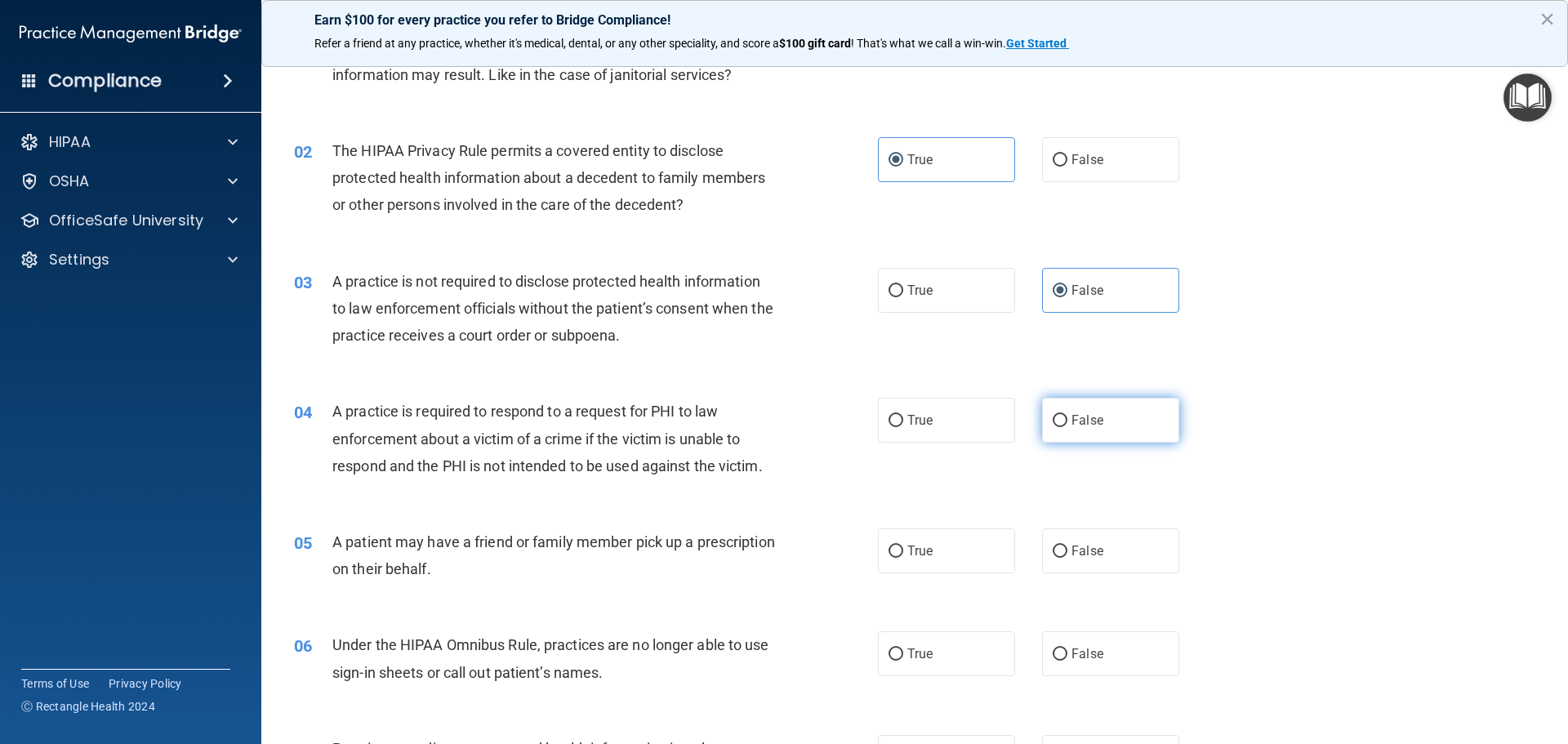
scroll to position [164, 0]
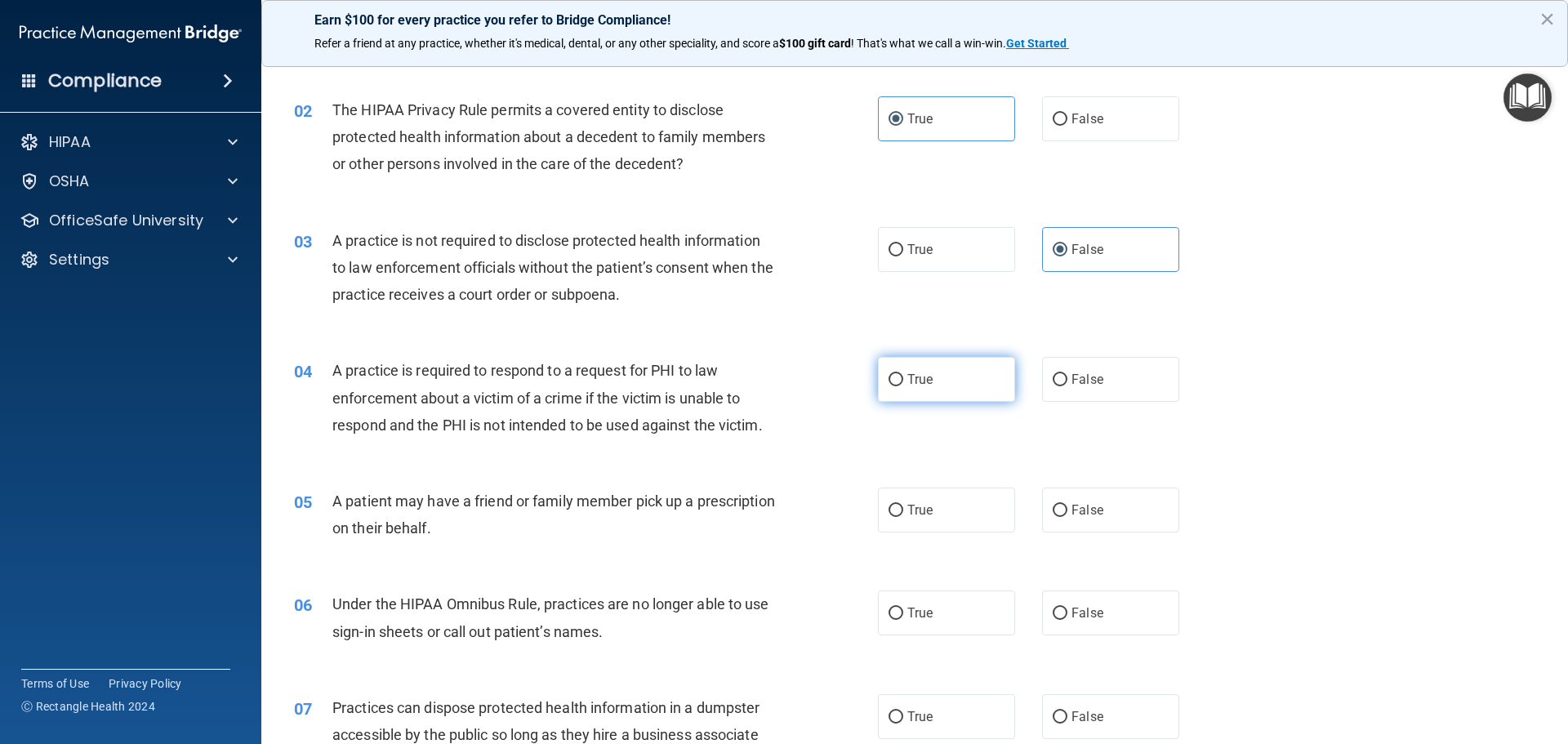
click at [971, 400] on label "True" at bounding box center [947, 379] width 137 height 45
click at [904, 386] on input "True" at bounding box center [895, 380] width 14 height 12
radio input "true"
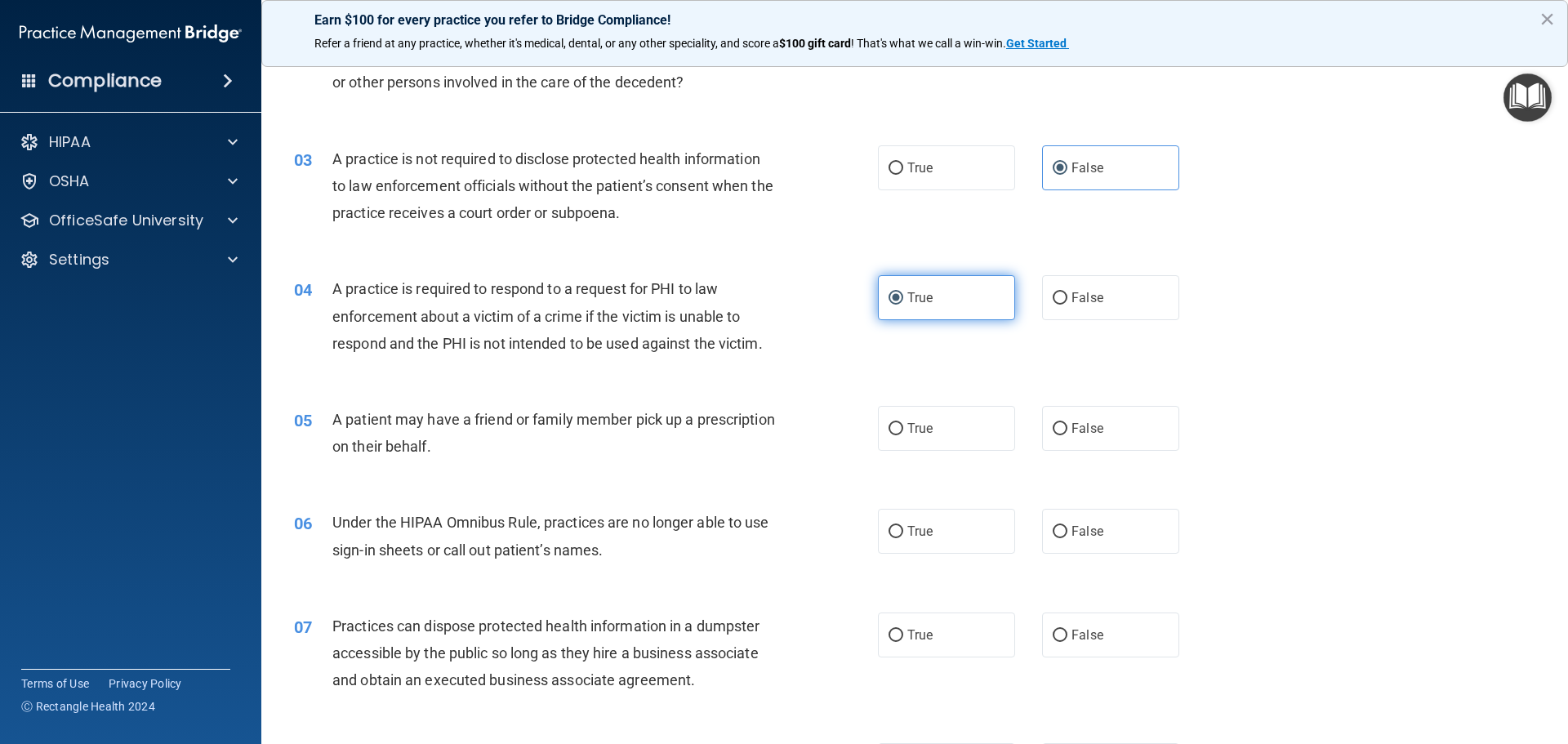
scroll to position [327, 0]
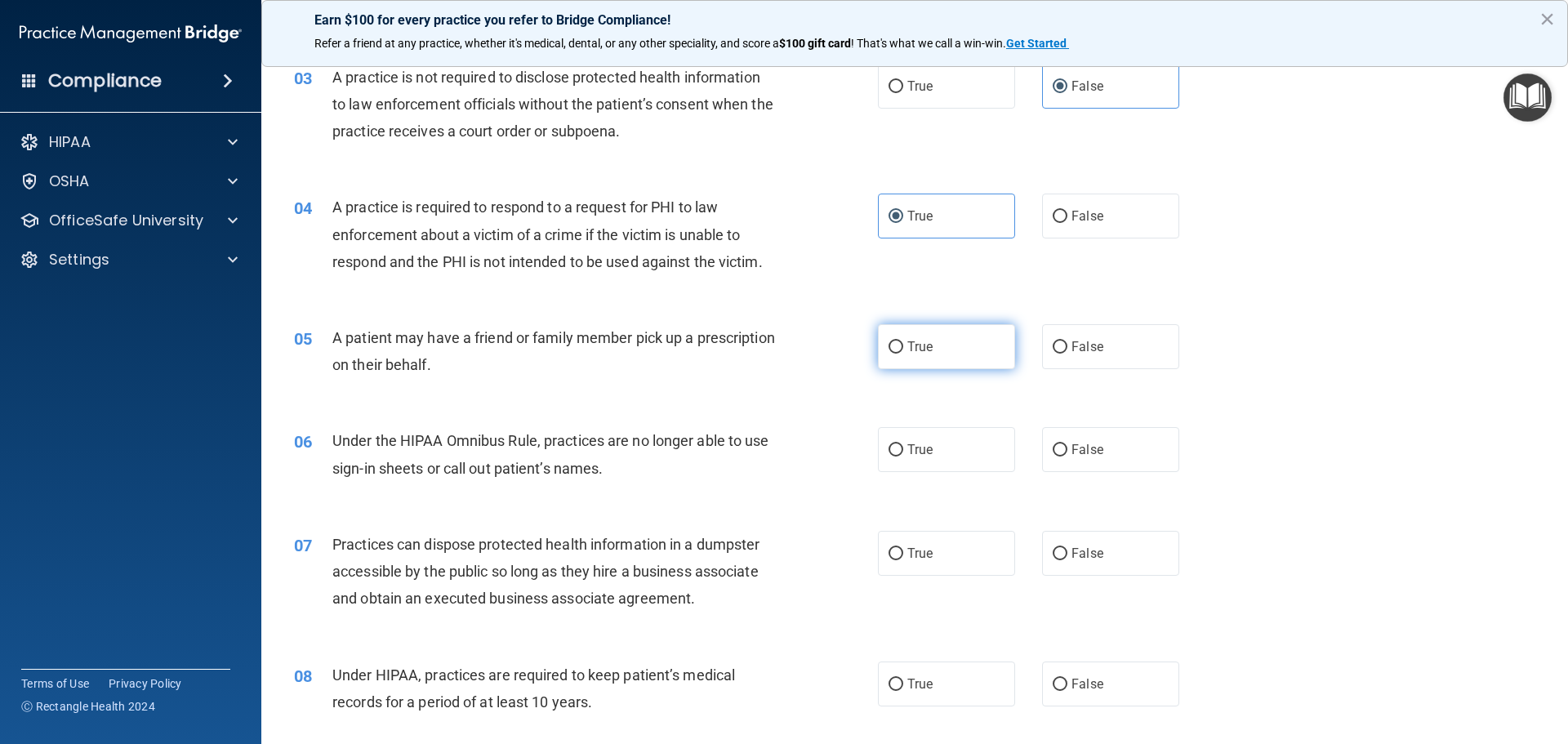
click at [972, 353] on label "True" at bounding box center [947, 346] width 137 height 45
click at [904, 353] on input "True" at bounding box center [895, 347] width 14 height 12
radio input "true"
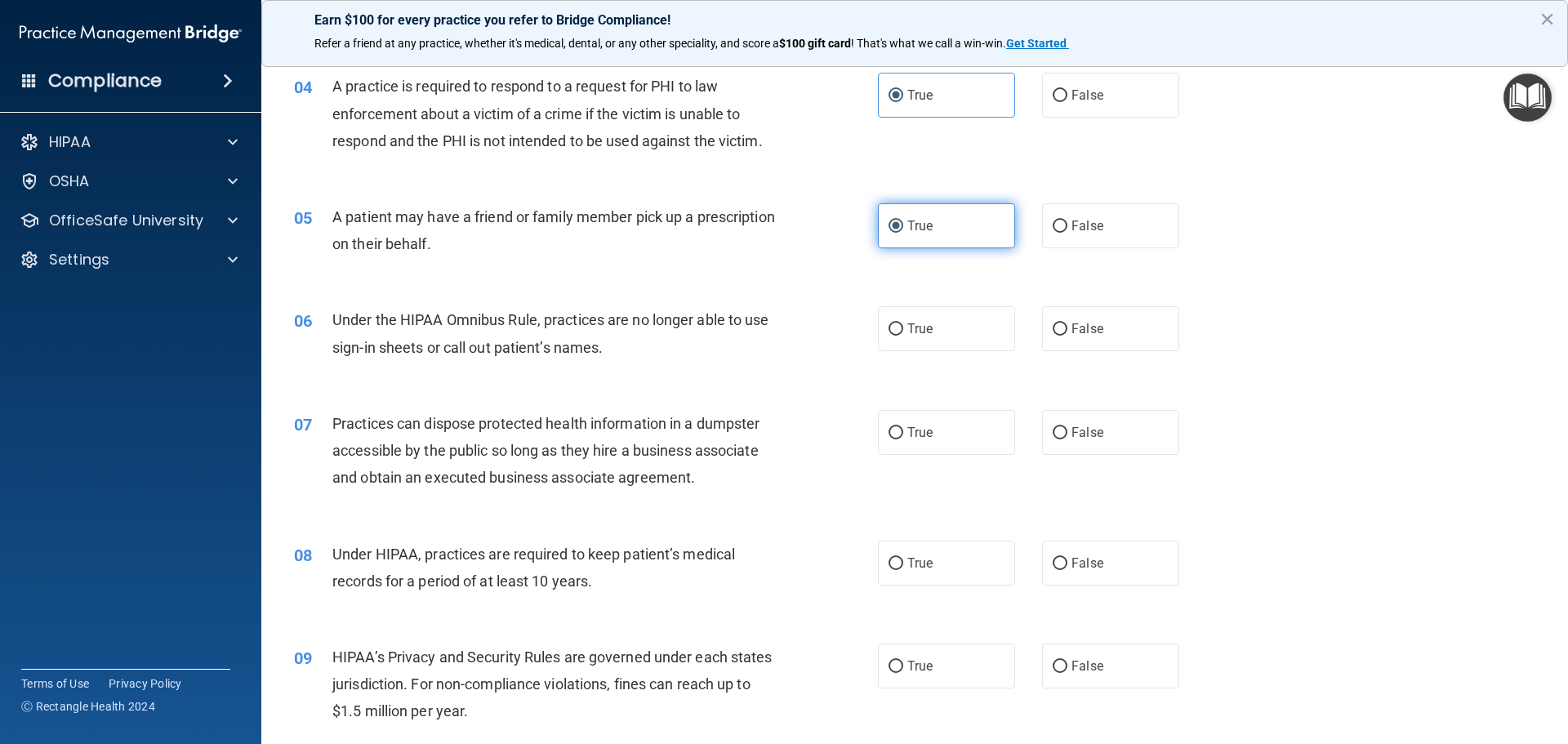
scroll to position [490, 0]
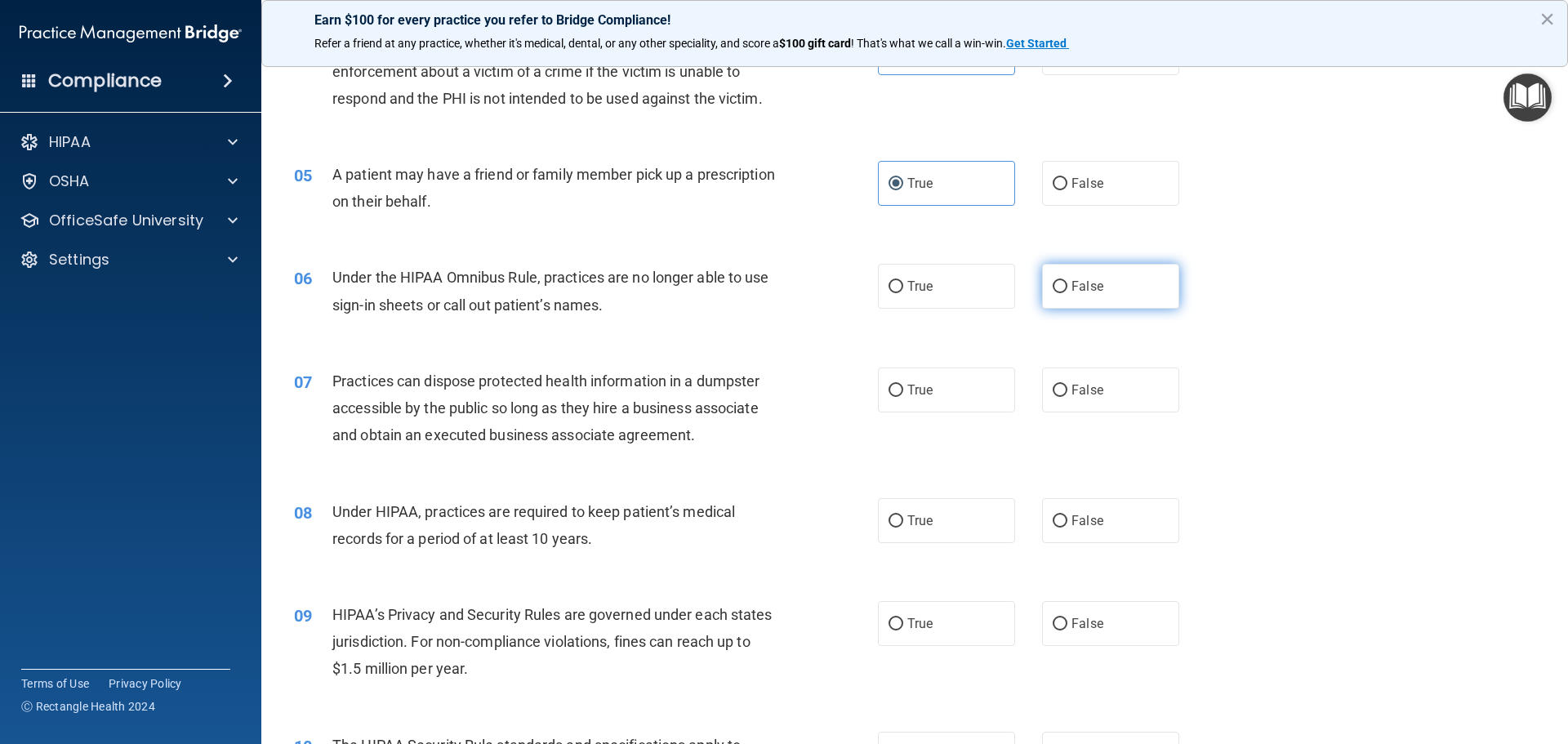
click at [1088, 291] on span "False" at bounding box center [1088, 286] width 32 height 15
click at [1067, 291] on input "False" at bounding box center [1060, 287] width 14 height 12
radio input "true"
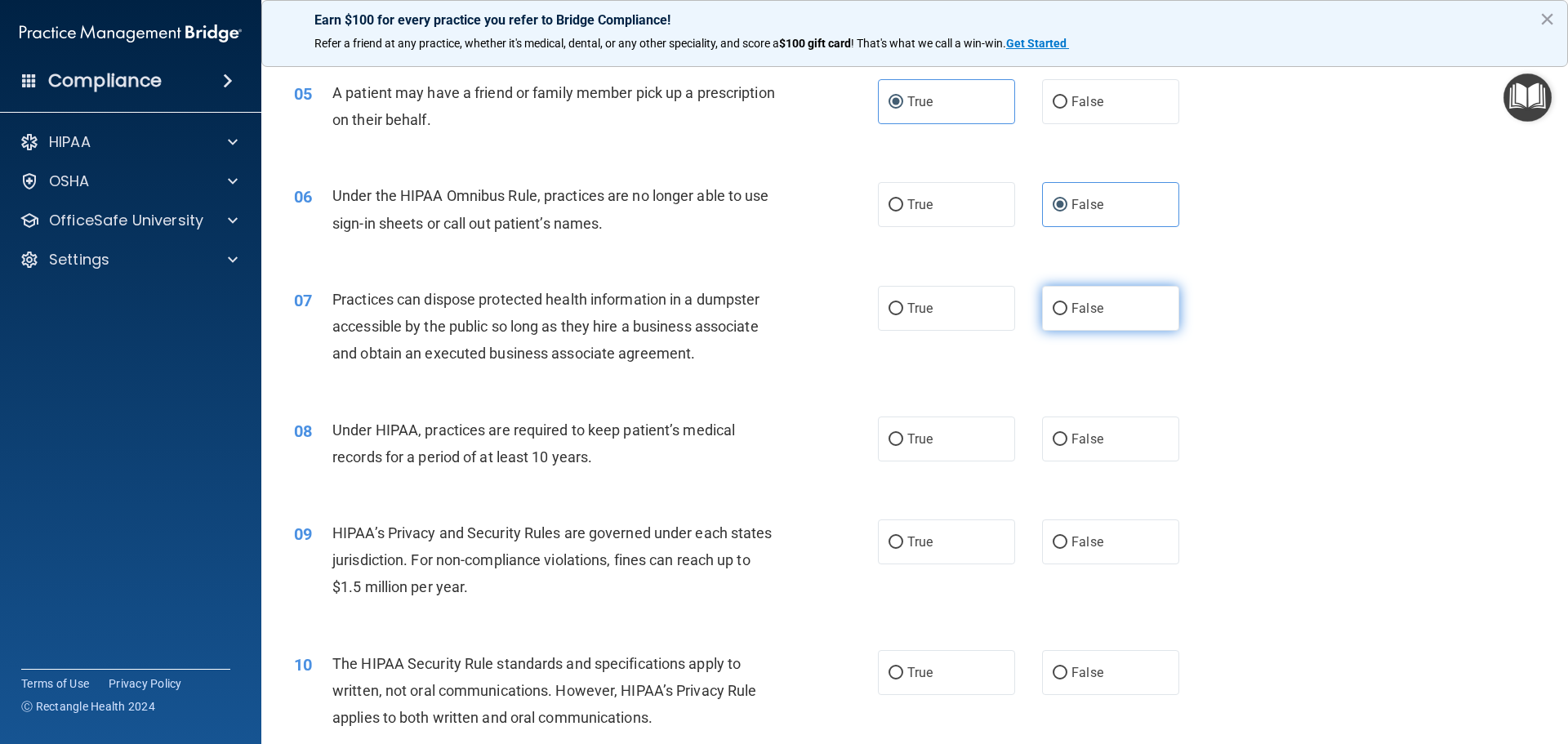
click at [1055, 305] on input "False" at bounding box center [1060, 309] width 14 height 12
radio input "true"
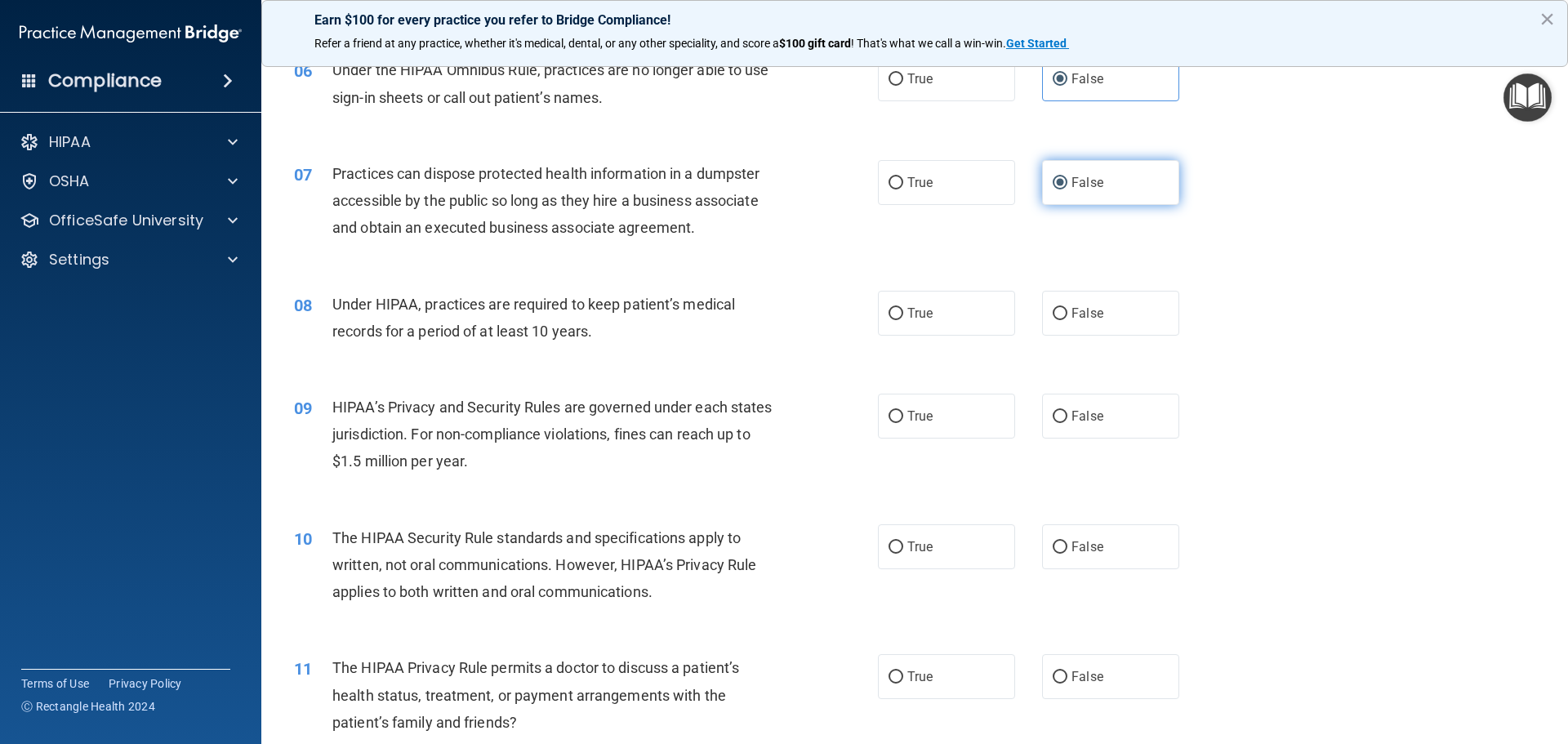
scroll to position [735, 0]
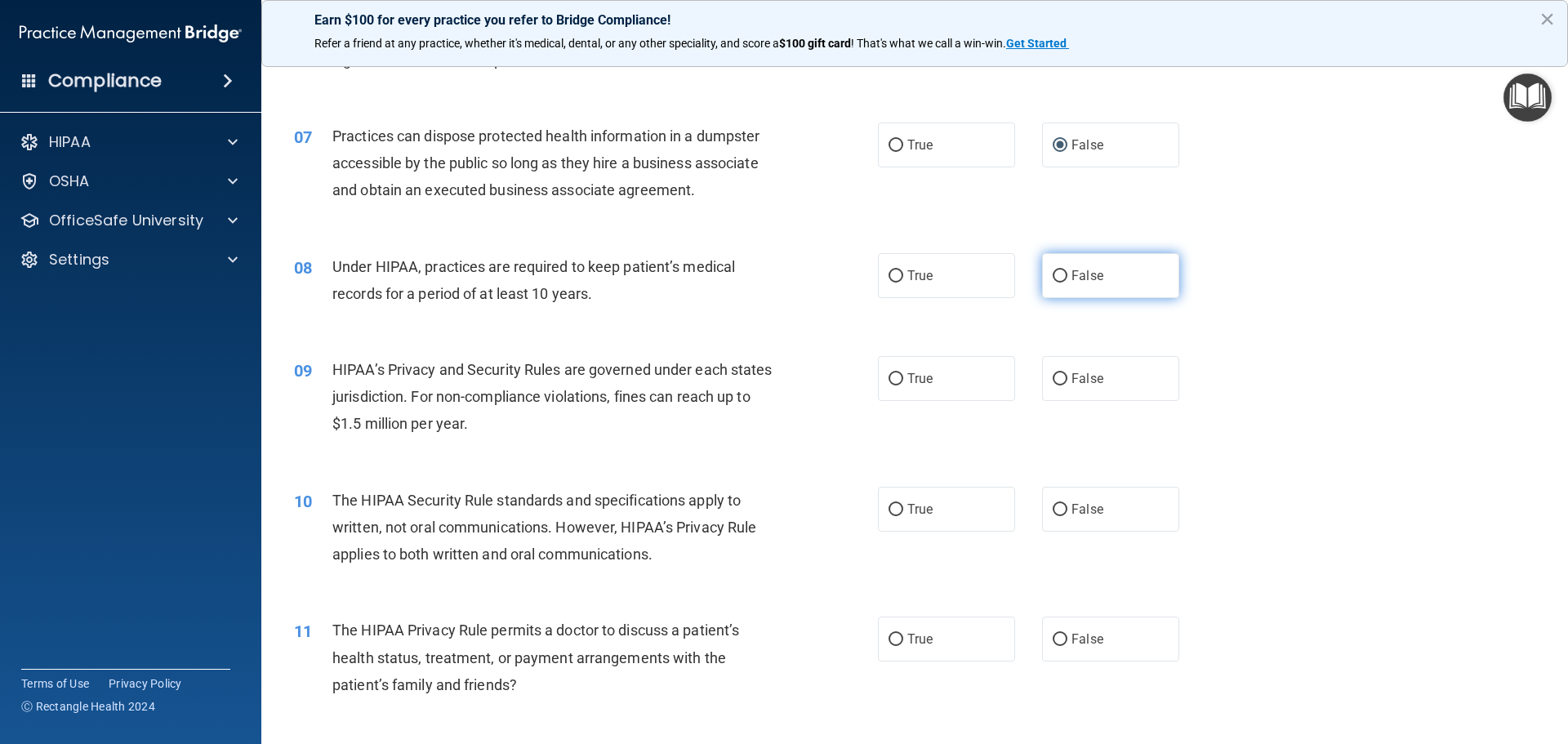
click at [1067, 289] on label "False" at bounding box center [1111, 275] width 137 height 45
click at [1067, 282] on input "False" at bounding box center [1060, 277] width 14 height 12
radio input "true"
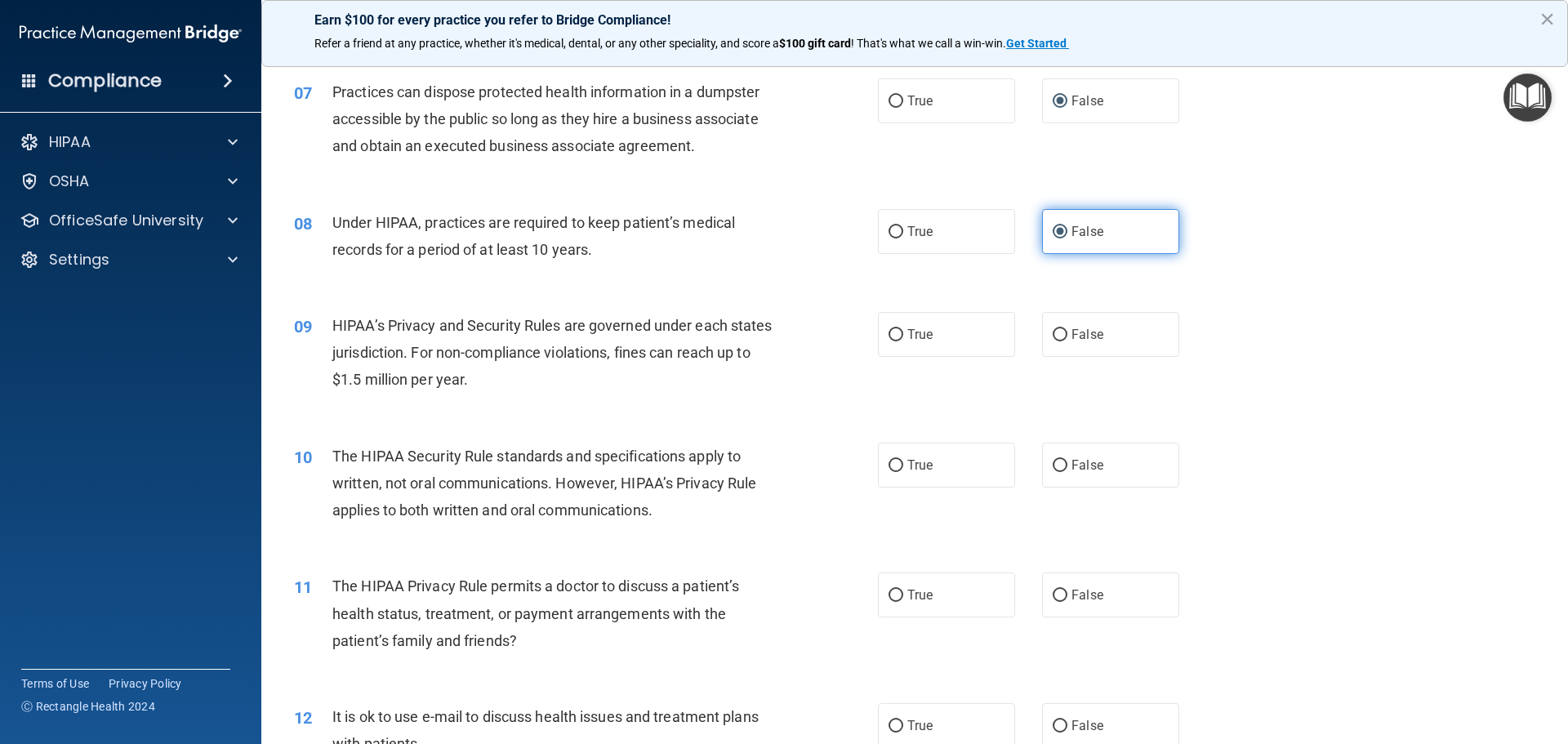
scroll to position [817, 0]
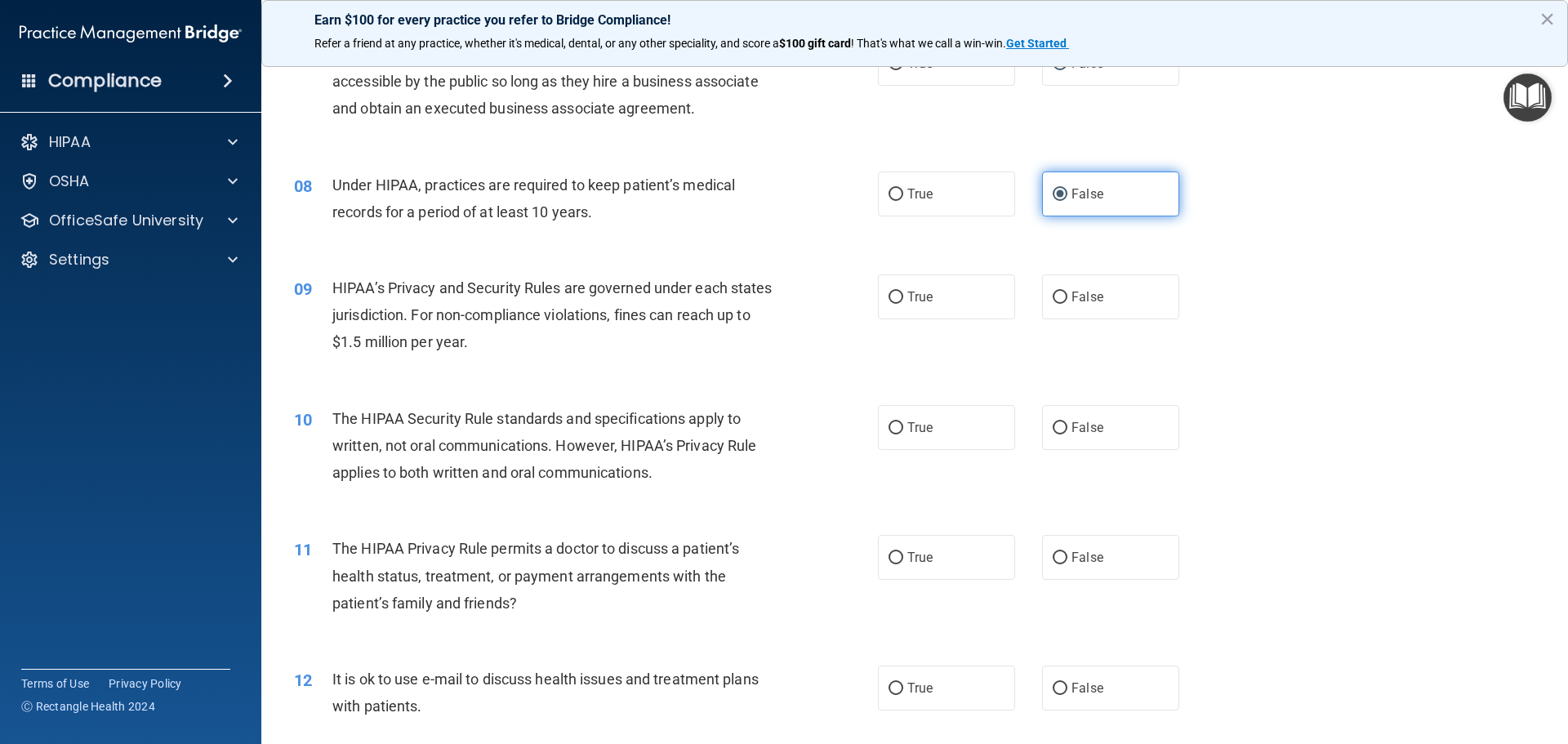
click at [1072, 289] on span "False" at bounding box center [1088, 297] width 32 height 15
click at [1067, 292] on input "False" at bounding box center [1060, 298] width 14 height 12
radio input "true"
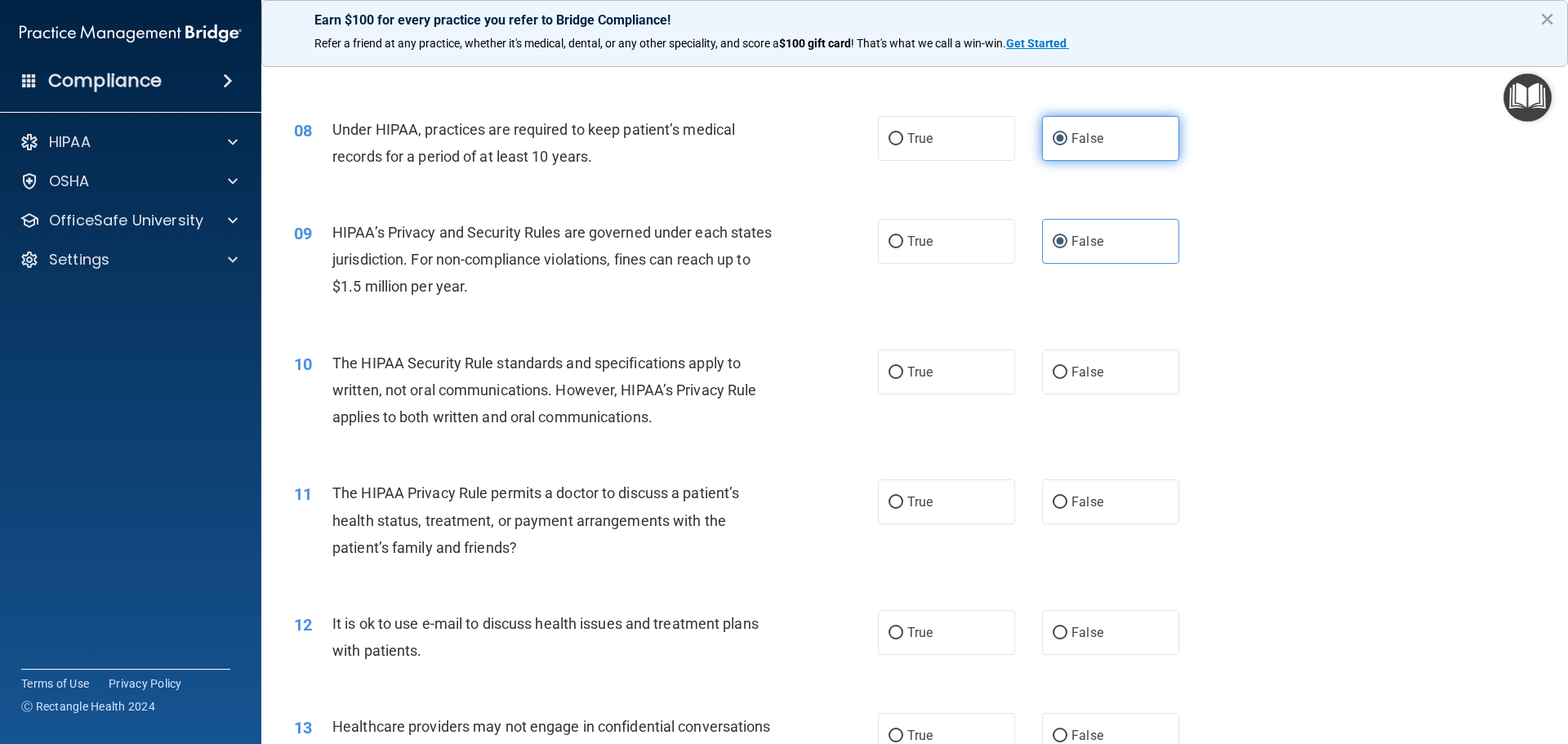
scroll to position [898, 0]
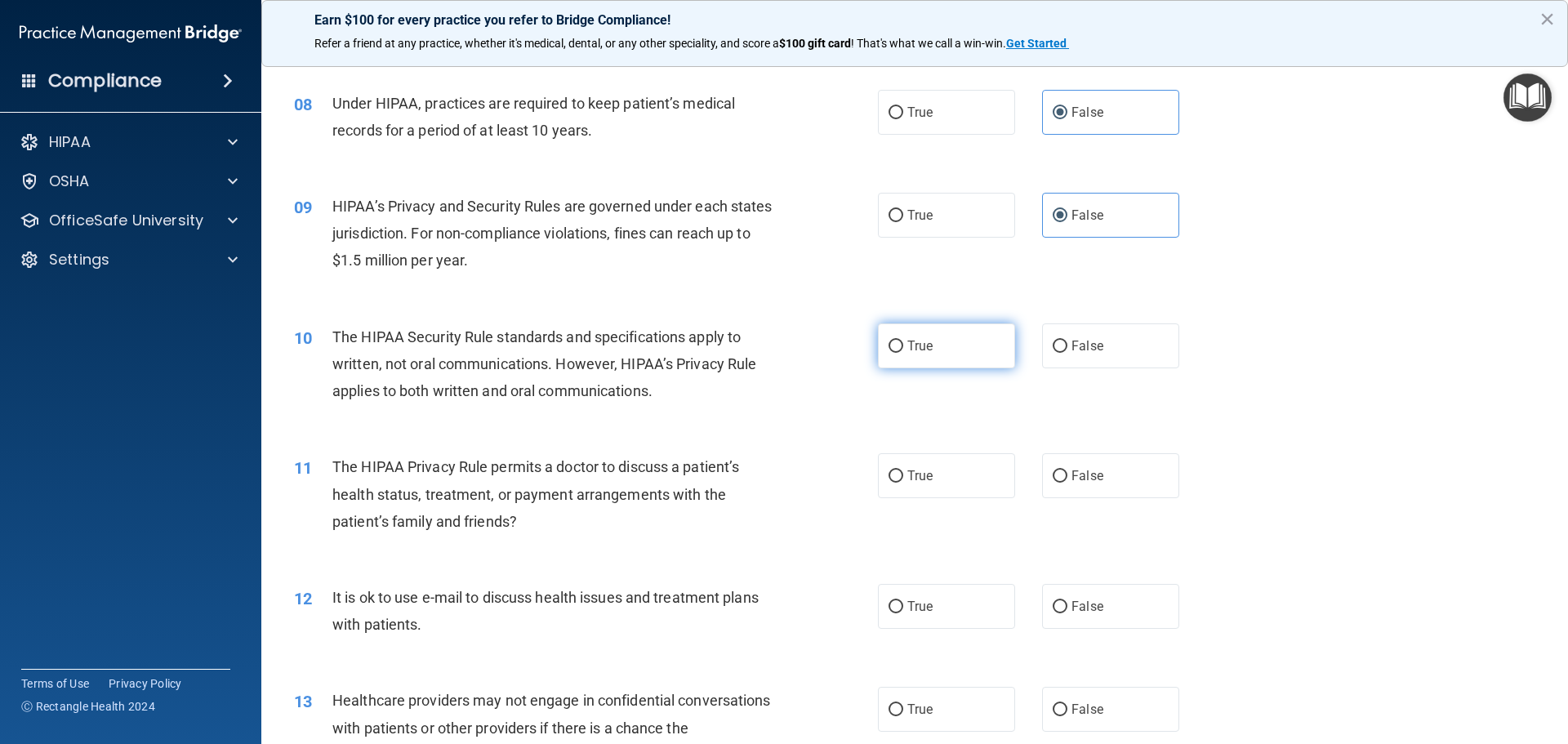
click at [961, 347] on label "True" at bounding box center [947, 345] width 137 height 45
click at [904, 347] on input "True" at bounding box center [895, 346] width 14 height 12
radio input "true"
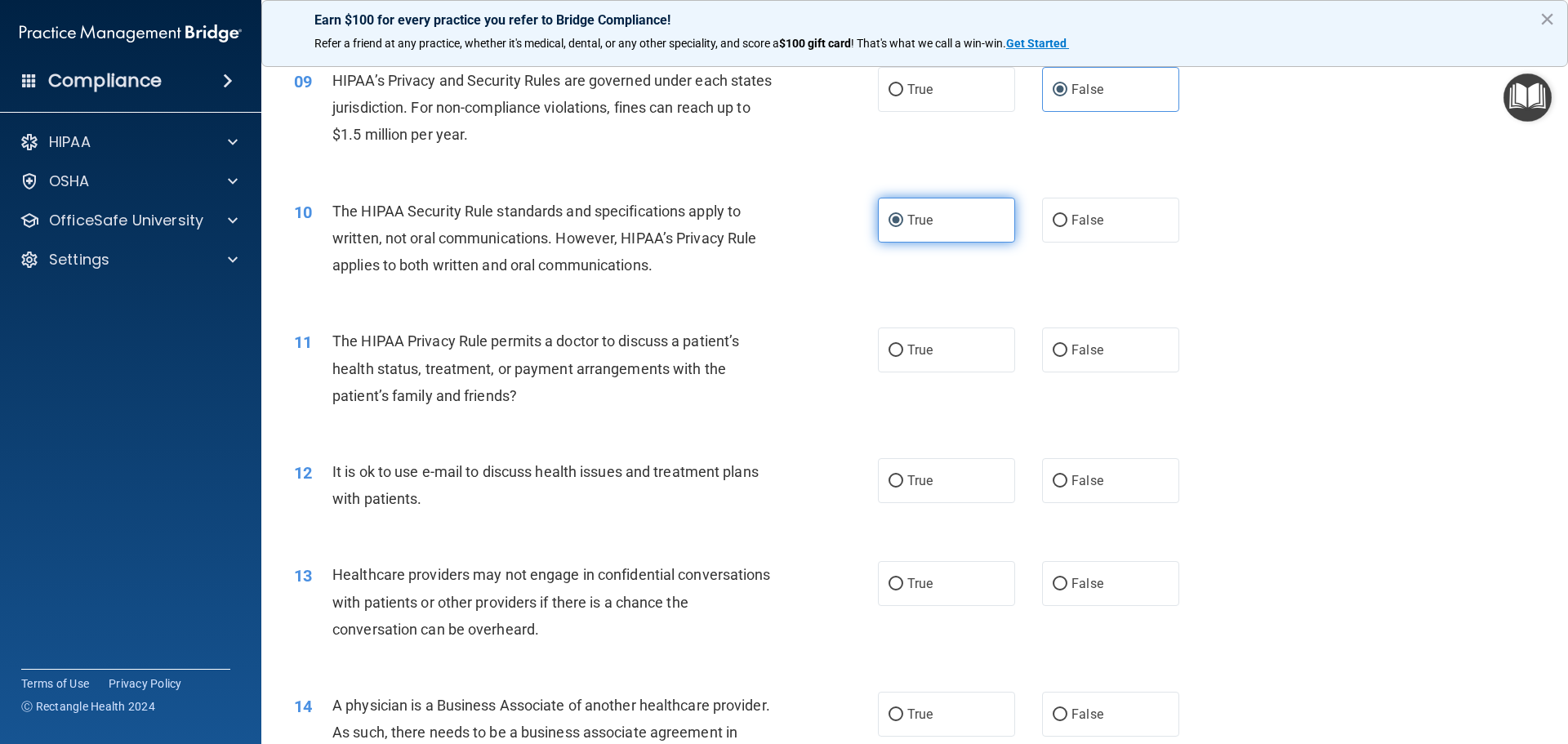
scroll to position [1061, 0]
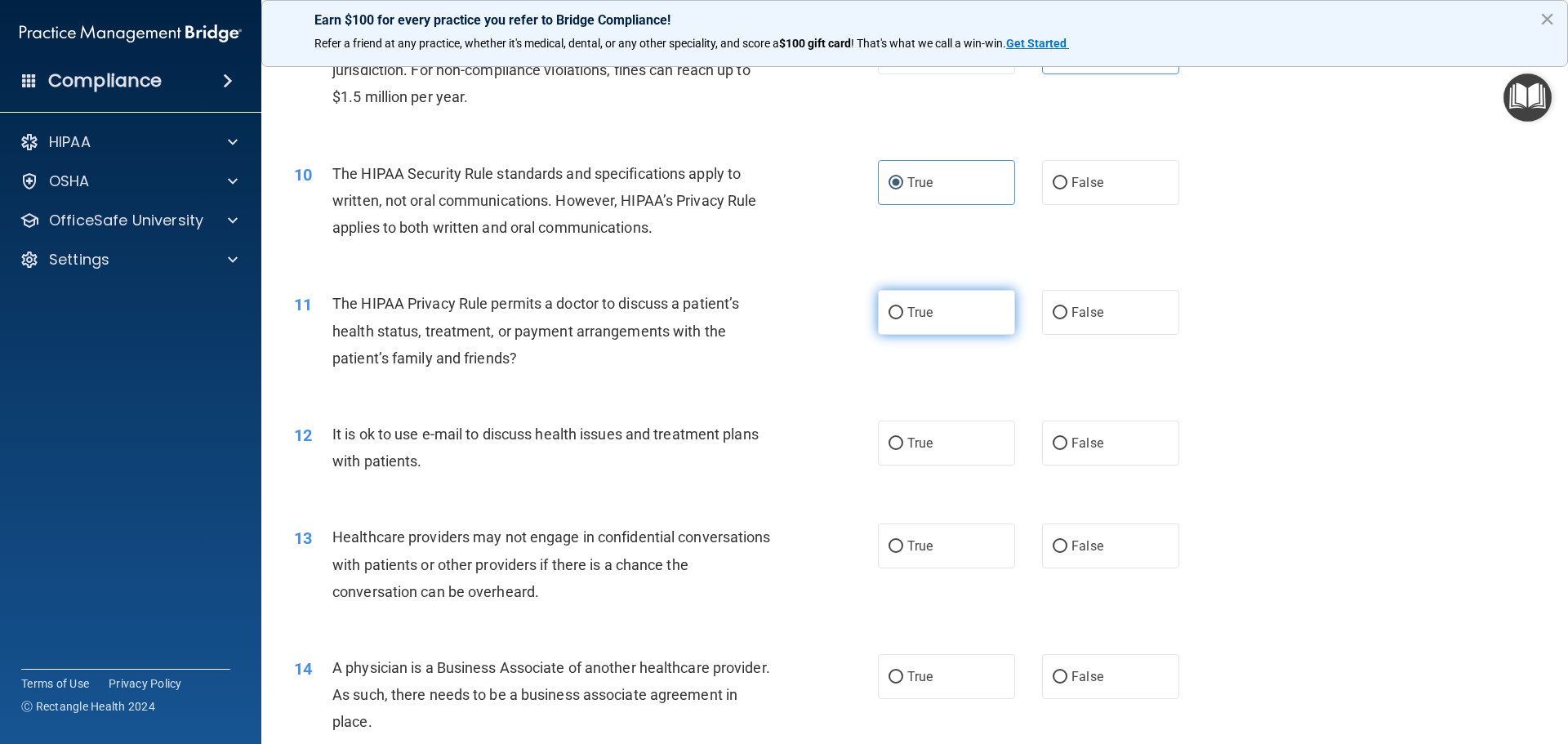
click at [971, 327] on label "True" at bounding box center [947, 312] width 137 height 45
click at [904, 319] on input "True" at bounding box center [895, 313] width 14 height 12
radio input "true"
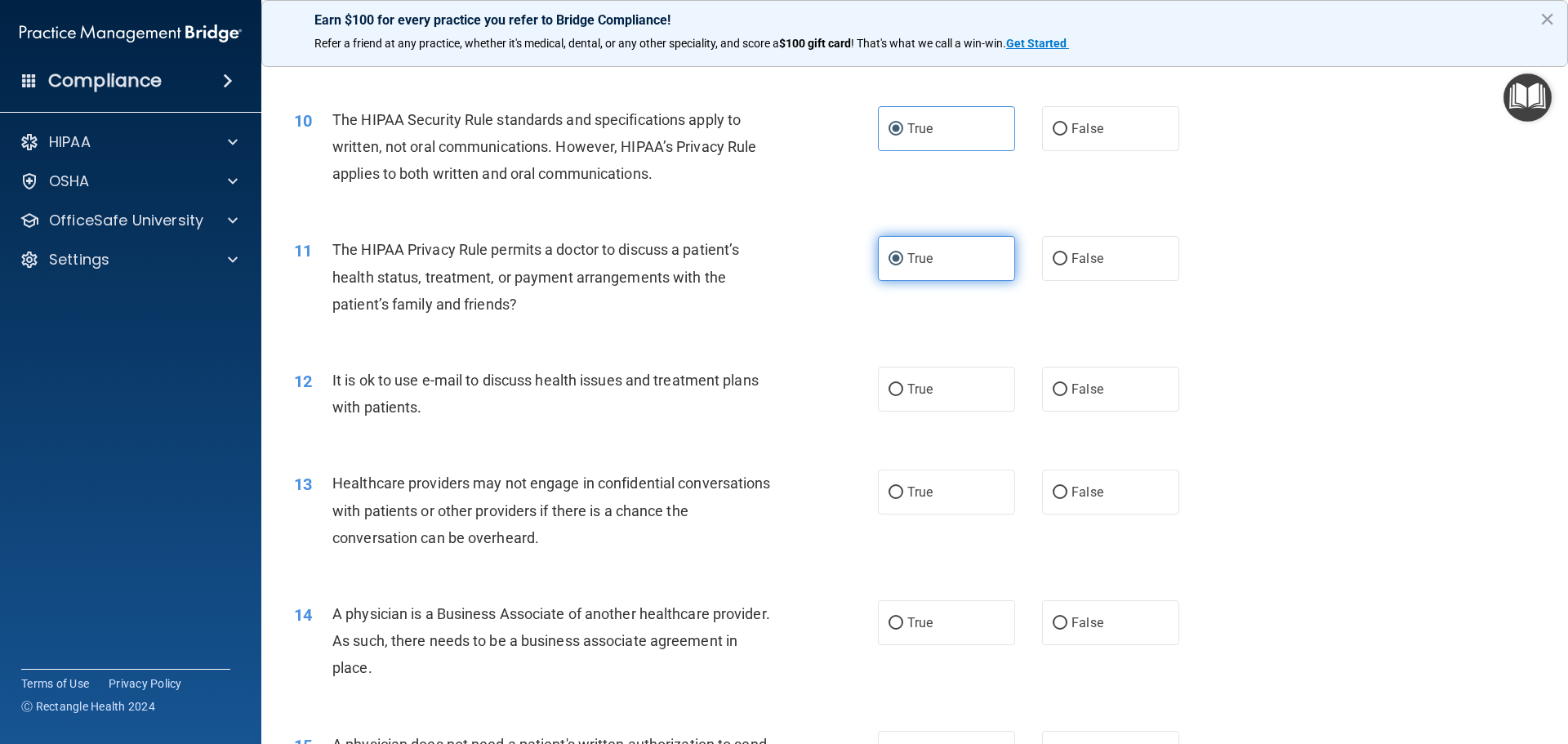
scroll to position [1144, 0]
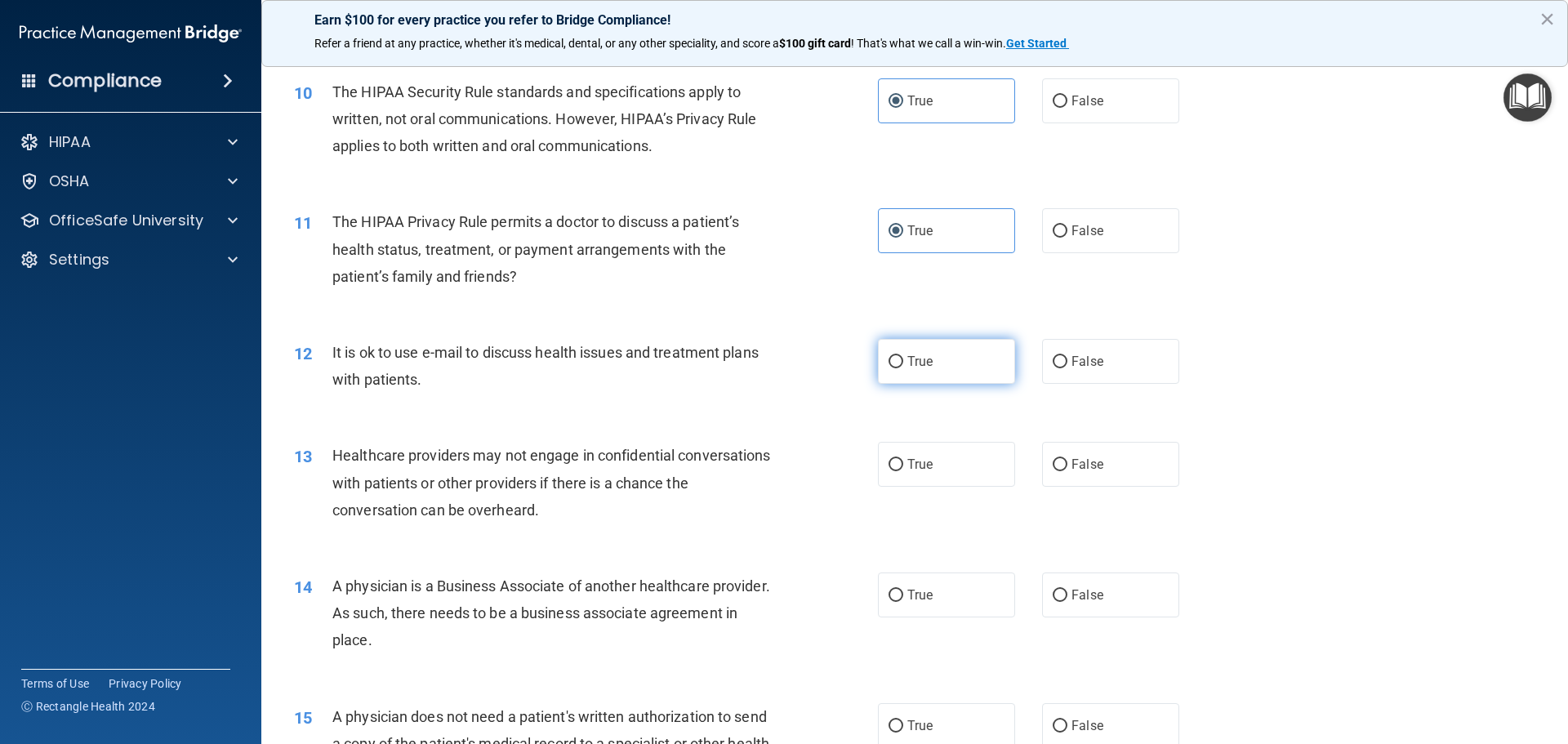
click at [941, 361] on label "True" at bounding box center [947, 361] width 137 height 45
click at [904, 361] on input "True" at bounding box center [895, 362] width 14 height 12
radio input "true"
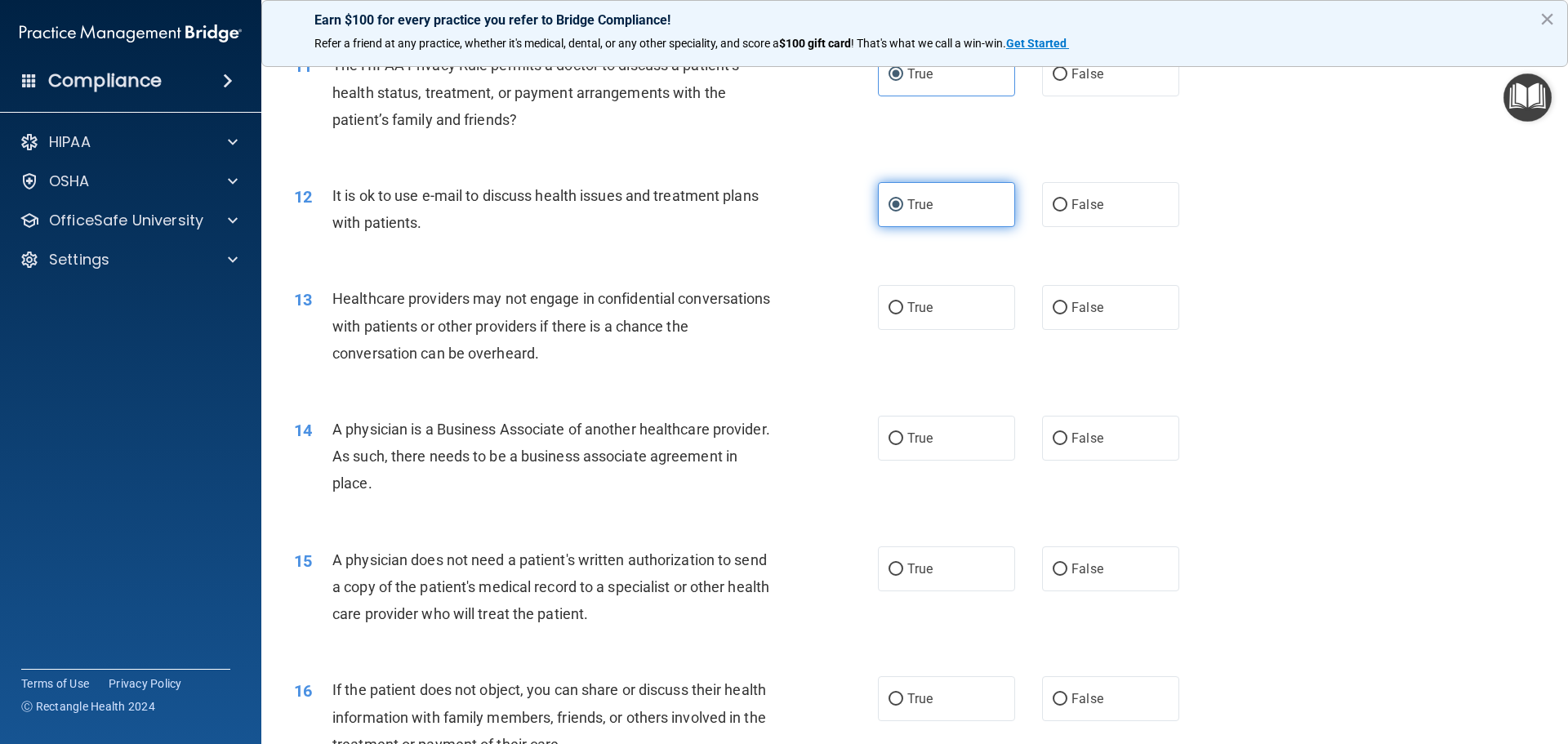
scroll to position [1306, 0]
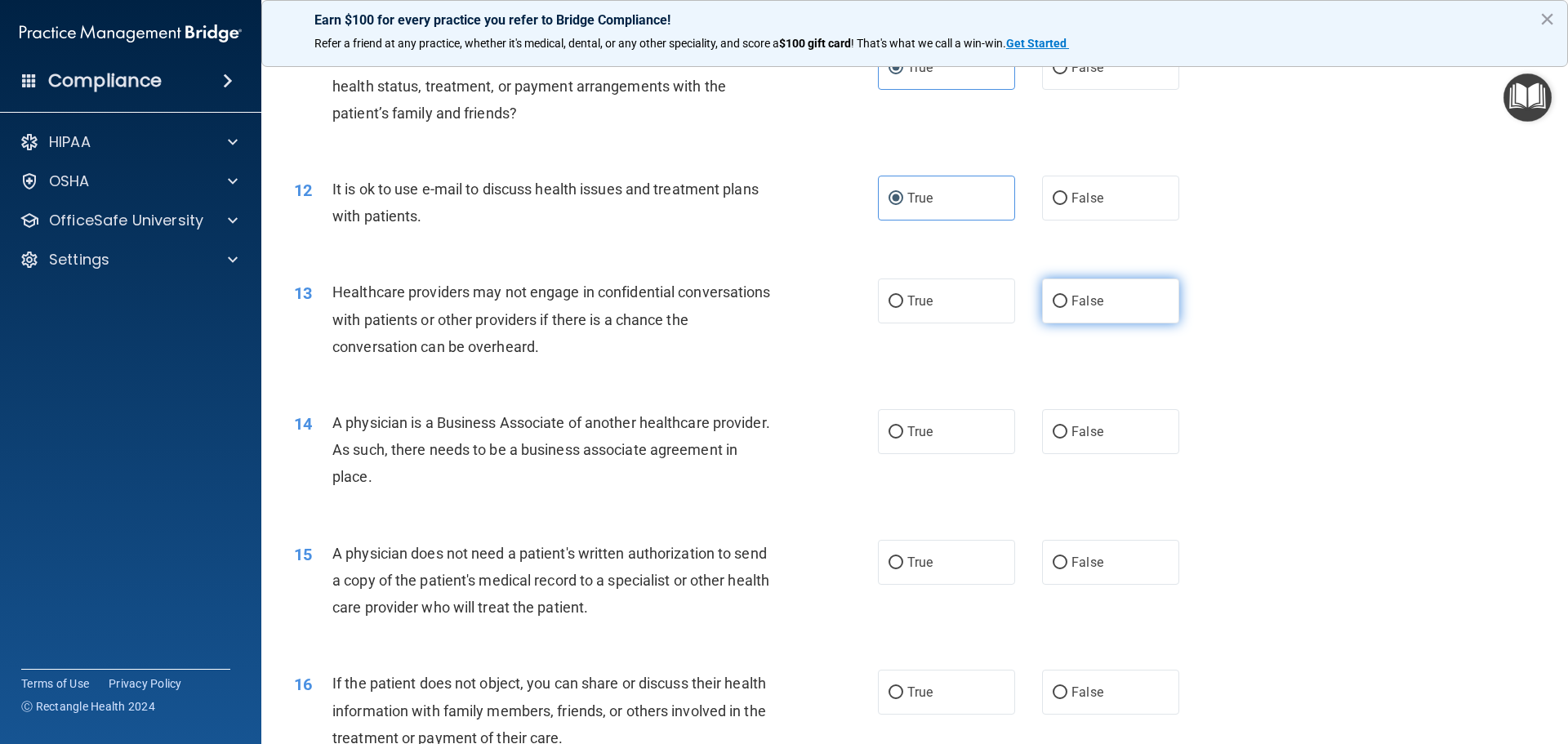
click at [1085, 309] on label "False" at bounding box center [1111, 300] width 137 height 45
click at [1067, 308] on input "False" at bounding box center [1060, 301] width 14 height 12
radio input "true"
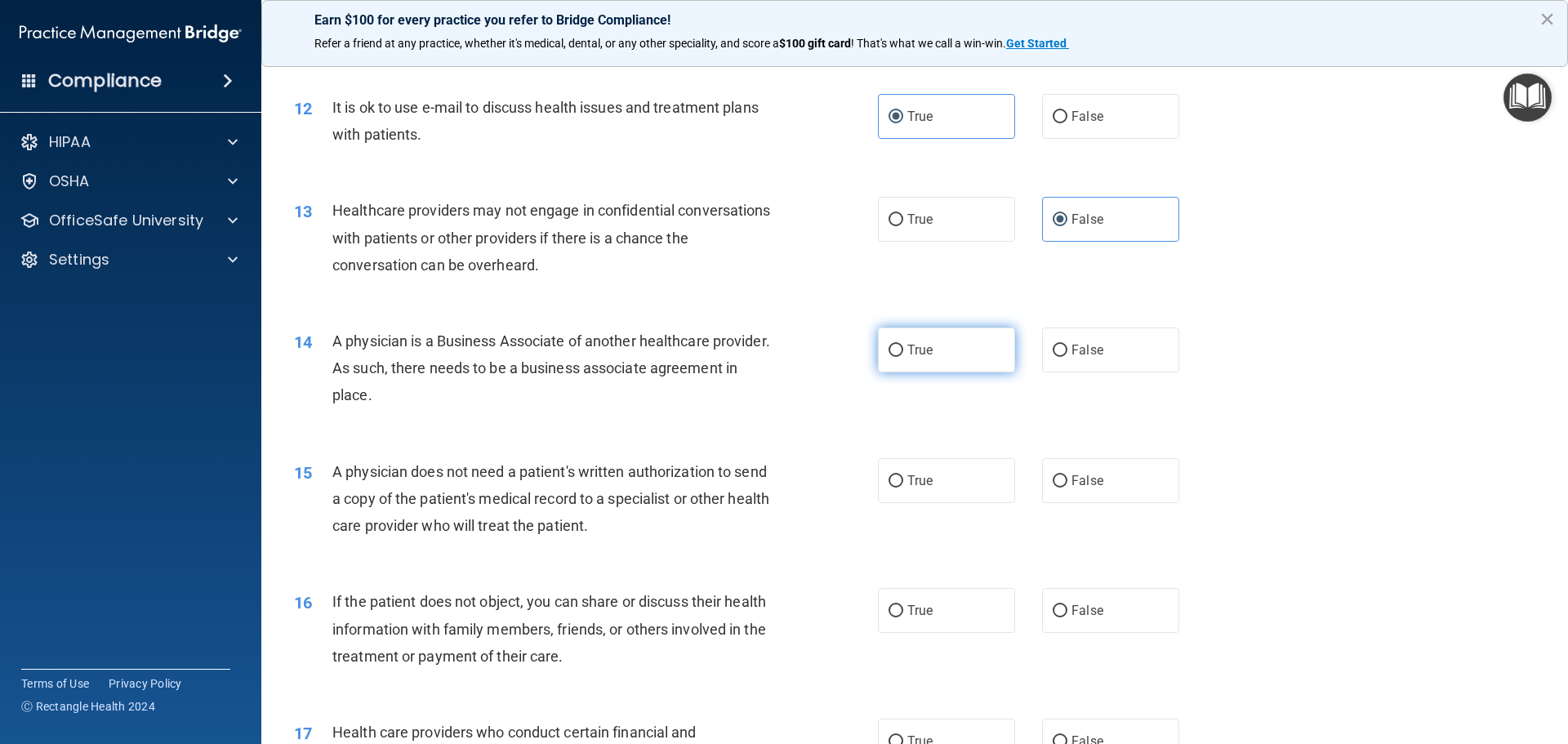
click at [990, 349] on label "True" at bounding box center [947, 350] width 137 height 45
click at [904, 349] on input "True" at bounding box center [895, 350] width 14 height 12
radio input "true"
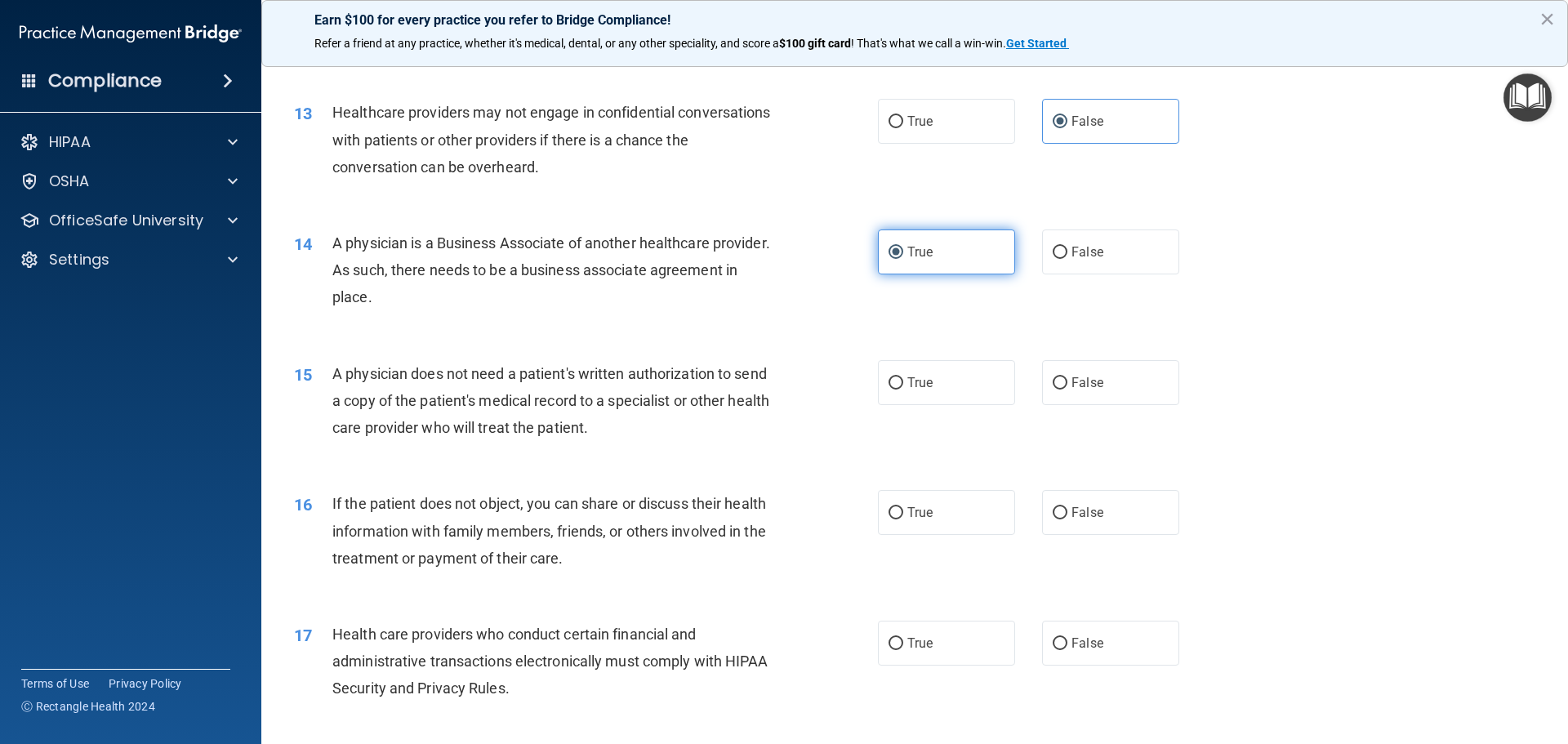
scroll to position [1552, 0]
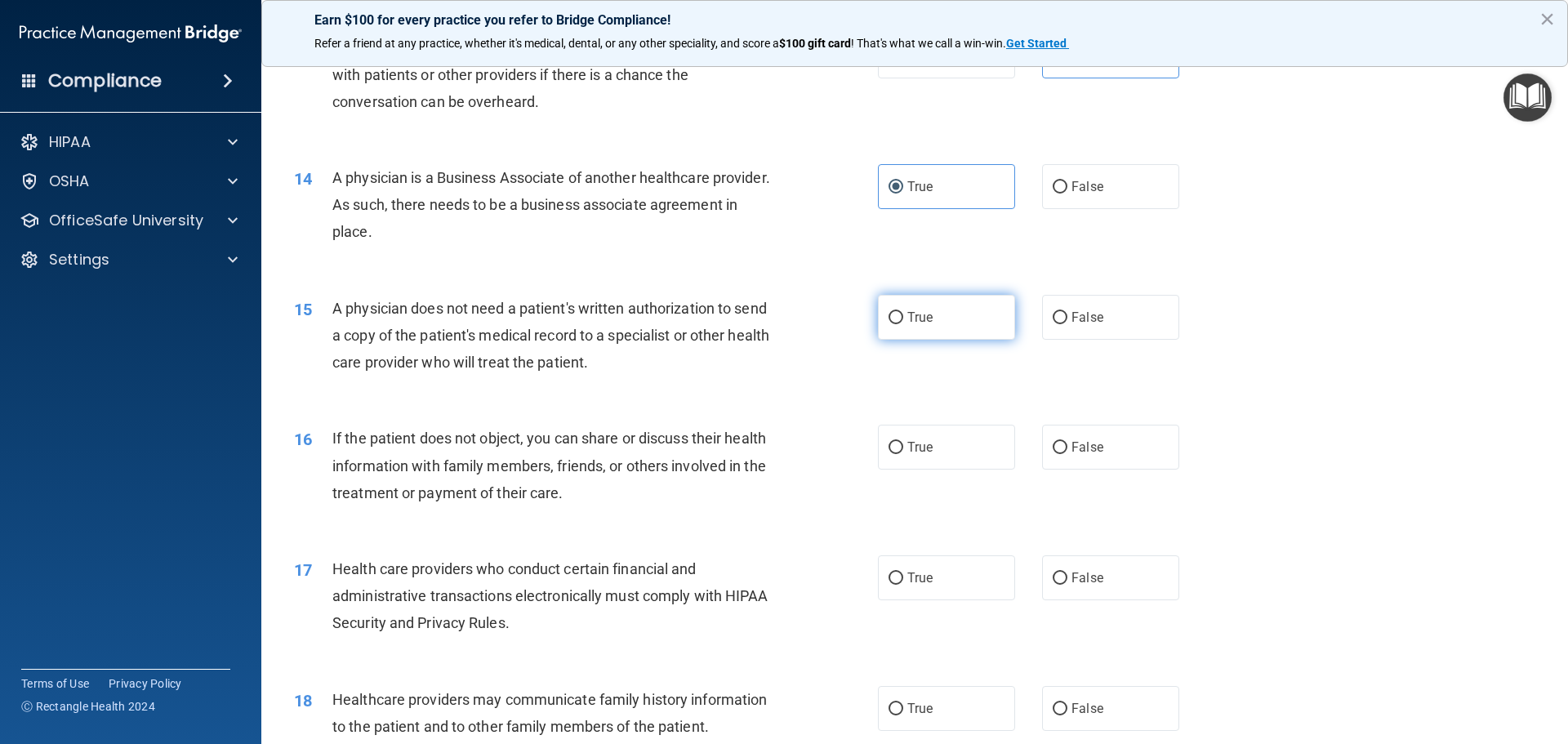
click at [965, 331] on label "True" at bounding box center [947, 317] width 137 height 45
click at [904, 324] on input "True" at bounding box center [895, 318] width 14 height 12
radio input "true"
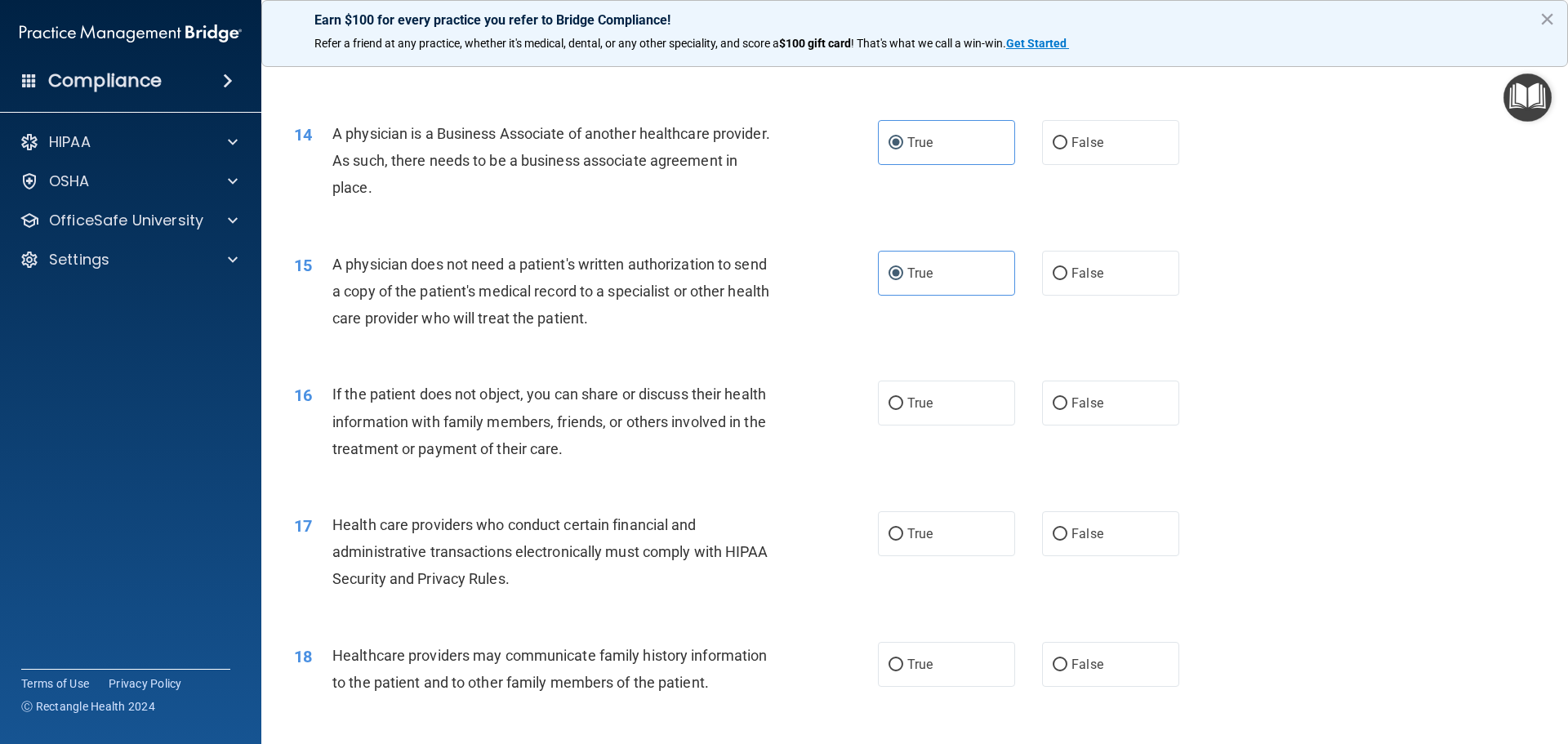
scroll to position [1633, 0]
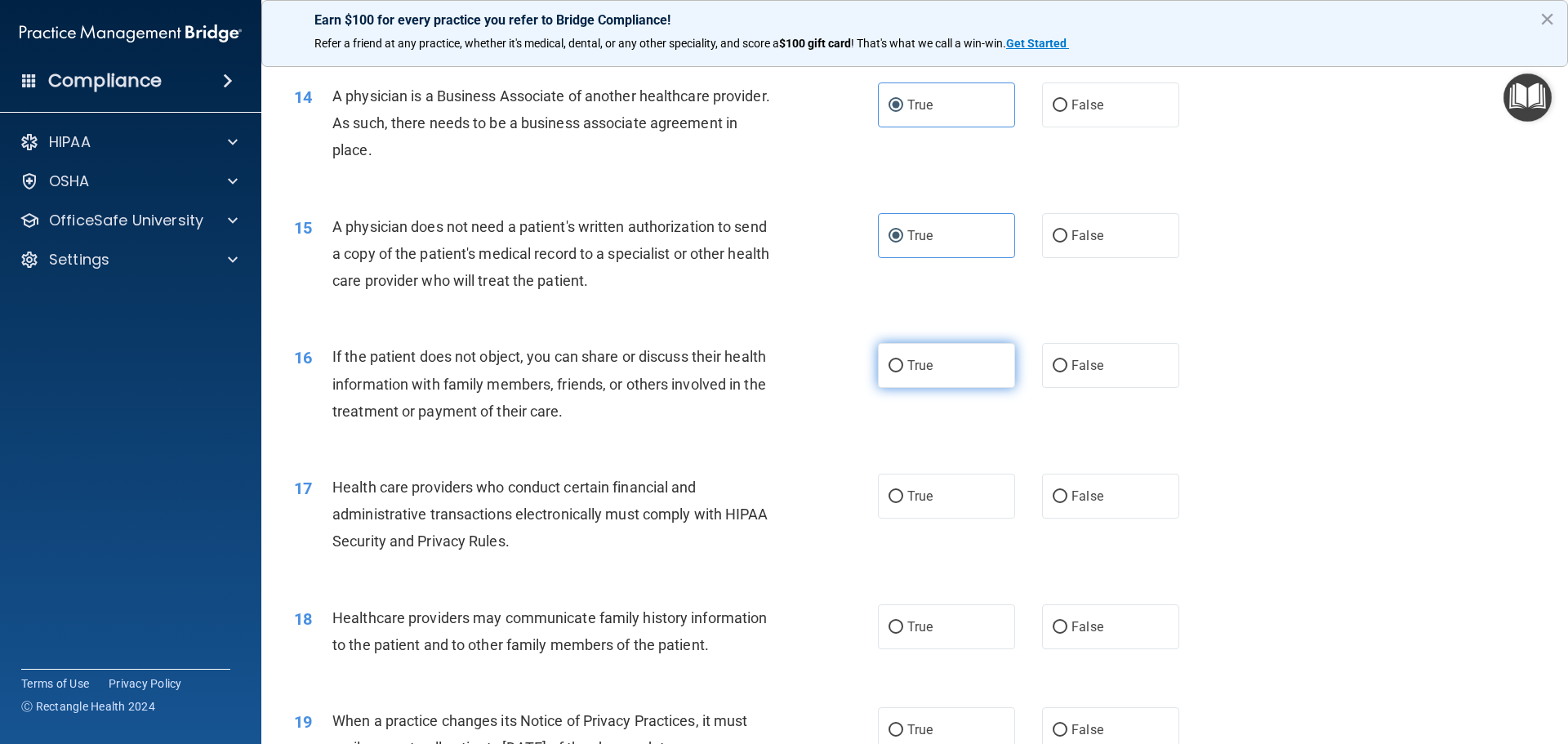
click at [950, 367] on label "True" at bounding box center [947, 365] width 137 height 45
click at [904, 367] on input "True" at bounding box center [895, 366] width 14 height 12
radio input "true"
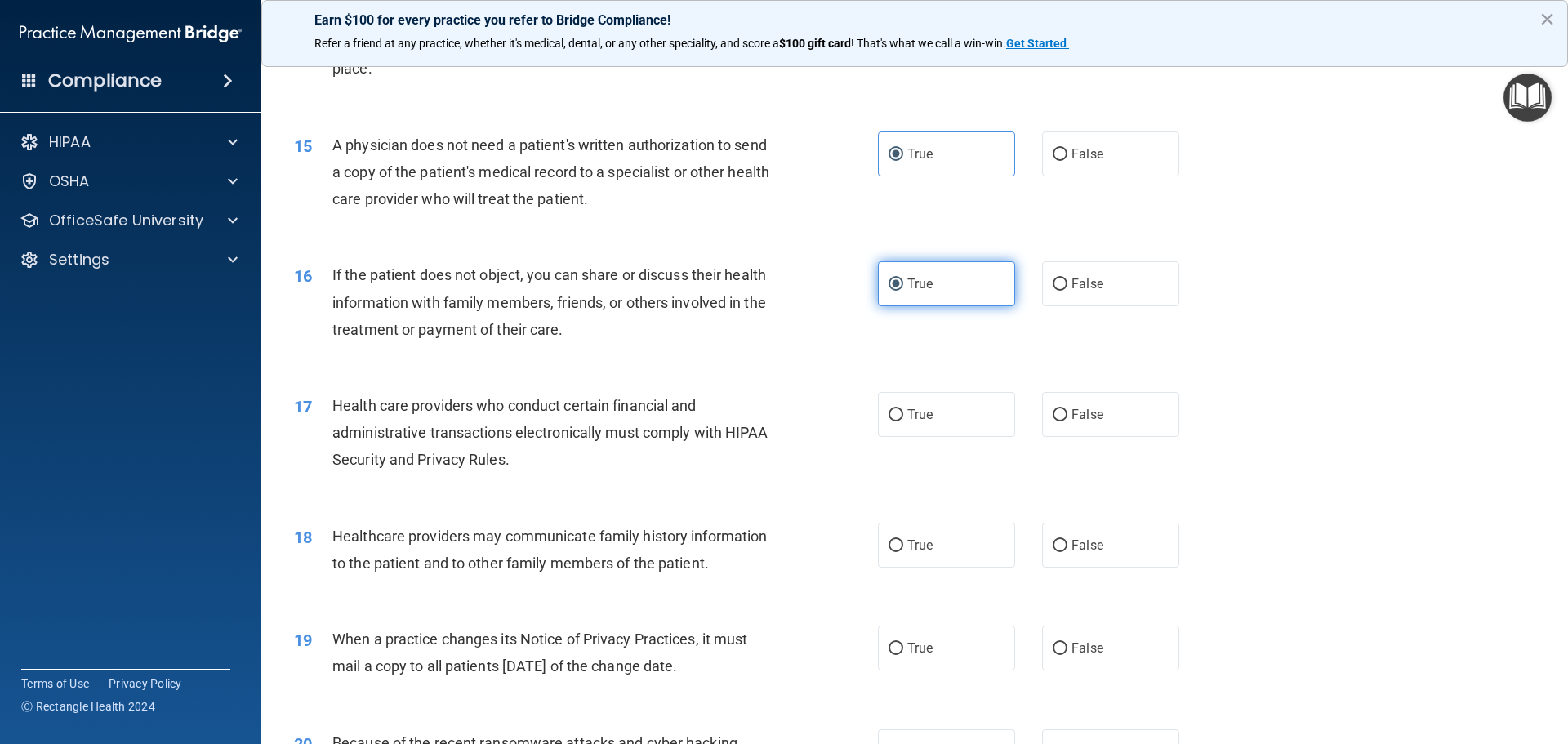
scroll to position [1797, 0]
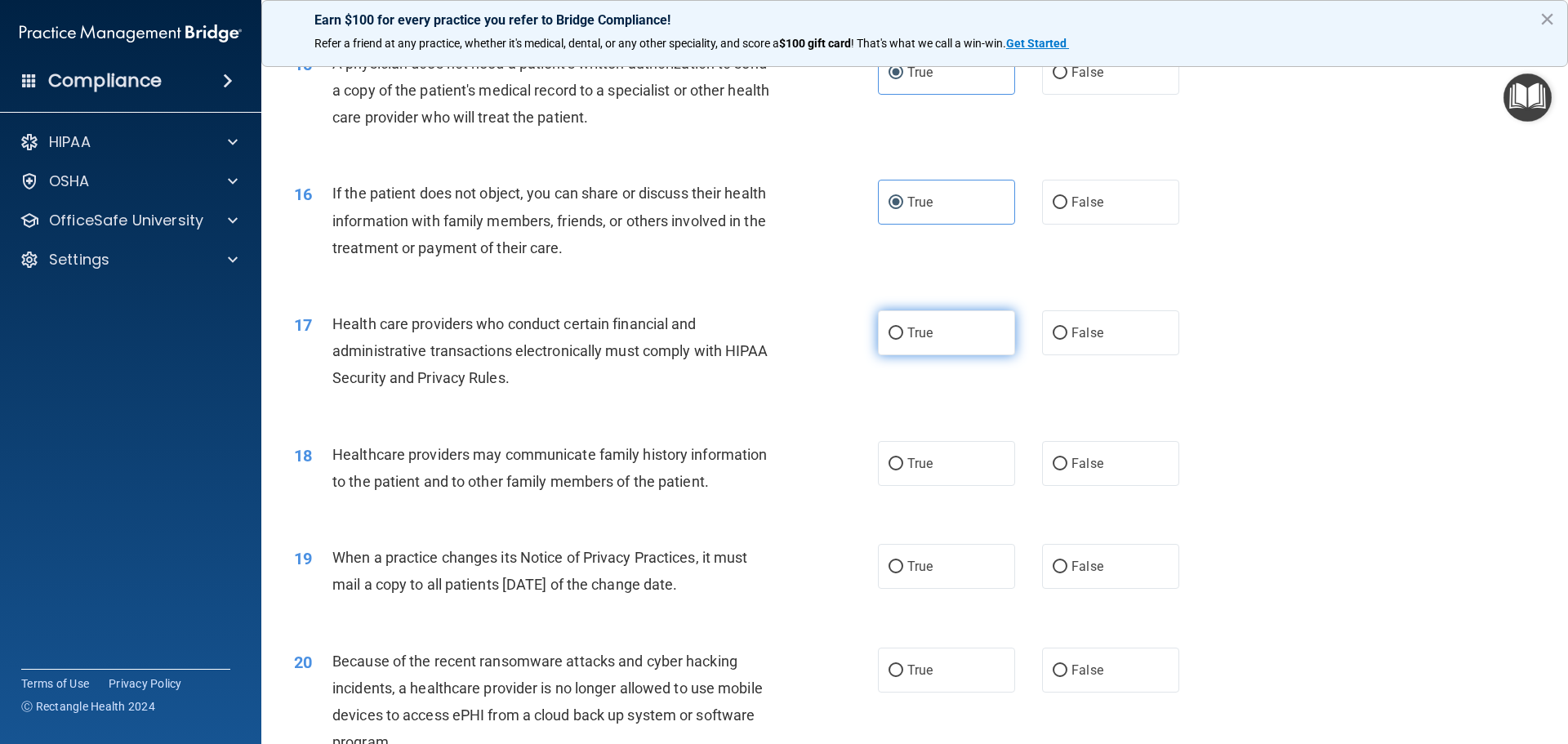
click at [949, 354] on label "True" at bounding box center [947, 333] width 137 height 45
click at [904, 339] on input "True" at bounding box center [895, 333] width 14 height 12
radio input "true"
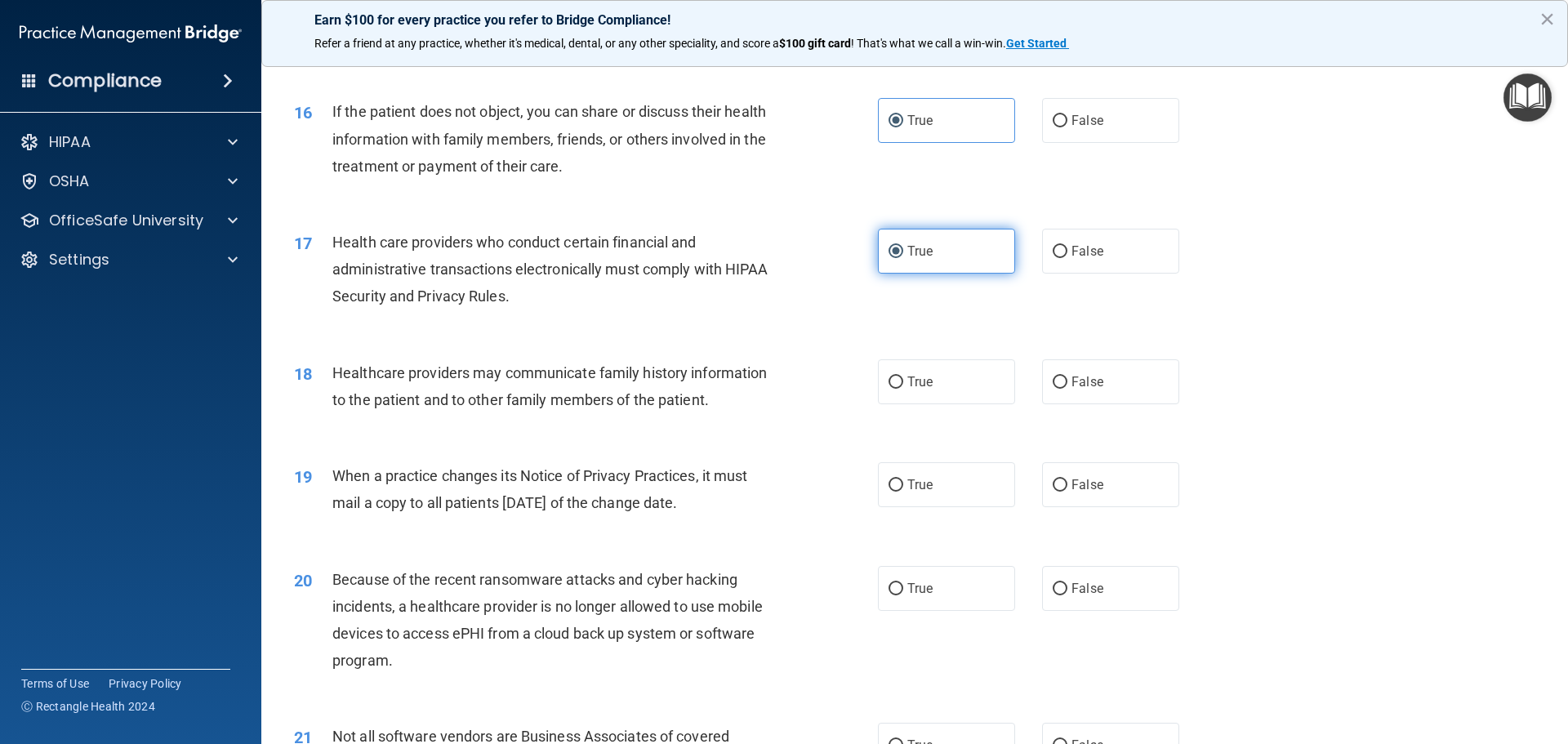
scroll to position [1960, 0]
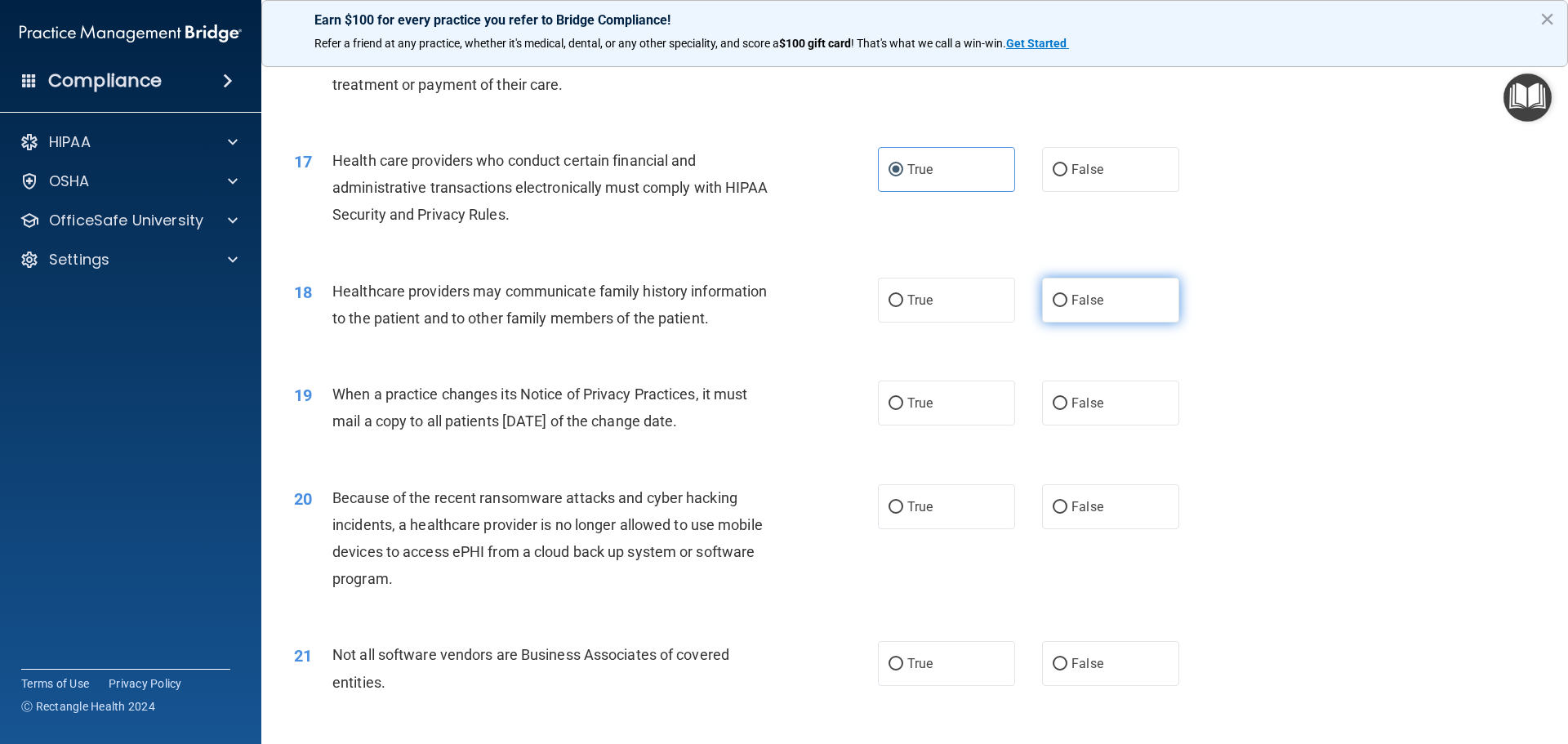
click at [1072, 306] on span "False" at bounding box center [1088, 300] width 32 height 15
click at [1067, 306] on input "False" at bounding box center [1060, 301] width 14 height 12
radio input "true"
click at [1089, 389] on label "False" at bounding box center [1111, 403] width 137 height 45
click at [1067, 398] on input "False" at bounding box center [1060, 404] width 14 height 12
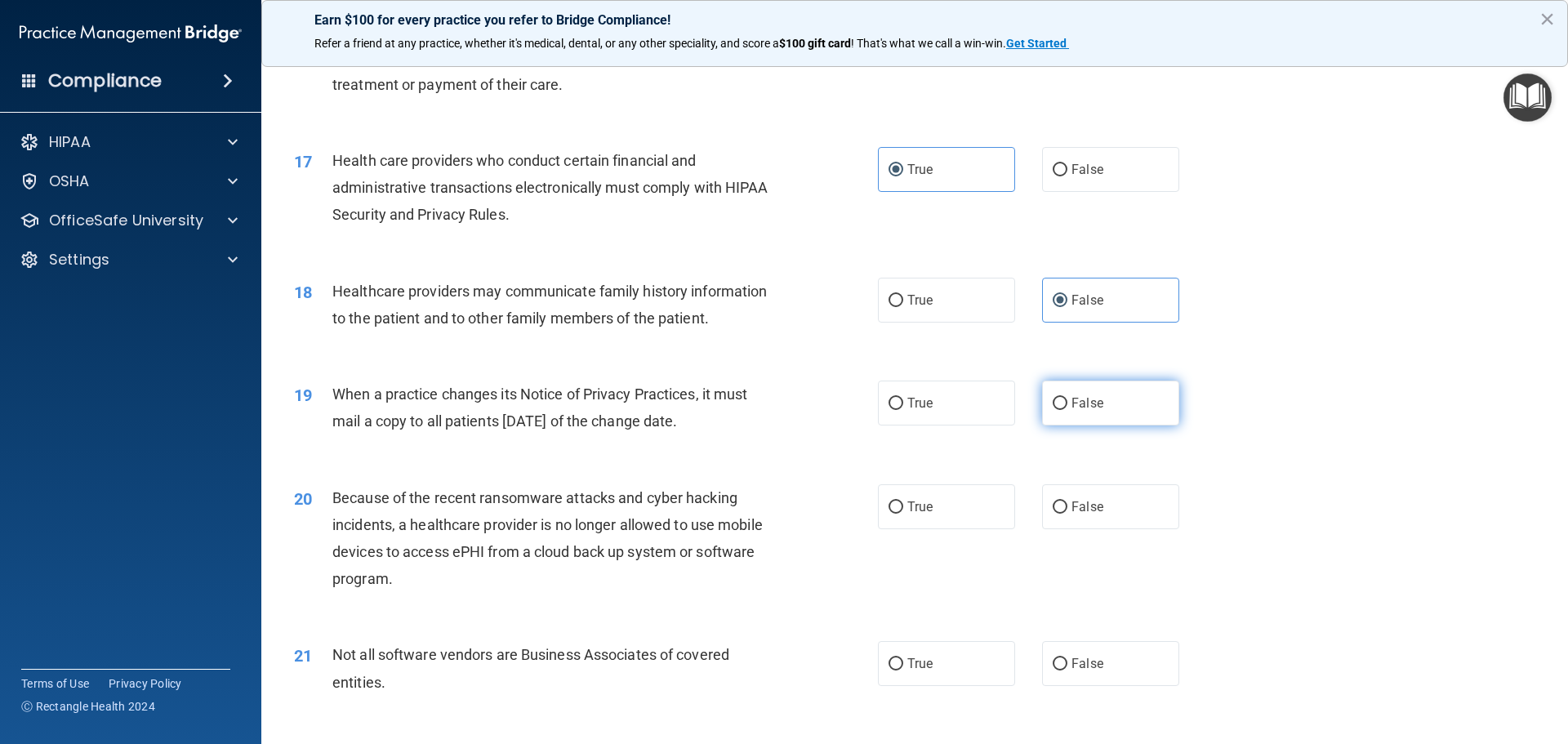
radio input "true"
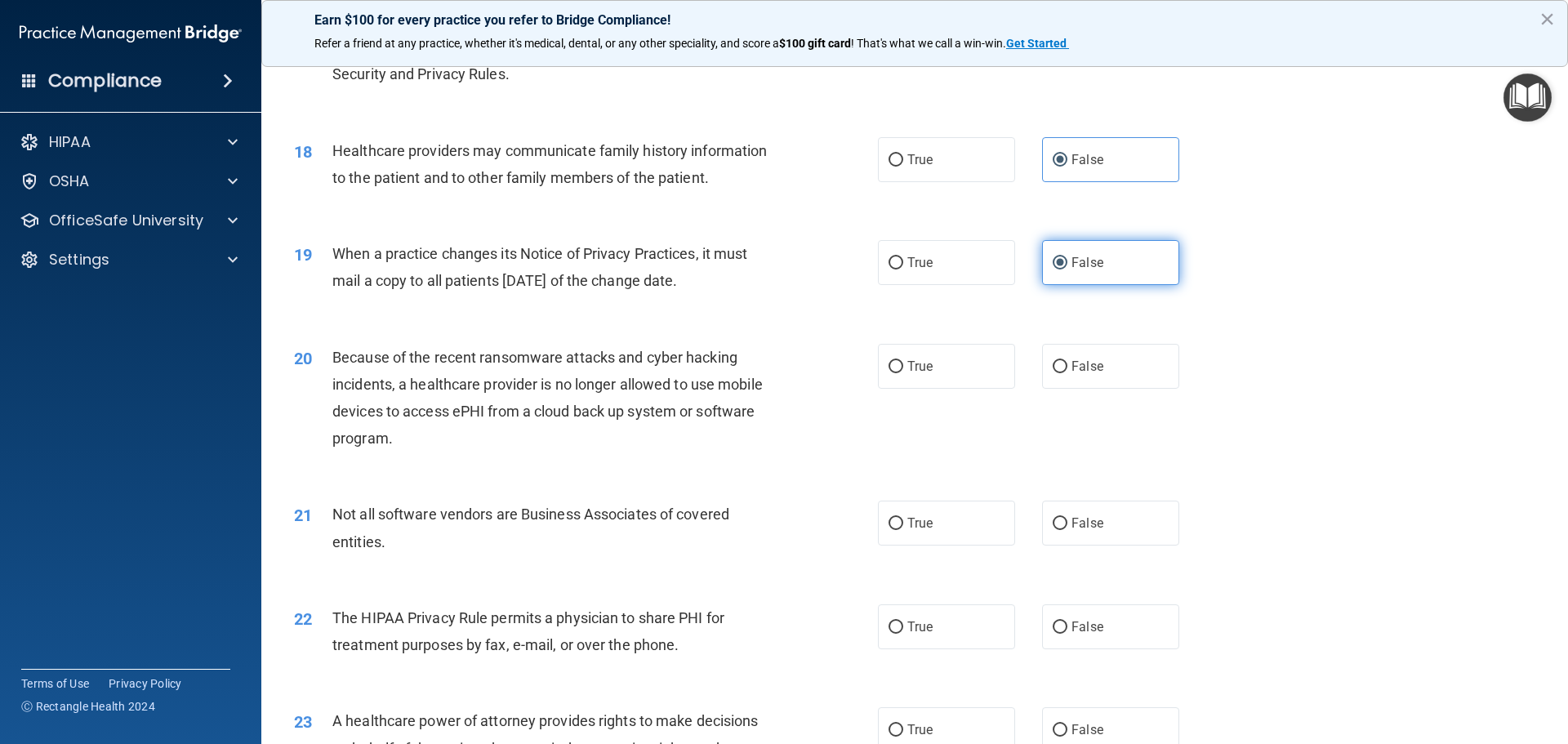
scroll to position [2123, 0]
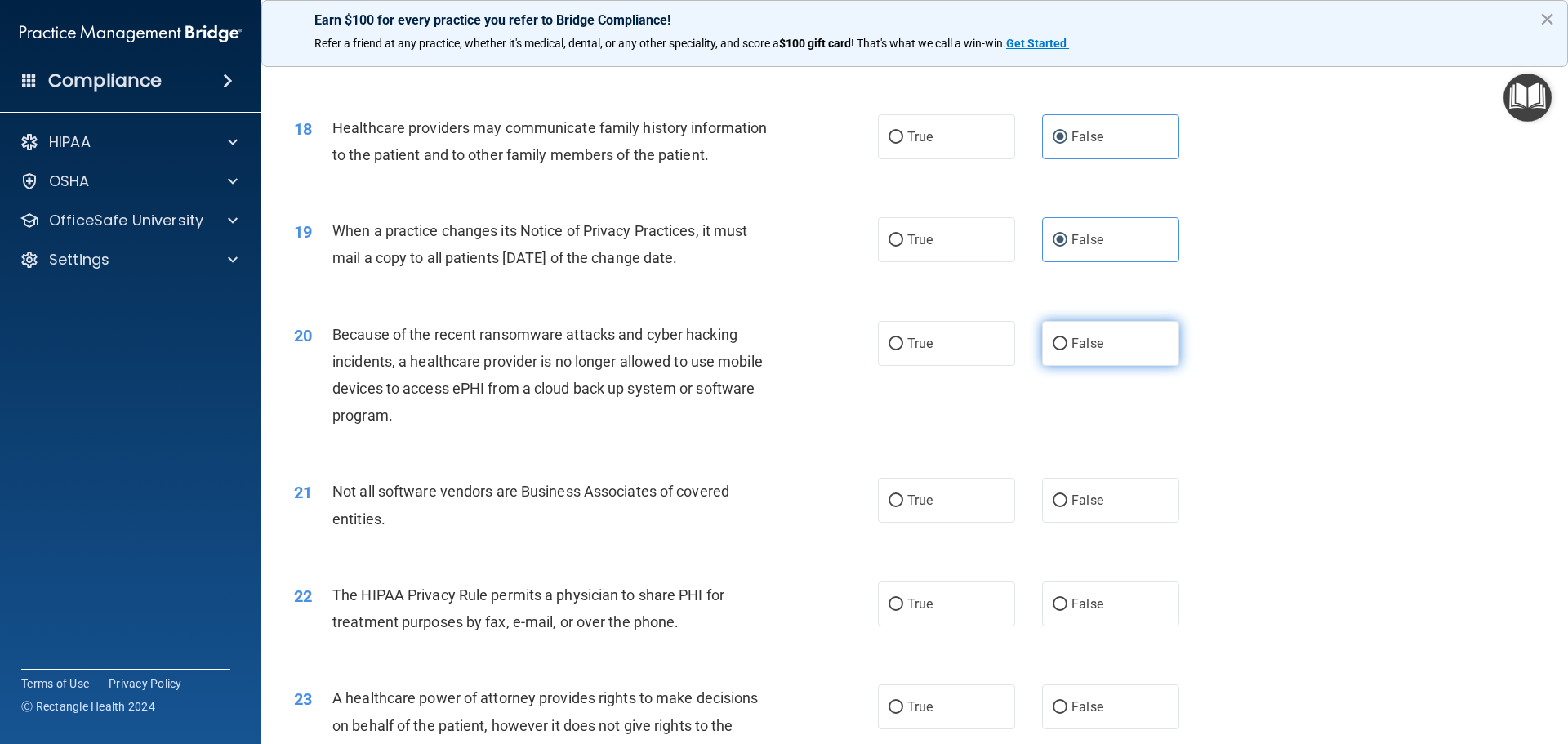
click at [1082, 357] on label "False" at bounding box center [1111, 343] width 137 height 45
click at [1067, 350] on input "False" at bounding box center [1060, 344] width 14 height 12
radio input "true"
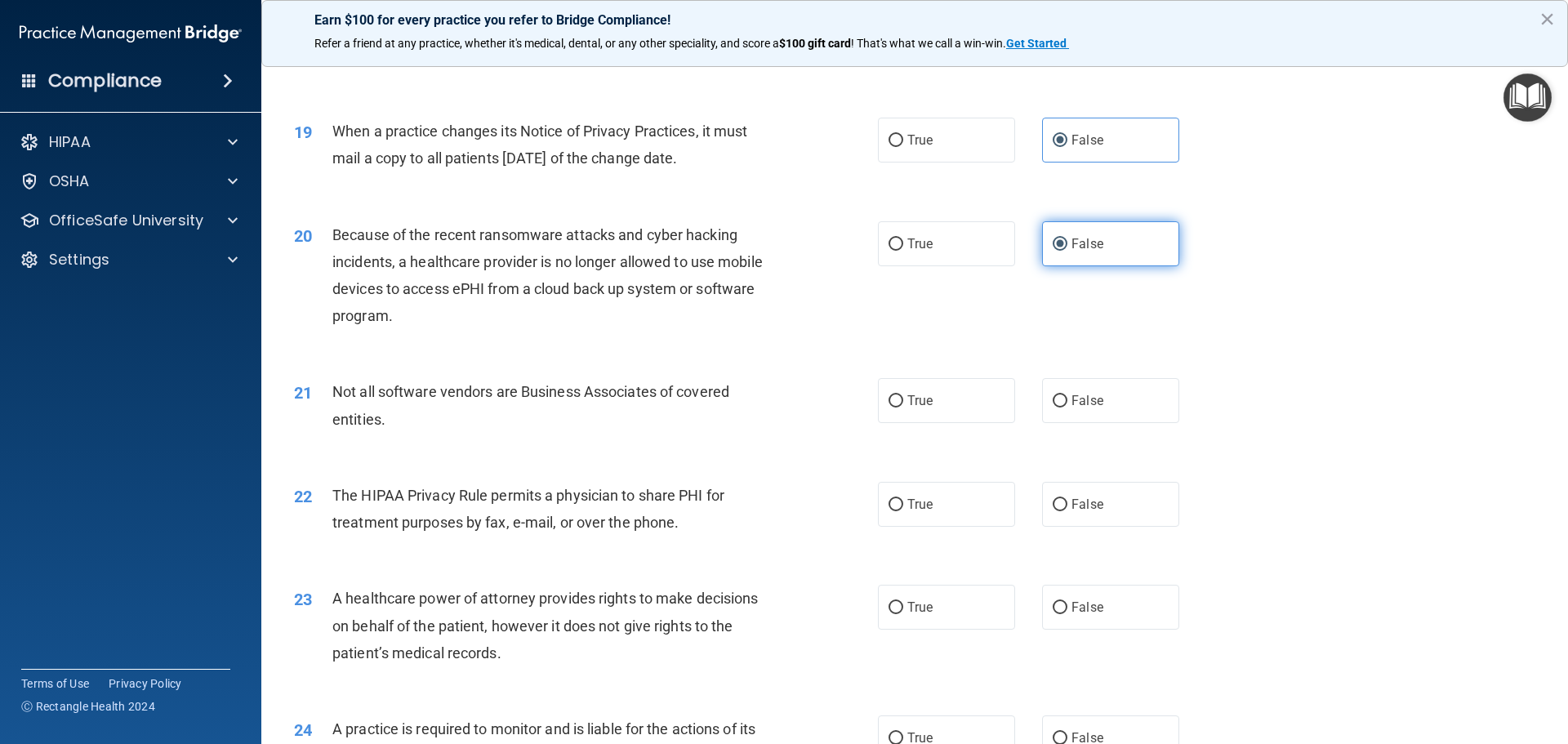
scroll to position [2286, 0]
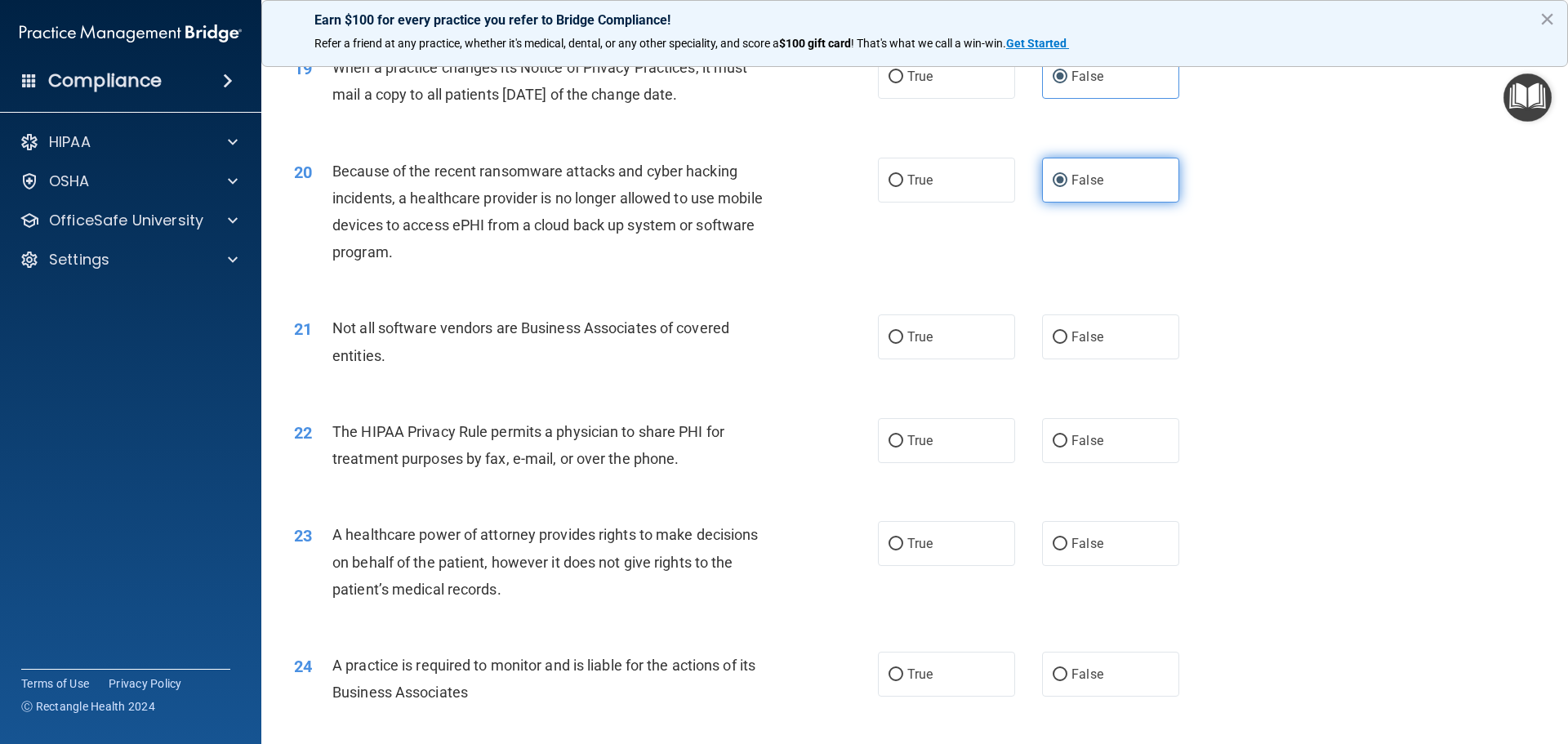
click at [1082, 357] on label "False" at bounding box center [1111, 337] width 137 height 45
click at [1067, 344] on input "False" at bounding box center [1060, 338] width 14 height 12
radio input "true"
click at [991, 338] on label "True" at bounding box center [947, 337] width 137 height 45
click at [904, 338] on input "True" at bounding box center [895, 338] width 14 height 12
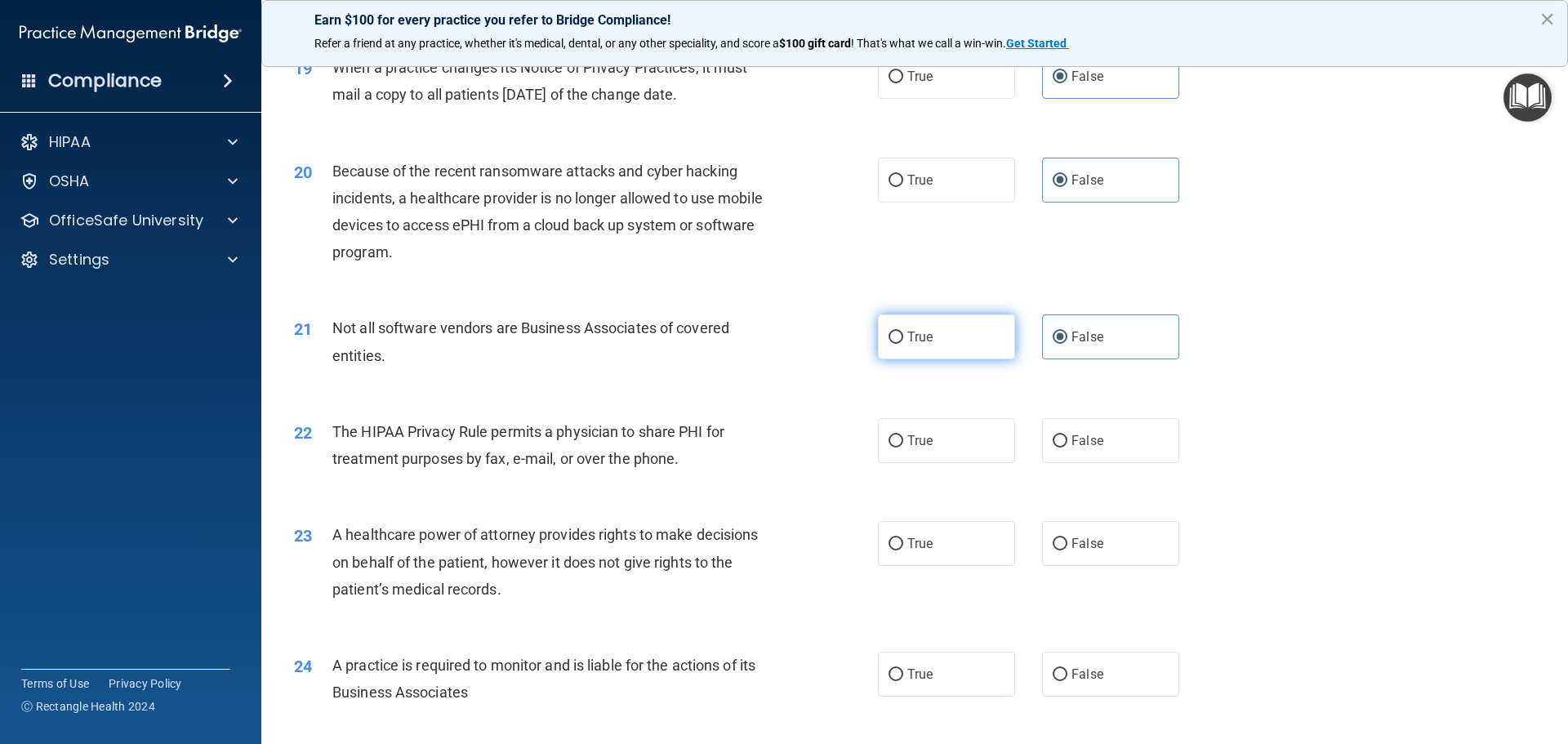
radio input "true"
radio input "false"
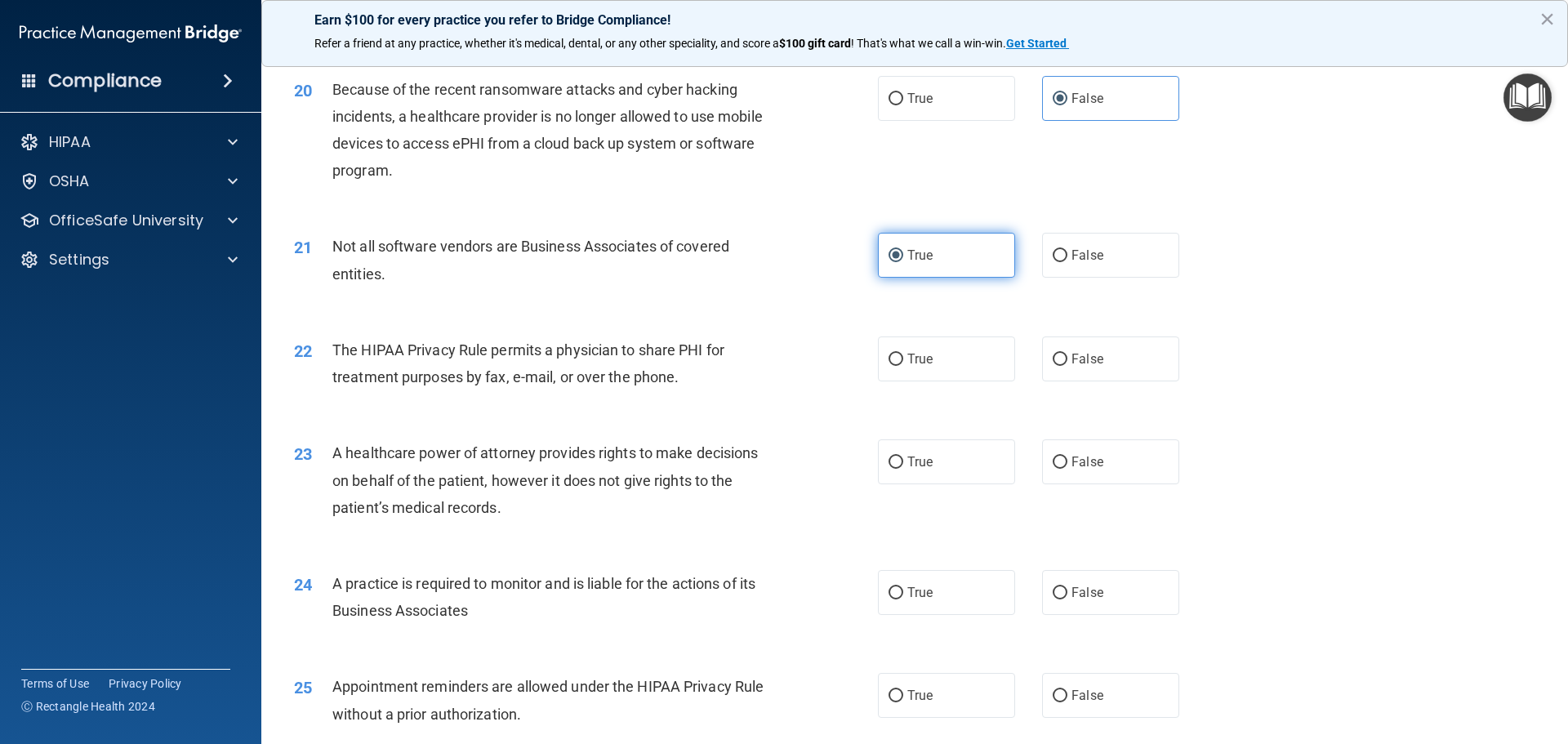
click at [991, 338] on label "True" at bounding box center [947, 359] width 137 height 45
click at [904, 354] on input "True" at bounding box center [895, 360] width 14 height 12
radio input "true"
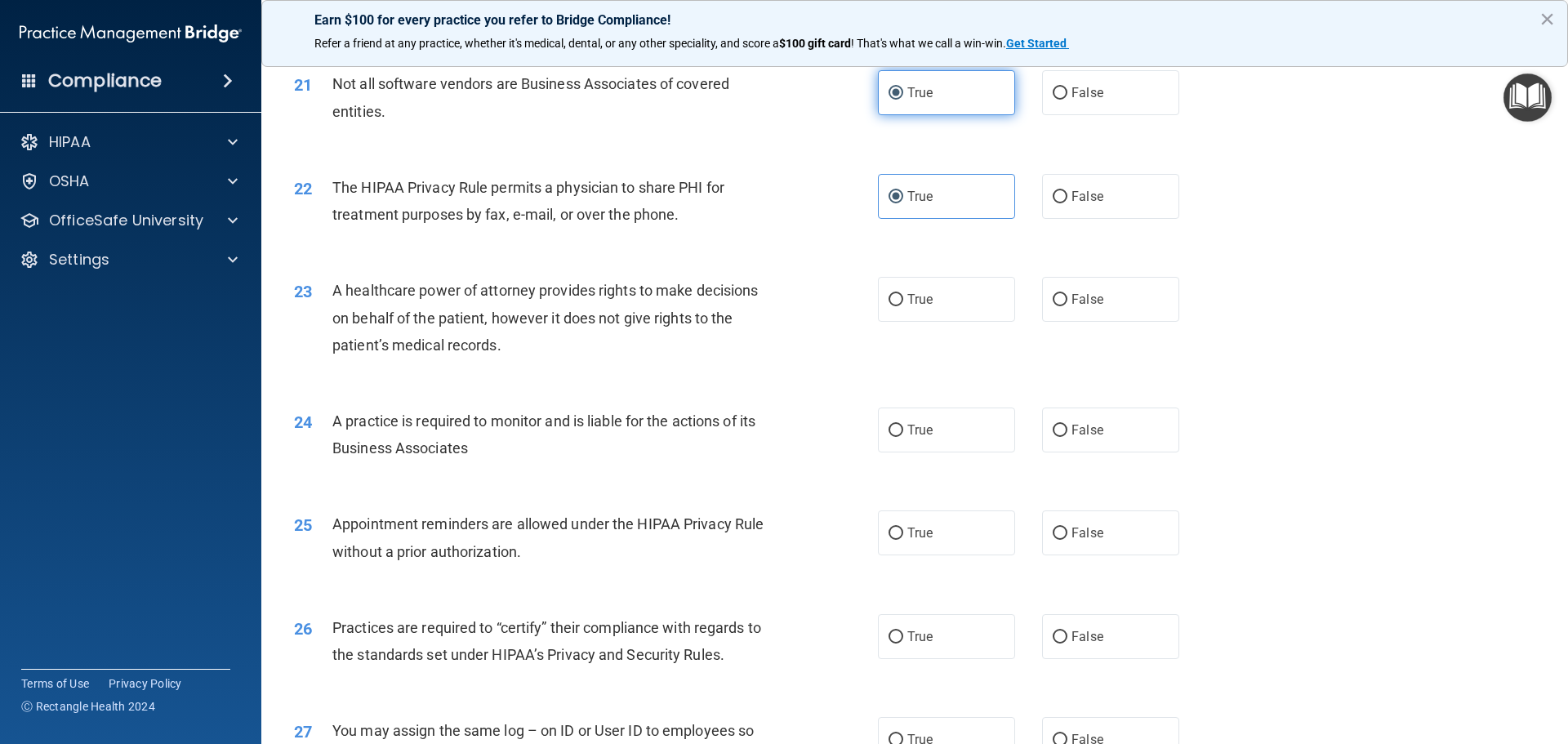
scroll to position [2531, 0]
click at [1050, 310] on label "False" at bounding box center [1111, 298] width 137 height 45
click at [1053, 305] on input "False" at bounding box center [1060, 299] width 14 height 12
radio input "true"
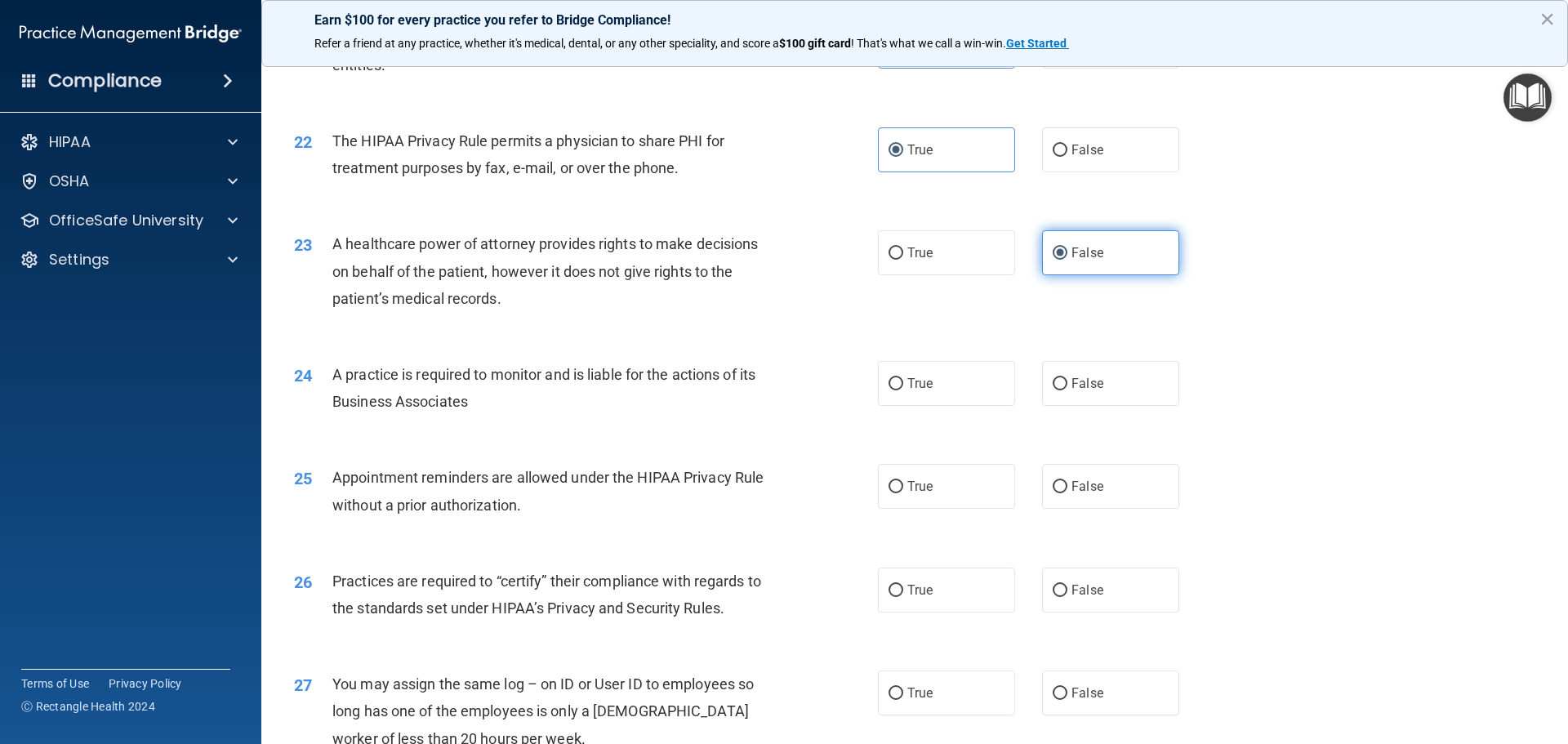
scroll to position [2613, 0]
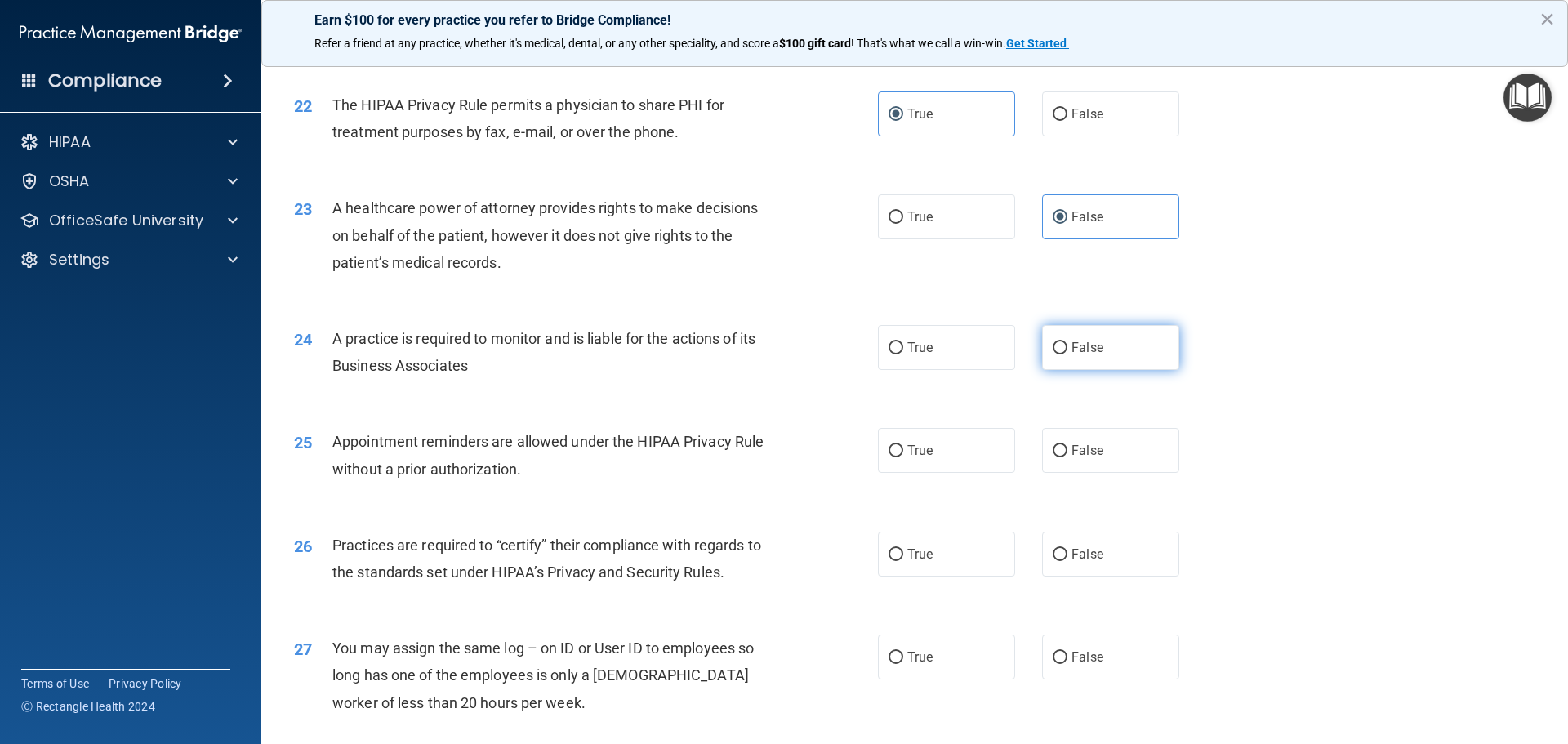
click at [1043, 334] on label "False" at bounding box center [1111, 347] width 137 height 45
click at [1053, 342] on input "False" at bounding box center [1060, 348] width 14 height 12
radio input "true"
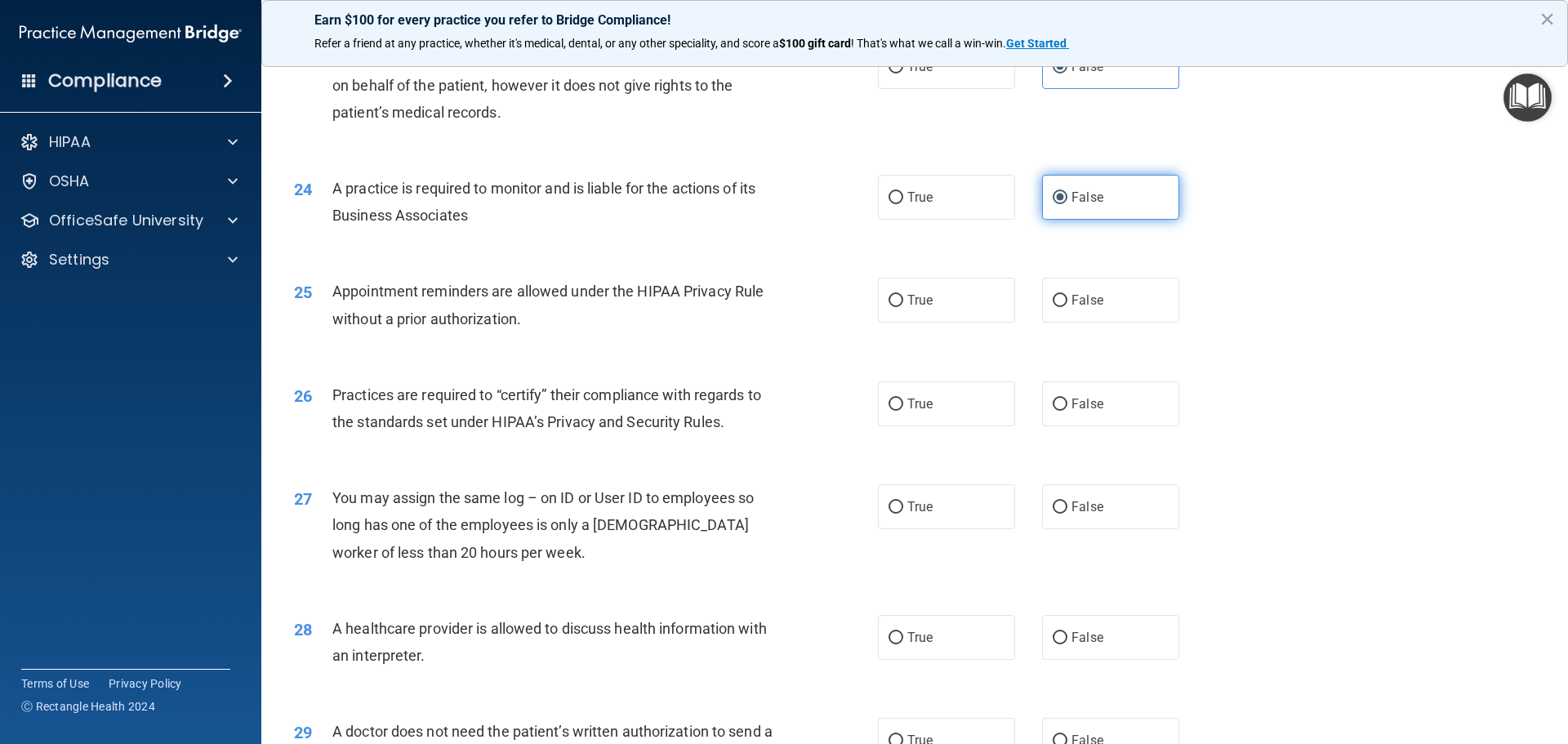
scroll to position [2777, 0]
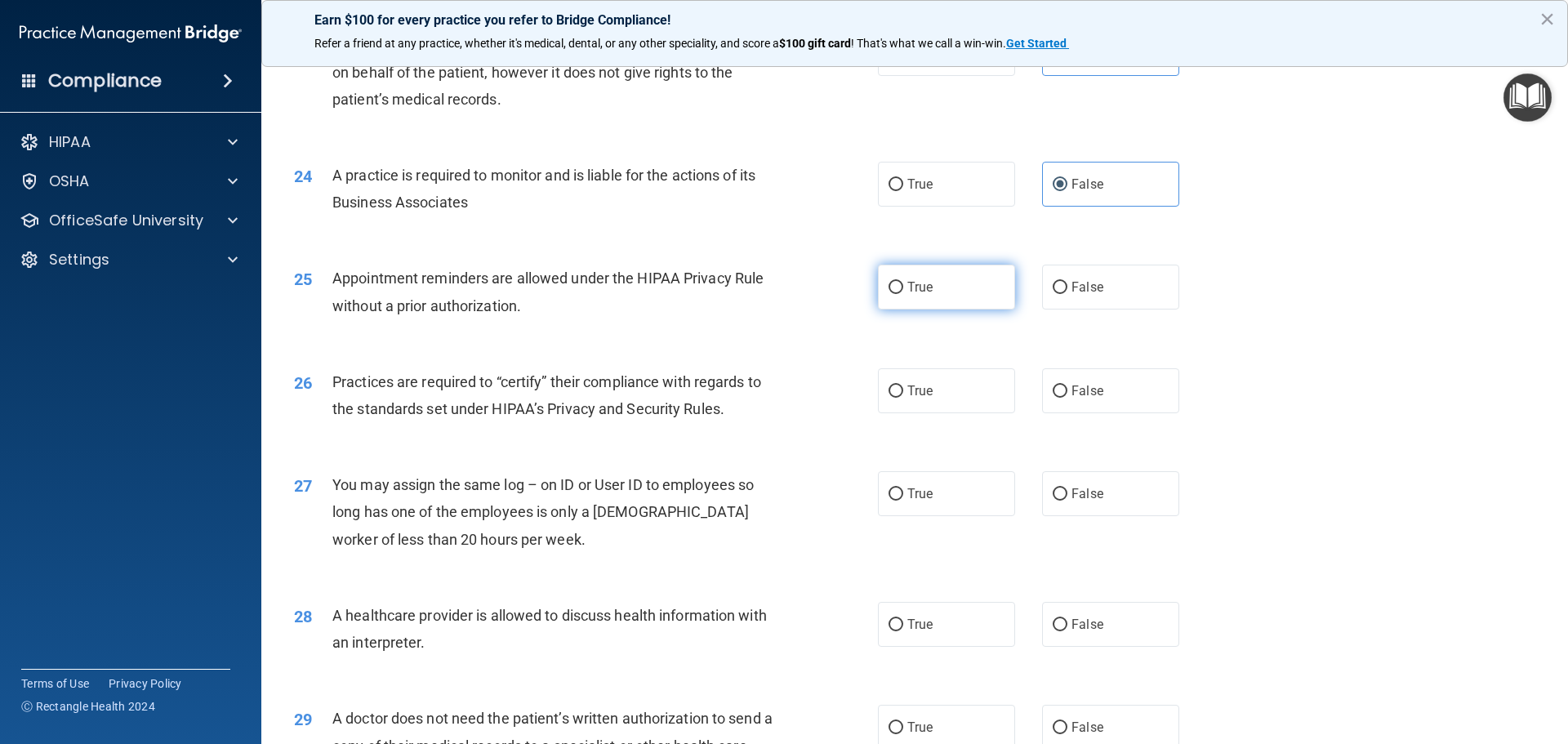
click at [938, 280] on label "True" at bounding box center [947, 287] width 137 height 45
click at [904, 282] on input "True" at bounding box center [895, 288] width 14 height 12
radio input "true"
click at [1062, 384] on label "False" at bounding box center [1111, 390] width 137 height 45
click at [1062, 385] on input "False" at bounding box center [1060, 391] width 14 height 12
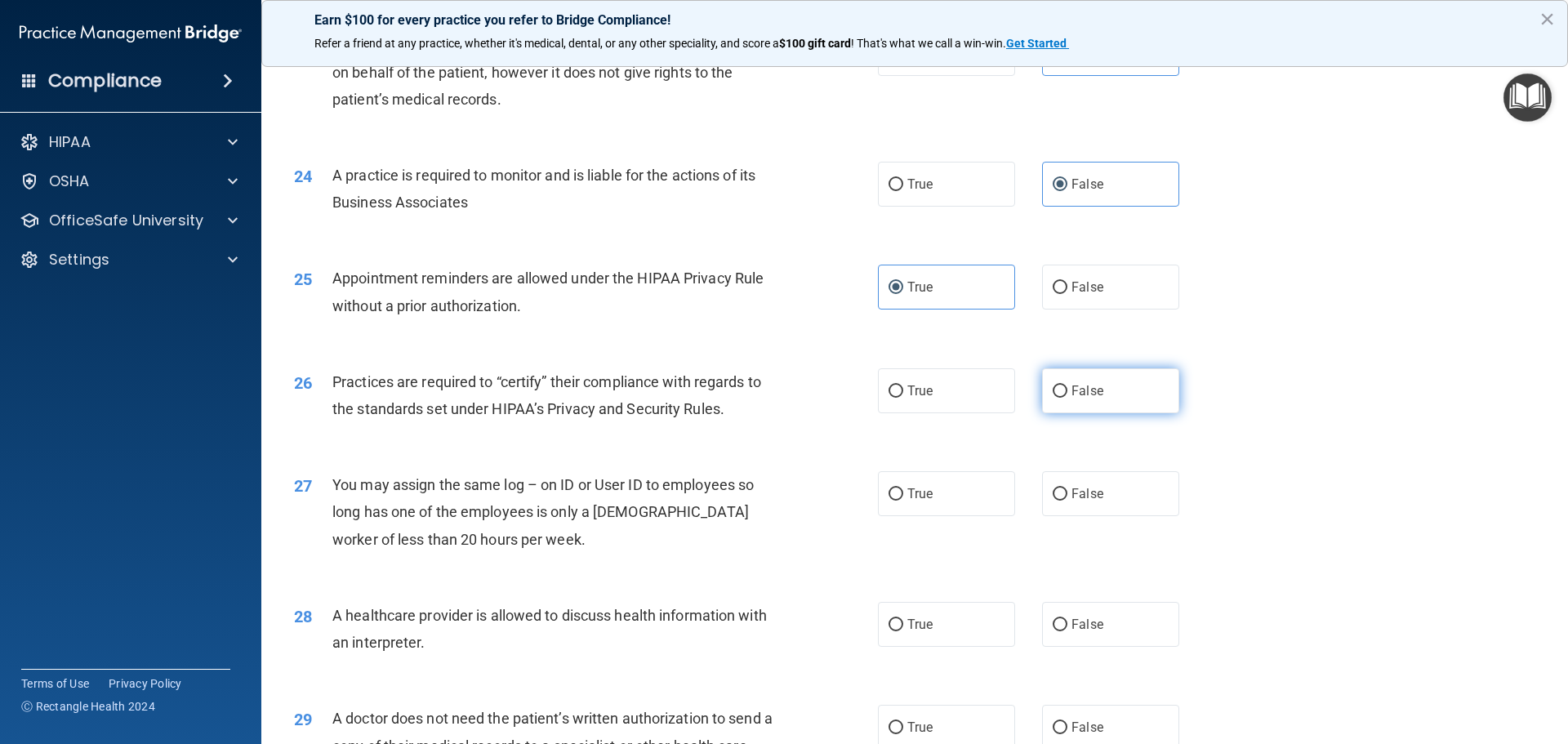
radio input "true"
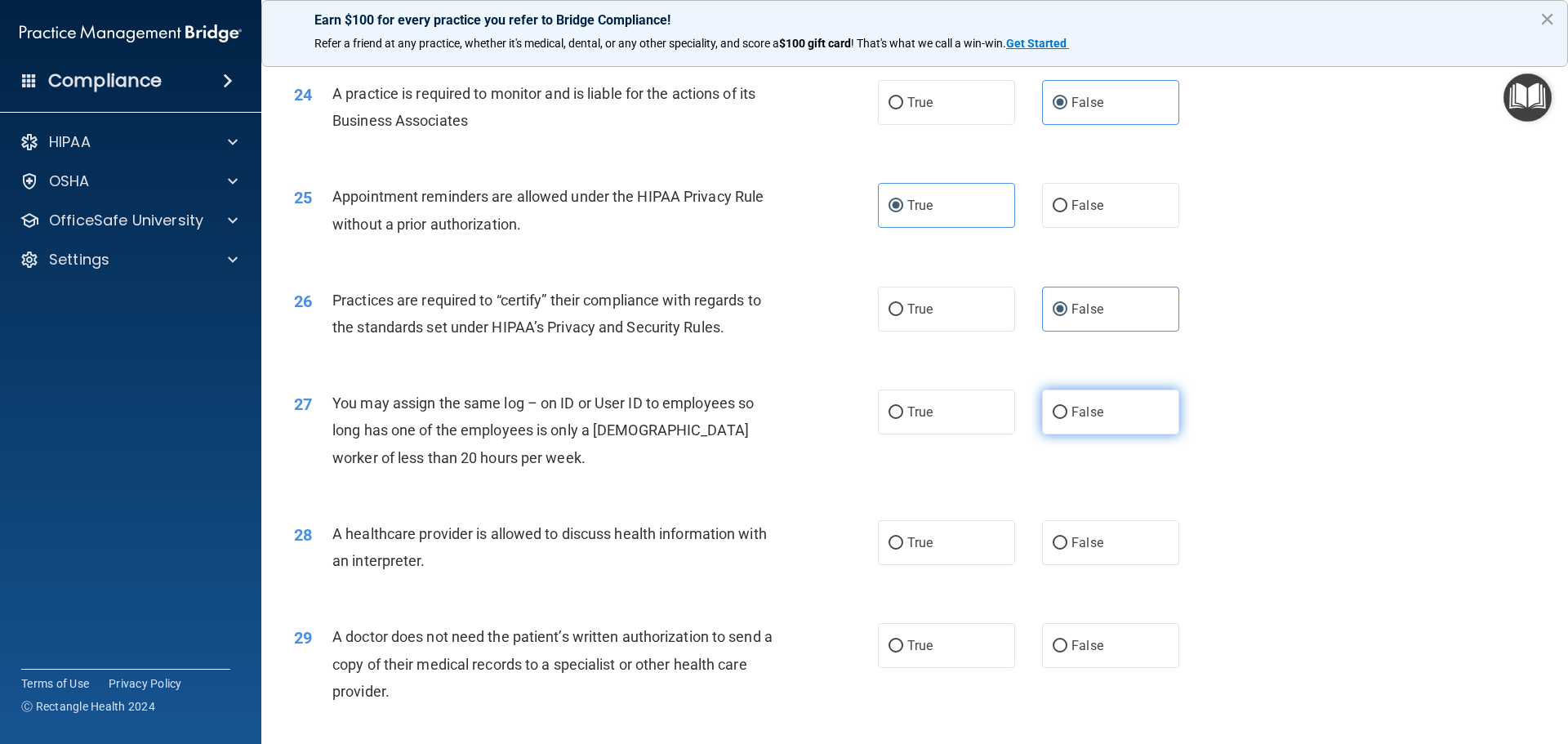
click at [1062, 412] on label "False" at bounding box center [1111, 411] width 137 height 45
click at [1062, 412] on input "False" at bounding box center [1060, 412] width 14 height 12
radio input "true"
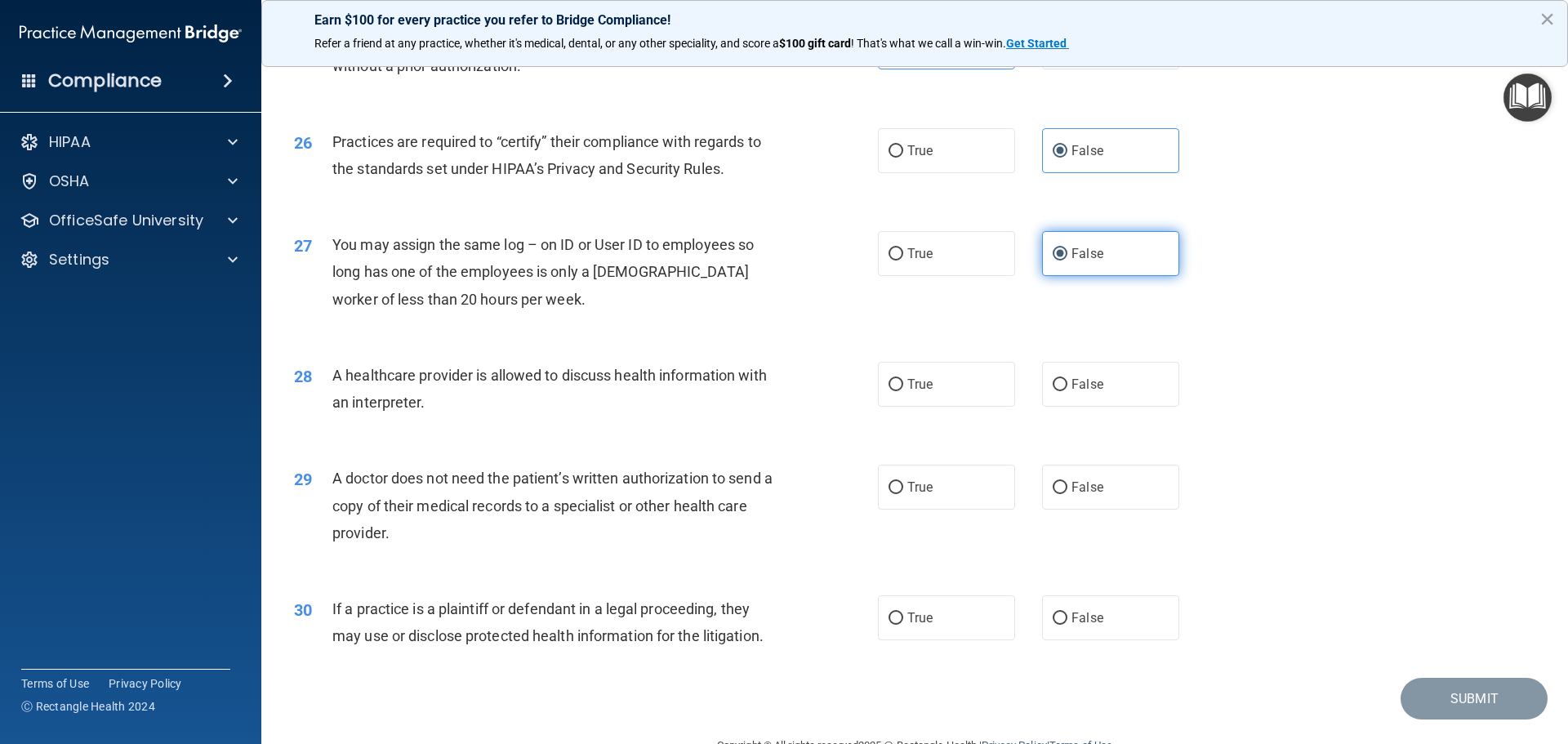
scroll to position [3022, 0]
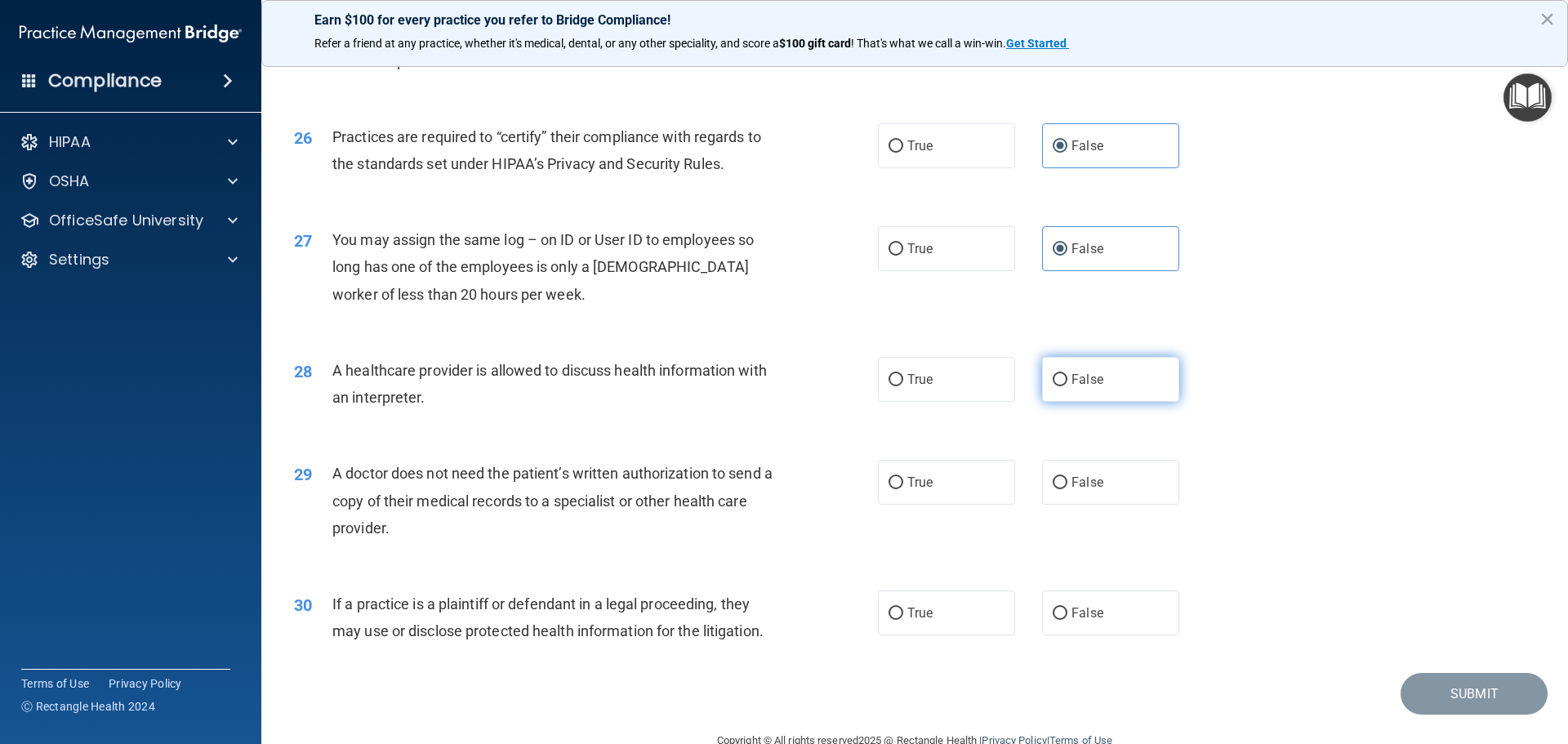
click at [1063, 398] on label "False" at bounding box center [1111, 379] width 137 height 45
click at [1063, 386] on input "False" at bounding box center [1060, 380] width 14 height 12
radio input "true"
click at [976, 394] on label "True" at bounding box center [947, 379] width 137 height 45
click at [904, 386] on input "True" at bounding box center [895, 380] width 14 height 12
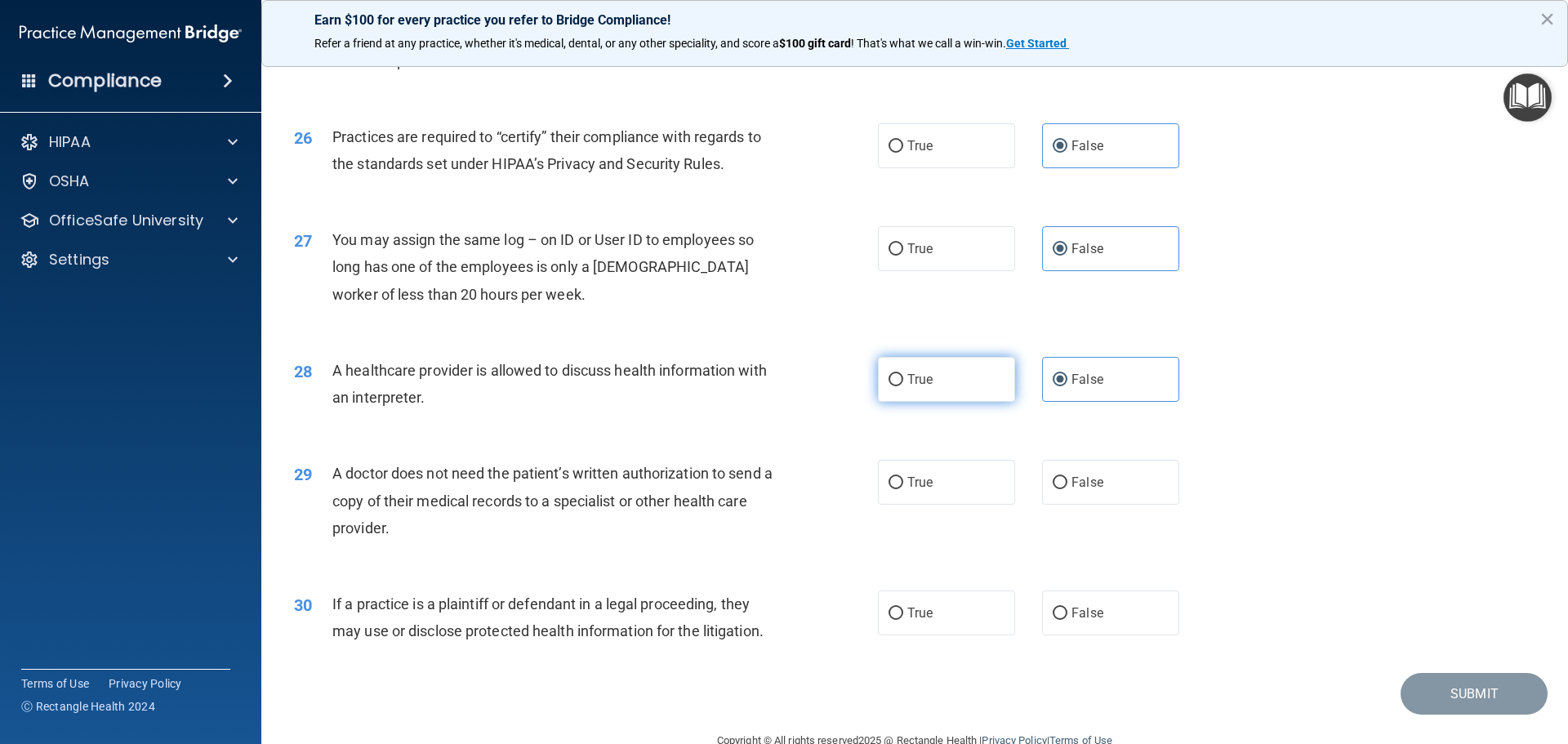
radio input "true"
radio input "false"
click at [971, 473] on label "True" at bounding box center [947, 482] width 137 height 45
click at [904, 477] on input "True" at bounding box center [895, 483] width 14 height 12
radio input "true"
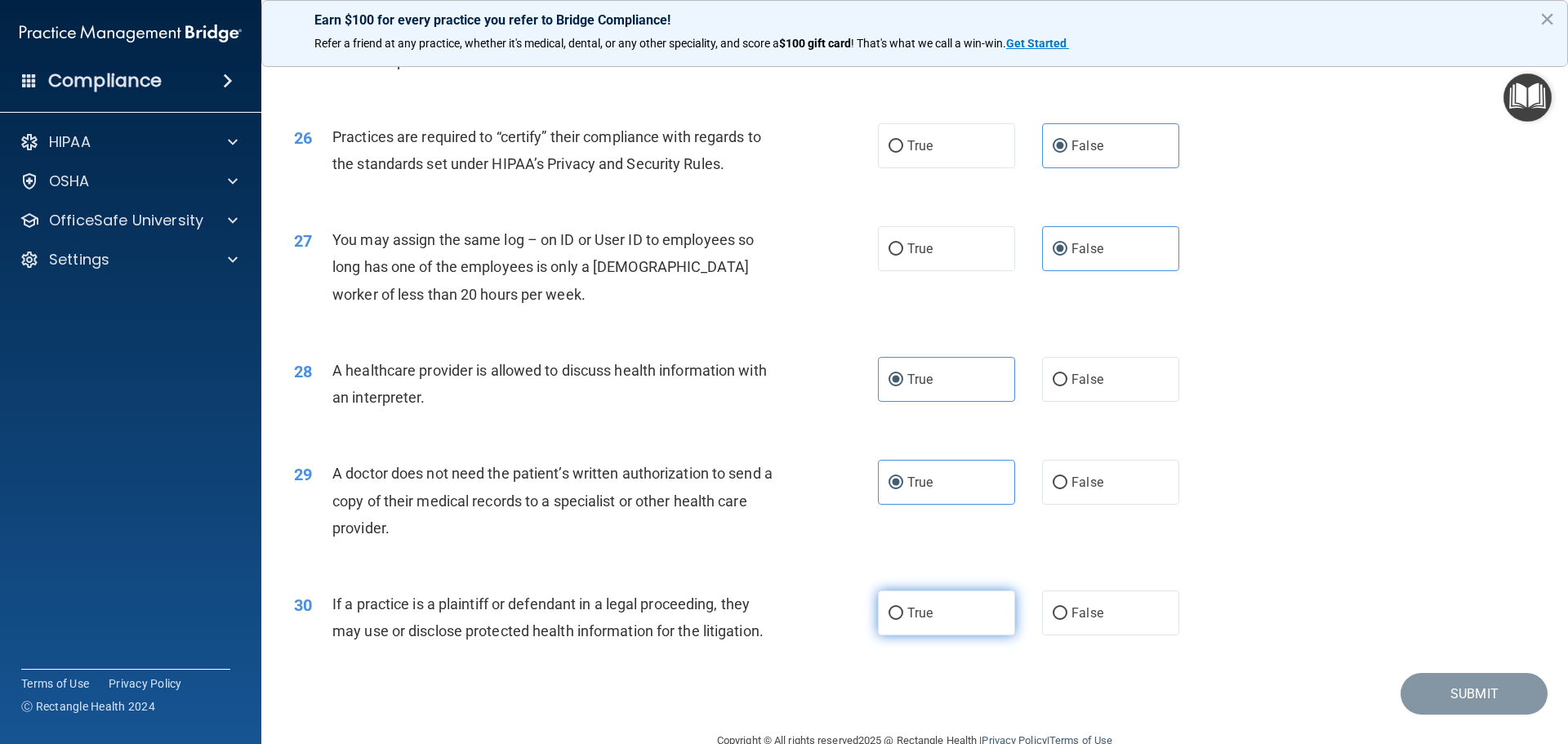
click at [908, 609] on span "True" at bounding box center [920, 613] width 25 height 15
click at [904, 609] on input "True" at bounding box center [895, 613] width 14 height 12
radio input "true"
click at [1449, 678] on button "Submit" at bounding box center [1474, 693] width 147 height 42
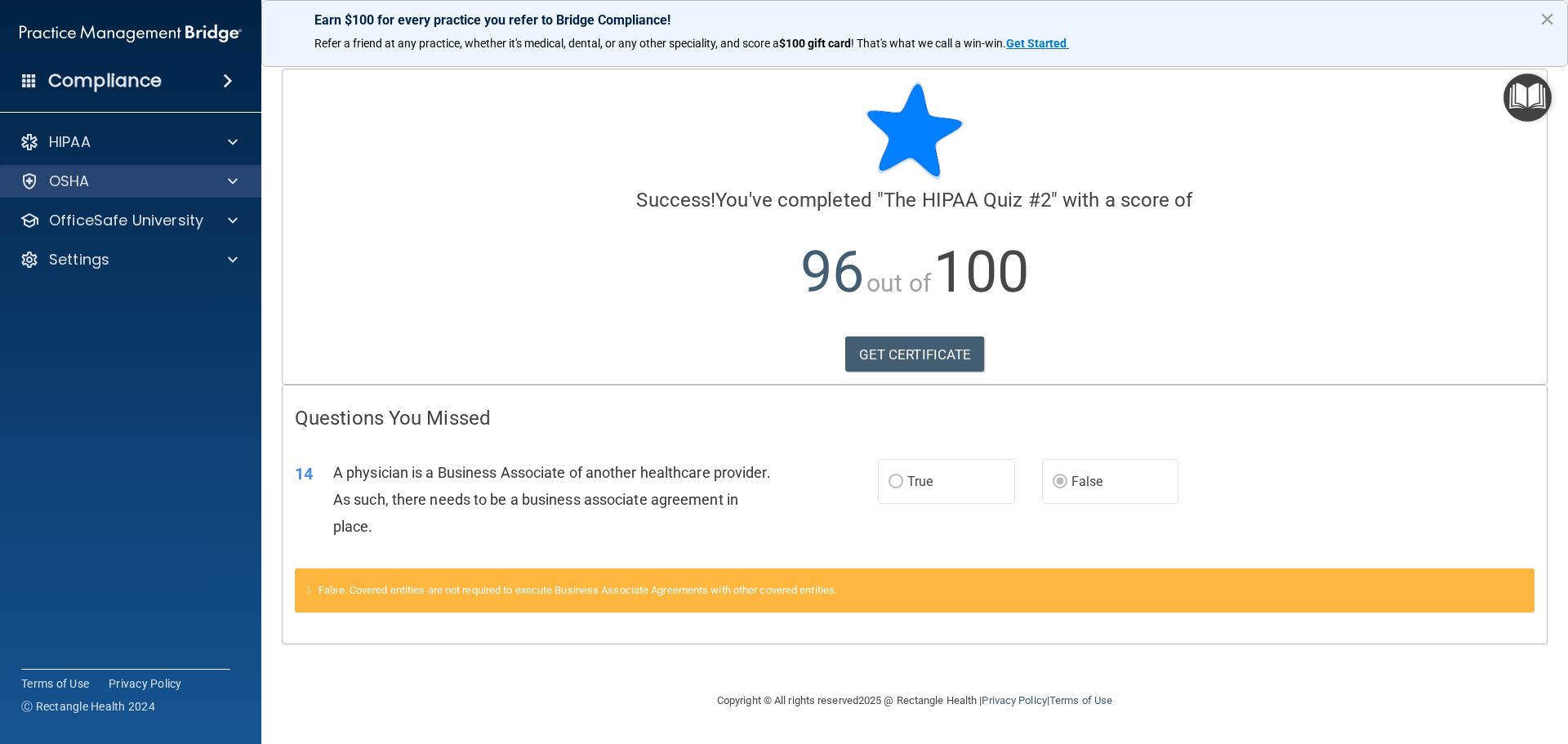
click at [110, 193] on div "OSHA" at bounding box center [131, 181] width 262 height 33
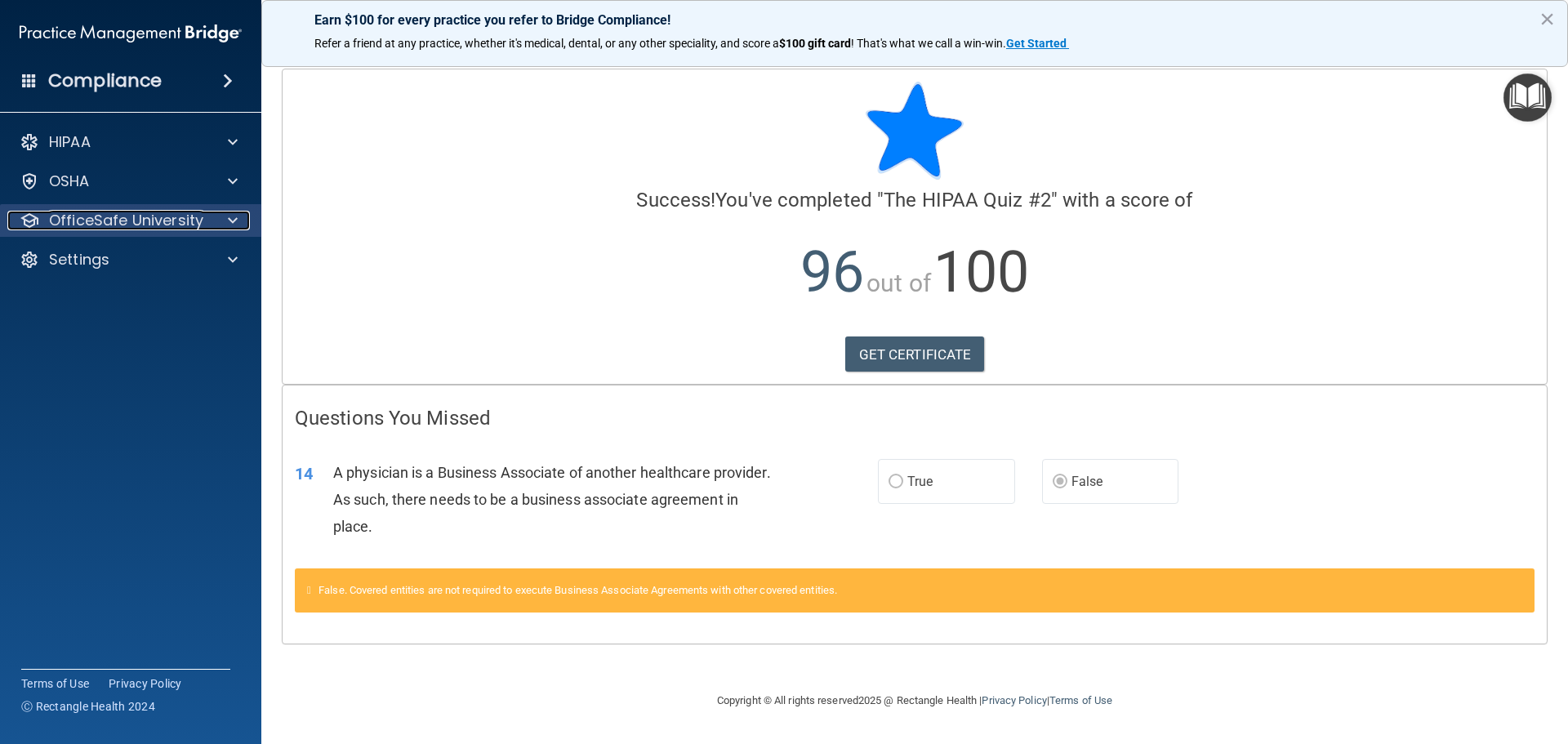
click at [110, 217] on p "OfficeSafe University" at bounding box center [126, 220] width 154 height 20
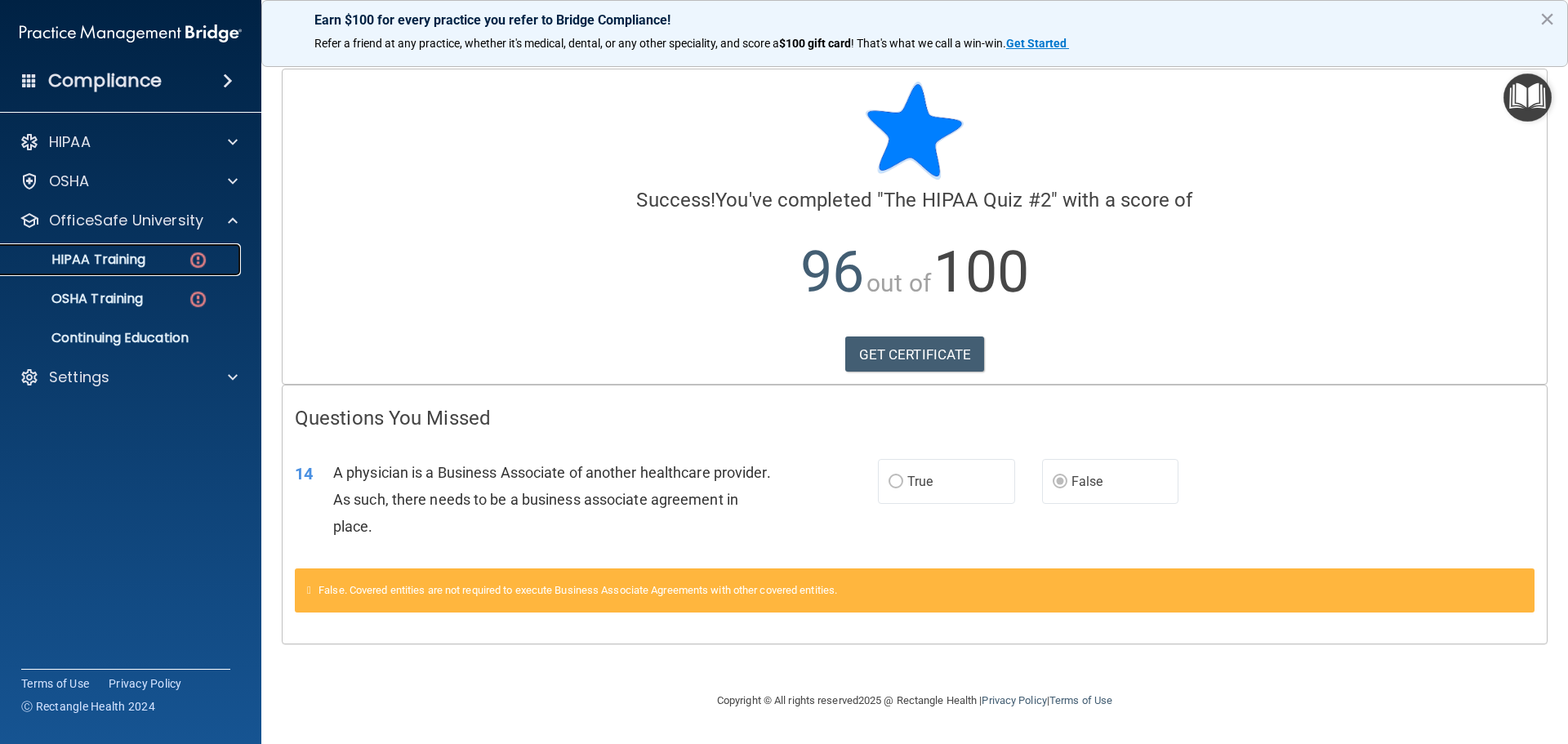
click at [115, 262] on p "HIPAA Training" at bounding box center [78, 259] width 135 height 16
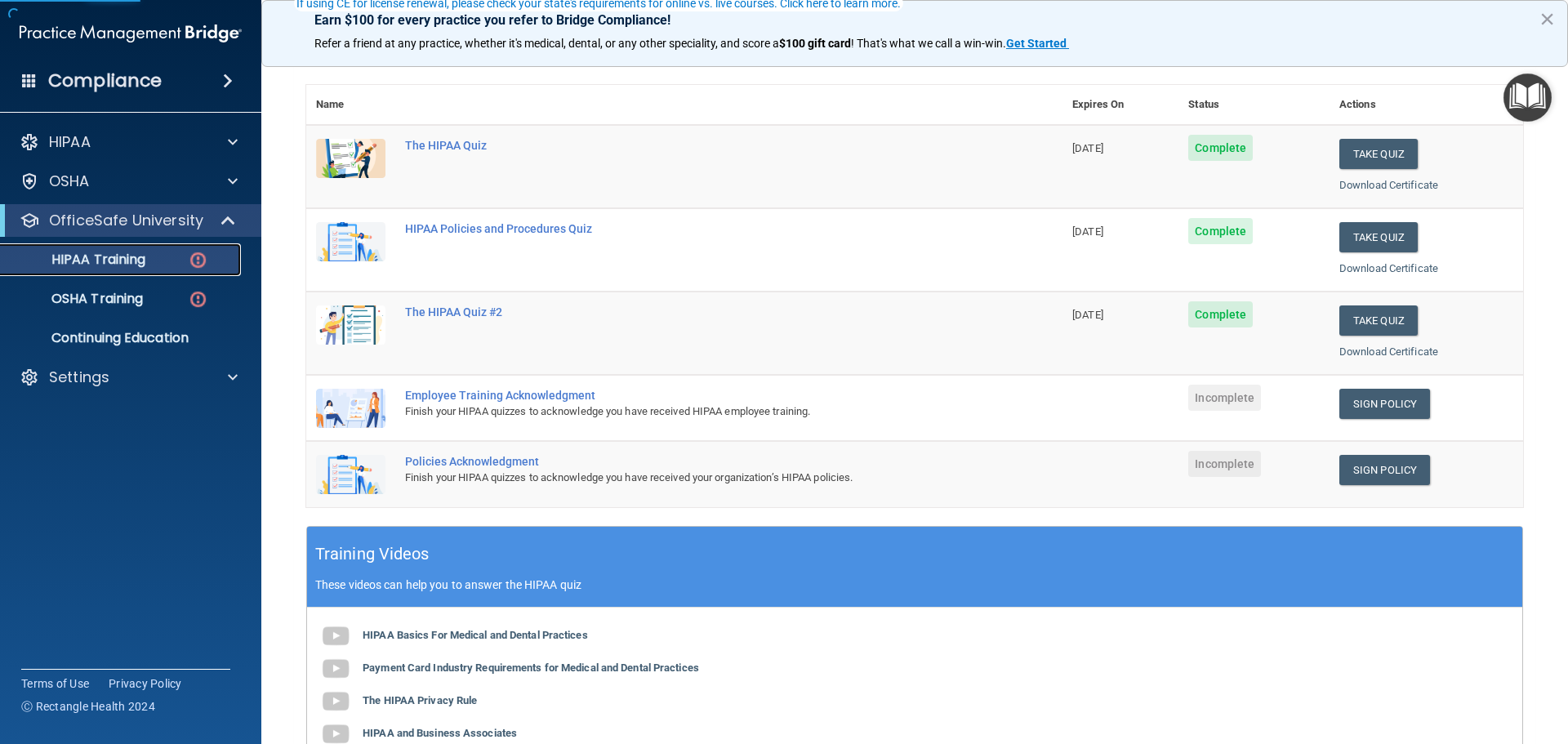
scroll to position [164, 0]
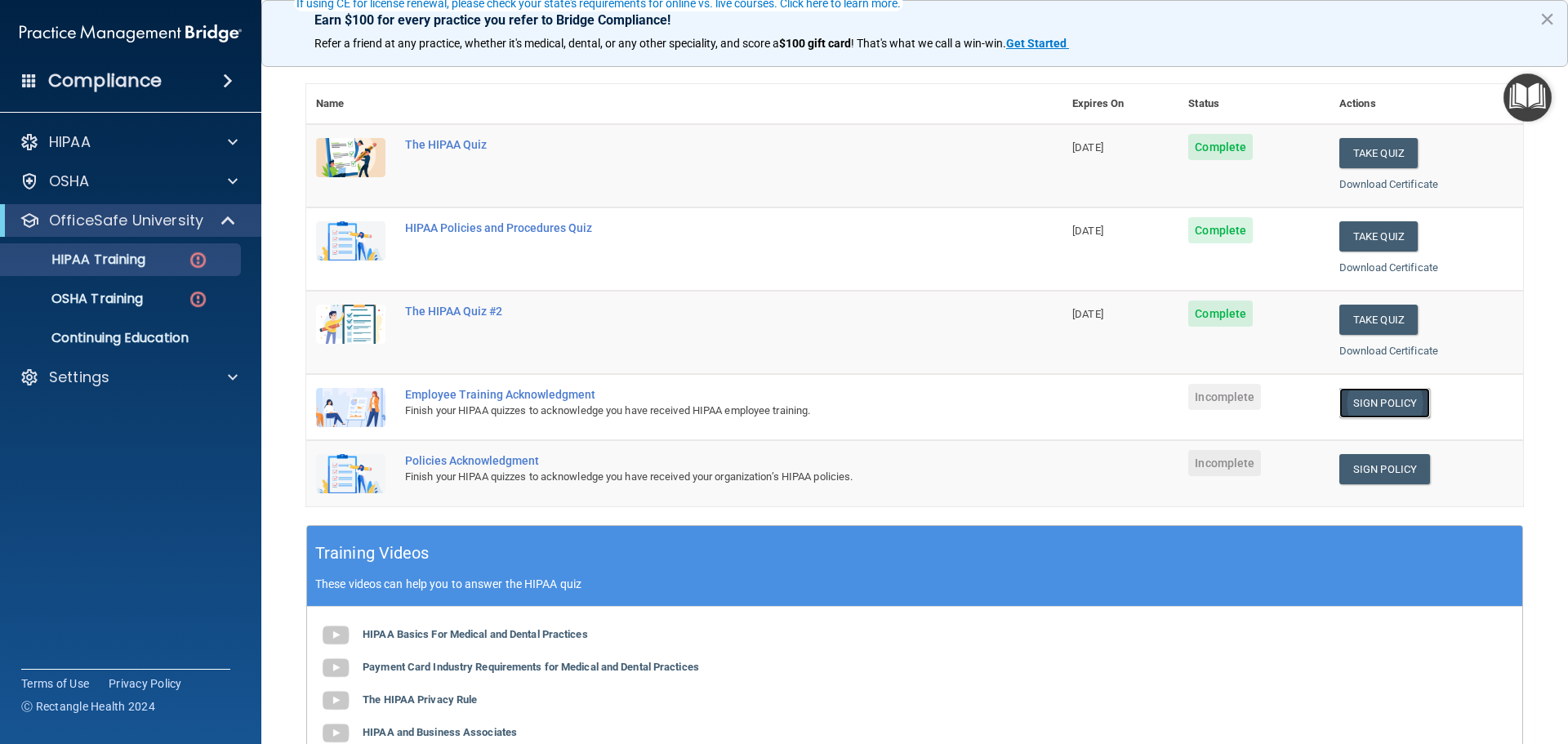
click at [1396, 406] on link "Sign Policy" at bounding box center [1385, 403] width 91 height 31
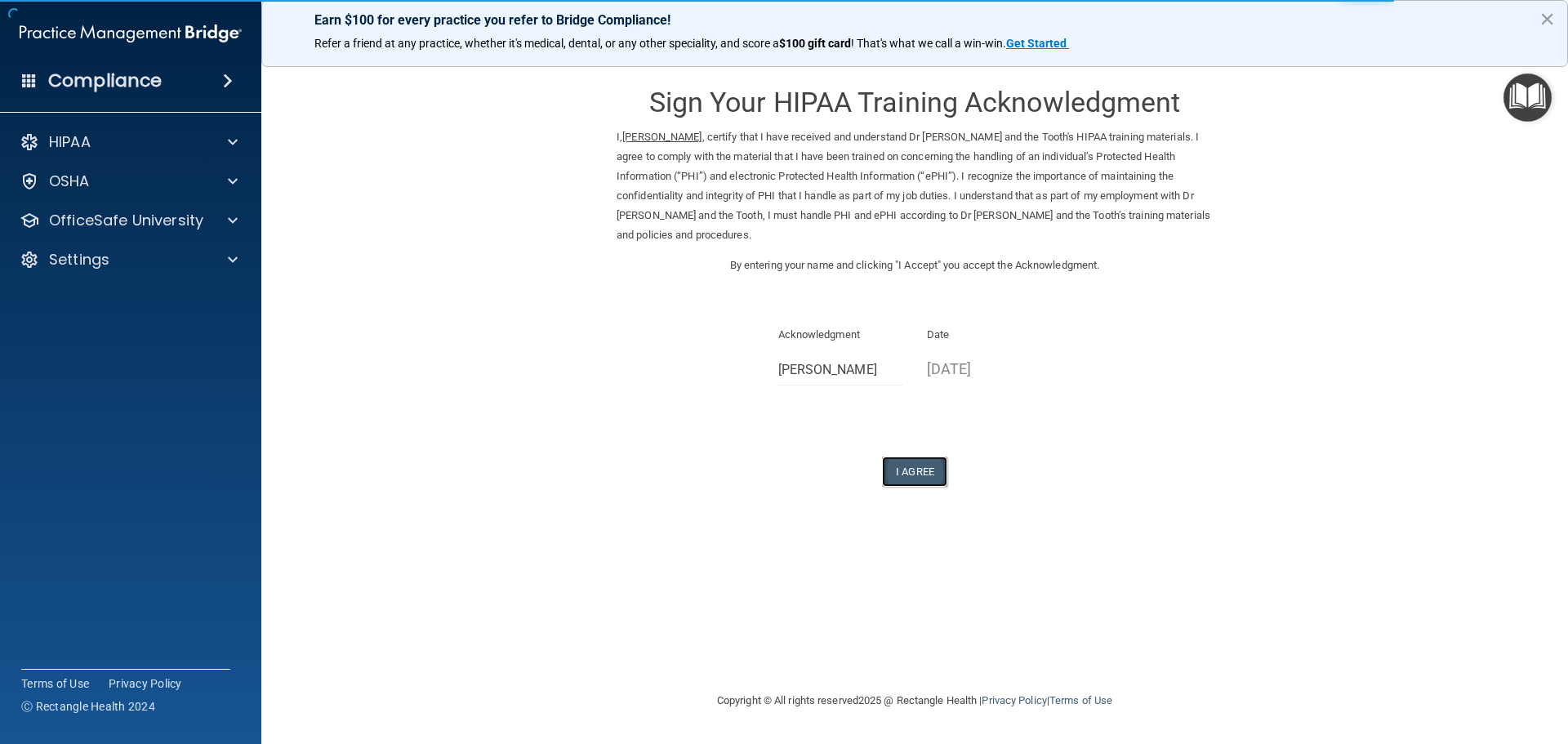
click at [918, 456] on button "I Agree" at bounding box center [915, 472] width 65 height 31
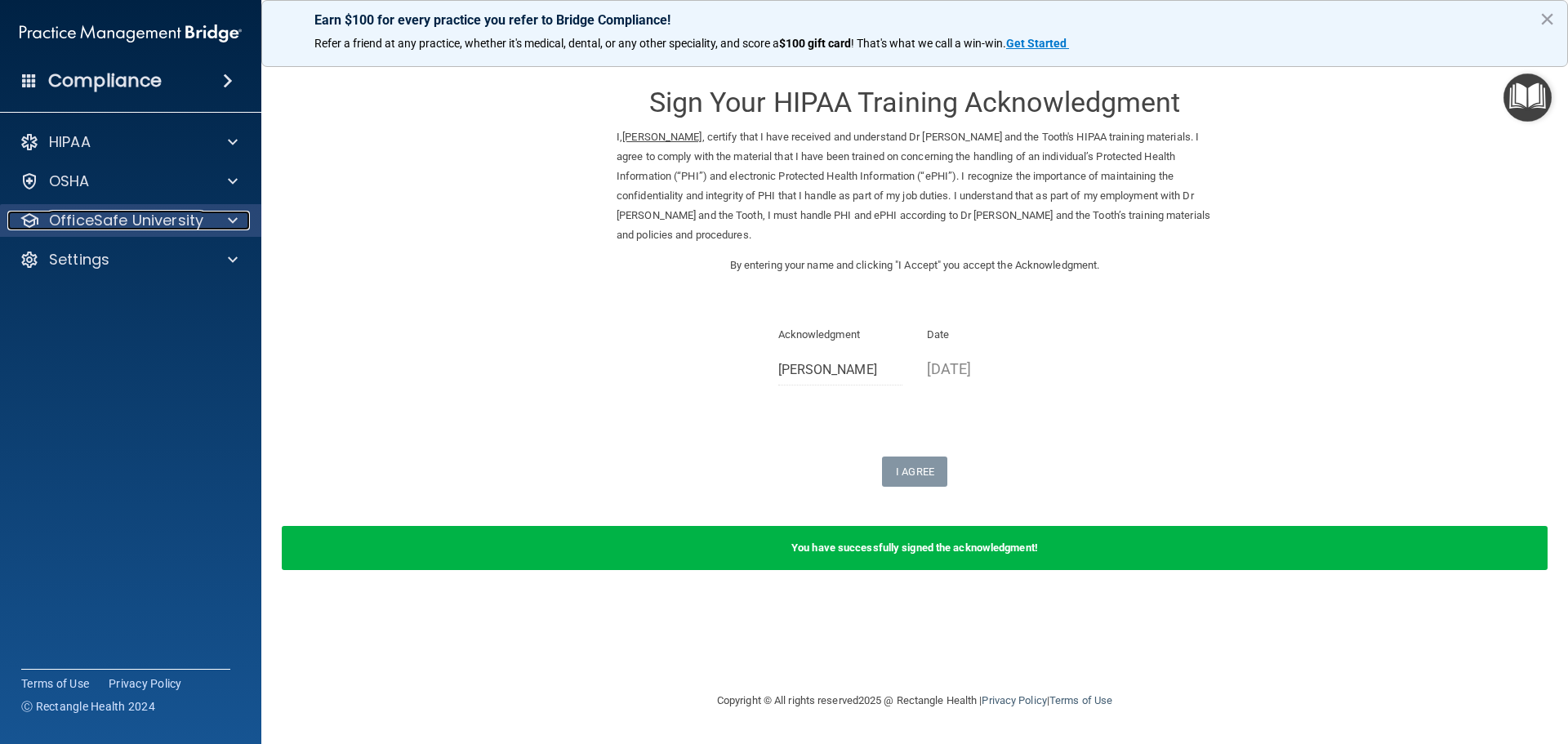
click at [205, 218] on div "OfficeSafe University" at bounding box center [109, 220] width 203 height 20
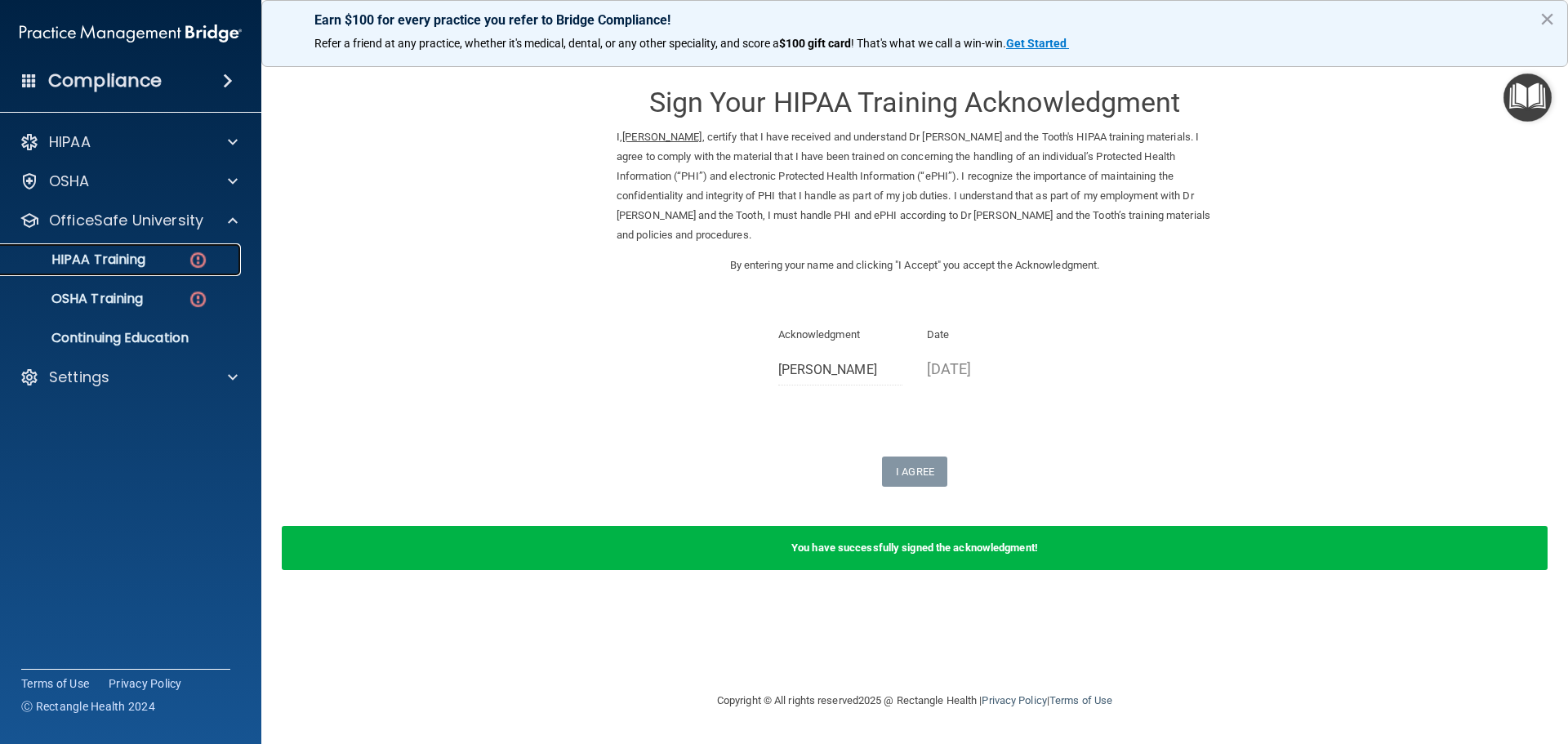
click at [160, 263] on div "HIPAA Training" at bounding box center [122, 259] width 223 height 16
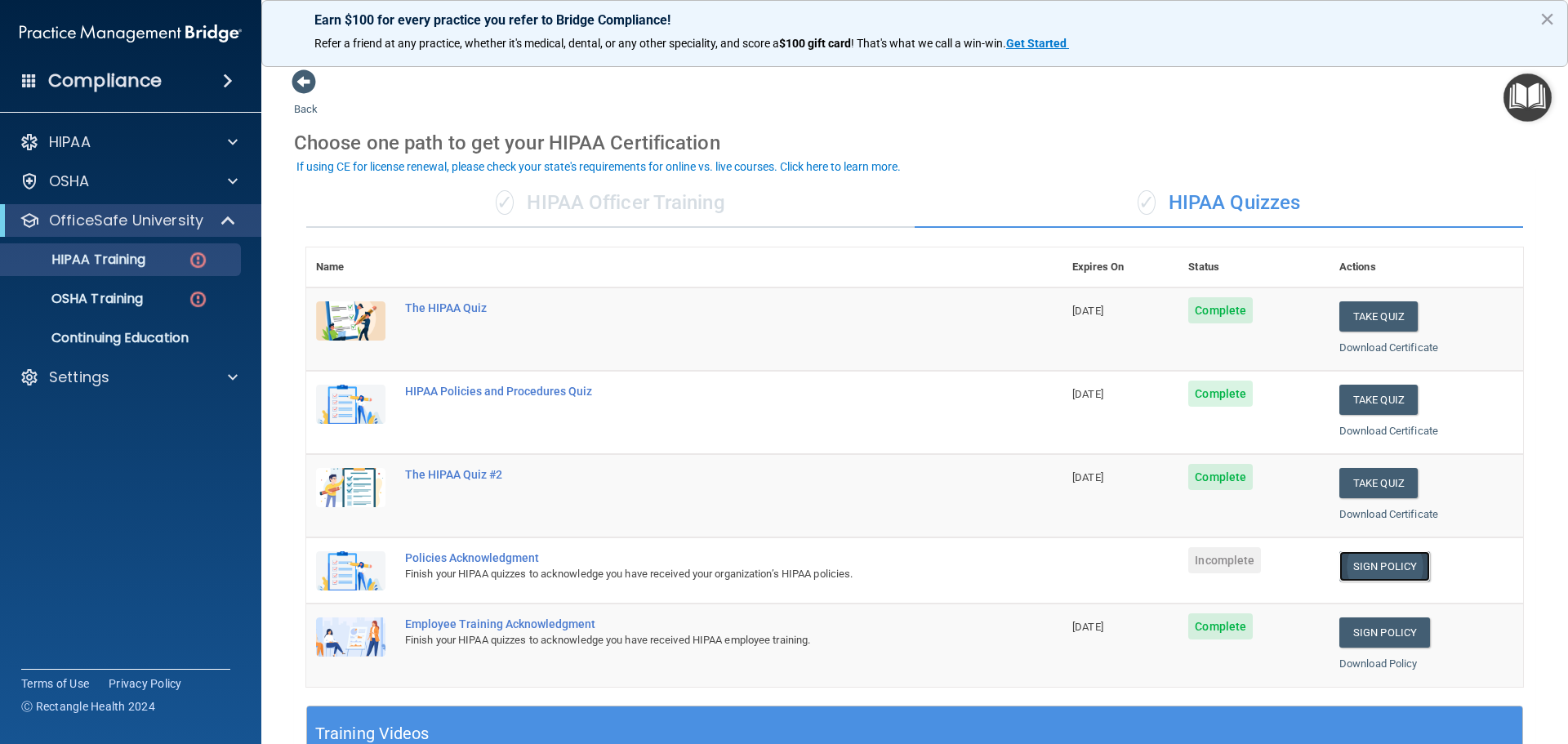
click at [1371, 571] on link "Sign Policy" at bounding box center [1385, 567] width 91 height 31
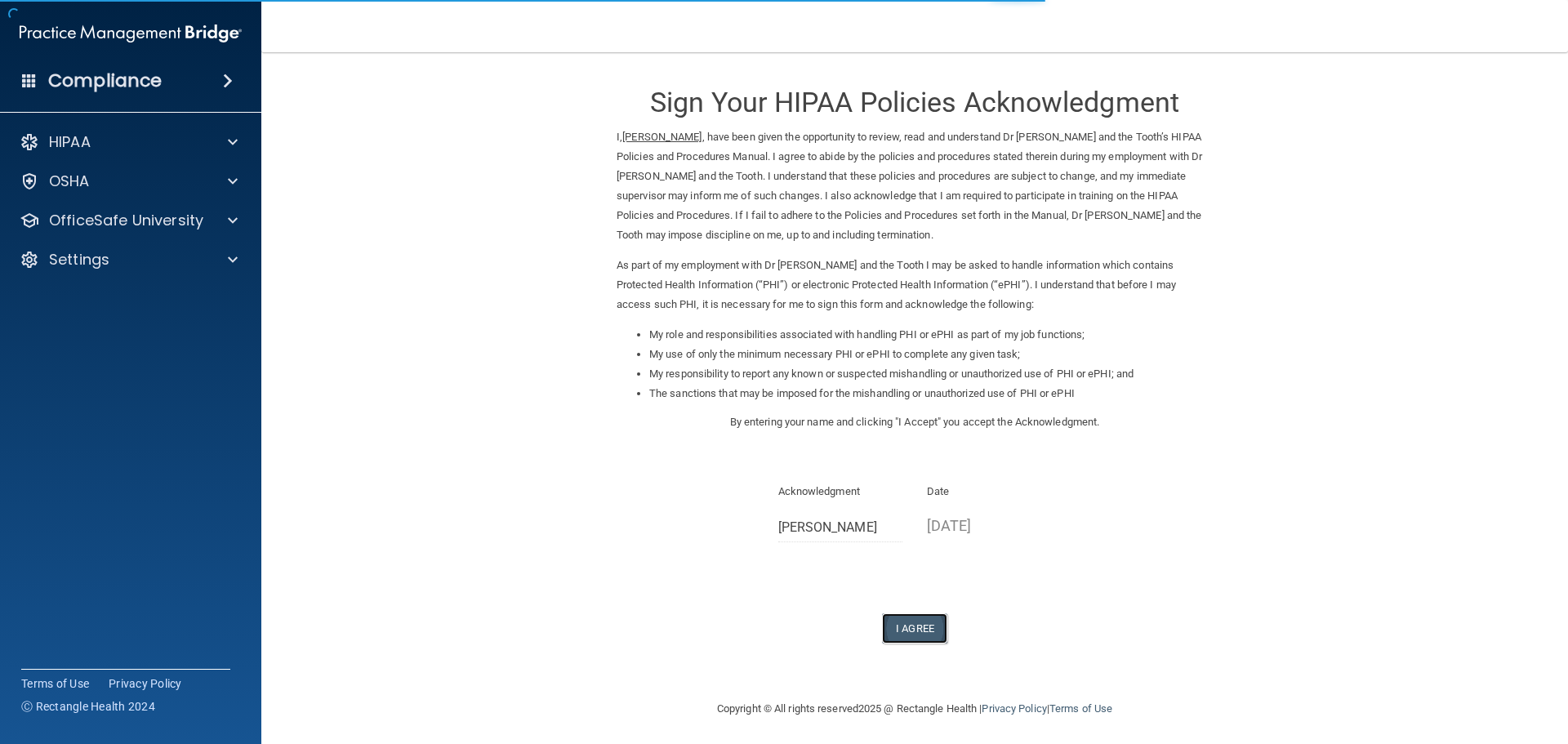
click at [921, 617] on button "I Agree" at bounding box center [915, 629] width 65 height 31
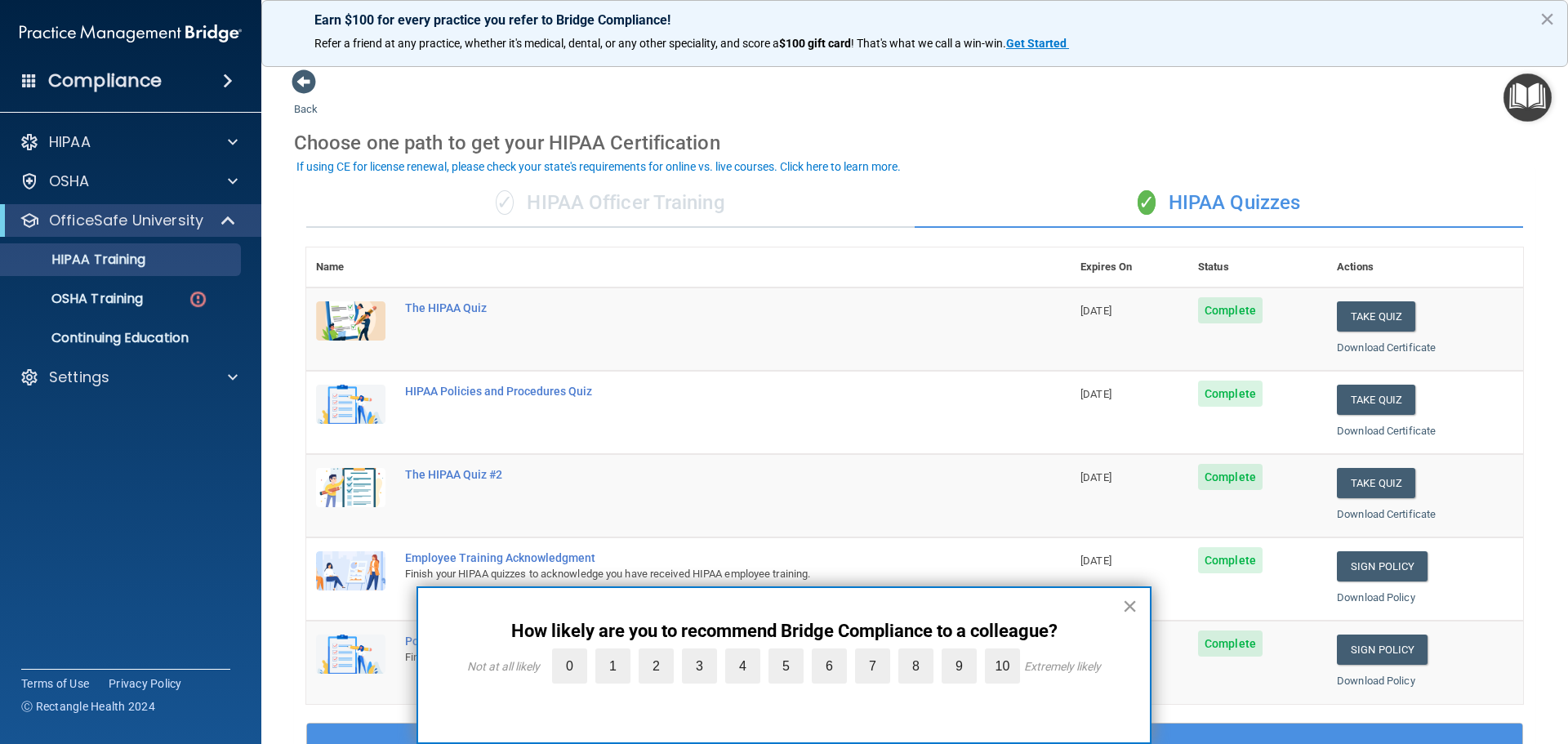
click at [1135, 617] on button "×" at bounding box center [1130, 606] width 15 height 26
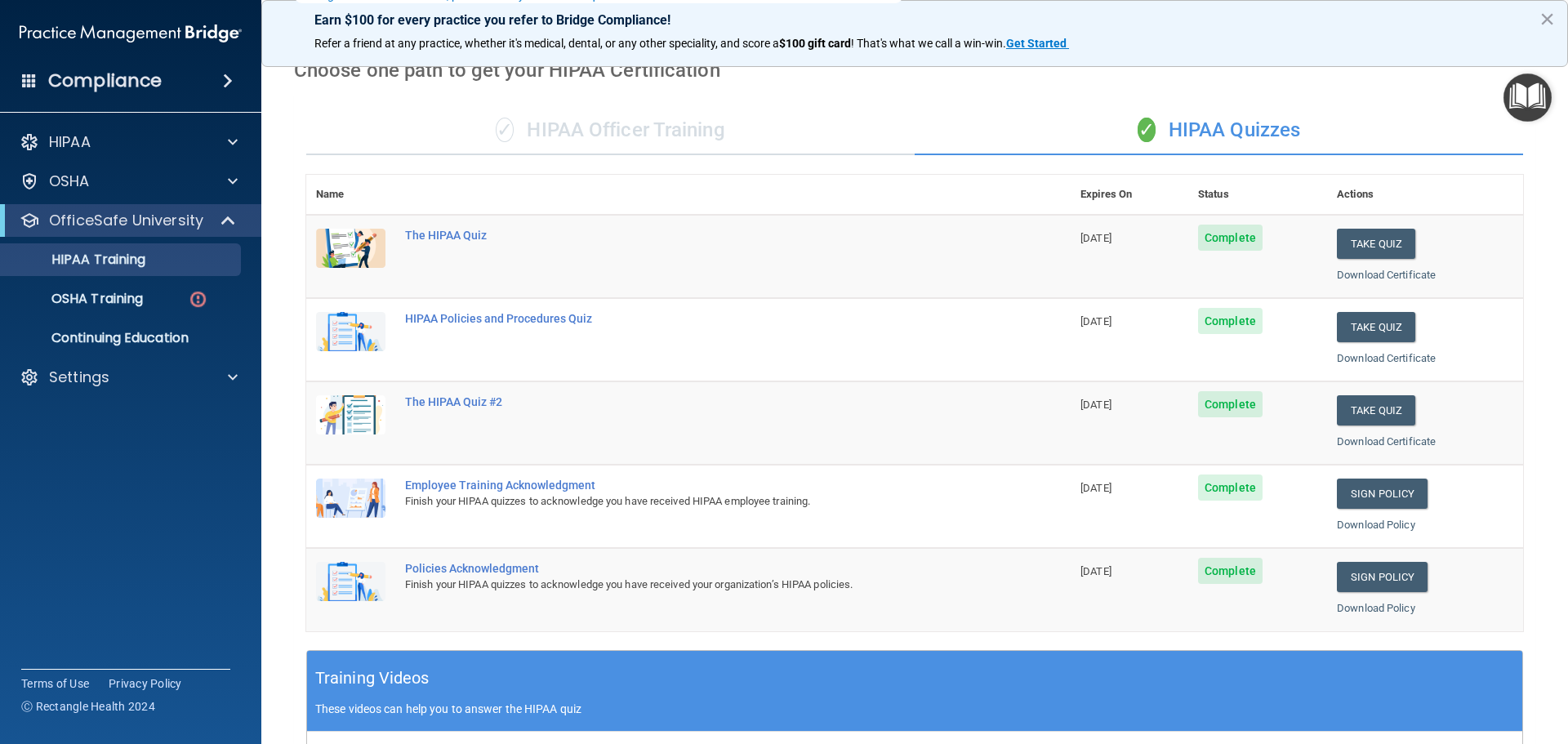
scroll to position [245, 0]
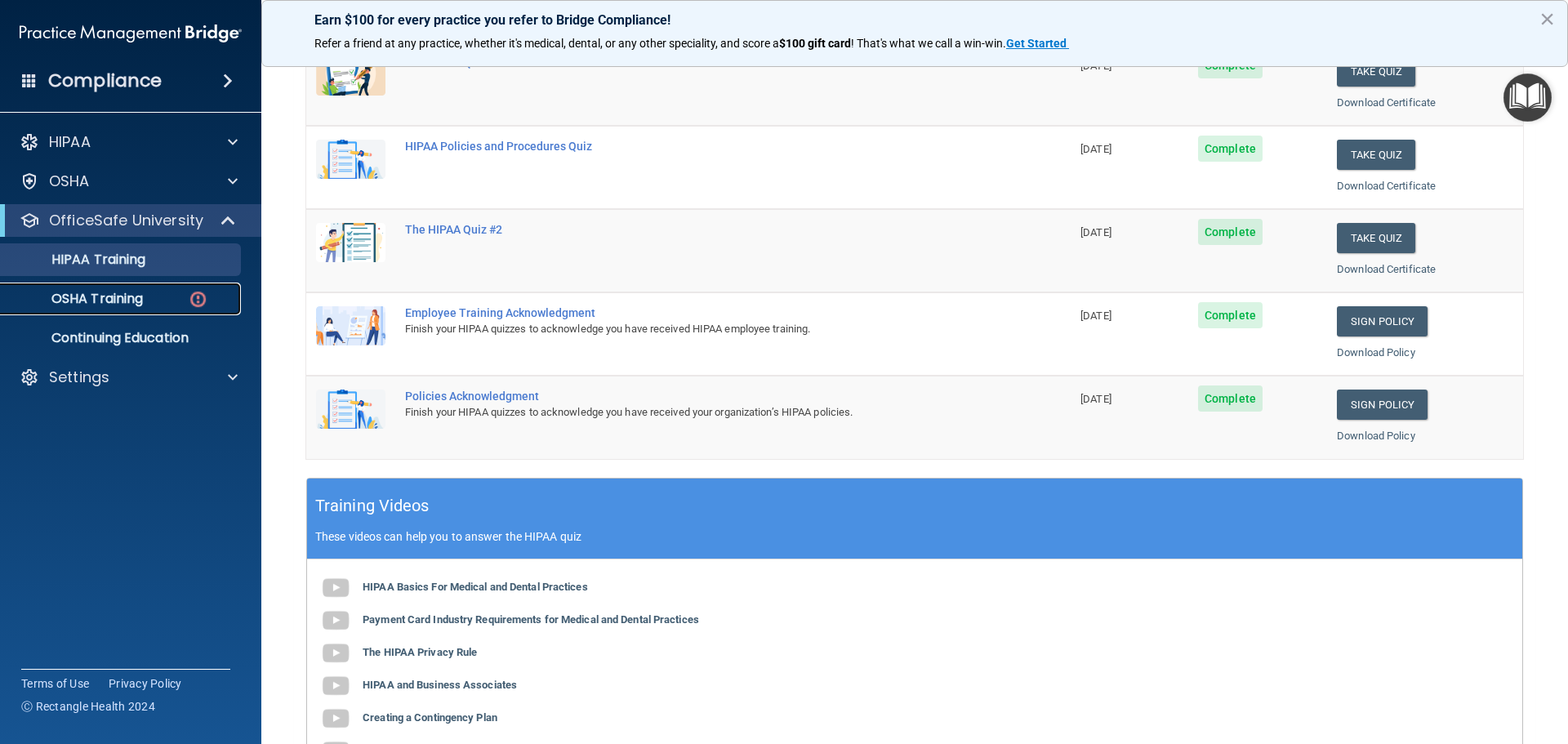
click at [139, 291] on p "OSHA Training" at bounding box center [77, 299] width 132 height 16
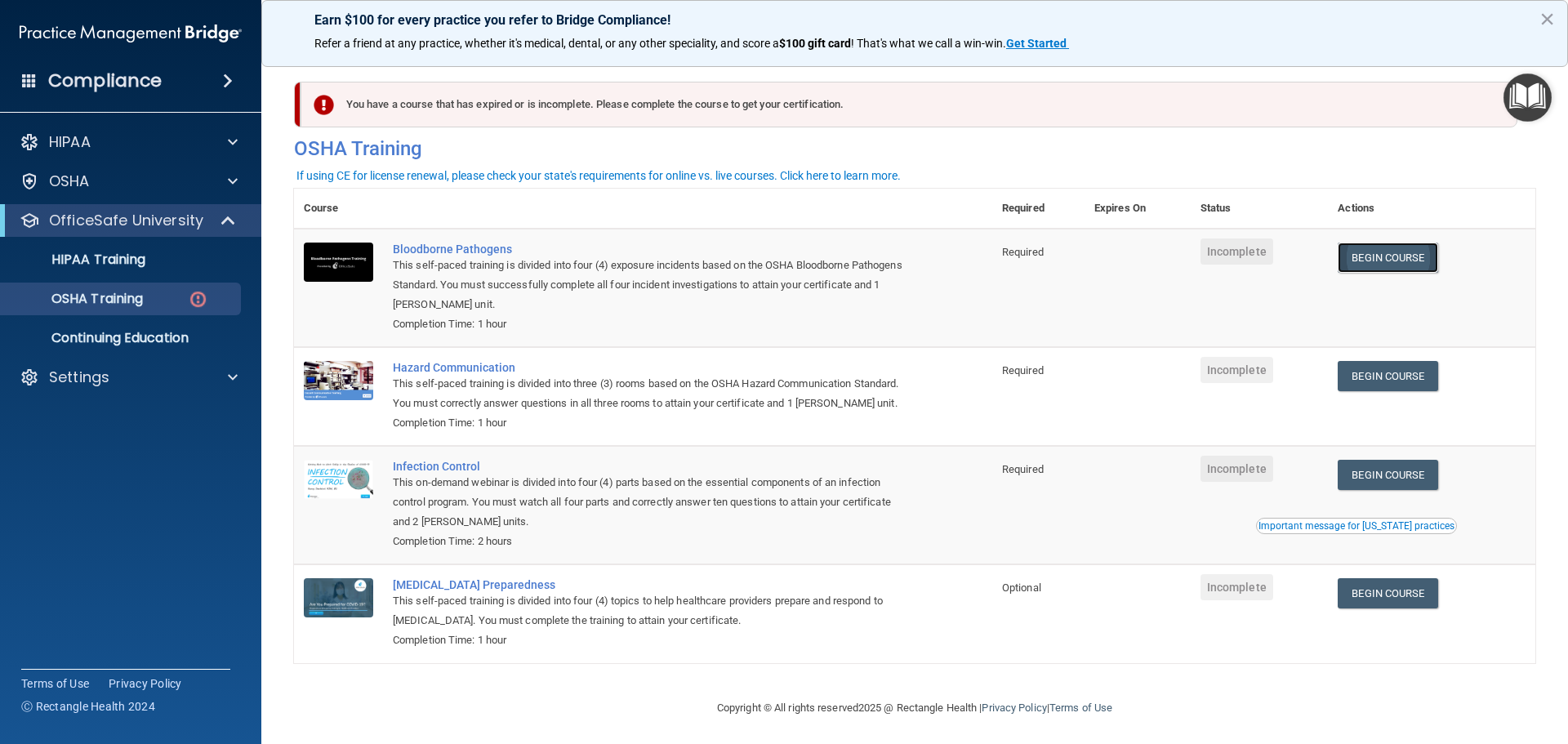
click at [1415, 257] on link "Begin Course" at bounding box center [1387, 258] width 99 height 31
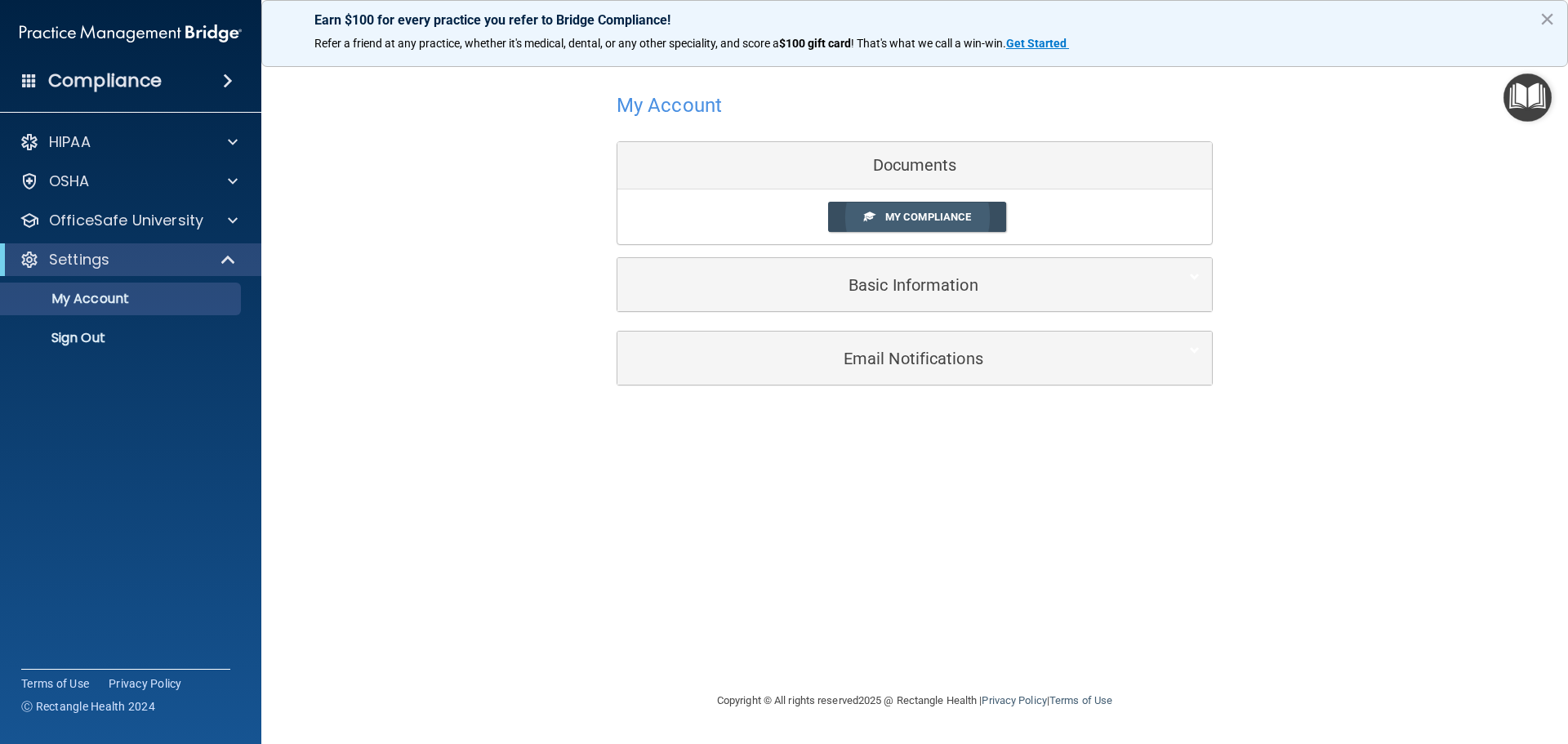
click at [970, 212] on span "My Compliance" at bounding box center [927, 216] width 86 height 12
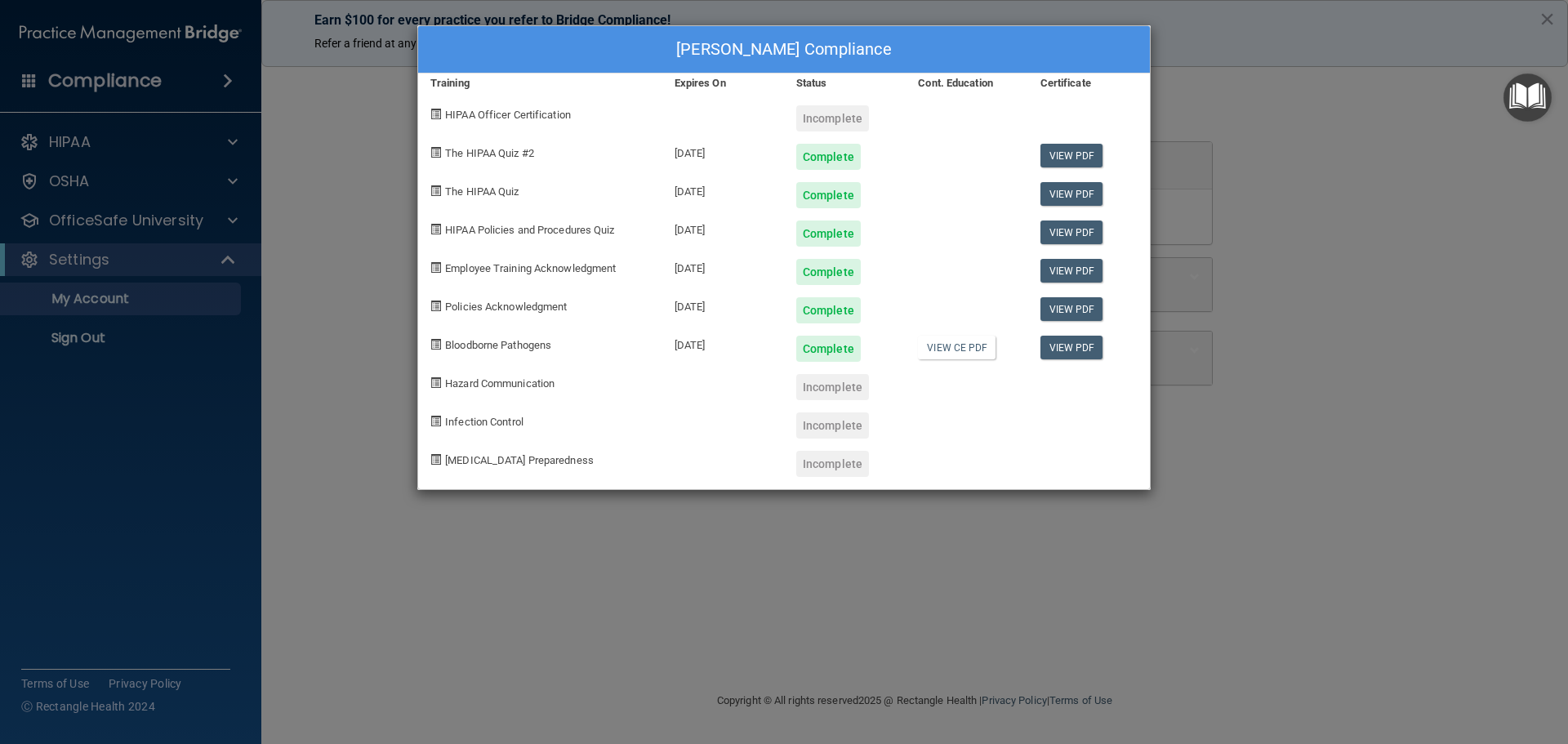
click at [1431, 240] on div "[PERSON_NAME] Compliance Training Expires On Status Cont. Education Certificate…" at bounding box center [784, 372] width 1568 height 744
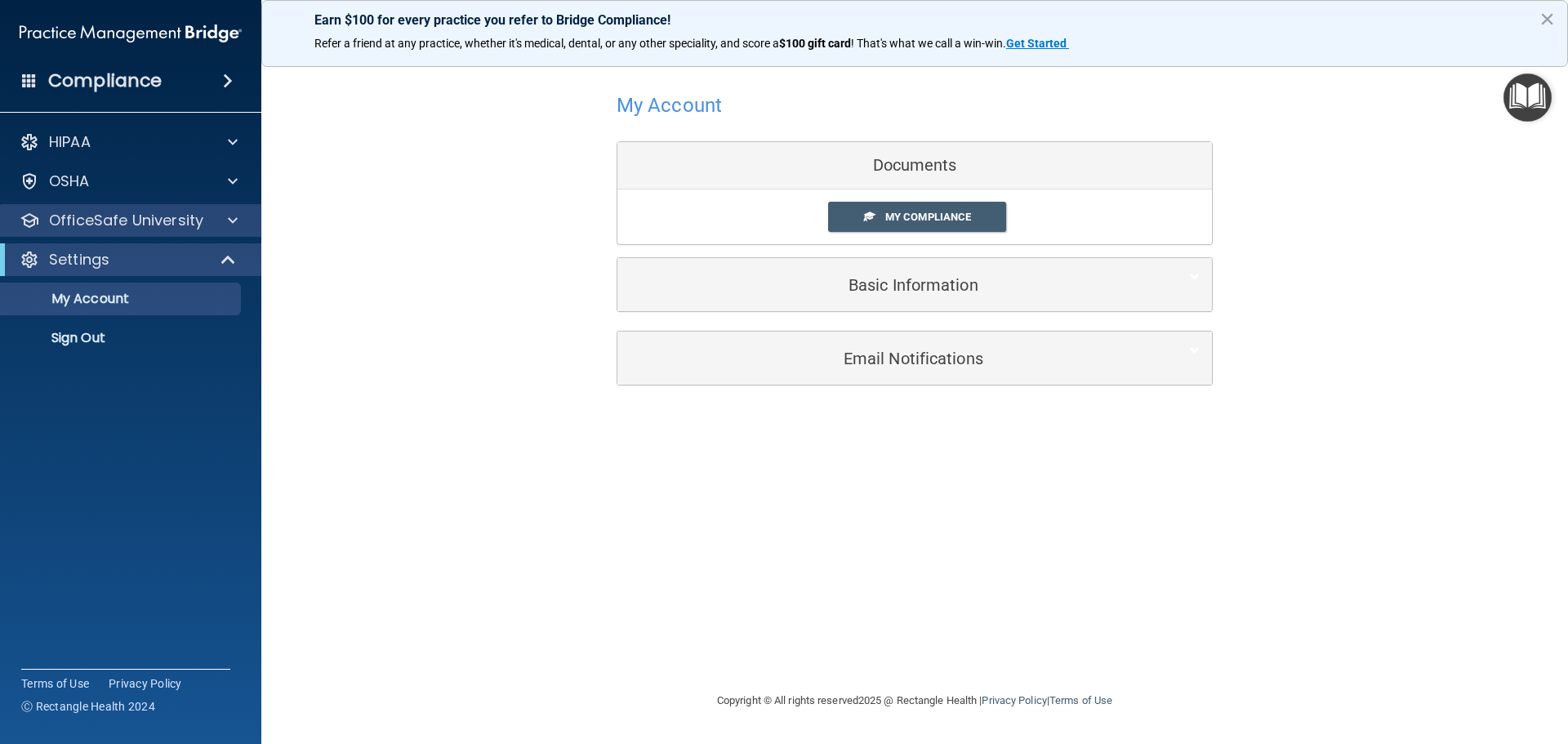
click at [182, 209] on div "OfficeSafe University" at bounding box center [131, 221] width 262 height 33
click at [241, 219] on div at bounding box center [230, 220] width 41 height 20
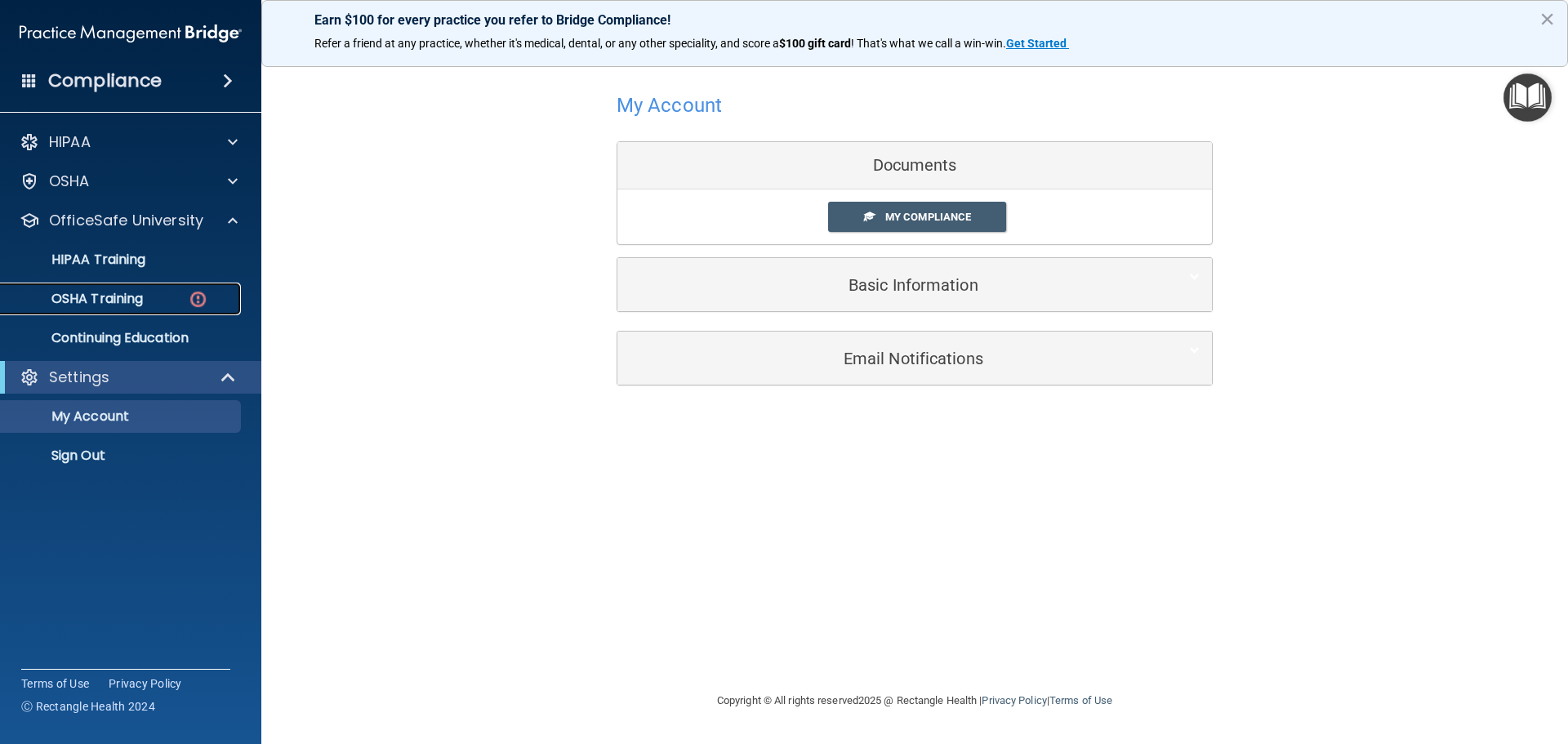
click at [211, 295] on div "OSHA Training" at bounding box center [122, 299] width 223 height 16
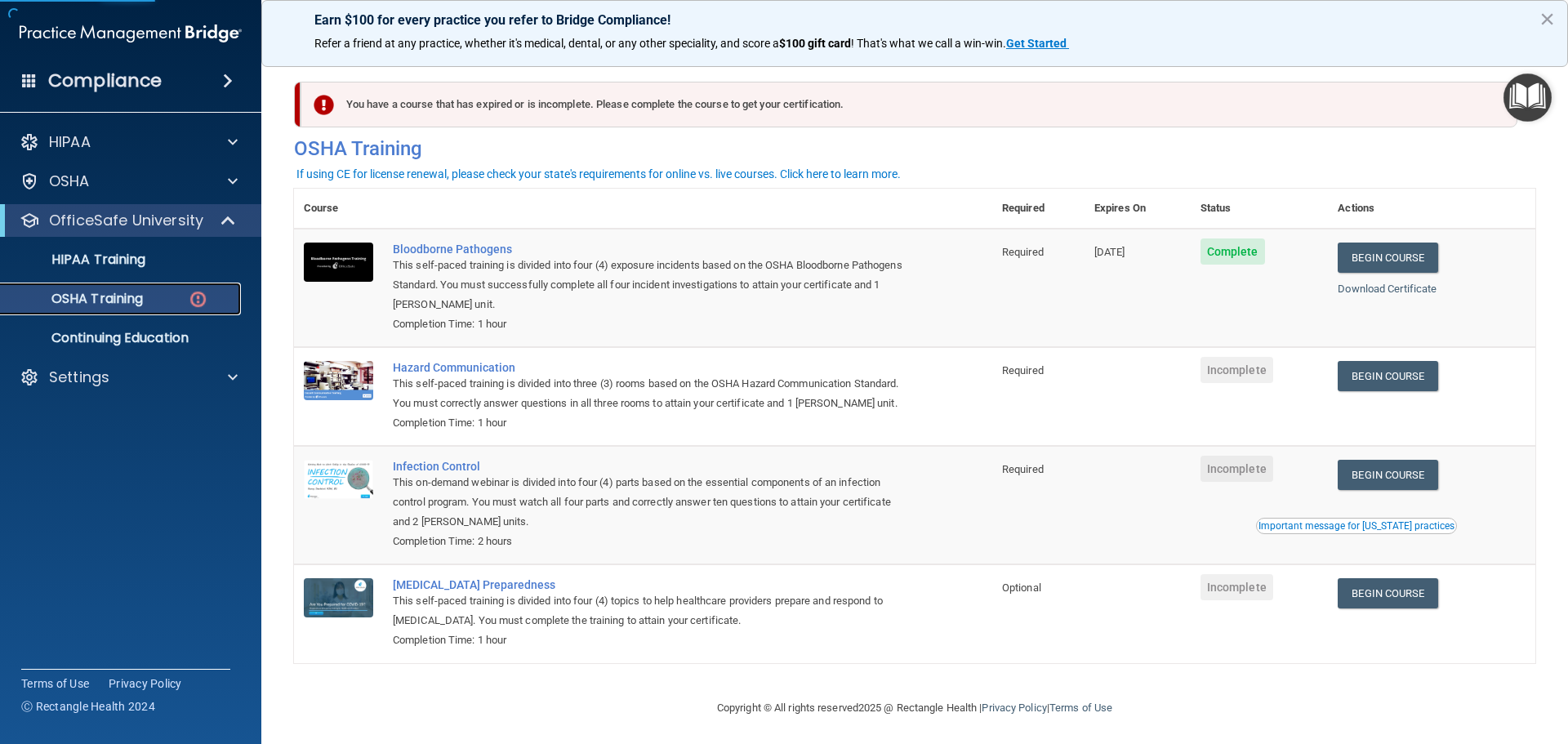
scroll to position [27, 0]
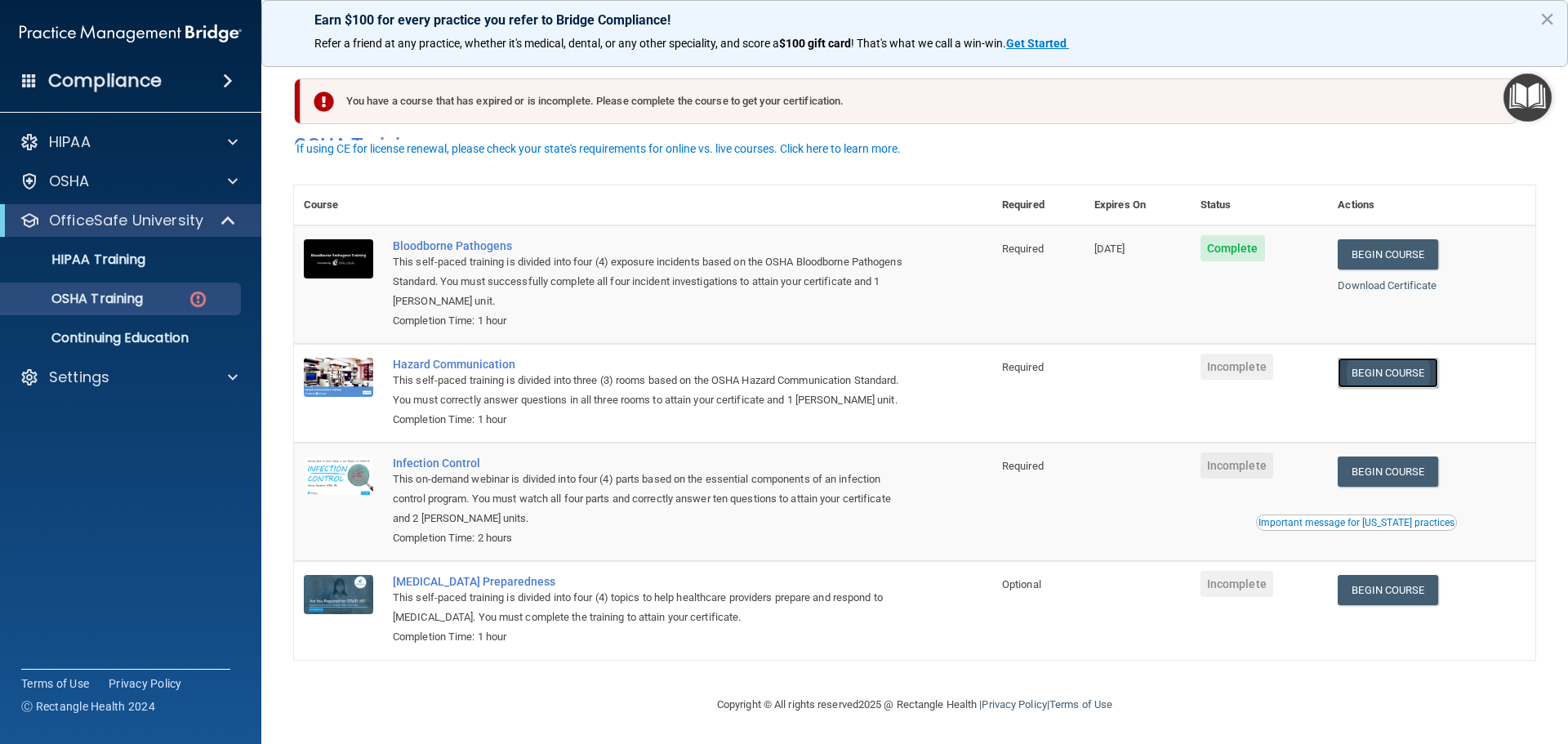
click at [1398, 361] on link "Begin Course" at bounding box center [1387, 373] width 99 height 31
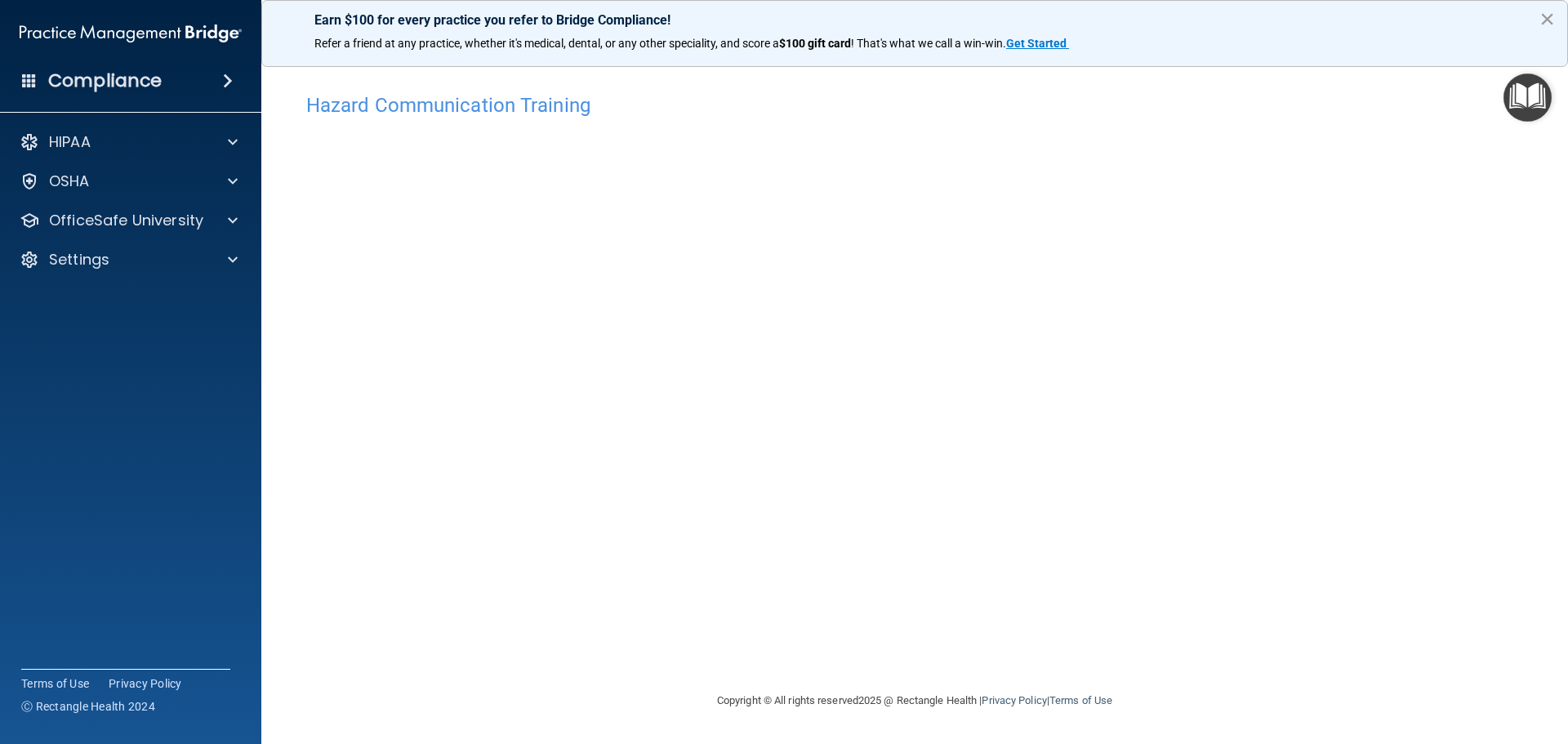
click at [1546, 9] on button "×" at bounding box center [1548, 19] width 15 height 26
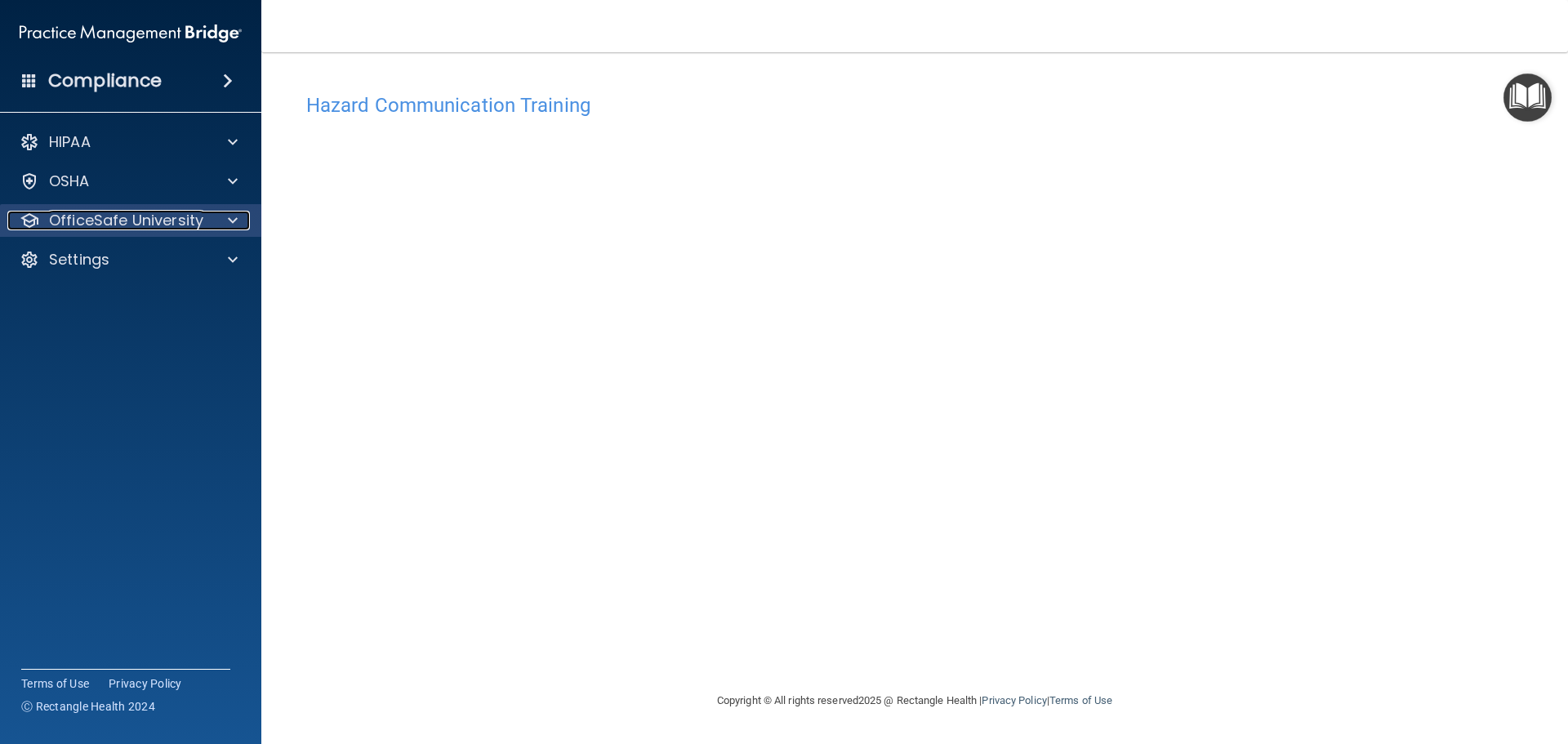
click at [172, 222] on p "OfficeSafe University" at bounding box center [126, 220] width 154 height 20
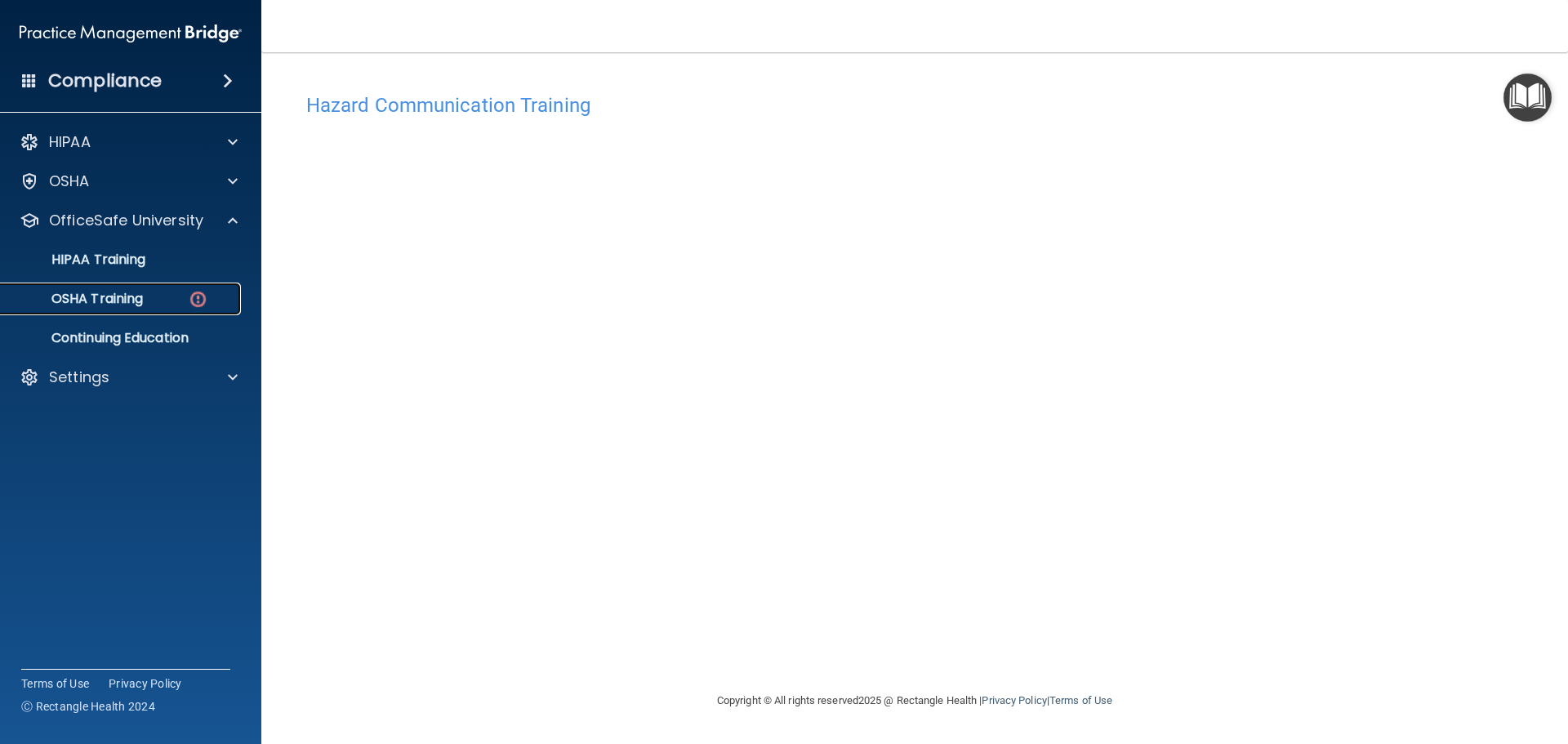
click at [171, 296] on div "OSHA Training" at bounding box center [122, 299] width 223 height 16
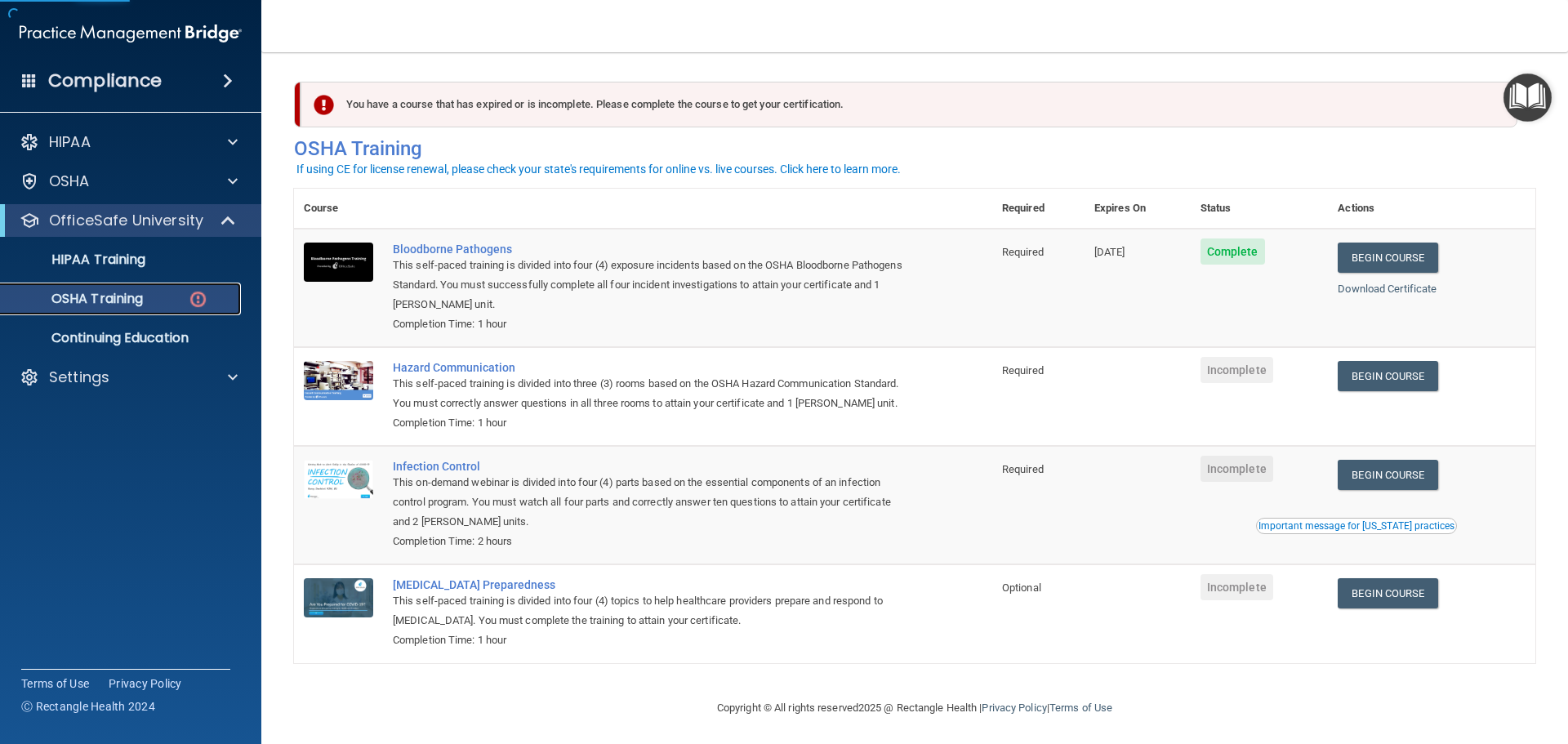
scroll to position [27, 0]
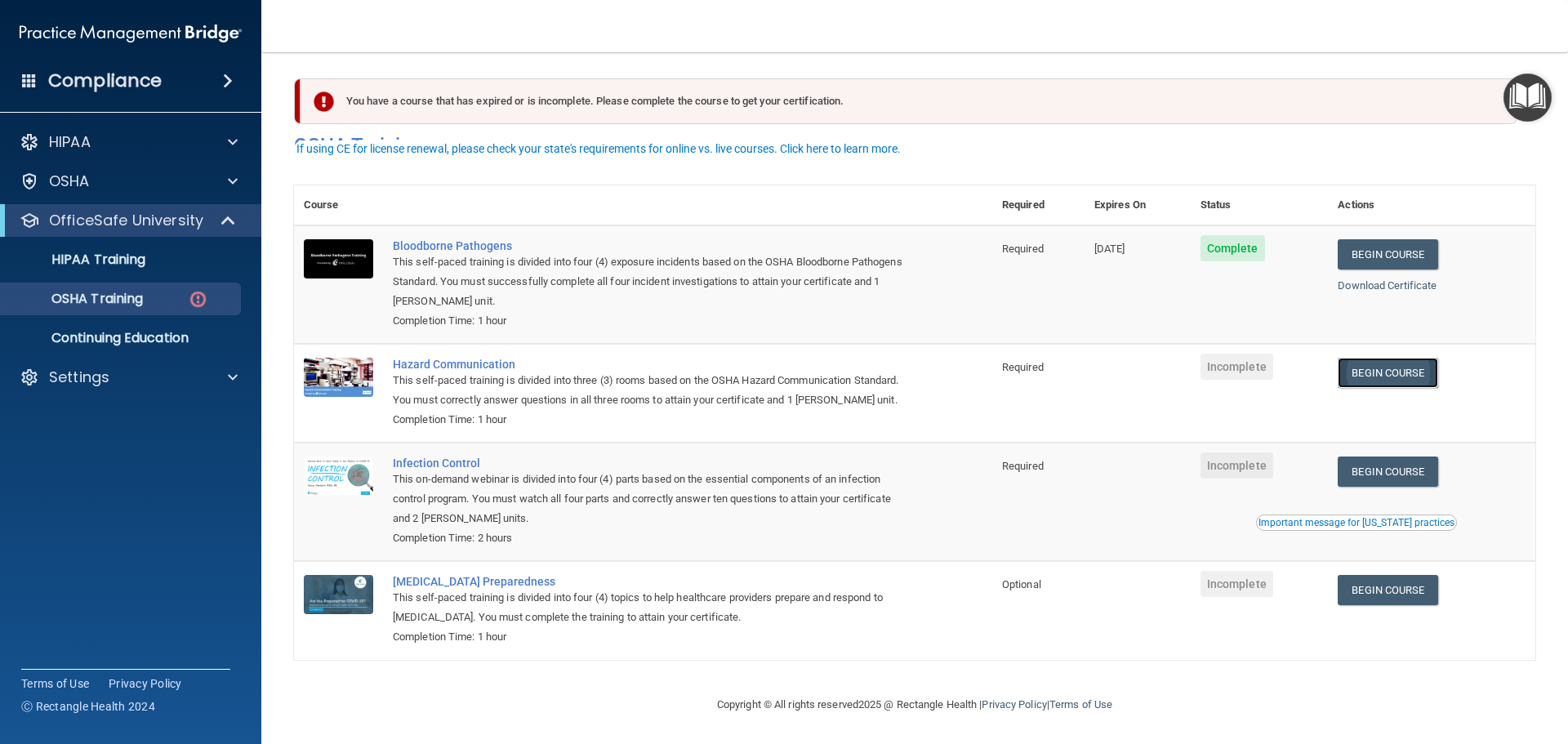
click at [1394, 358] on link "Begin Course" at bounding box center [1387, 373] width 99 height 31
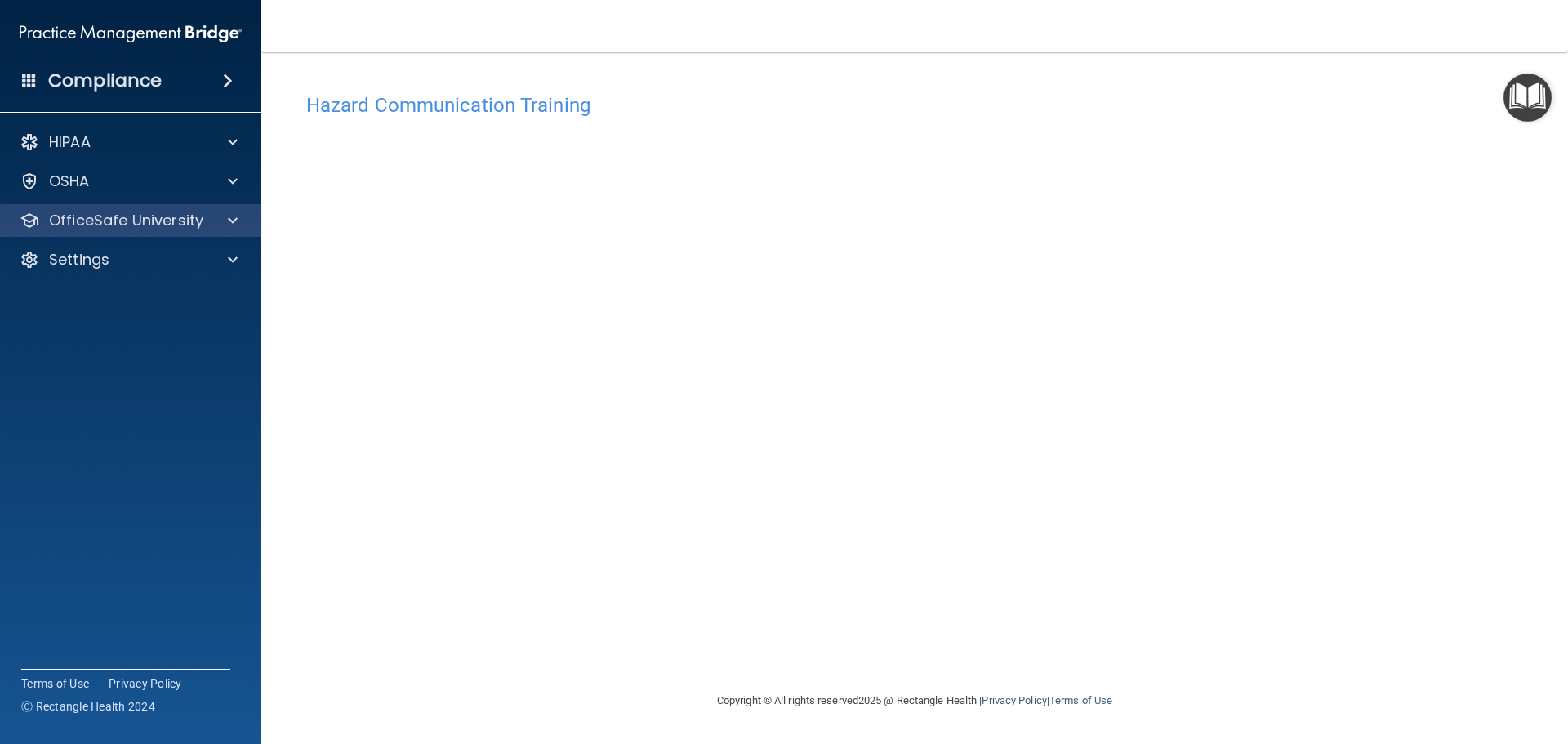
click at [133, 208] on div "OfficeSafe University" at bounding box center [131, 221] width 262 height 33
click at [232, 223] on span at bounding box center [233, 220] width 10 height 20
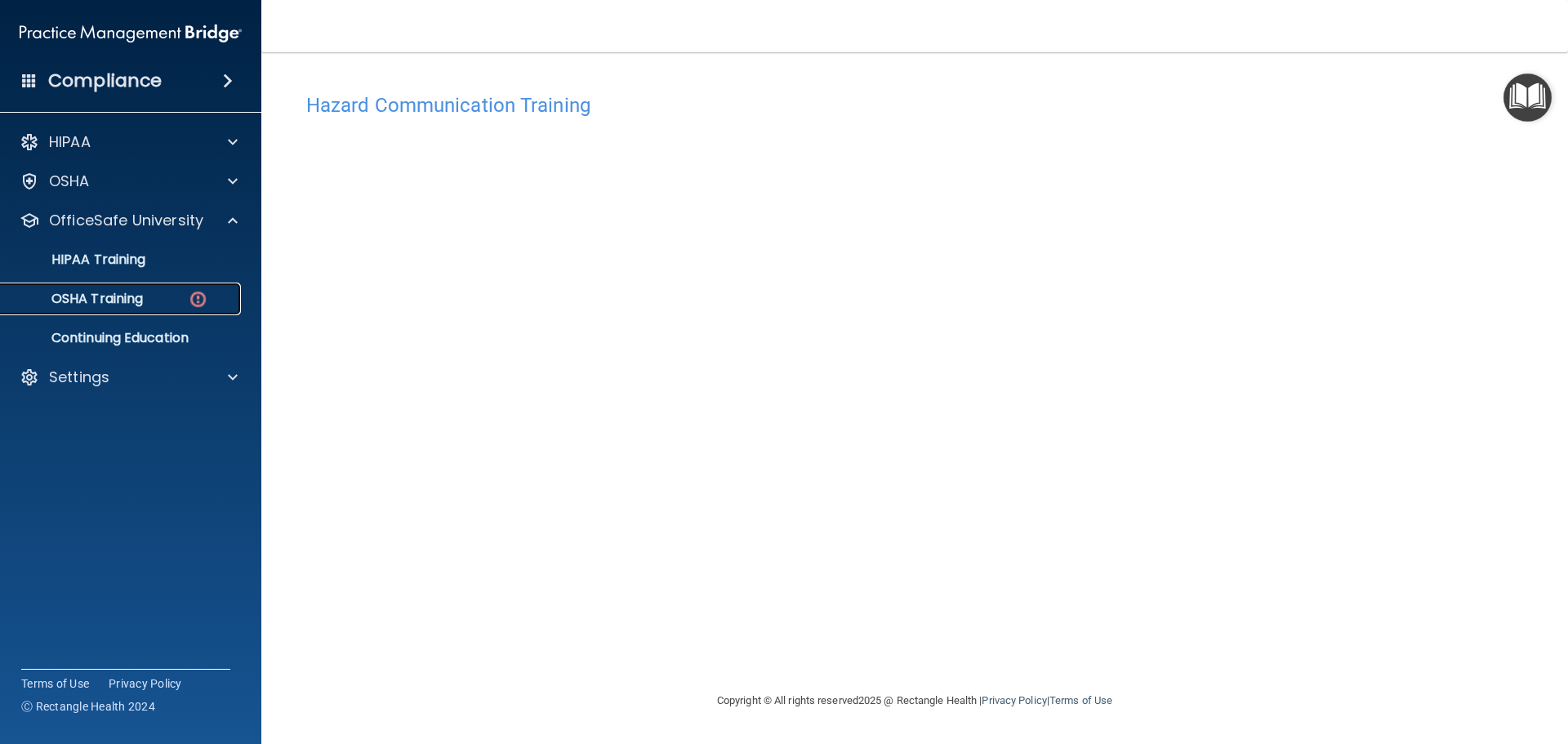
click at [168, 311] on link "OSHA Training" at bounding box center [112, 299] width 257 height 33
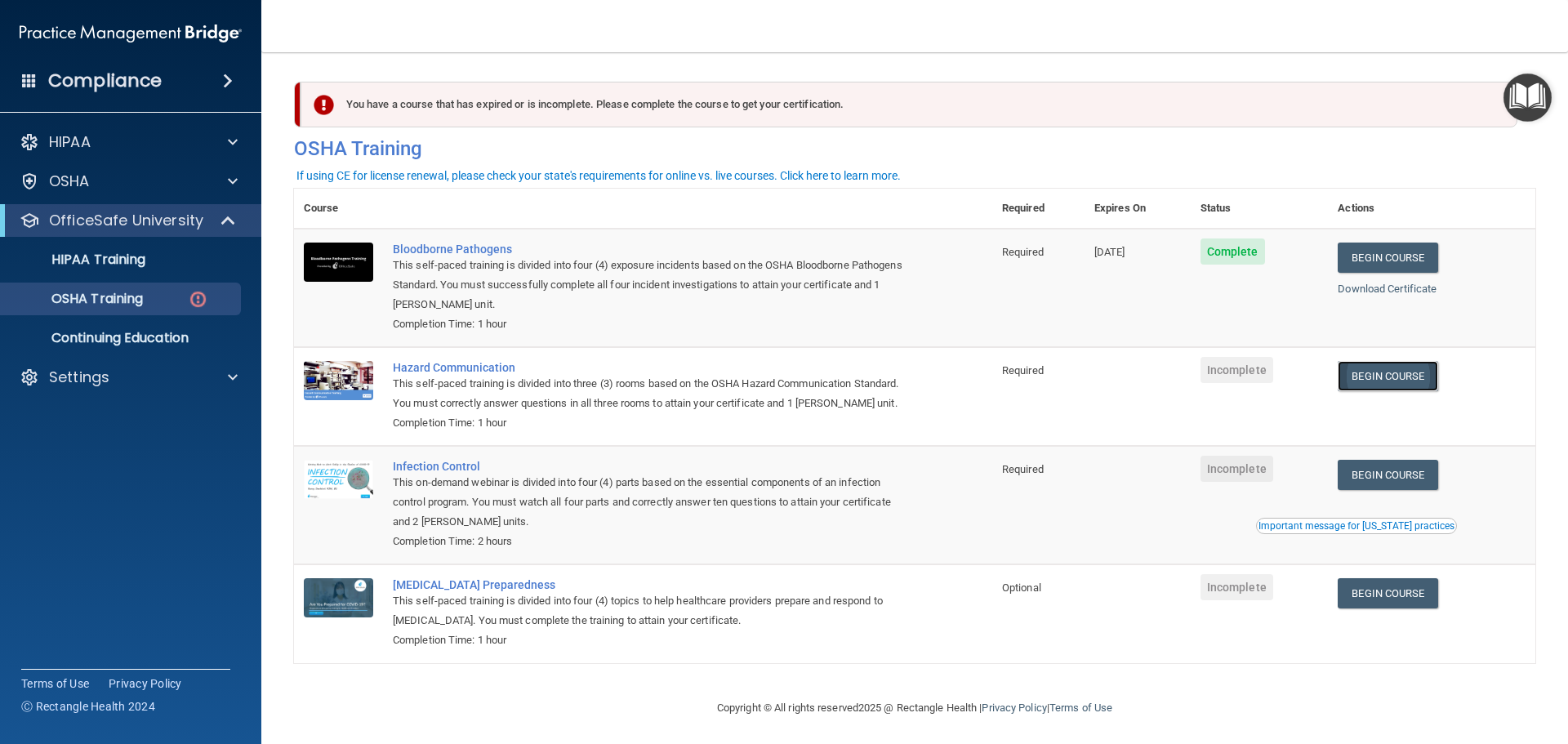
click at [1420, 378] on link "Begin Course" at bounding box center [1387, 376] width 99 height 31
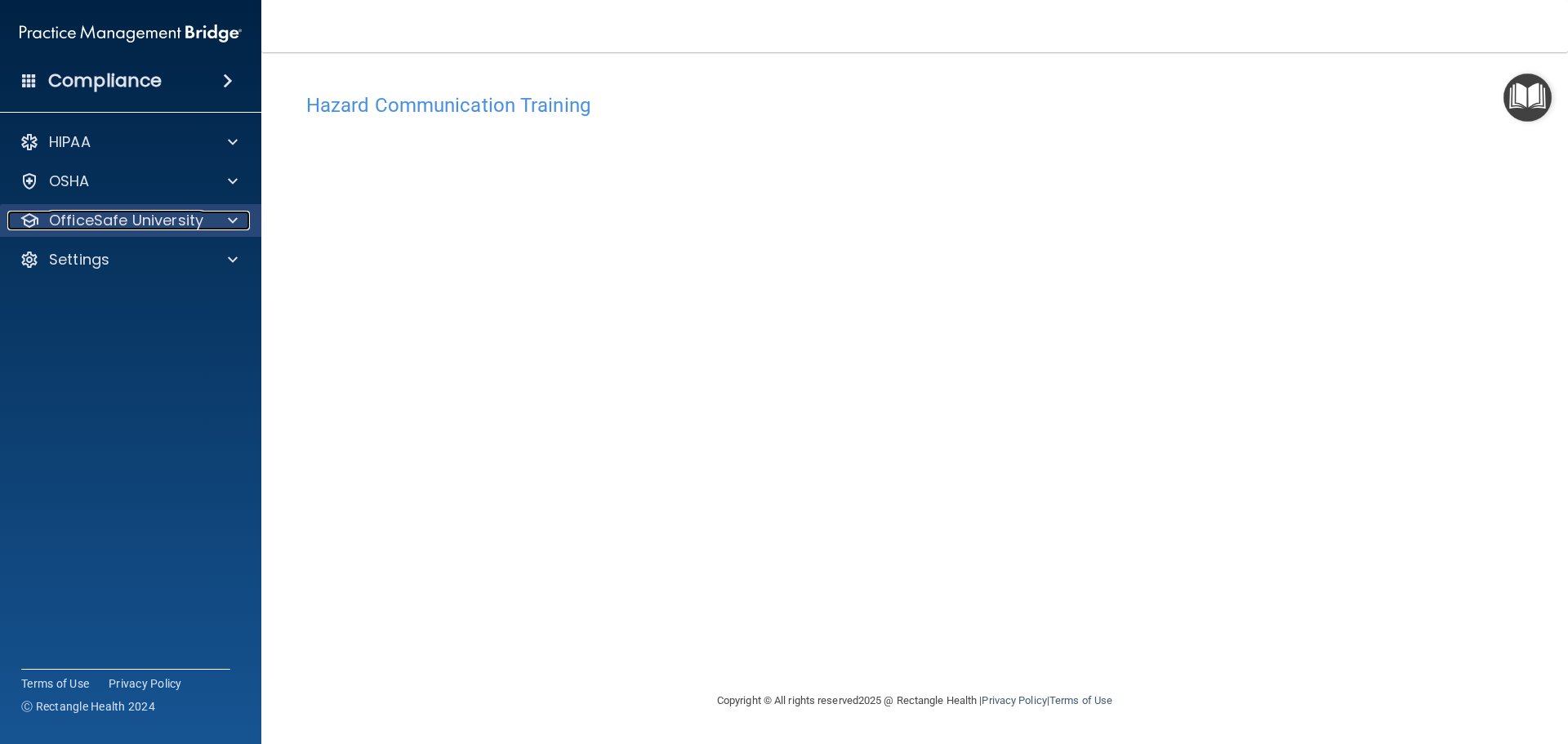
click at [65, 210] on p "OfficeSafe University" at bounding box center [126, 220] width 154 height 20
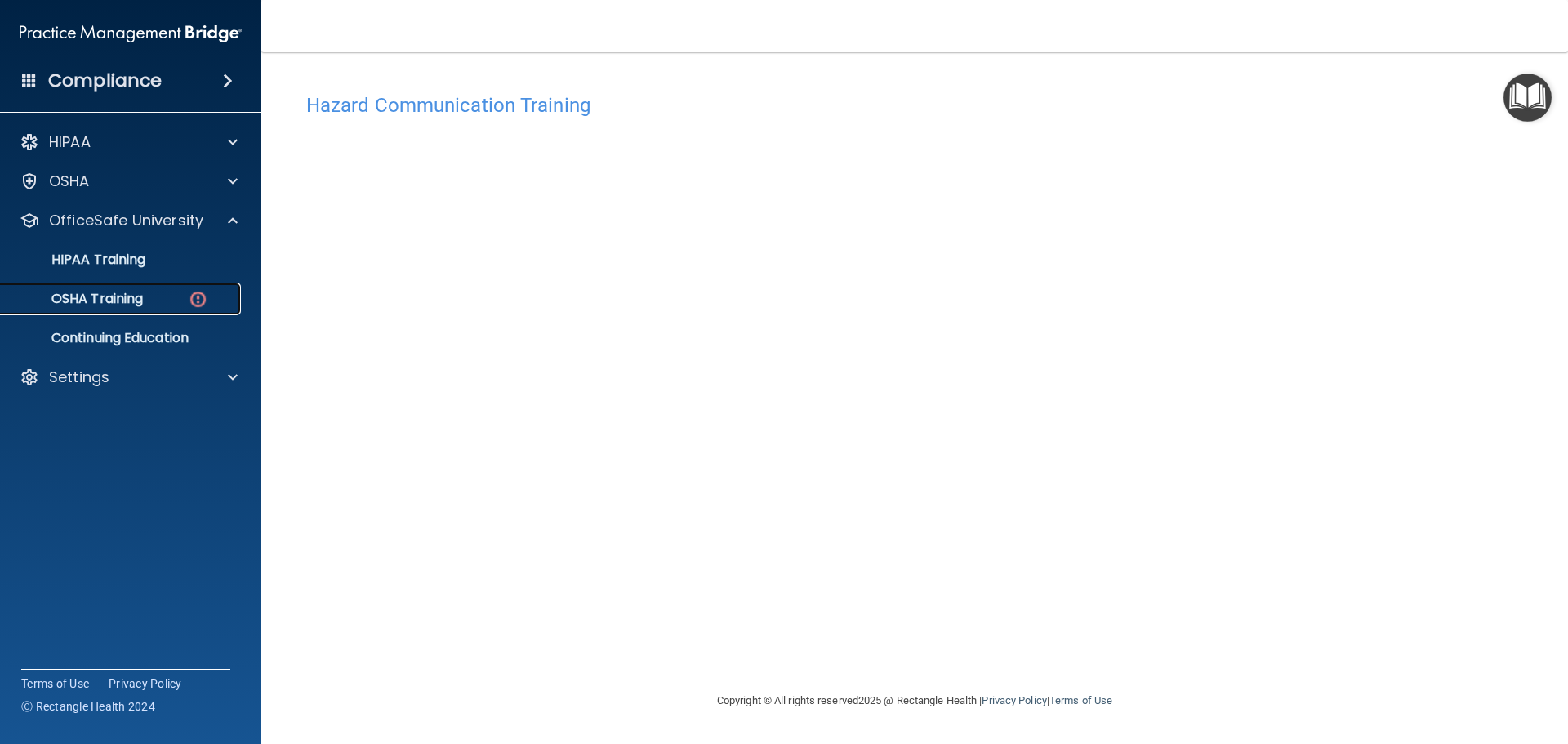
click at [107, 288] on link "OSHA Training" at bounding box center [112, 299] width 257 height 33
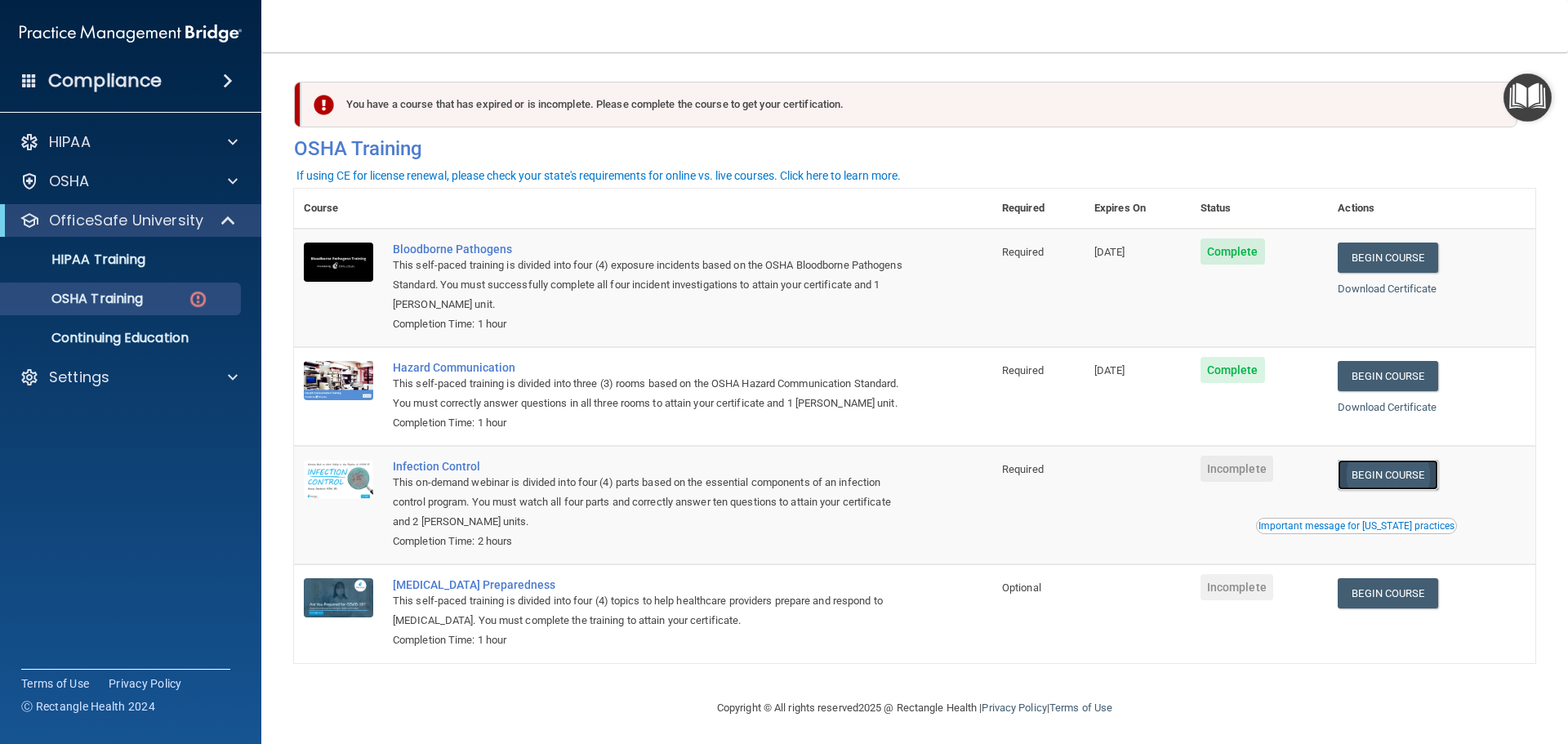
click at [1406, 486] on link "Begin Course" at bounding box center [1387, 475] width 99 height 31
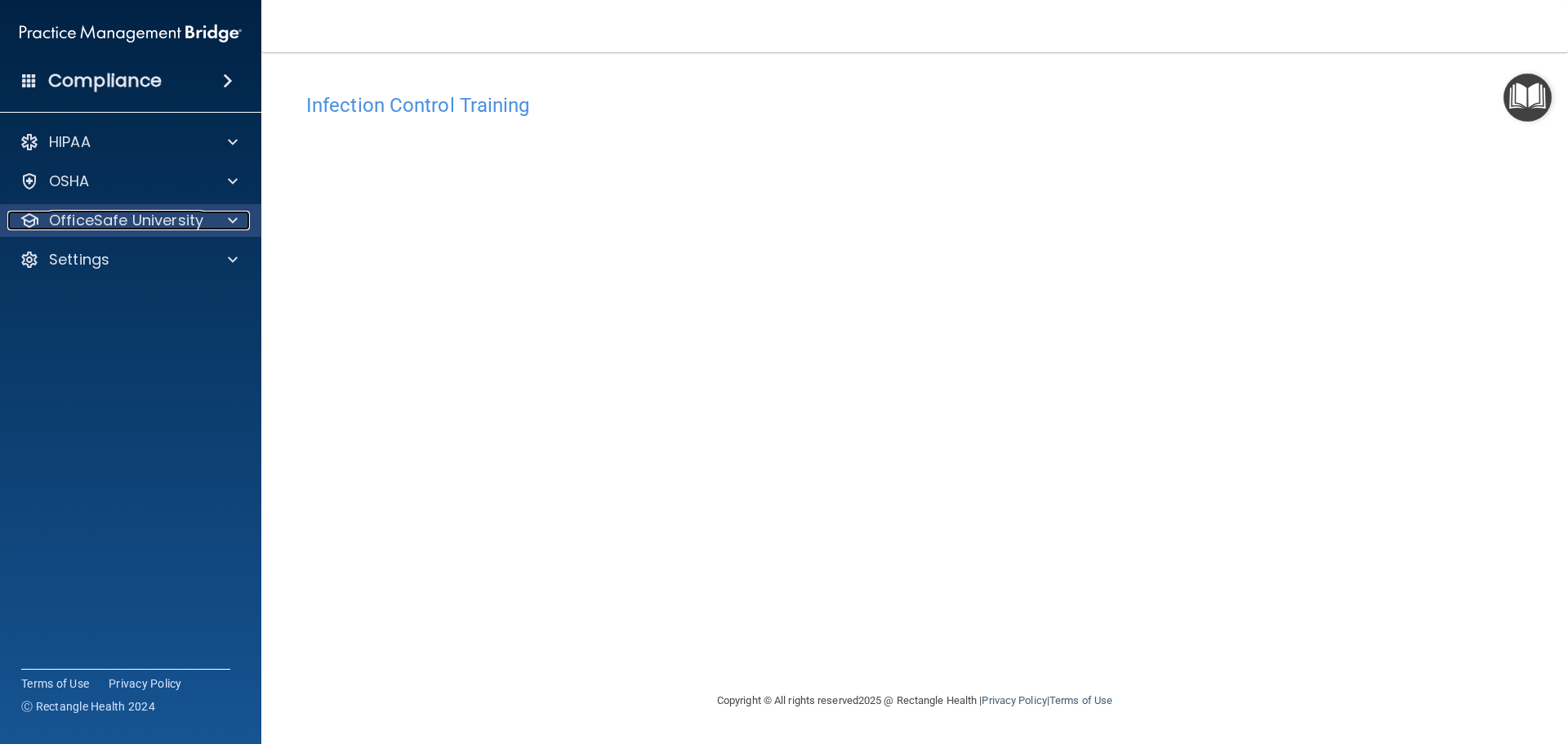
click at [163, 213] on p "OfficeSafe University" at bounding box center [126, 220] width 154 height 20
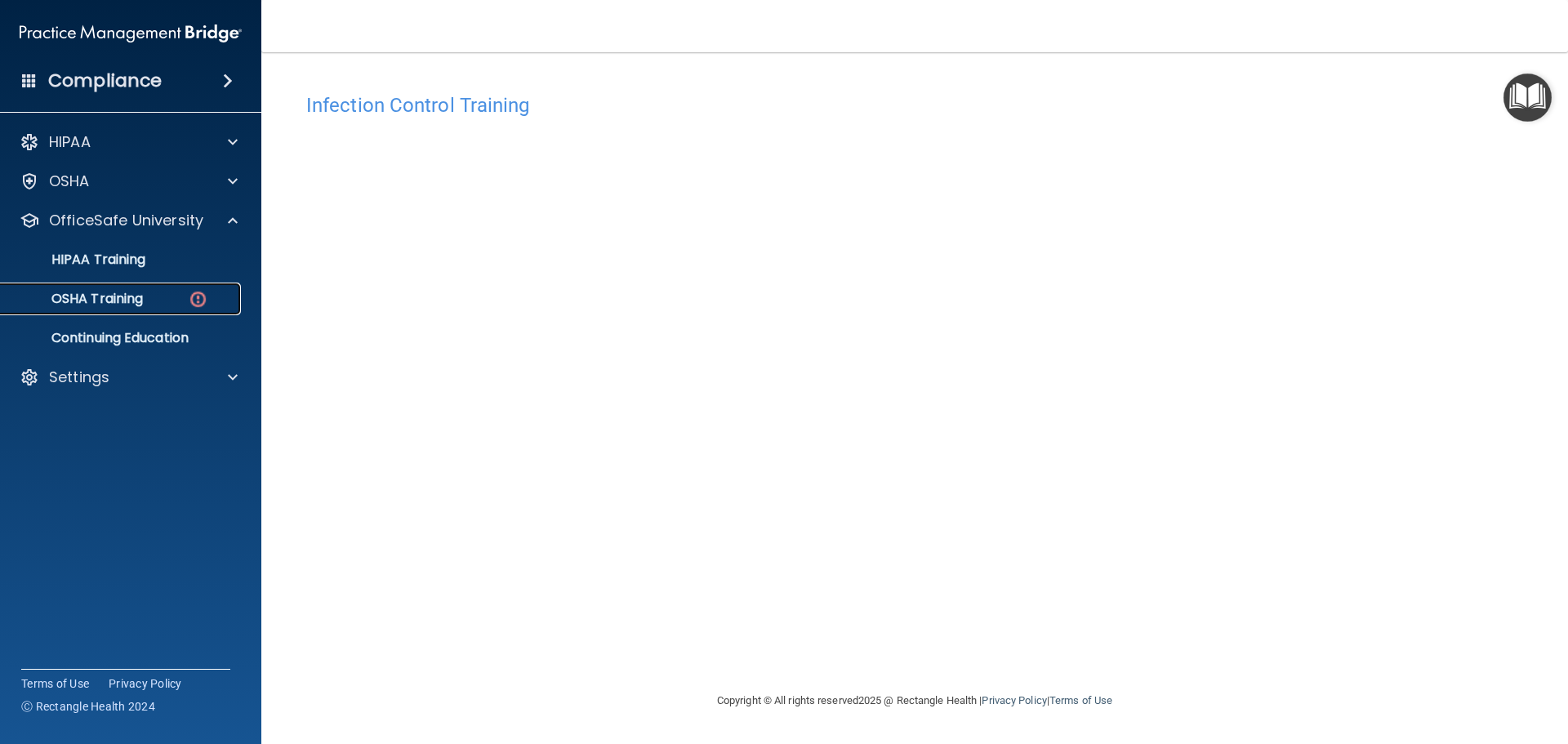
click at [139, 299] on p "OSHA Training" at bounding box center [77, 299] width 132 height 16
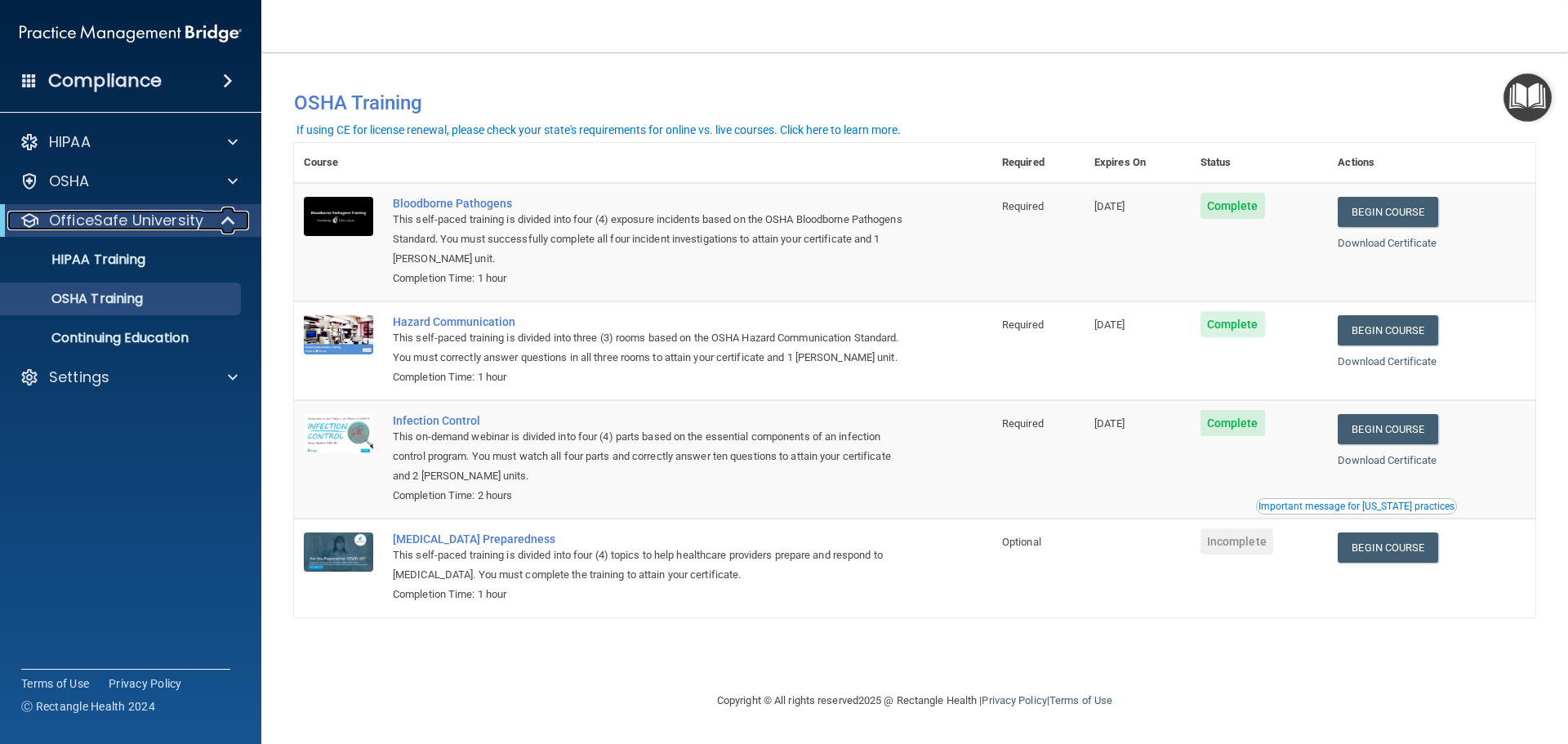
click at [193, 222] on p "OfficeSafe University" at bounding box center [126, 220] width 154 height 20
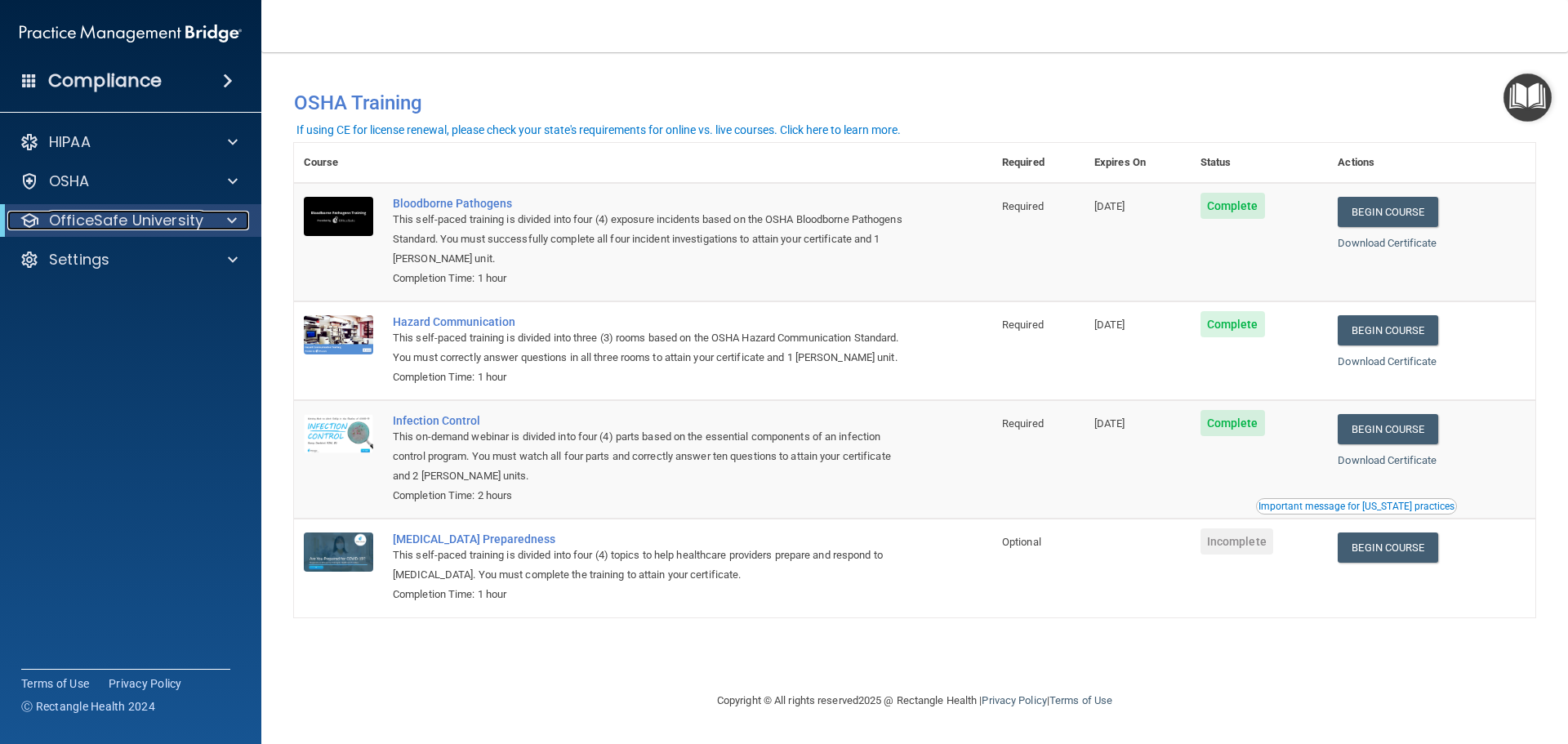
click at [193, 222] on p "OfficeSafe University" at bounding box center [126, 220] width 154 height 20
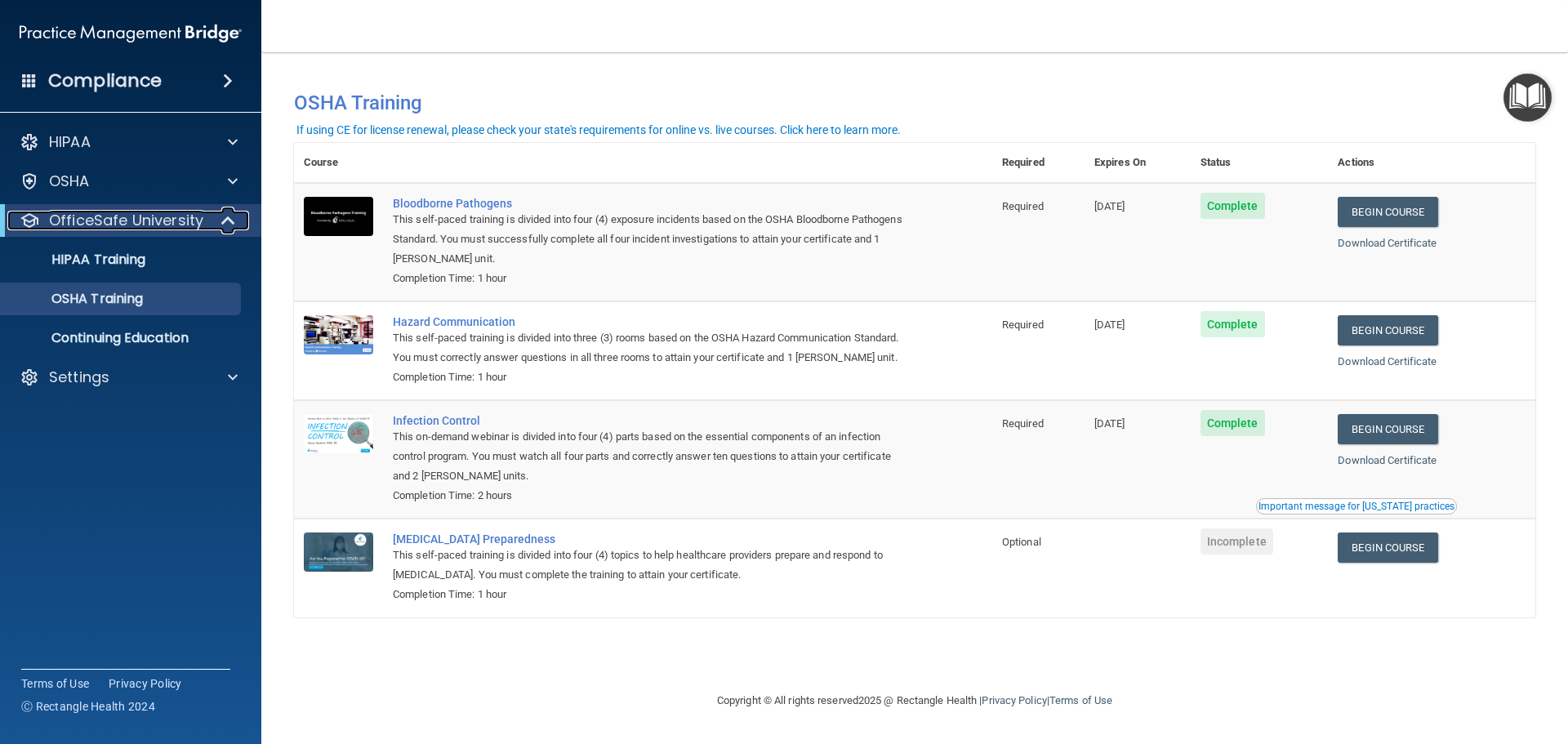
click at [212, 218] on div at bounding box center [228, 220] width 40 height 20
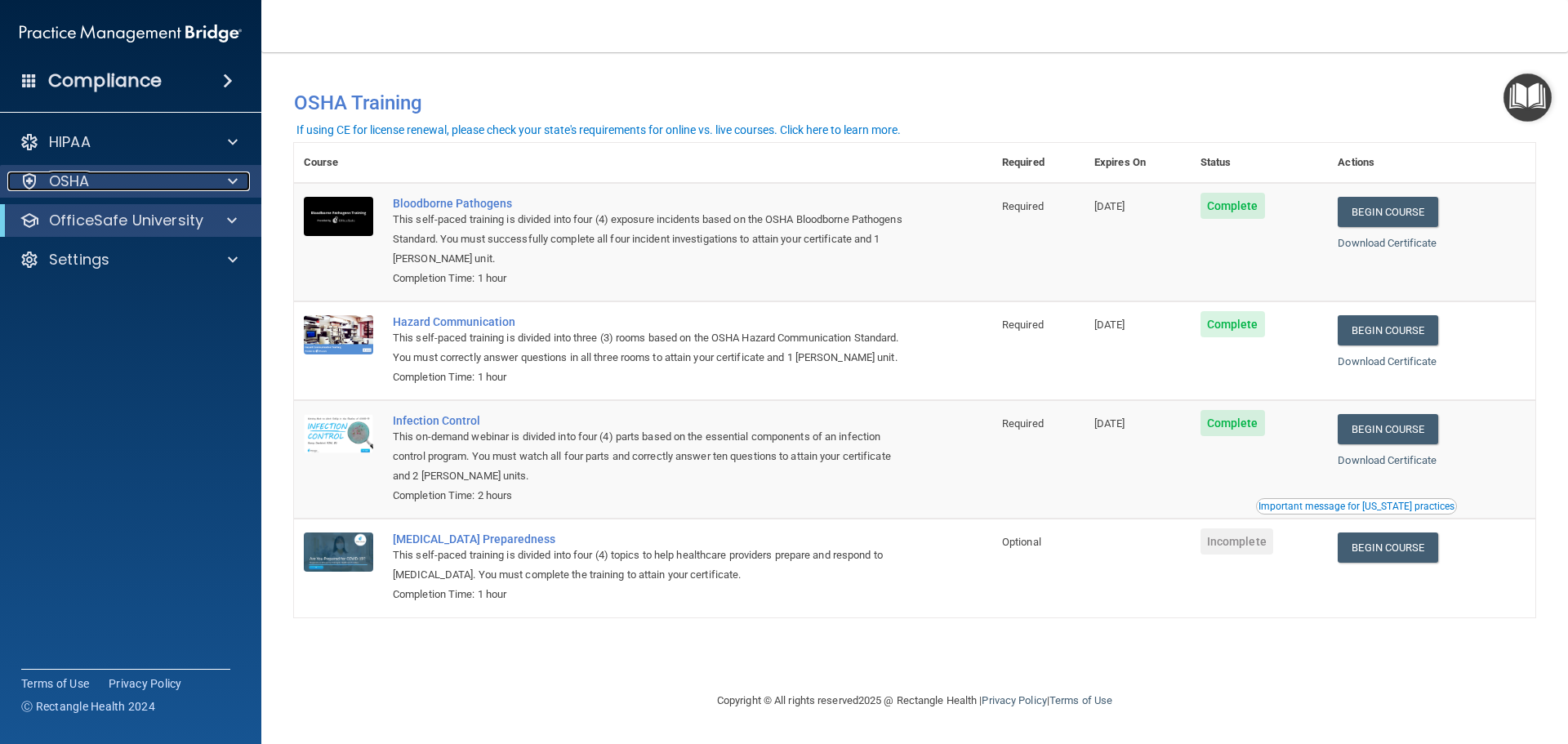
click at [237, 184] on span at bounding box center [233, 181] width 10 height 20
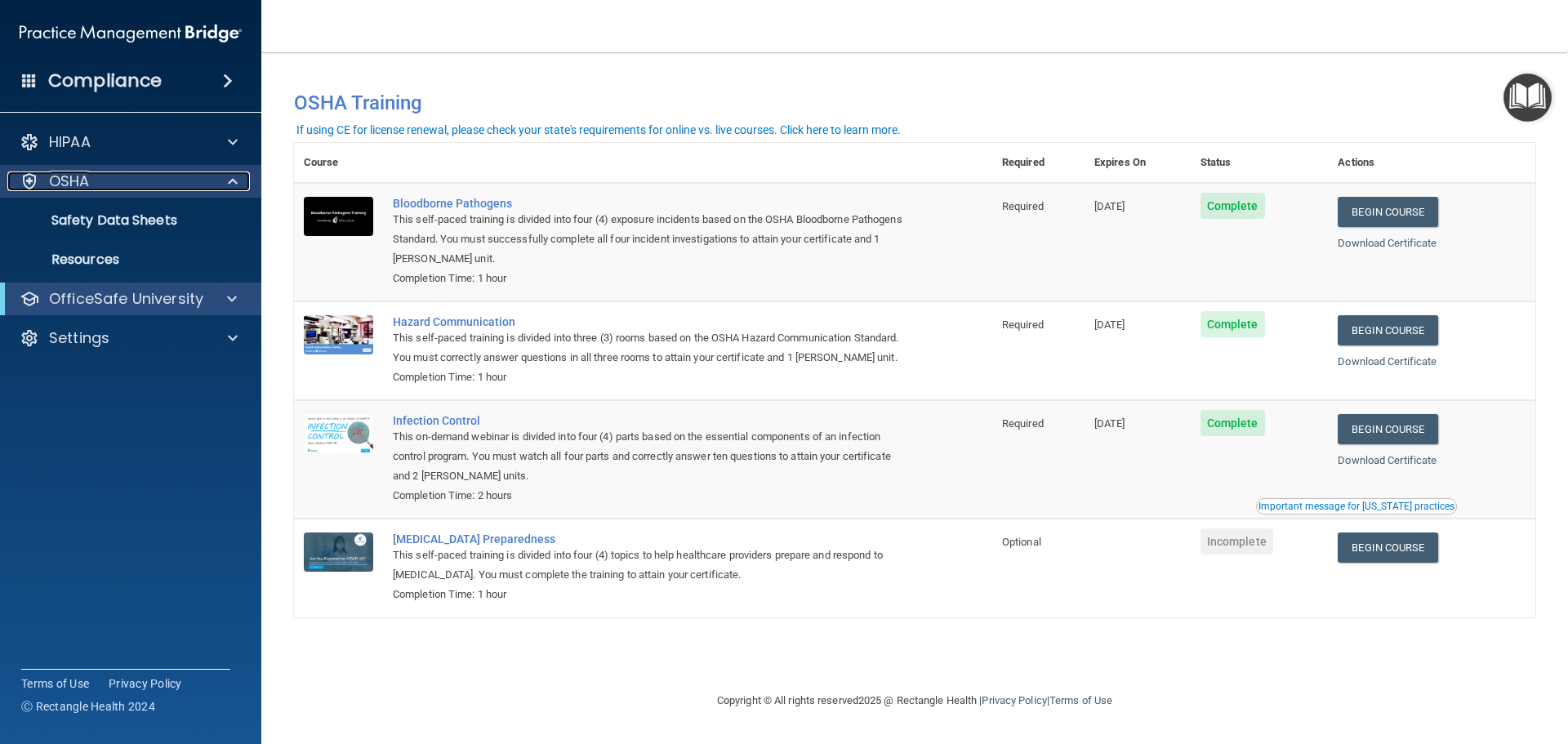
click at [237, 184] on span at bounding box center [233, 181] width 10 height 20
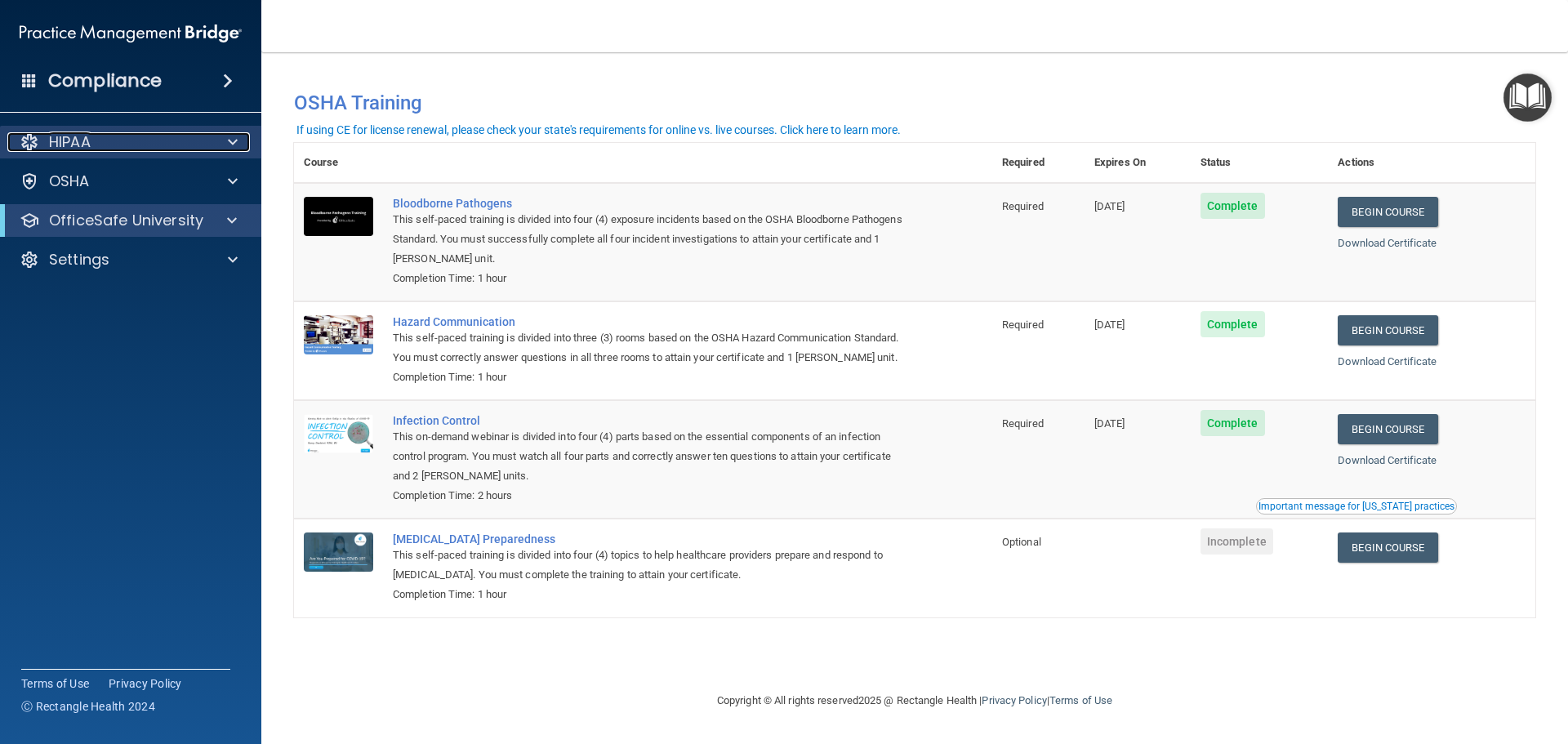
click at [240, 148] on div at bounding box center [230, 142] width 41 height 20
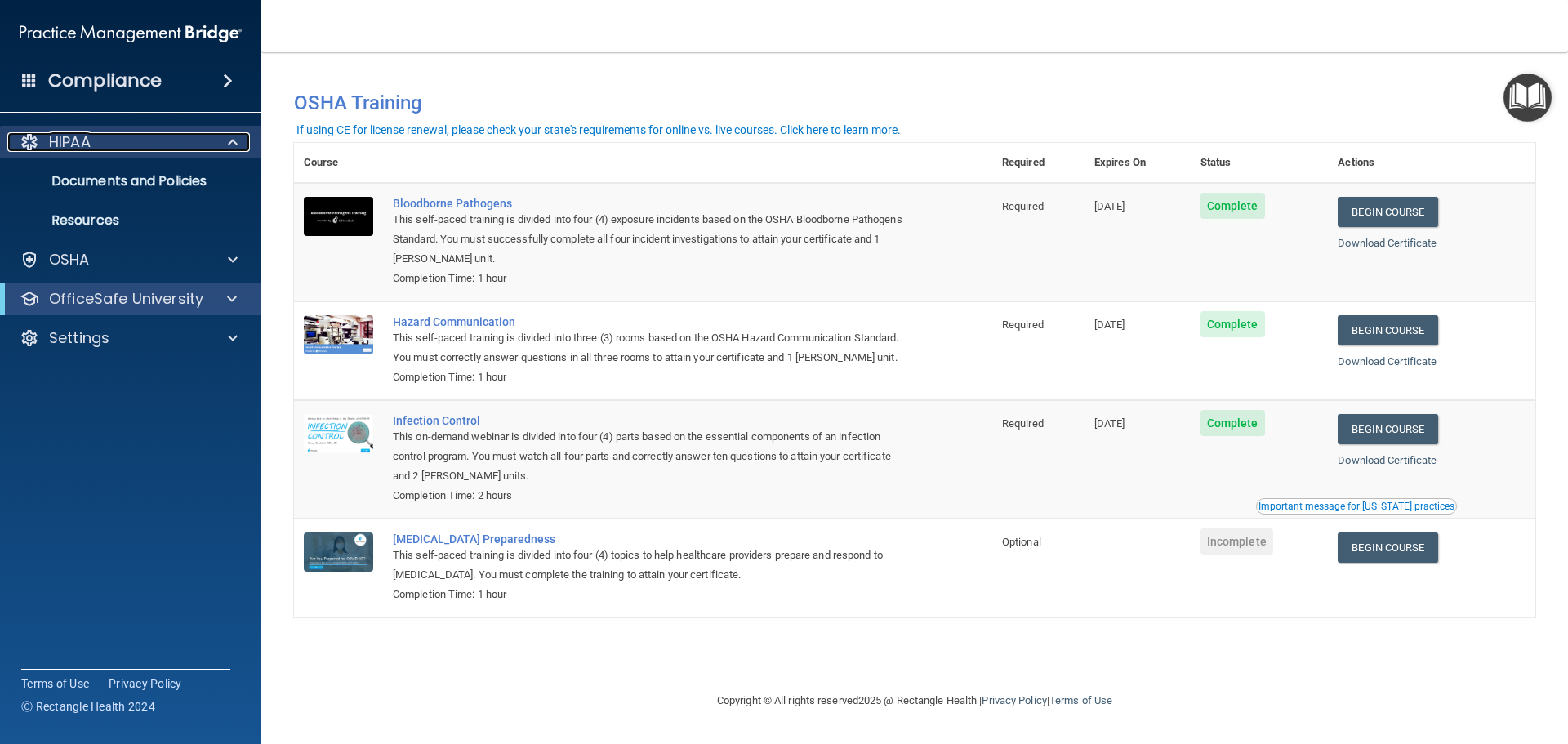
click at [240, 148] on div at bounding box center [230, 142] width 41 height 20
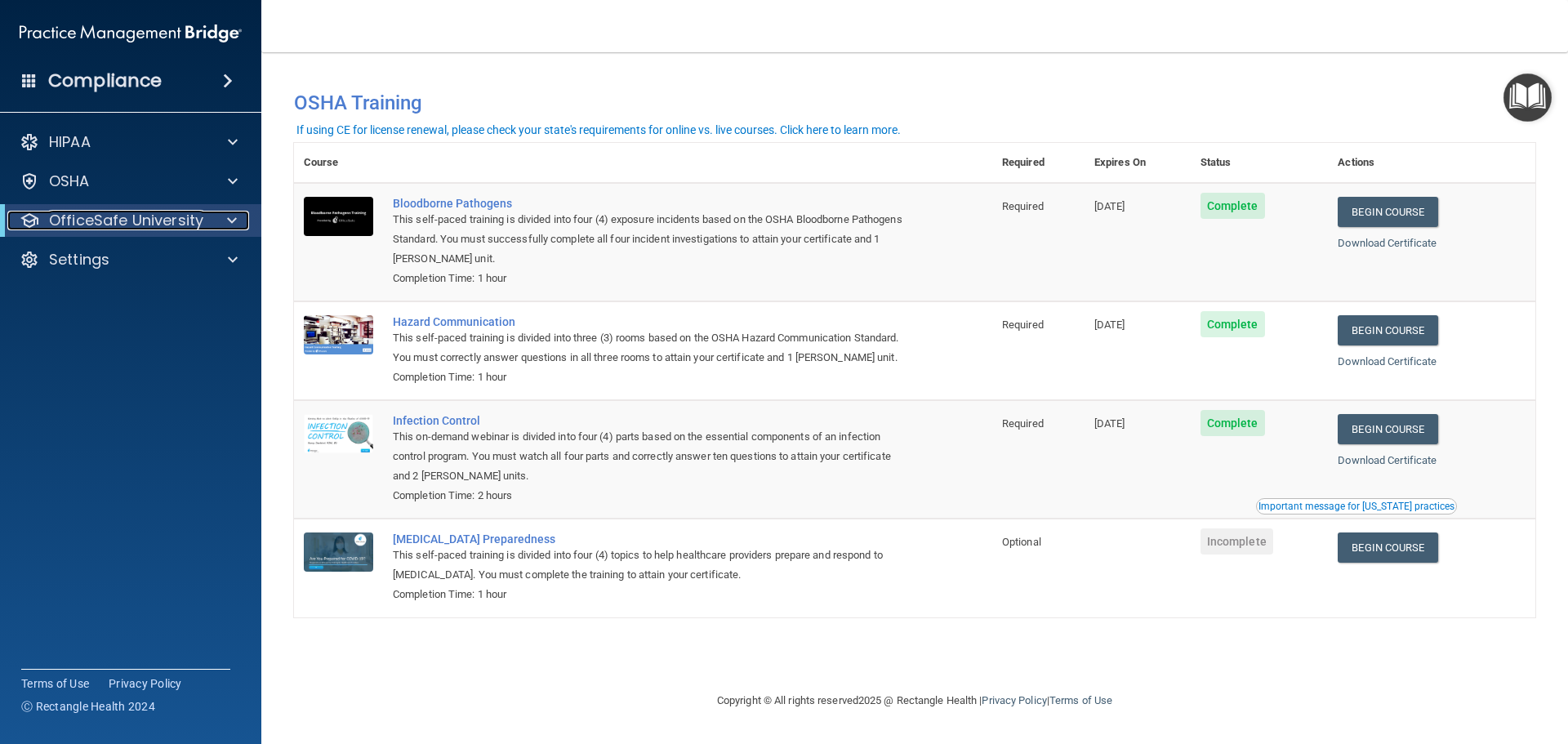
click at [147, 224] on p "OfficeSafe University" at bounding box center [126, 220] width 154 height 20
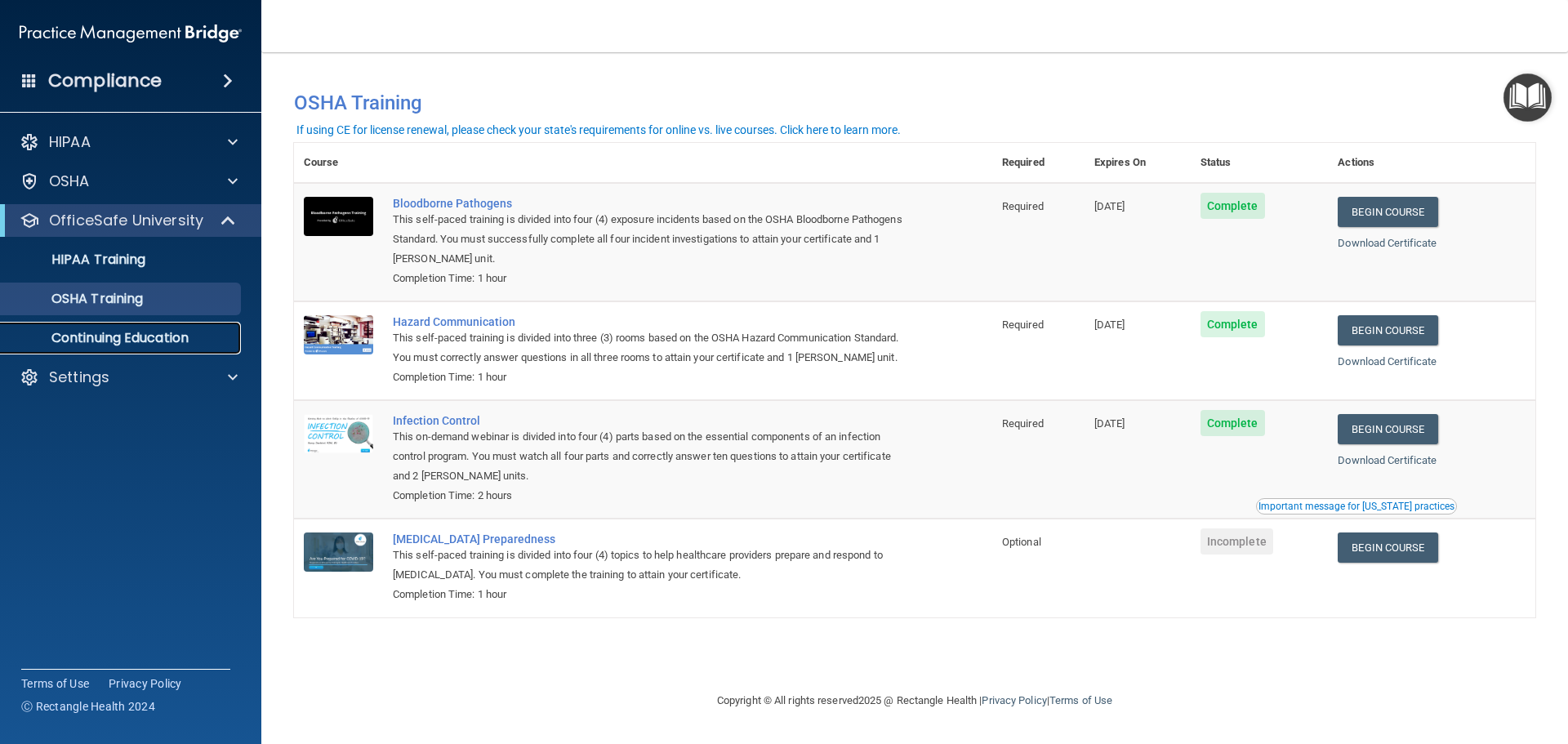
click at [164, 335] on p "Continuing Education" at bounding box center [122, 338] width 223 height 16
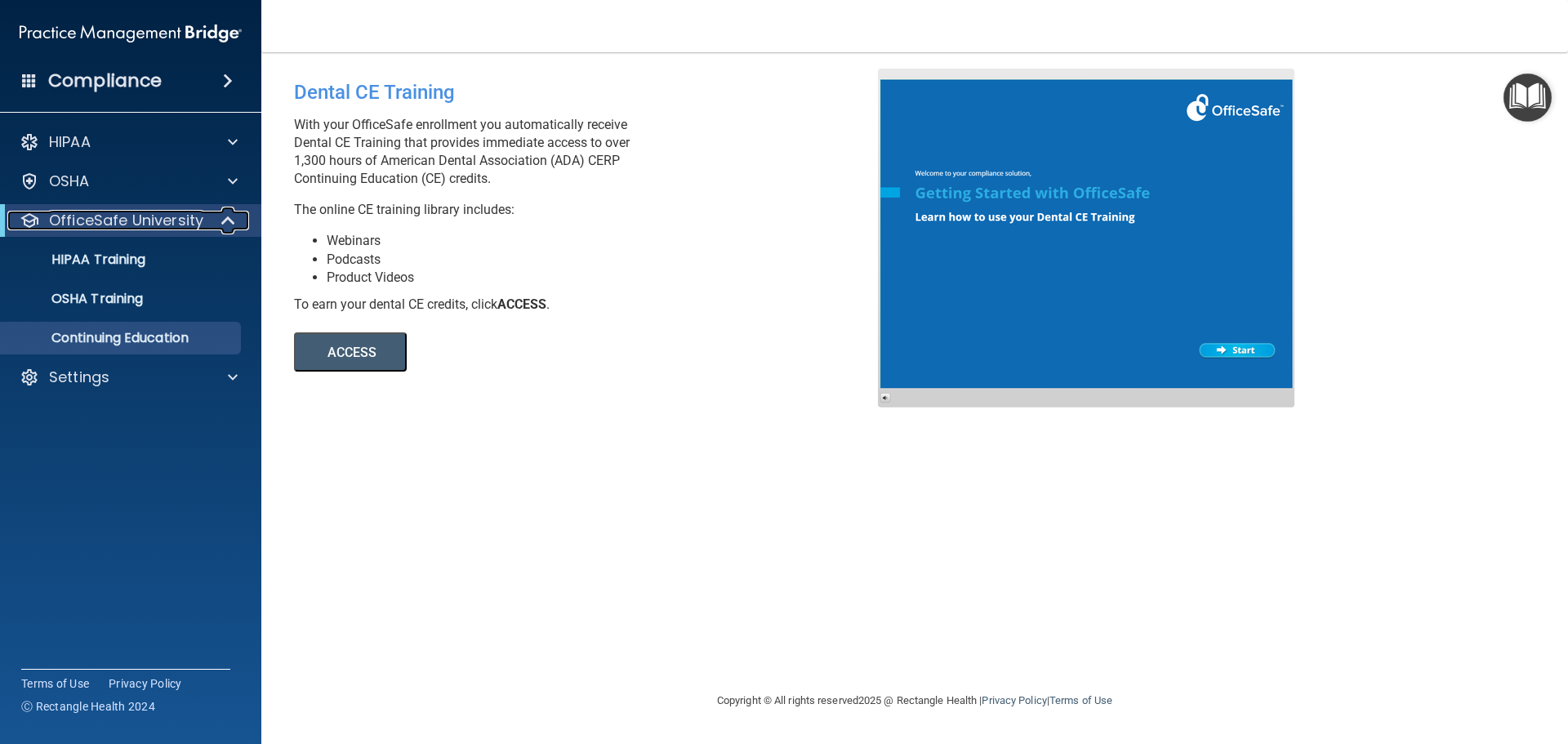
click at [203, 217] on div "OfficeSafe University" at bounding box center [109, 220] width 202 height 20
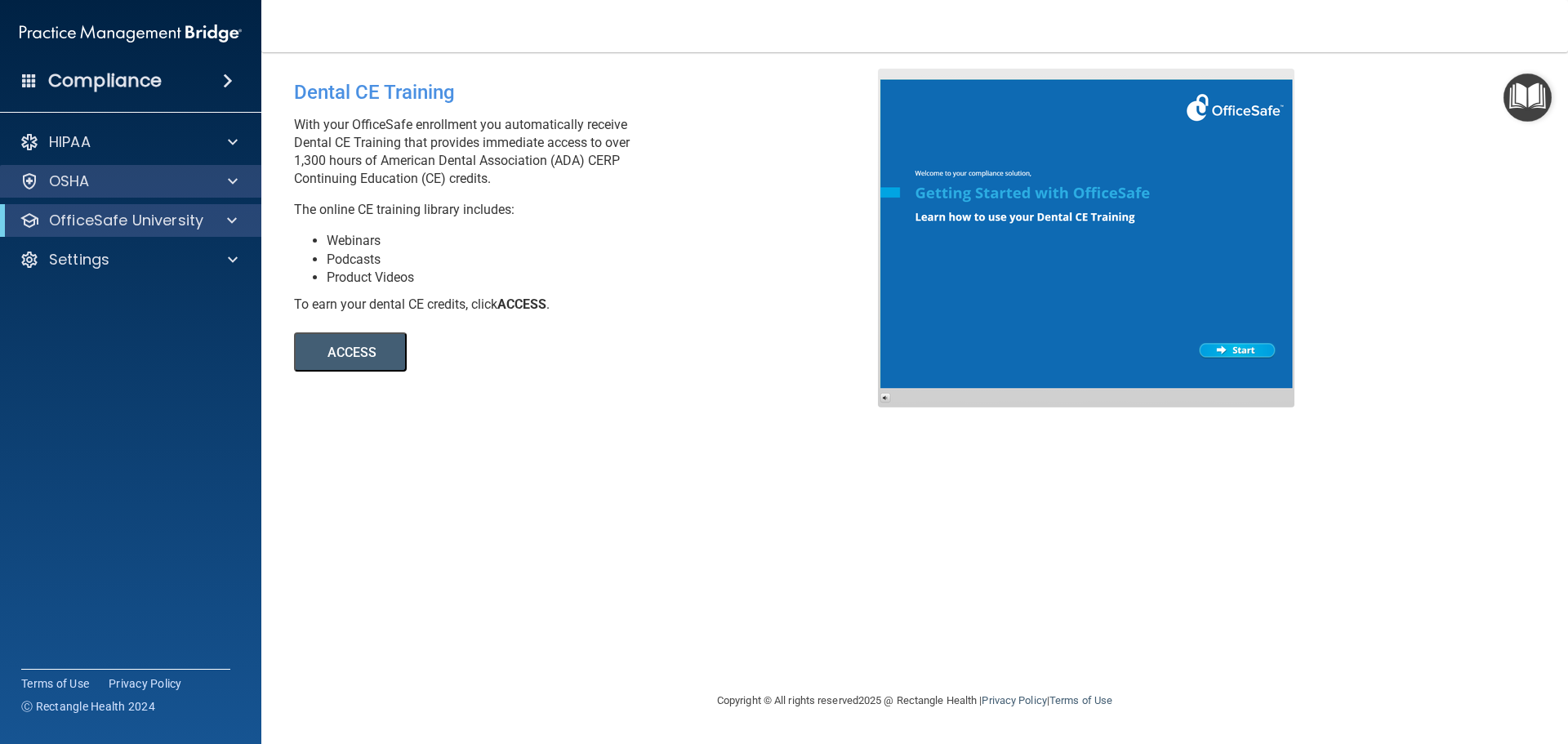
click at [218, 169] on div "OSHA" at bounding box center [131, 181] width 262 height 33
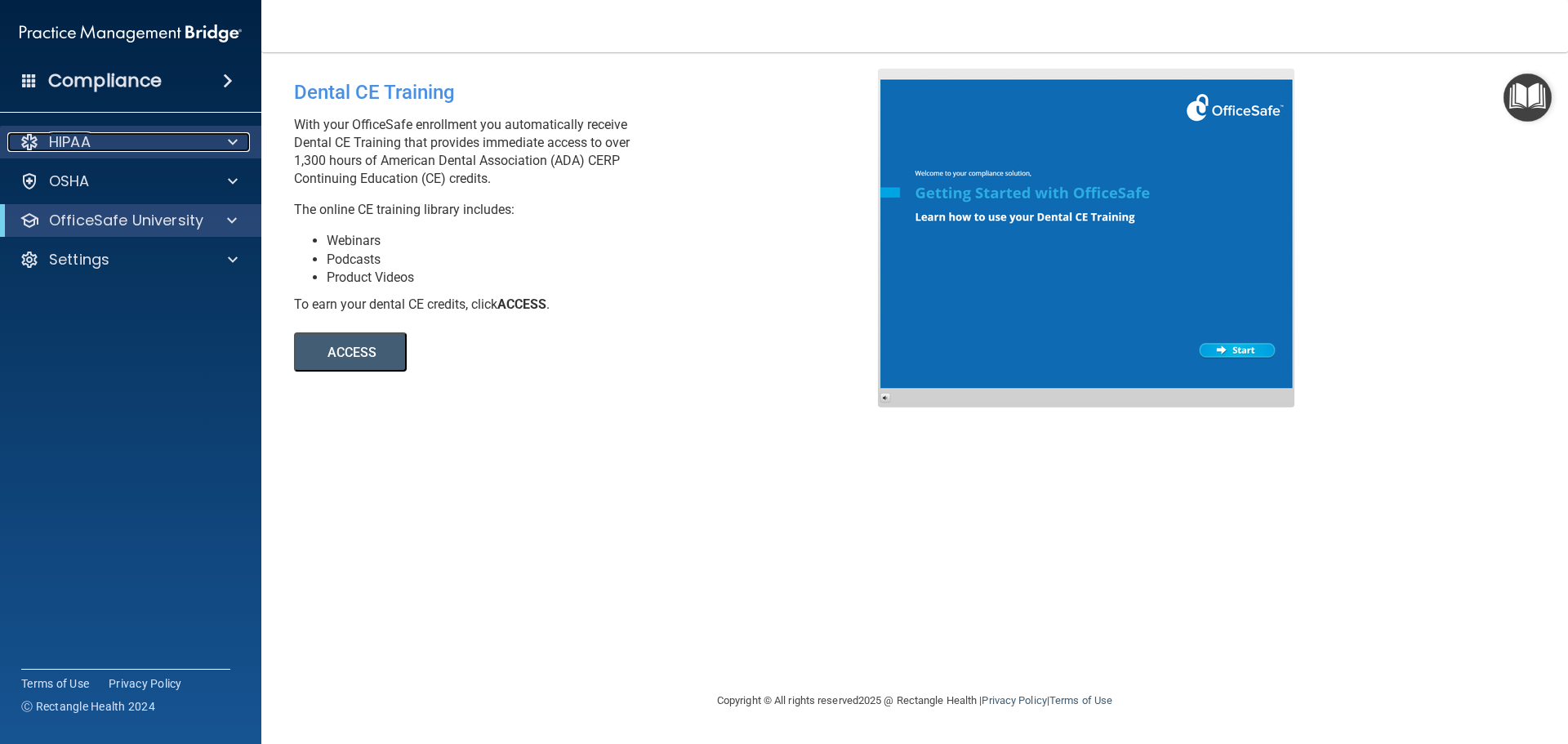
click at [225, 142] on div at bounding box center [230, 142] width 41 height 20
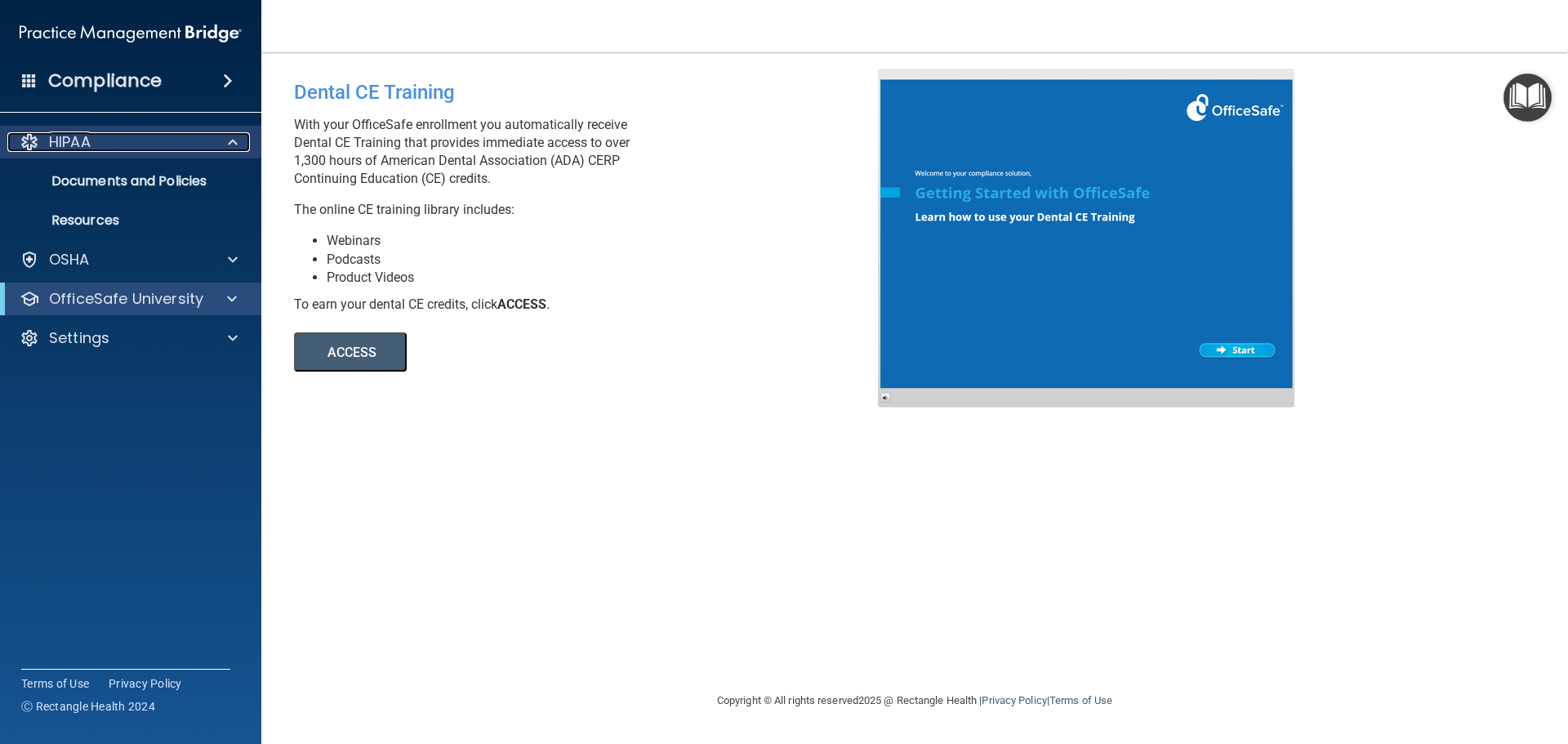
click at [225, 142] on div at bounding box center [230, 142] width 41 height 20
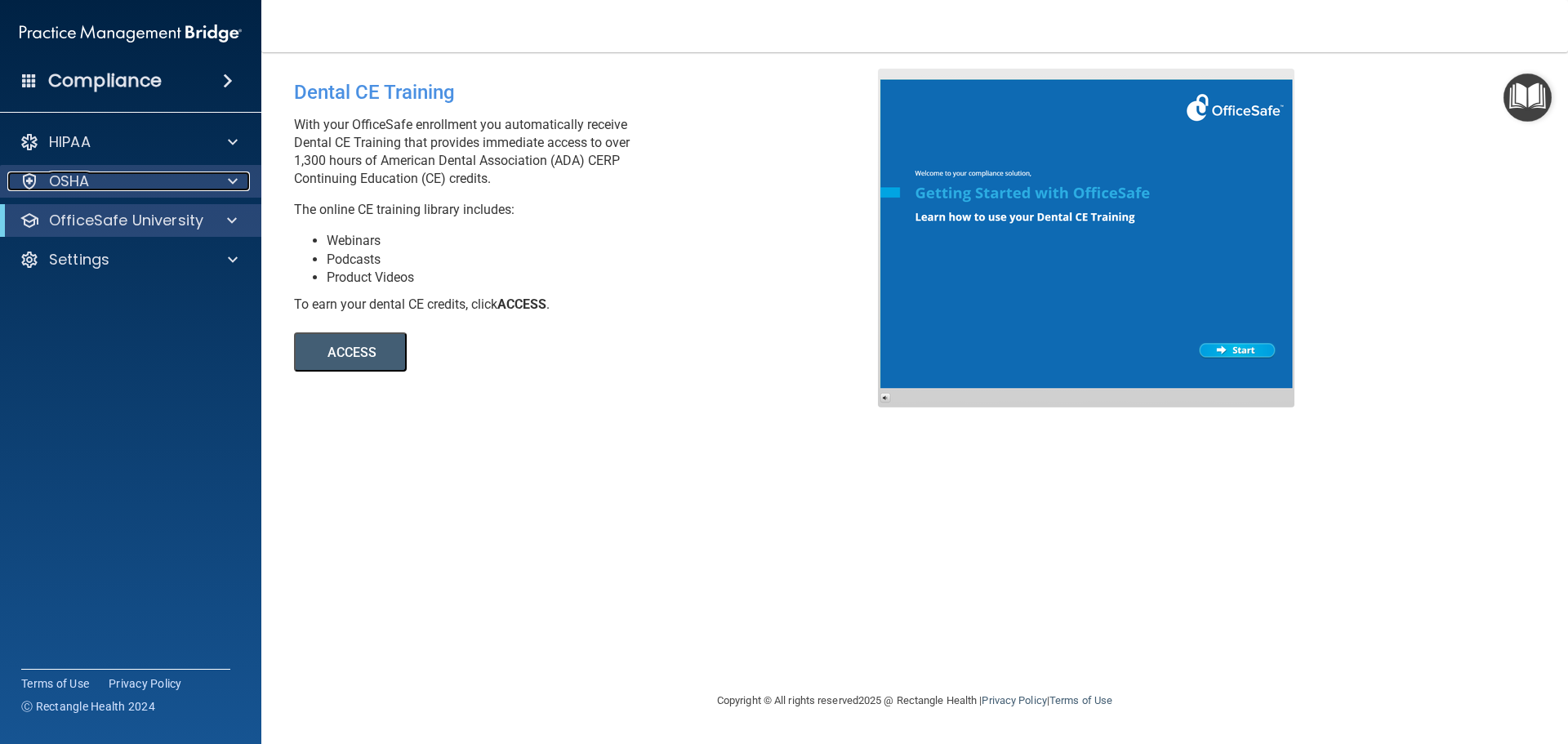
click at [220, 186] on div at bounding box center [230, 181] width 41 height 20
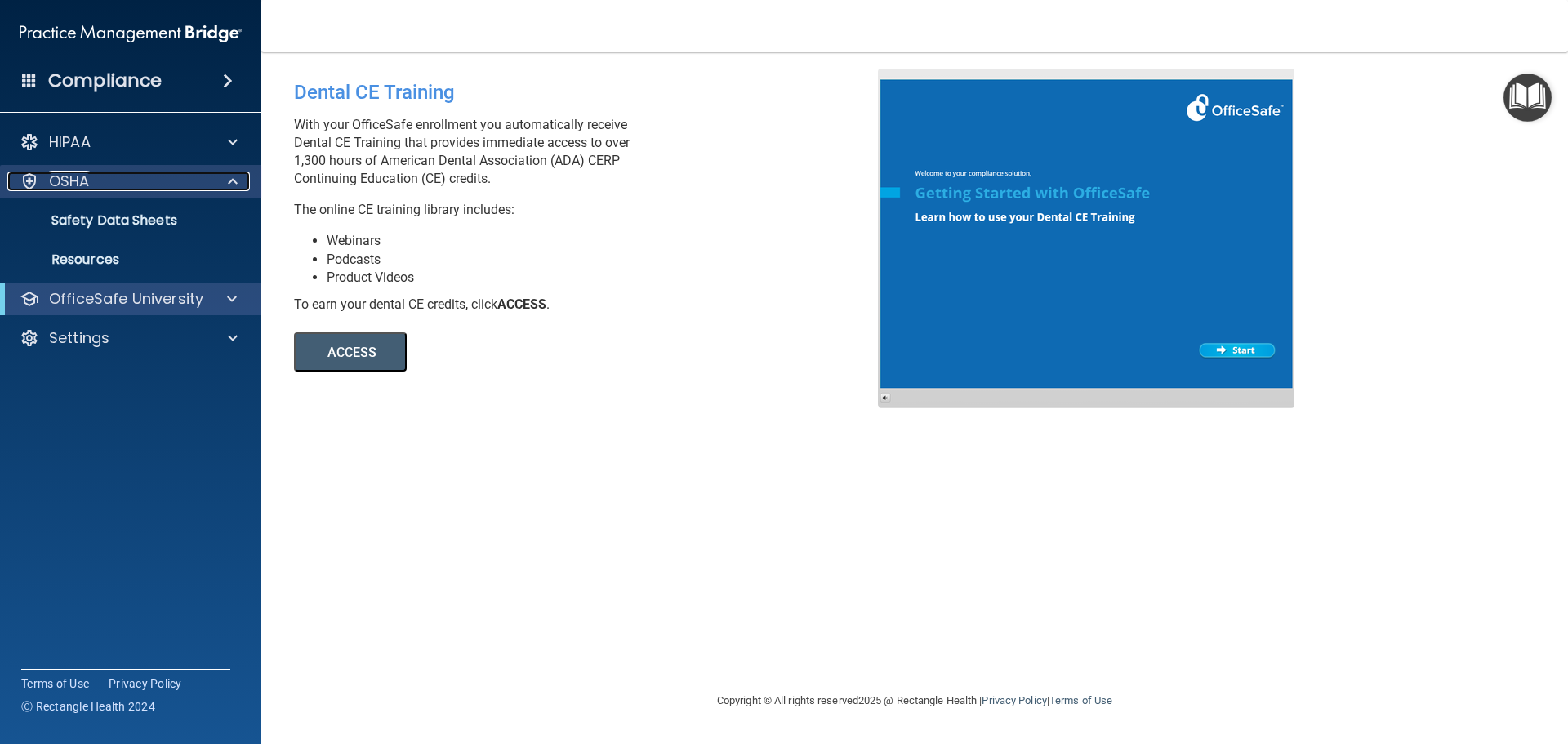
click at [220, 186] on div at bounding box center [230, 181] width 41 height 20
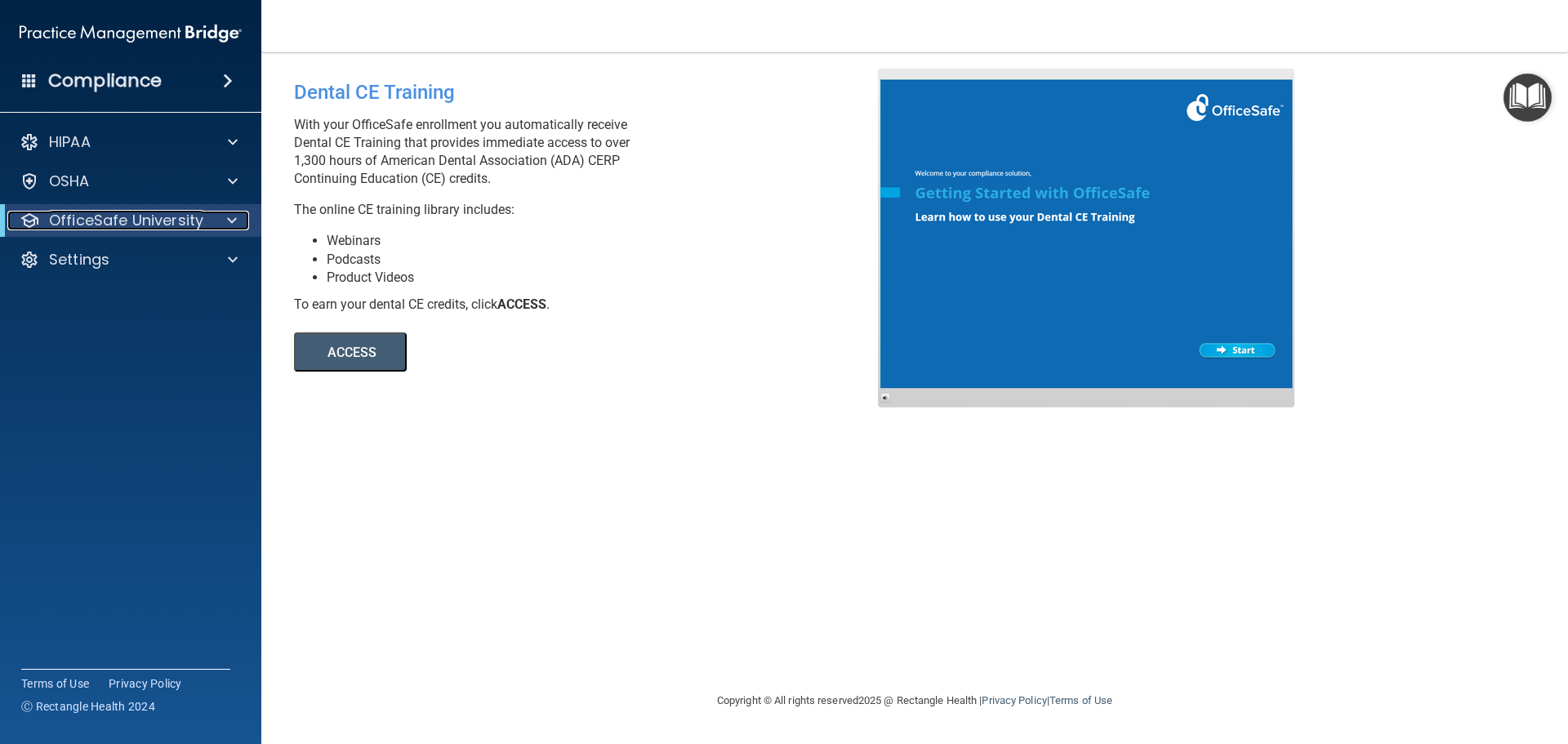
click at [195, 217] on p "OfficeSafe University" at bounding box center [126, 220] width 154 height 20
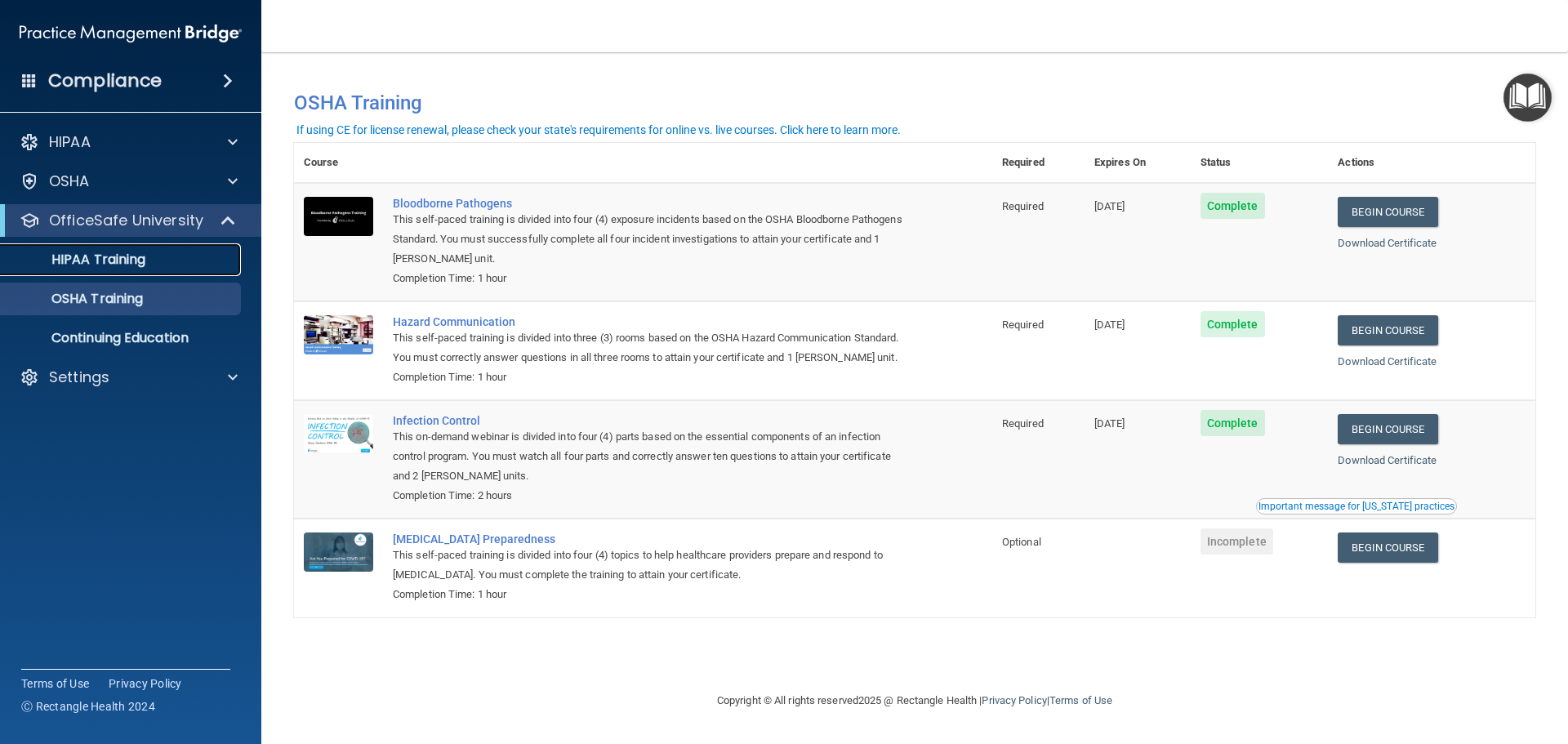
click at [208, 260] on div "HIPAA Training" at bounding box center [122, 259] width 223 height 16
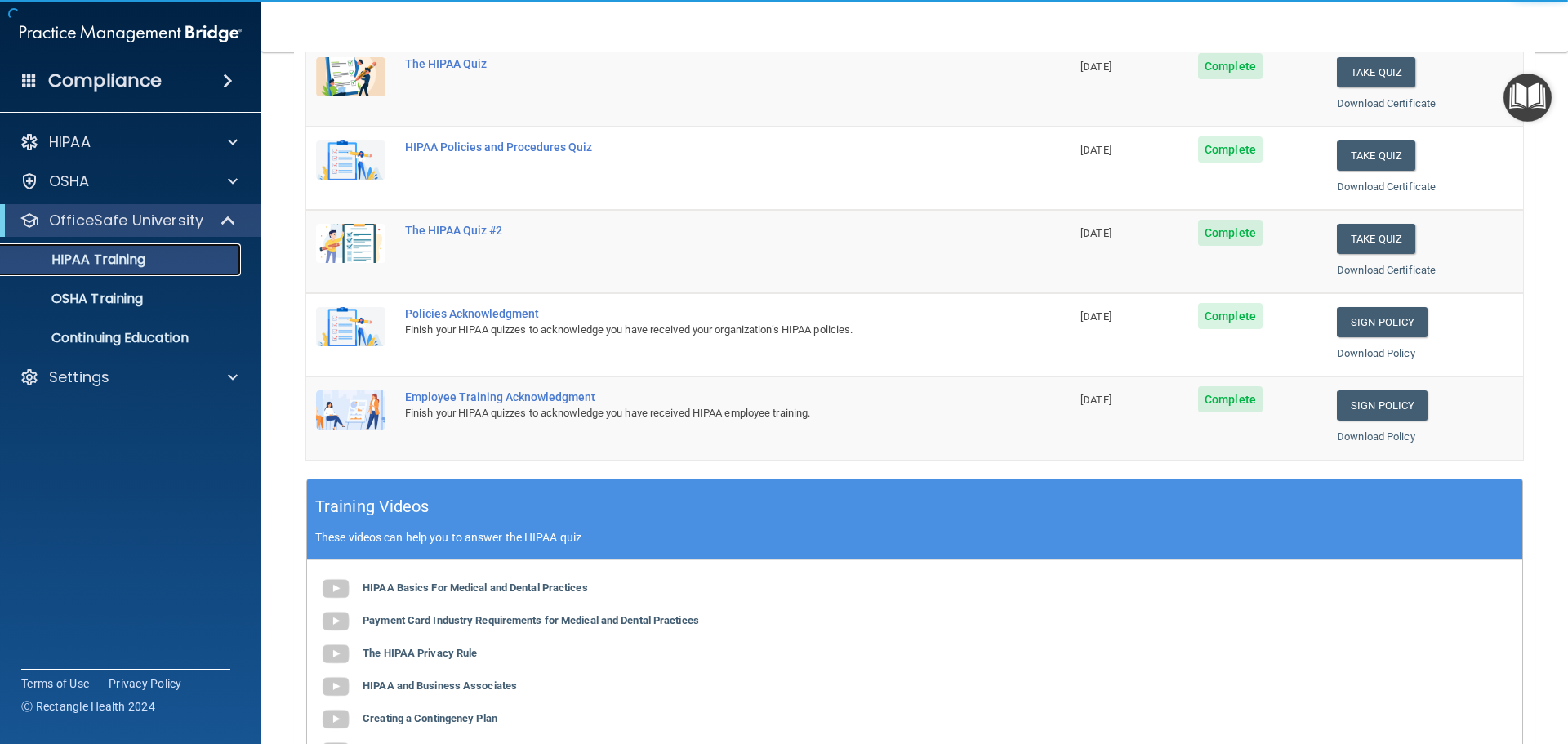
scroll to position [245, 0]
